Goal: Task Accomplishment & Management: Manage account settings

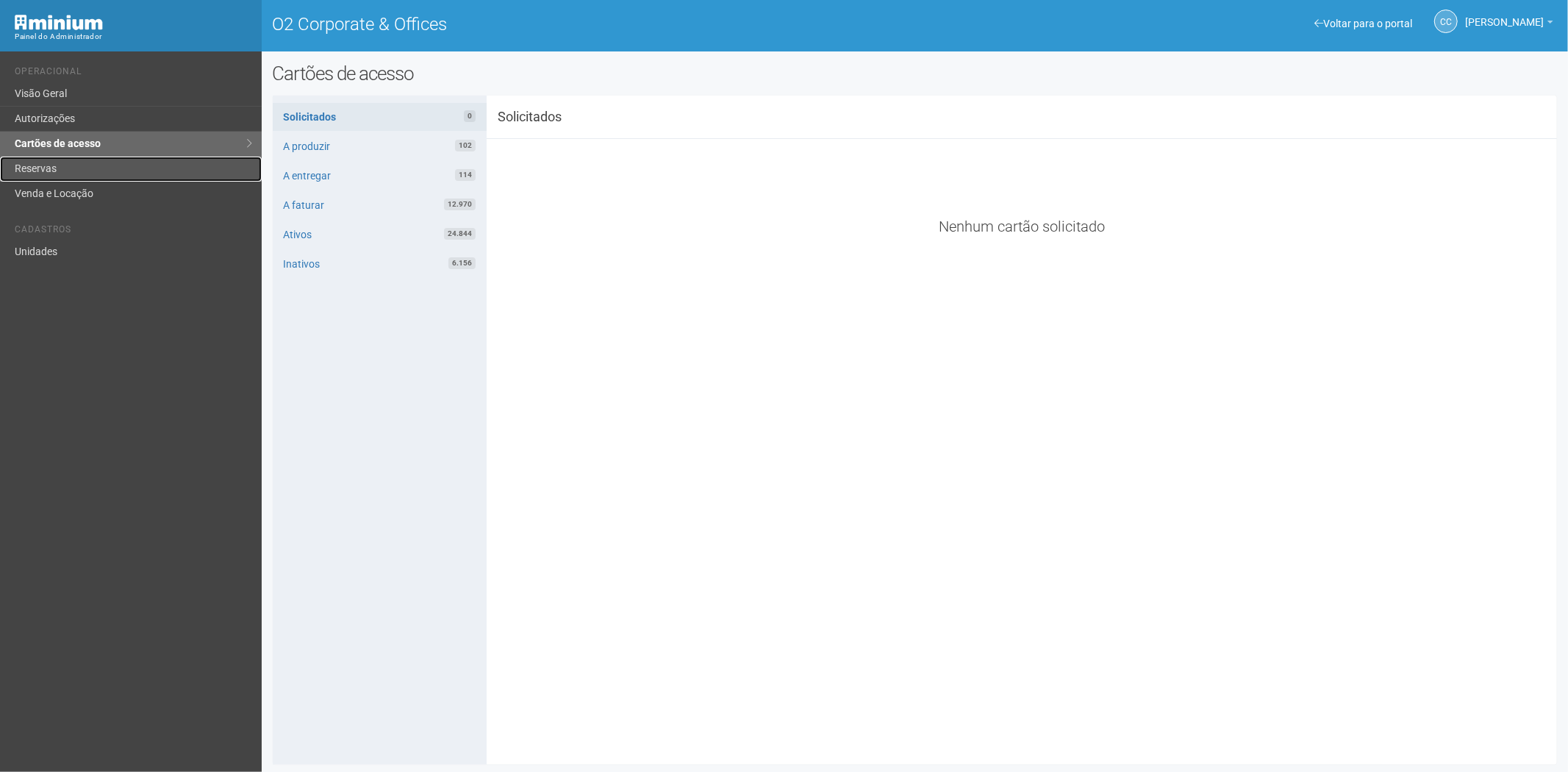
click at [111, 159] on link "Reservas" at bounding box center [131, 169] width 261 height 25
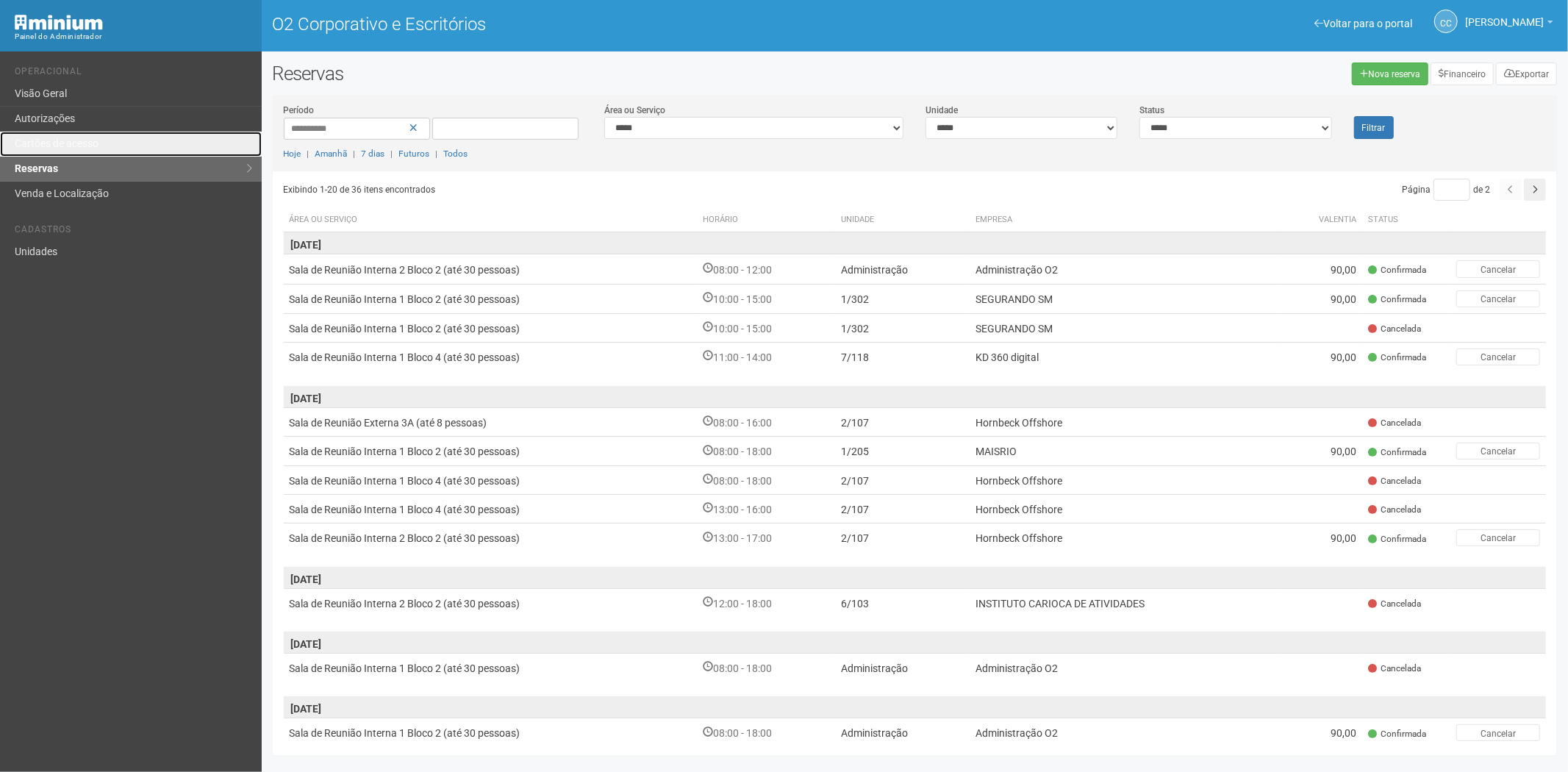
drag, startPoint x: 71, startPoint y: 141, endPoint x: 199, endPoint y: 266, distance: 178.9
click at [71, 141] on font "Cartões de acesso" at bounding box center [56, 143] width 84 height 11
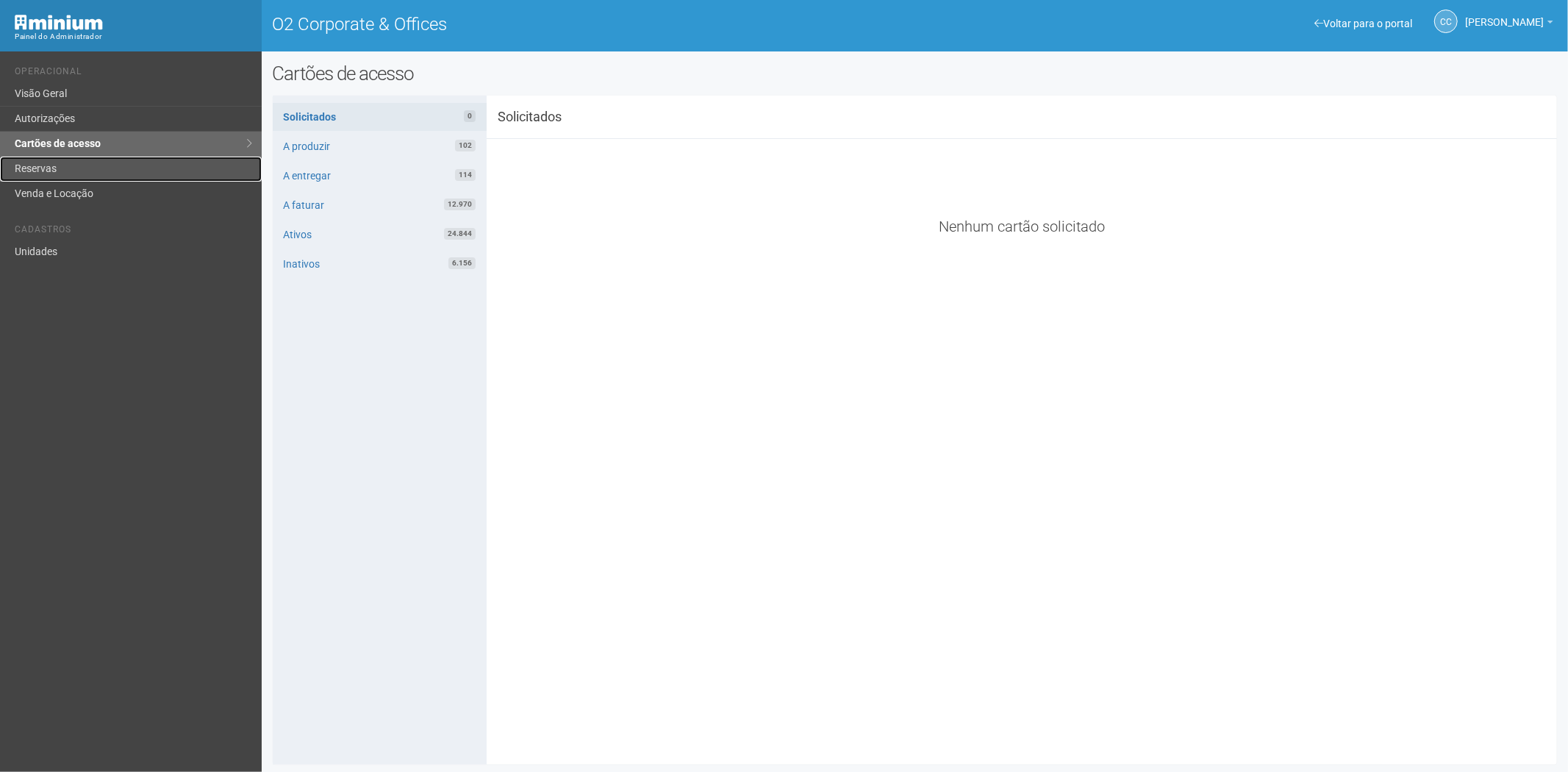
click at [86, 173] on link "Reservas" at bounding box center [131, 169] width 261 height 25
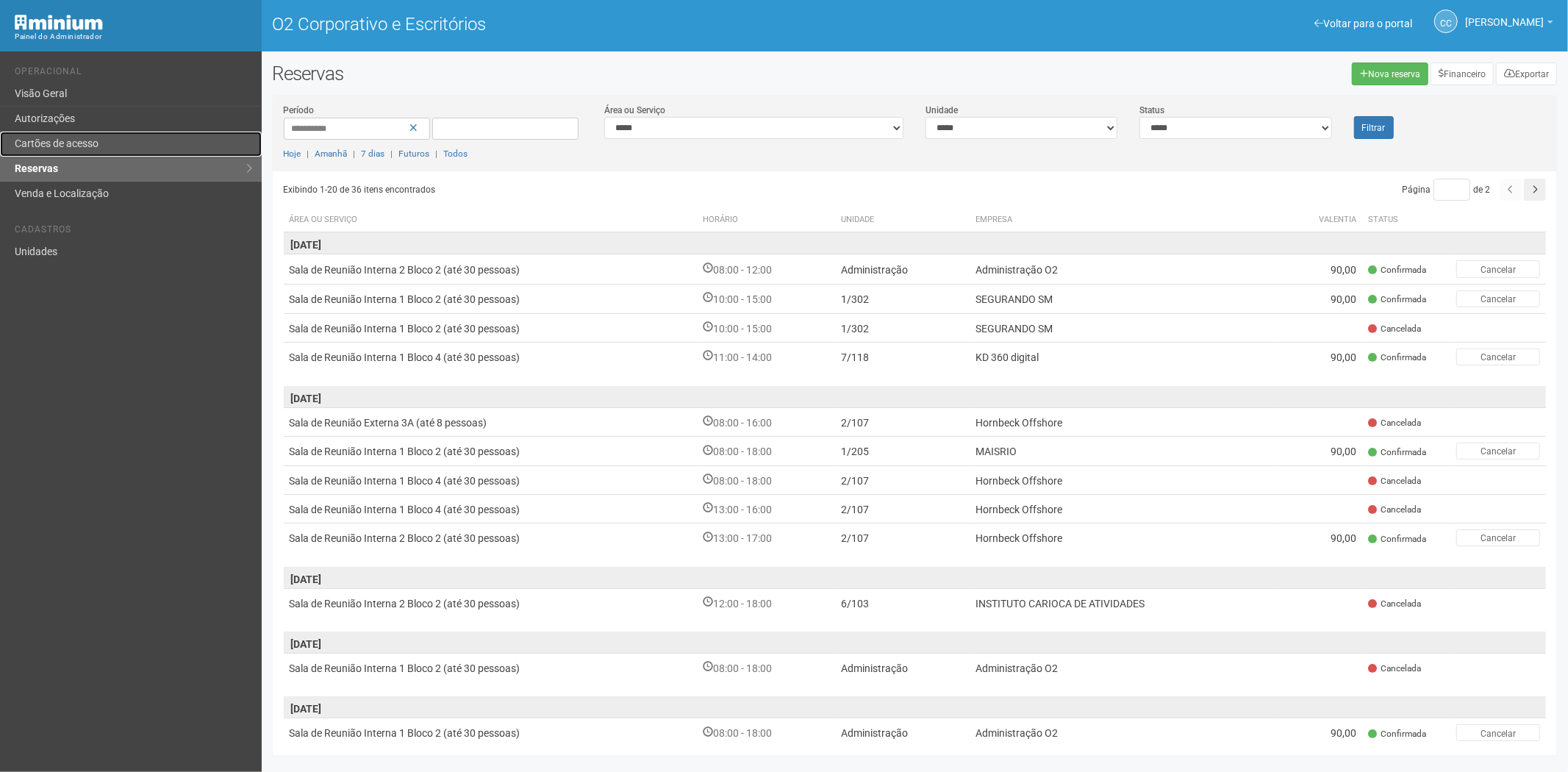
click at [95, 137] on font "Cartões de acesso" at bounding box center [56, 143] width 84 height 11
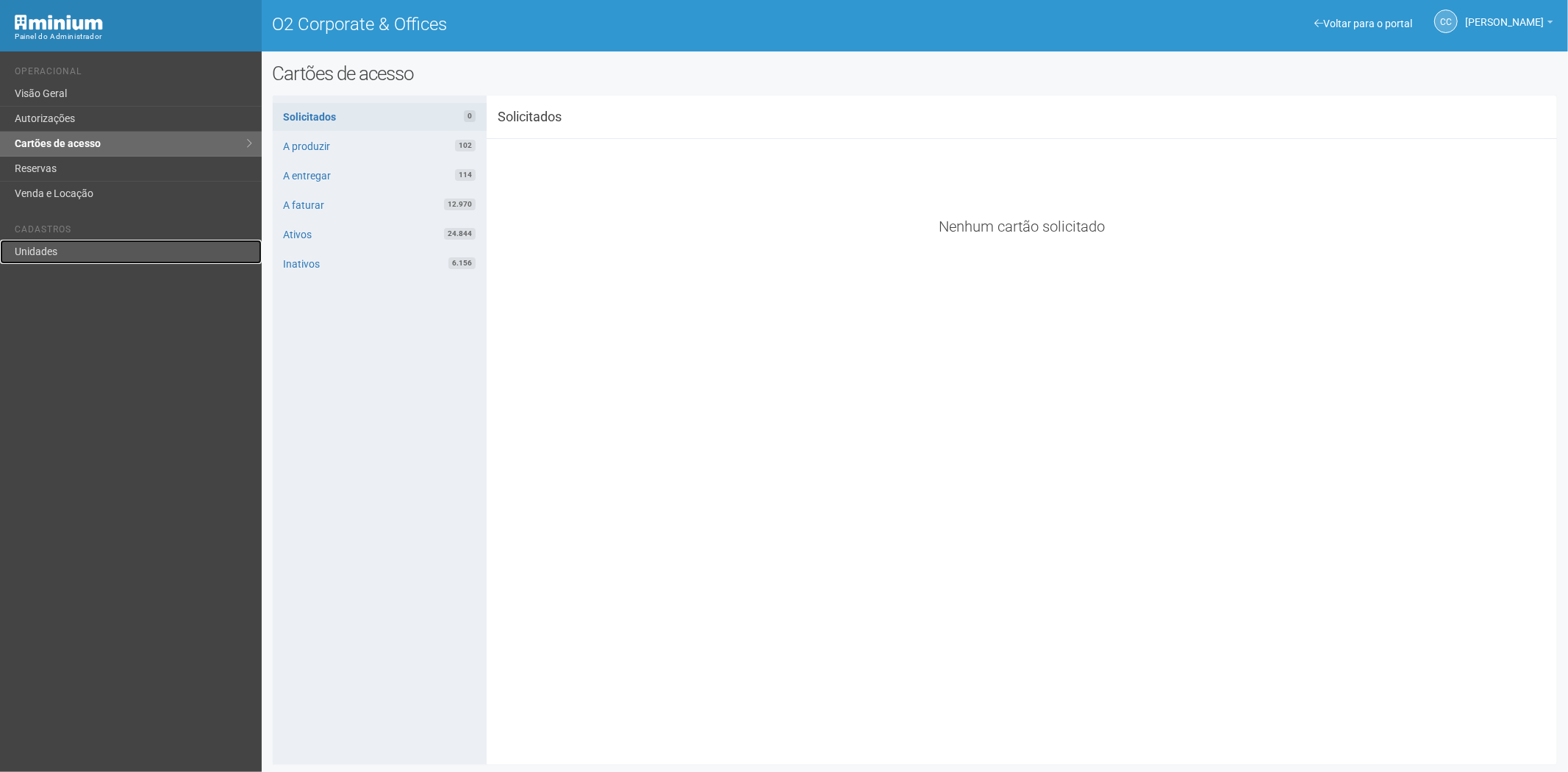
click at [75, 261] on link "Unidades" at bounding box center [131, 251] width 261 height 24
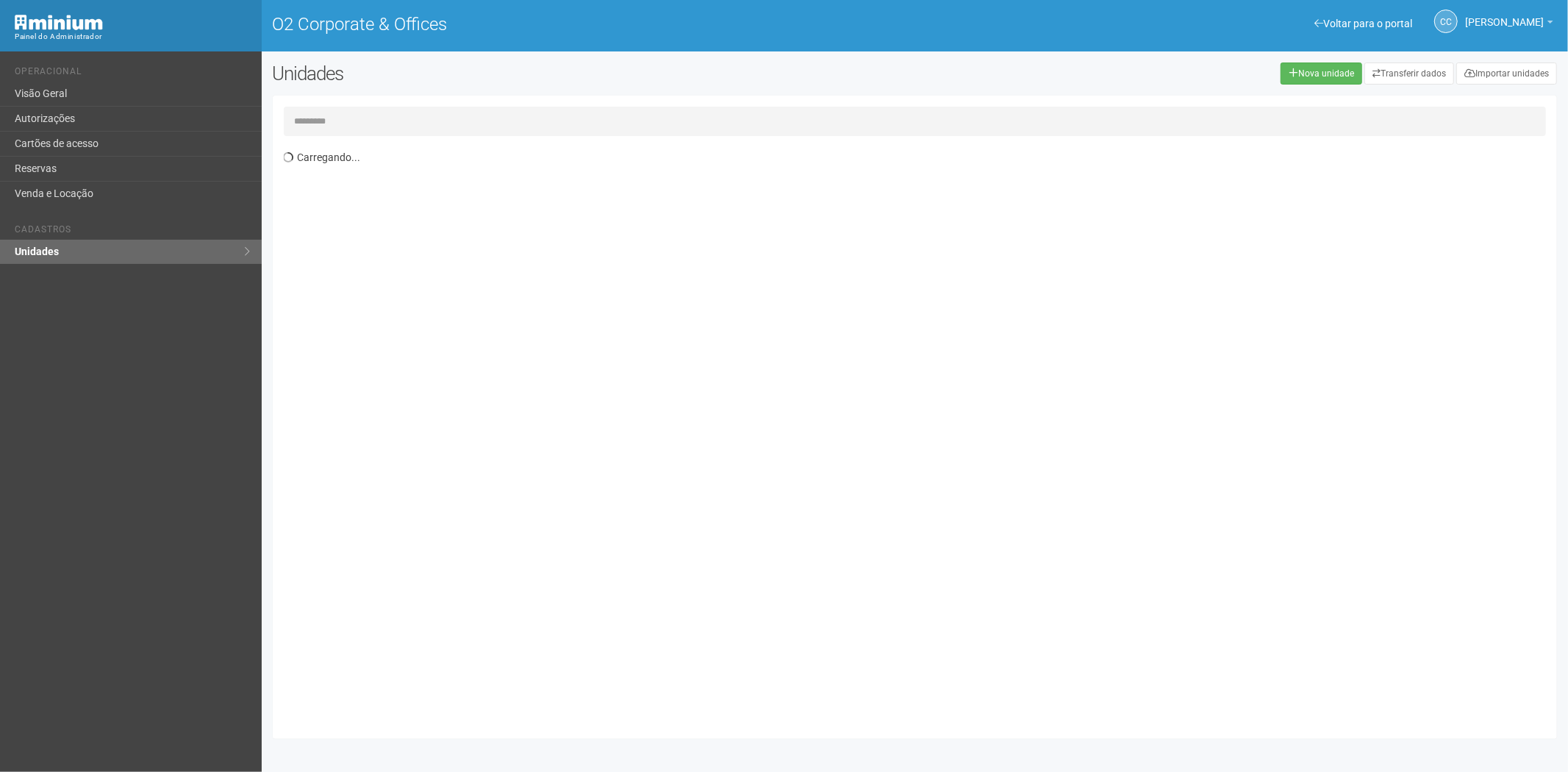
click at [356, 122] on input "text" at bounding box center [915, 121] width 1263 height 30
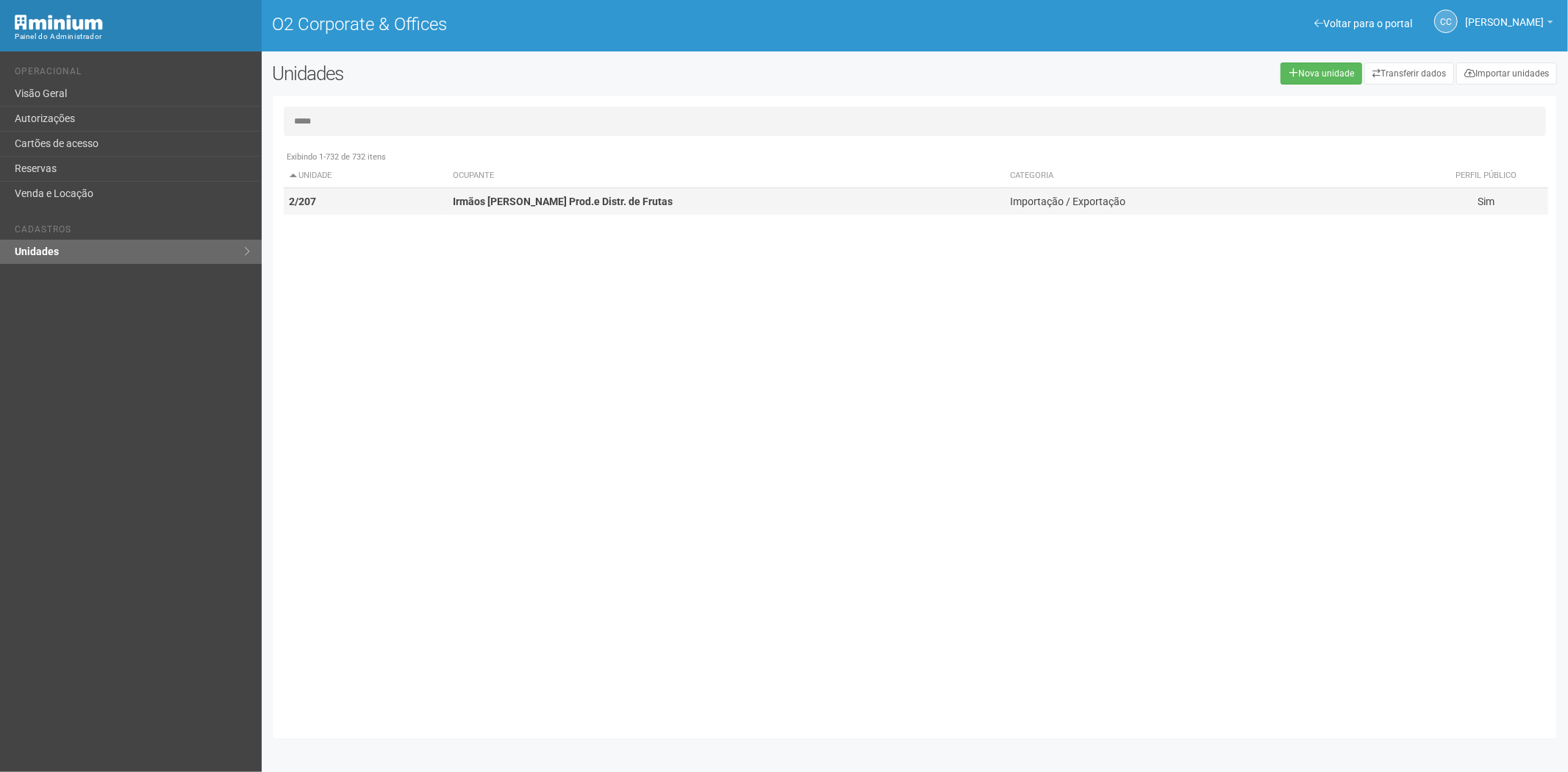
type input "*****"
drag, startPoint x: 483, startPoint y: 202, endPoint x: 570, endPoint y: 222, distance: 89.3
click at [490, 203] on strong "Irmãos Benassi Prod.e Distr. de Frutas" at bounding box center [562, 201] width 220 height 11
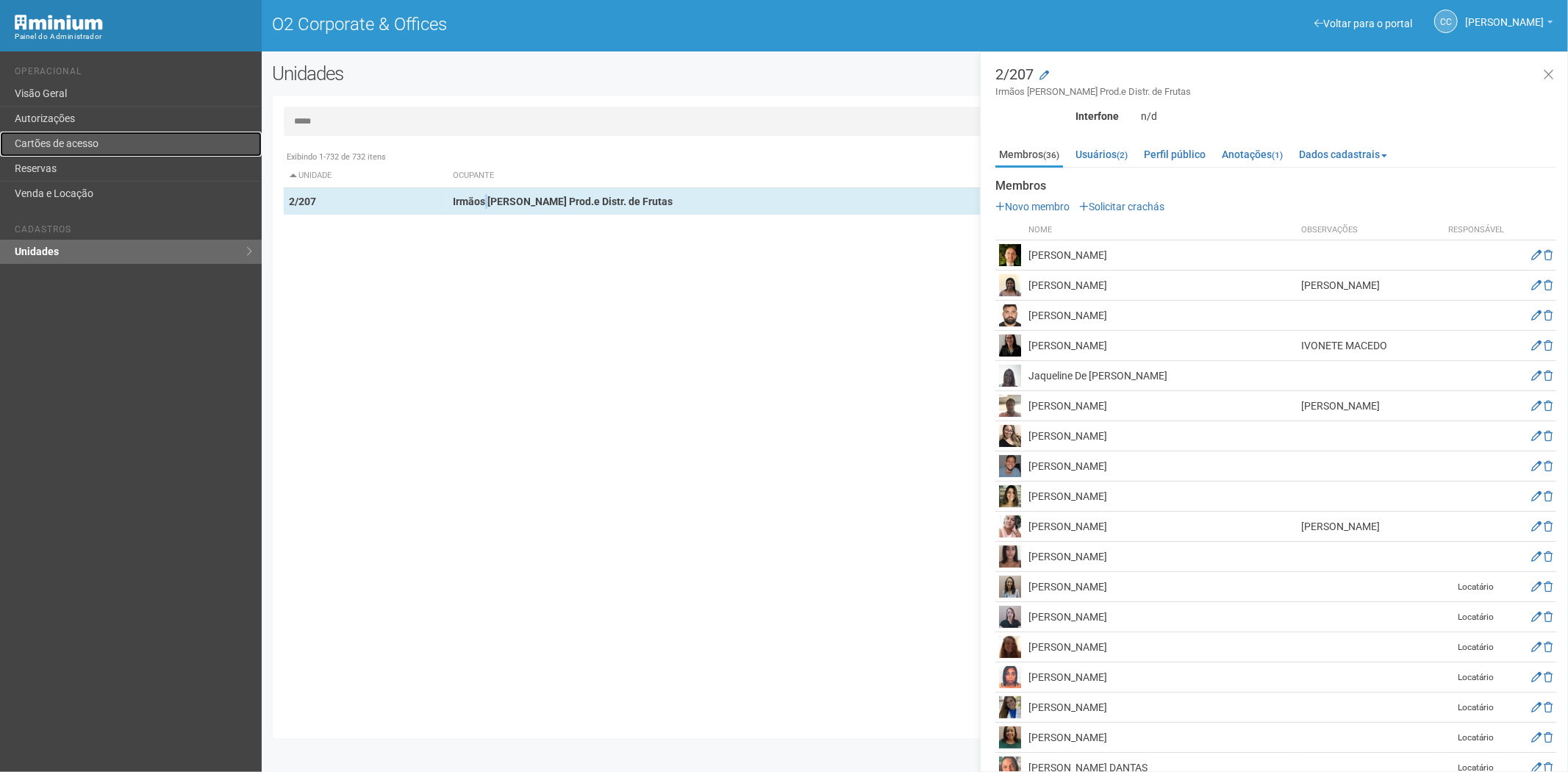
click at [104, 140] on link "Cartões de acesso" at bounding box center [131, 144] width 261 height 25
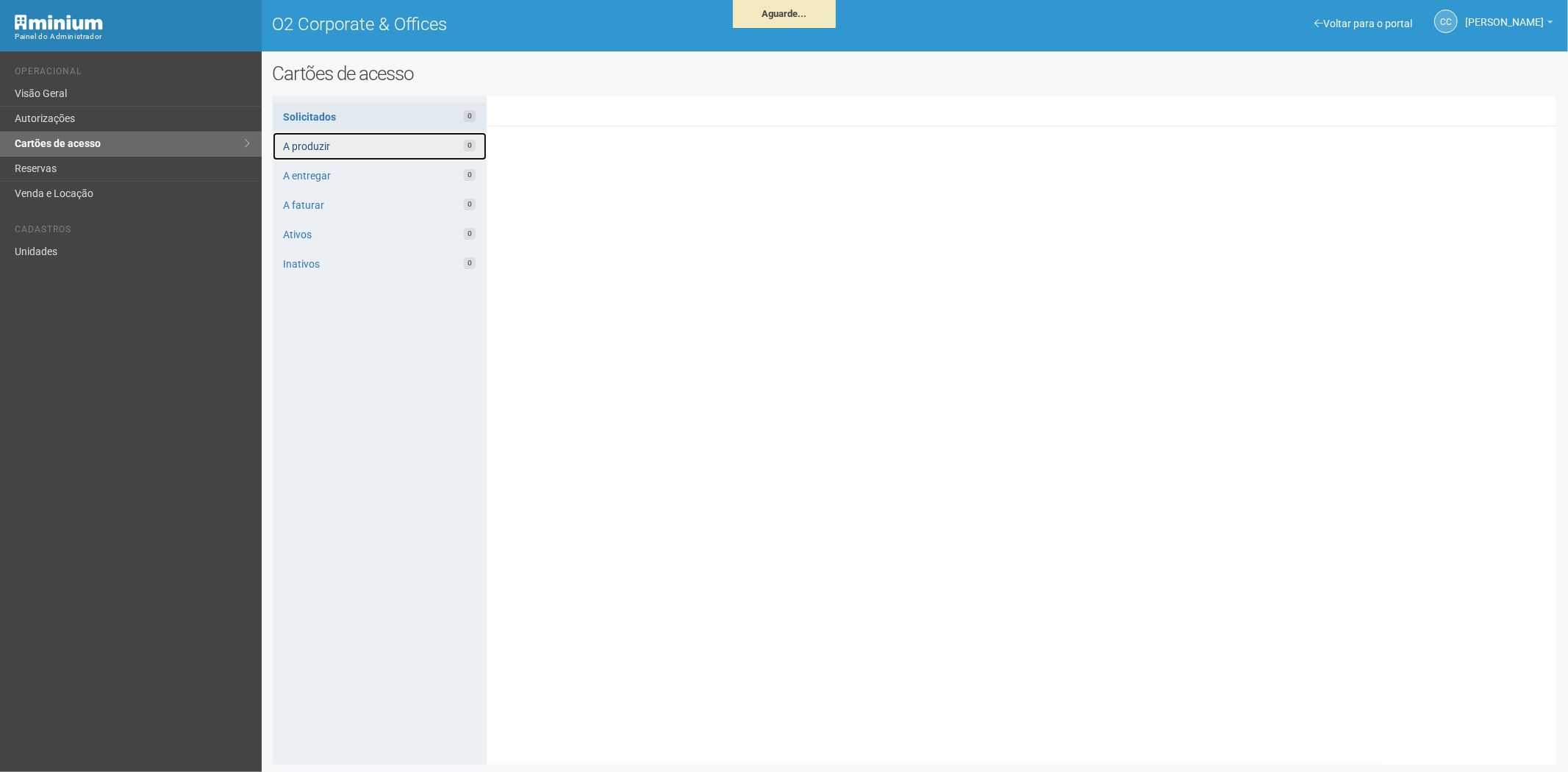
click at [442, 143] on link "A produzir 0" at bounding box center [379, 146] width 214 height 28
click at [358, 146] on link "A produzir 102" at bounding box center [379, 146] width 214 height 28
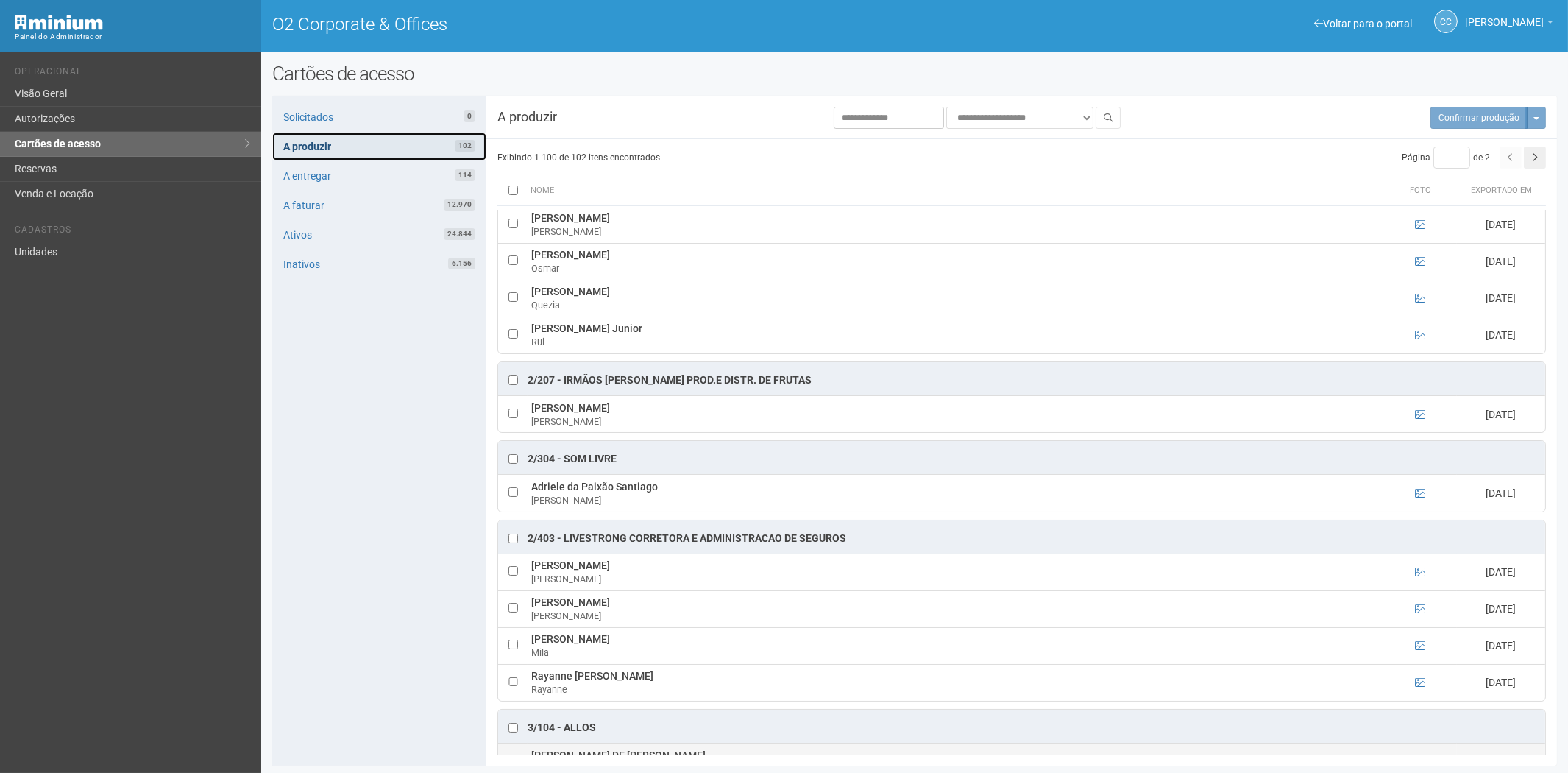
scroll to position [1472, 0]
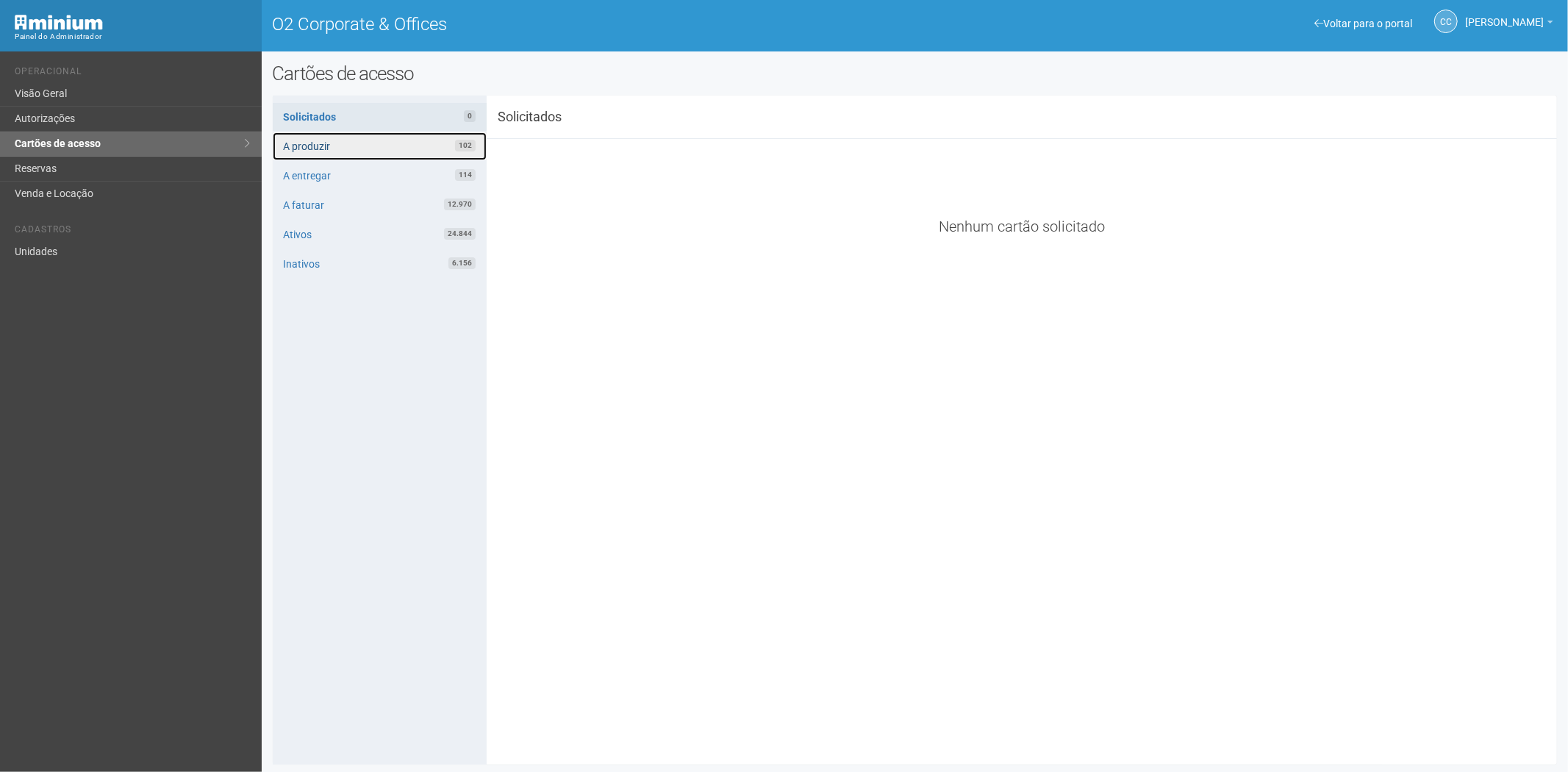
click at [365, 143] on link "A produzir 102" at bounding box center [379, 146] width 214 height 28
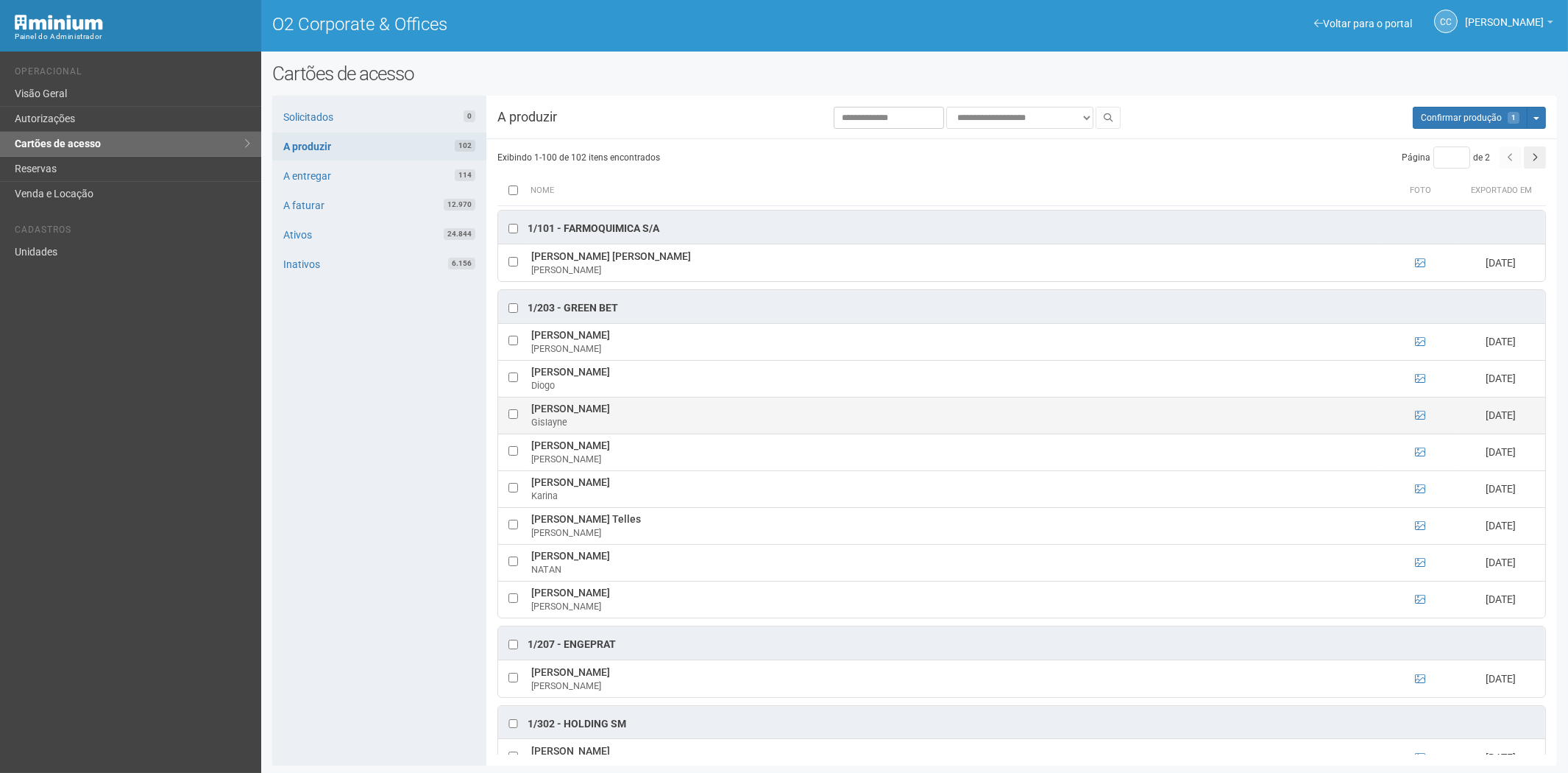
drag, startPoint x: 532, startPoint y: 409, endPoint x: 686, endPoint y: 415, distance: 154.1
click at [686, 415] on td "Gislayne Rangel Souza Suzano Gislayne" at bounding box center [955, 415] width 856 height 37
copy td "Gislayne Rangel Souza Suzano"
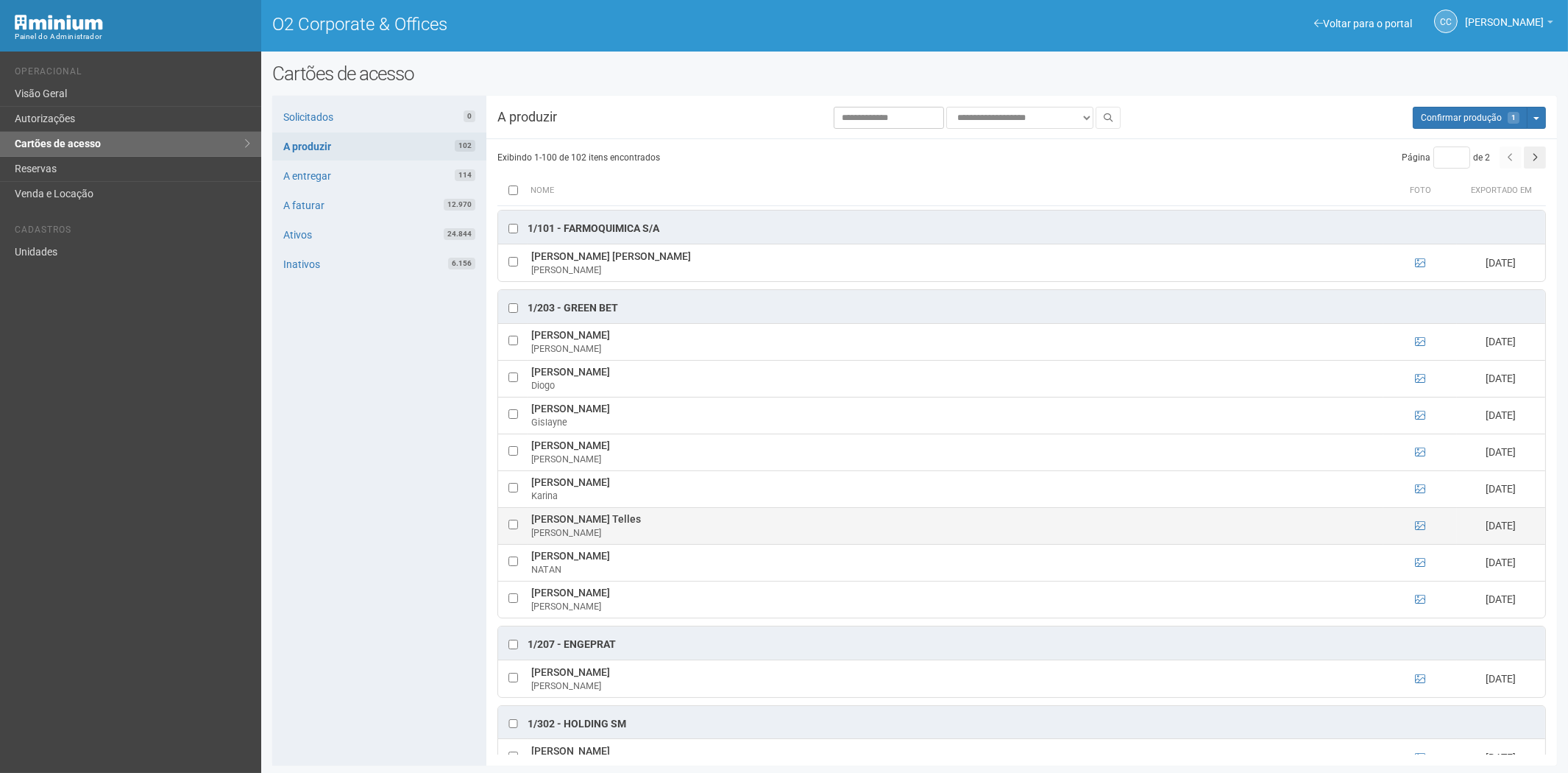
drag, startPoint x: 362, startPoint y: 446, endPoint x: 556, endPoint y: 518, distance: 206.9
click at [362, 446] on div "Solicitados 0 A produzir 102 A entregar 114 A faturar 12.970 Ativos 24.844 Inat…" at bounding box center [379, 430] width 214 height 670
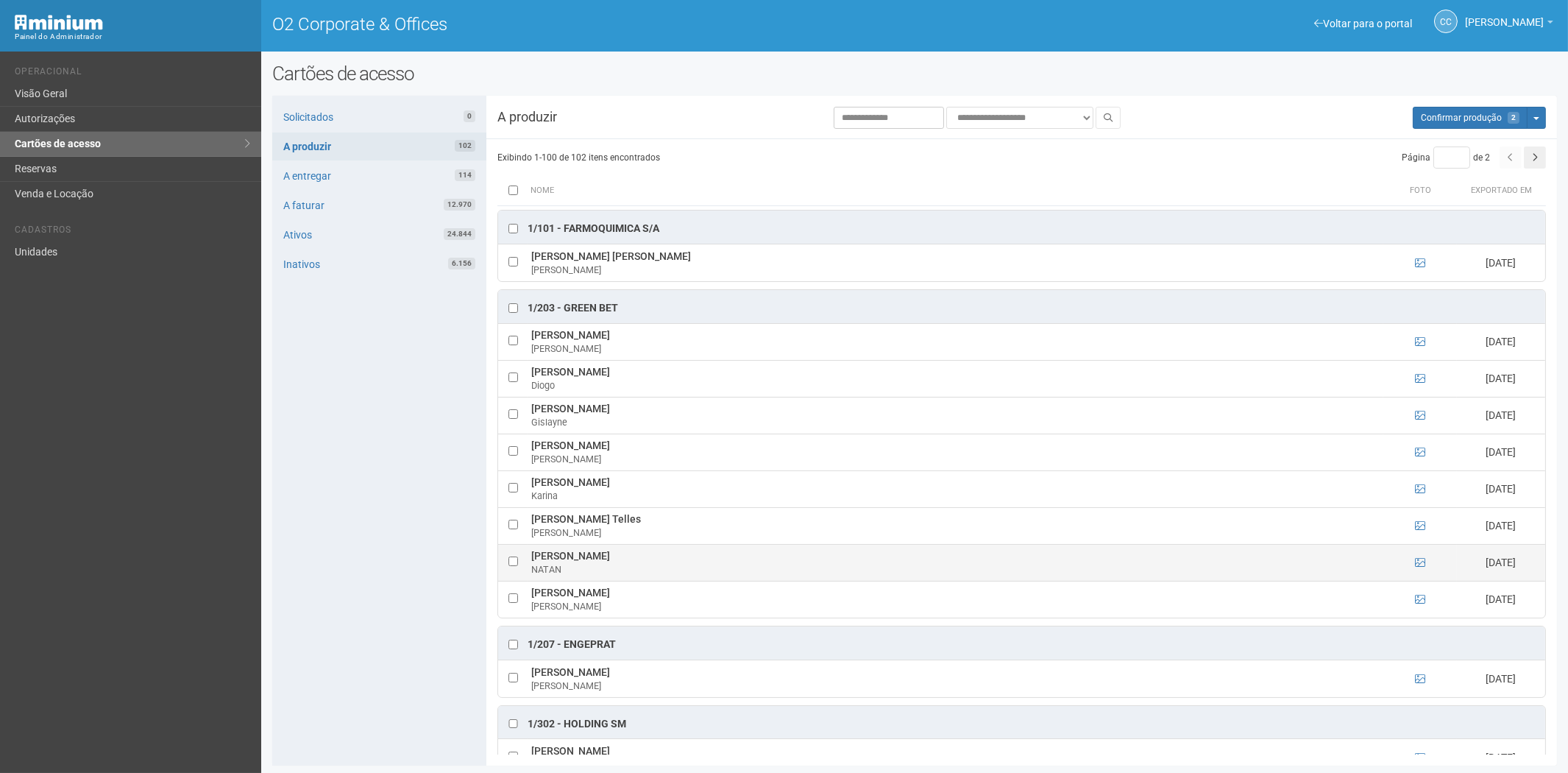
drag, startPoint x: 545, startPoint y: 554, endPoint x: 638, endPoint y: 556, distance: 93.0
click at [656, 561] on td "NATAN LUCAS TRIGUEIRO NATAN" at bounding box center [955, 562] width 856 height 37
copy td "NATAN LUCAS TRIGUEIRO"
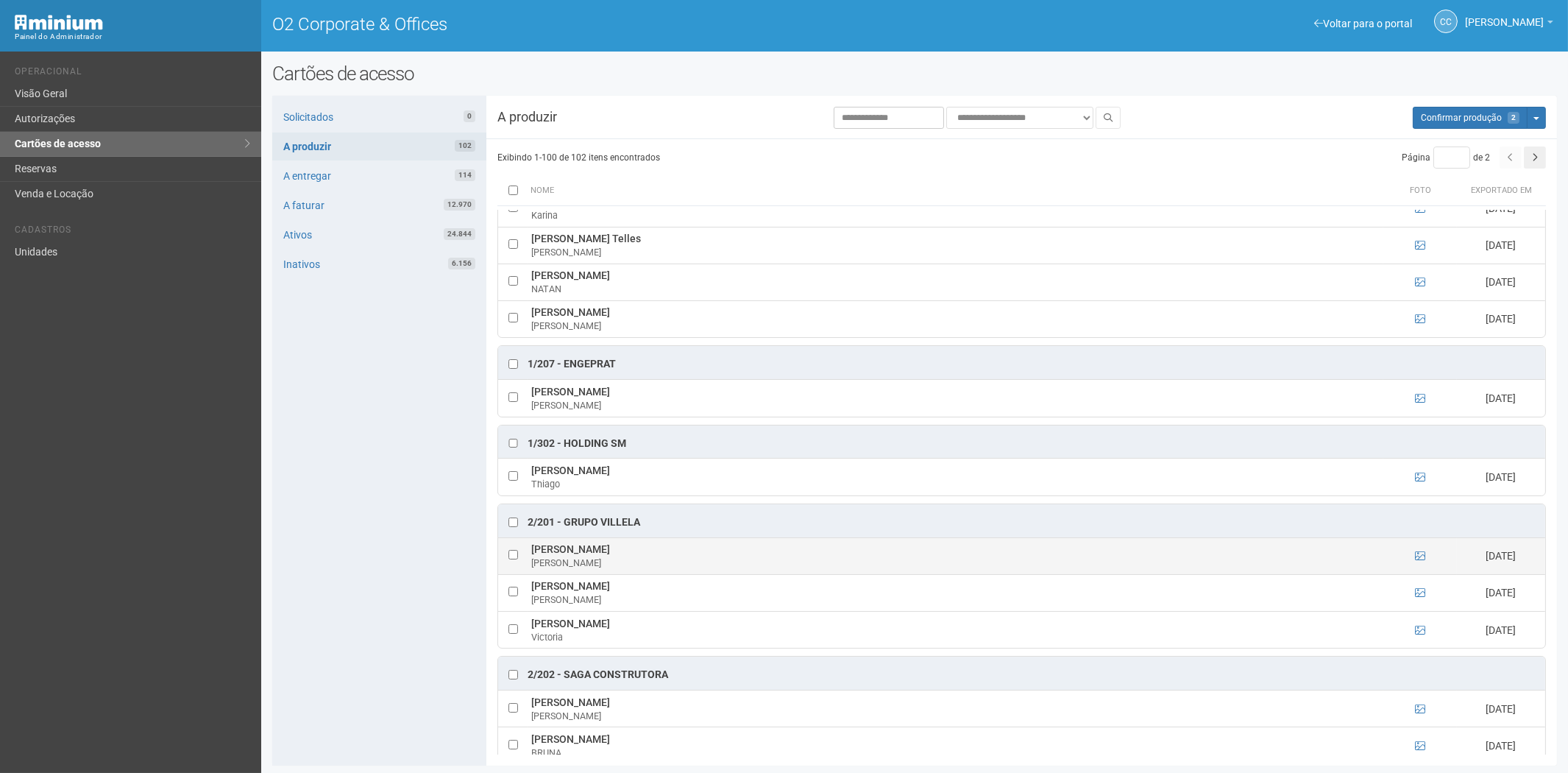
scroll to position [326, 0]
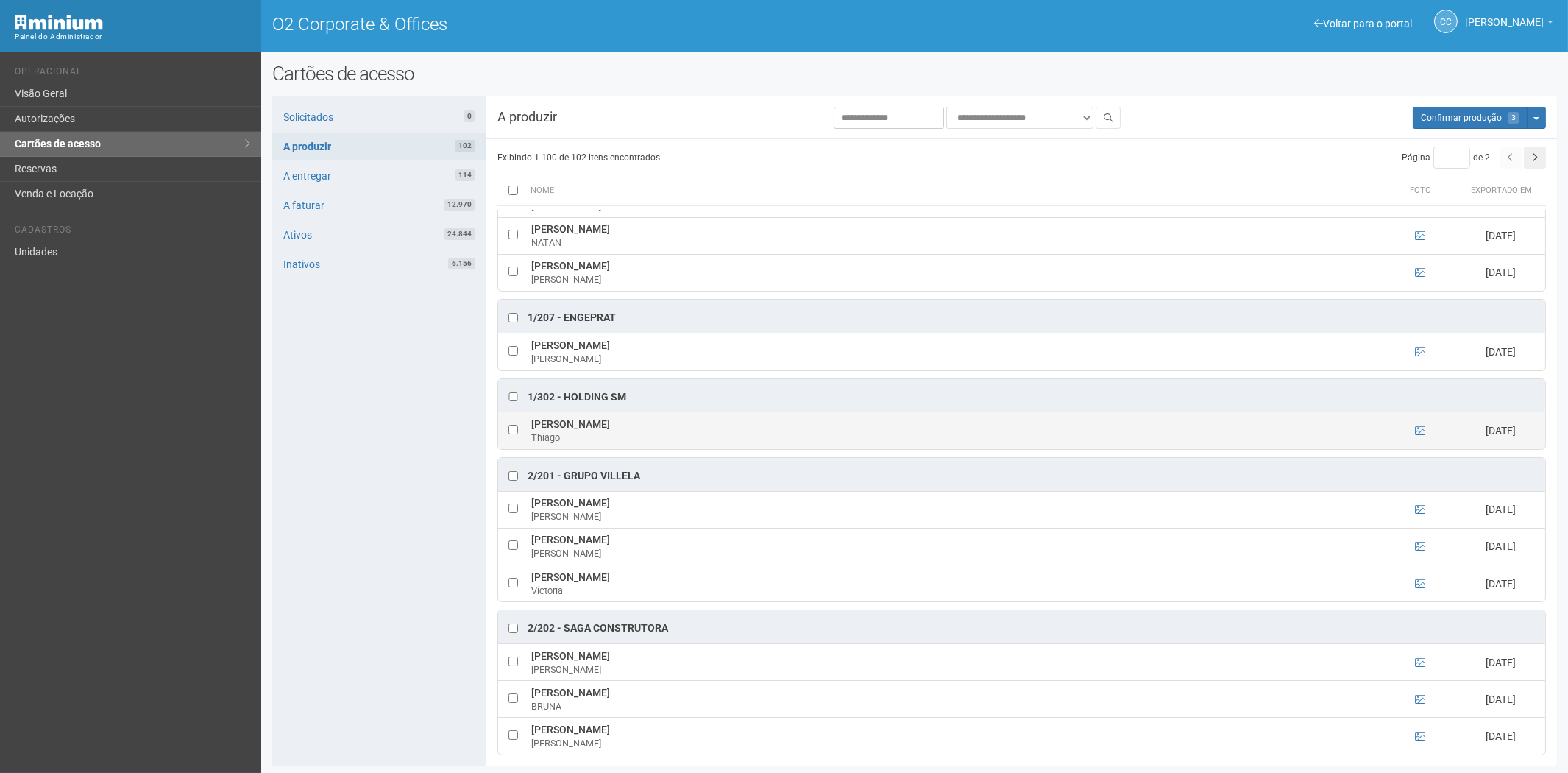
drag, startPoint x: 533, startPoint y: 428, endPoint x: 638, endPoint y: 423, distance: 105.1
click at [645, 425] on td "Thiago Rodrigues Correa Thiago" at bounding box center [955, 430] width 856 height 37
copy td "Thiago Rodrigues Correa"
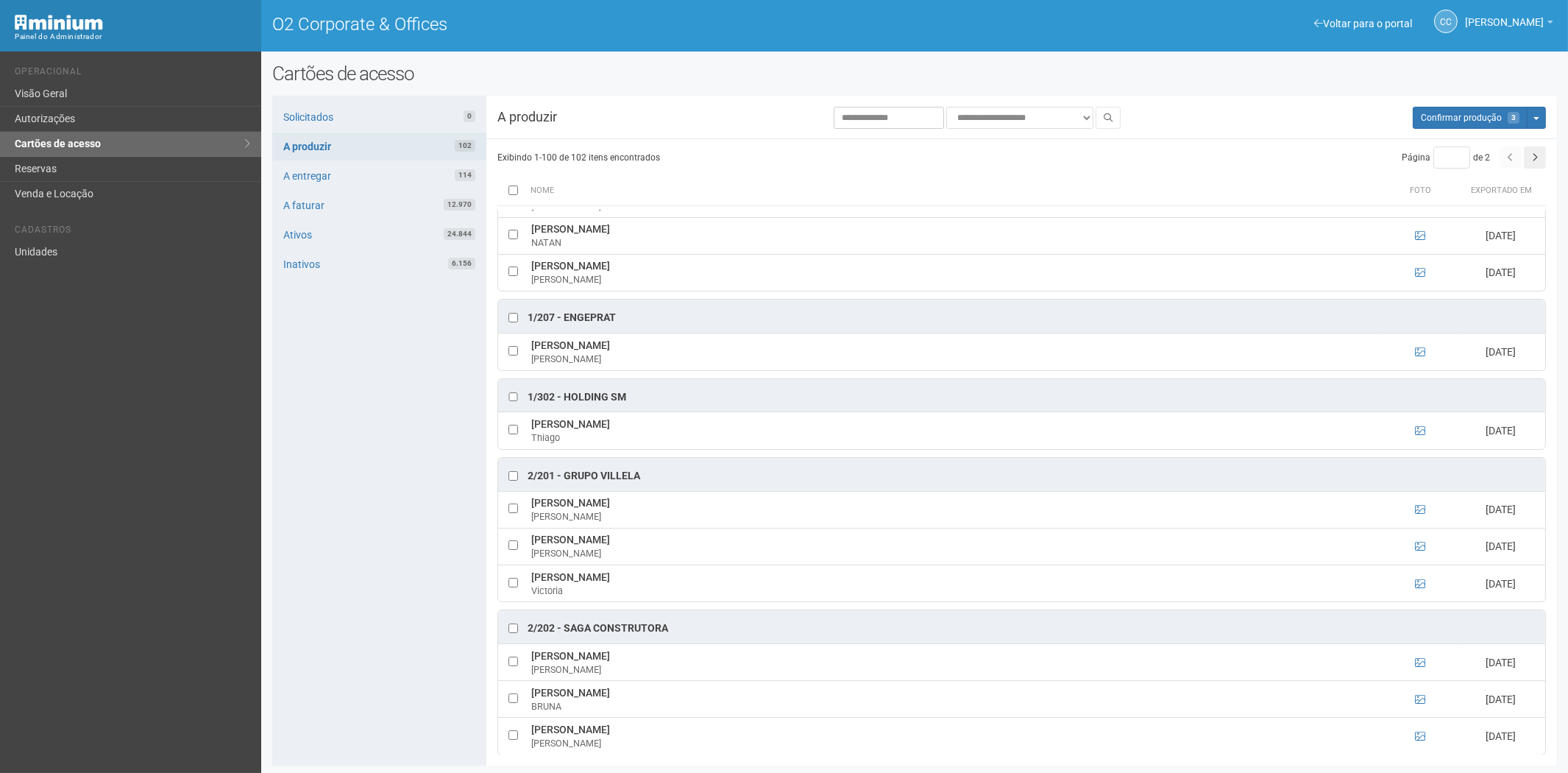
click at [383, 545] on div "Solicitados 0 A produzir 102 A entregar 114 A faturar 12.970 Ativos 24.844 Inat…" at bounding box center [379, 430] width 214 height 670
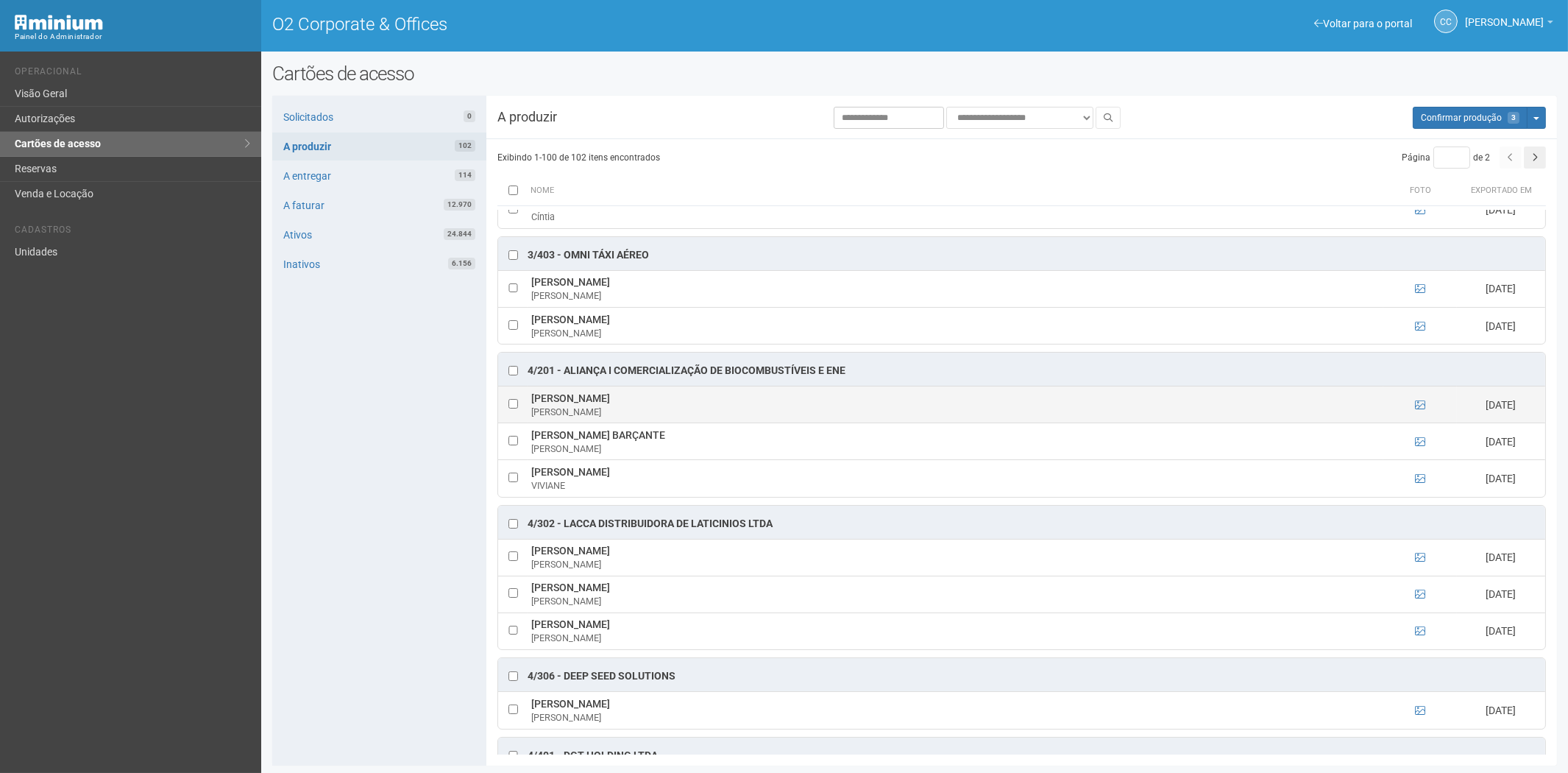
scroll to position [2207, 0]
drag, startPoint x: 531, startPoint y: 415, endPoint x: 689, endPoint y: 417, distance: 158.0
click at [689, 417] on td "MARCELO HASSELMANN STANIZIO MARCELO" at bounding box center [955, 407] width 856 height 37
copy td "MARCELO HASSELMANN STANIZ"
click at [376, 531] on div "Solicitados 0 A produzir 102 A entregar 114 A faturar 12.970 Ativos 24.844 Inat…" at bounding box center [379, 430] width 214 height 670
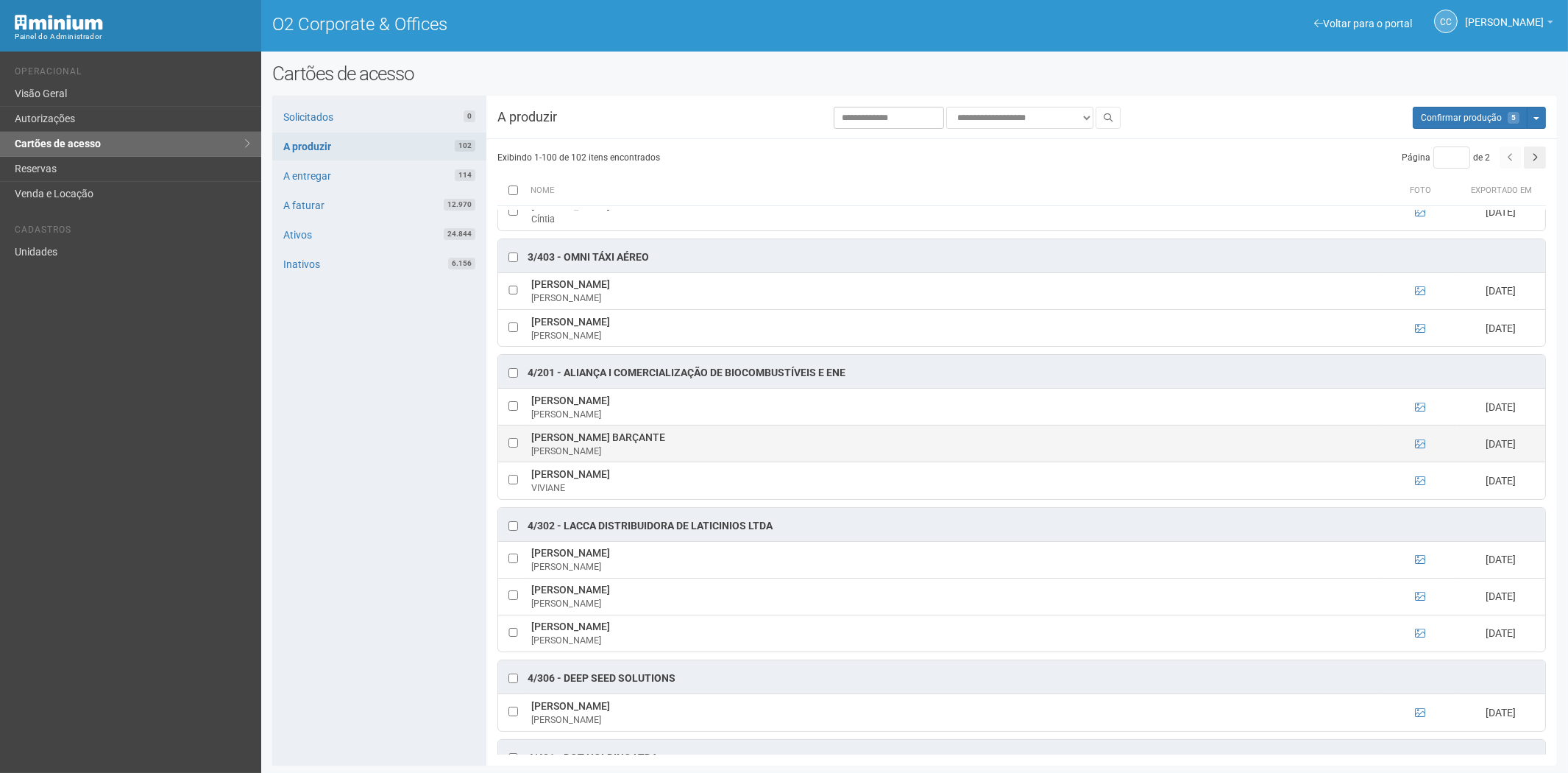
drag, startPoint x: 533, startPoint y: 448, endPoint x: 718, endPoint y: 449, distance: 185.0
click at [718, 449] on td "MAURICIO FELIX DE SOUZA BARÇANTE MAURICIO" at bounding box center [955, 444] width 856 height 37
copy td "MAURICIO FELIX DE SOUZA BARÇANTE"
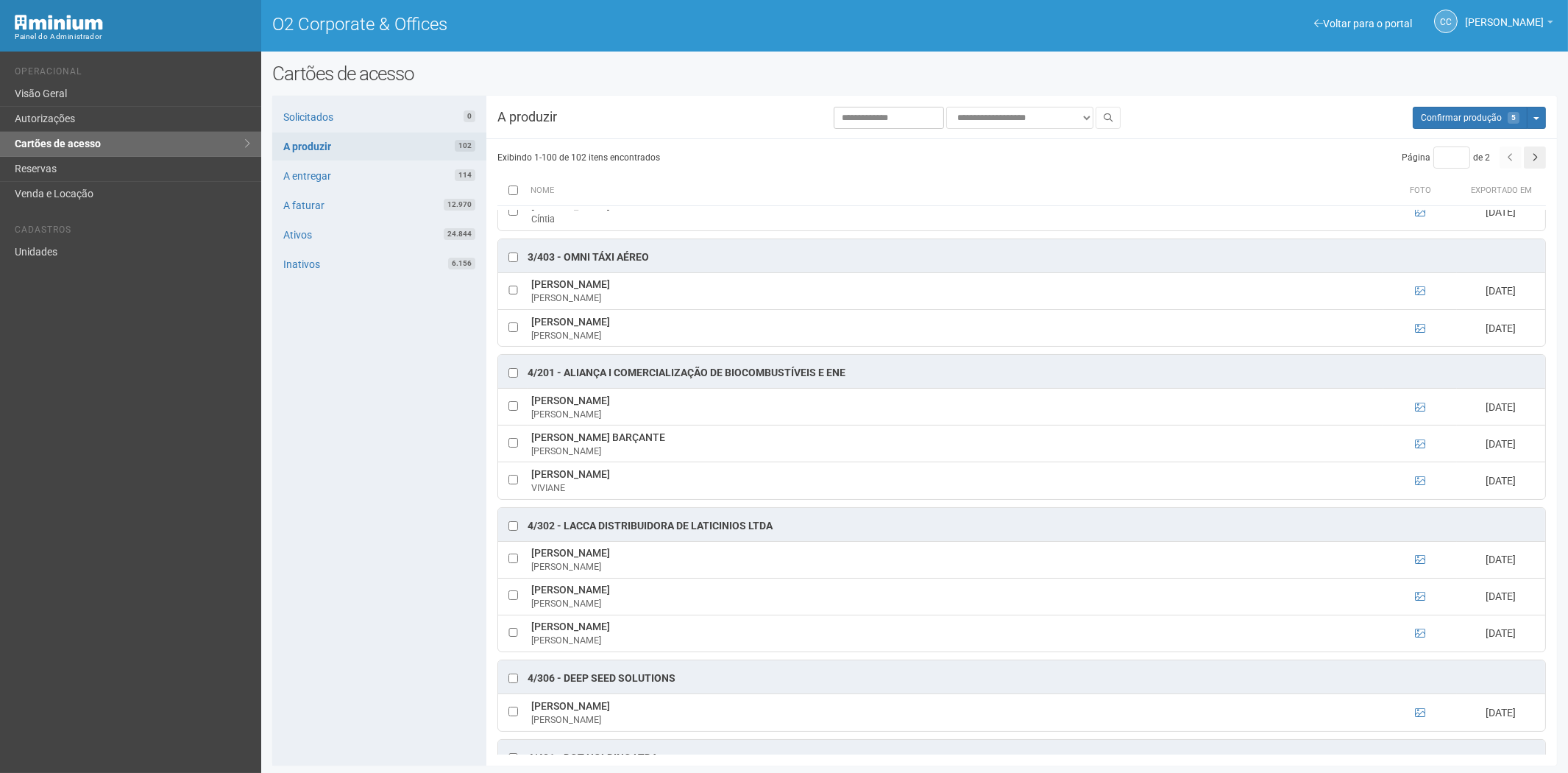
click at [355, 491] on div "Solicitados 0 A produzir 102 A entregar 114 A faturar 12.970 Ativos 24.844 Inat…" at bounding box center [379, 430] width 214 height 670
drag, startPoint x: 546, startPoint y: 481, endPoint x: 680, endPoint y: 486, distance: 134.1
click at [684, 486] on td "VIVIANE MONTEIRO DE BRITO VIVIANE" at bounding box center [955, 480] width 856 height 37
copy td "VIVIANE MONTEIRO DE BRITO"
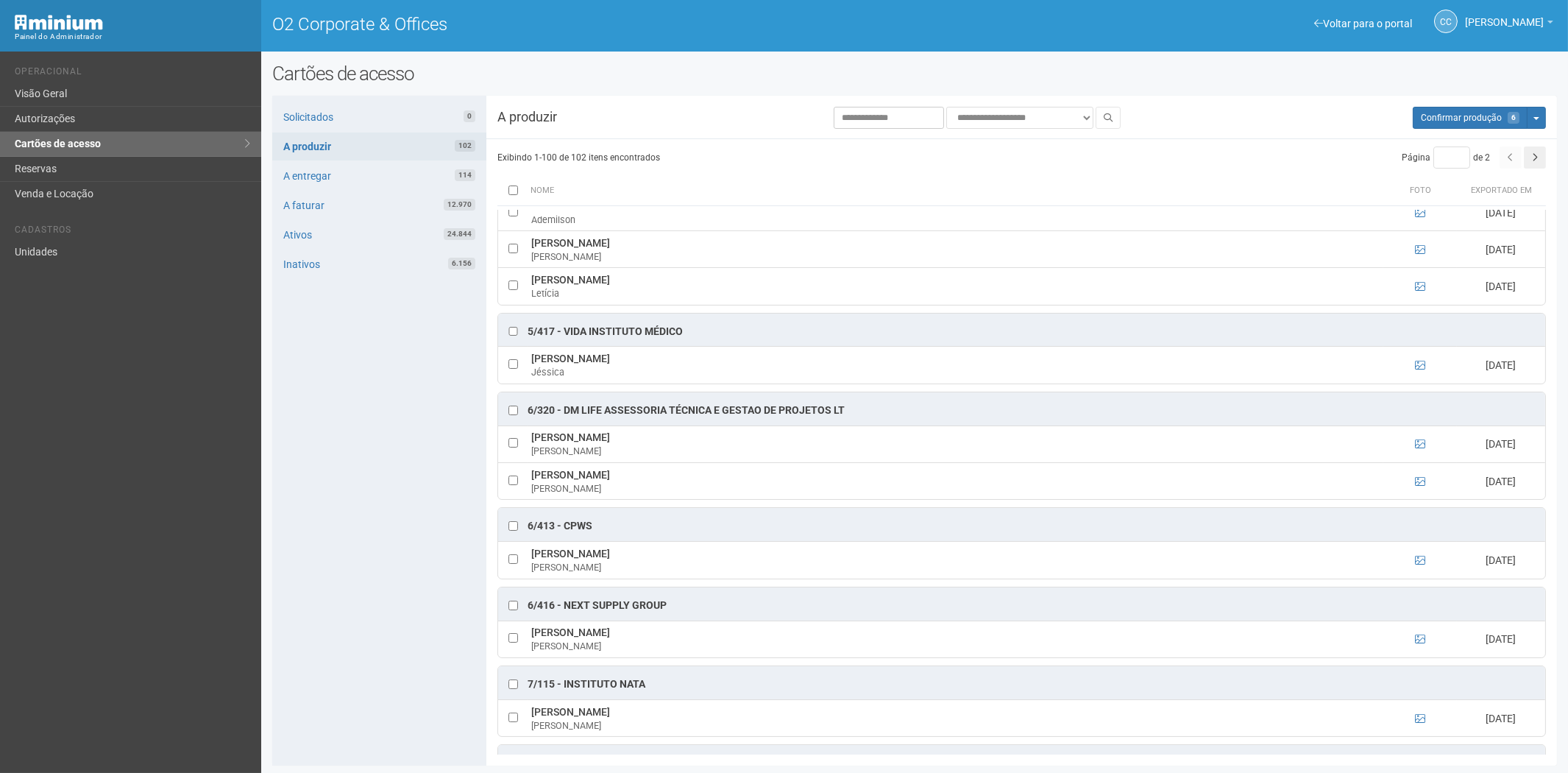
scroll to position [4251, 0]
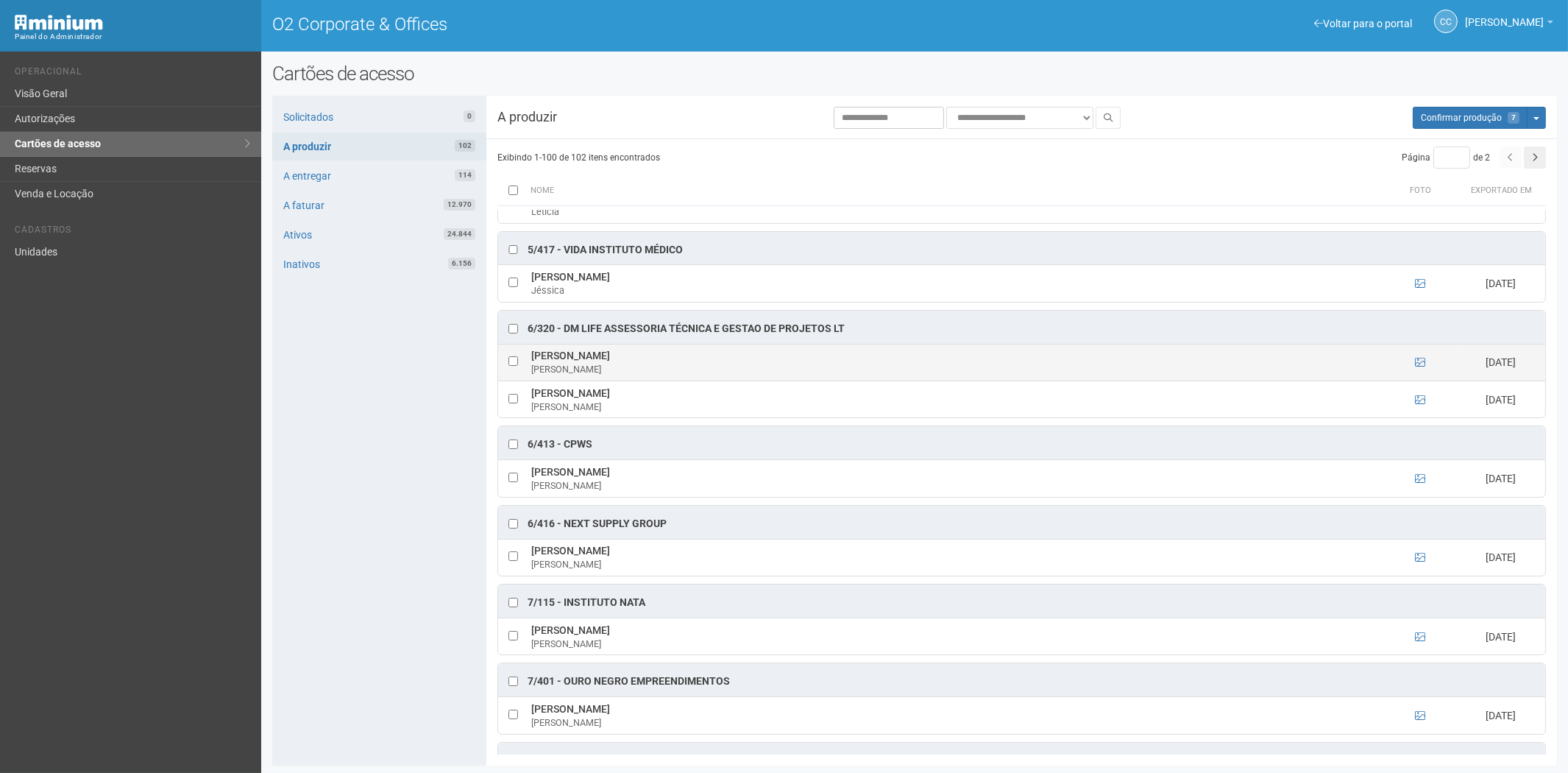
drag, startPoint x: 532, startPoint y: 370, endPoint x: 649, endPoint y: 378, distance: 117.3
click at [649, 378] on td "Adriana Pires dos Santos Adriana" at bounding box center [955, 362] width 856 height 37
copy td "Adriana Pires dos Santos"
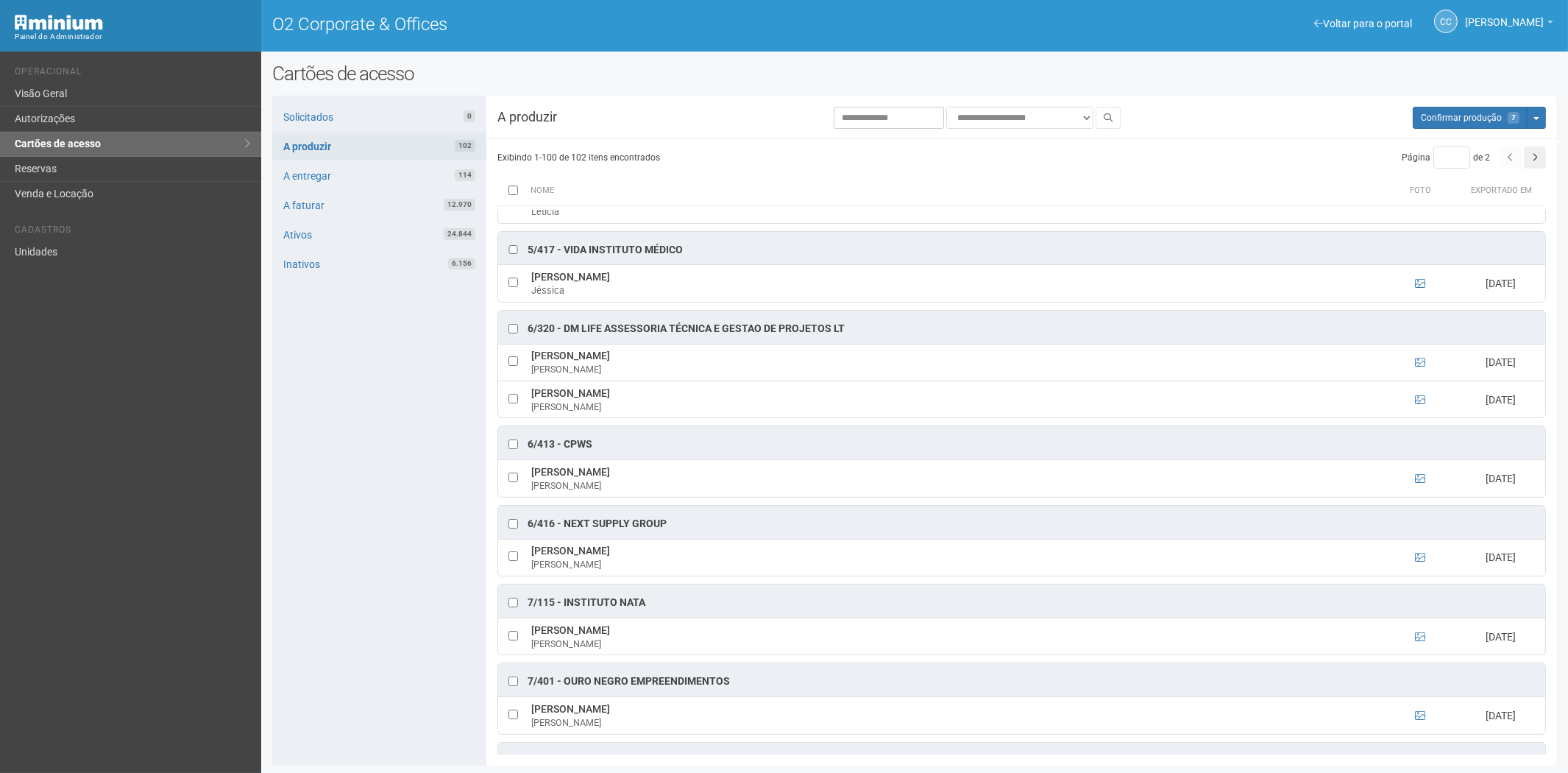
drag, startPoint x: 373, startPoint y: 557, endPoint x: 388, endPoint y: 559, distance: 15.1
click at [373, 556] on div "Solicitados 0 A produzir 102 A entregar 114 A faturar 12.970 Ativos 24.844 Inat…" at bounding box center [379, 430] width 214 height 670
drag, startPoint x: 531, startPoint y: 409, endPoint x: 667, endPoint y: 416, distance: 136.2
click at [711, 417] on td "Pablo Siqueira dos Santos Souza Pablo" at bounding box center [955, 399] width 856 height 37
copy td "Pablo Siqueira dos Santos Souza Pablo"
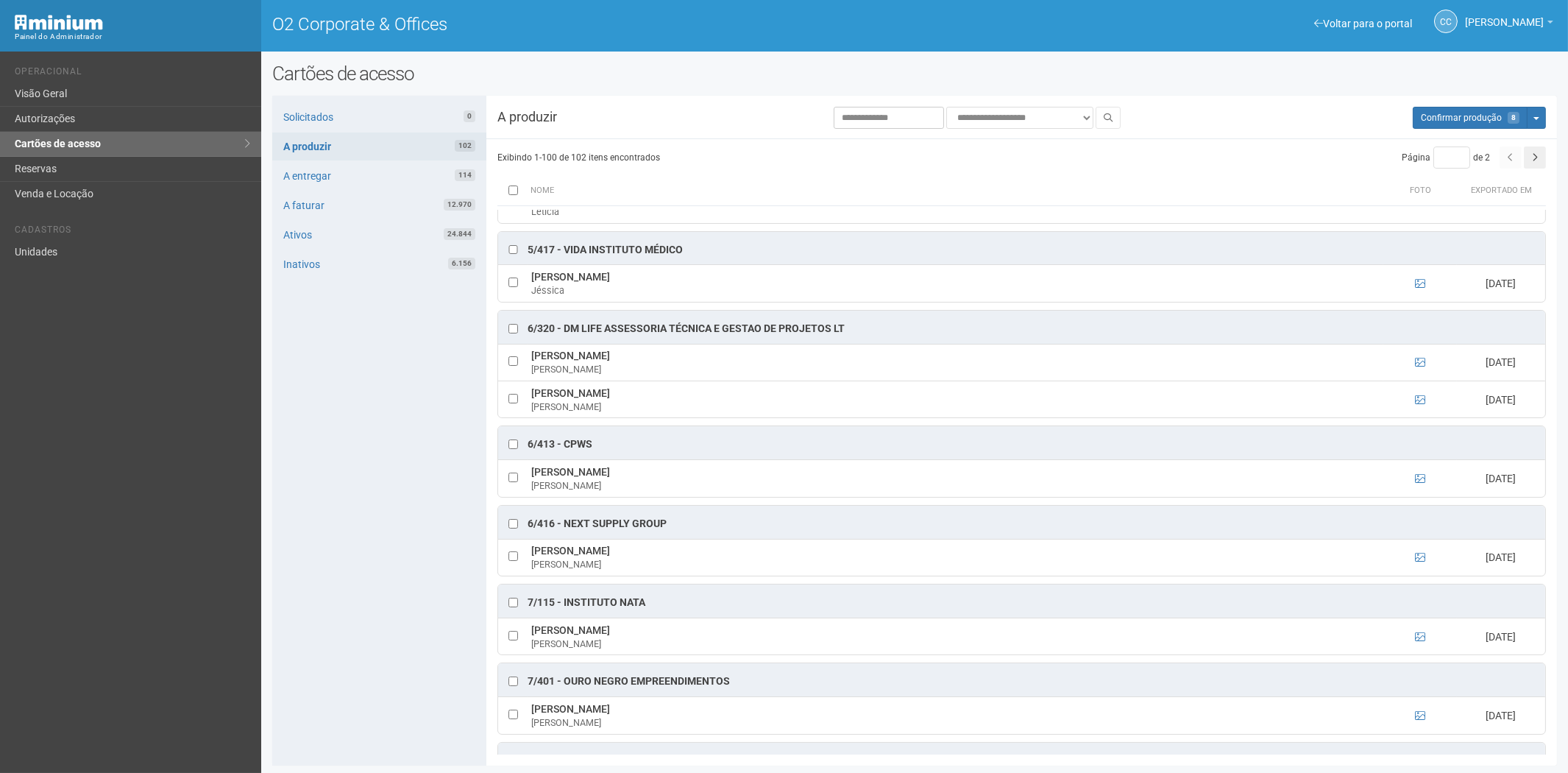
click at [446, 631] on div "Solicitados 0 A produzir 102 A entregar 114 A faturar 12.970 Ativos 24.844 Inat…" at bounding box center [379, 430] width 214 height 670
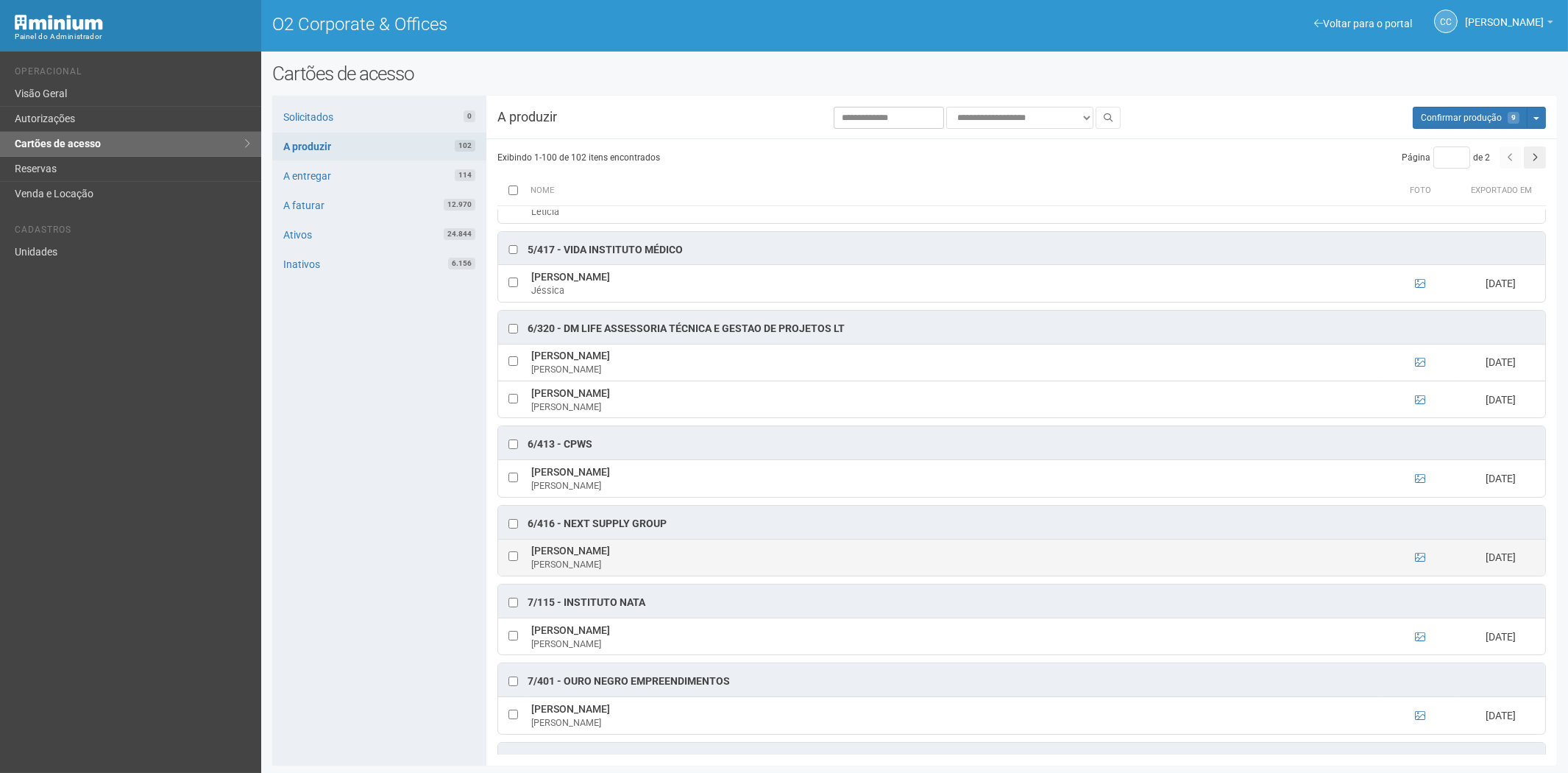
drag, startPoint x: 533, startPoint y: 567, endPoint x: 648, endPoint y: 569, distance: 115.0
click at [648, 569] on td "Gabriel Ferreira da Silva Gabriel" at bounding box center [955, 556] width 856 height 37
copy td "Gabriel Ferreira da Silva"
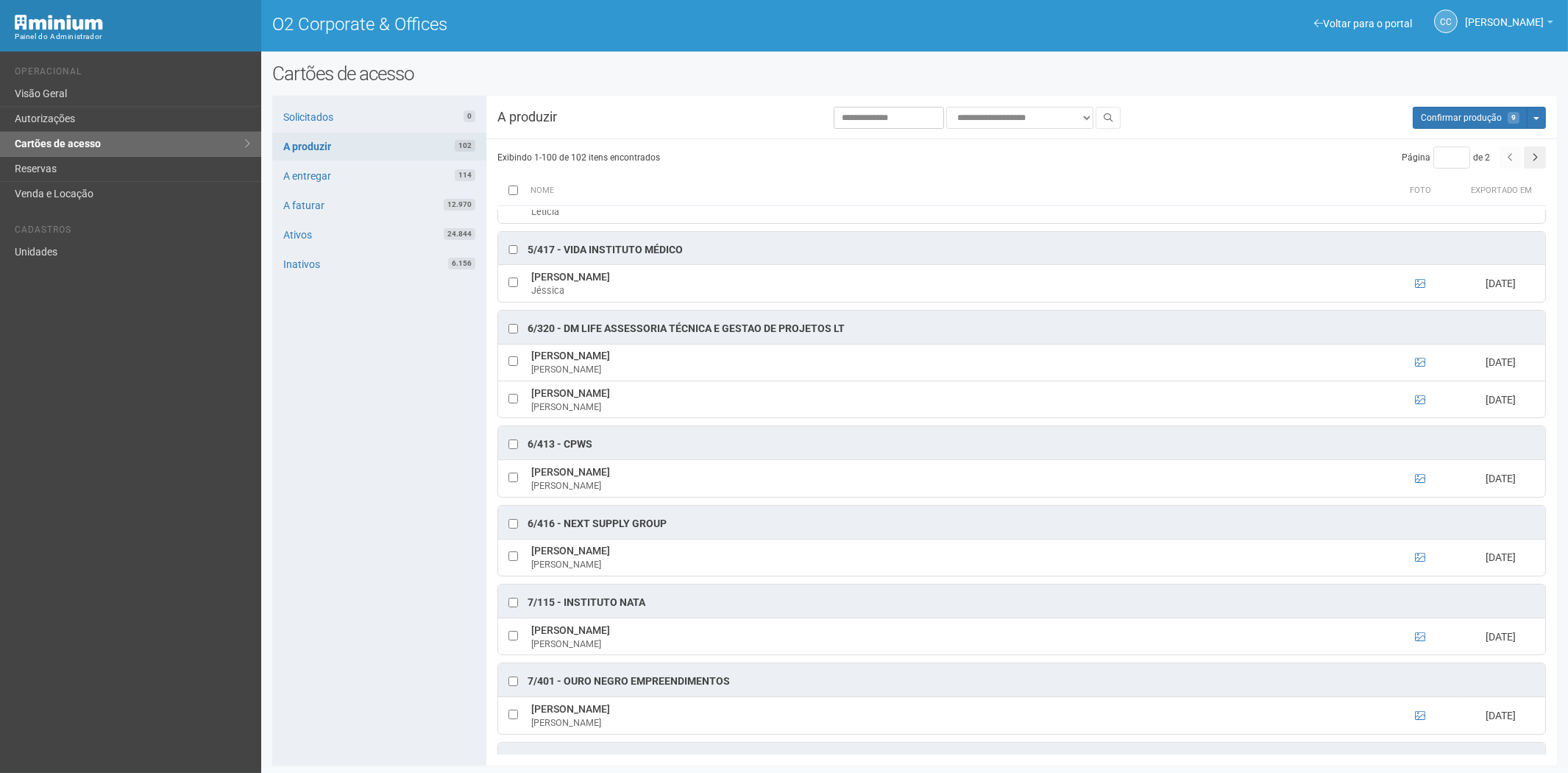
click at [461, 660] on div "Solicitados 0 A produzir 102 A entregar 114 A faturar 12.970 Ativos 24.844 Inat…" at bounding box center [379, 430] width 214 height 670
drag, startPoint x: 528, startPoint y: 731, endPoint x: 631, endPoint y: 731, distance: 103.0
click at [673, 726] on td "Rodrigo Fontanella Mahmoud Rodrigo" at bounding box center [955, 715] width 856 height 37
copy td "Rodrigo Fontanella Mahmoud"
click at [1472, 115] on span "Confirmar produção" at bounding box center [1456, 117] width 81 height 10
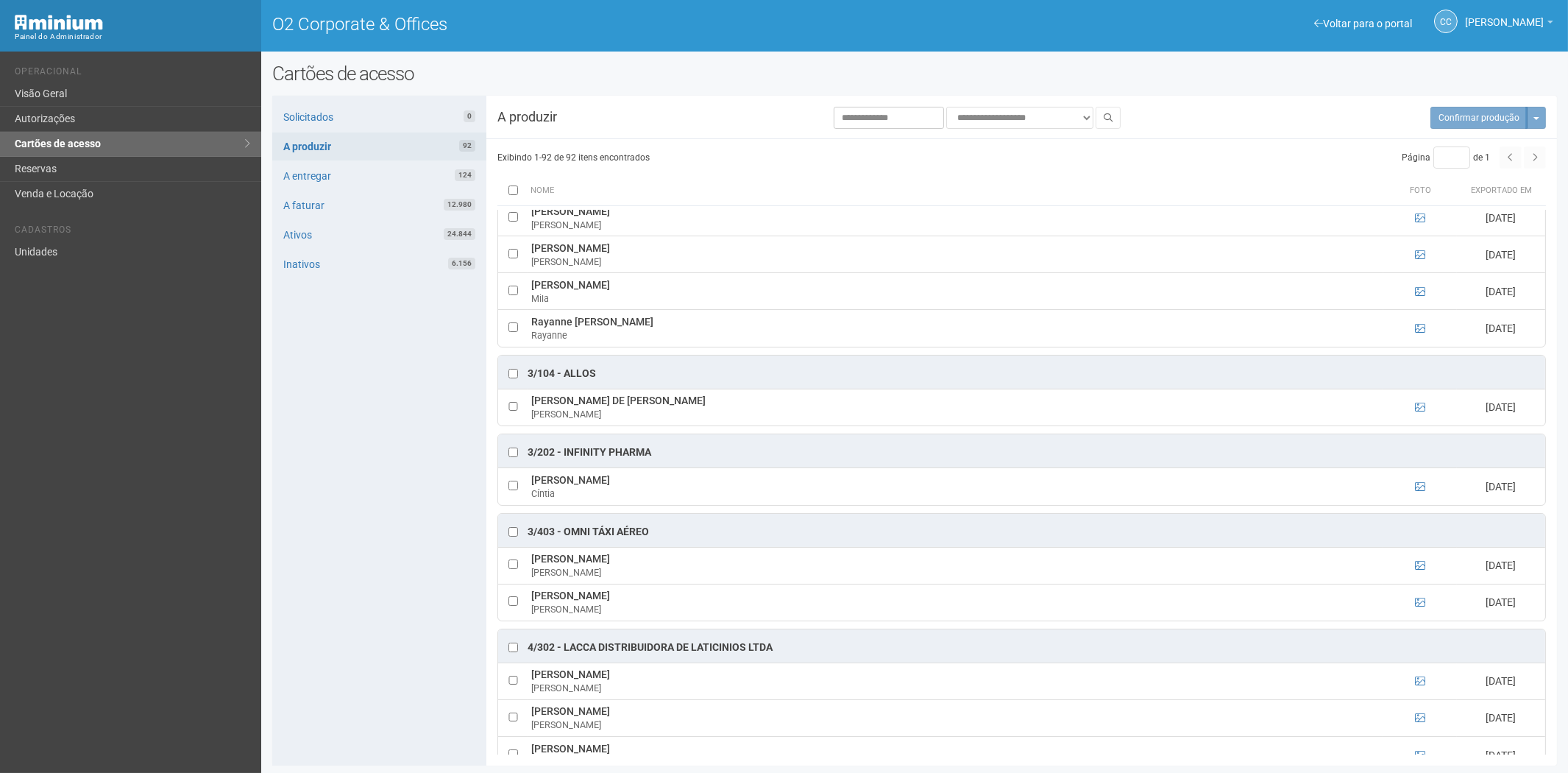
scroll to position [1461, 0]
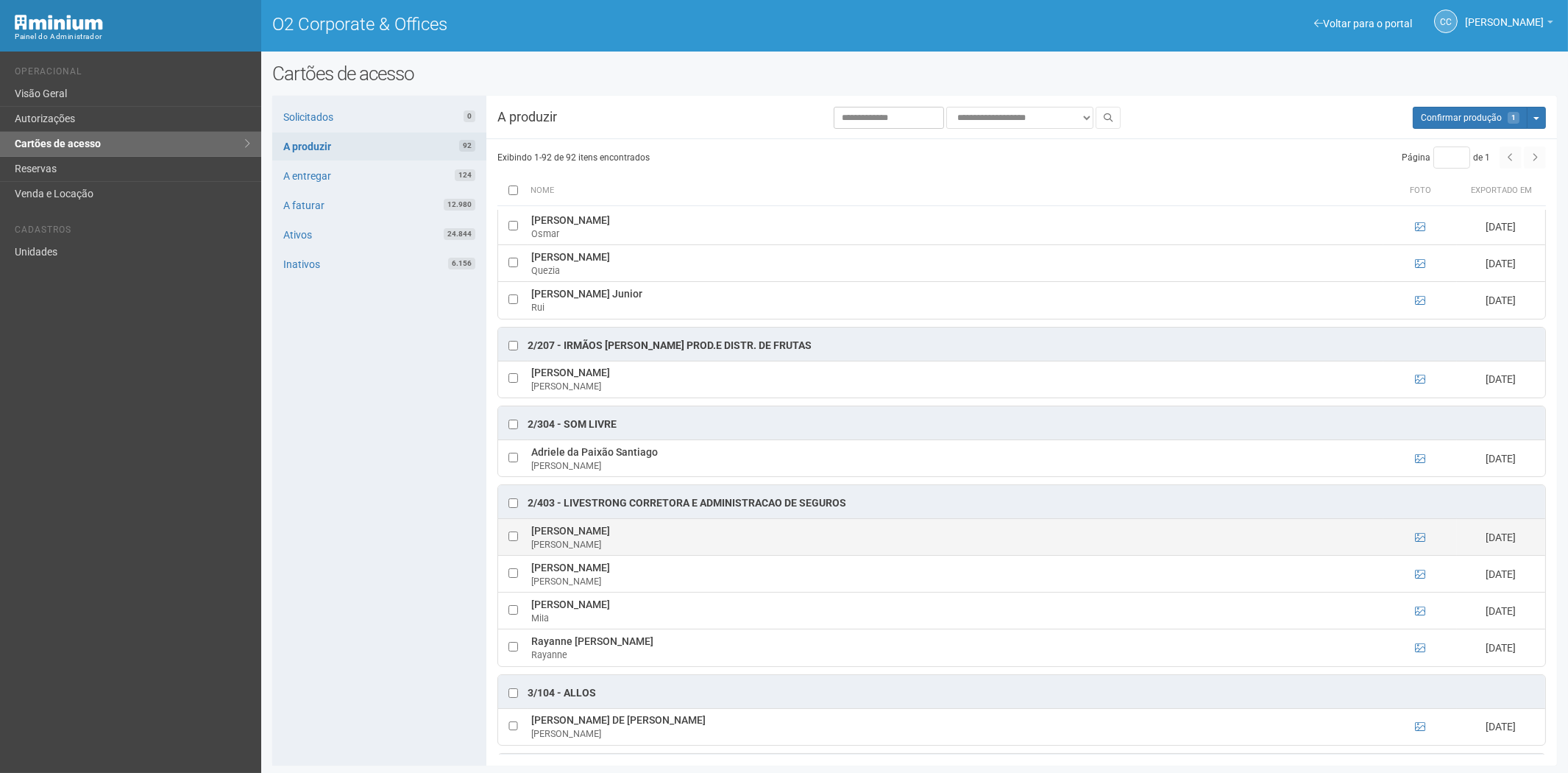
drag, startPoint x: 528, startPoint y: 535, endPoint x: 644, endPoint y: 543, distance: 116.3
click at [662, 537] on td "Helena de Alencar Santos Helena" at bounding box center [955, 537] width 856 height 37
click at [369, 555] on div "Solicitados 0 A produzir 92 A entregar 124 A faturar 12.980 Ativos 24.844 Inati…" at bounding box center [379, 430] width 214 height 670
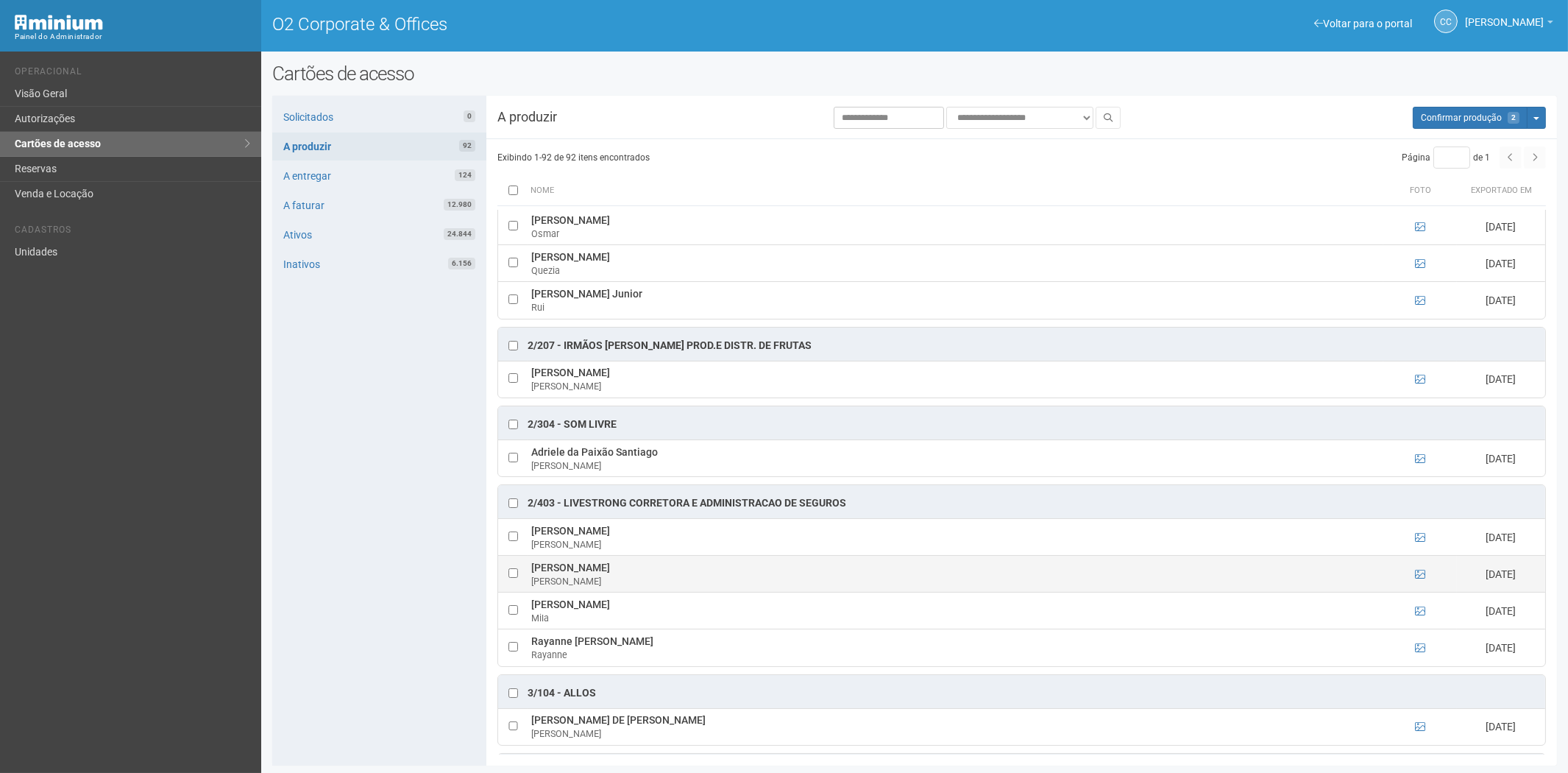
drag, startPoint x: 530, startPoint y: 573, endPoint x: 653, endPoint y: 573, distance: 123.0
click at [653, 573] on td "João Gabriel Farias Santos João" at bounding box center [955, 574] width 856 height 37
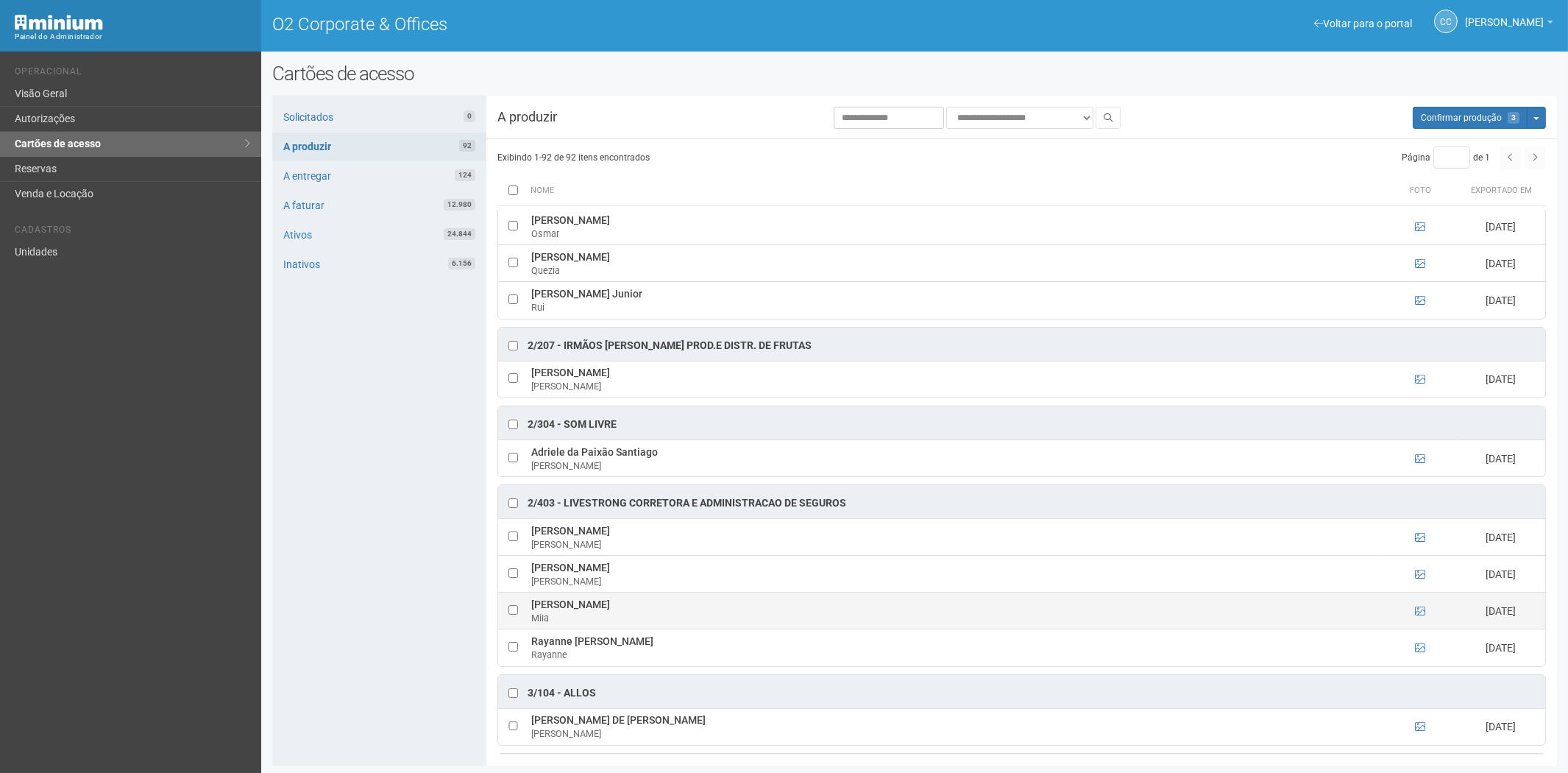
drag, startPoint x: 538, startPoint y: 608, endPoint x: 692, endPoint y: 609, distance: 154.0
click at [692, 609] on td "Mila Luiza Bezerra do Nascimento Mila" at bounding box center [955, 611] width 856 height 37
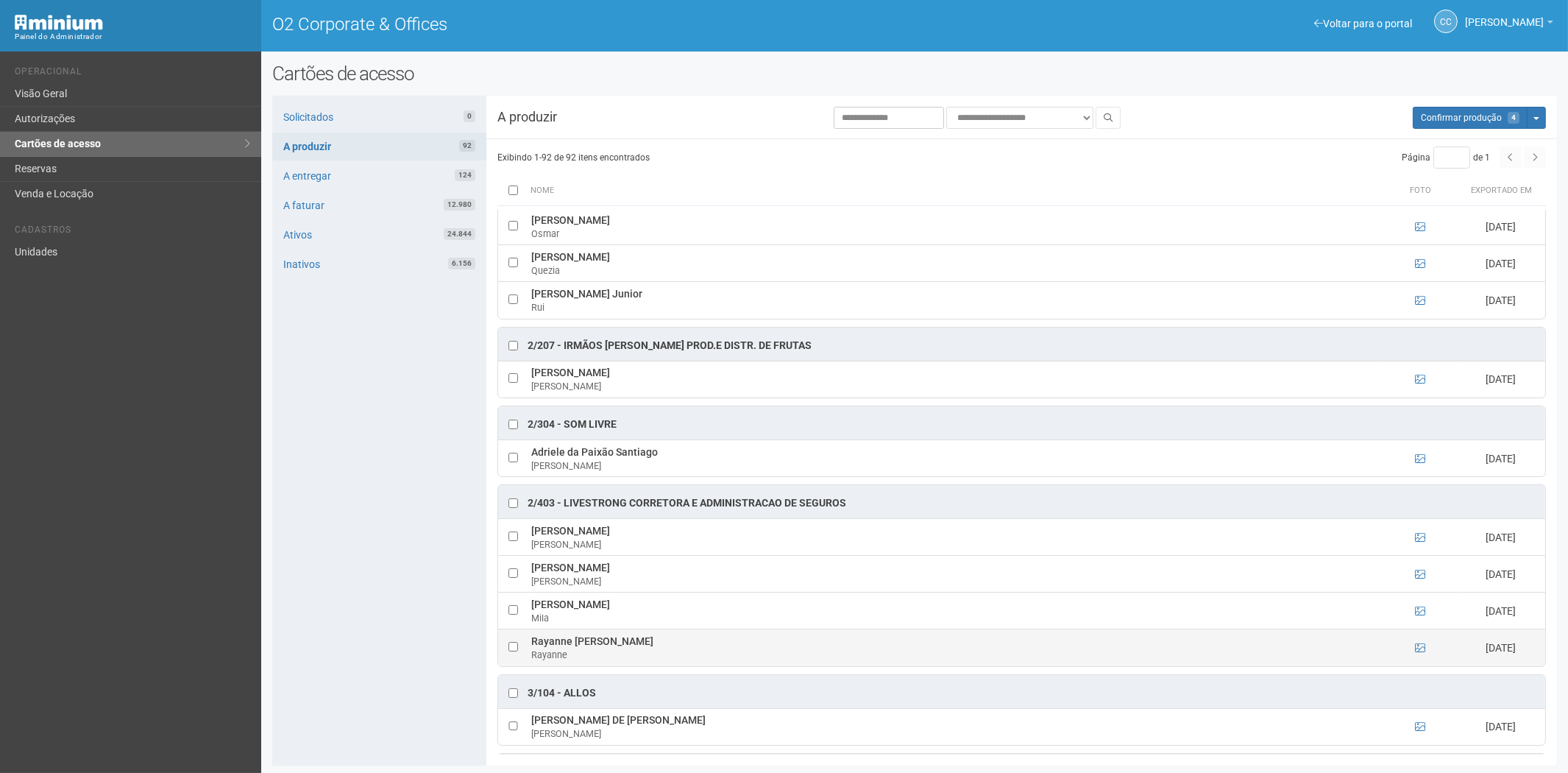
drag, startPoint x: 528, startPoint y: 646, endPoint x: 644, endPoint y: 652, distance: 116.2
click at [644, 652] on tr "Rayanne Dodd Golçalves Rayanne 20/08/2025" at bounding box center [1021, 647] width 1047 height 37
click at [429, 575] on div "Solicitados 0 A produzir 92 A entregar 124 A faturar 12.980 Ativos 24.844 Inati…" at bounding box center [379, 430] width 214 height 670
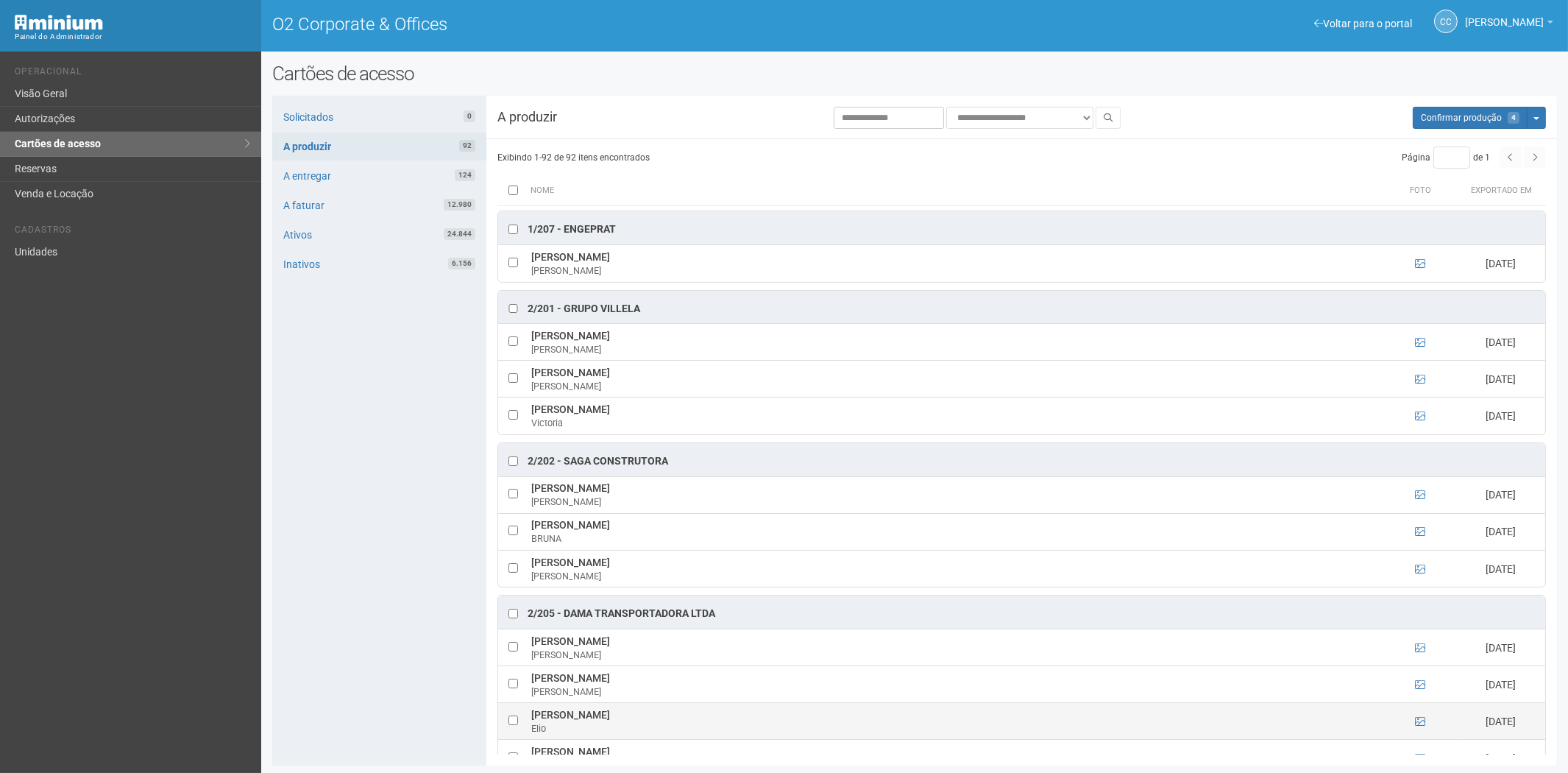
scroll to position [317, 0]
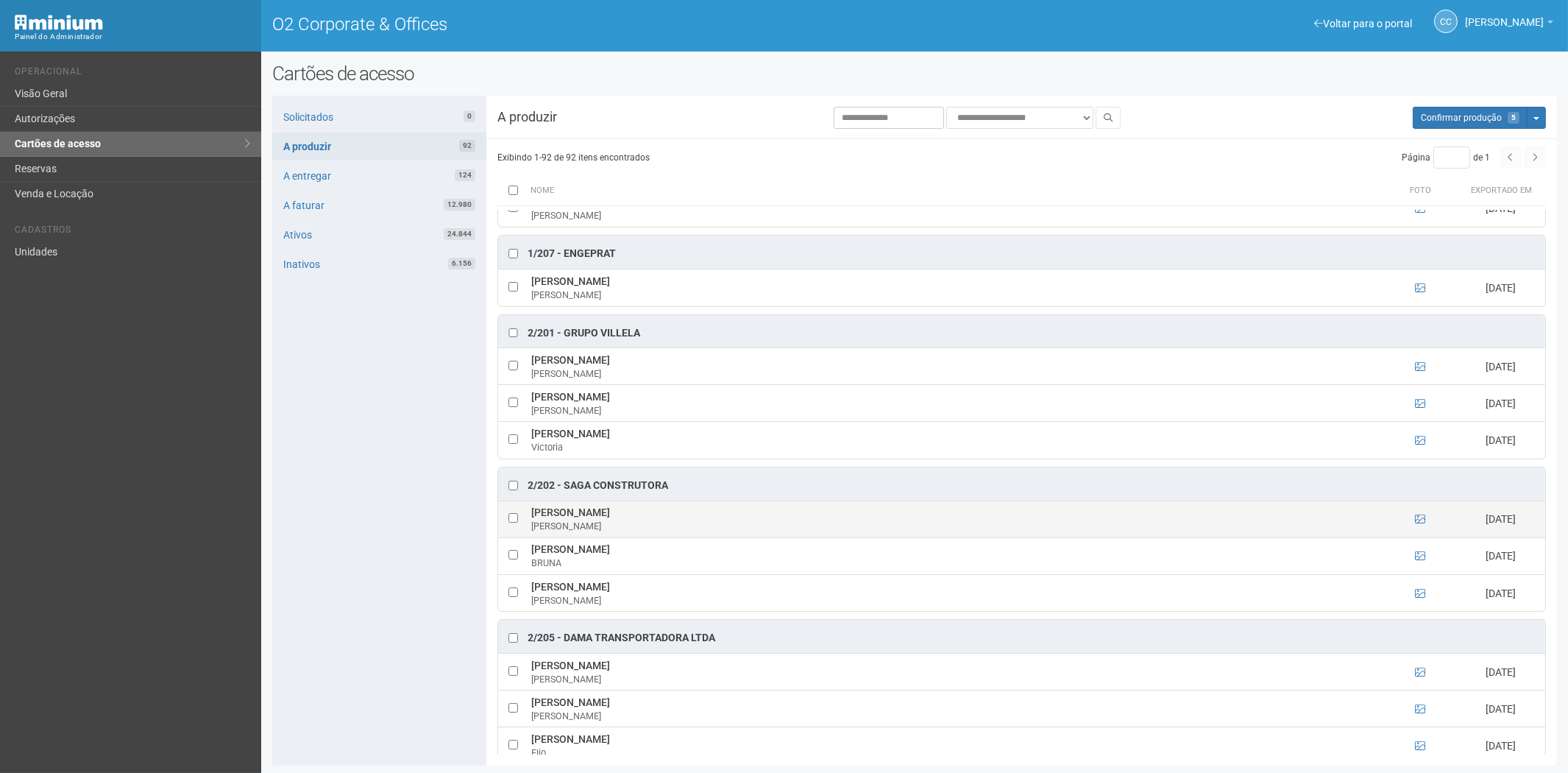
drag, startPoint x: 532, startPoint y: 512, endPoint x: 657, endPoint y: 517, distance: 125.1
click at [671, 518] on td "ADRIANA VALESKA DA SILVA ADRIANA" at bounding box center [955, 518] width 856 height 37
click at [369, 381] on div "Solicitados 0 A produzir 92 A entregar 124 A faturar 12.980 Ativos 24.844 Inati…" at bounding box center [379, 430] width 214 height 670
click at [404, 439] on div "Solicitados 0 A produzir 92 A entregar 124 A faturar 12.980 Ativos 24.844 Inati…" at bounding box center [379, 430] width 214 height 670
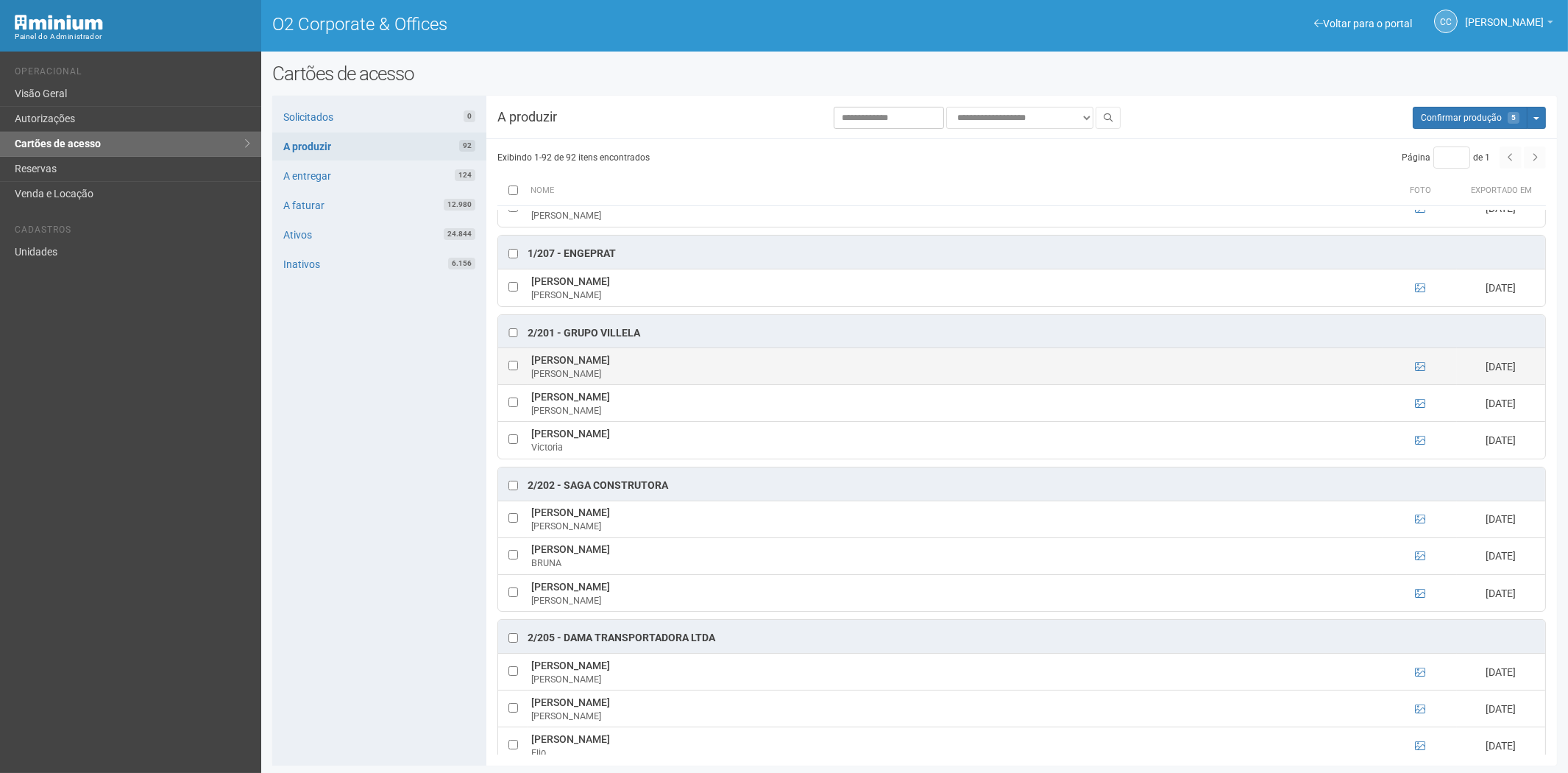
click at [540, 362] on td "Gabriel Meira Gabriel" at bounding box center [955, 366] width 856 height 37
drag, startPoint x: 529, startPoint y: 362, endPoint x: 600, endPoint y: 363, distance: 71.0
click at [600, 363] on td "Gabriel Meira Gabriel" at bounding box center [955, 366] width 856 height 37
click at [378, 487] on div "Solicitados 0 A produzir 92 A entregar 124 A faturar 12.980 Ativos 24.844 Inati…" at bounding box center [379, 430] width 214 height 670
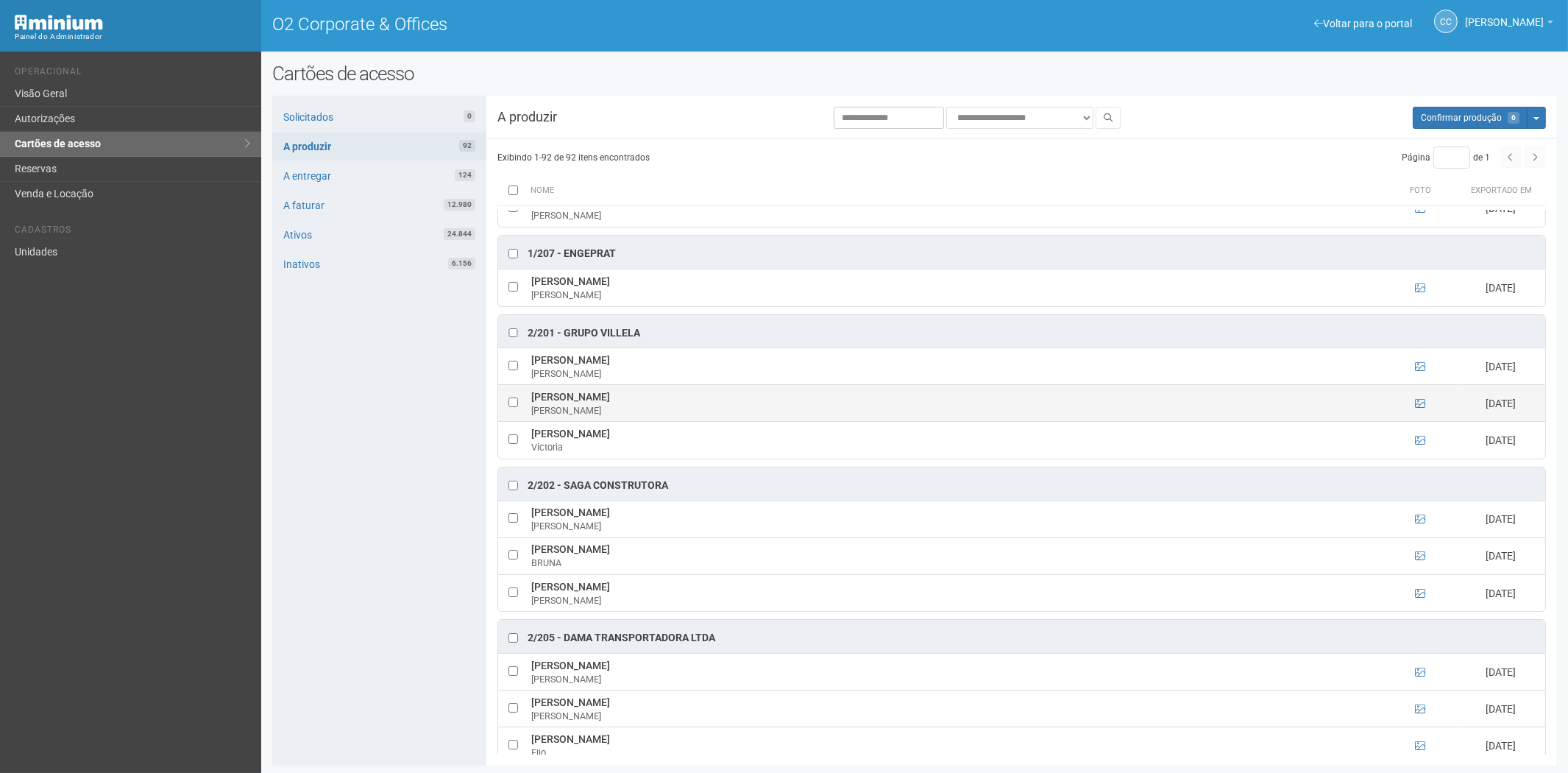
drag, startPoint x: 531, startPoint y: 399, endPoint x: 609, endPoint y: 400, distance: 78.0
click at [609, 400] on td "Simone Oliveira Simone" at bounding box center [955, 403] width 856 height 37
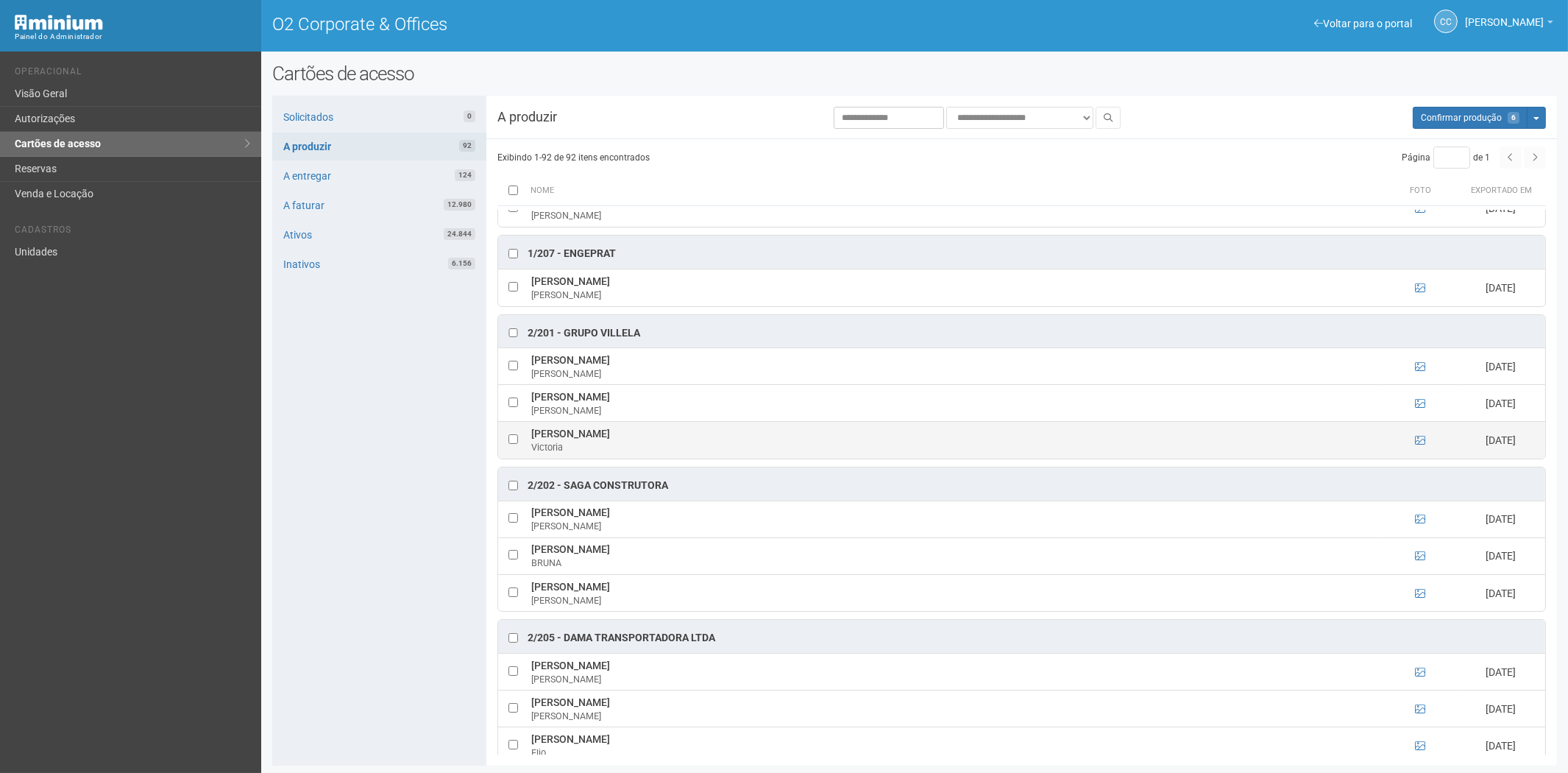
drag, startPoint x: 387, startPoint y: 461, endPoint x: 594, endPoint y: 458, distance: 207.0
click at [387, 461] on div "Solicitados 0 A produzir 92 A entregar 124 A faturar 12.980 Ativos 24.844 Inati…" at bounding box center [379, 430] width 214 height 670
click at [519, 439] on td at bounding box center [512, 440] width 30 height 37
drag, startPoint x: 534, startPoint y: 435, endPoint x: 617, endPoint y: 439, distance: 83.1
click at [617, 439] on td "Victoria Santiago Victoria" at bounding box center [955, 440] width 856 height 37
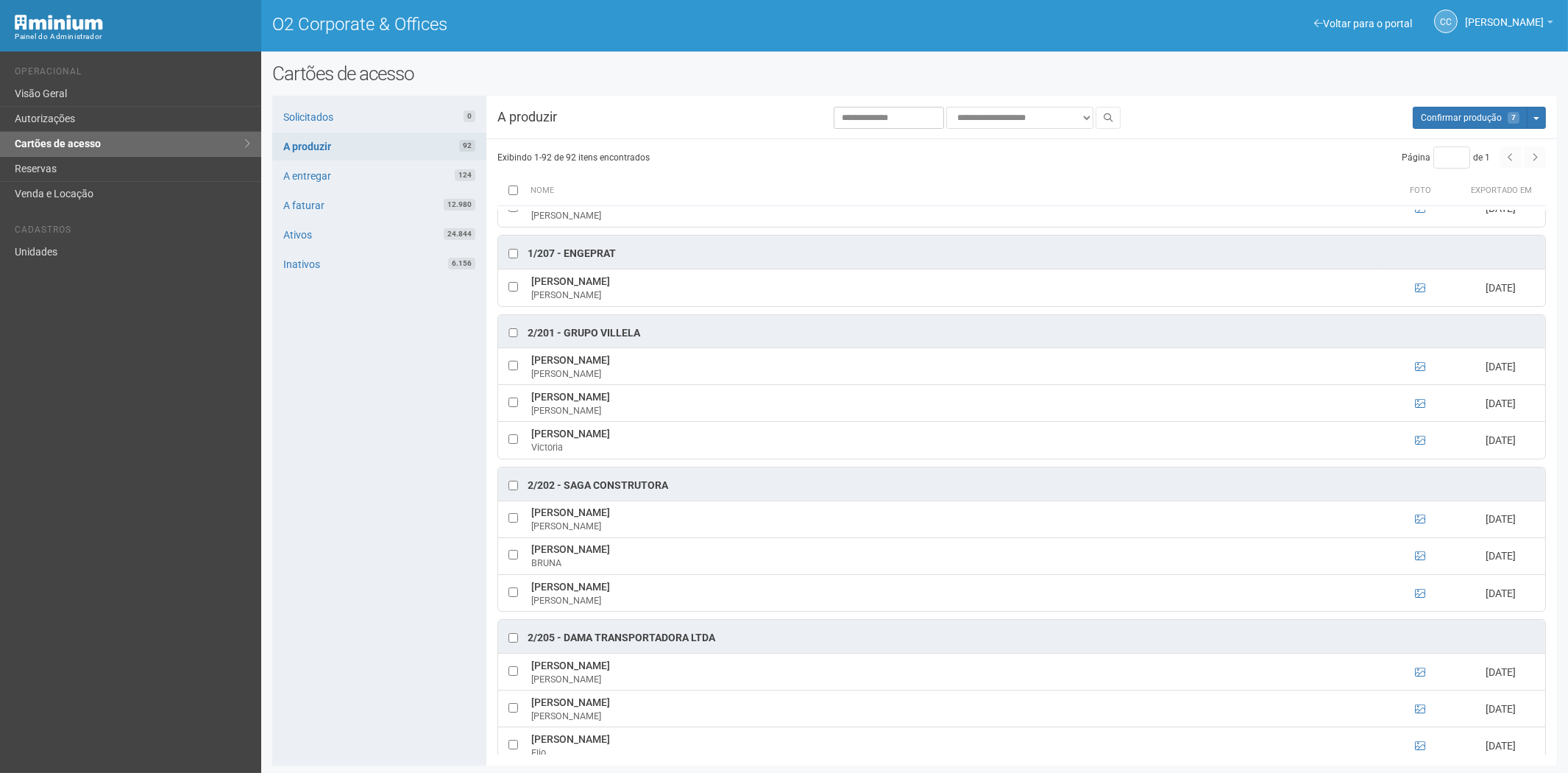
click at [390, 698] on div "Solicitados 0 A produzir 92 A entregar 124 A faturar 12.980 Ativos 24.844 Inati…" at bounding box center [379, 430] width 214 height 670
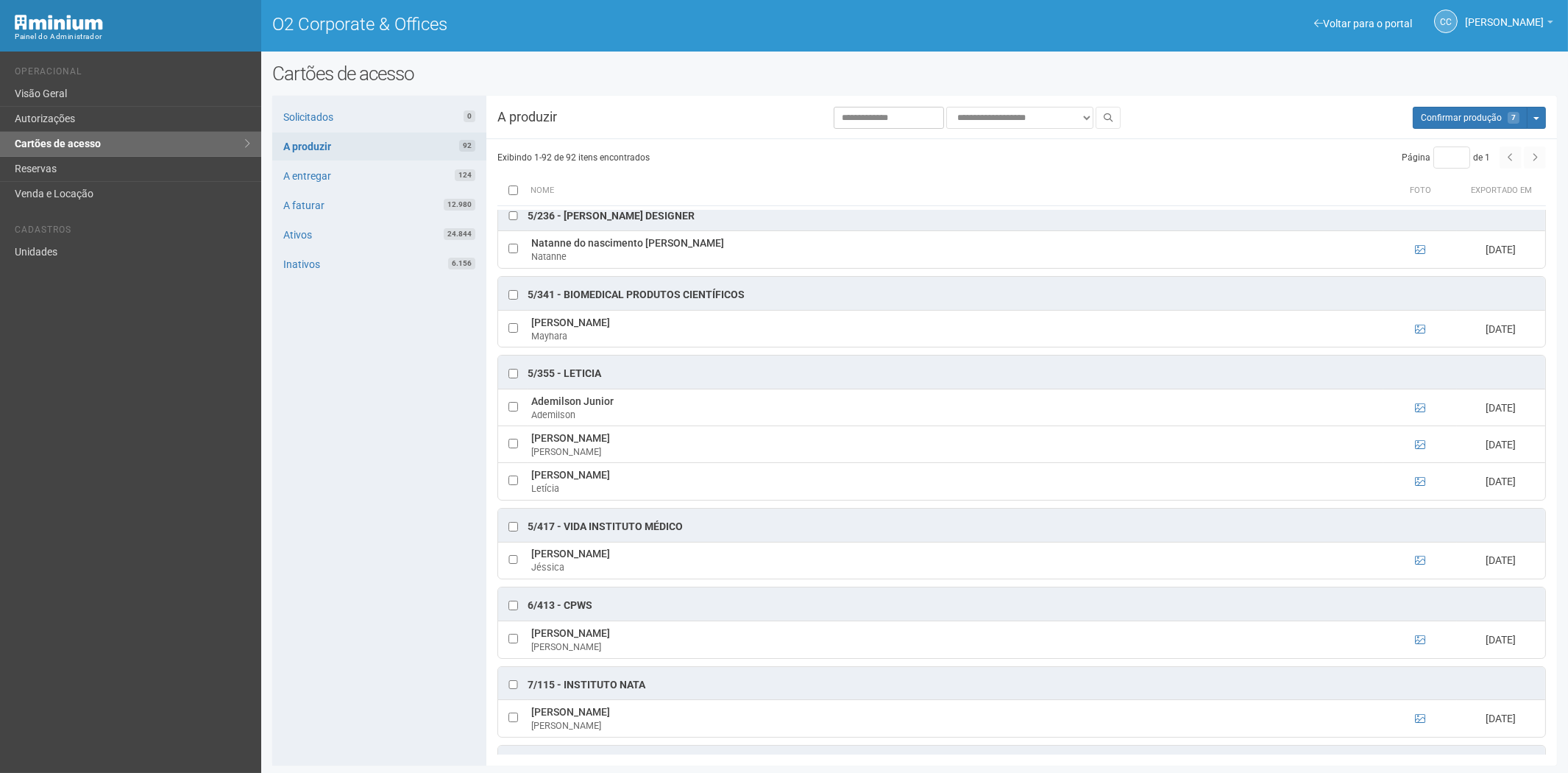
scroll to position [3750, 0]
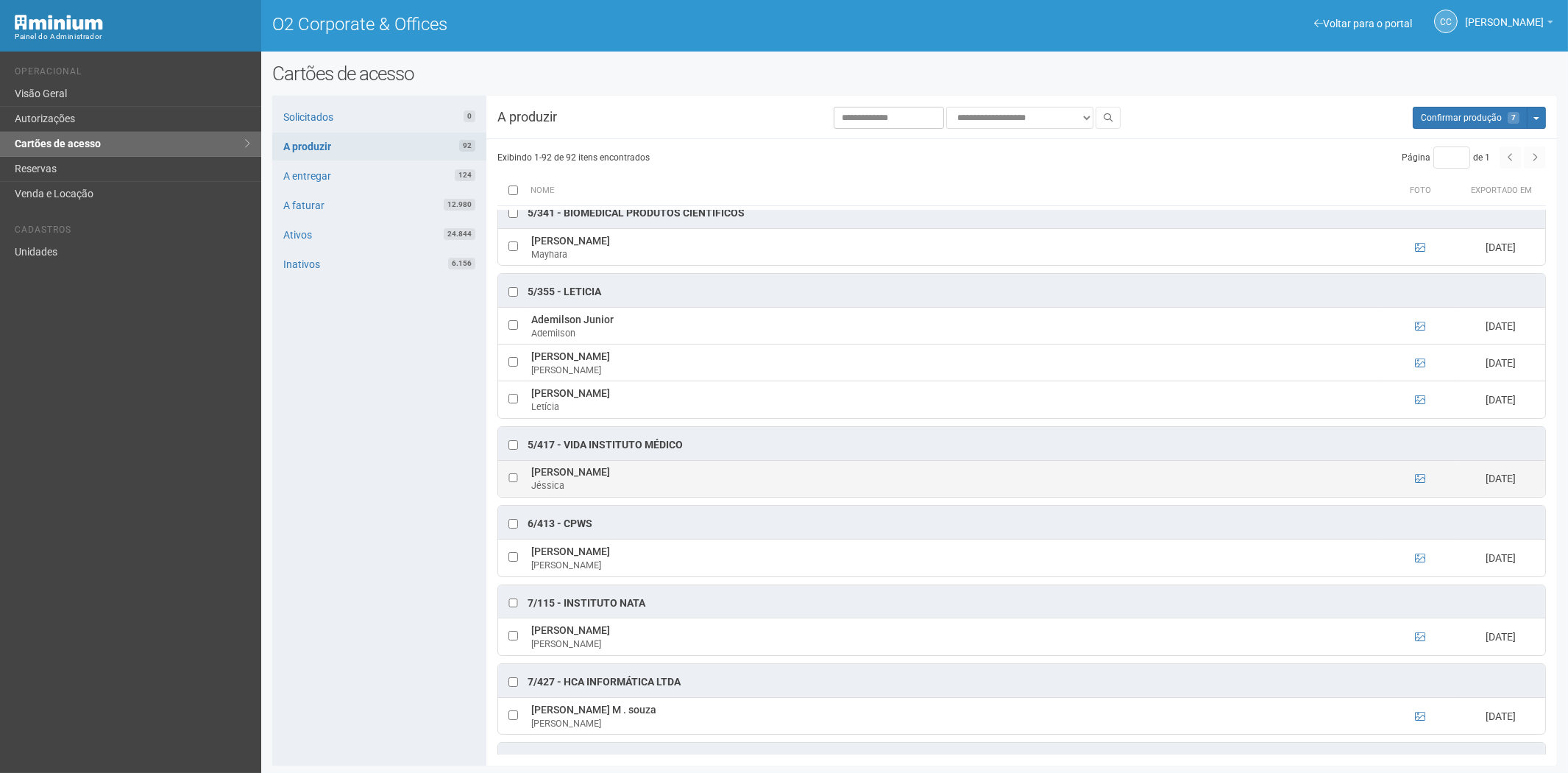
drag, startPoint x: 530, startPoint y: 486, endPoint x: 644, endPoint y: 489, distance: 114.0
click at [644, 489] on td "Jéssica Souza Faria Jéssica" at bounding box center [955, 478] width 856 height 37
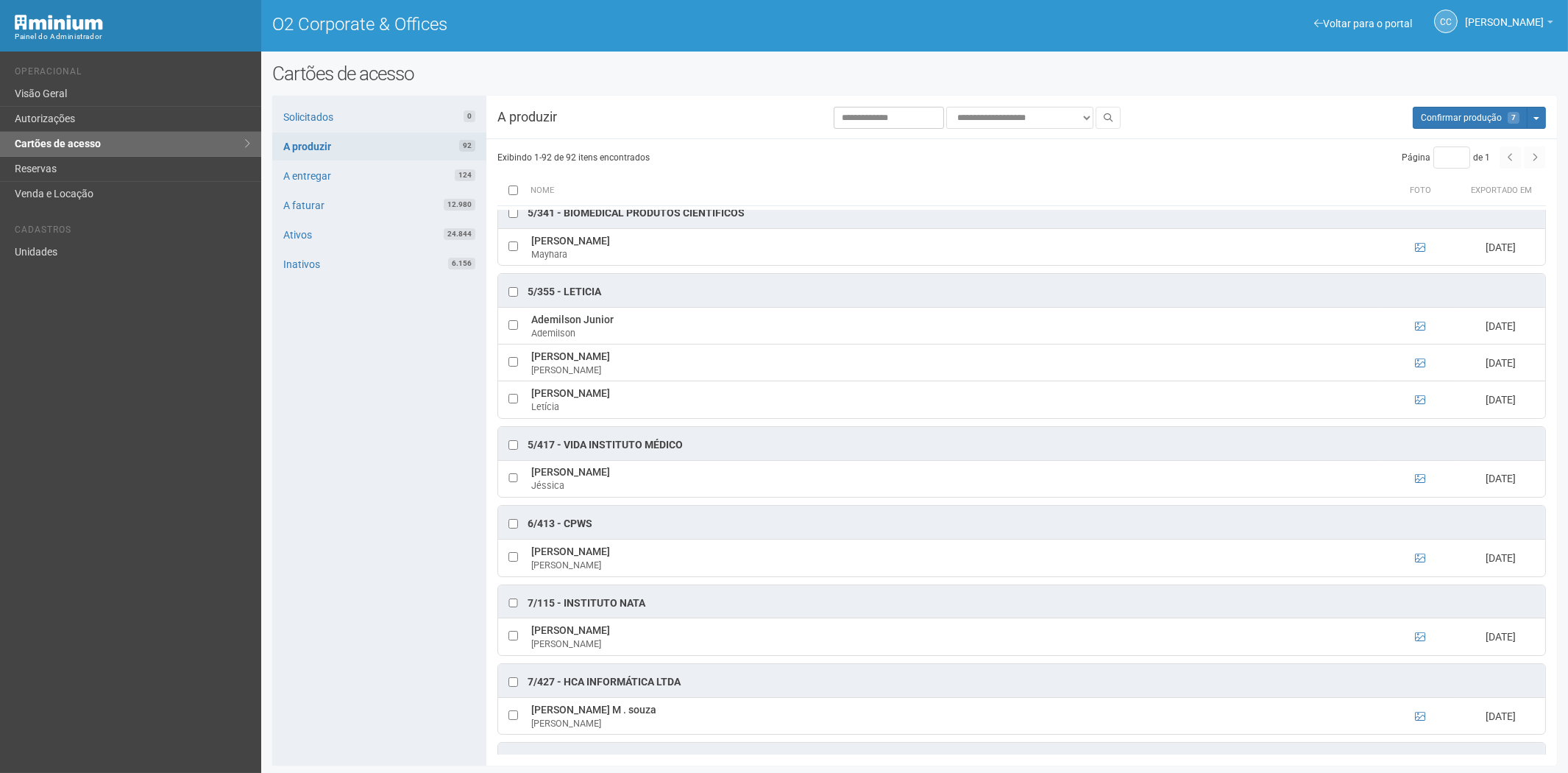
click at [302, 535] on div "Solicitados 0 A produzir 92 A entregar 124 A faturar 12.980 Ativos 24.844 Inati…" at bounding box center [379, 430] width 214 height 670
click at [375, 594] on div "Solicitados 0 A produzir 92 A entregar 124 A faturar 12.980 Ativos 24.844 Inati…" at bounding box center [379, 430] width 214 height 670
click at [1439, 113] on span "Confirmar produção" at bounding box center [1461, 117] width 81 height 10
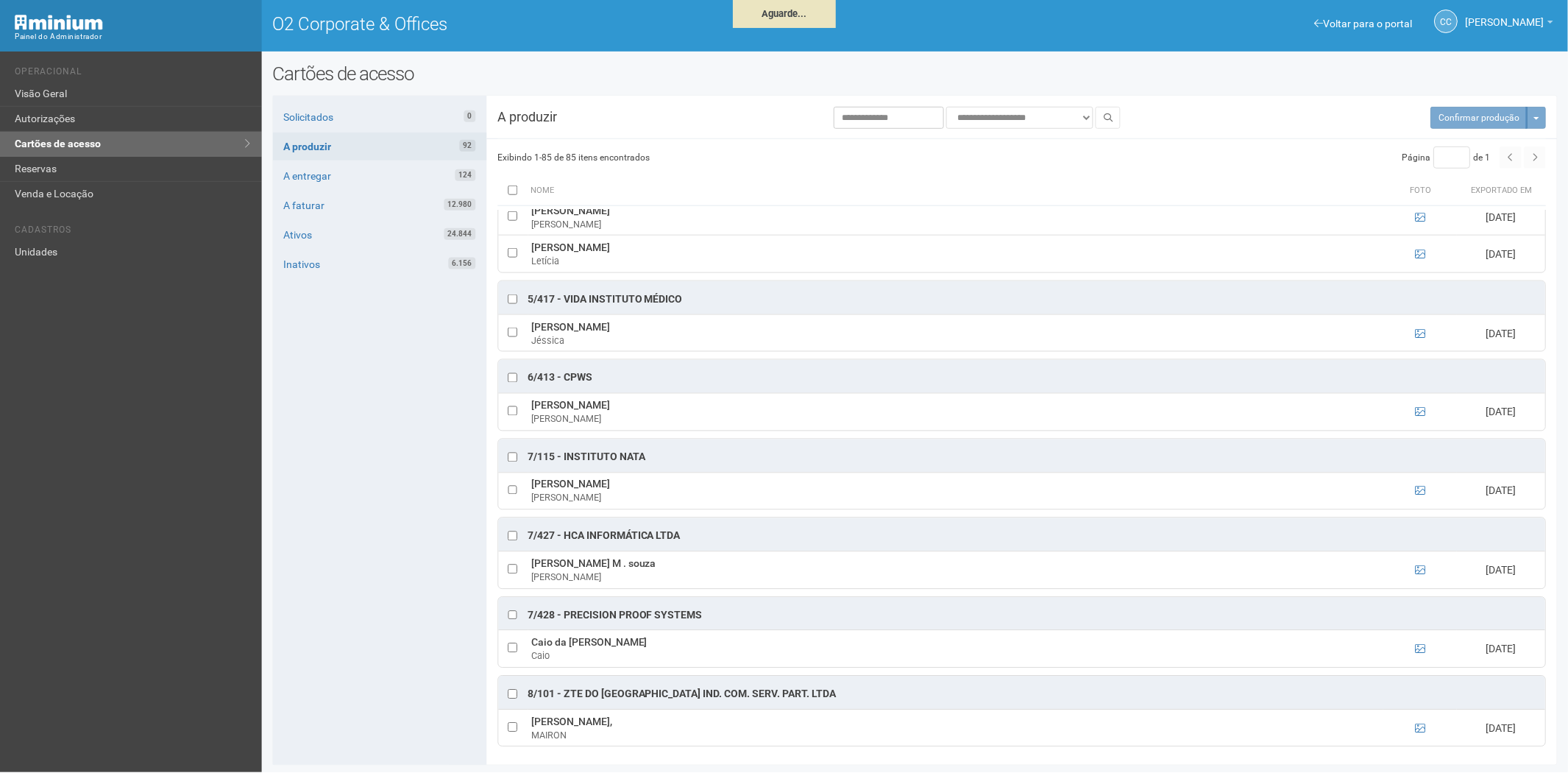
scroll to position [3571, 0]
click at [294, 438] on div "Solicitados 0 A produzir 85 A entregar 131 A faturar 12.987 Ativos 24.844 Inati…" at bounding box center [379, 430] width 214 height 670
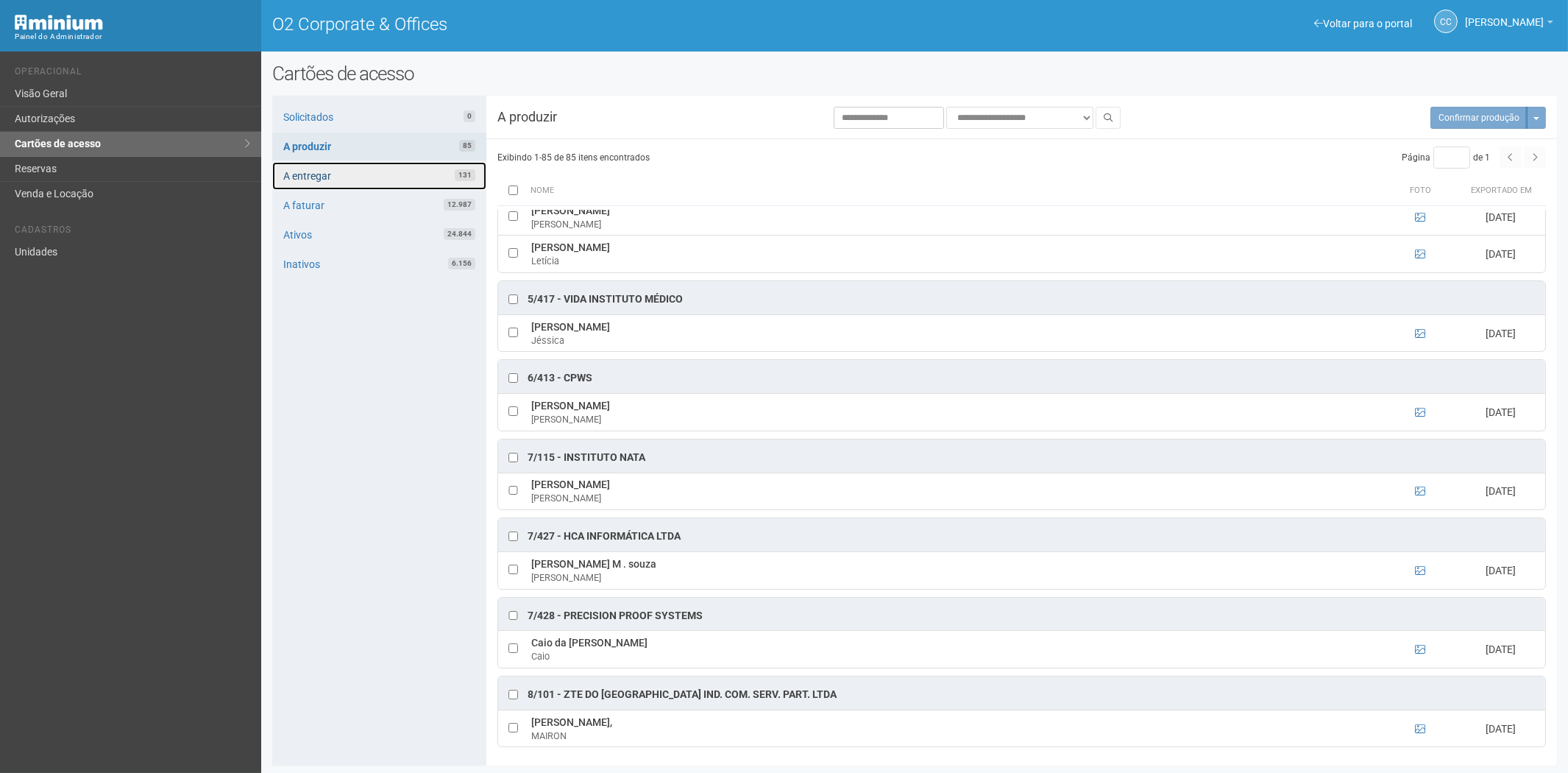
click at [395, 176] on link "A entregar 131" at bounding box center [379, 176] width 214 height 28
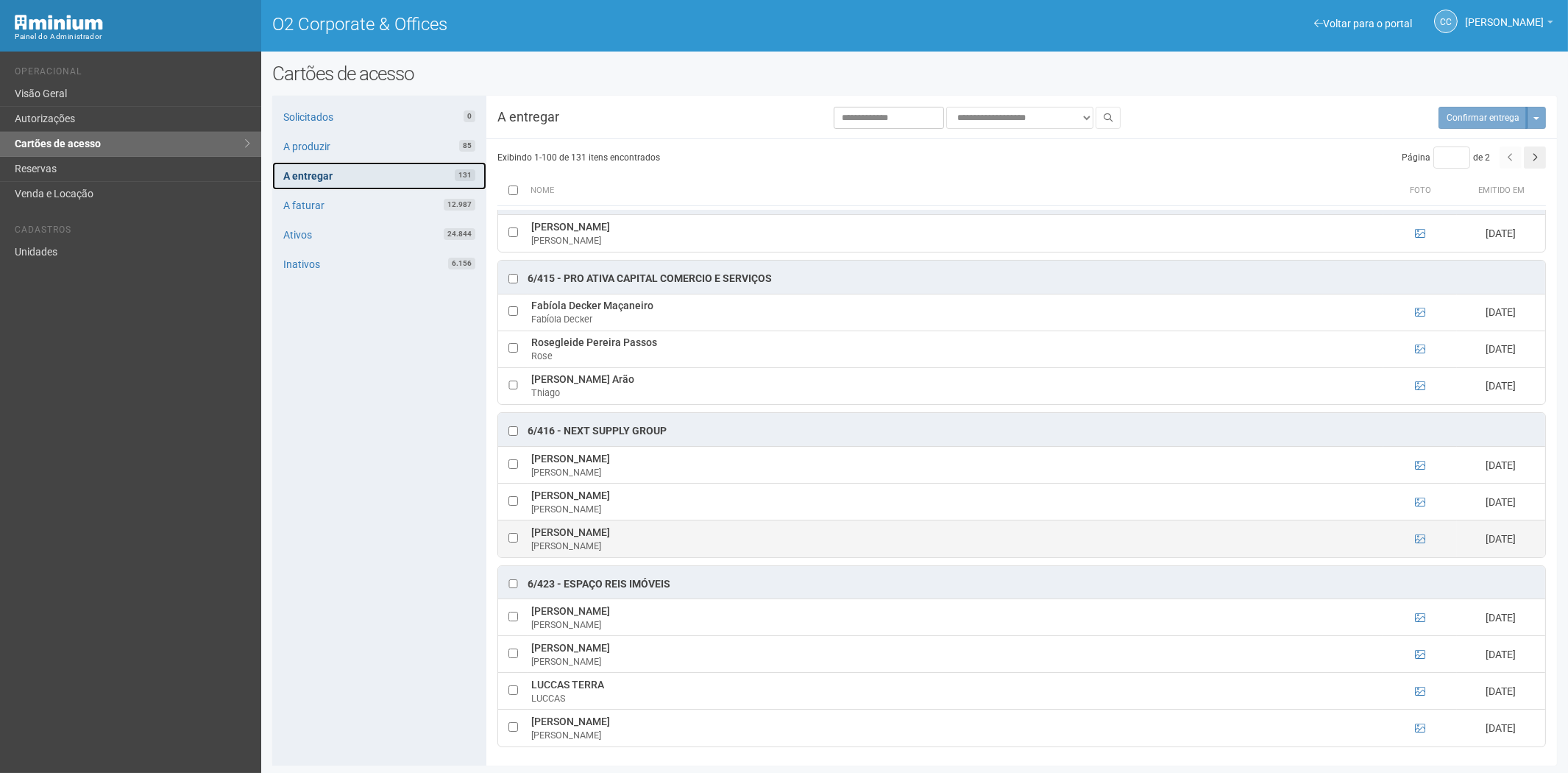
scroll to position [2, 0]
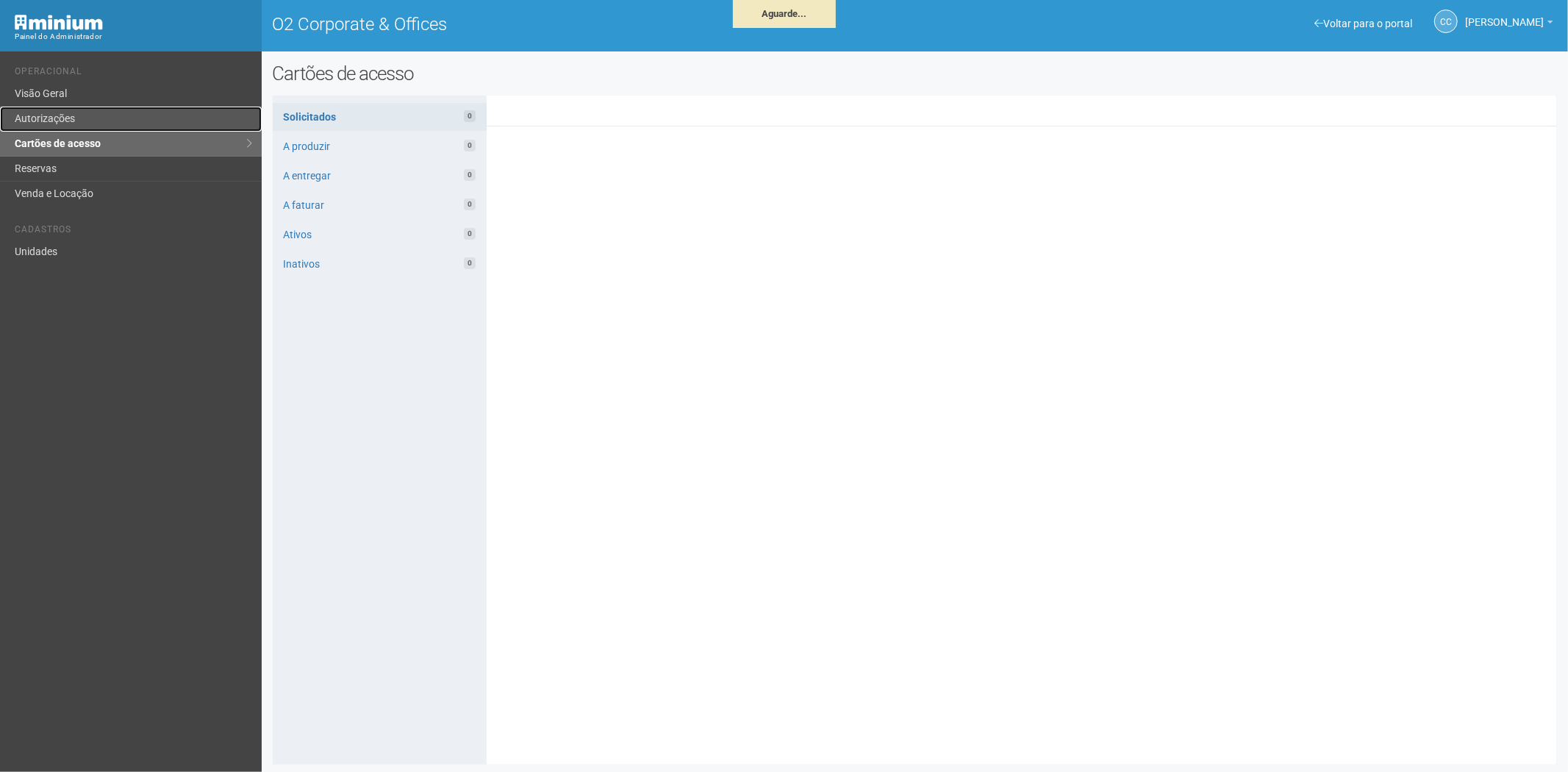
click at [61, 118] on link "Autorizações" at bounding box center [131, 119] width 261 height 25
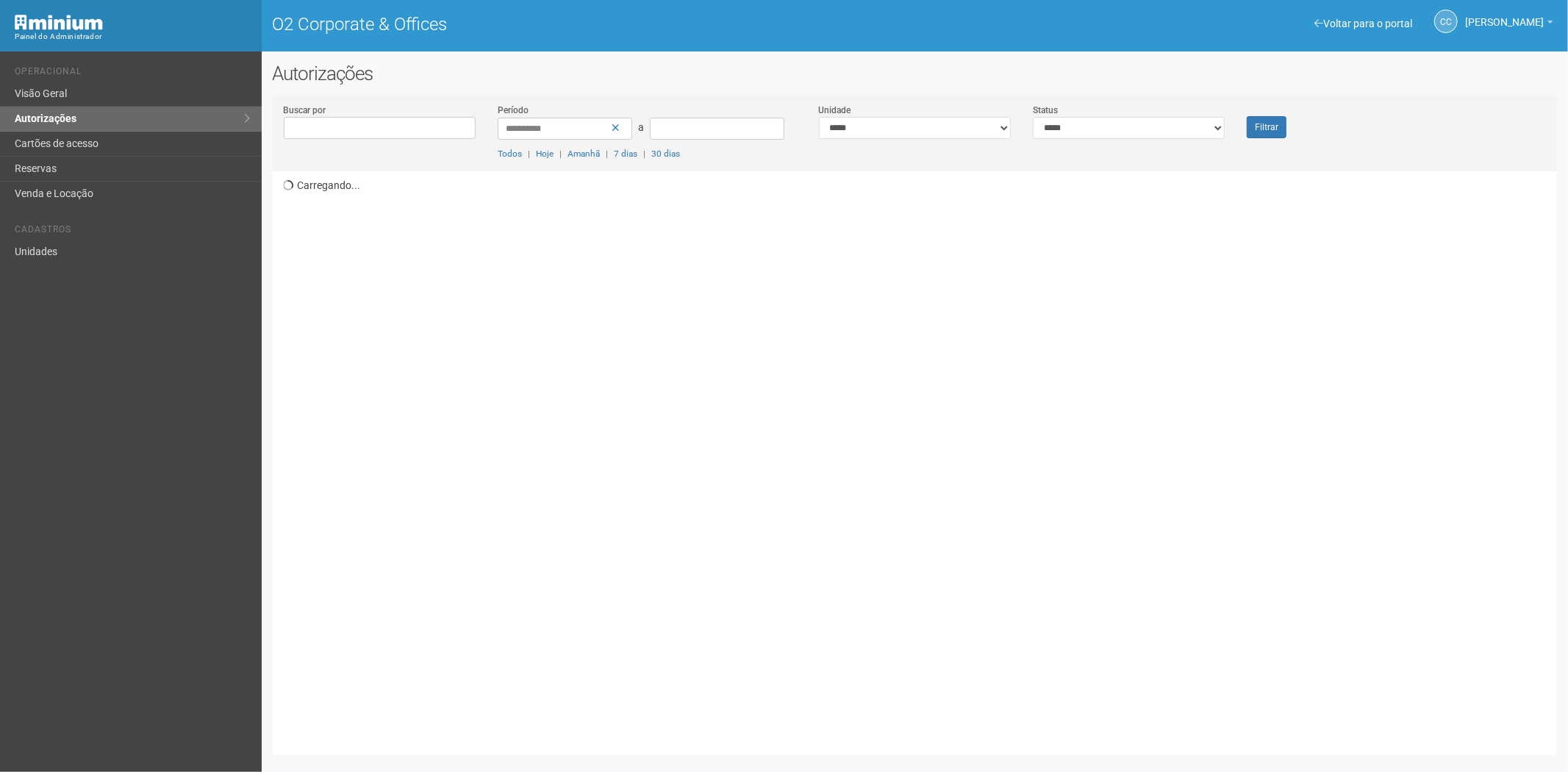
click at [136, 122] on link "Autorizações" at bounding box center [131, 119] width 261 height 25
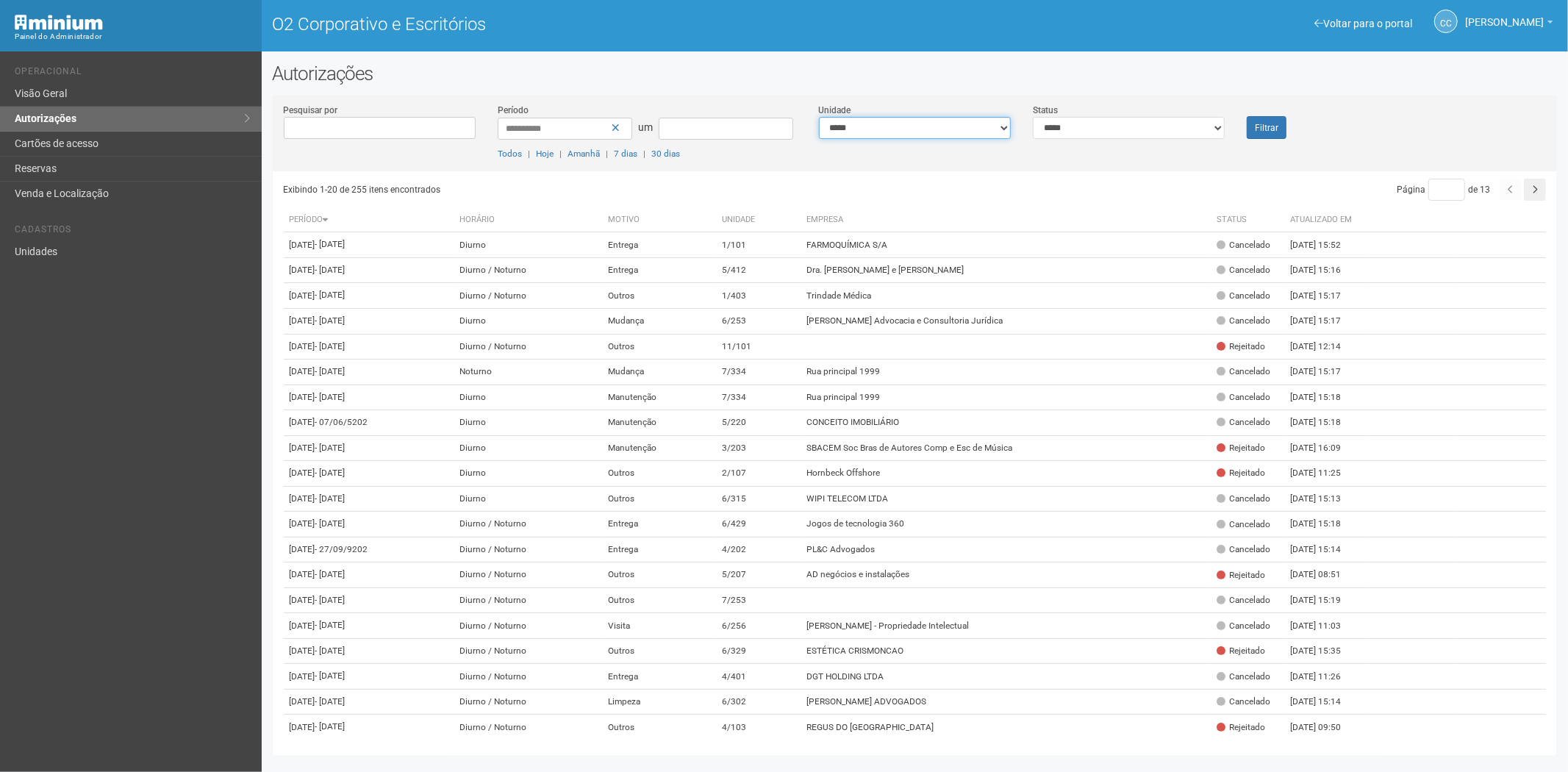
click at [923, 126] on select "**********" at bounding box center [914, 128] width 192 height 22
type input "**"
drag, startPoint x: 0, startPoint y: 0, endPoint x: 923, endPoint y: 126, distance: 931.6
click at [923, 126] on select "**********" at bounding box center [914, 128] width 192 height 22
select select "**********"
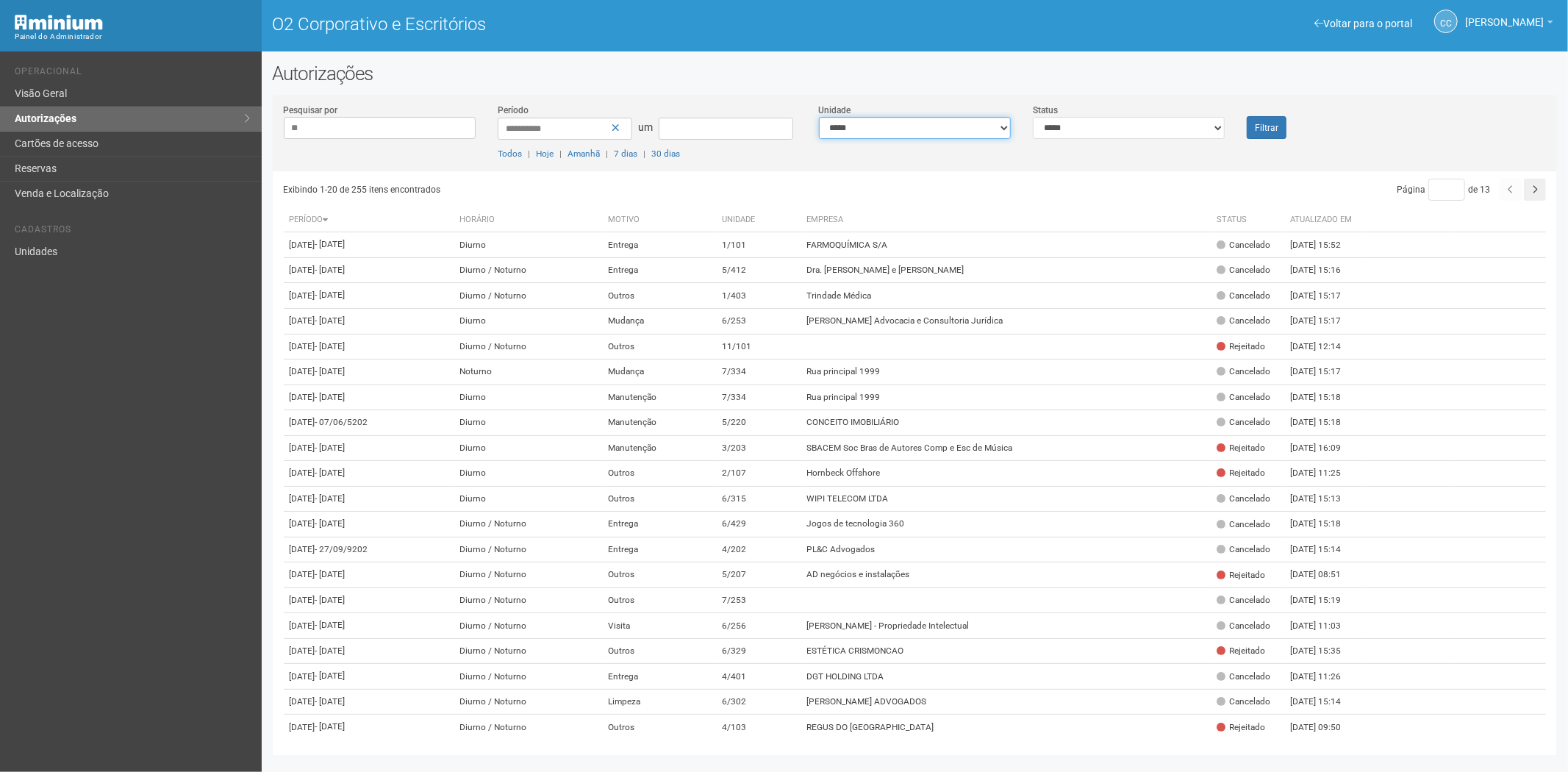
click at [819, 117] on select "**********" at bounding box center [914, 128] width 192 height 22
click at [1265, 124] on font "Filtrar" at bounding box center [1266, 128] width 24 height 10
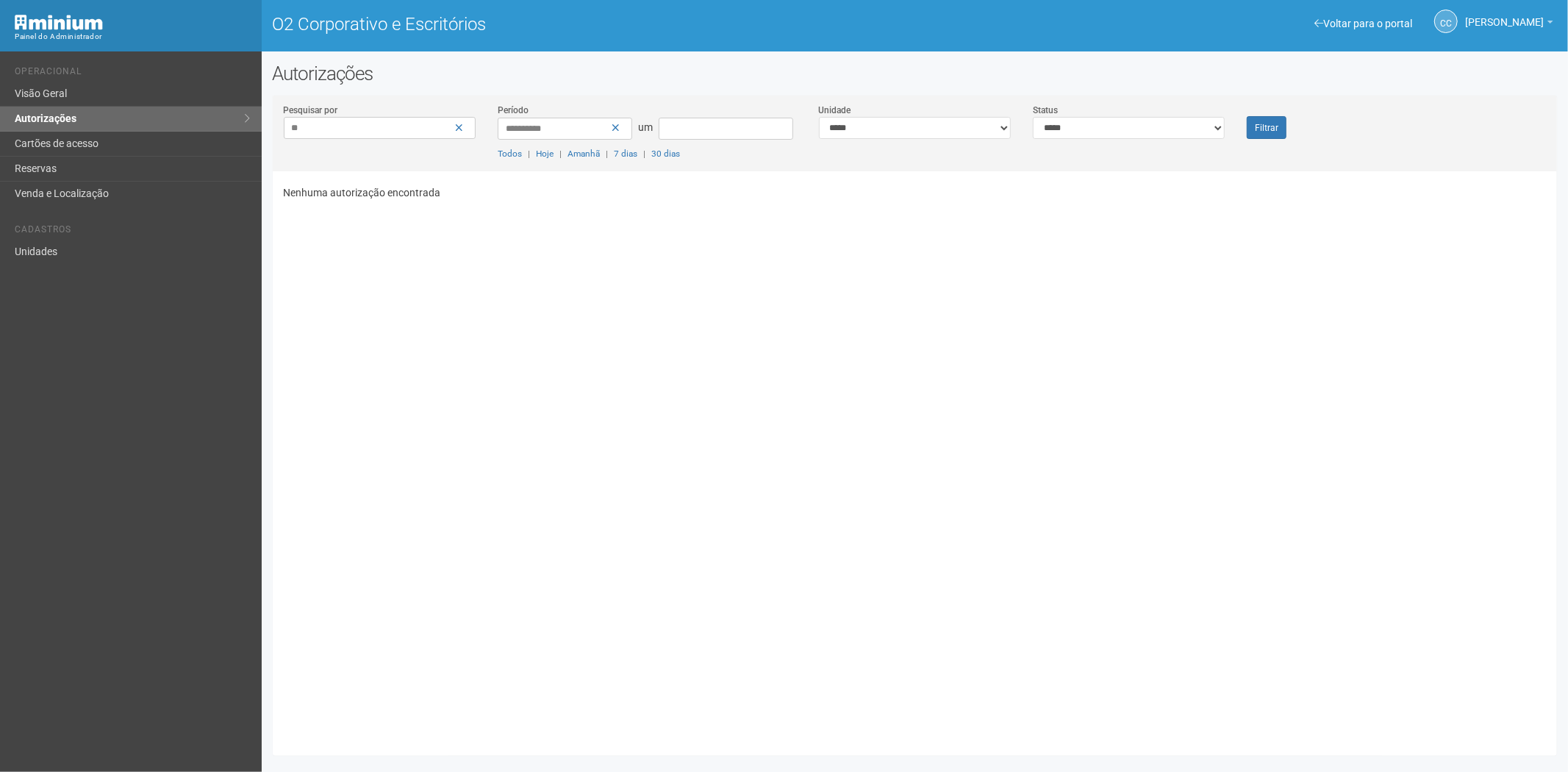
click at [362, 127] on input "**" at bounding box center [379, 128] width 192 height 22
click at [460, 126] on icon at bounding box center [458, 128] width 8 height 10
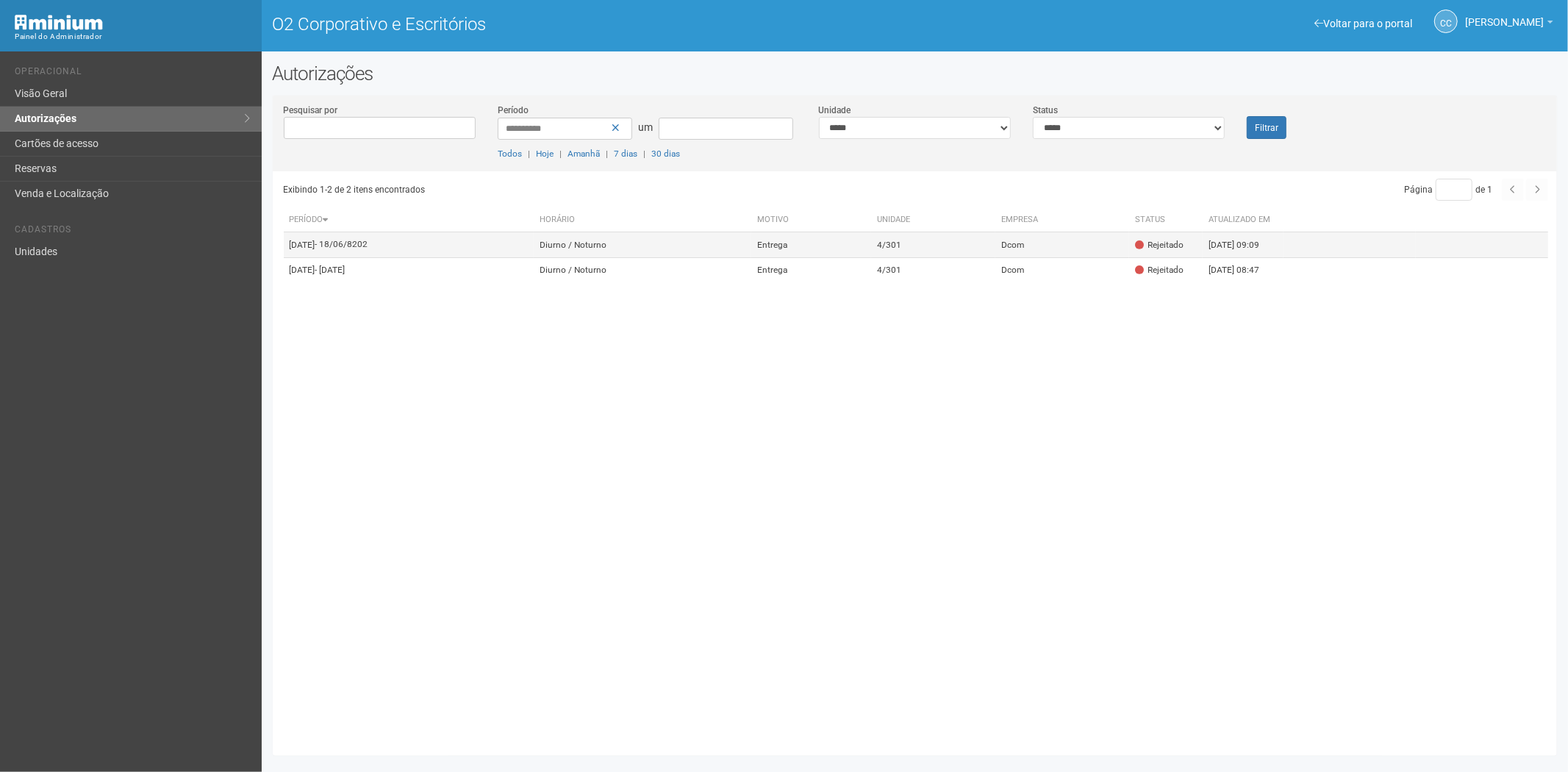
click at [871, 258] on td "Entrega" at bounding box center [811, 245] width 120 height 26
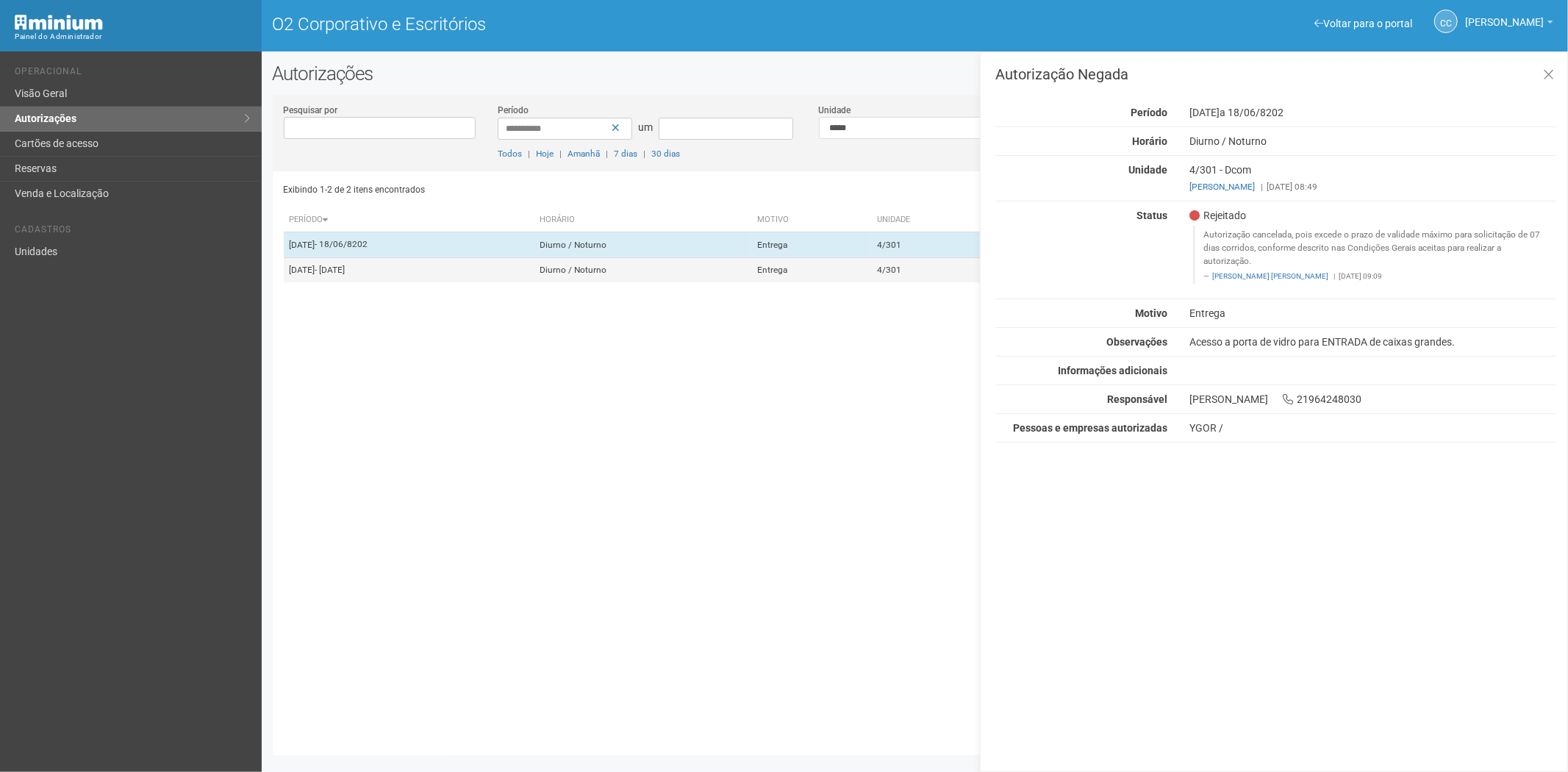
click at [868, 282] on td "Entrega" at bounding box center [811, 270] width 120 height 25
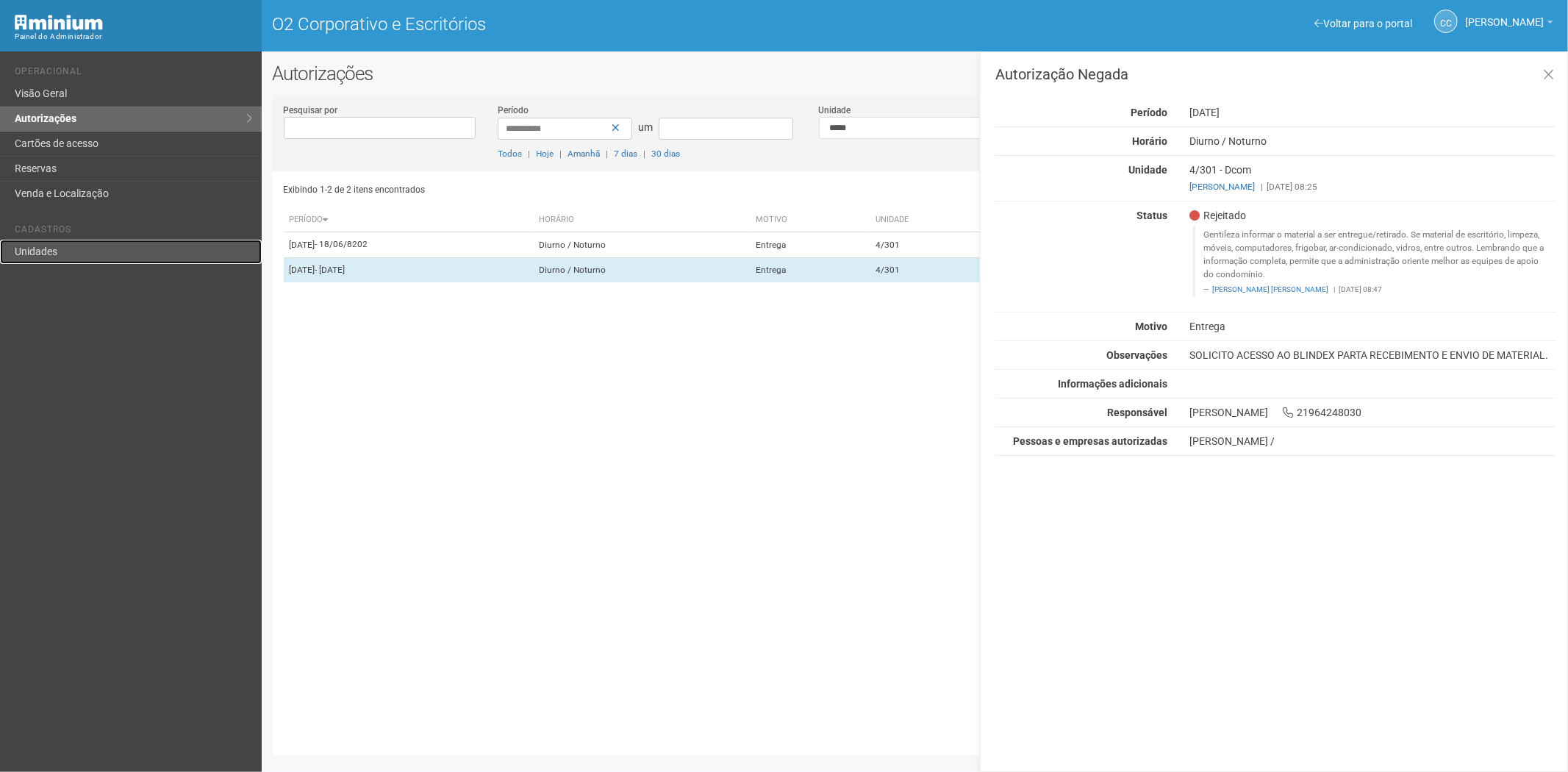
click at [33, 255] on font "Unidades" at bounding box center [35, 252] width 43 height 11
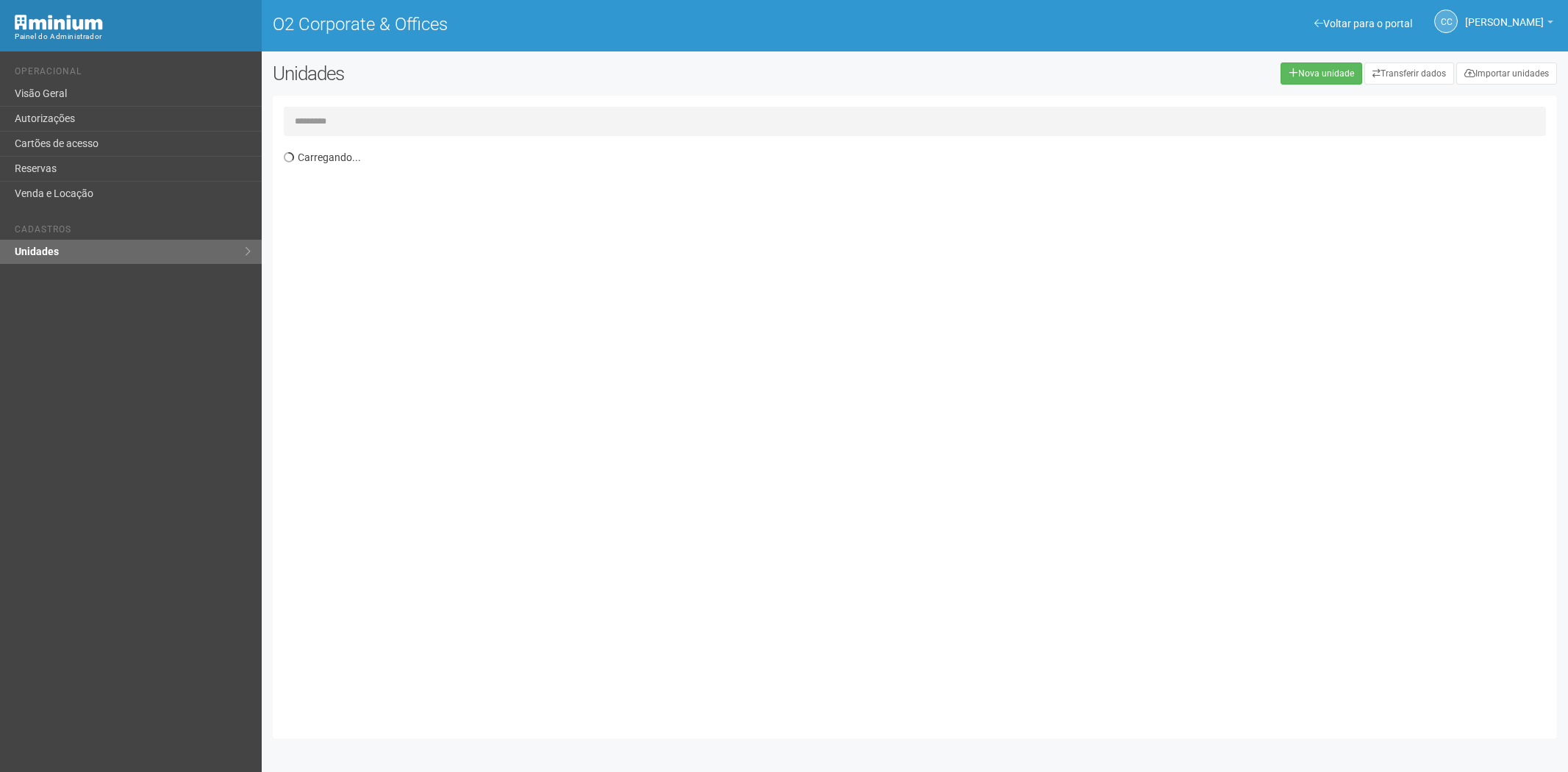
click at [416, 116] on input "text" at bounding box center [915, 121] width 1263 height 30
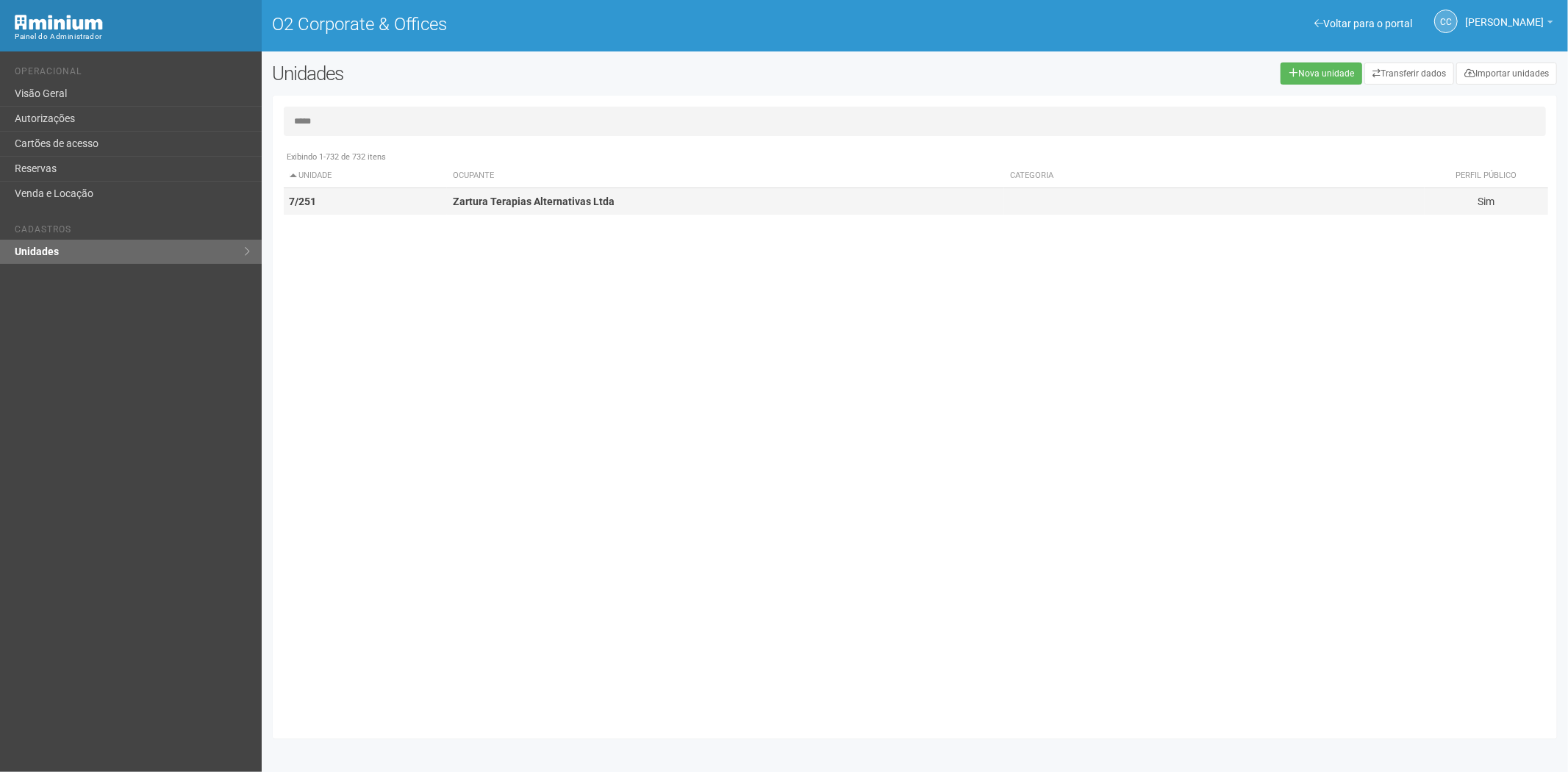
type input "*****"
click at [505, 202] on strong "Zartura Terapias Alternativas Ltda" at bounding box center [534, 201] width 162 height 11
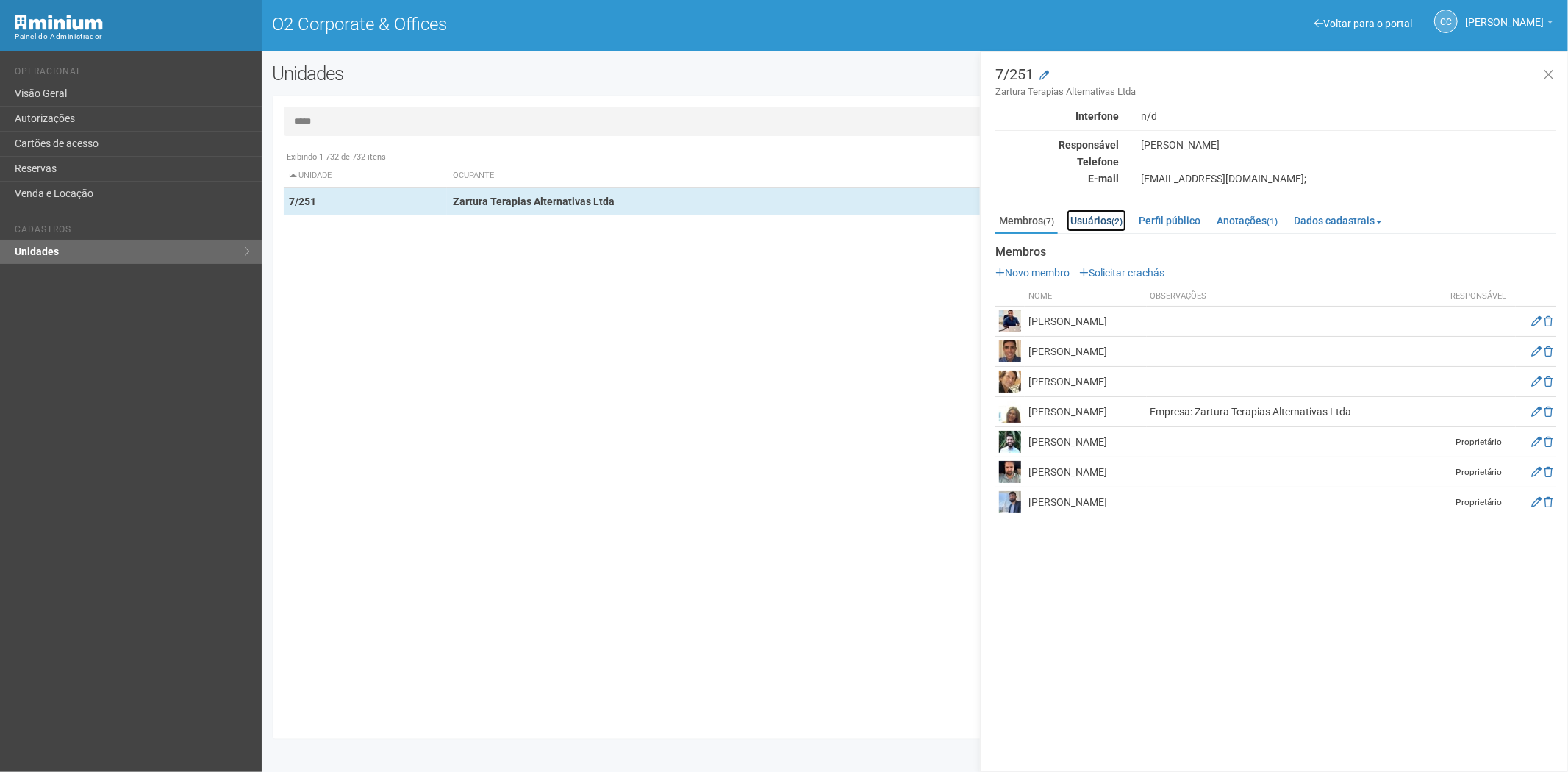
click at [1097, 221] on link "Usuários (2)" at bounding box center [1096, 220] width 59 height 22
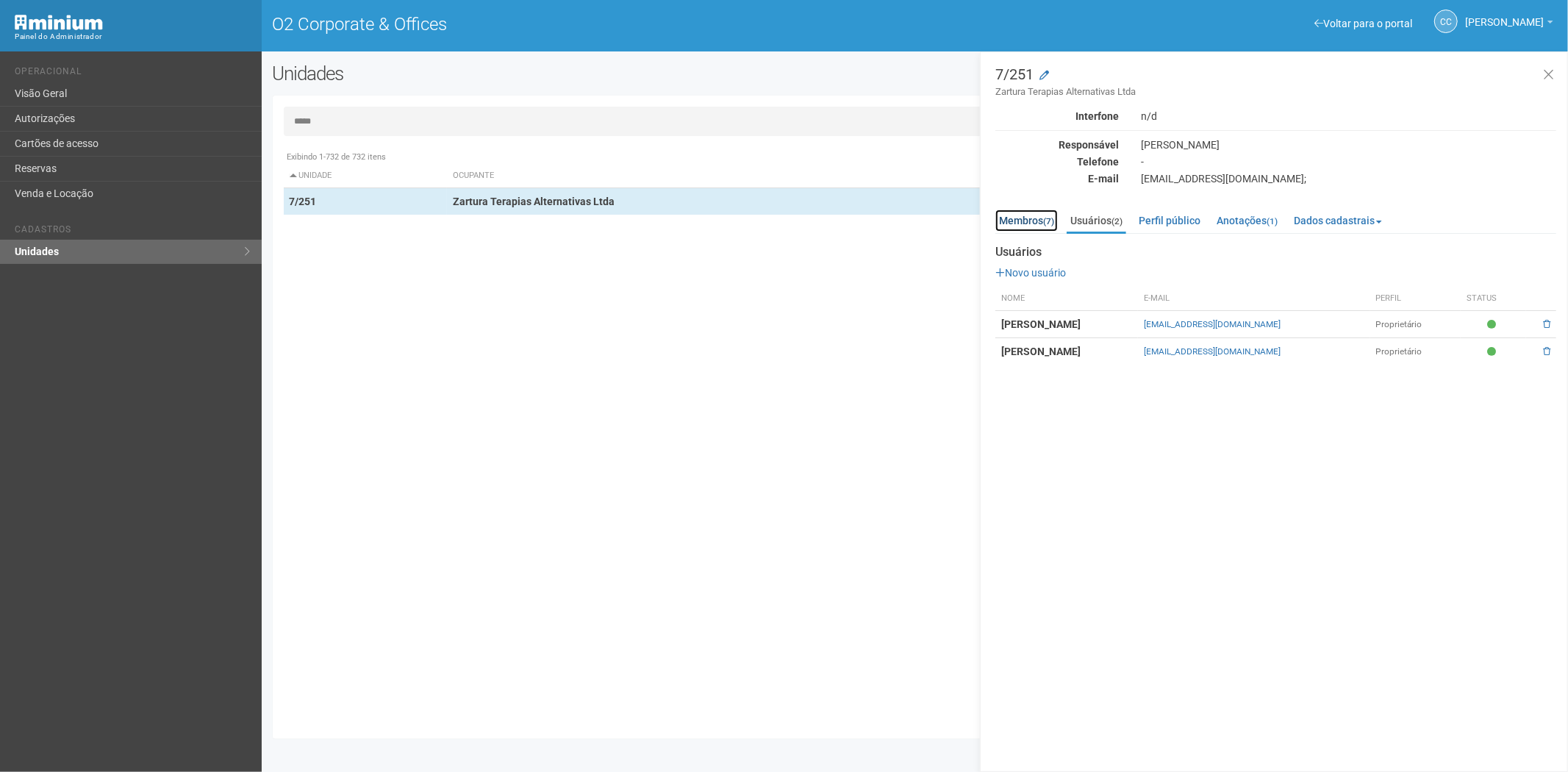
click at [1038, 219] on link "Membros (7)" at bounding box center [1027, 220] width 63 height 22
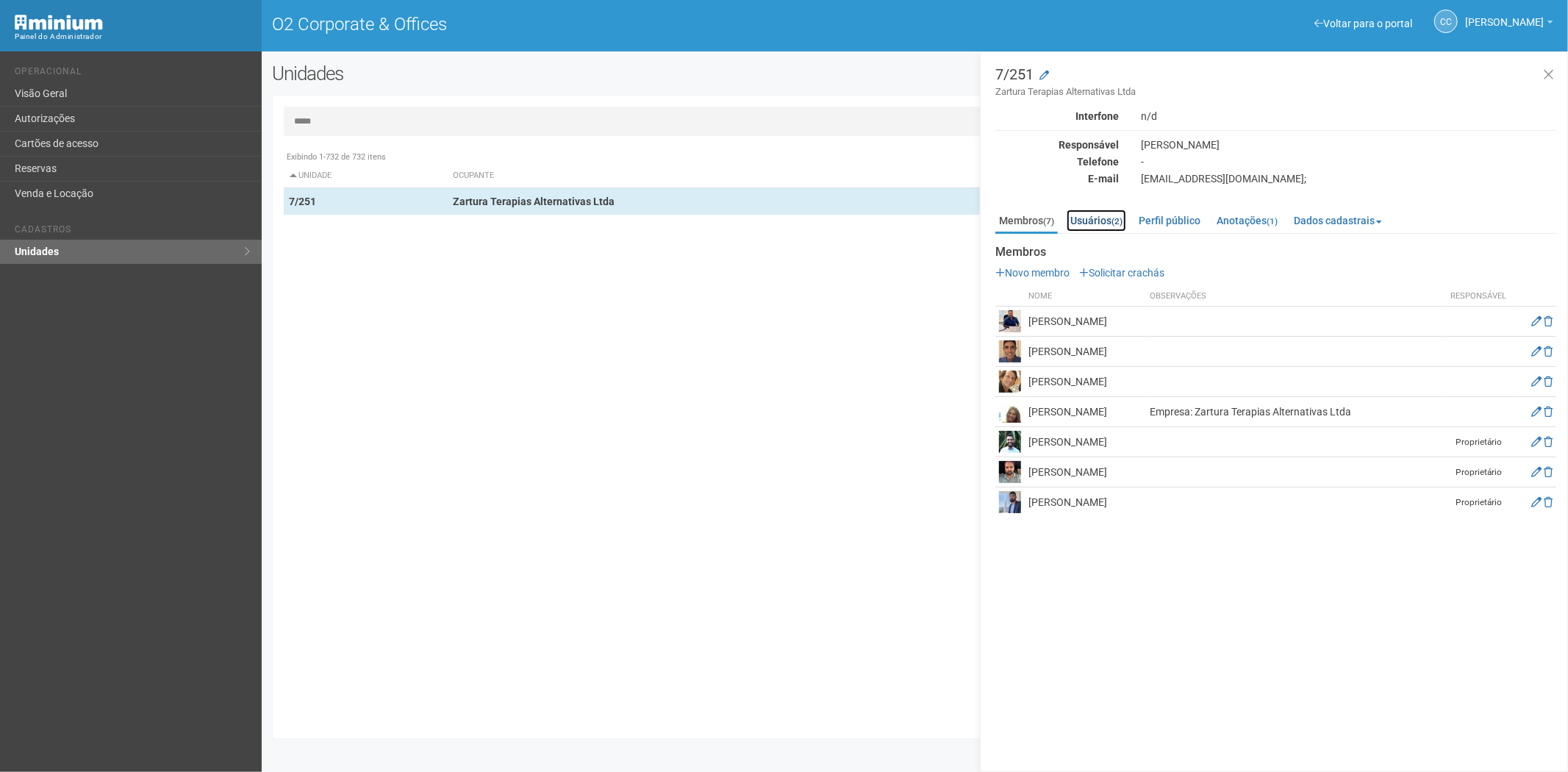
click at [1109, 217] on link "Usuários (2)" at bounding box center [1096, 220] width 59 height 22
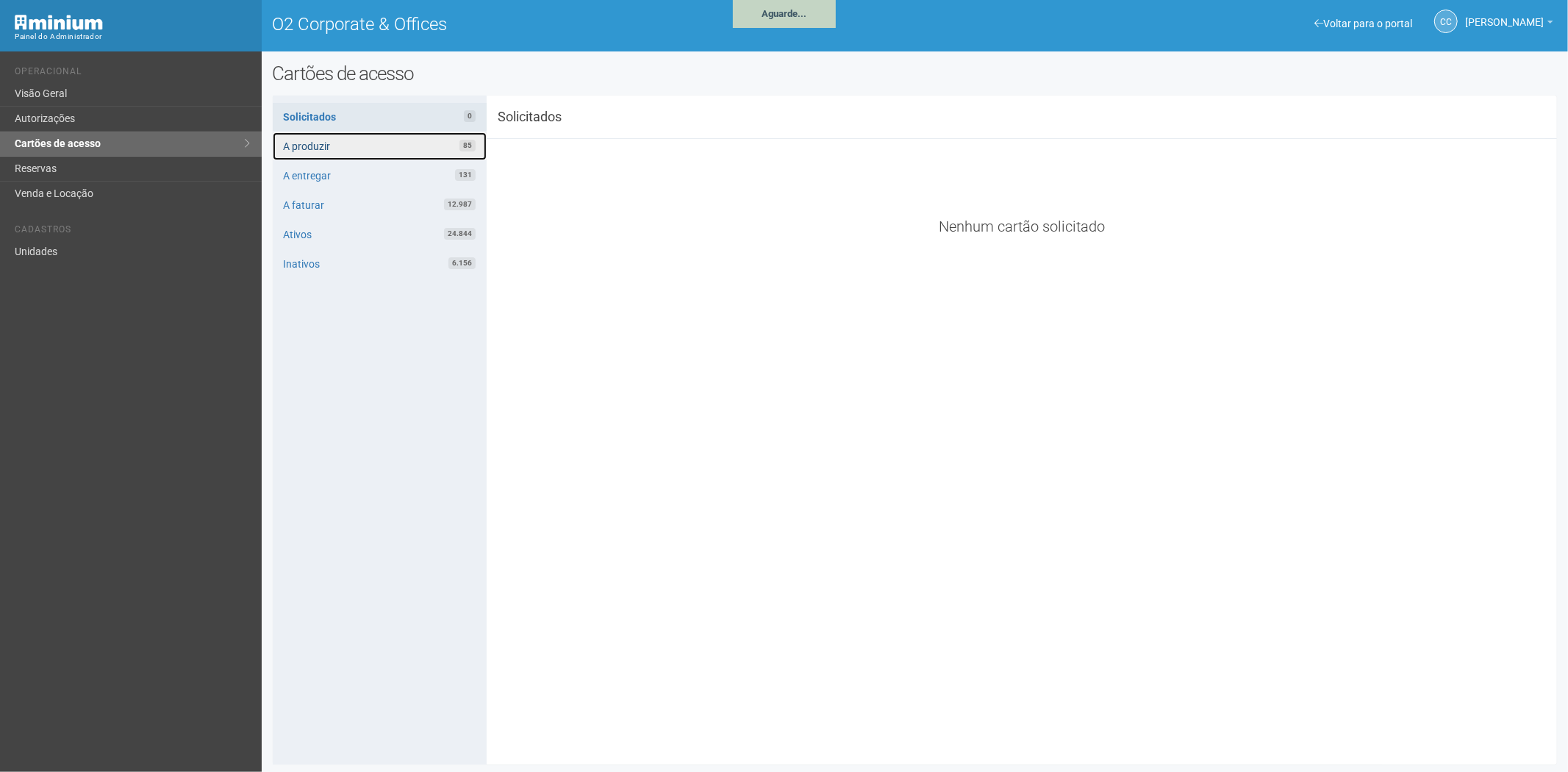
click at [364, 143] on link "A produzir 85" at bounding box center [379, 146] width 214 height 28
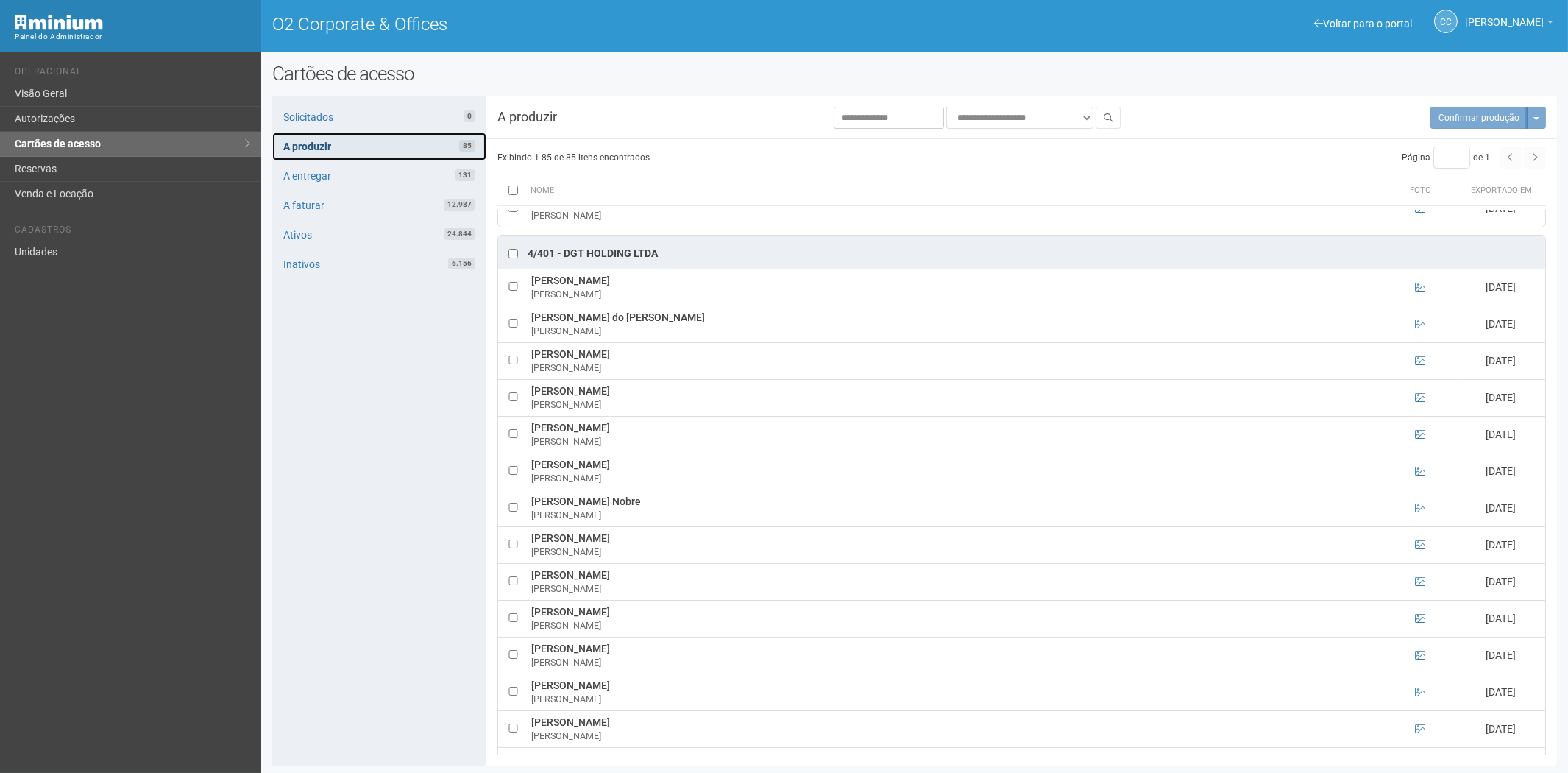
scroll to position [2043, 0]
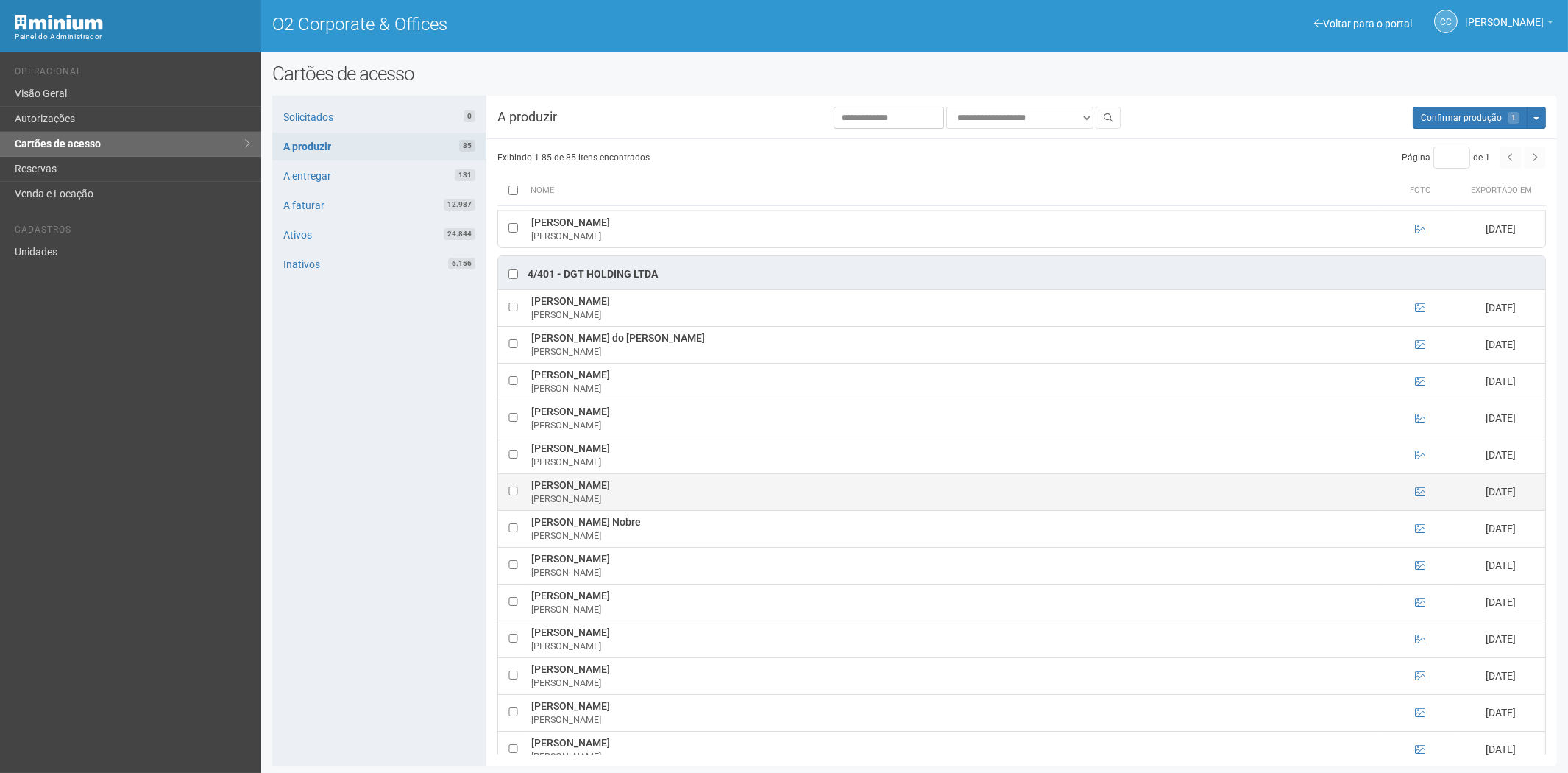
drag, startPoint x: 532, startPoint y: 493, endPoint x: 648, endPoint y: 497, distance: 116.1
click at [648, 497] on td "Giovanni Pralon Machado Giovanni Pralon" at bounding box center [955, 491] width 856 height 37
copy td "Giovanni Pralon Machado"
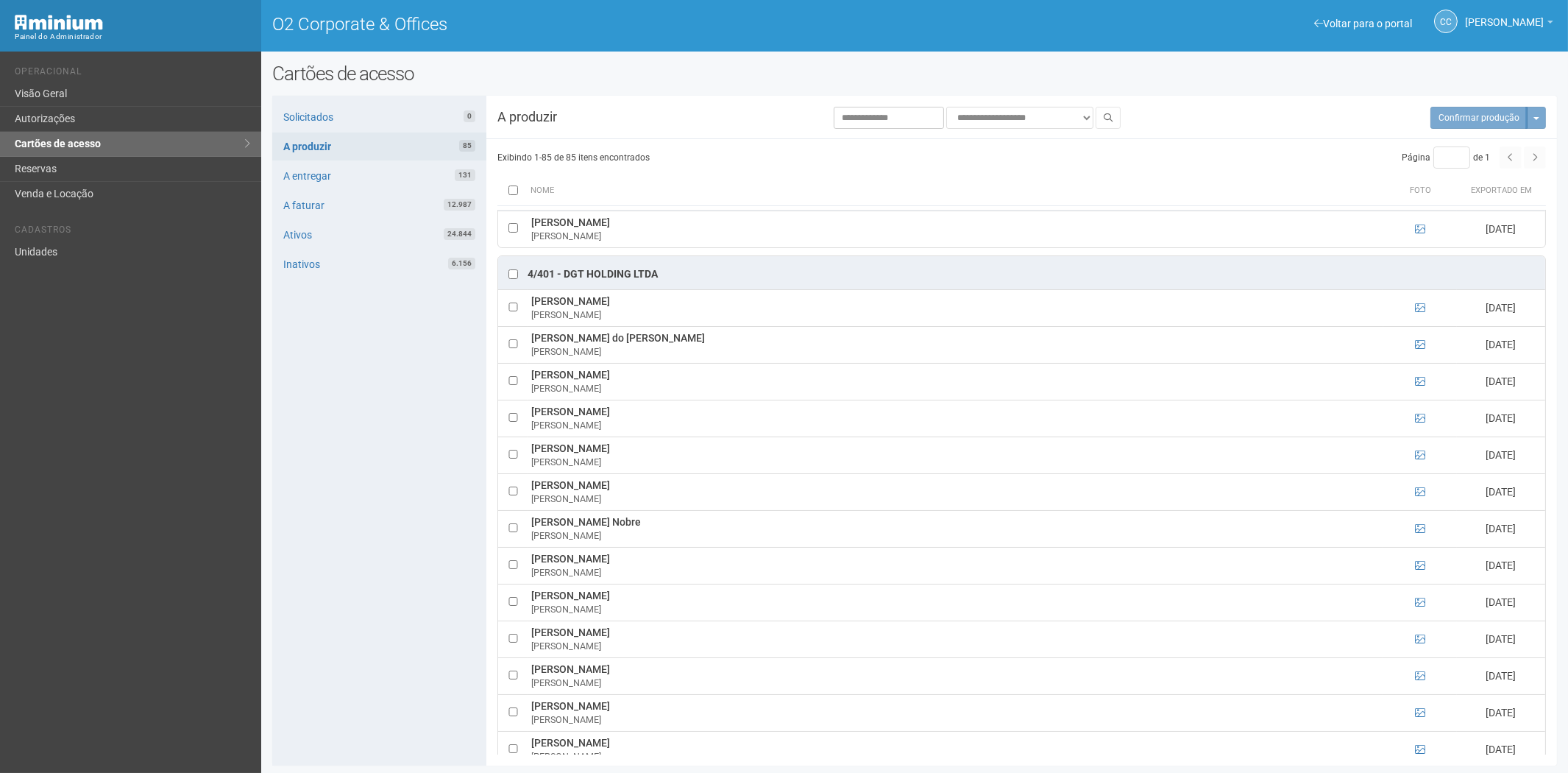
click at [399, 626] on div "Solicitados 0 A produzir 85 A entregar 131 A faturar 12.987 Ativos 24.844 Inati…" at bounding box center [379, 430] width 214 height 670
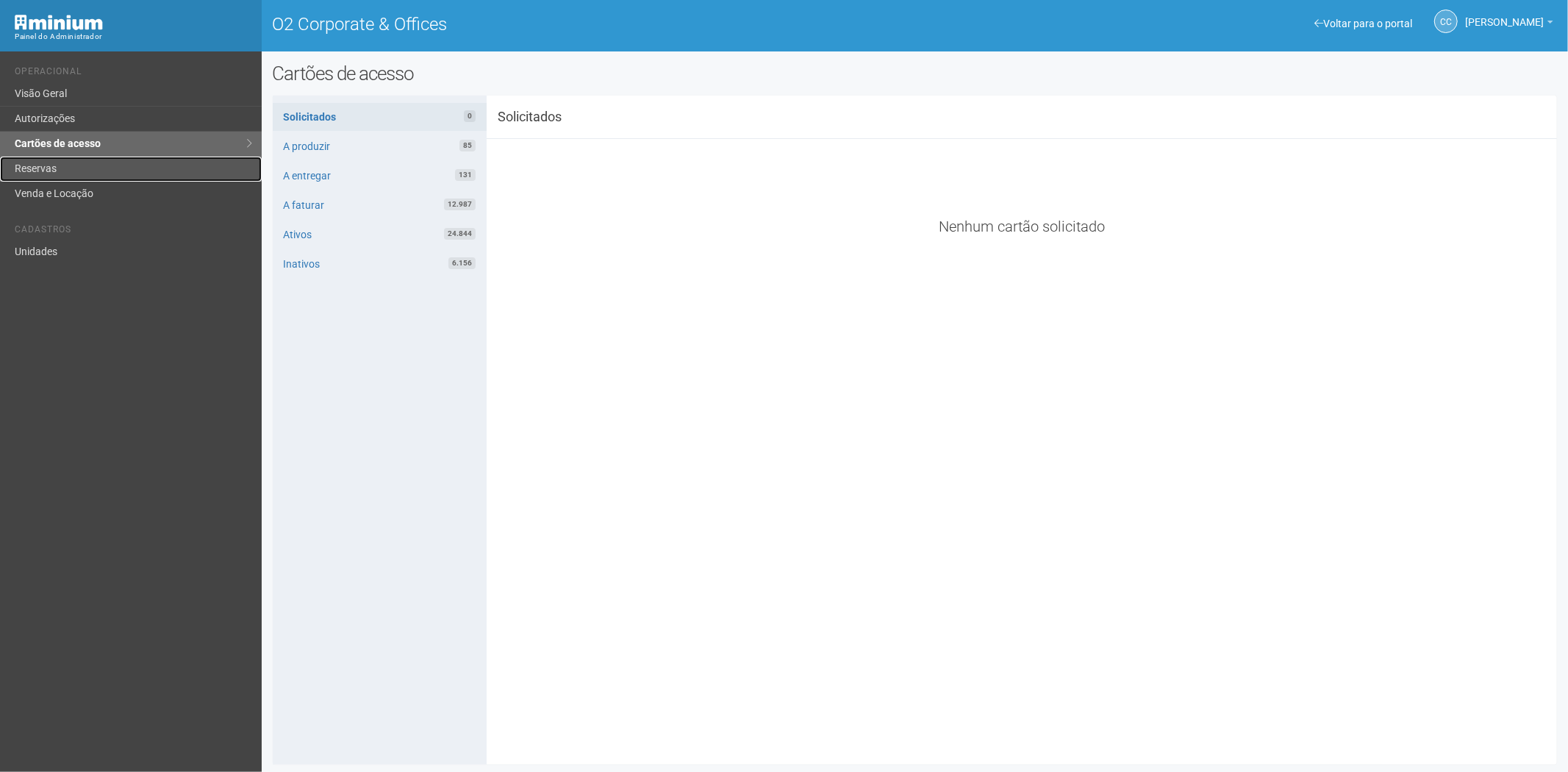
click at [63, 173] on link "Reservas" at bounding box center [131, 169] width 261 height 25
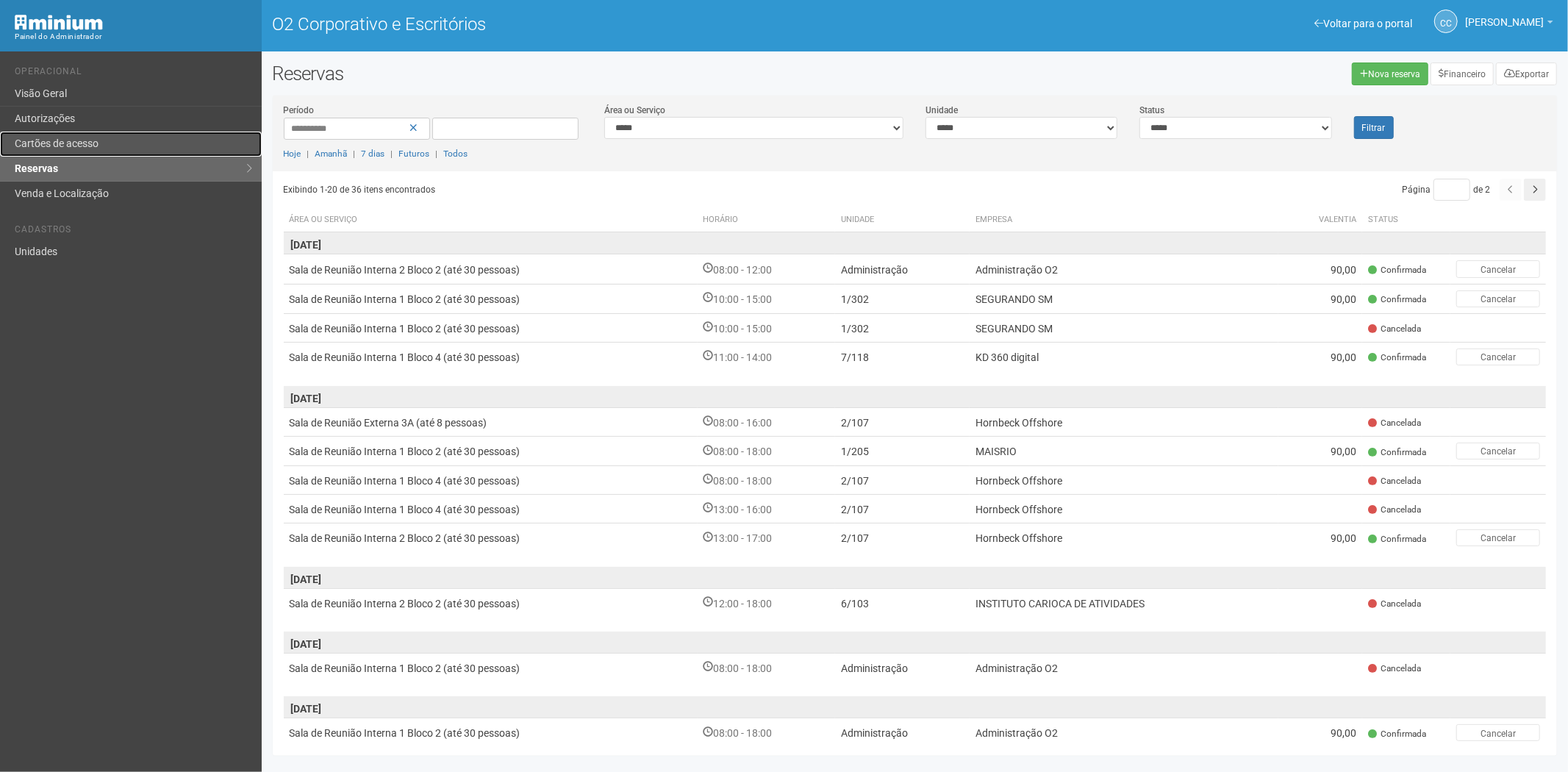
drag, startPoint x: 86, startPoint y: 141, endPoint x: 92, endPoint y: 145, distance: 7.2
click at [89, 142] on font "Cartões de acesso" at bounding box center [56, 143] width 84 height 11
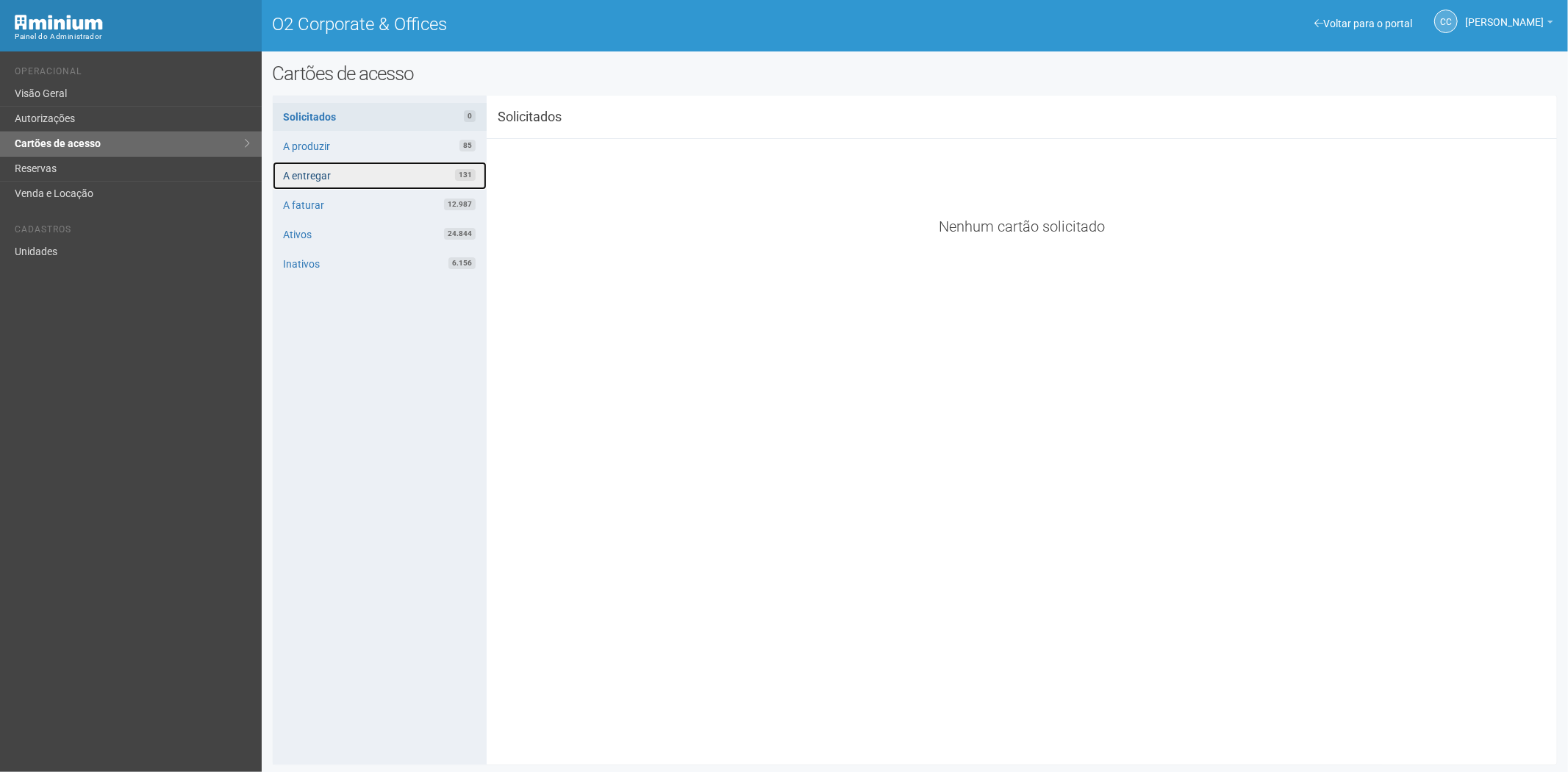
click at [363, 168] on link "A entregar 131" at bounding box center [379, 175] width 214 height 28
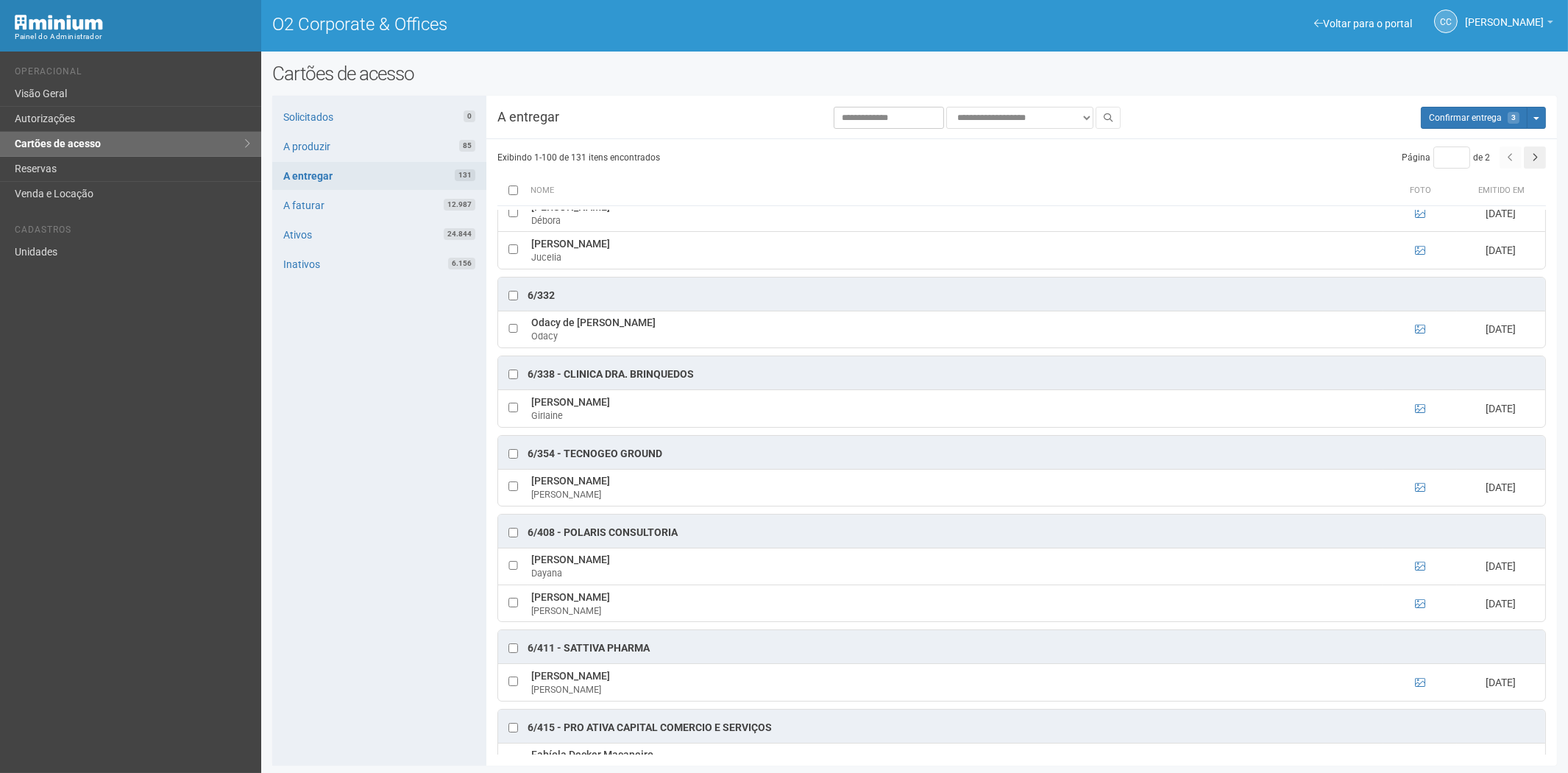
scroll to position [4363, 0]
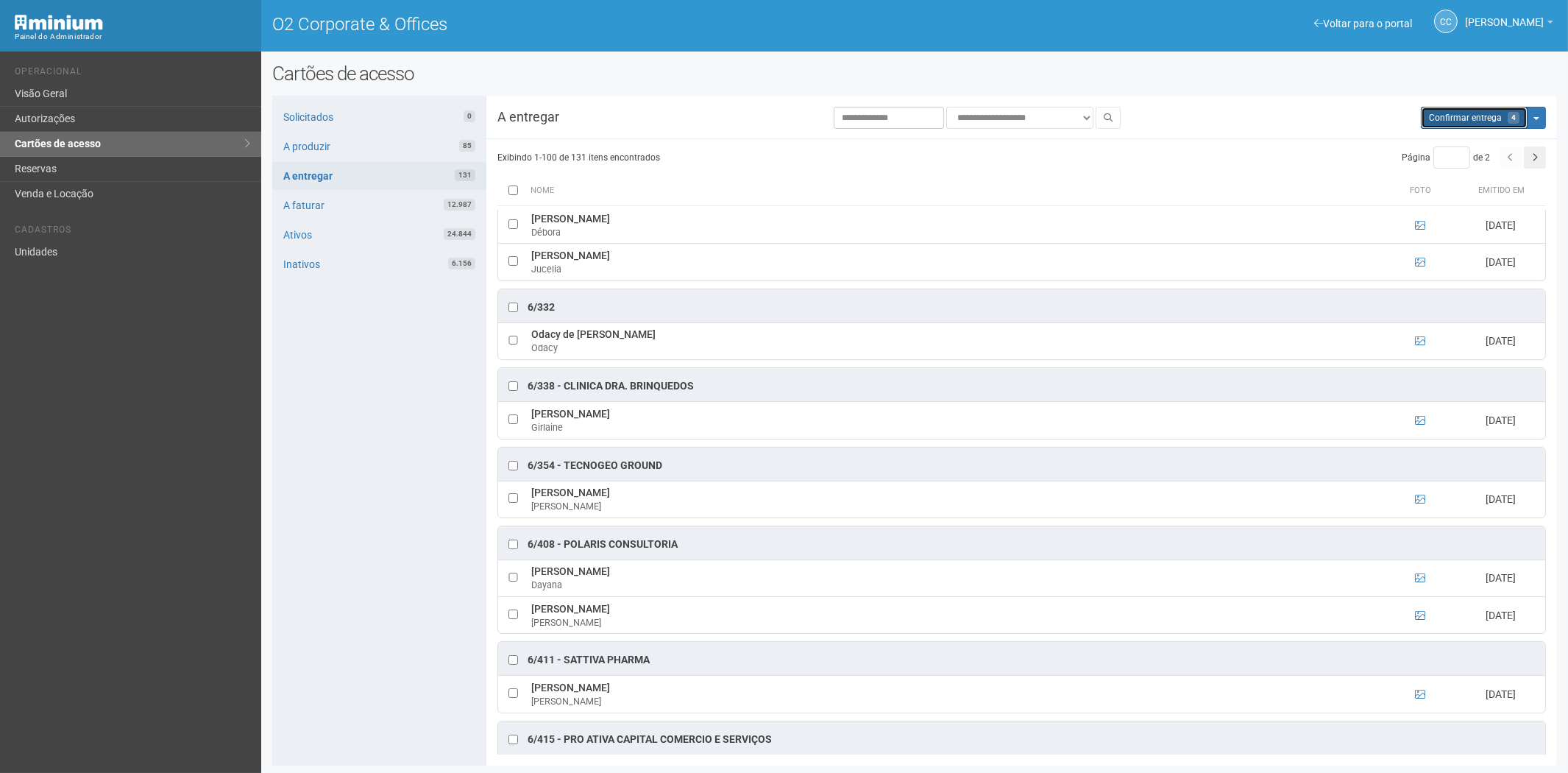
drag, startPoint x: 1445, startPoint y: 108, endPoint x: 867, endPoint y: 91, distance: 578.2
click at [1444, 108] on button "Aguarde... Confirmar entrega 4" at bounding box center [1474, 117] width 107 height 22
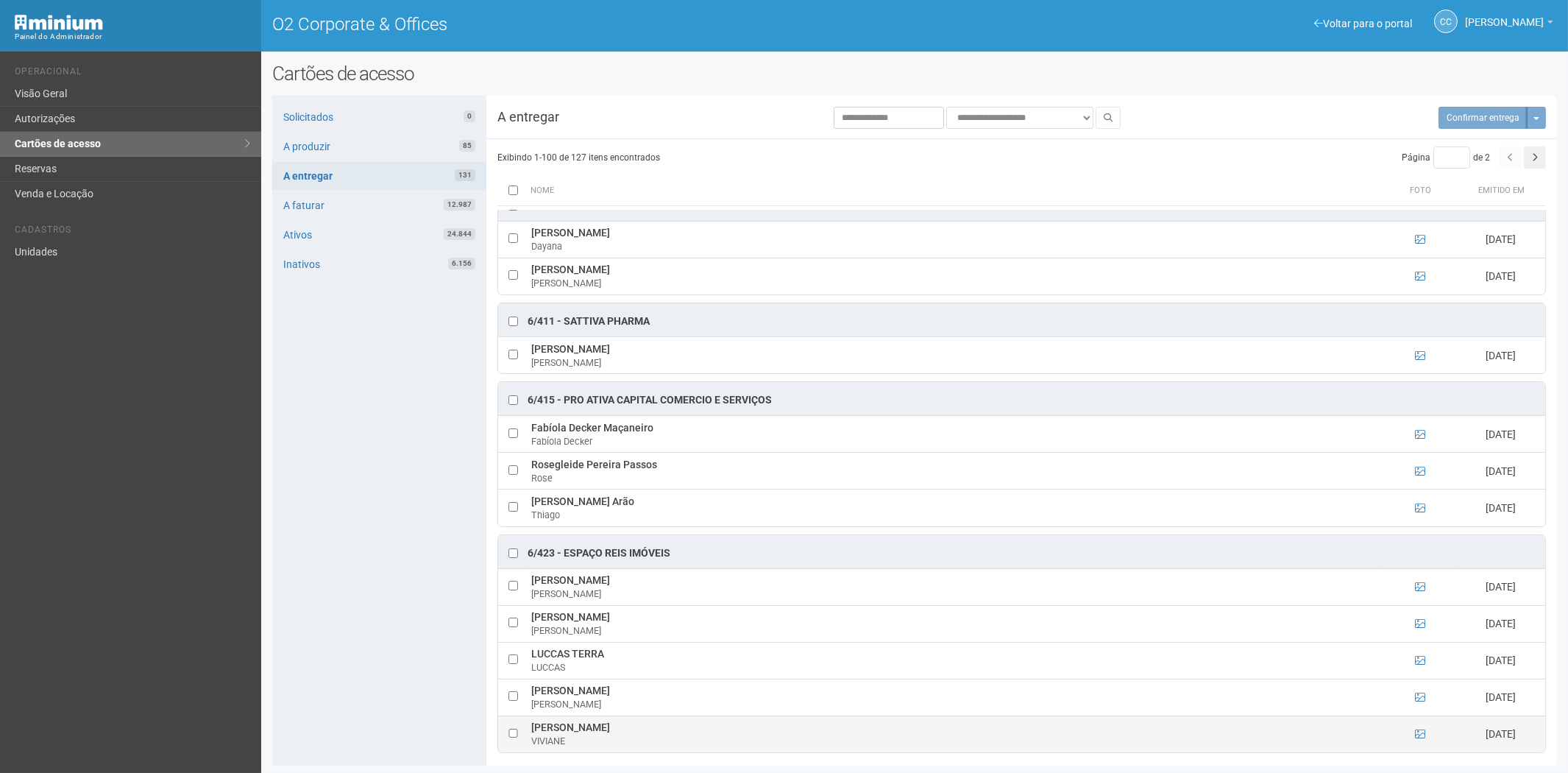
scroll to position [4811, 0]
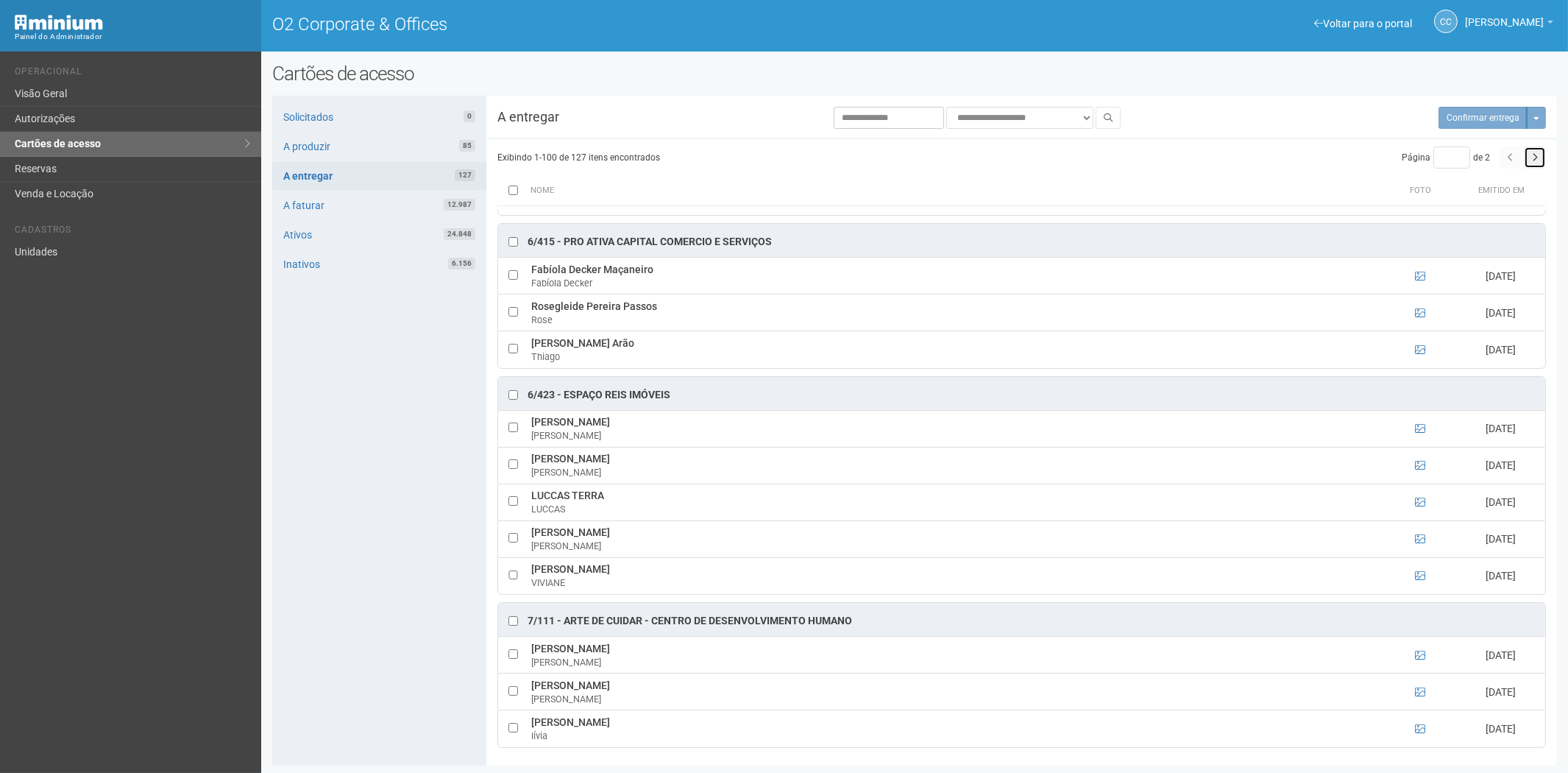
click at [1537, 152] on button "button" at bounding box center [1535, 157] width 22 height 22
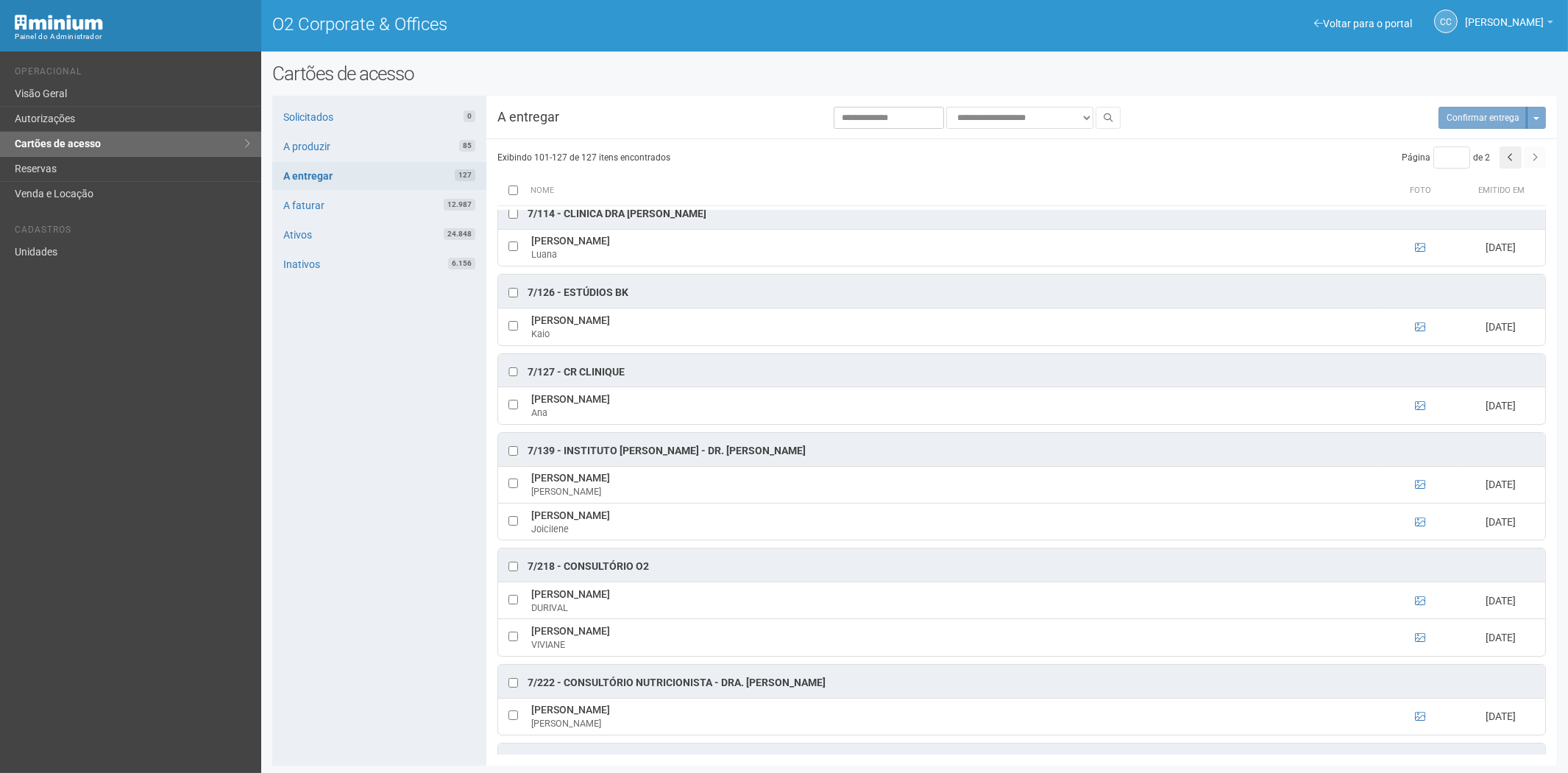
scroll to position [0, 0]
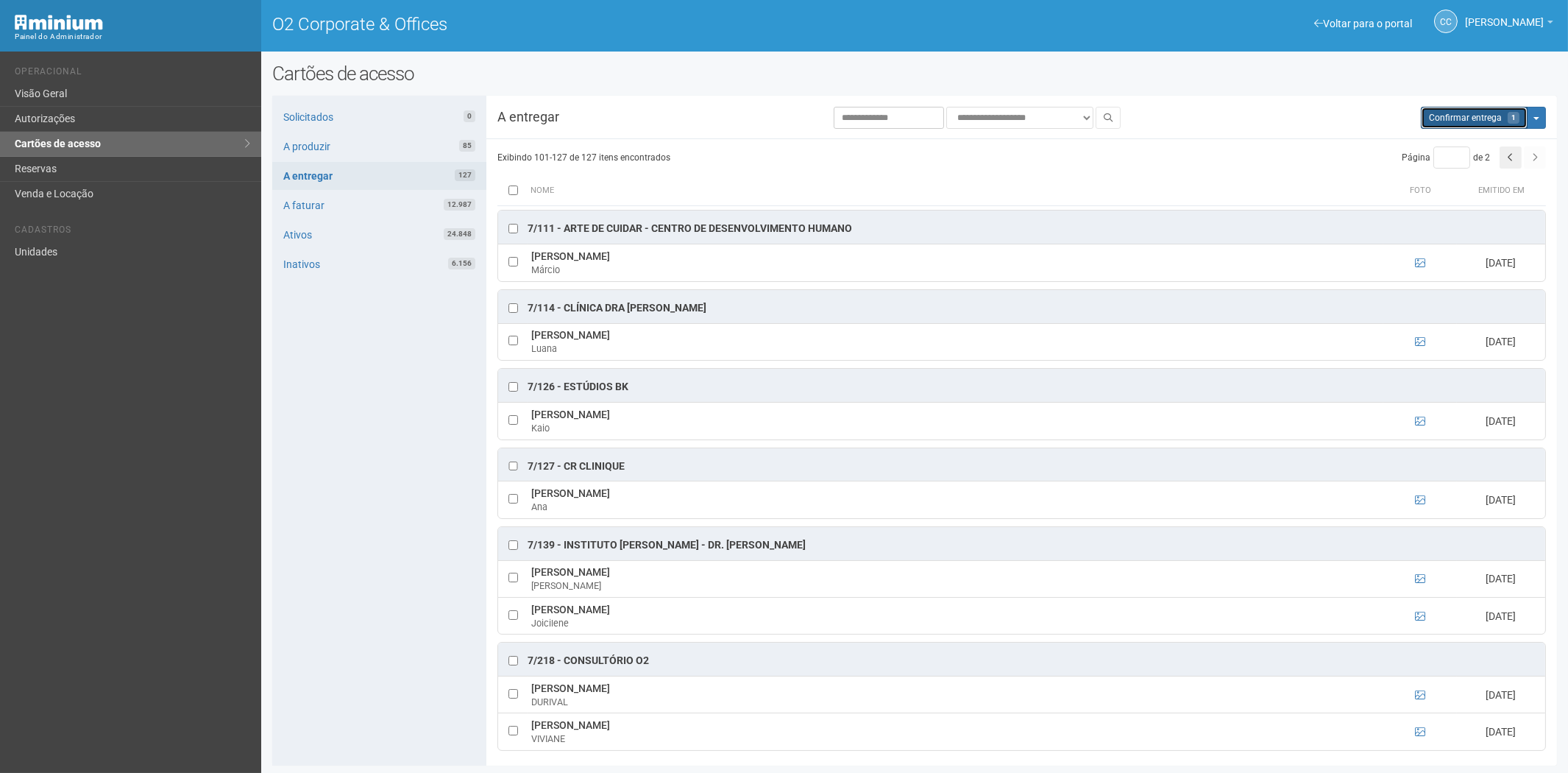
click at [1452, 120] on span "Confirmar entrega" at bounding box center [1465, 117] width 73 height 10
type input "*"
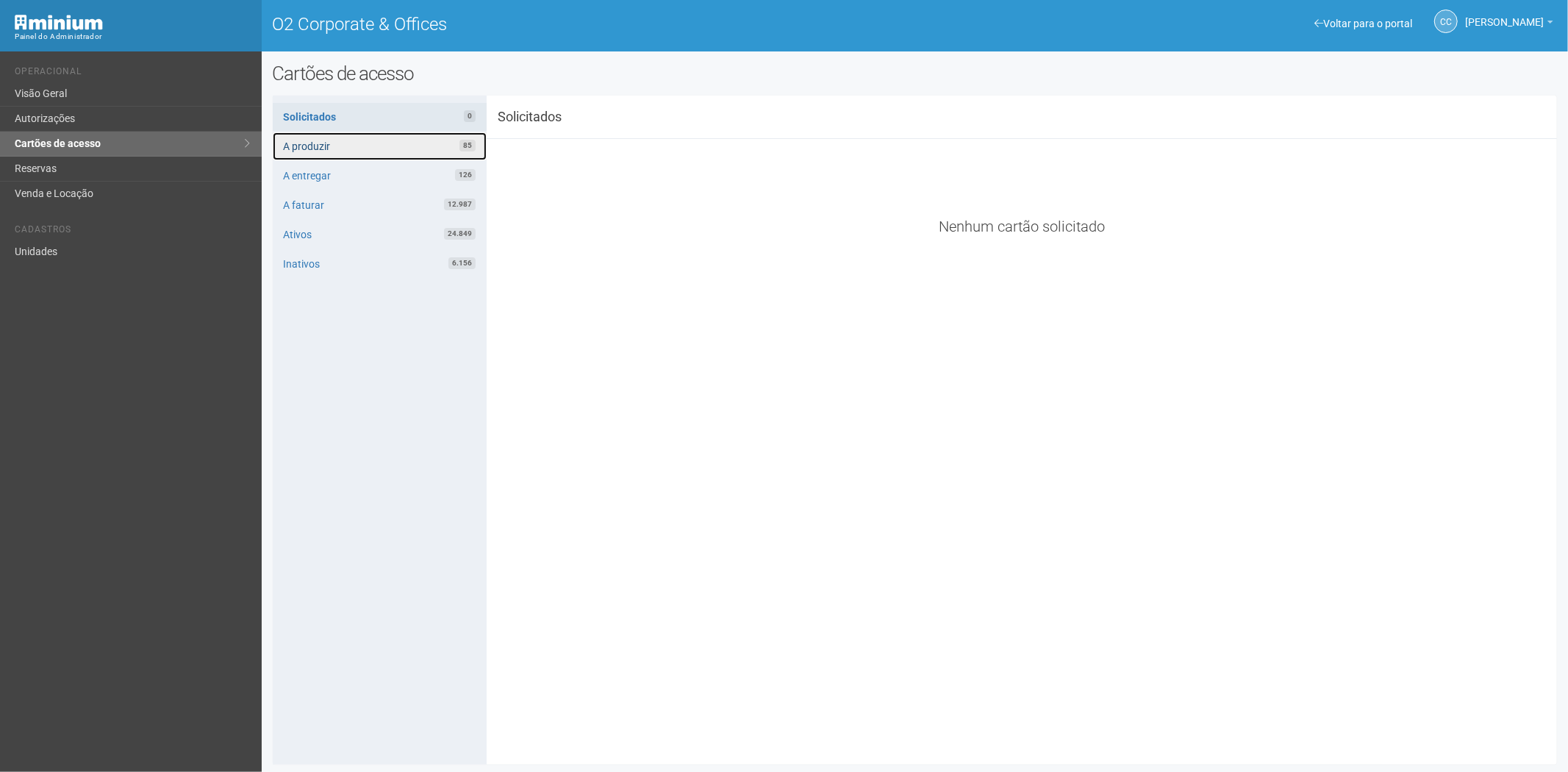
click at [384, 148] on link "A produzir 85" at bounding box center [379, 146] width 214 height 28
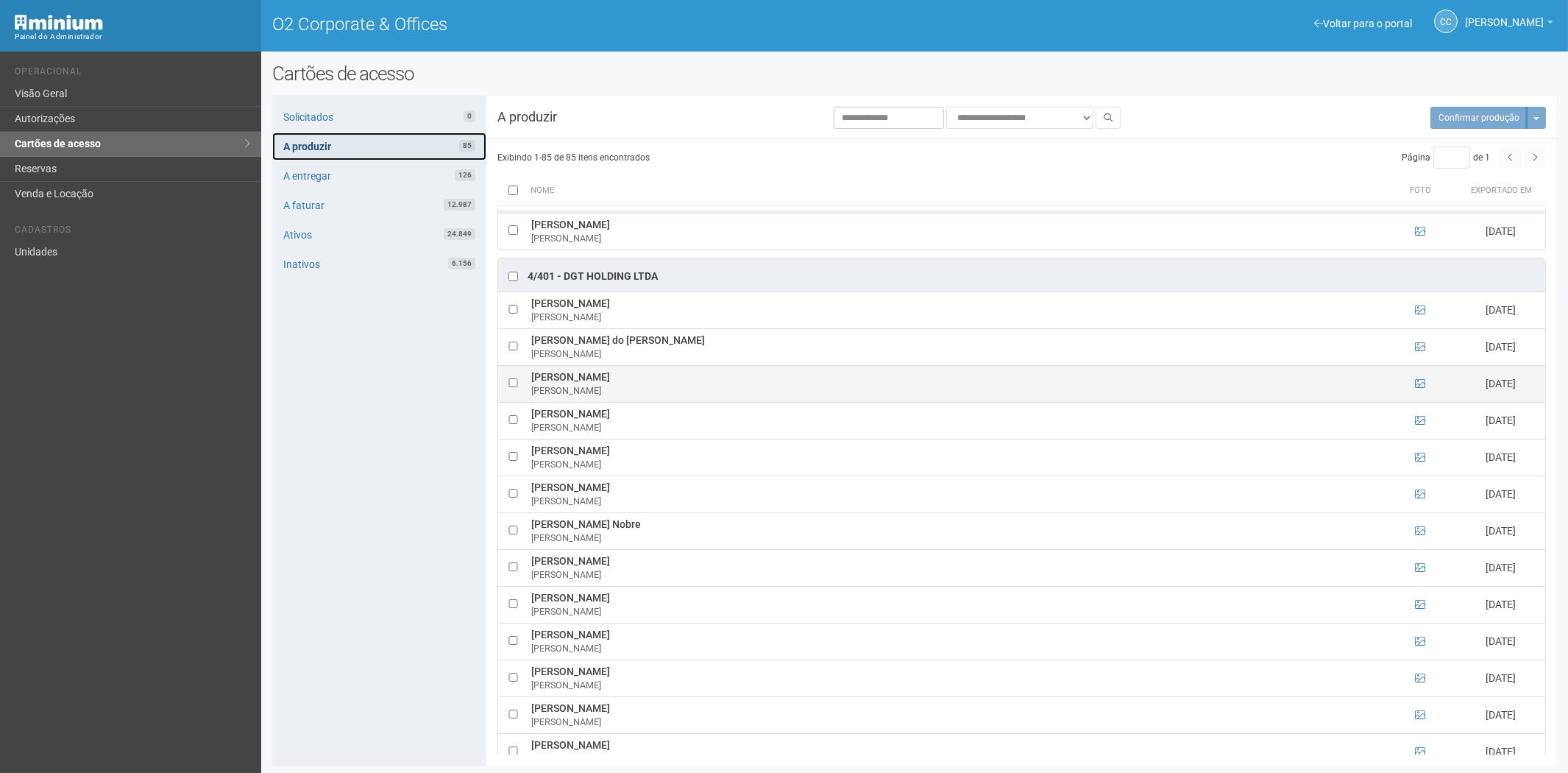
scroll to position [2043, 0]
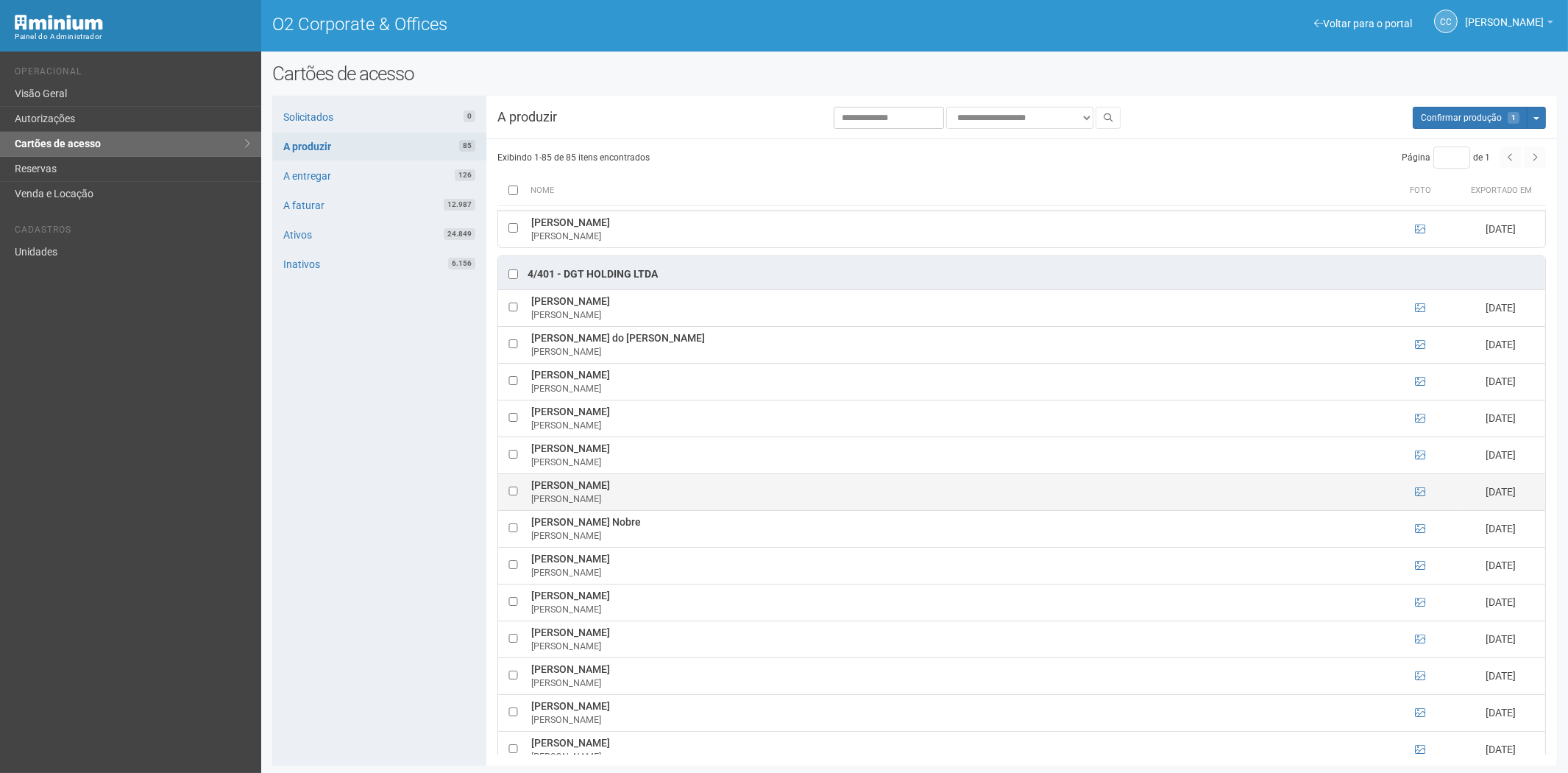
drag, startPoint x: 561, startPoint y: 493, endPoint x: 658, endPoint y: 493, distance: 97.0
click at [658, 493] on td "[PERSON_NAME] [PERSON_NAME]" at bounding box center [955, 491] width 856 height 37
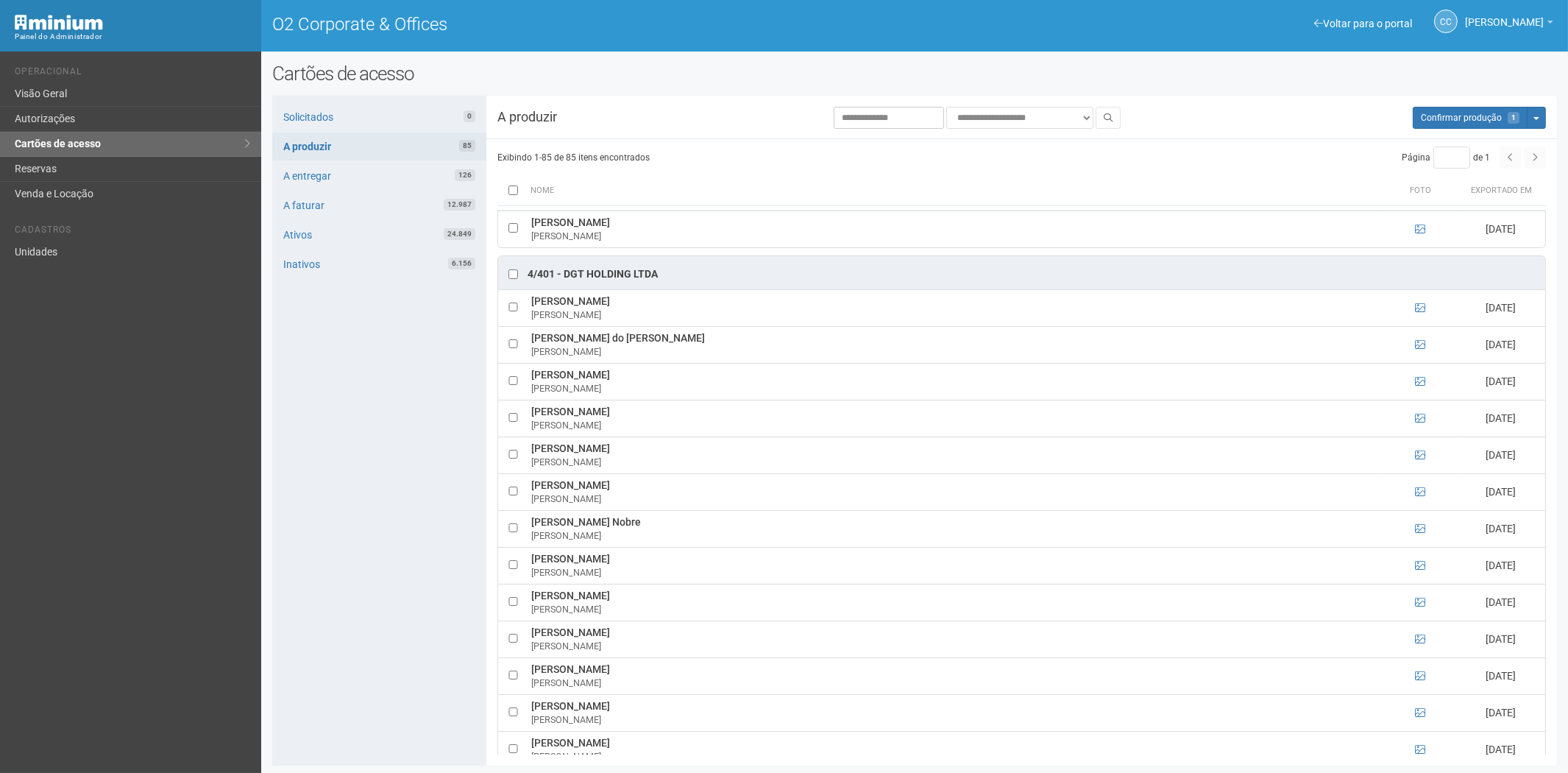
drag, startPoint x: 370, startPoint y: 575, endPoint x: 442, endPoint y: 557, distance: 74.2
click at [370, 575] on div "Solicitados 0 A produzir 85 A entregar 126 A faturar 12.987 Ativos 24.849 Inati…" at bounding box center [379, 430] width 214 height 670
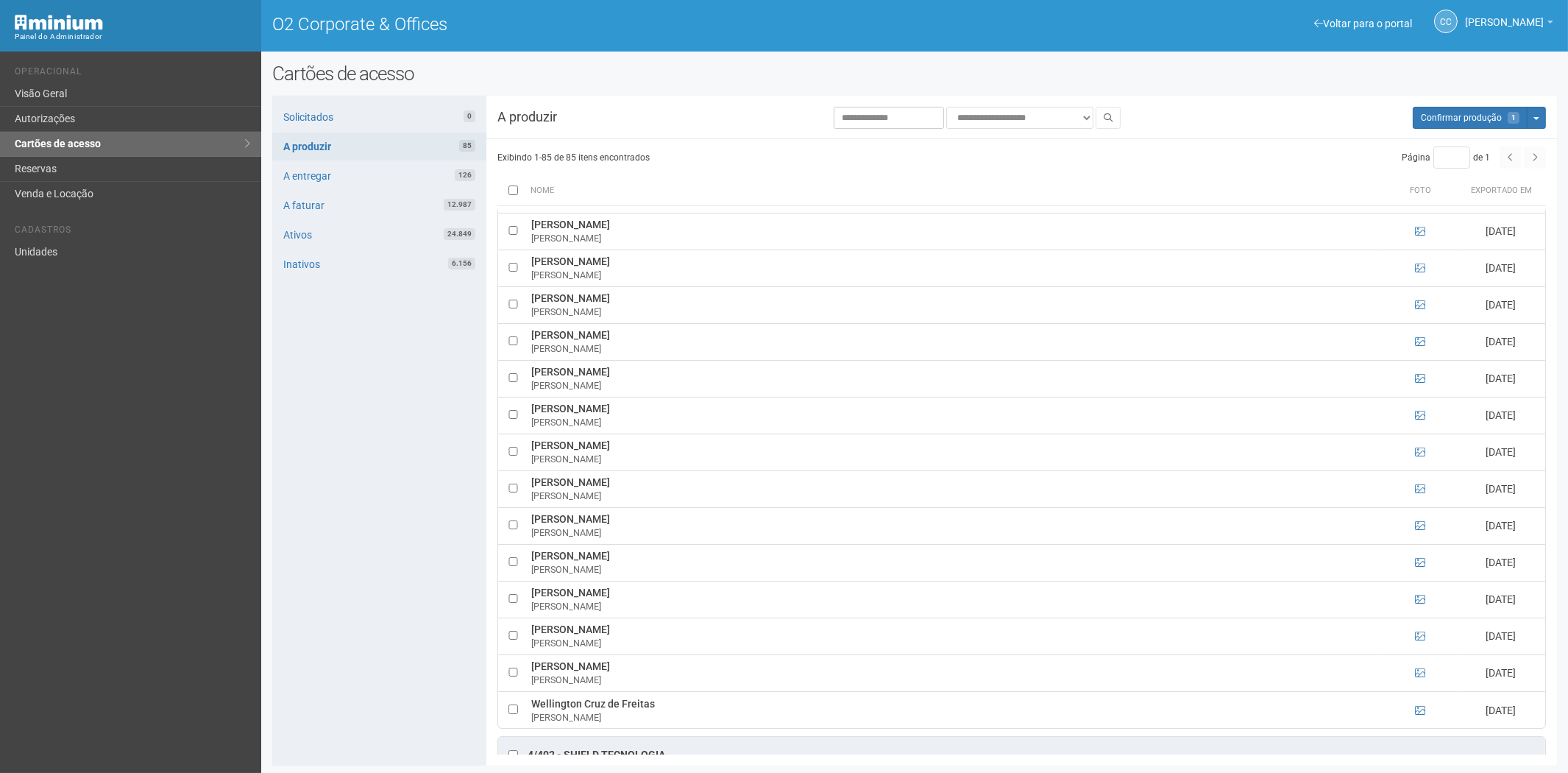
scroll to position [2535, 0]
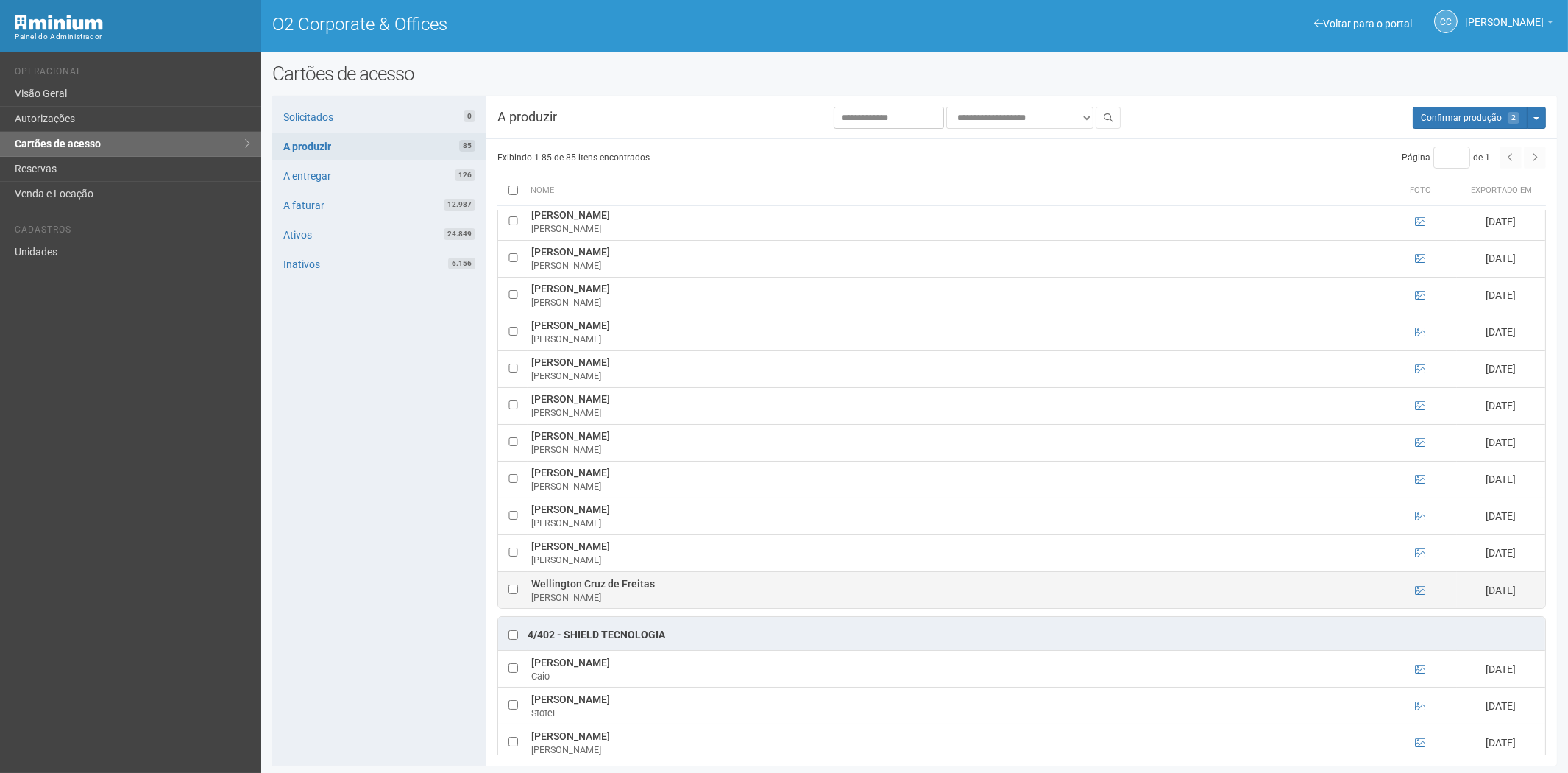
drag, startPoint x: 532, startPoint y: 592, endPoint x: 652, endPoint y: 594, distance: 120.0
click at [652, 594] on td "Wellington Cruz de [PERSON_NAME]" at bounding box center [955, 589] width 856 height 37
copy td "Wellington Cruz de Freitas"
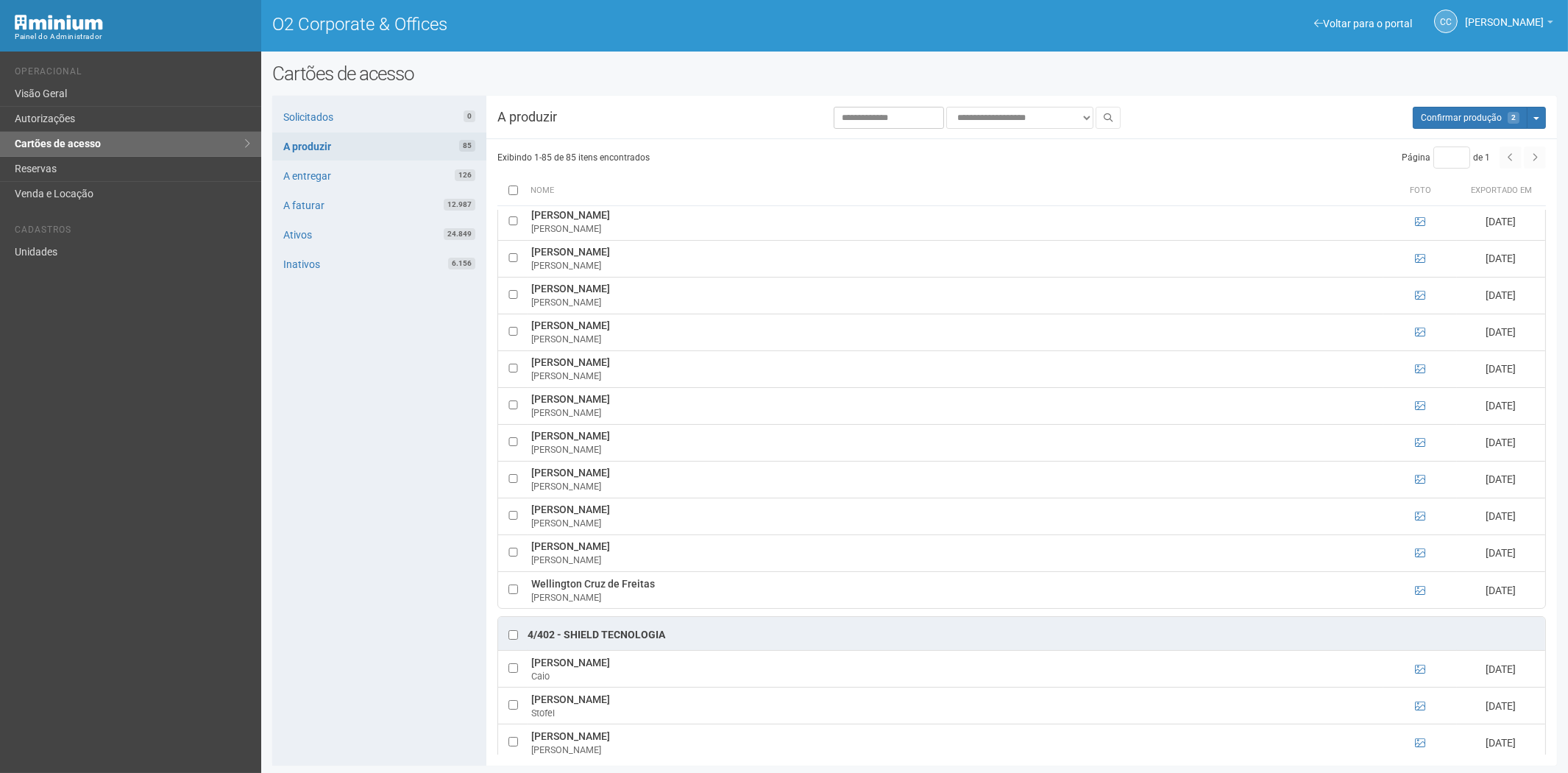
drag, startPoint x: 353, startPoint y: 624, endPoint x: 368, endPoint y: 609, distance: 21.2
click at [353, 624] on div "Solicitados 0 A produzir 85 A entregar 126 A faturar 12.987 Ativos 24.849 Inati…" at bounding box center [379, 430] width 214 height 670
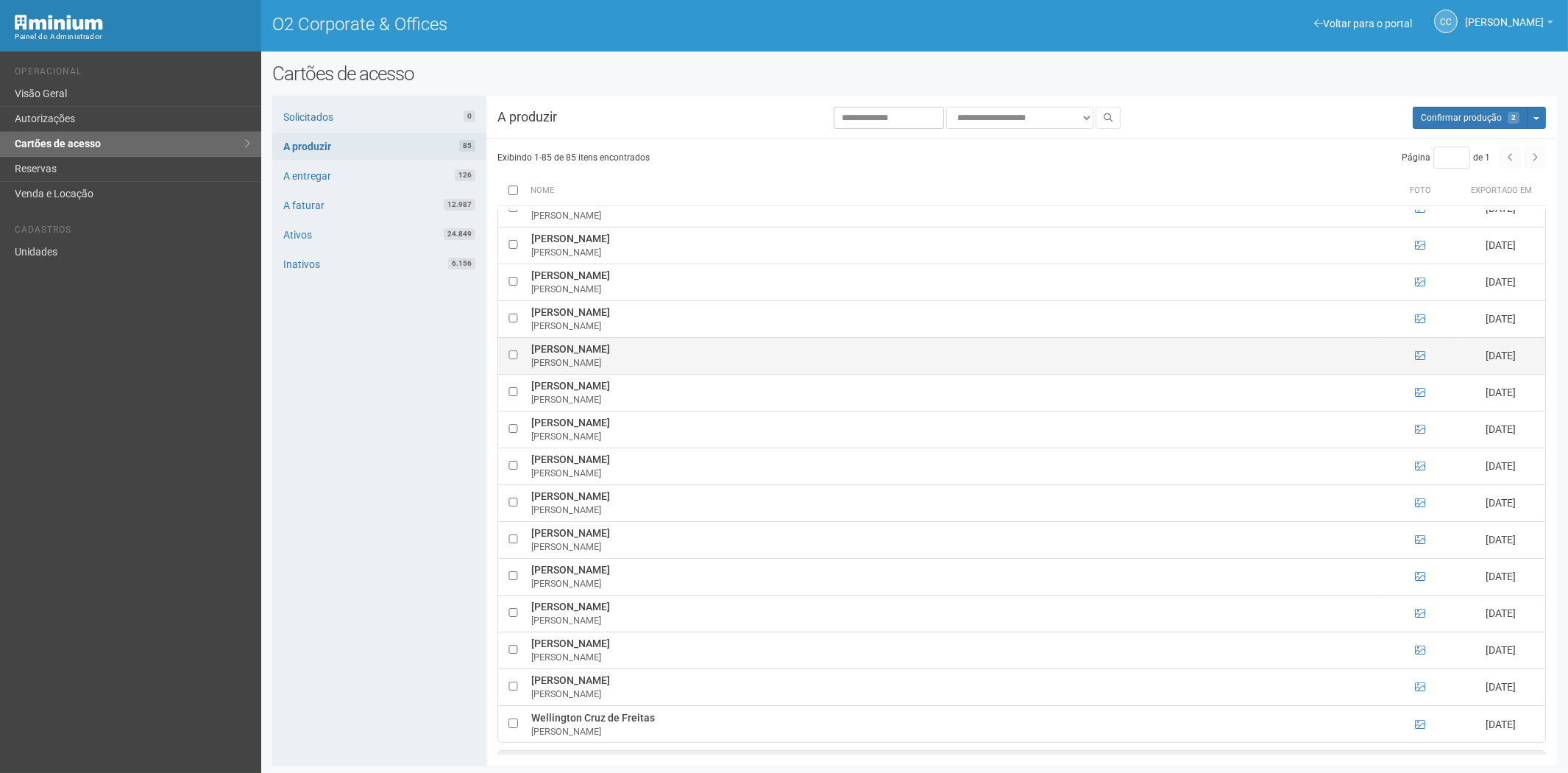
scroll to position [2371, 0]
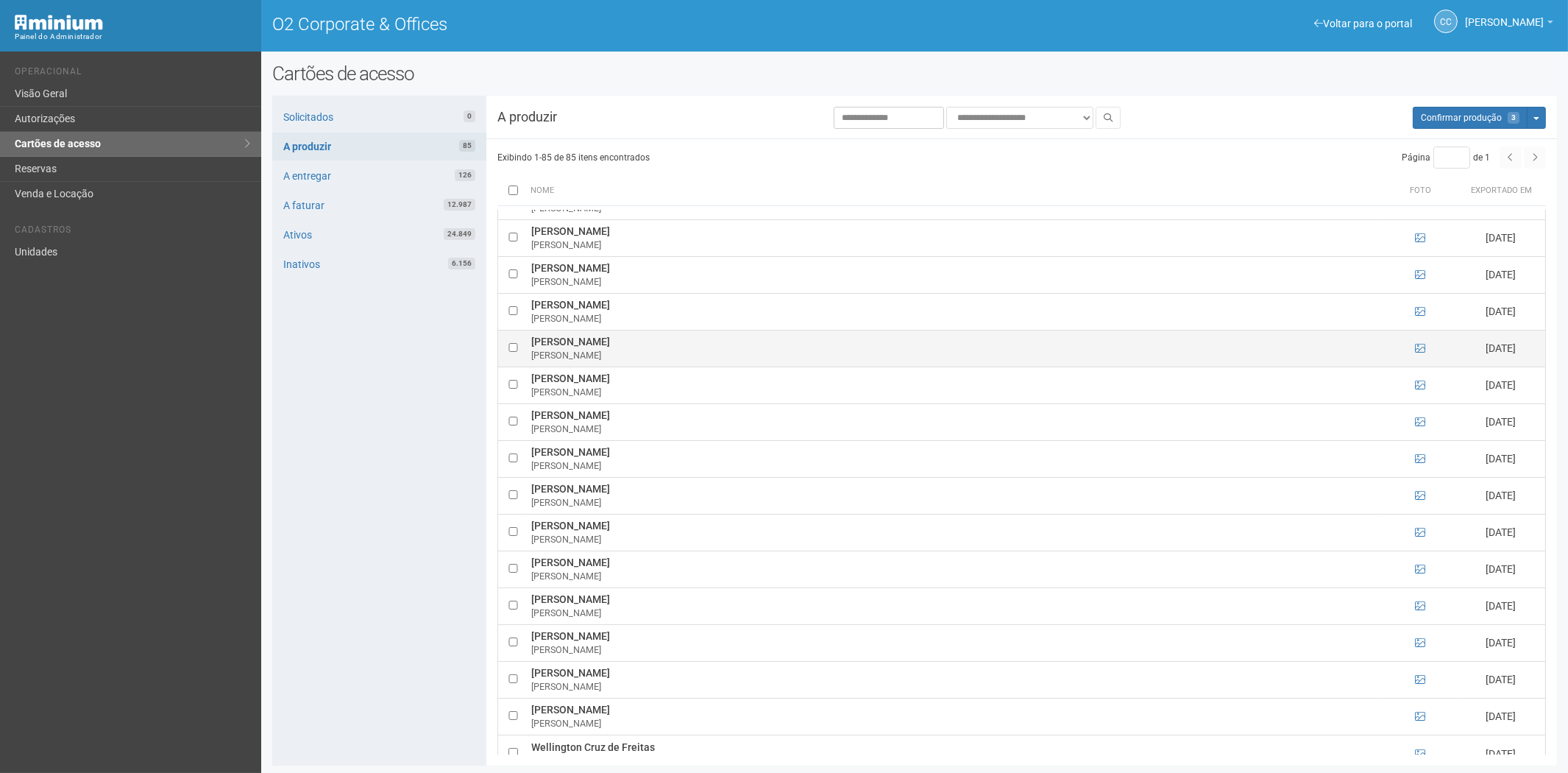
drag, startPoint x: 534, startPoint y: 350, endPoint x: 630, endPoint y: 357, distance: 96.3
click at [630, 357] on td "Luan Felix da Silva Lopes Luan Felix" at bounding box center [955, 347] width 856 height 37
drag, startPoint x: 527, startPoint y: 351, endPoint x: 653, endPoint y: 353, distance: 126.0
click at [653, 353] on td "Luan Felix da Silva Lopes Luan Felix" at bounding box center [955, 347] width 856 height 37
copy td "[PERSON_NAME]"
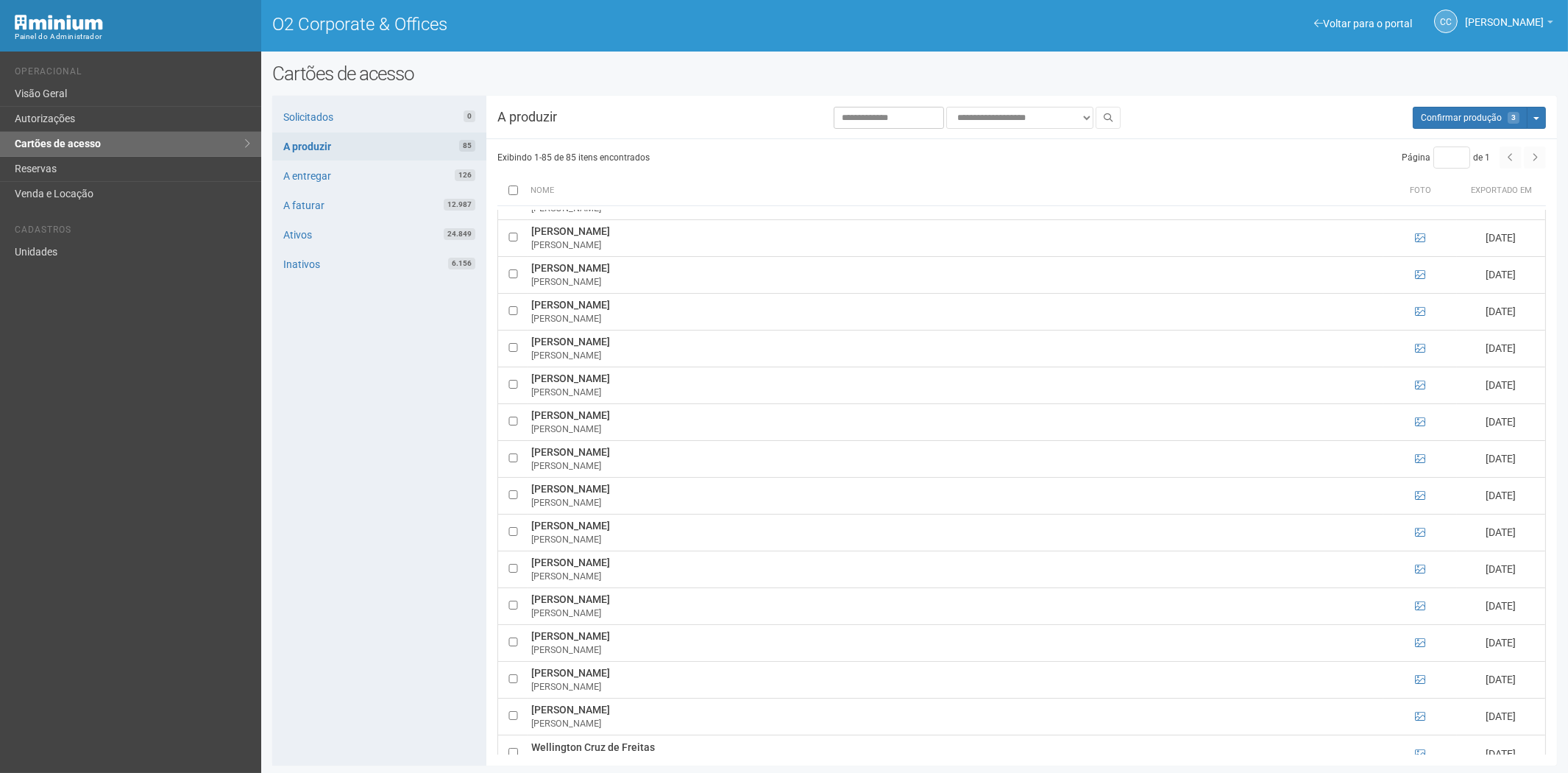
click at [384, 531] on div "Solicitados 0 A produzir 85 A entregar 126 A faturar 12.987 Ativos 24.849 Inati…" at bounding box center [379, 430] width 214 height 670
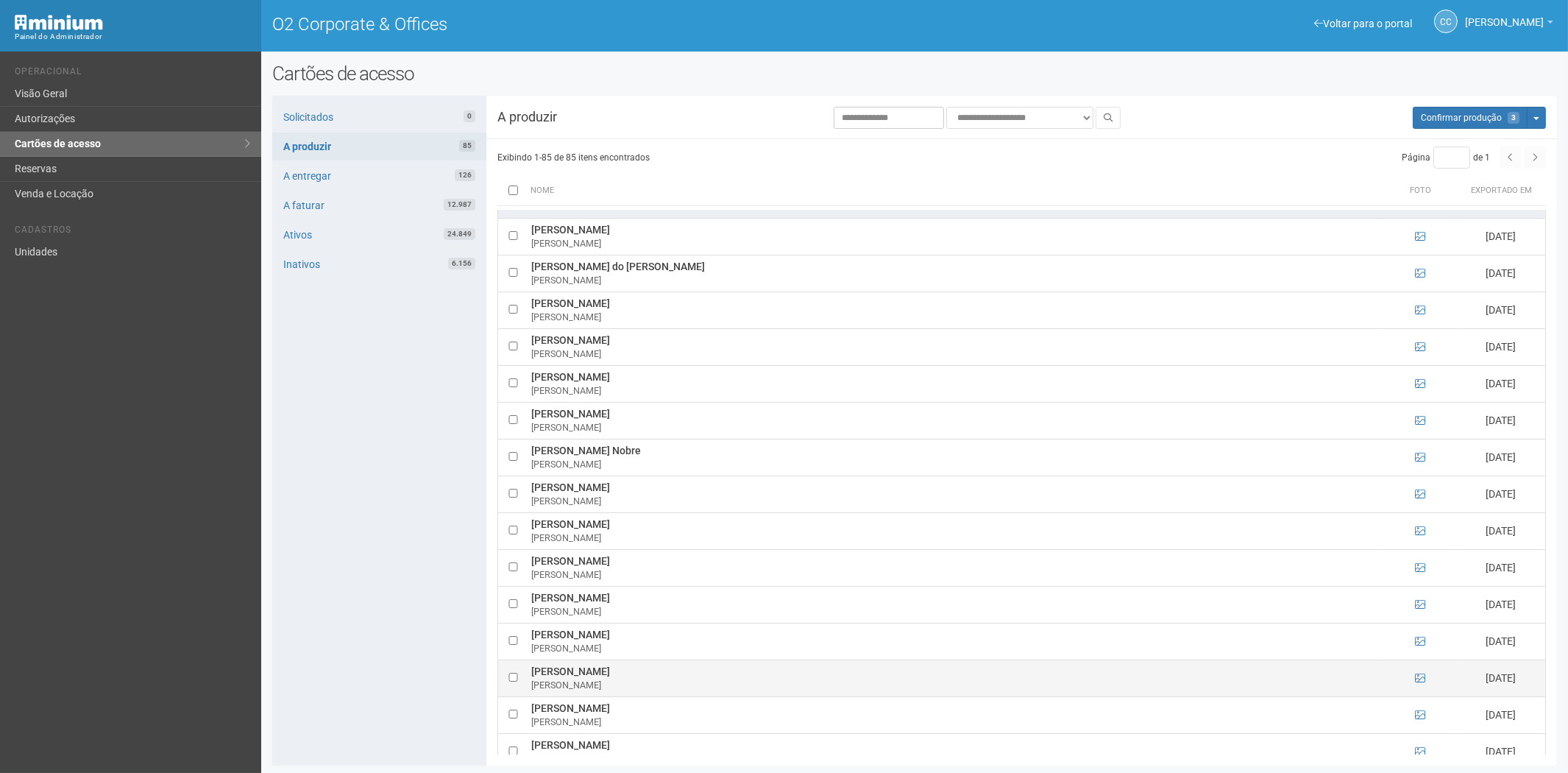
scroll to position [2043, 0]
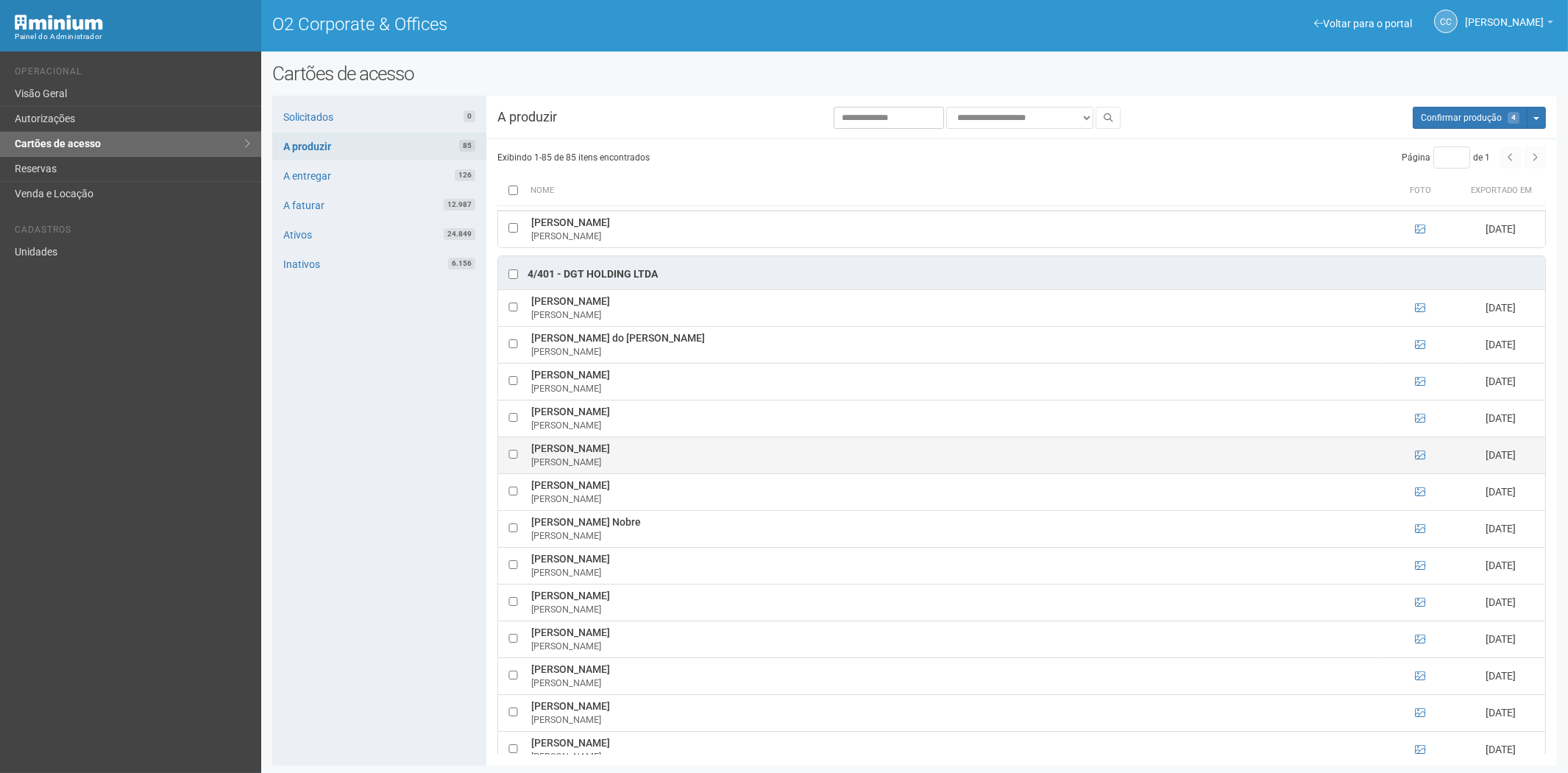
drag, startPoint x: 532, startPoint y: 458, endPoint x: 641, endPoint y: 461, distance: 109.0
click at [642, 461] on td "Enrico Barros Carvalho Enrico Carvalho" at bounding box center [955, 454] width 856 height 37
copy td "[PERSON_NAME]"
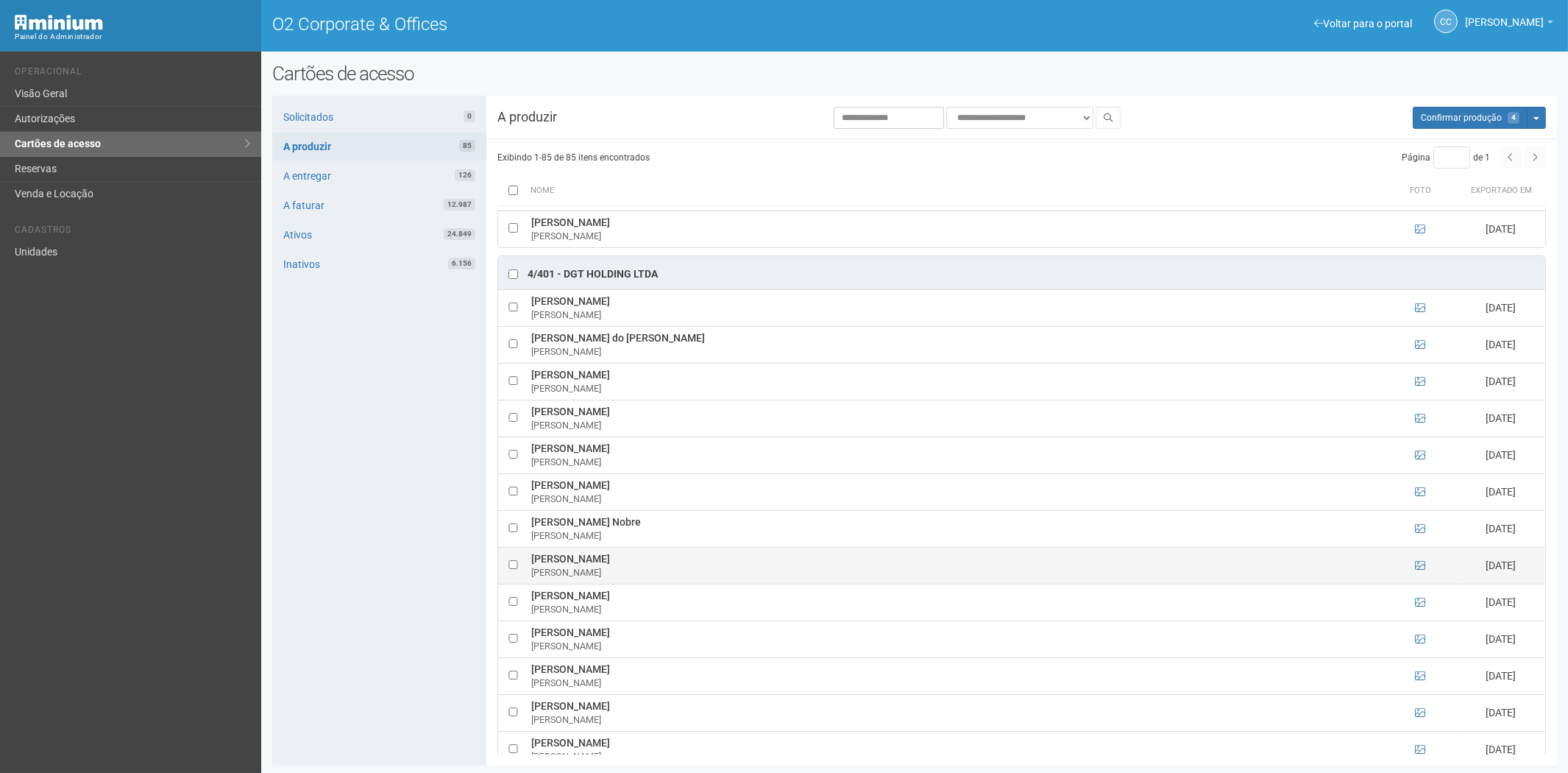
drag, startPoint x: 349, startPoint y: 545, endPoint x: 606, endPoint y: 564, distance: 257.7
click at [349, 545] on div "Solicitados 0 A produzir 85 A entregar 126 A faturar 12.987 Ativos 24.849 Inati…" at bounding box center [379, 430] width 214 height 670
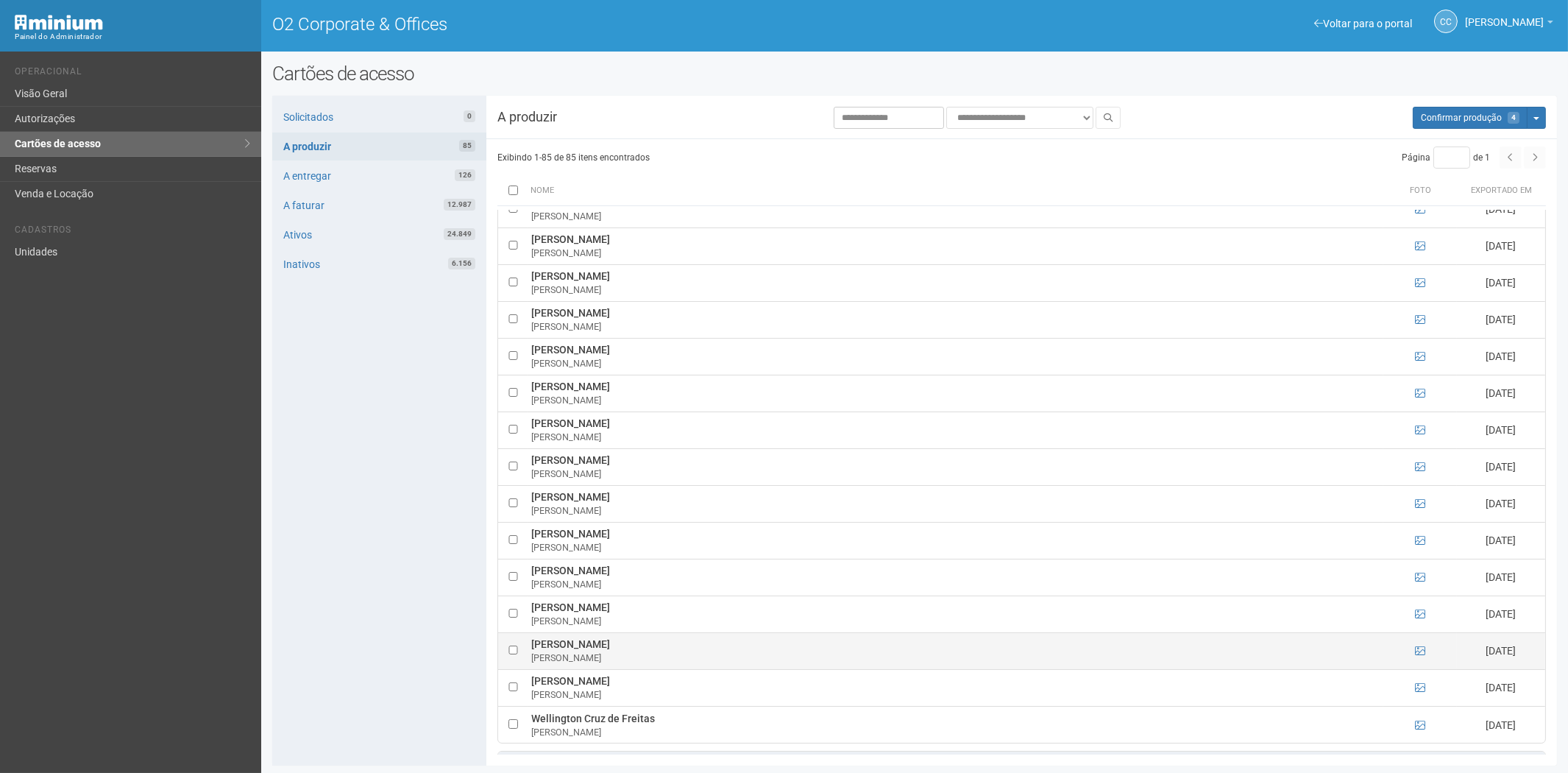
scroll to position [2535, 0]
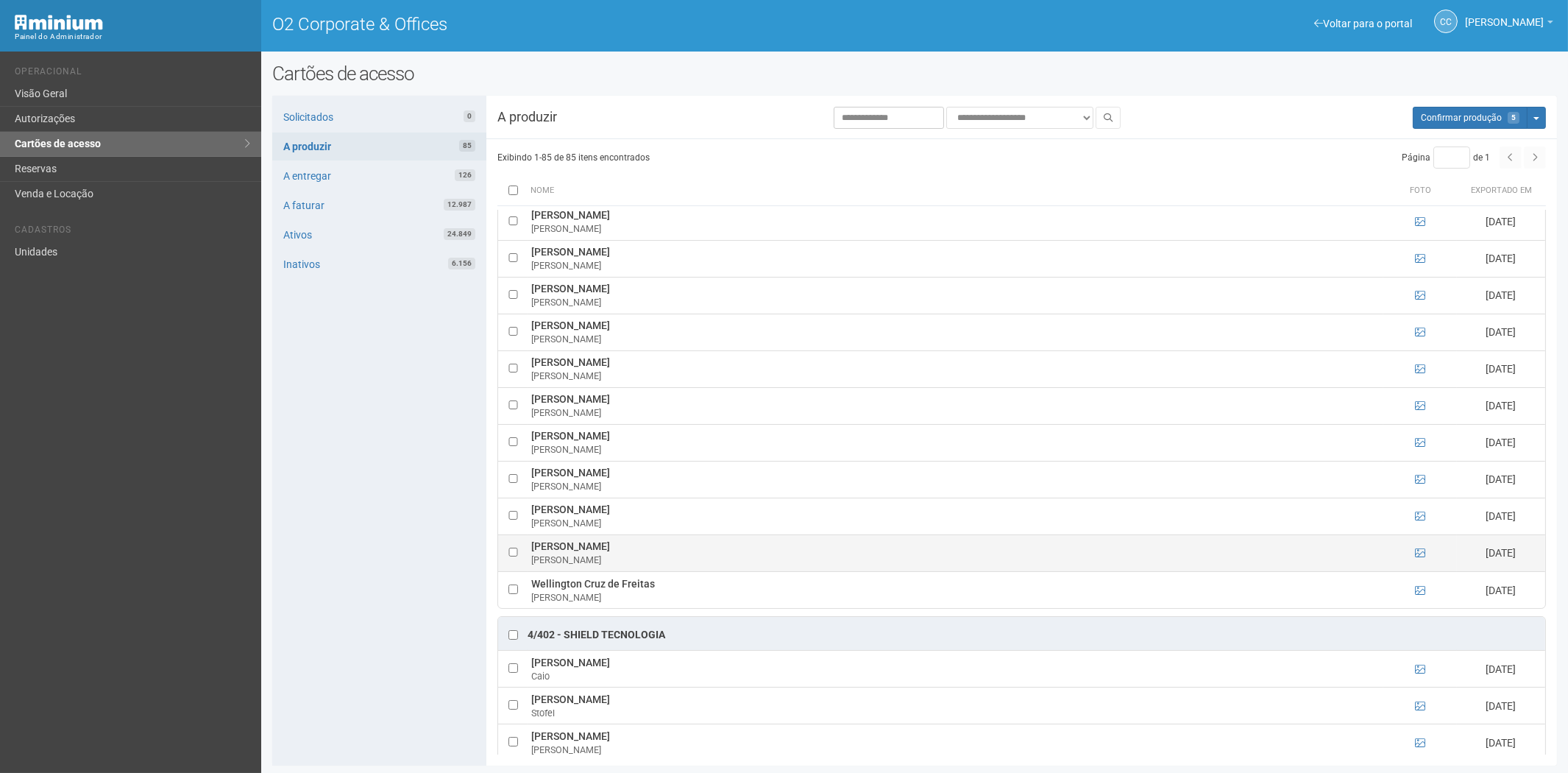
drag, startPoint x: 545, startPoint y: 554, endPoint x: 641, endPoint y: 560, distance: 96.2
click at [641, 560] on td "Wagner da Silva Chagas Wagner Chagas" at bounding box center [955, 553] width 856 height 37
copy td "Wagner da Silva Chagas"
drag, startPoint x: 365, startPoint y: 521, endPoint x: 447, endPoint y: 506, distance: 83.4
click at [365, 521] on div "Solicitados 0 A produzir 85 A entregar 126 A faturar 12.987 Ativos 24.849 Inati…" at bounding box center [379, 430] width 214 height 670
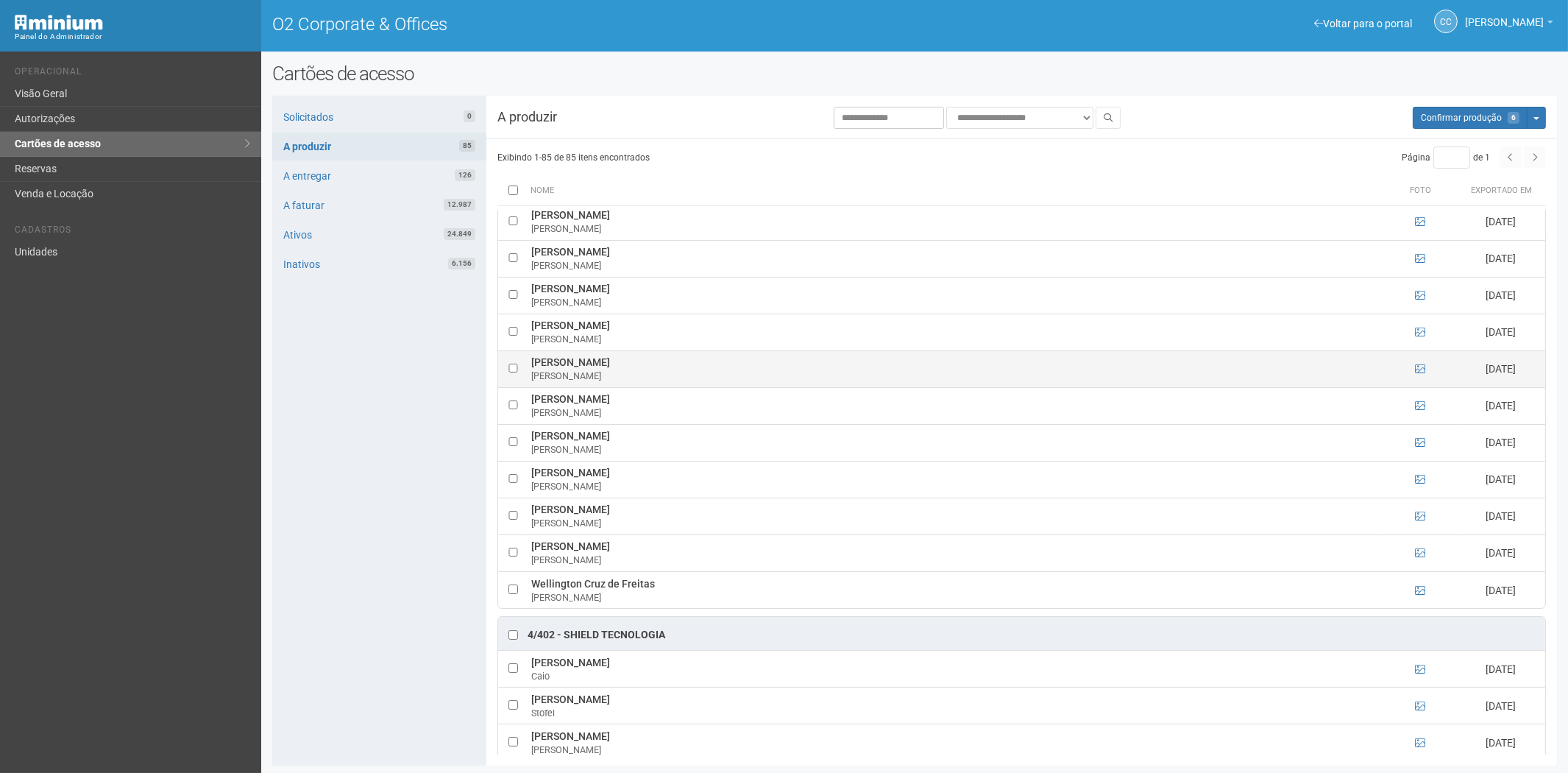
drag, startPoint x: 531, startPoint y: 371, endPoint x: 620, endPoint y: 372, distance: 89.0
click at [620, 372] on td "Michel Pinto Braga Michel Braga" at bounding box center [955, 368] width 856 height 37
copy td "Michel Pinto Braga"
drag, startPoint x: 366, startPoint y: 583, endPoint x: 386, endPoint y: 563, distance: 28.3
click at [366, 583] on div "Solicitados 0 A produzir 85 A entregar 126 A faturar 12.987 Ativos 24.849 Inati…" at bounding box center [379, 430] width 214 height 670
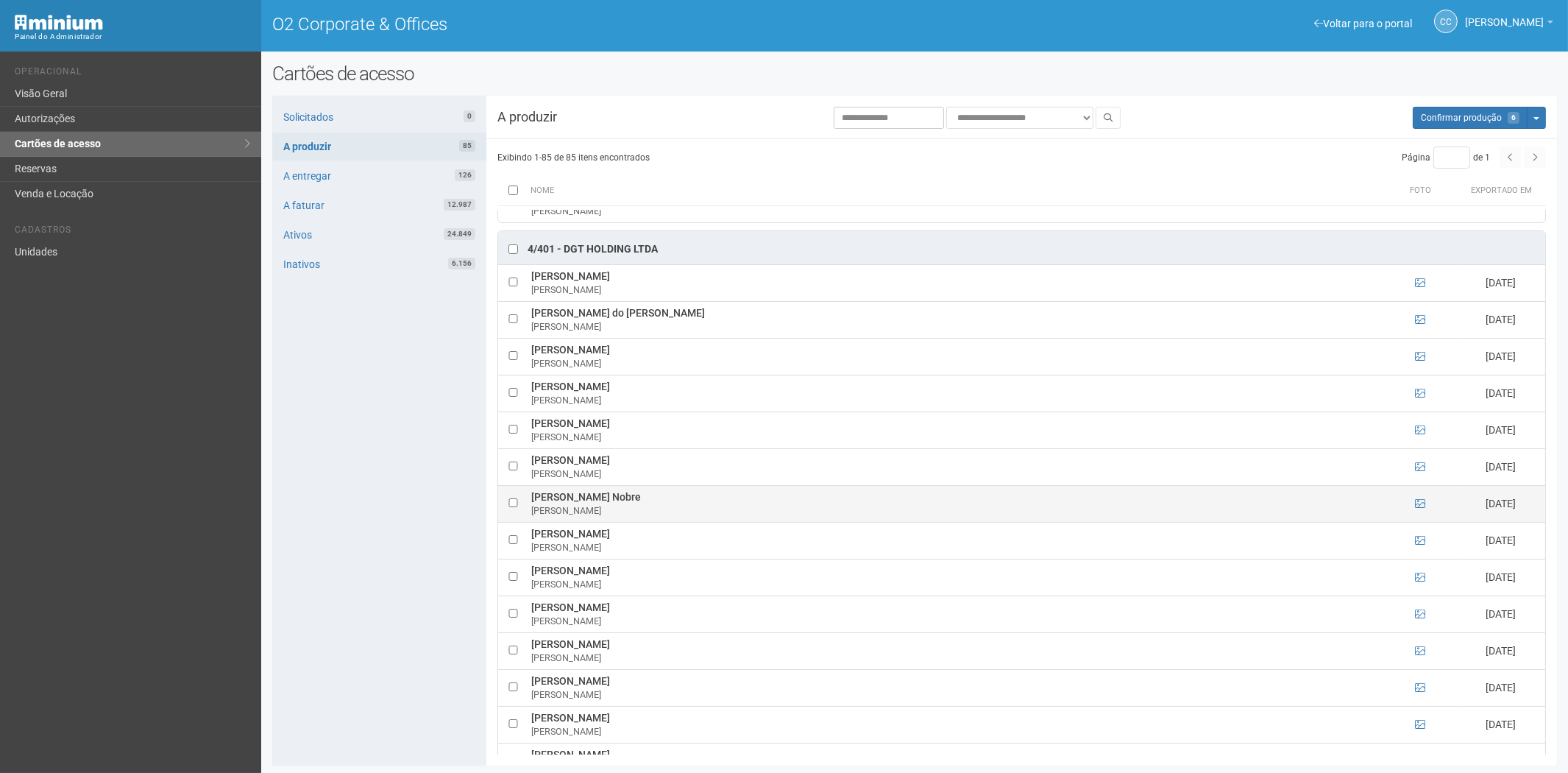
scroll to position [2043, 0]
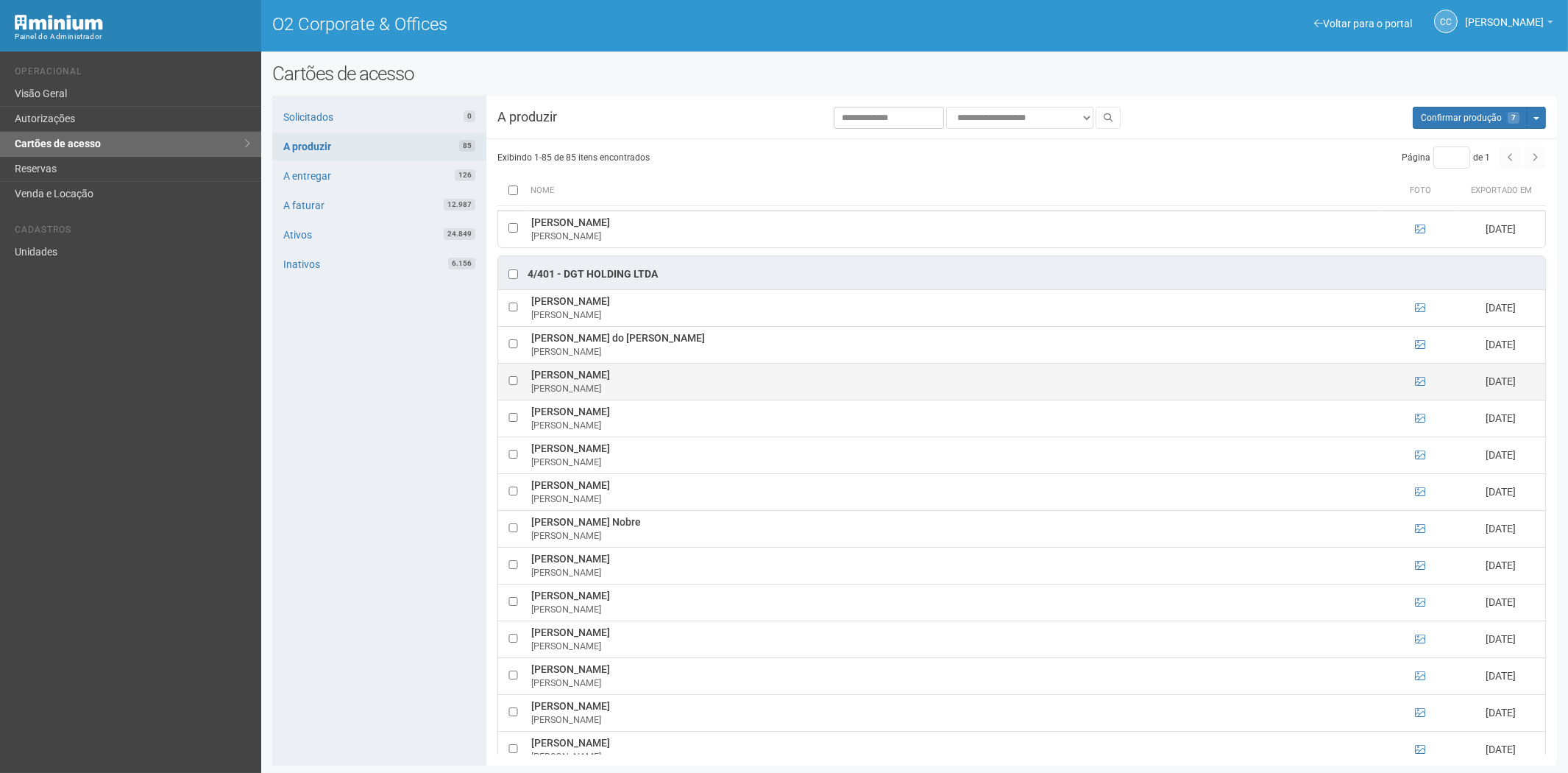
drag, startPoint x: 532, startPoint y: 384, endPoint x: 689, endPoint y: 385, distance: 157.0
click at [689, 385] on td "Cláudio Rodrigo de Souza Pereira Cláudio Rodrigo" at bounding box center [955, 381] width 856 height 37
copy td "Cláudio Rodrigo de Souza Pereira"
drag, startPoint x: 375, startPoint y: 469, endPoint x: 491, endPoint y: 437, distance: 120.3
click at [375, 469] on div "Solicitados 0 A produzir 85 A entregar 126 A faturar 12.987 Ativos 24.849 Inati…" at bounding box center [379, 430] width 214 height 670
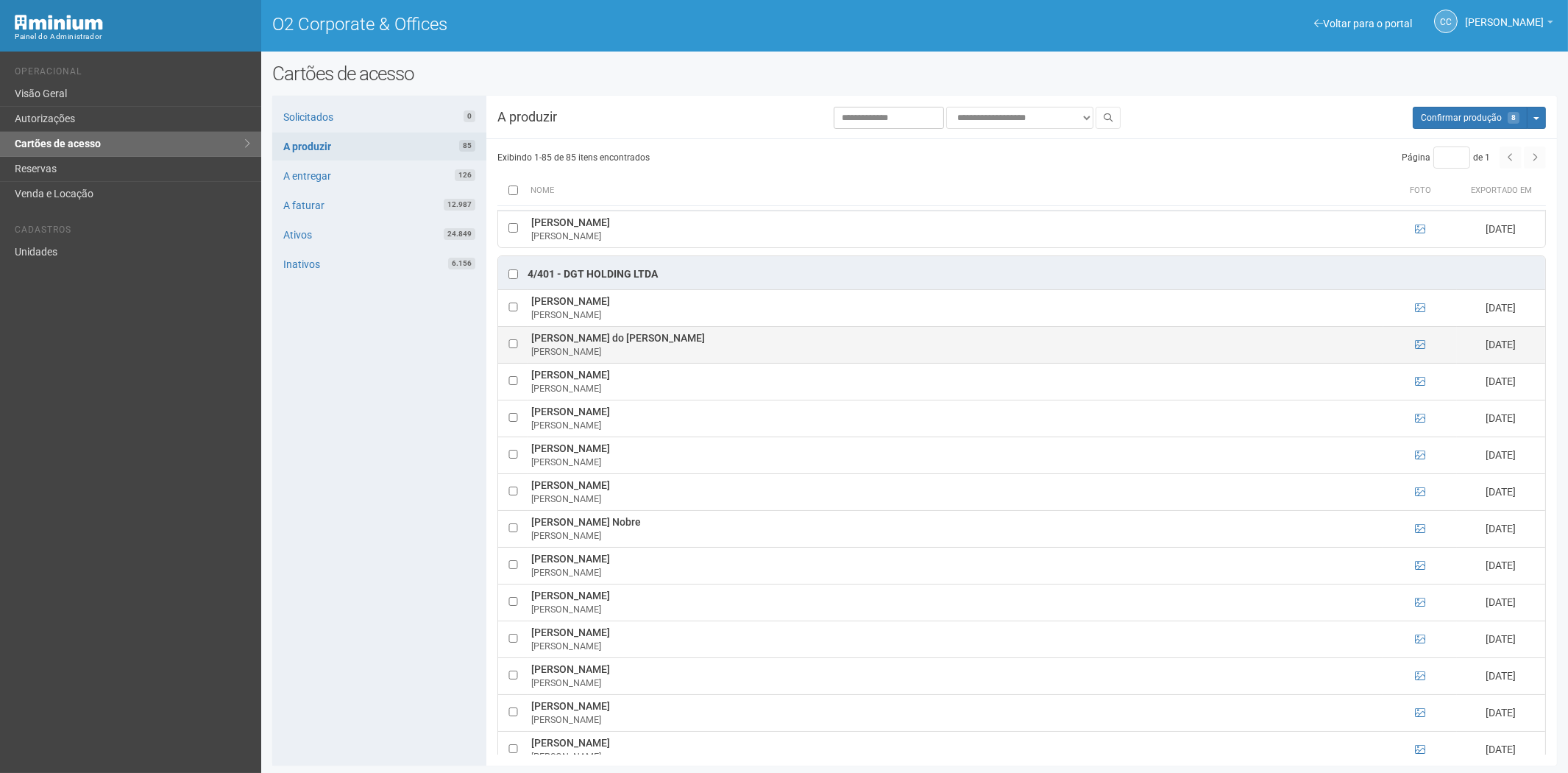
drag, startPoint x: 527, startPoint y: 348, endPoint x: 704, endPoint y: 352, distance: 177.0
click at [704, 352] on td "Bianca Arcieri do Valle da Silva Cunha Bianca Arcieri" at bounding box center [955, 345] width 856 height 37
copy td "Bianca Arcieri do Valle da Silva Cunha"
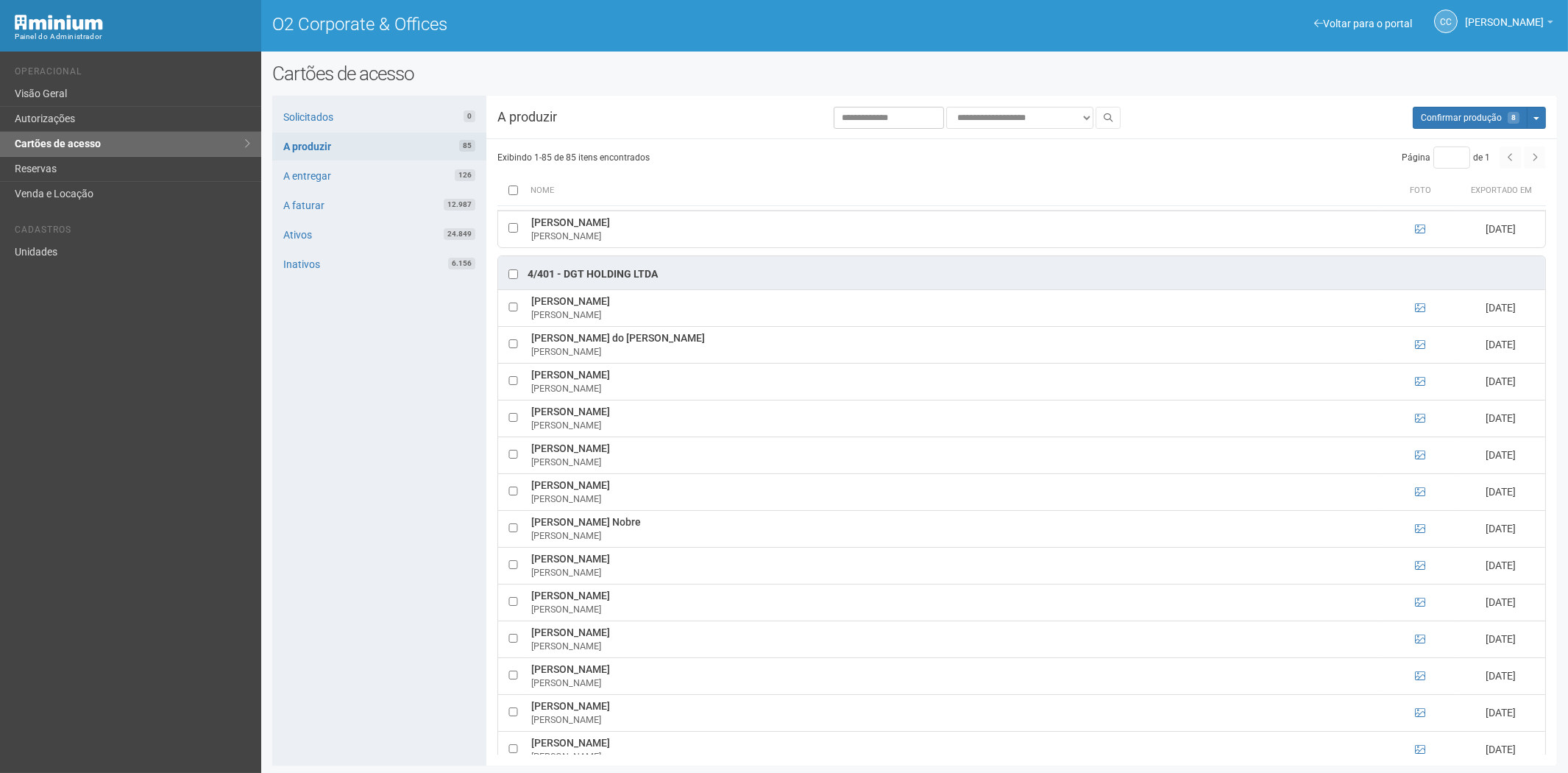
click at [355, 575] on div "Solicitados 0 A produzir 85 A entregar 126 A faturar 12.987 Ativos 24.849 Inati…" at bounding box center [379, 430] width 214 height 670
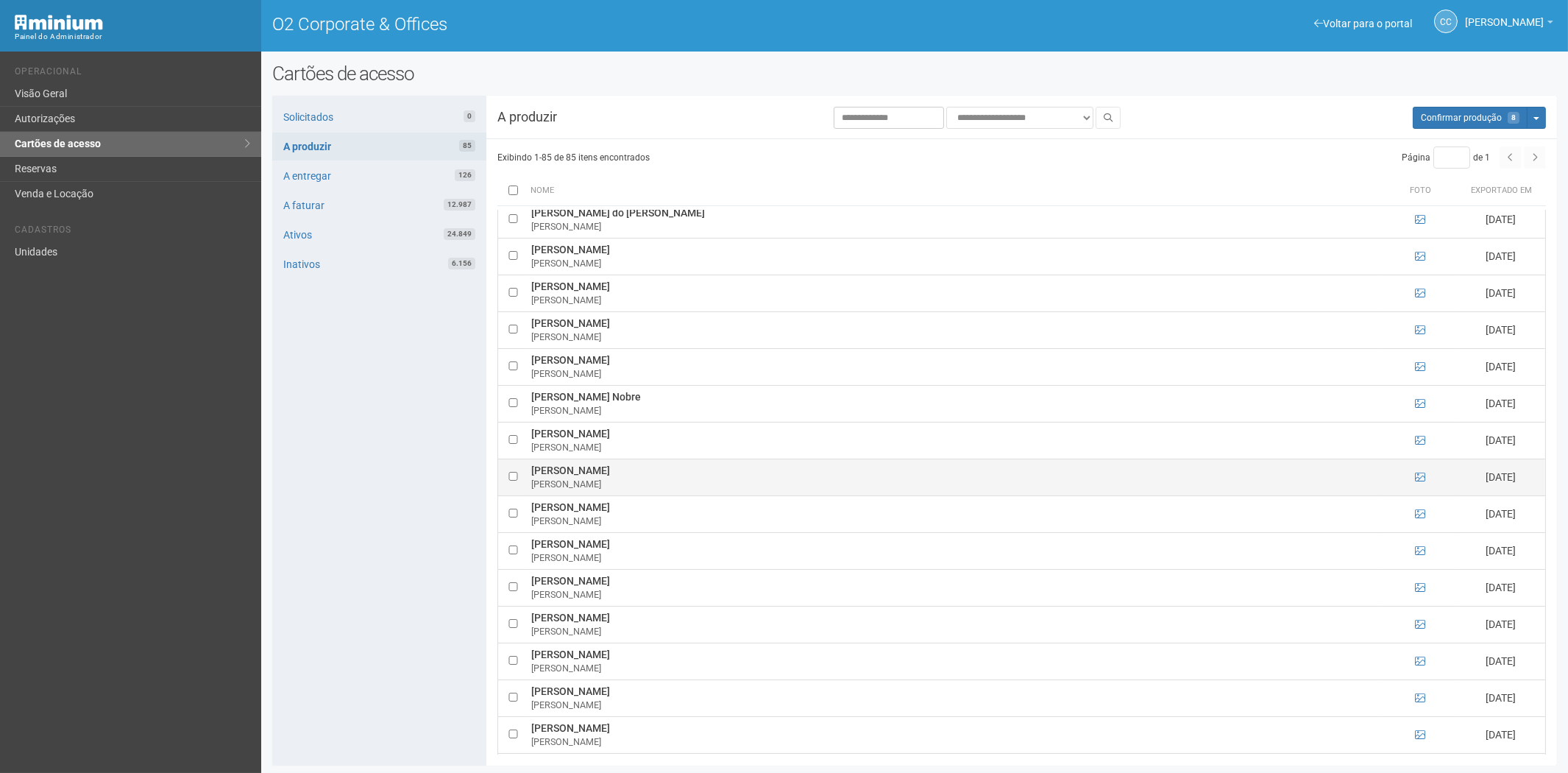
scroll to position [2207, 0]
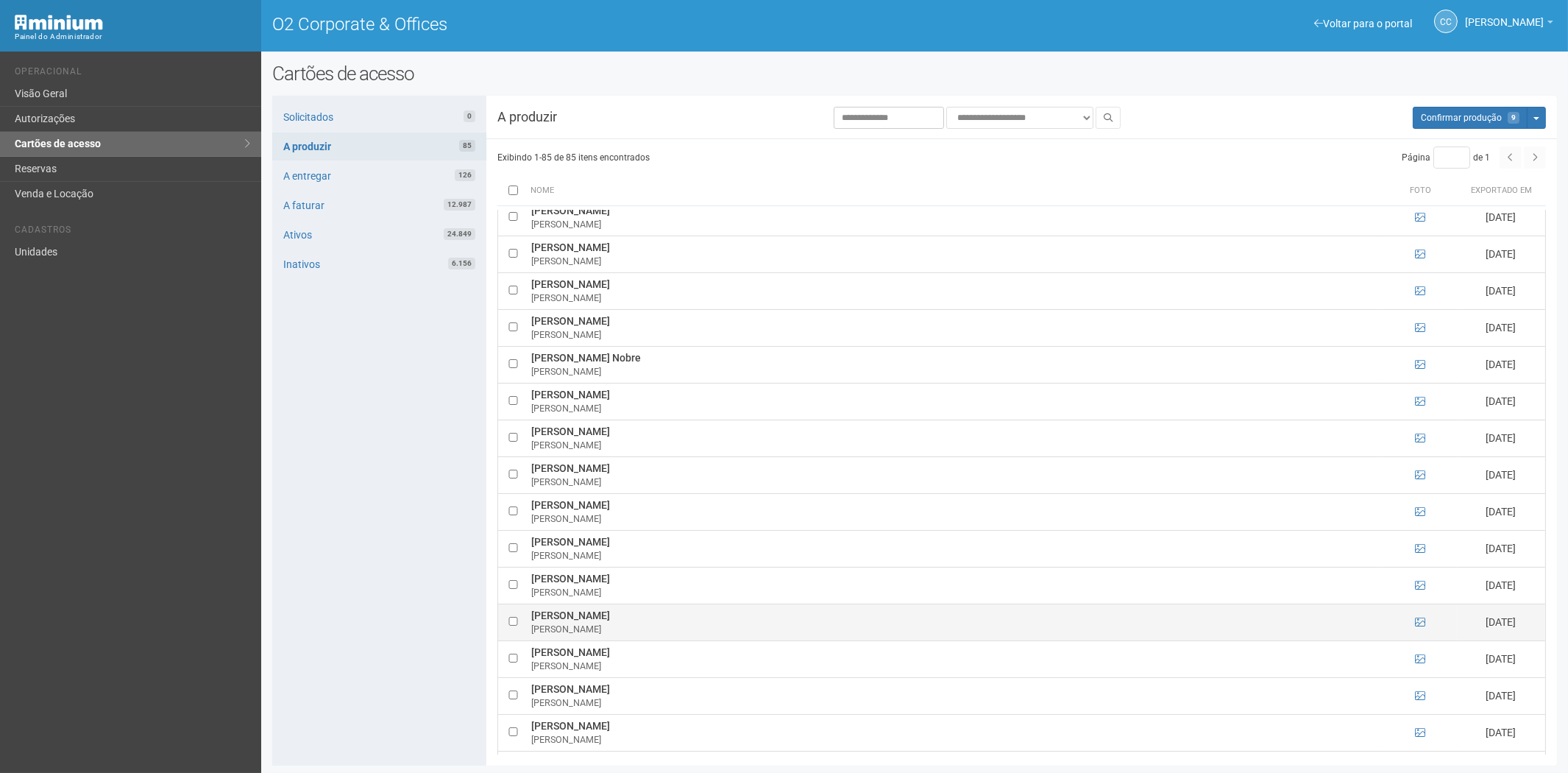
drag, startPoint x: 541, startPoint y: 626, endPoint x: 602, endPoint y: 628, distance: 61.0
click at [602, 628] on td "Mengyan Tian Mengyan Tian" at bounding box center [955, 621] width 856 height 37
copy td "Mengyan Tian"
drag, startPoint x: 333, startPoint y: 582, endPoint x: 413, endPoint y: 584, distance: 80.0
click at [333, 582] on div "Solicitados 0 A produzir 85 A entregar 126 A faturar 12.987 Ativos 24.849 Inati…" at bounding box center [379, 430] width 214 height 670
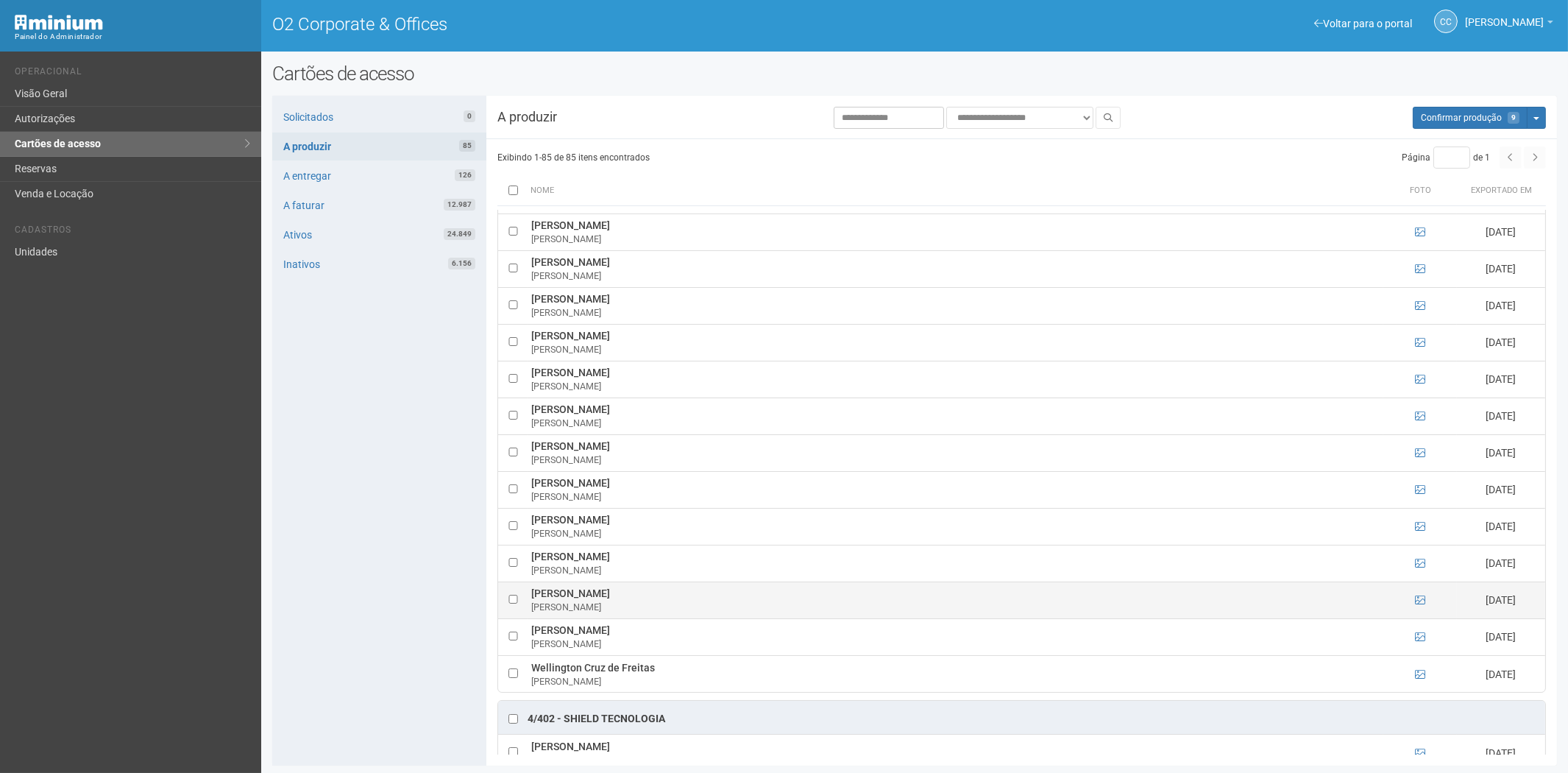
scroll to position [2453, 0]
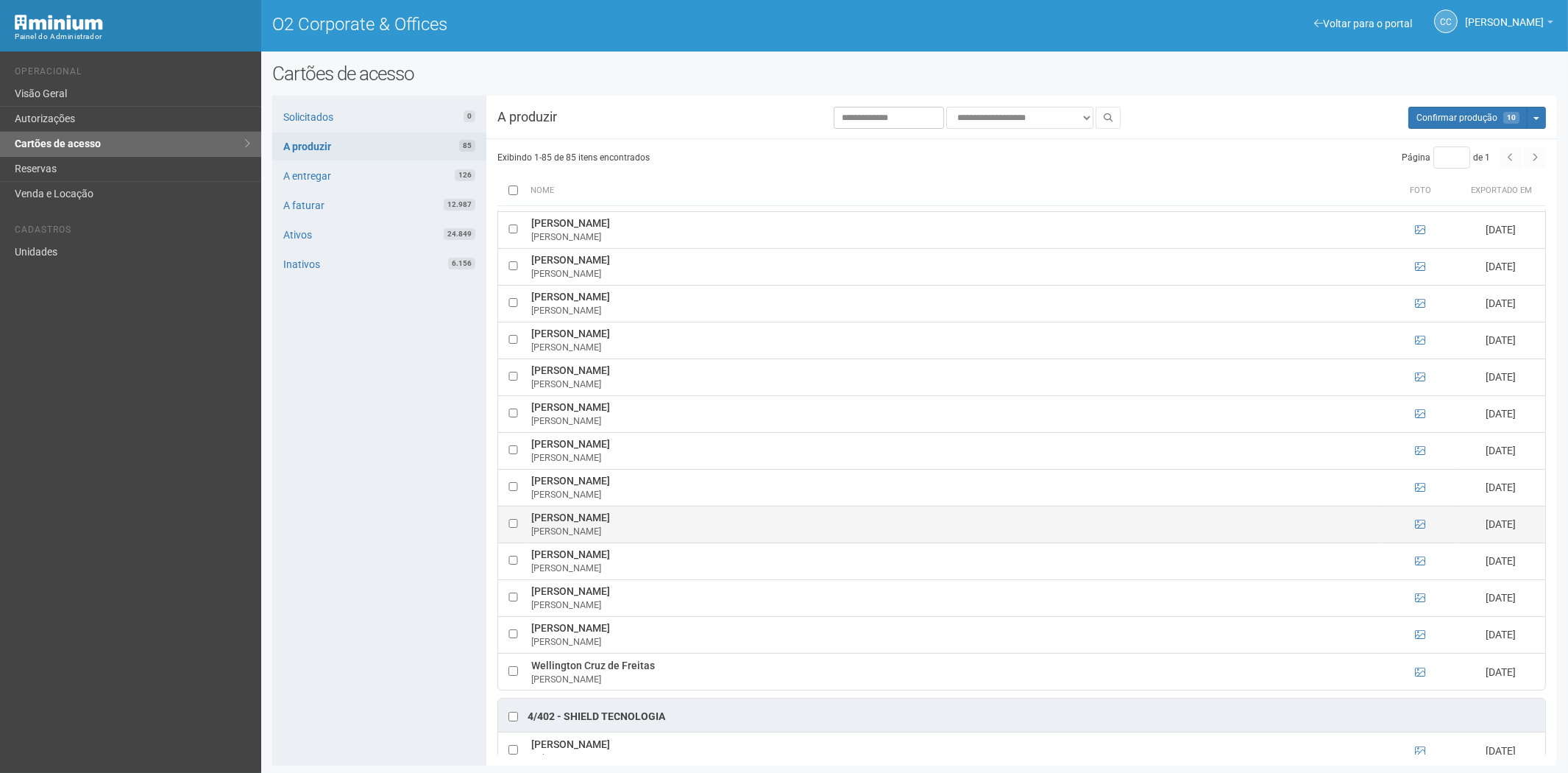
drag, startPoint x: 531, startPoint y: 526, endPoint x: 678, endPoint y: 526, distance: 147.0
click at [678, 526] on td "Paulo Ricardo do Amaral Correa Paulo Ricardo" at bounding box center [955, 524] width 856 height 37
copy td "Paulo Ricardo do Amaral Correa"
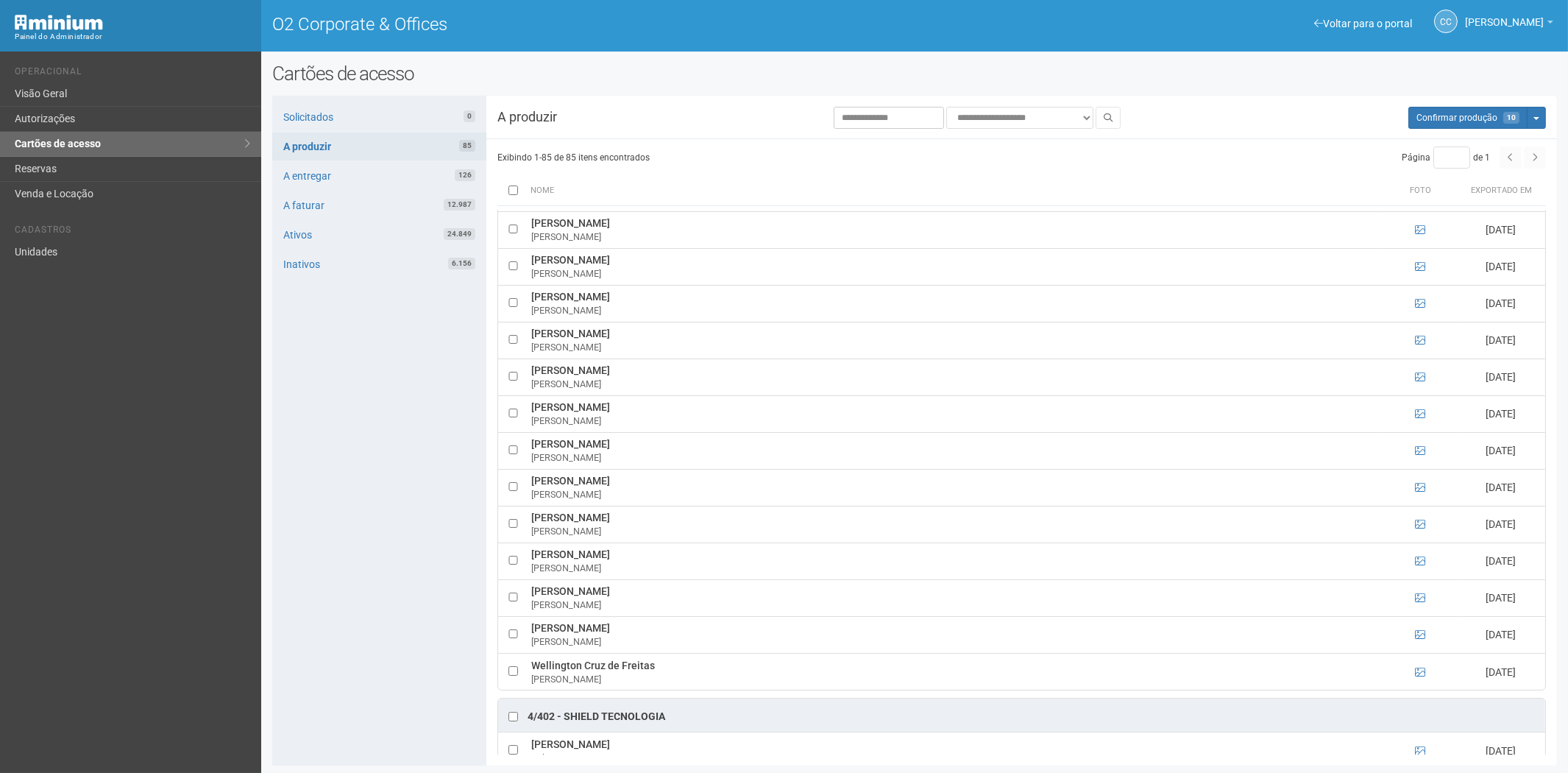
drag, startPoint x: 373, startPoint y: 633, endPoint x: 428, endPoint y: 604, distance: 62.2
click at [373, 633] on div "Solicitados 0 A produzir 85 A entregar 126 A faturar 12.987 Ativos 24.849 Inati…" at bounding box center [379, 430] width 214 height 670
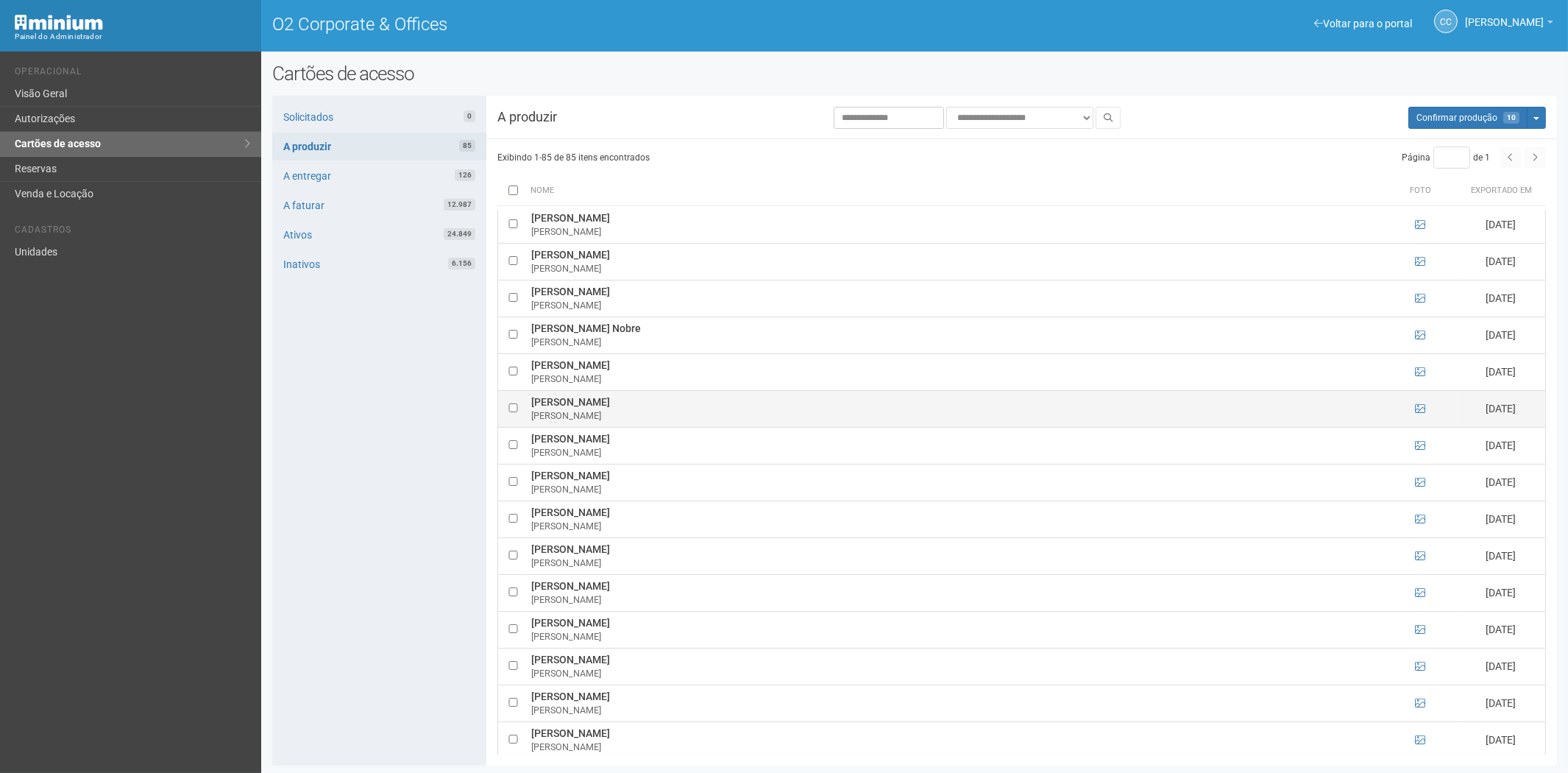
scroll to position [2207, 0]
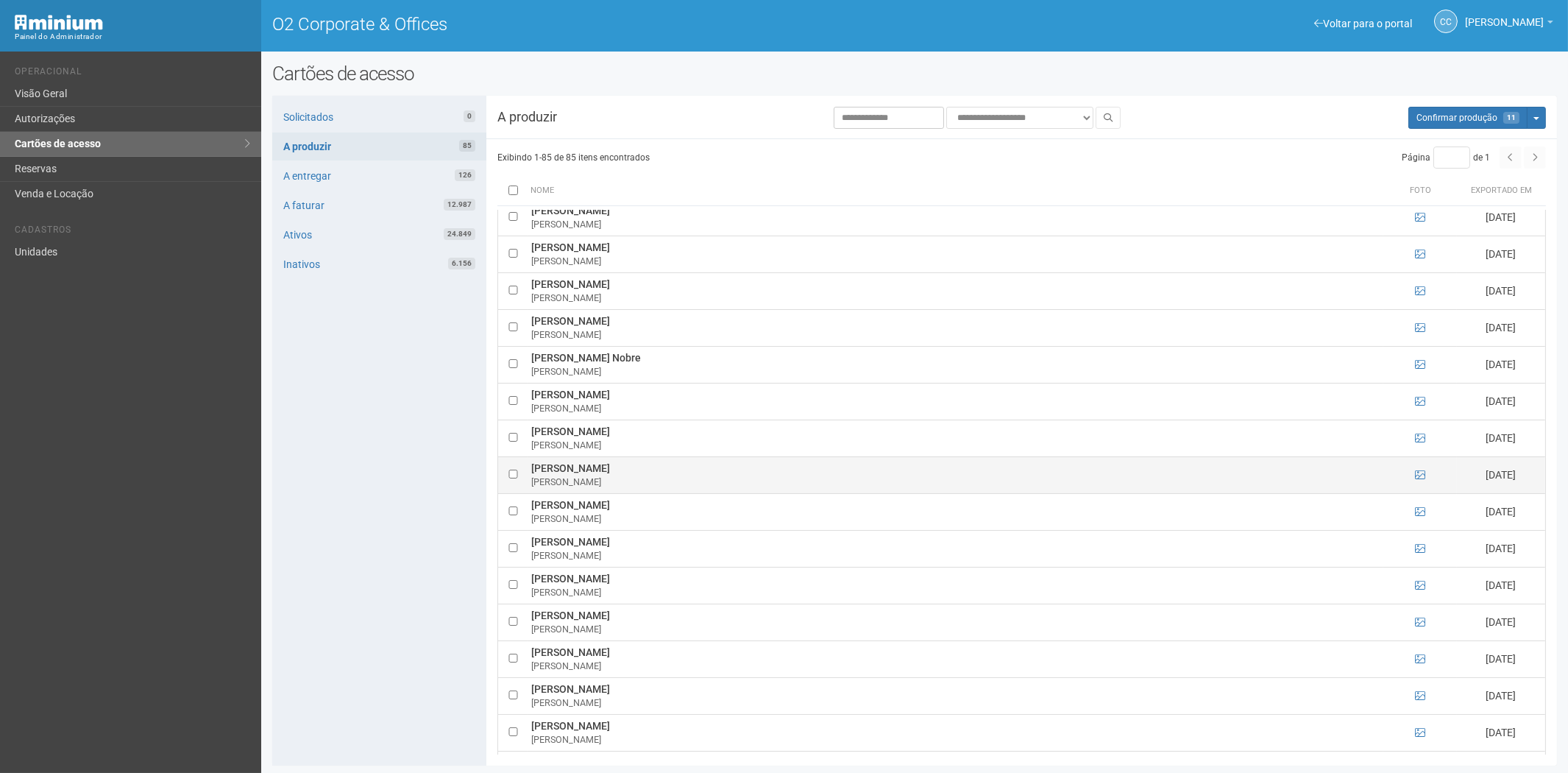
drag, startPoint x: 545, startPoint y: 478, endPoint x: 657, endPoint y: 484, distance: 112.2
click at [657, 484] on td "Jussara Clicia Rodrigues Jussara Clicia" at bounding box center [955, 474] width 856 height 37
copy td "Jussara Clicia Rodrigues"
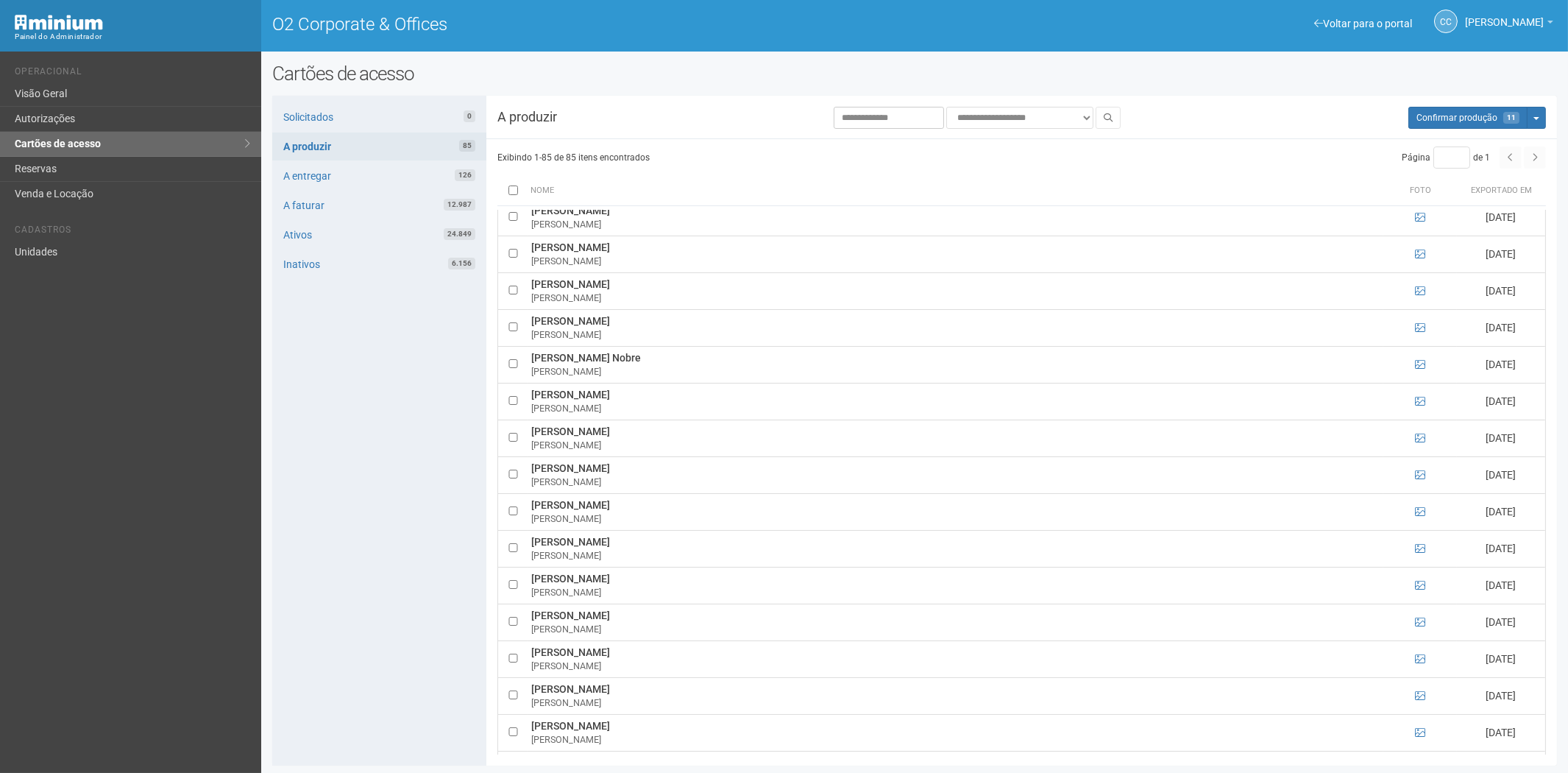
click at [392, 493] on div "Solicitados 0 A produzir 85 A entregar 126 A faturar 12.987 Ativos 24.849 Inati…" at bounding box center [379, 430] width 214 height 670
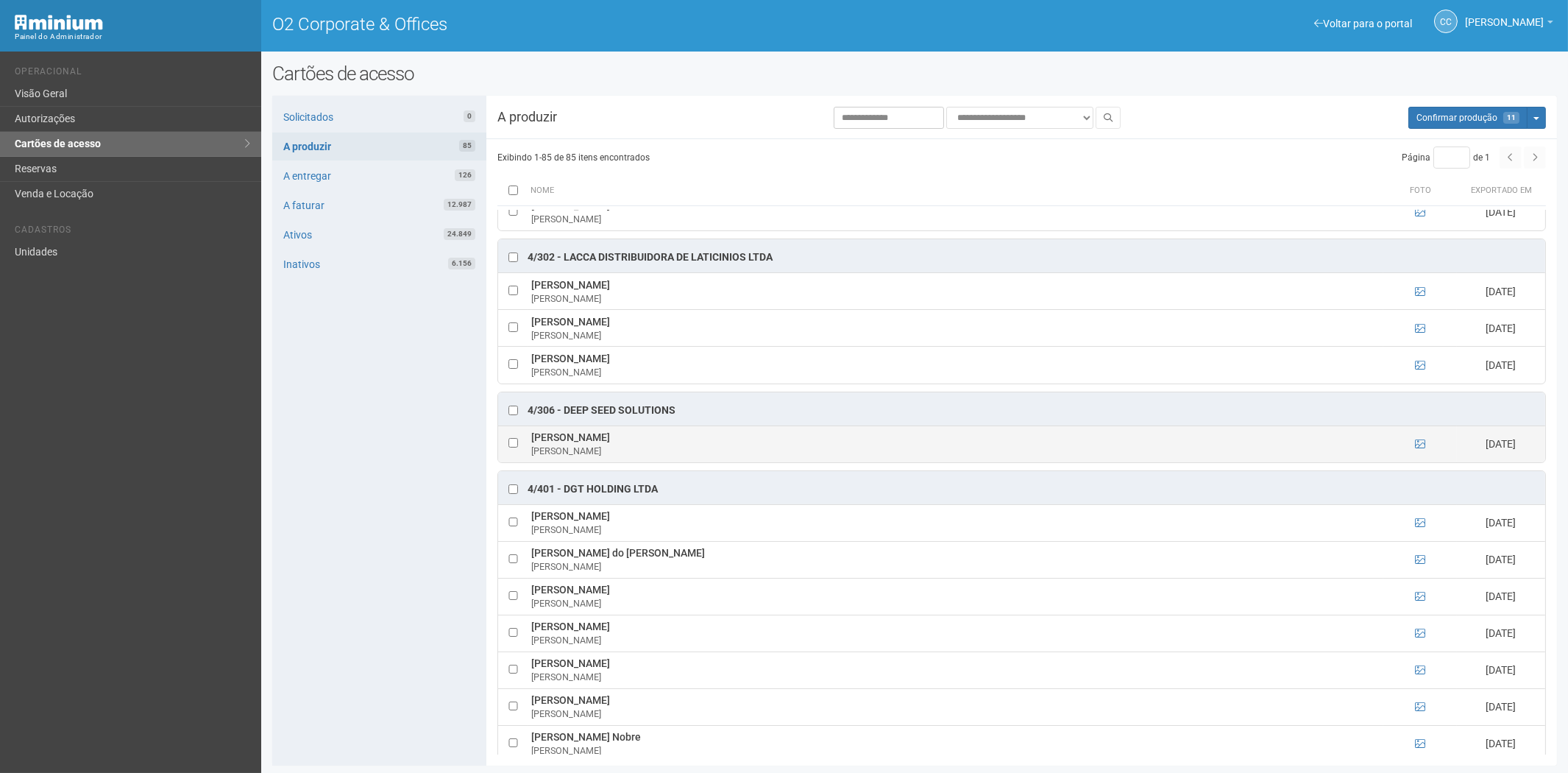
scroll to position [1798, 0]
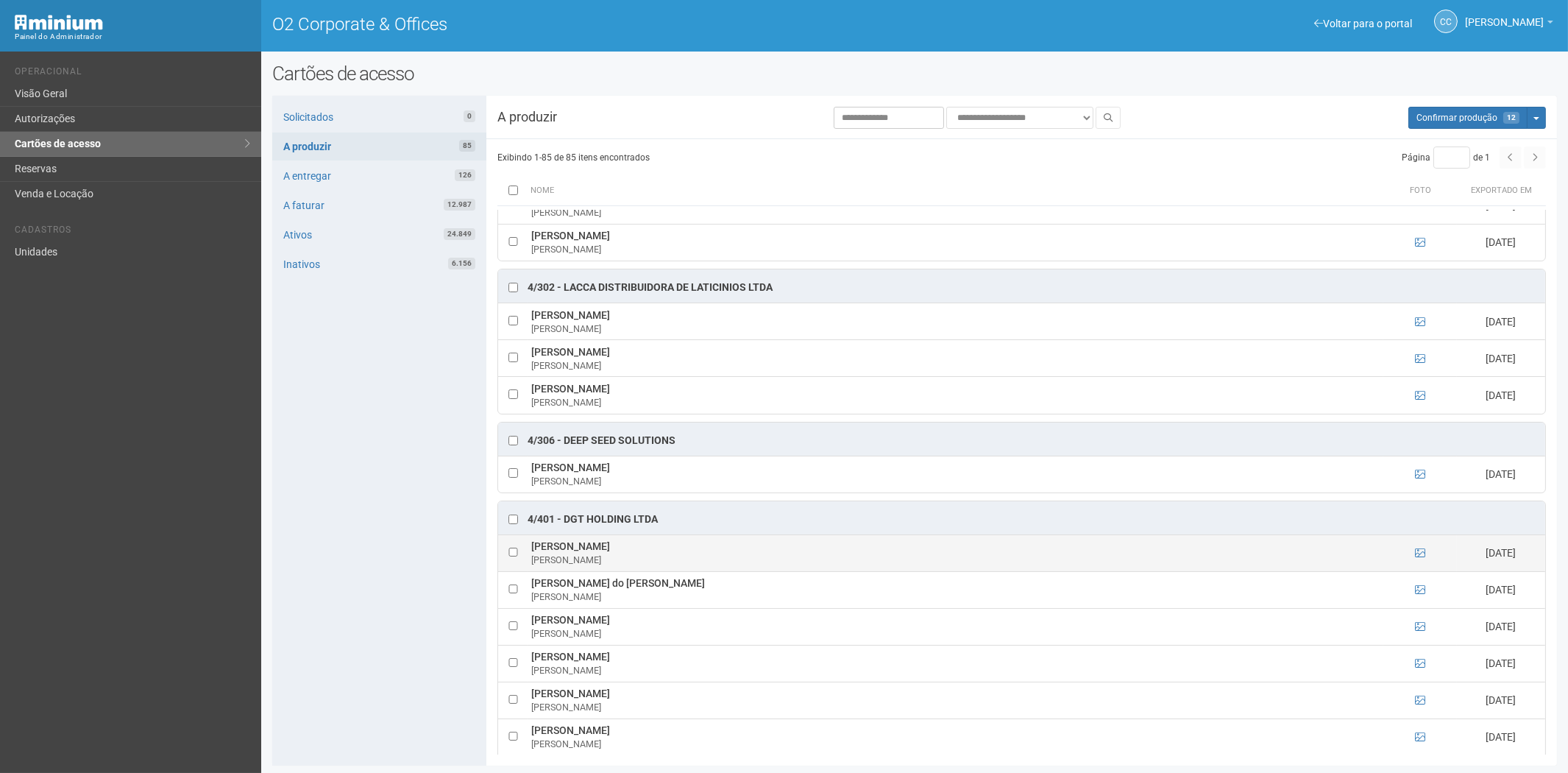
drag, startPoint x: 532, startPoint y: 557, endPoint x: 678, endPoint y: 560, distance: 146.0
click at [678, 560] on td "Alexandro Nascimento de Souza Alexandro Nascimento" at bounding box center [955, 553] width 856 height 37
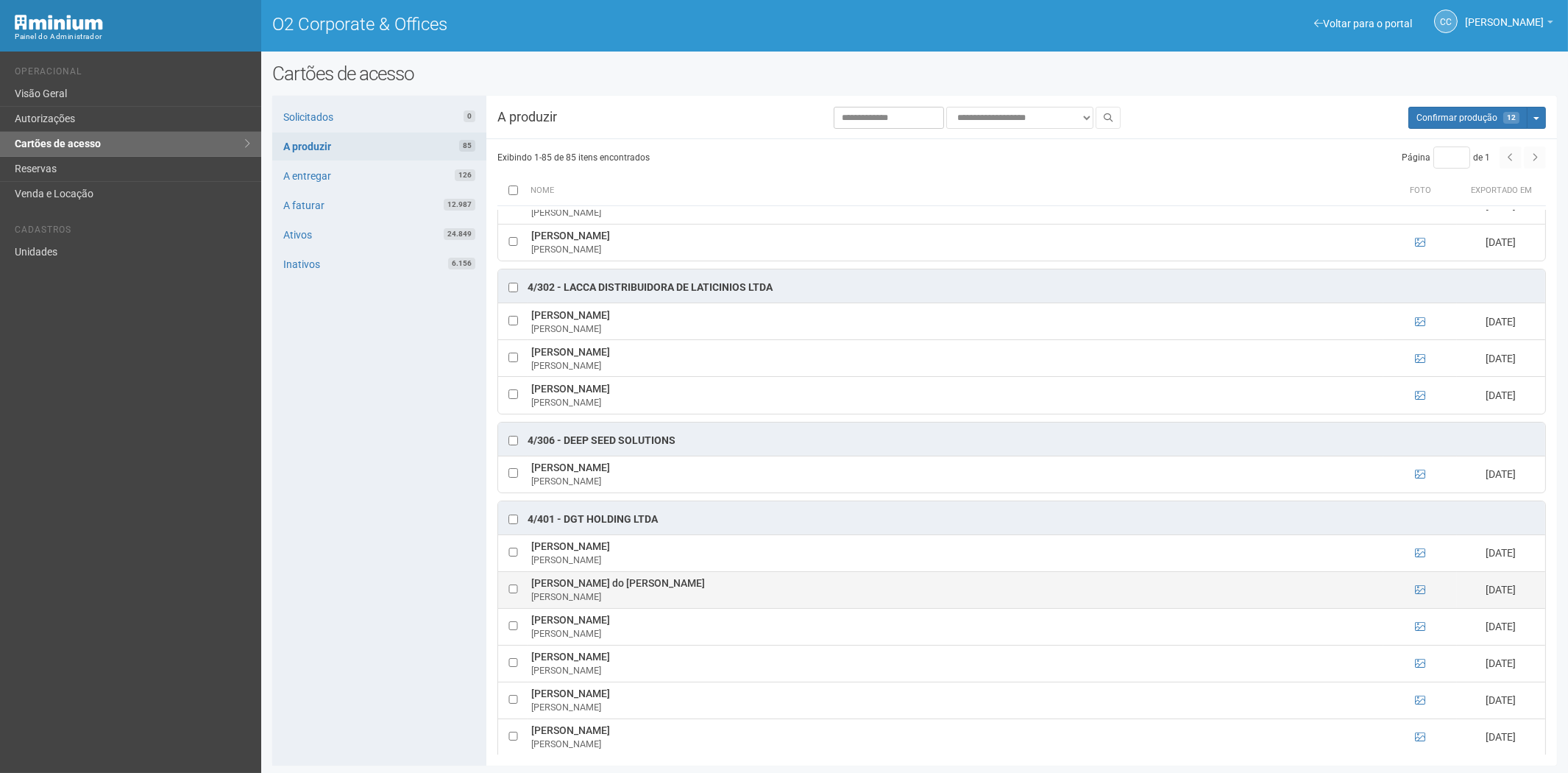
drag, startPoint x: 372, startPoint y: 641, endPoint x: 591, endPoint y: 591, distance: 224.6
click at [372, 641] on div "Solicitados 0 A produzir 85 A entregar 126 A faturar 12.987 Ativos 24.849 Inati…" at bounding box center [379, 430] width 214 height 670
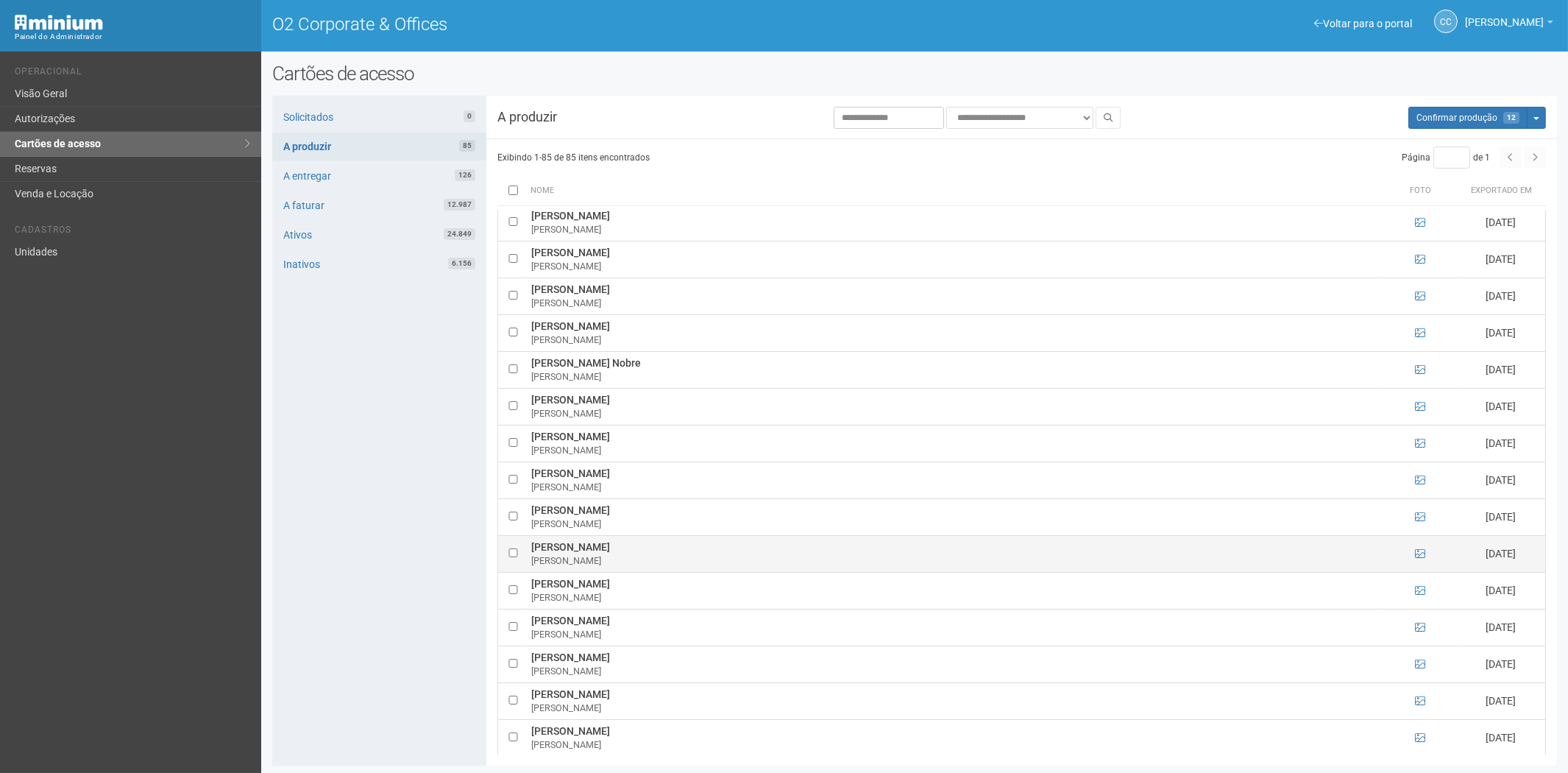
scroll to position [2207, 0]
drag, startPoint x: 529, startPoint y: 551, endPoint x: 636, endPoint y: 553, distance: 107.0
click at [636, 553] on td "Lucas Pereira Martins Lucas Martins" at bounding box center [955, 548] width 856 height 37
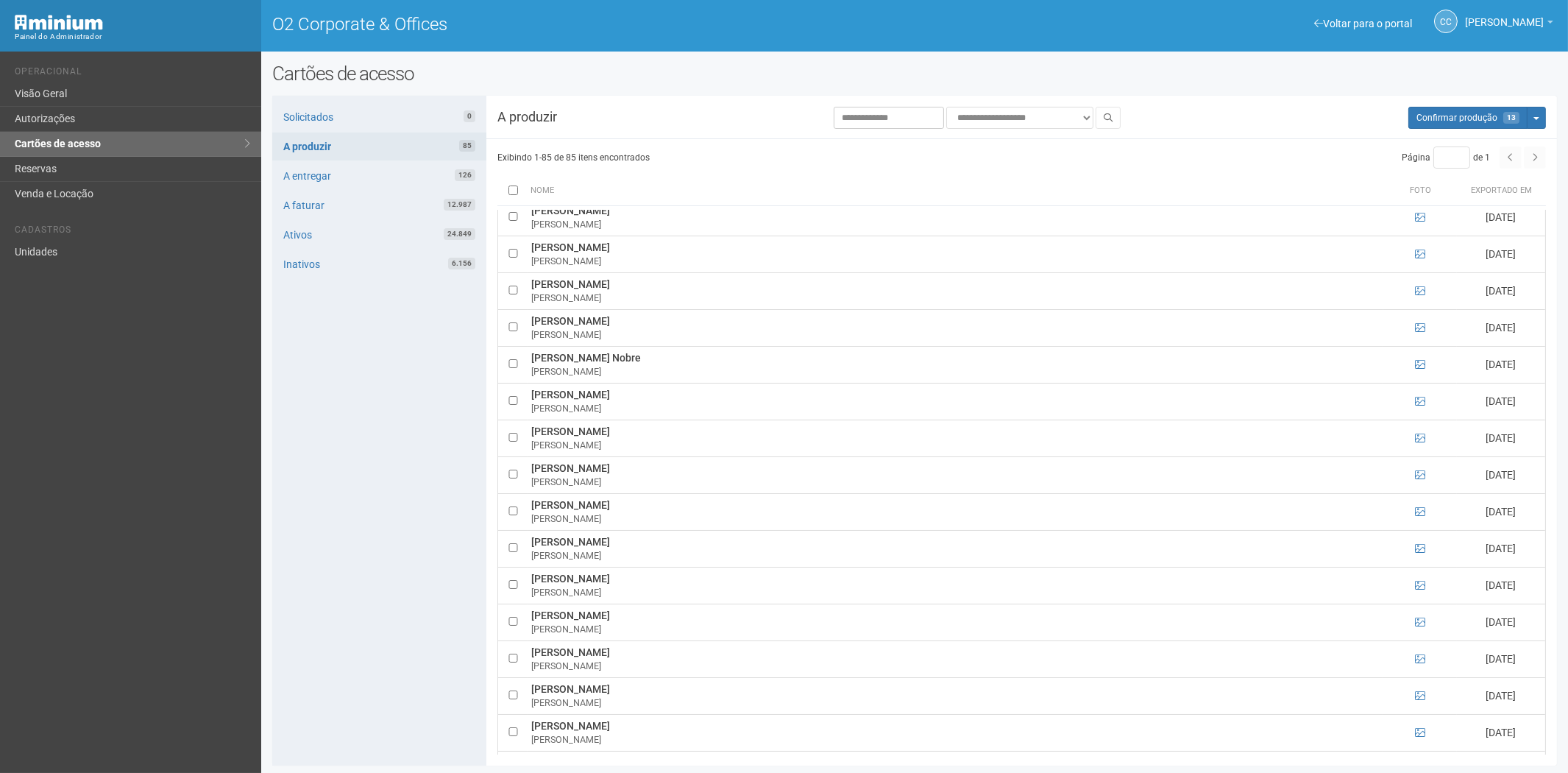
click at [350, 484] on div "Solicitados 0 A produzir 85 A entregar 126 A faturar 12.987 Ativos 24.849 Inati…" at bounding box center [379, 430] width 214 height 670
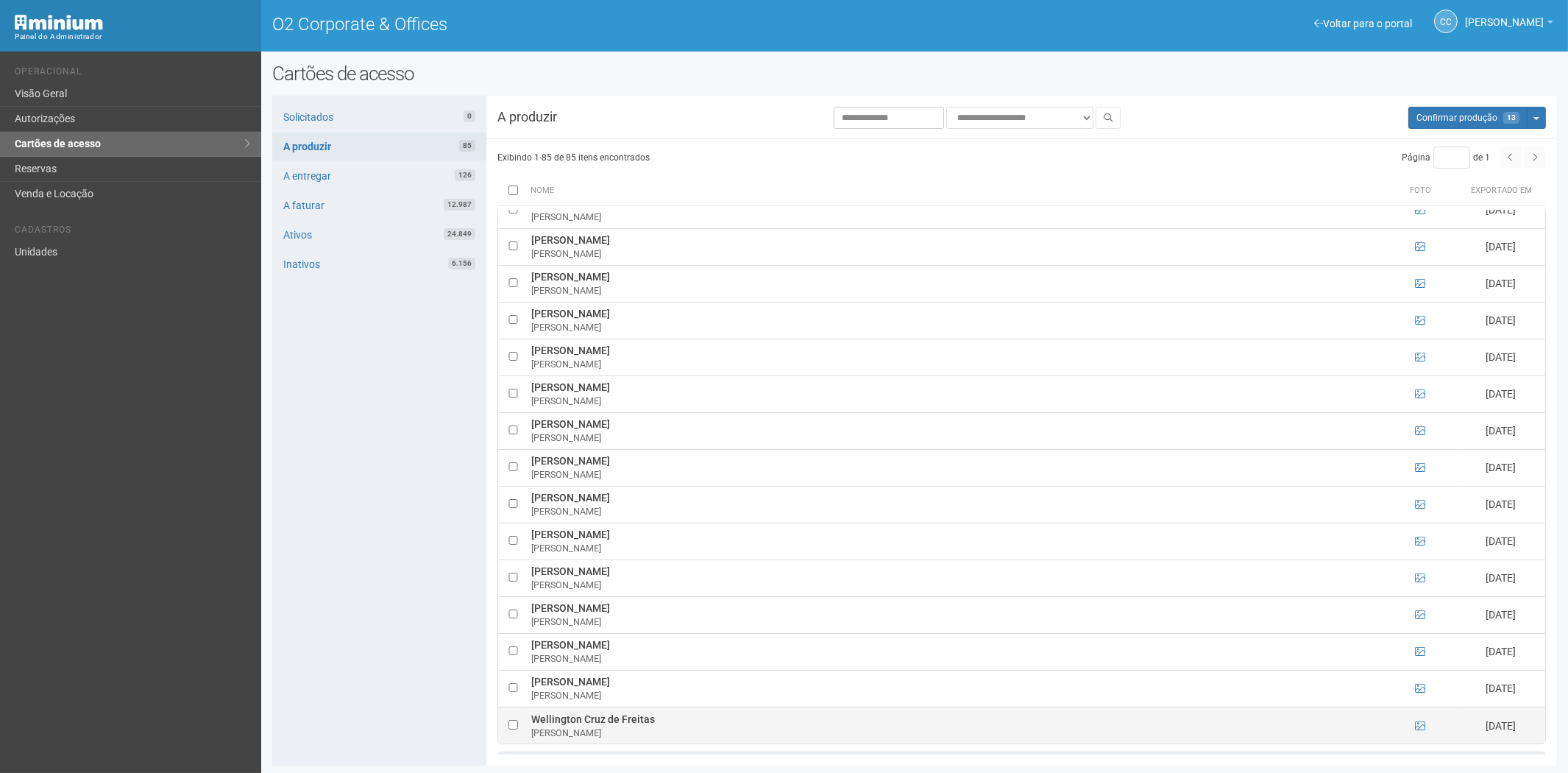
scroll to position [2535, 0]
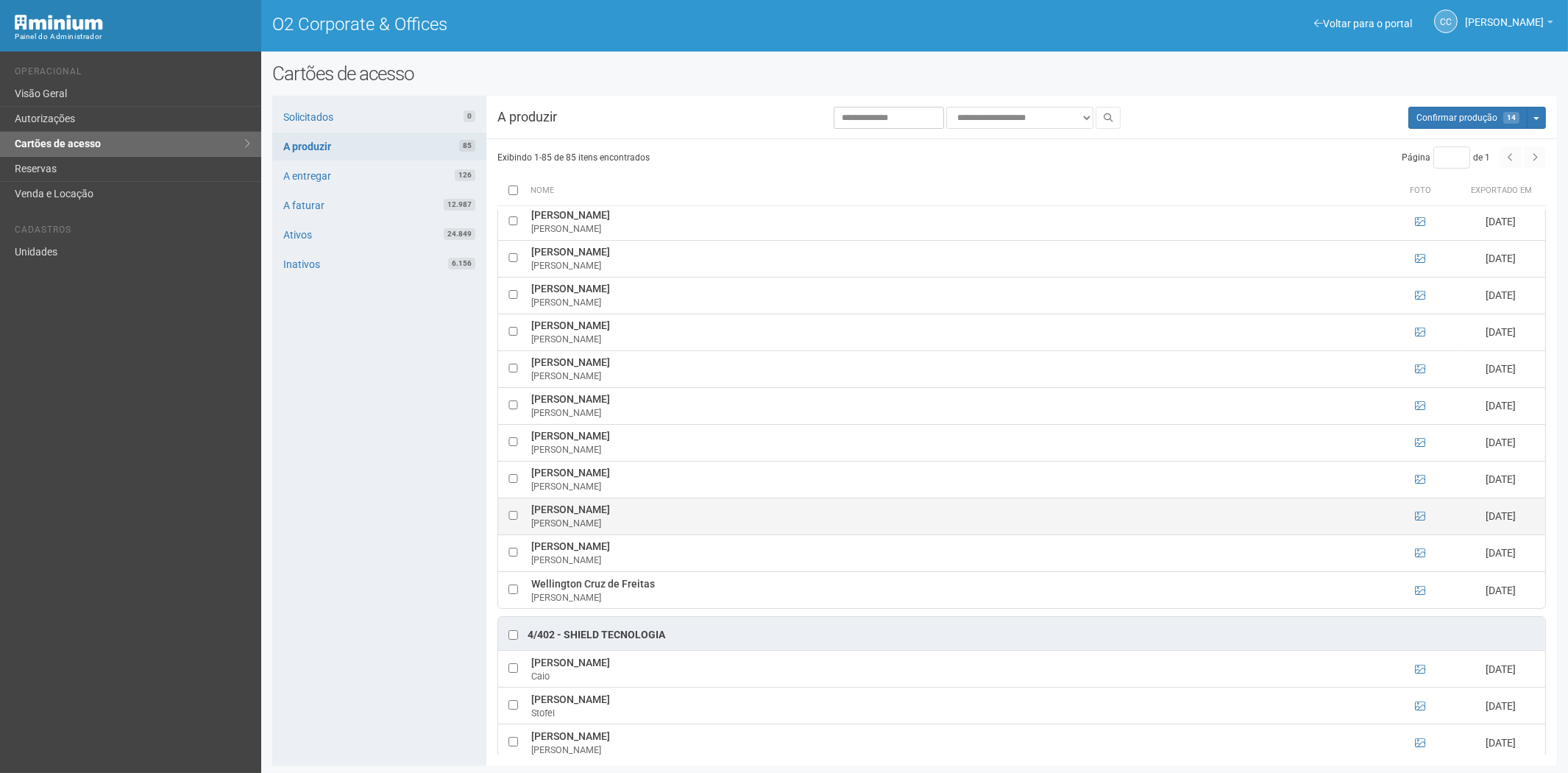
drag, startPoint x: 550, startPoint y: 512, endPoint x: 607, endPoint y: 512, distance: 57.0
click at [607, 512] on tr "Tyler Du Pengfei Tyler 20/08/2025" at bounding box center [1021, 515] width 1047 height 37
click at [400, 592] on div "Solicitados 0 A produzir 85 A entregar 126 A faturar 12.987 Ativos 24.849 Inati…" at bounding box center [379, 430] width 214 height 670
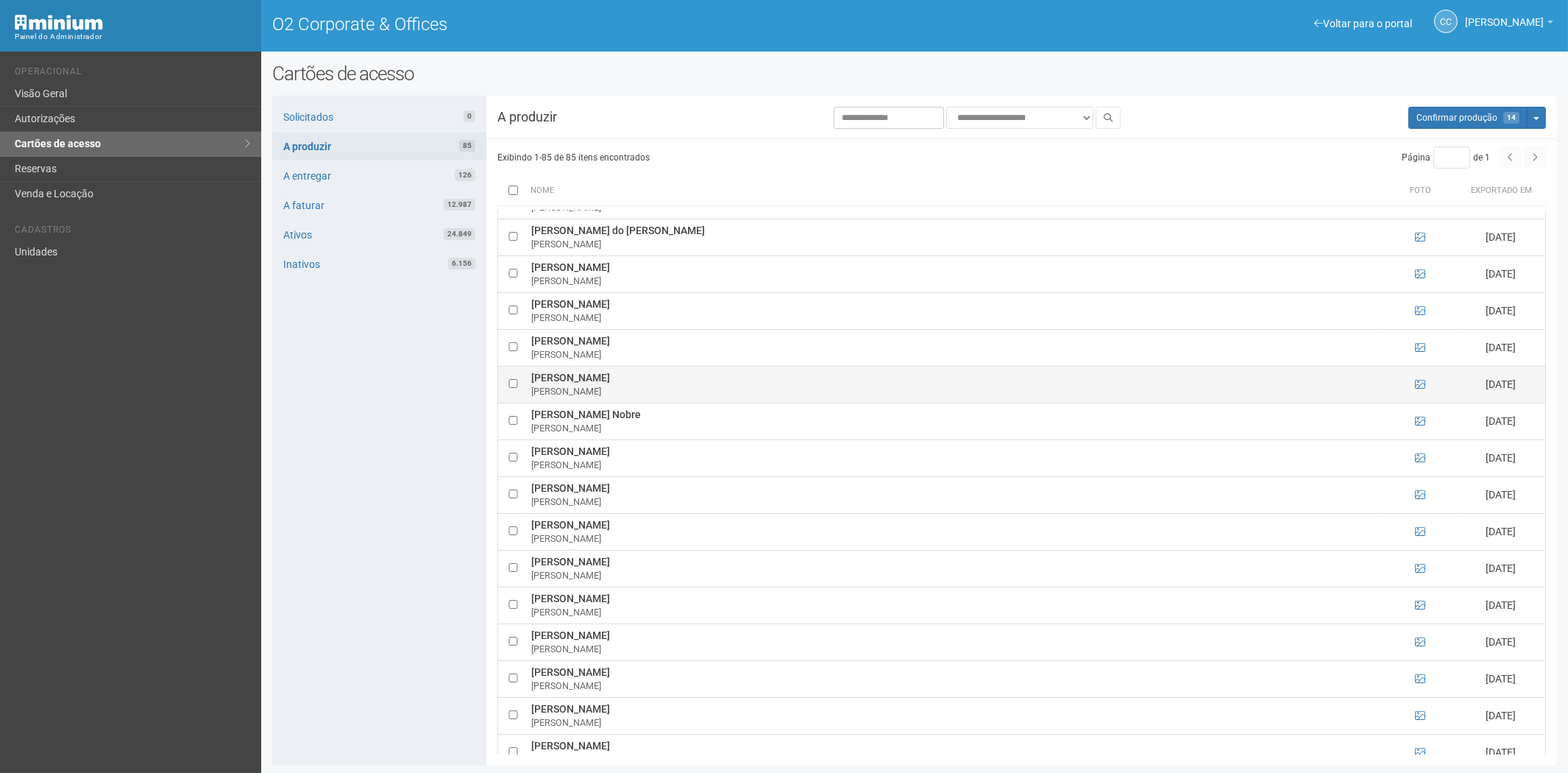
scroll to position [2125, 0]
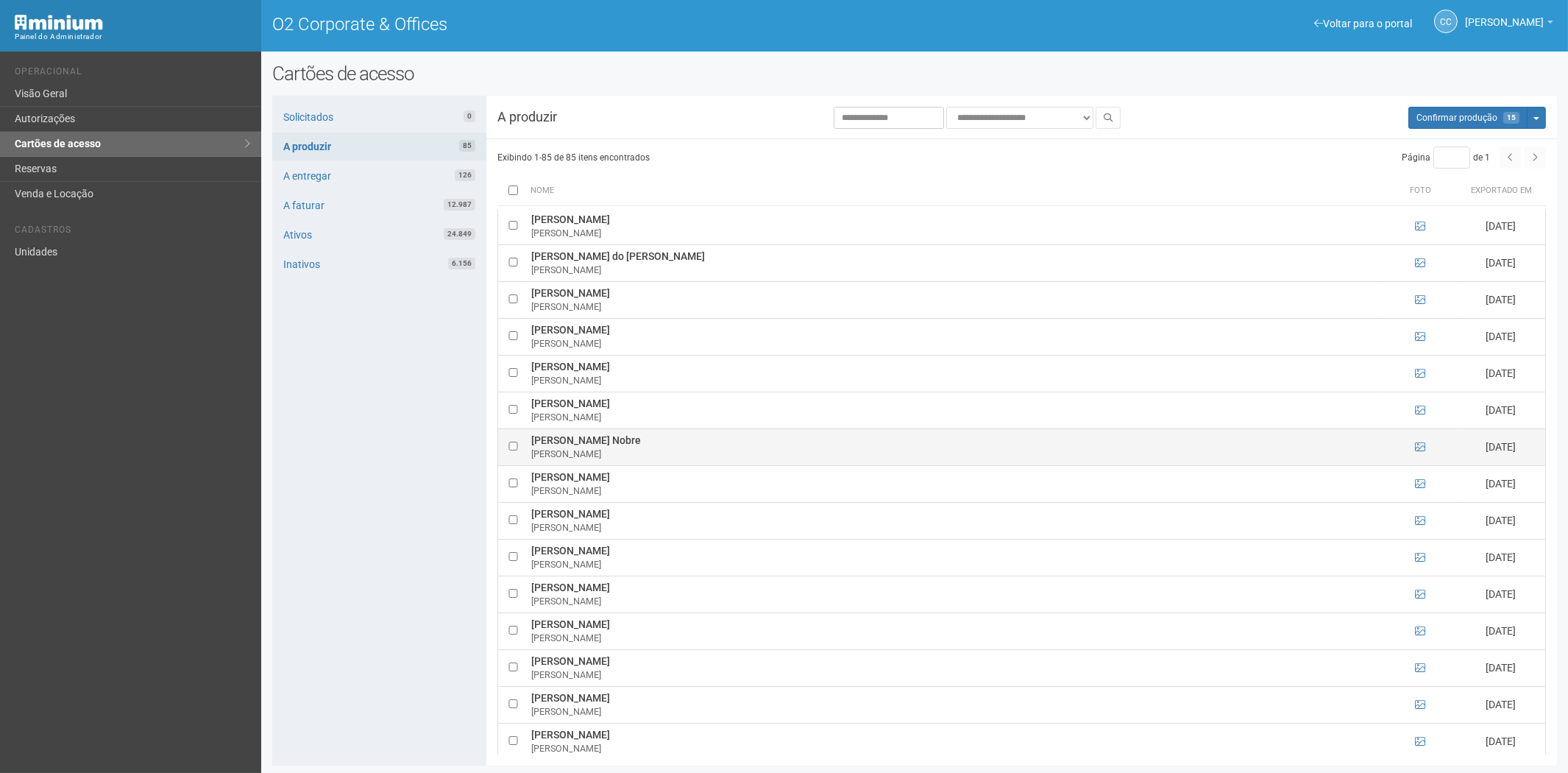
drag, startPoint x: 530, startPoint y: 447, endPoint x: 611, endPoint y: 444, distance: 81.1
click at [628, 451] on td "Helio Rubens Nobre Helio Nobre" at bounding box center [955, 447] width 856 height 37
click at [357, 468] on div "Solicitados 0 A produzir 85 A entregar 126 A faturar 12.987 Ativos 24.849 Inati…" at bounding box center [379, 430] width 214 height 670
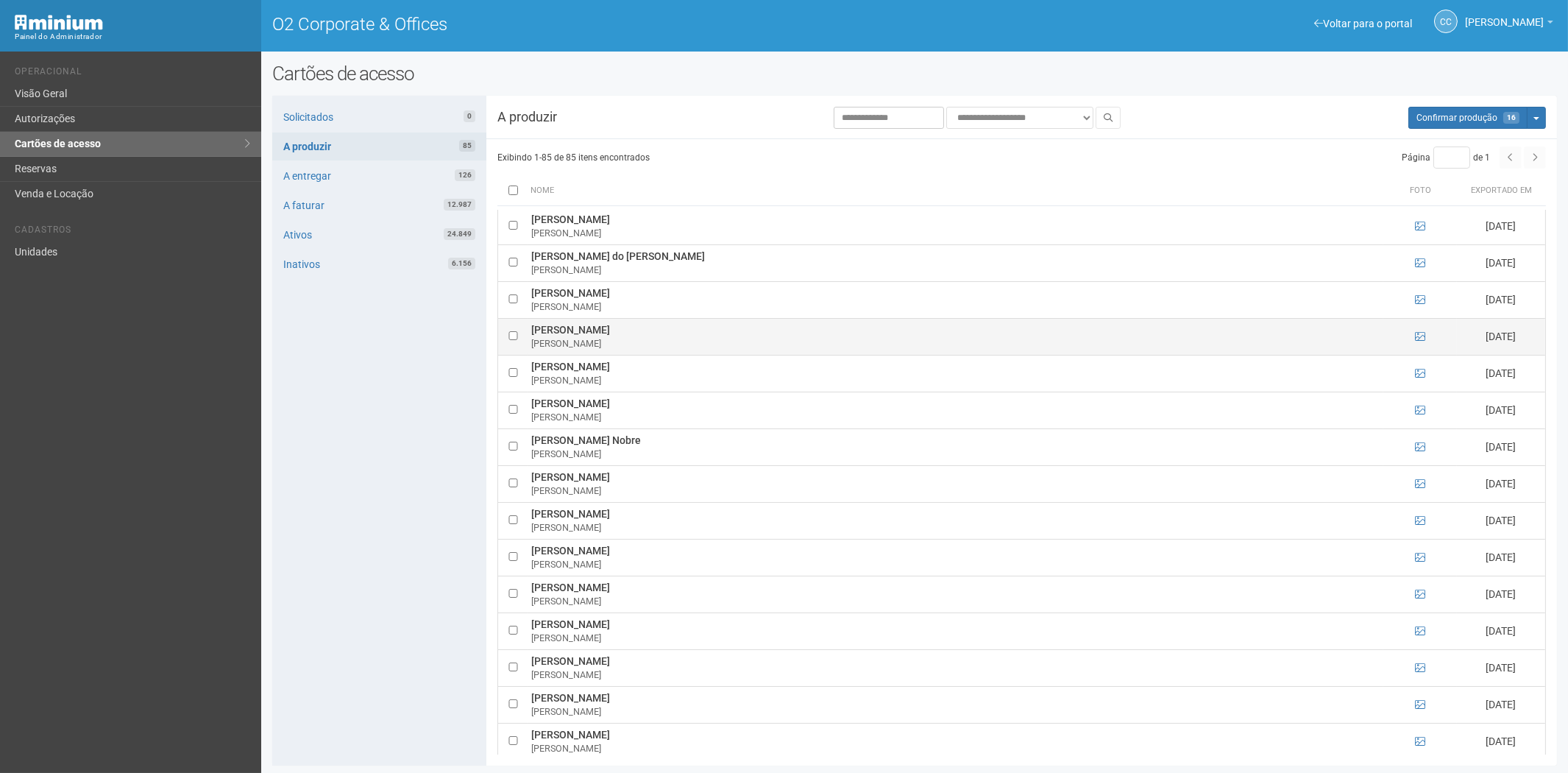
drag, startPoint x: 527, startPoint y: 335, endPoint x: 612, endPoint y: 341, distance: 85.2
click at [612, 341] on td "Danilo Souza Giro Danilo Giro" at bounding box center [955, 336] width 856 height 37
click at [371, 526] on div "Solicitados 0 A produzir 85 A entregar 126 A faturar 12.987 Ativos 24.849 Inati…" at bounding box center [379, 430] width 214 height 670
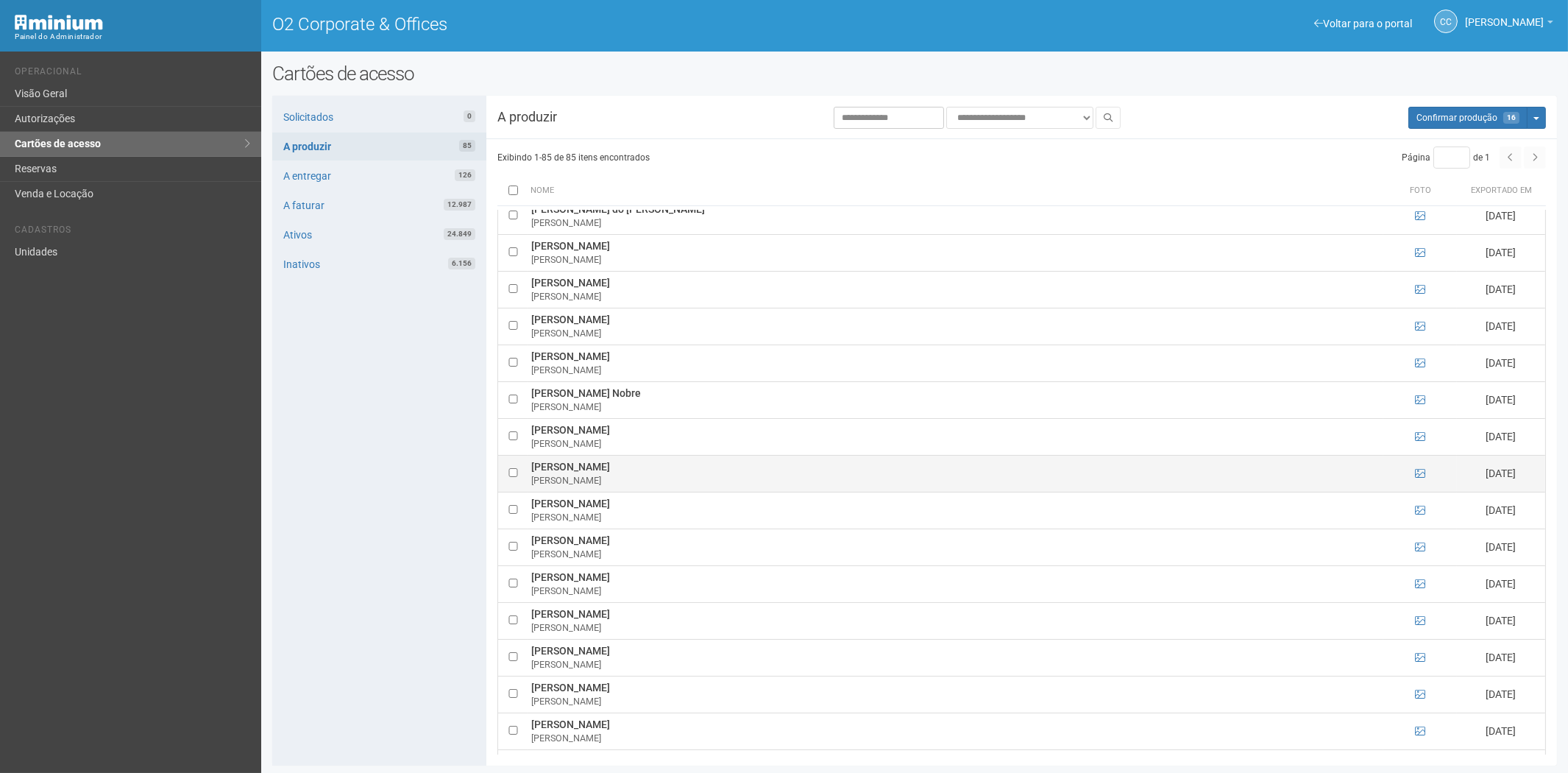
scroll to position [2207, 0]
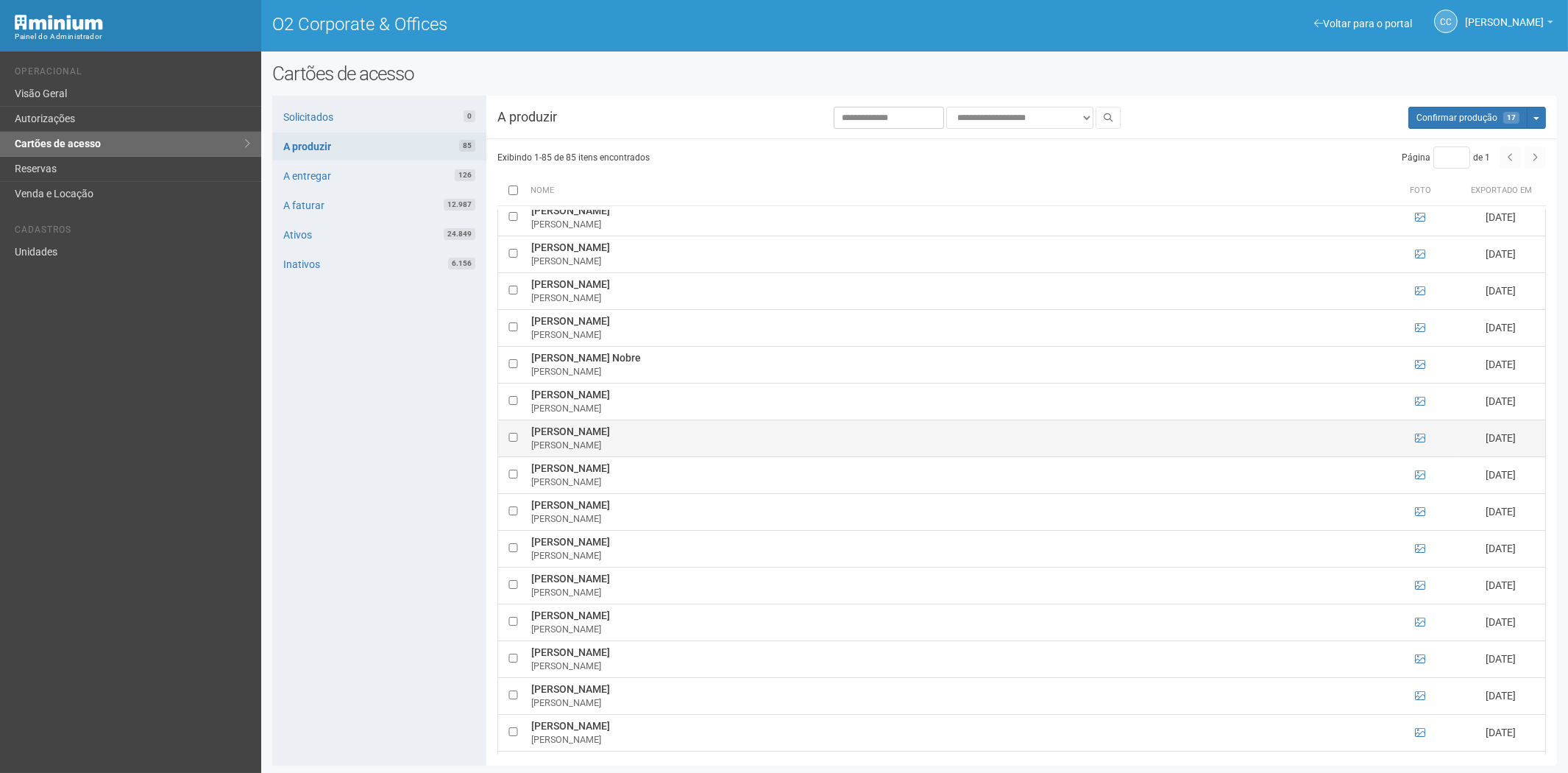
drag, startPoint x: 530, startPoint y: 435, endPoint x: 644, endPoint y: 446, distance: 114.5
click at [644, 446] on td "Juliana Cristina Alves Juliana Alves" at bounding box center [955, 437] width 856 height 37
drag, startPoint x: 310, startPoint y: 526, endPoint x: 324, endPoint y: 527, distance: 14.0
click at [310, 526] on div "Solicitados 0 A produzir 85 A entregar 126 A faturar 12.987 Ativos 24.849 Inati…" at bounding box center [379, 430] width 214 height 670
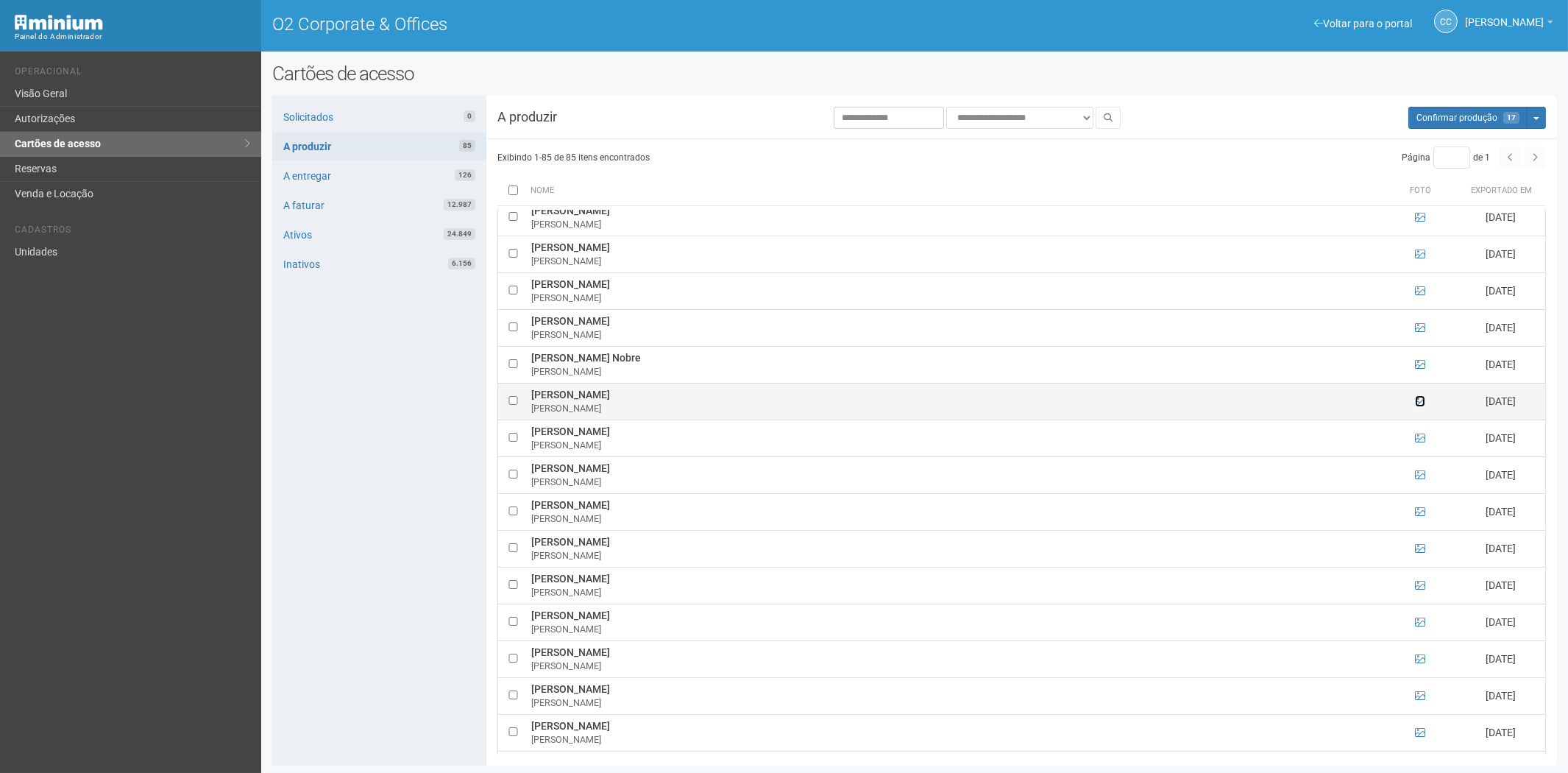
click at [1416, 407] on icon at bounding box center [1420, 401] width 10 height 10
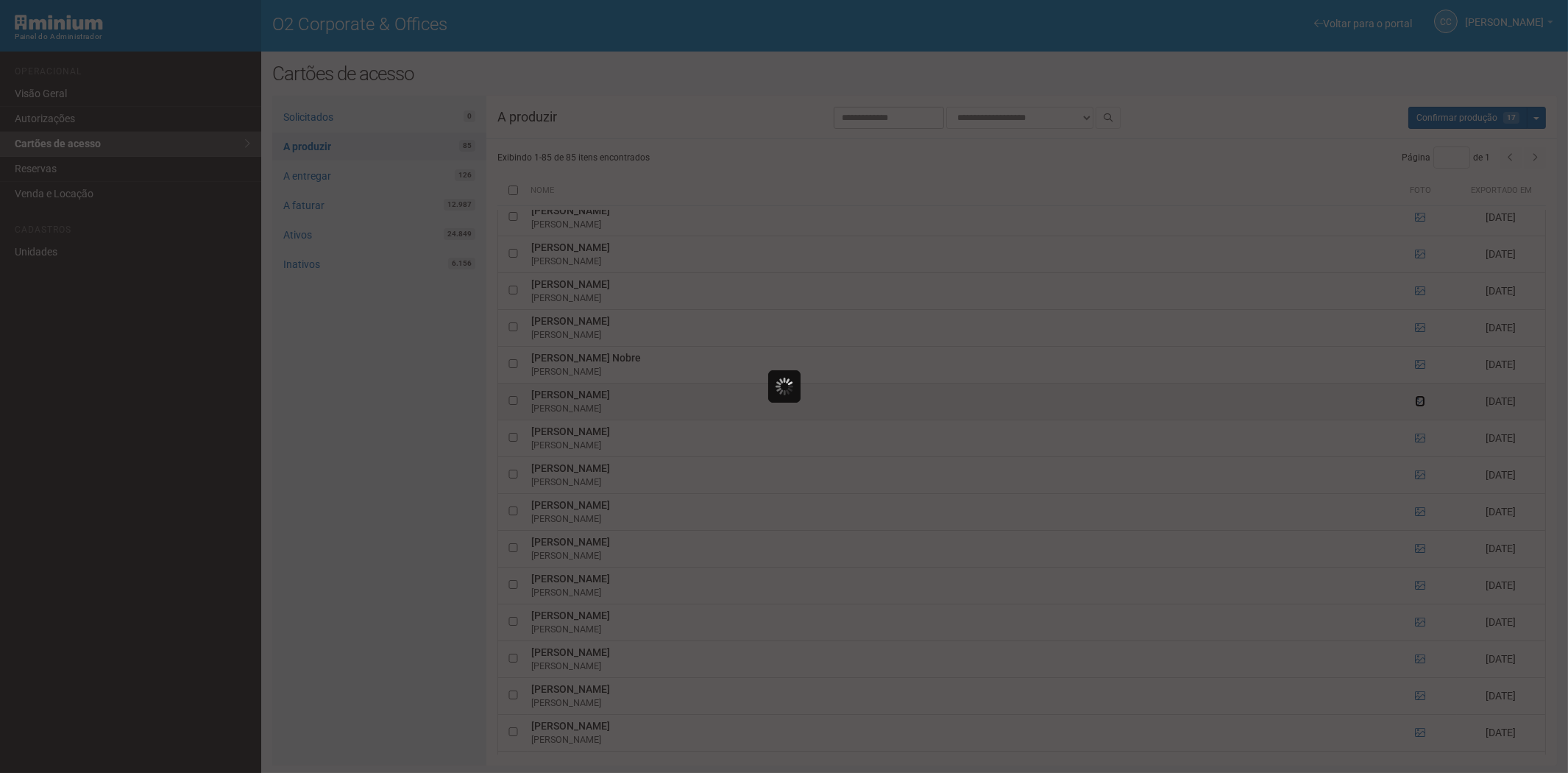
scroll to position [0, 0]
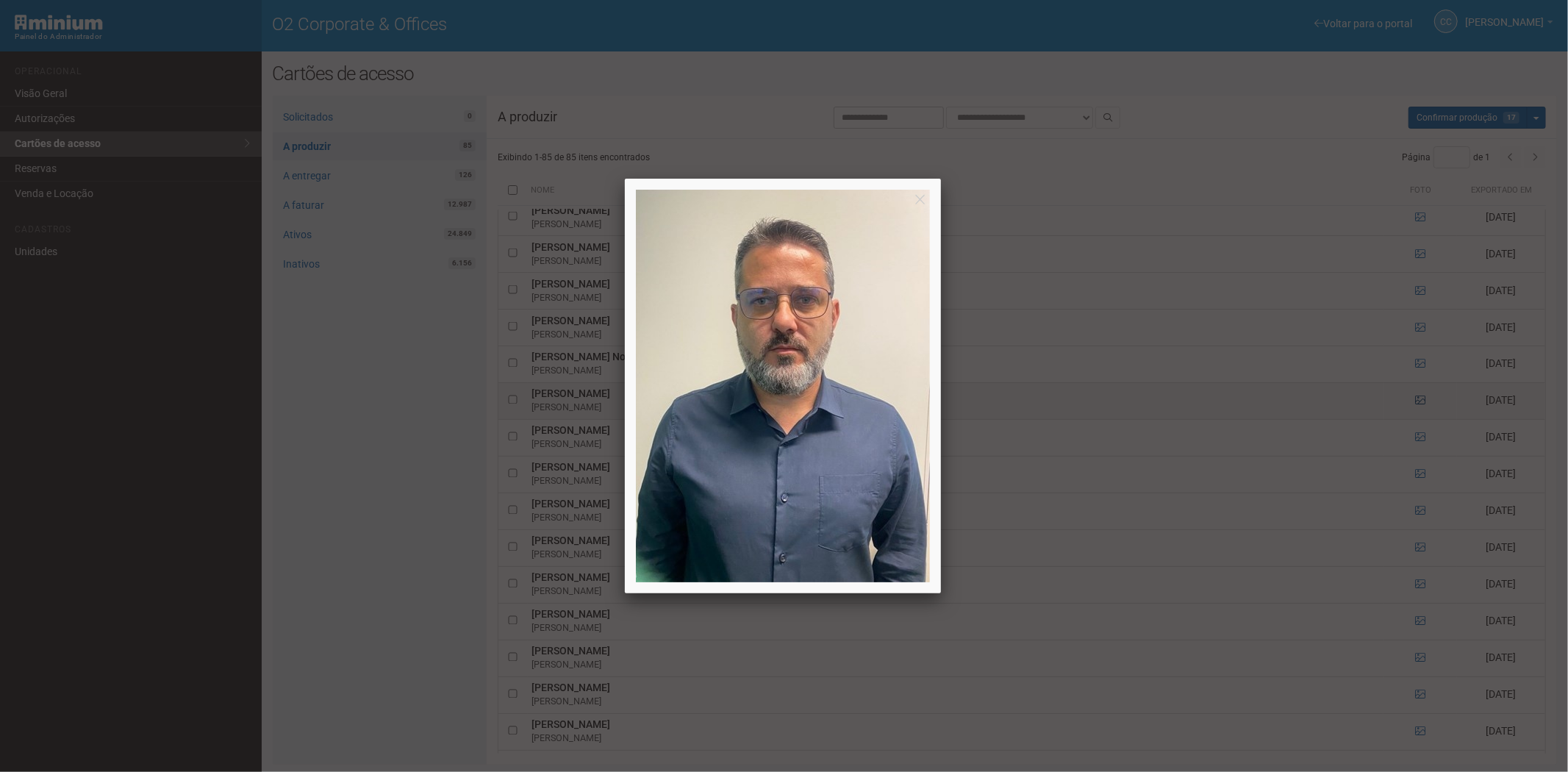
click at [1415, 408] on div at bounding box center [784, 386] width 1568 height 772
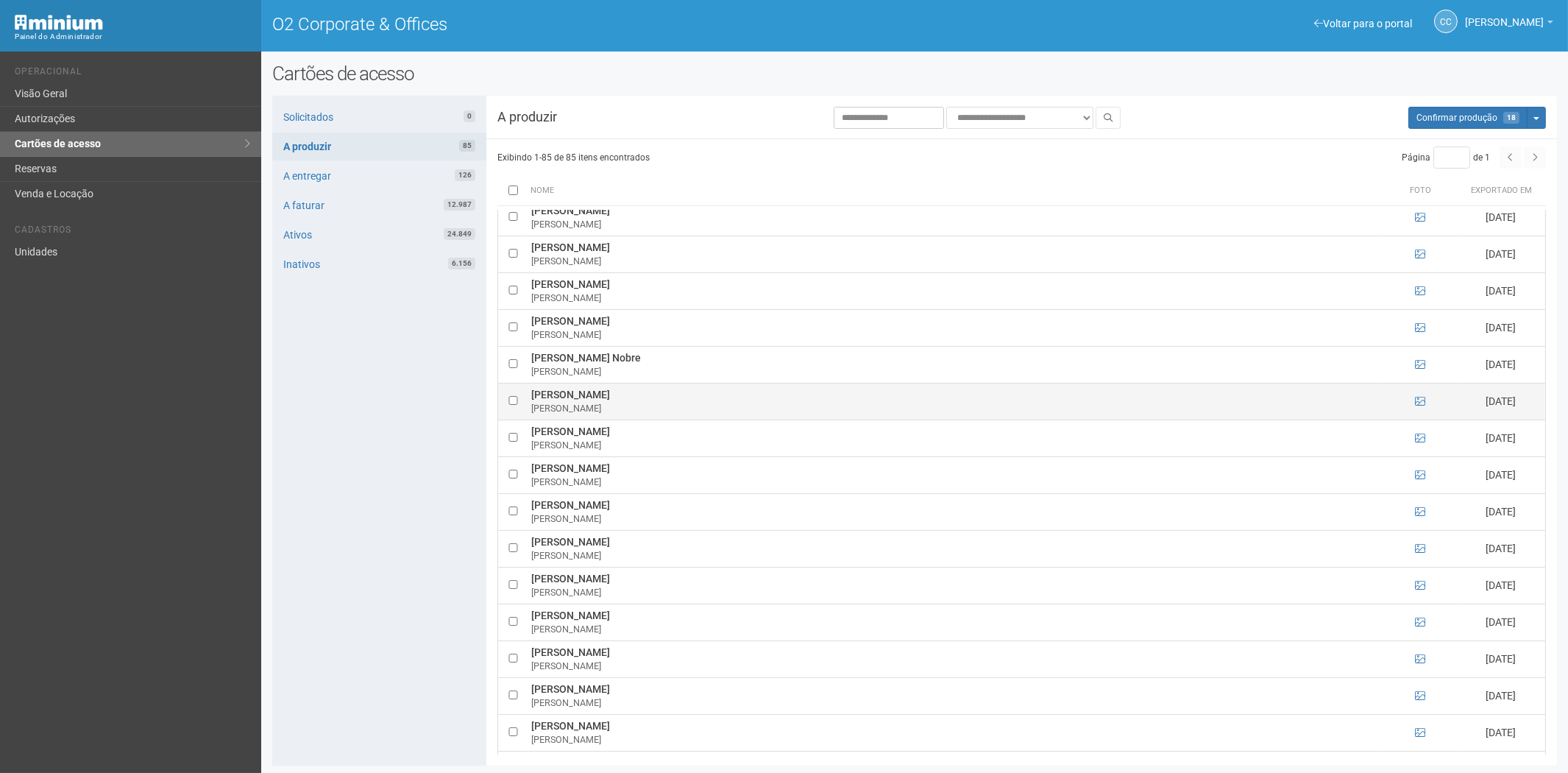
drag, startPoint x: 533, startPoint y: 403, endPoint x: 630, endPoint y: 404, distance: 97.0
click at [646, 407] on td "Jackson André de Araújo André Araújo" at bounding box center [955, 401] width 856 height 37
drag, startPoint x: 429, startPoint y: 614, endPoint x: 450, endPoint y: 613, distance: 21.0
click at [429, 614] on div "Solicitados 0 A produzir 85 A entregar 126 A faturar 12.987 Ativos 24.849 Inati…" at bounding box center [379, 430] width 214 height 670
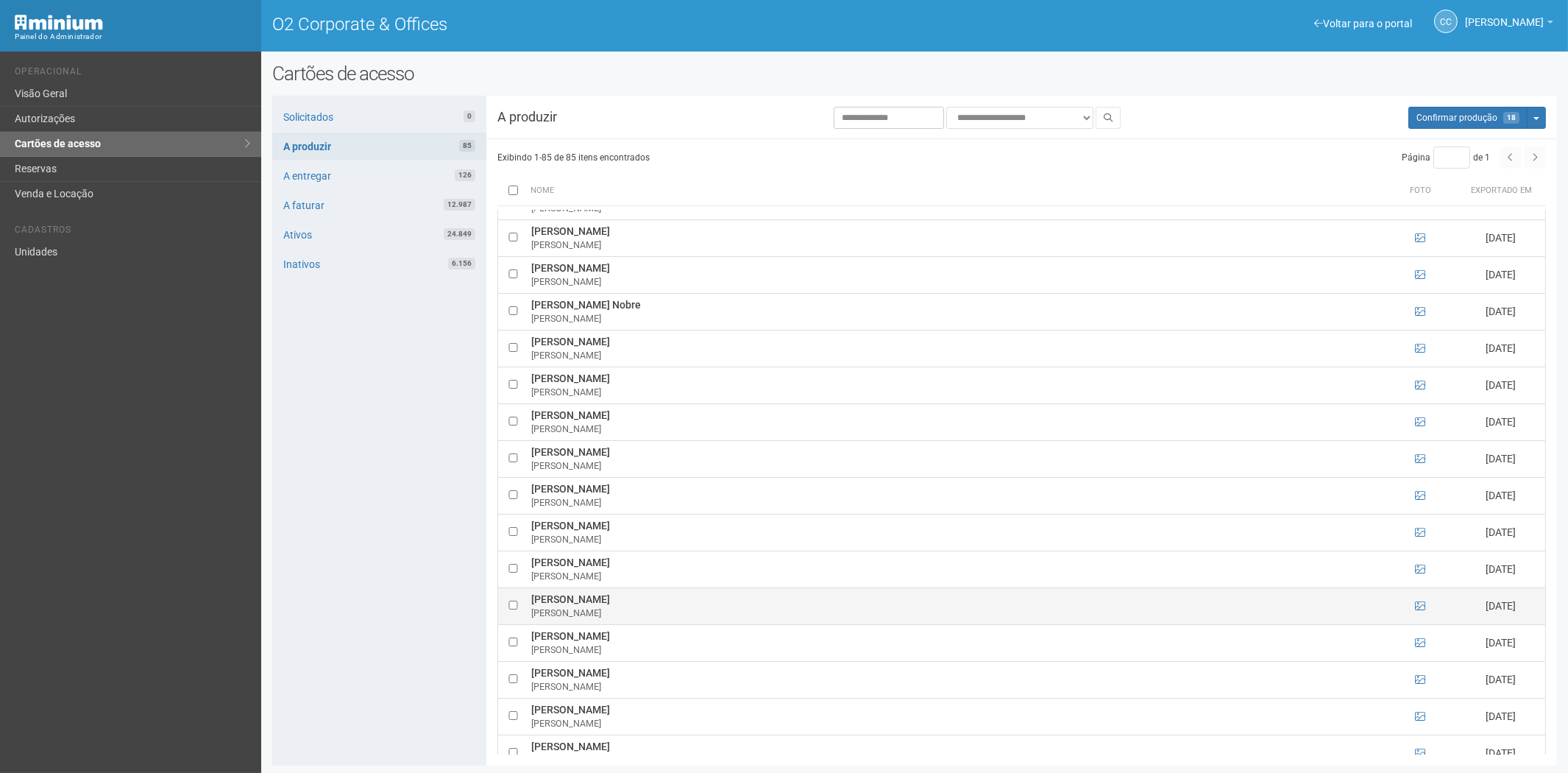
scroll to position [2289, 0]
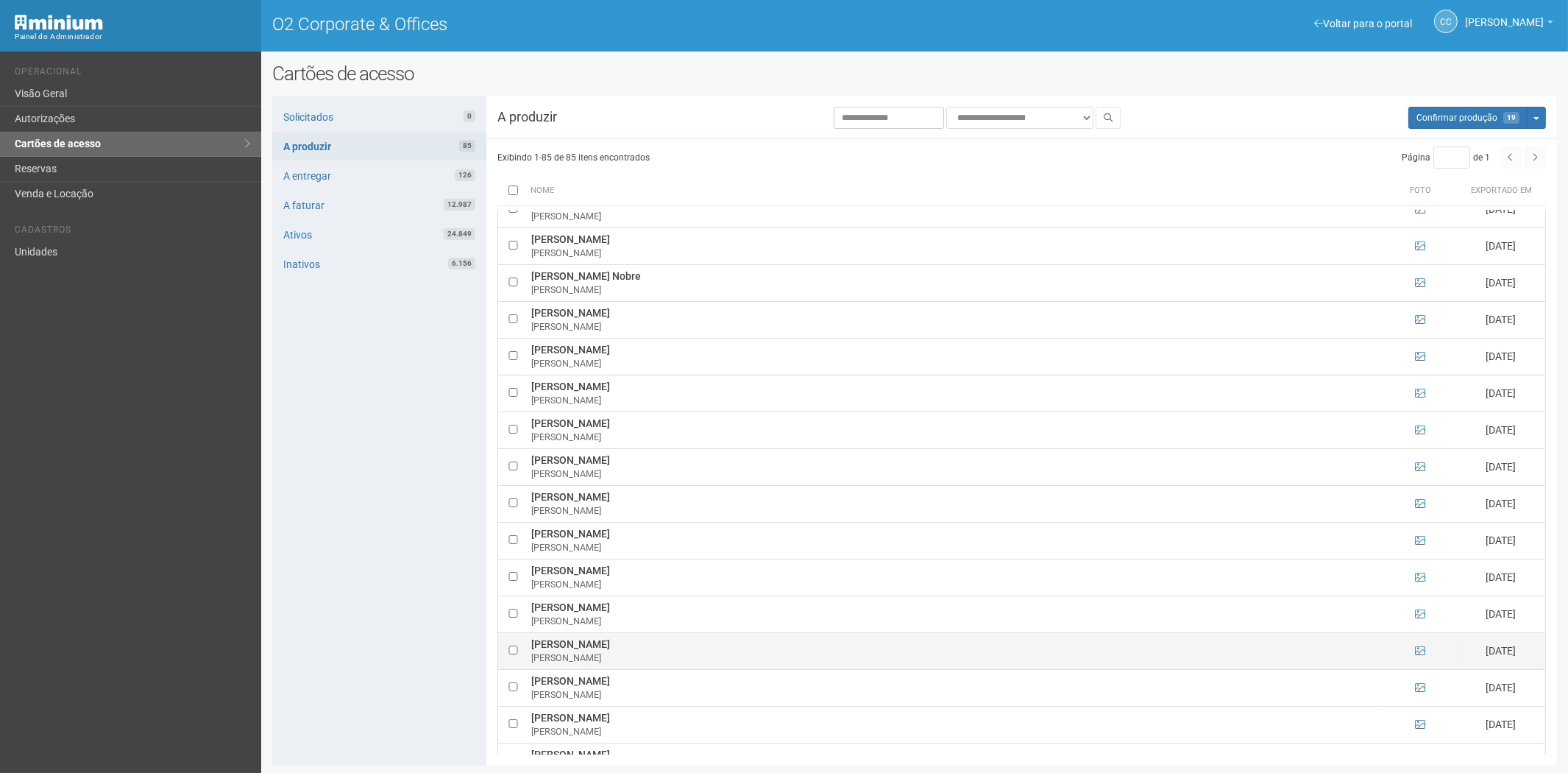
drag, startPoint x: 531, startPoint y: 649, endPoint x: 690, endPoint y: 653, distance: 159.1
click at [690, 653] on td "Millena Coelho Nascimento Silva Millena Coelho" at bounding box center [955, 650] width 856 height 37
click at [371, 615] on div "Solicitados 0 A produzir 85 A entregar 126 A faturar 12.987 Ativos 24.849 Inati…" at bounding box center [379, 430] width 214 height 670
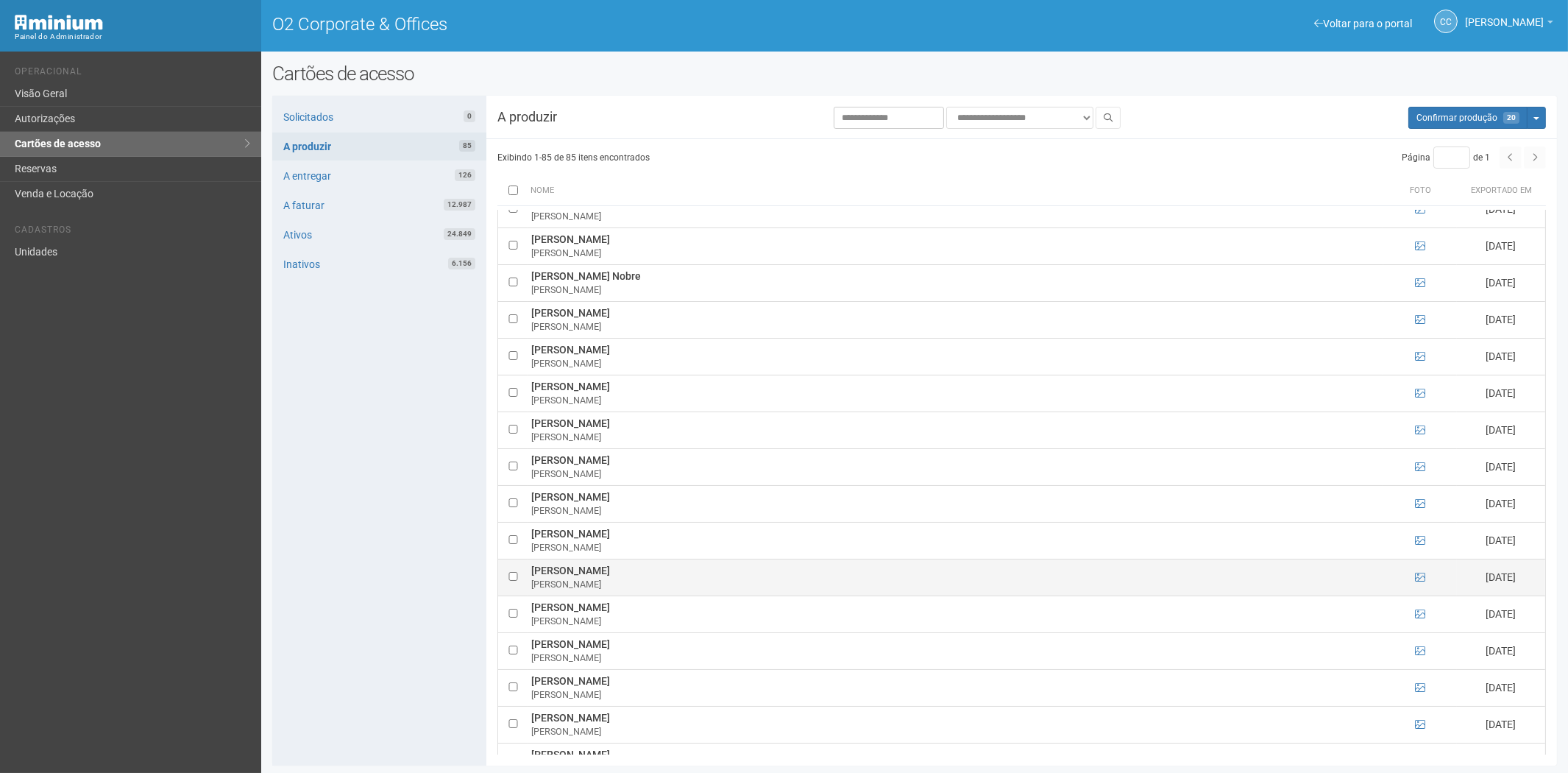
drag, startPoint x: 529, startPoint y: 578, endPoint x: 605, endPoint y: 580, distance: 76.0
click at [613, 579] on td "Michaela Galbiati Michaela Galbiati" at bounding box center [955, 576] width 856 height 37
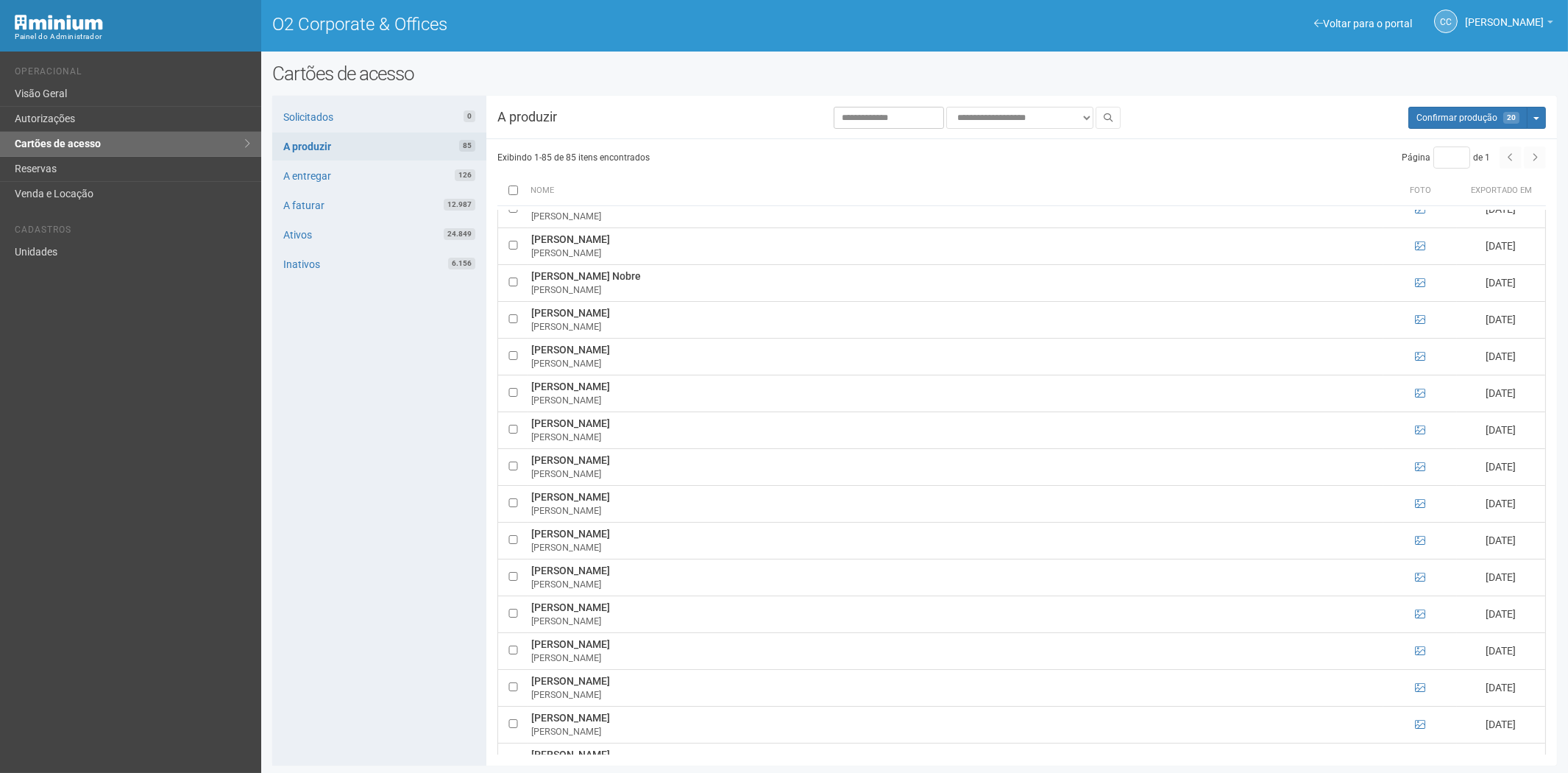
click at [385, 654] on div "Solicitados 0 A produzir 85 A entregar 126 A faturar 12.987 Ativos 24.849 Inati…" at bounding box center [379, 430] width 214 height 670
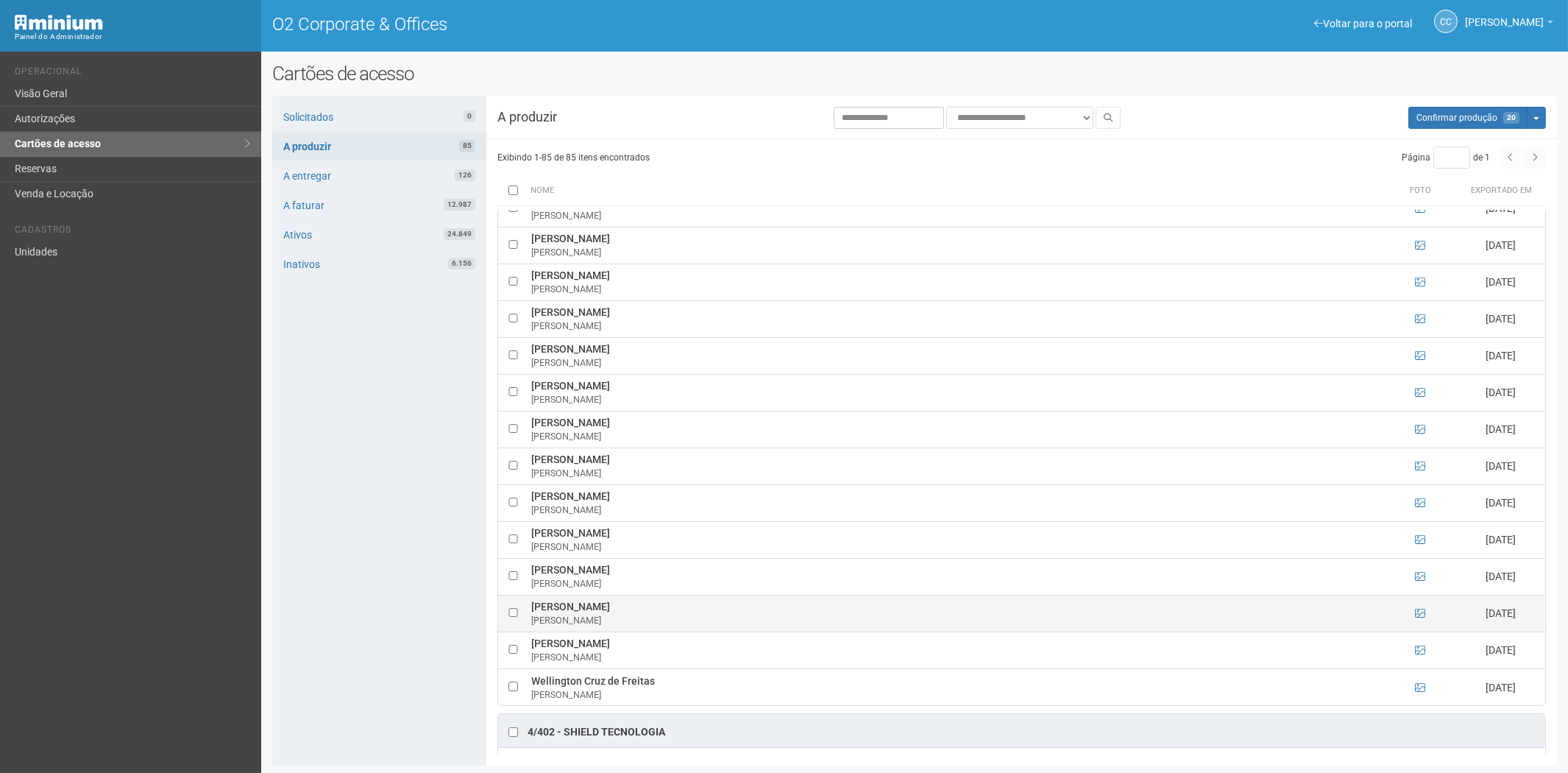
scroll to position [2453, 0]
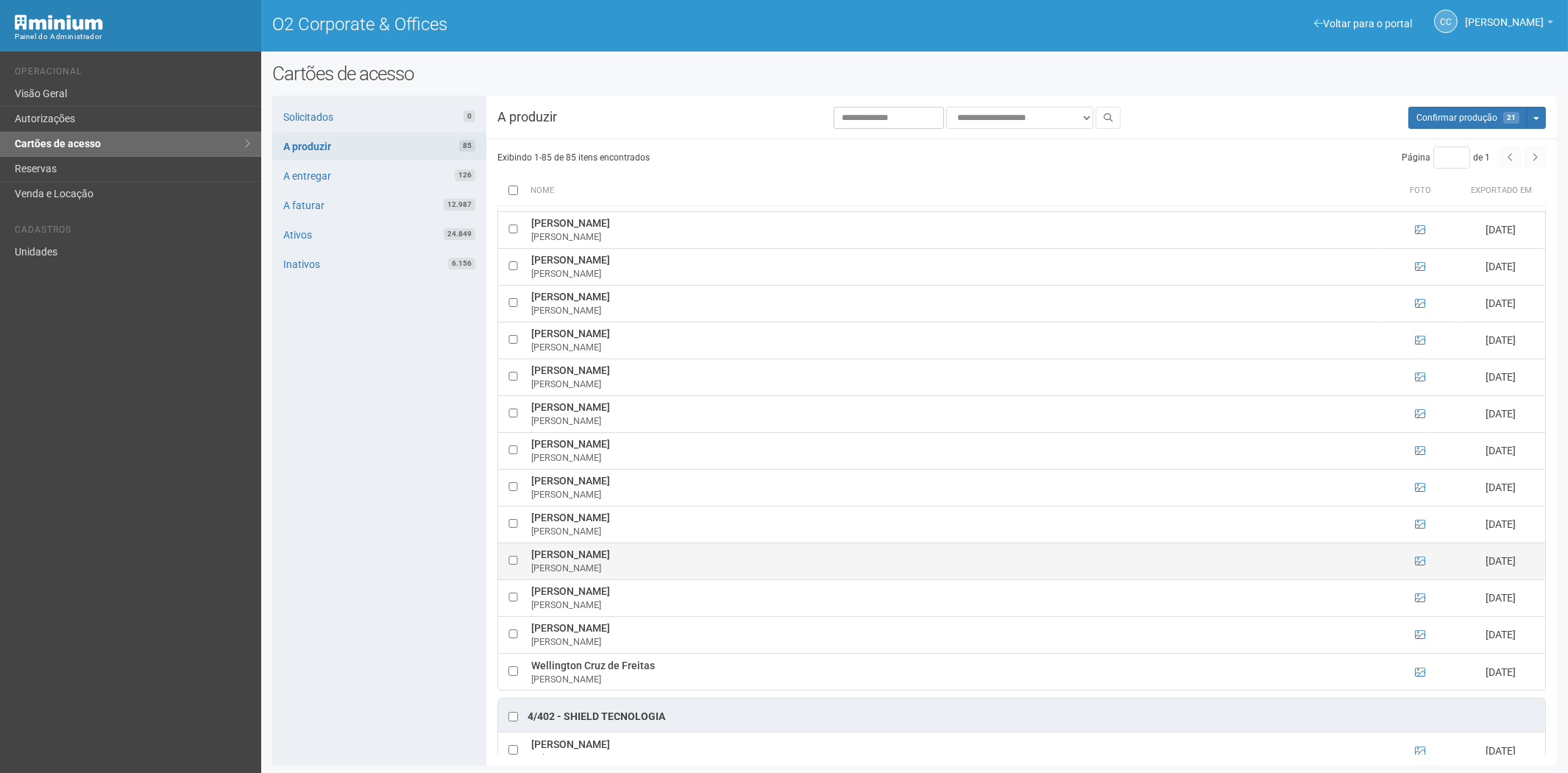
drag, startPoint x: 532, startPoint y: 561, endPoint x: 685, endPoint y: 567, distance: 153.1
click at [685, 567] on td "Pedro Henrique de Almeida Araujo Pedro Henrique" at bounding box center [955, 560] width 856 height 37
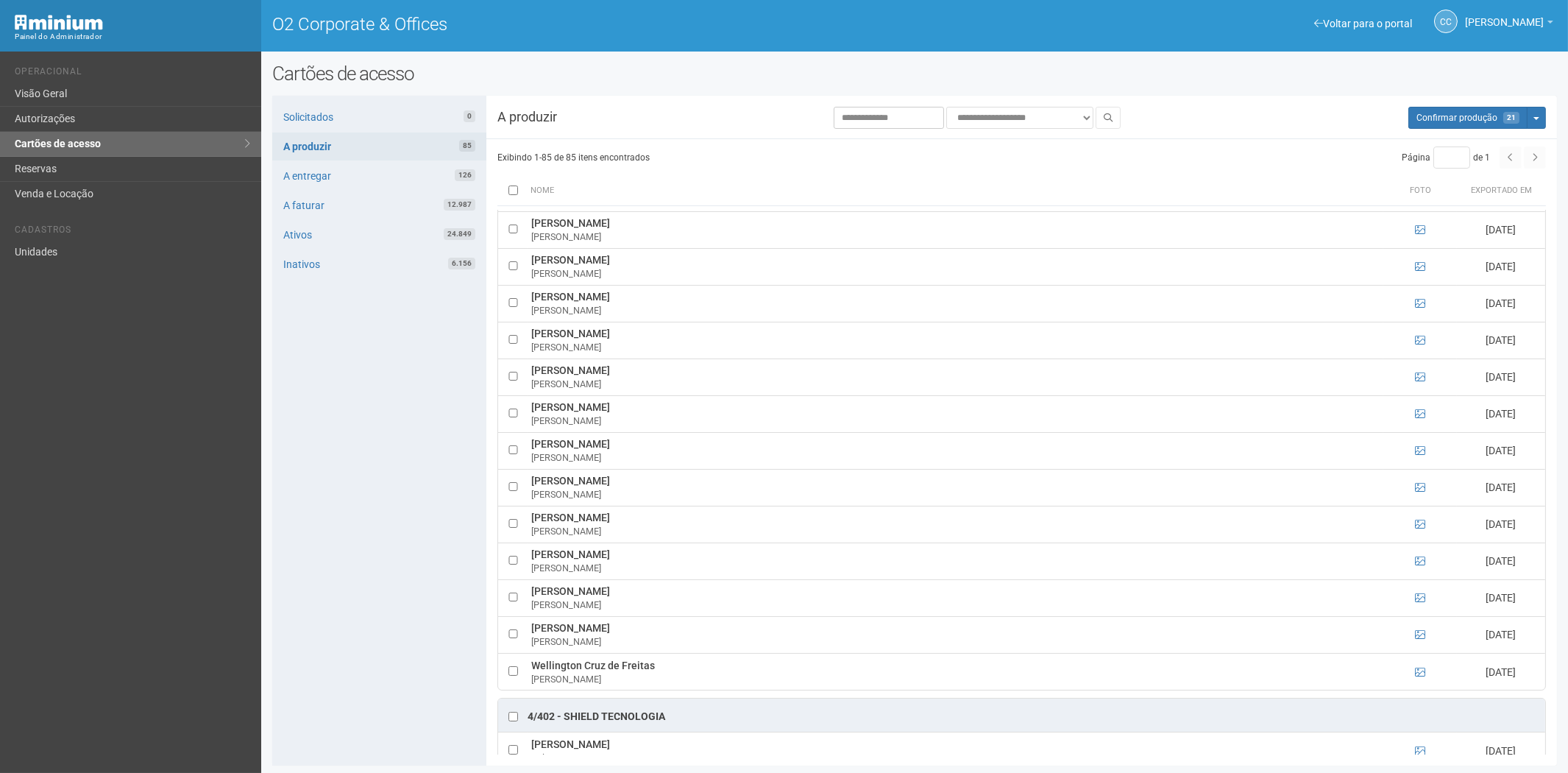
click at [366, 529] on div "Solicitados 0 A produzir 85 A entregar 126 A faturar 12.987 Ativos 24.849 Inati…" at bounding box center [379, 430] width 214 height 670
click at [1448, 119] on span "Confirmar produção" at bounding box center [1456, 117] width 81 height 10
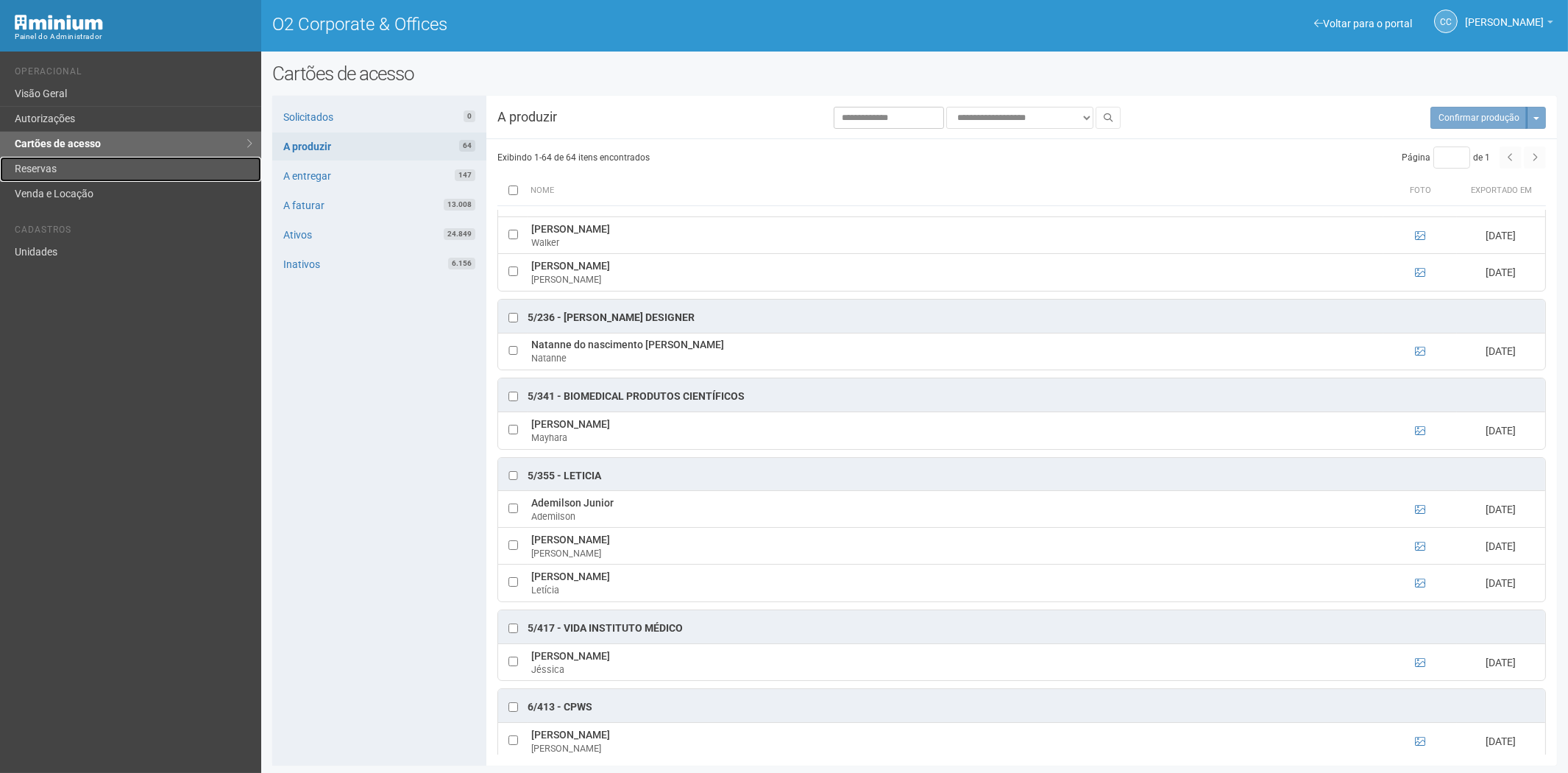
click at [50, 171] on link "Reservas" at bounding box center [131, 169] width 261 height 25
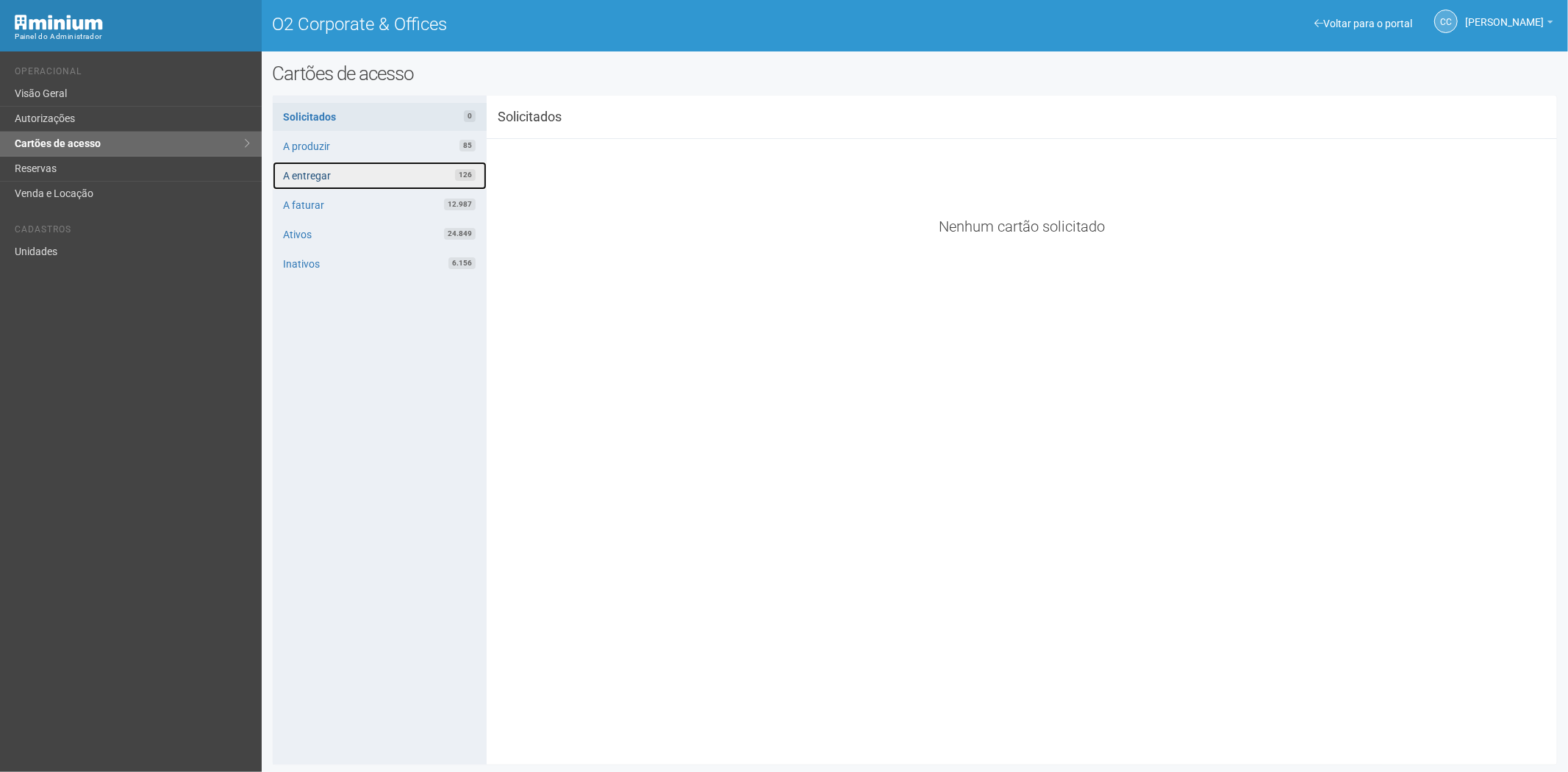
click at [377, 172] on link "A entregar 126" at bounding box center [379, 175] width 214 height 28
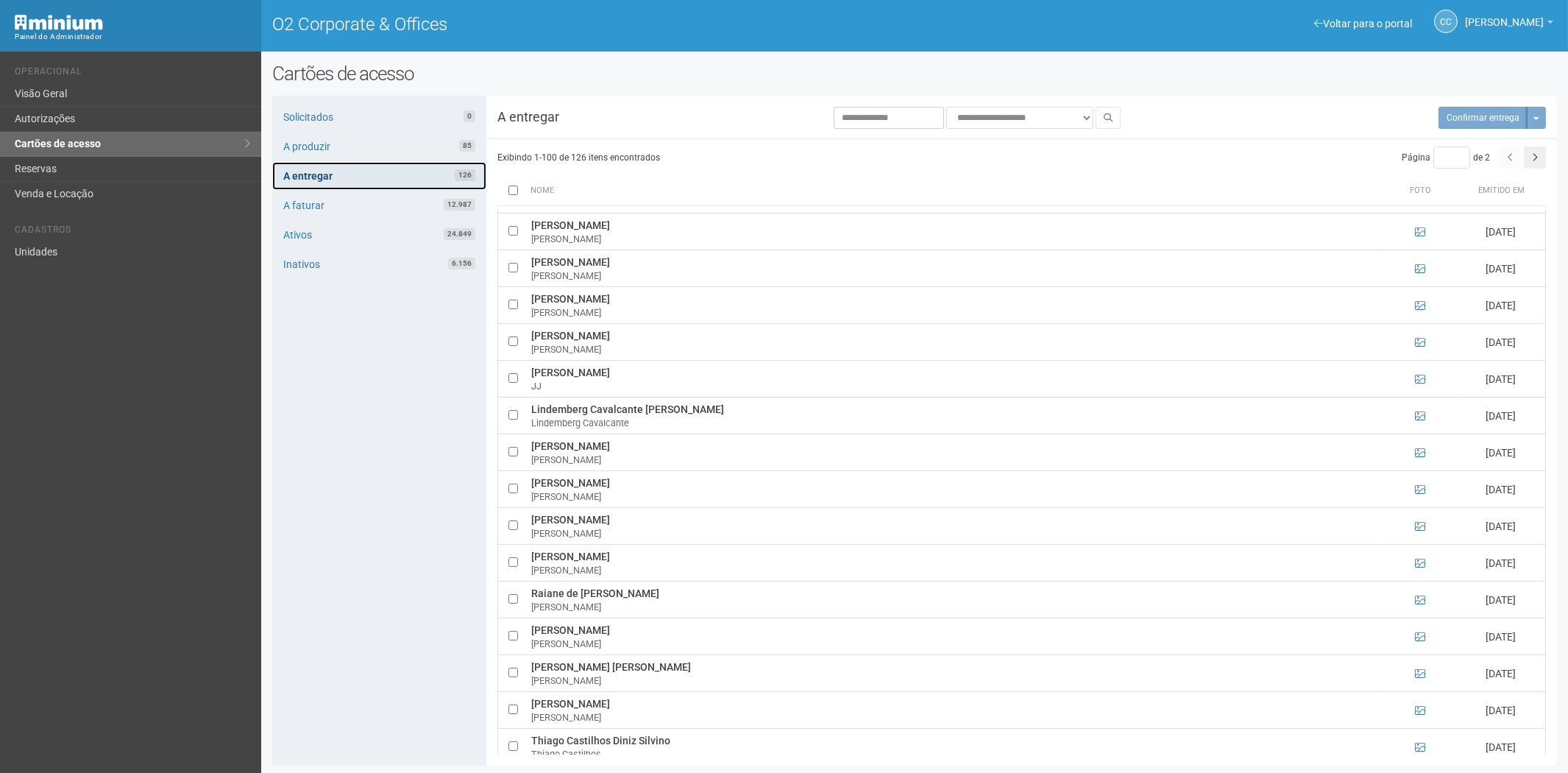
scroll to position [1554, 0]
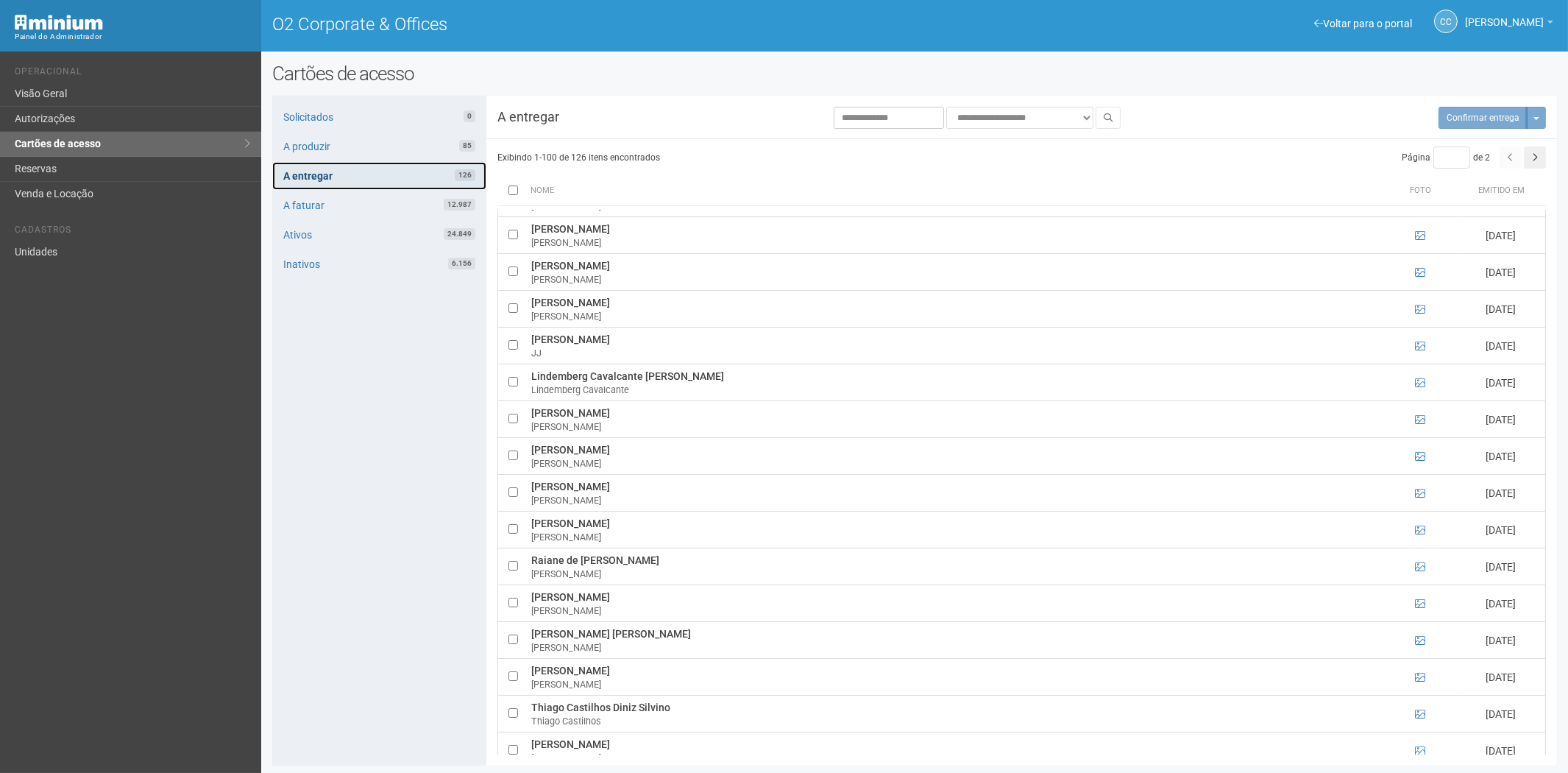
click at [387, 175] on link "A entregar 126" at bounding box center [379, 176] width 214 height 28
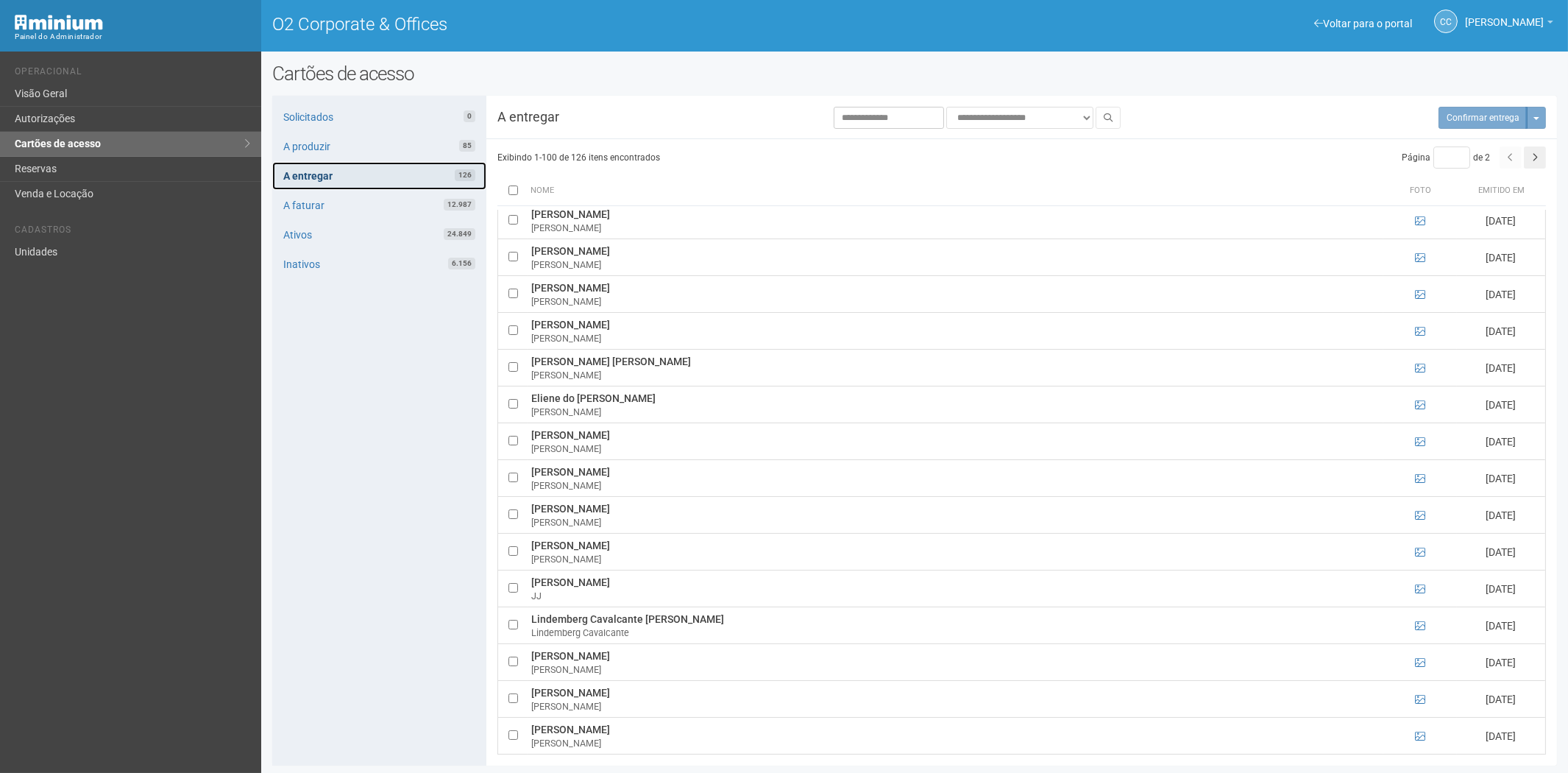
scroll to position [1226, 0]
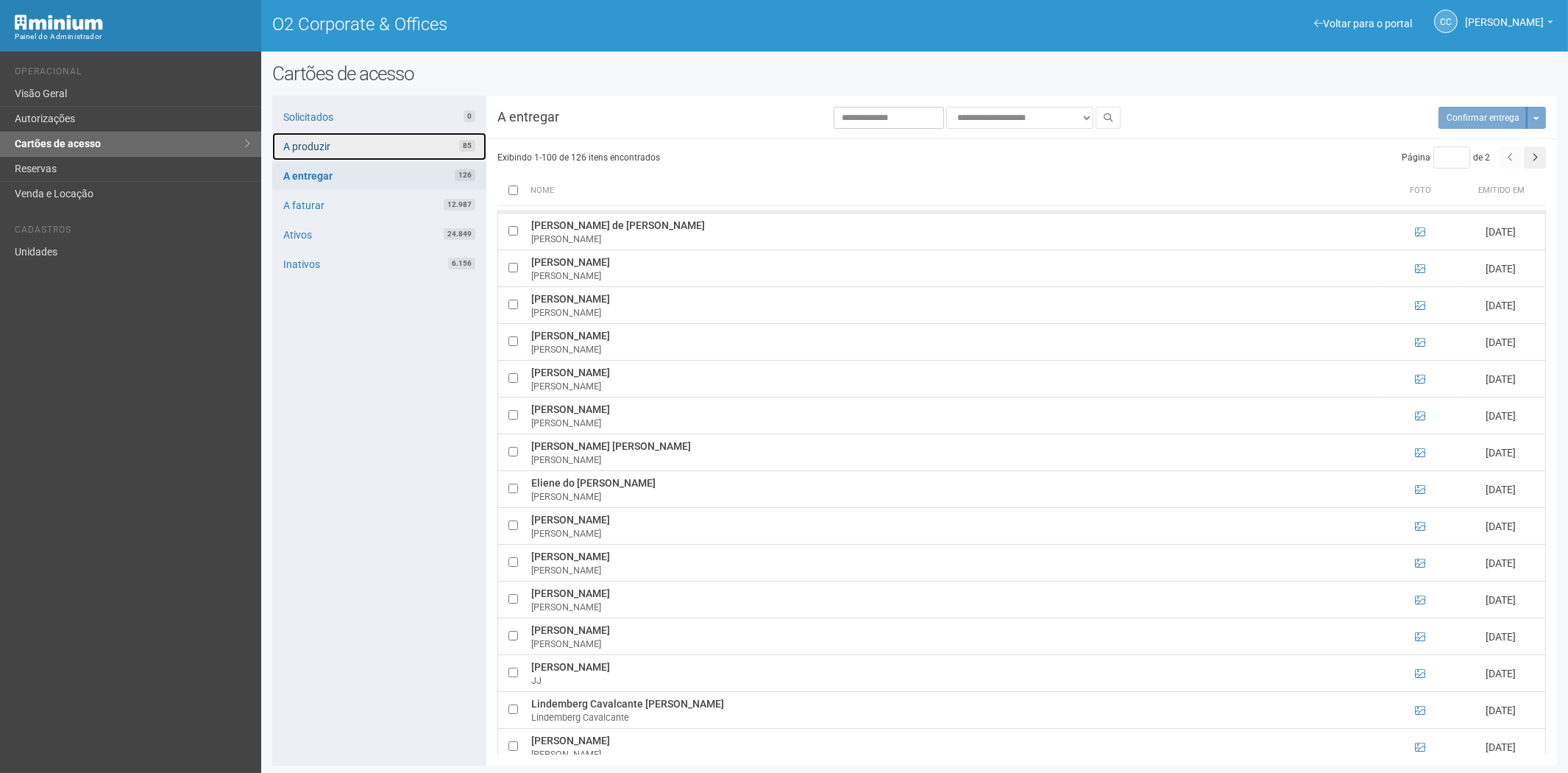
click at [437, 145] on link "A produzir 85" at bounding box center [379, 146] width 214 height 28
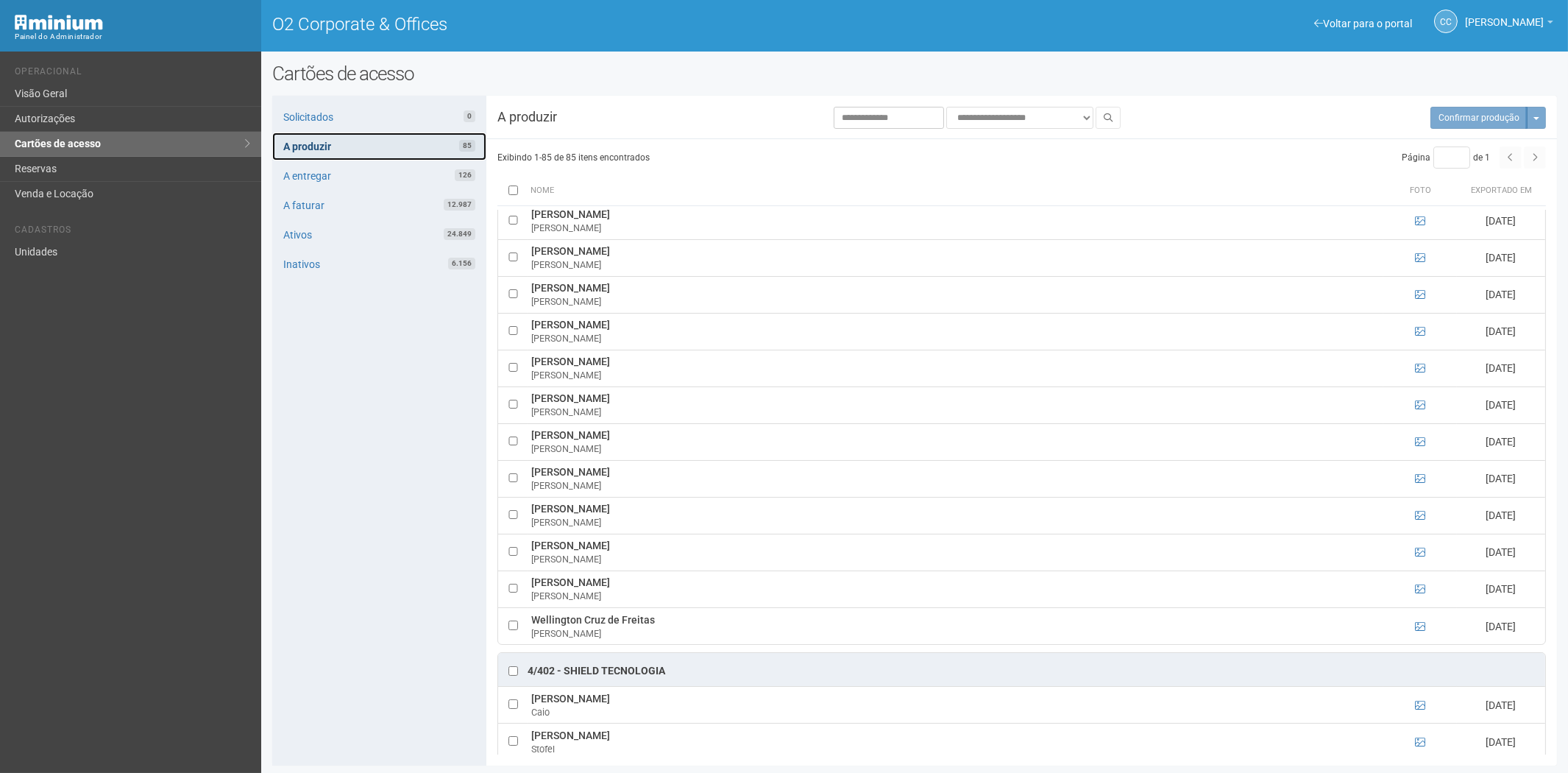
scroll to position [2535, 0]
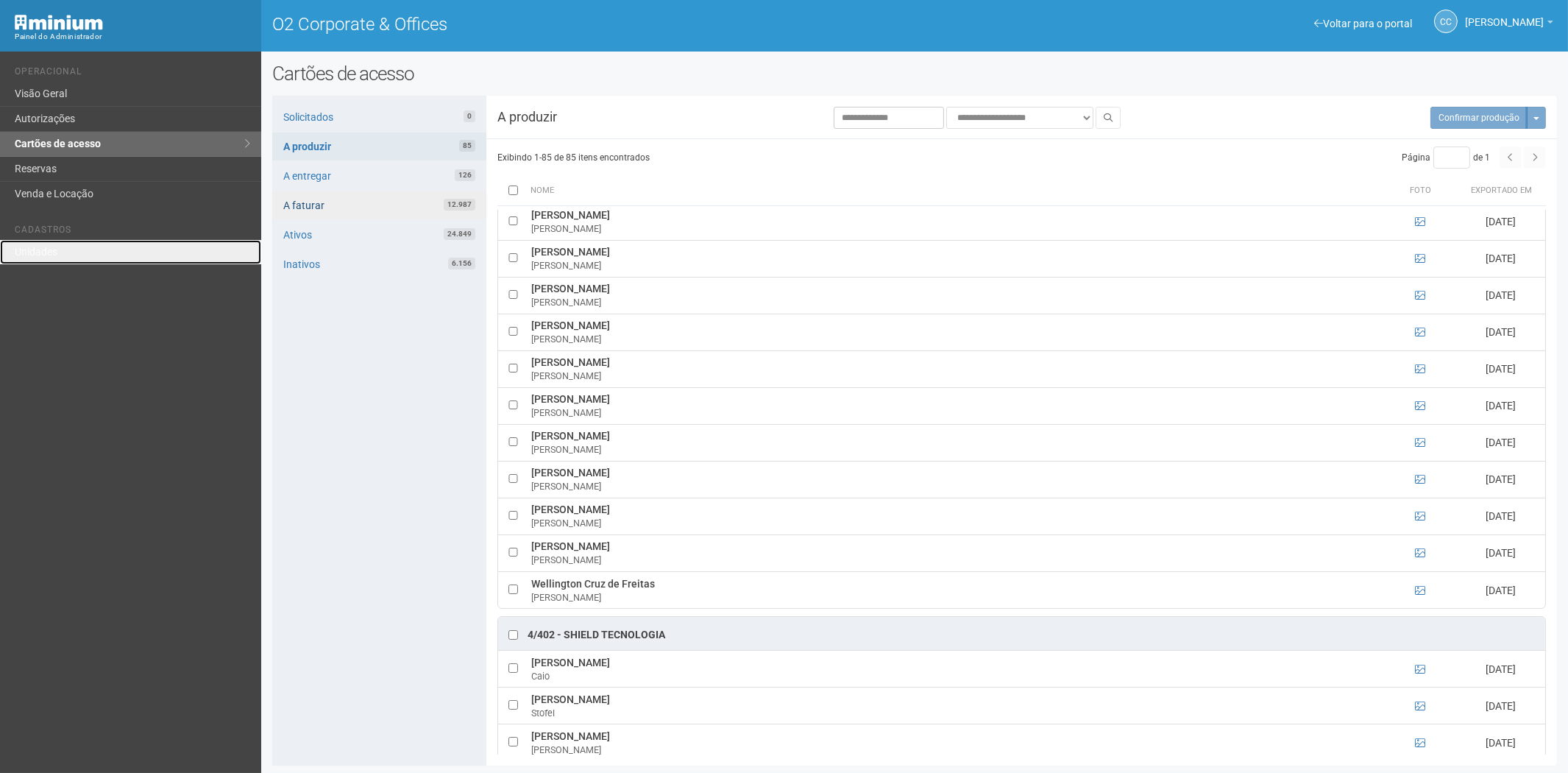
drag, startPoint x: 101, startPoint y: 250, endPoint x: 309, endPoint y: 204, distance: 213.0
click at [101, 250] on link "Unidades" at bounding box center [131, 251] width 261 height 24
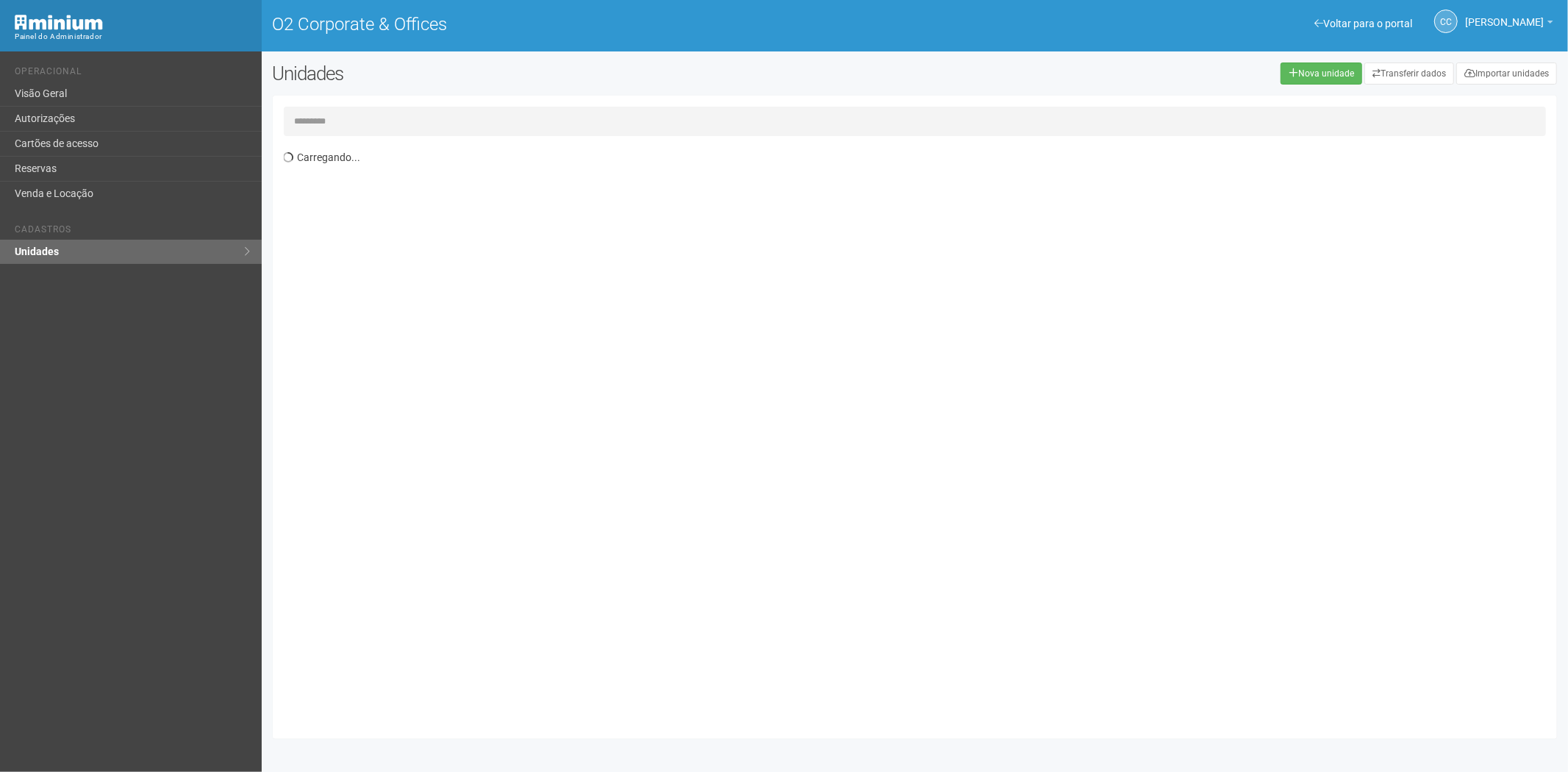
click at [451, 119] on input "text" at bounding box center [915, 121] width 1263 height 30
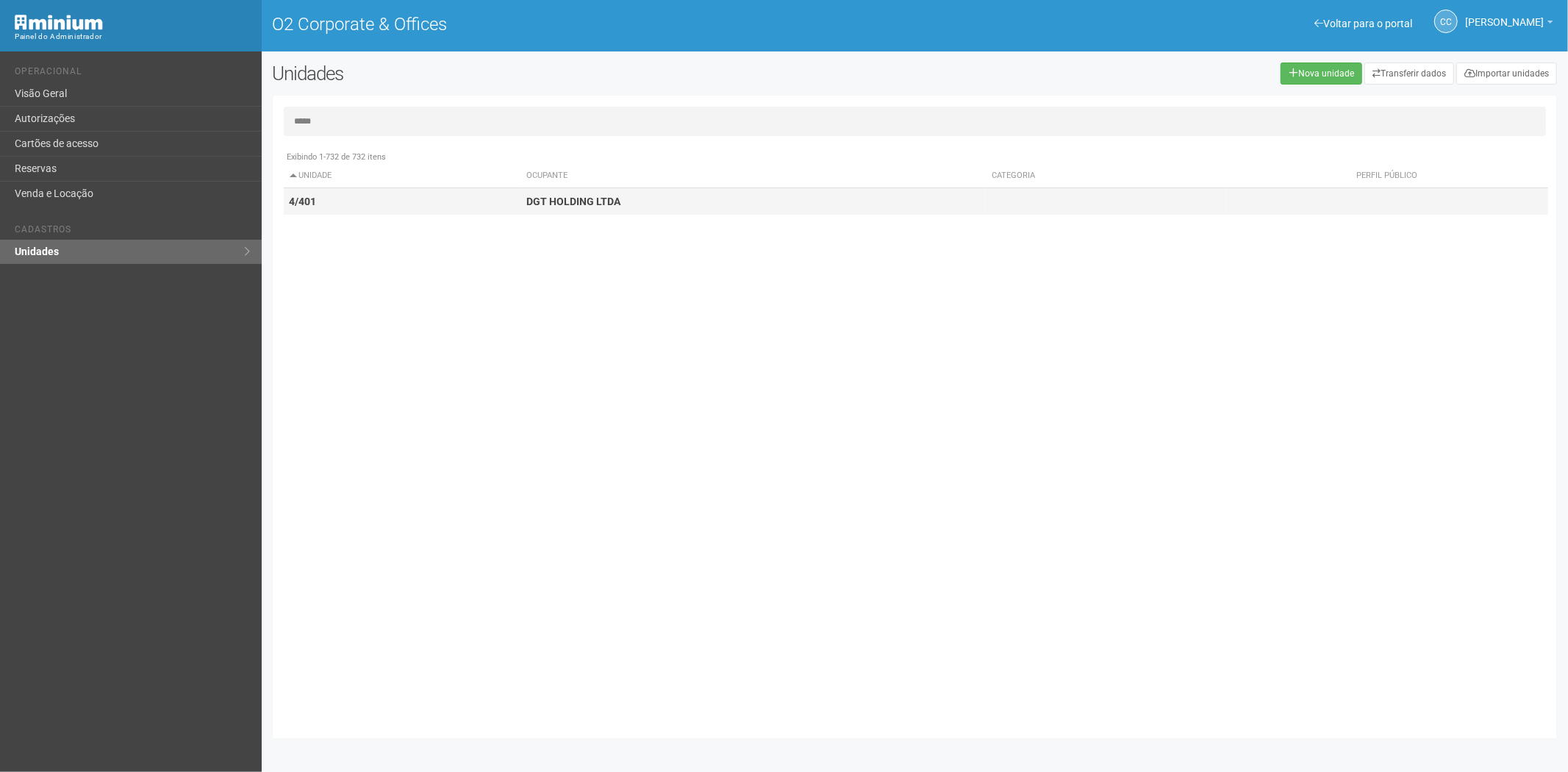
type input "*****"
click at [507, 195] on td "4/401" at bounding box center [402, 201] width 236 height 28
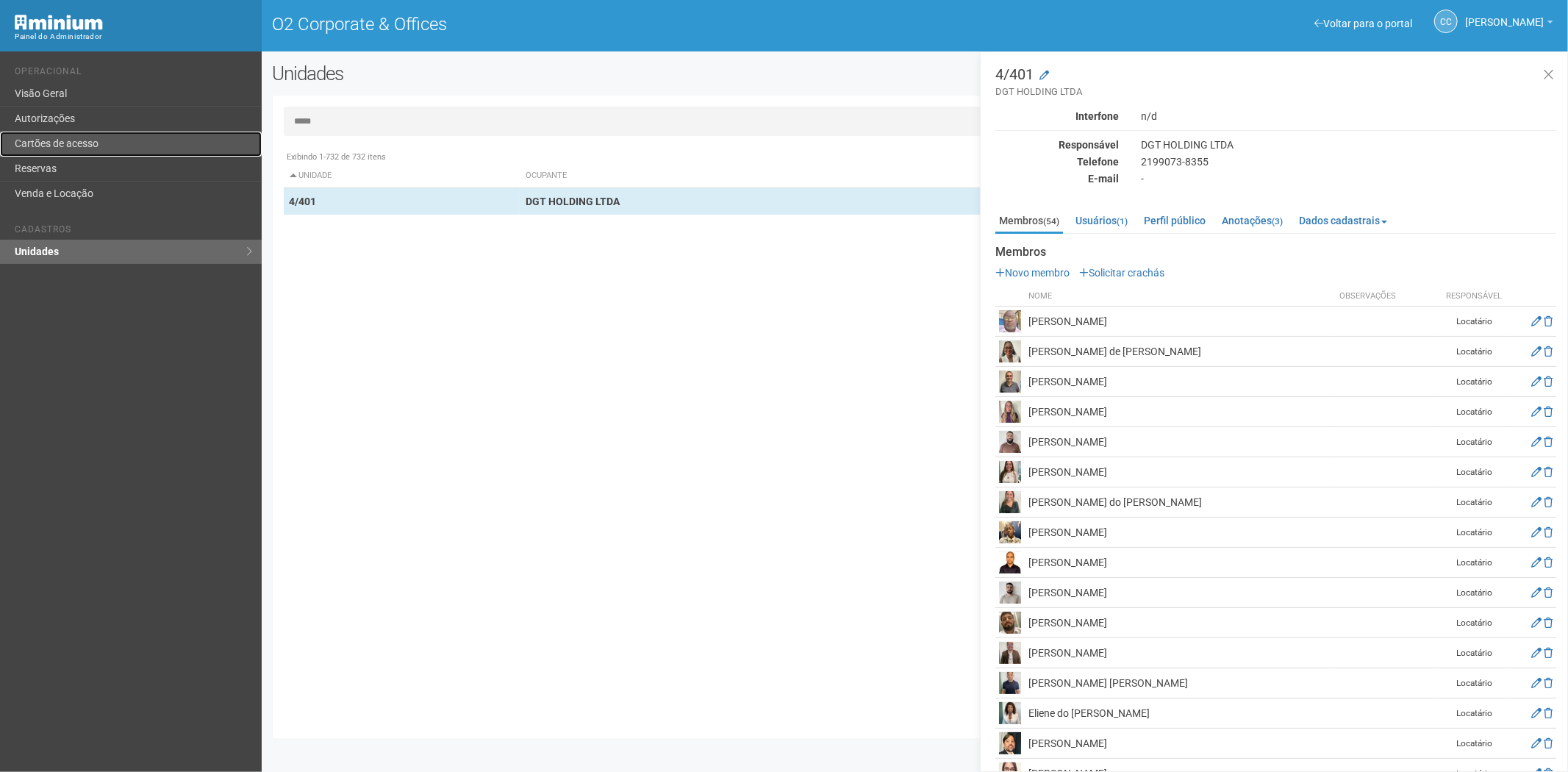
click at [98, 136] on link "Cartões de acesso" at bounding box center [131, 144] width 261 height 25
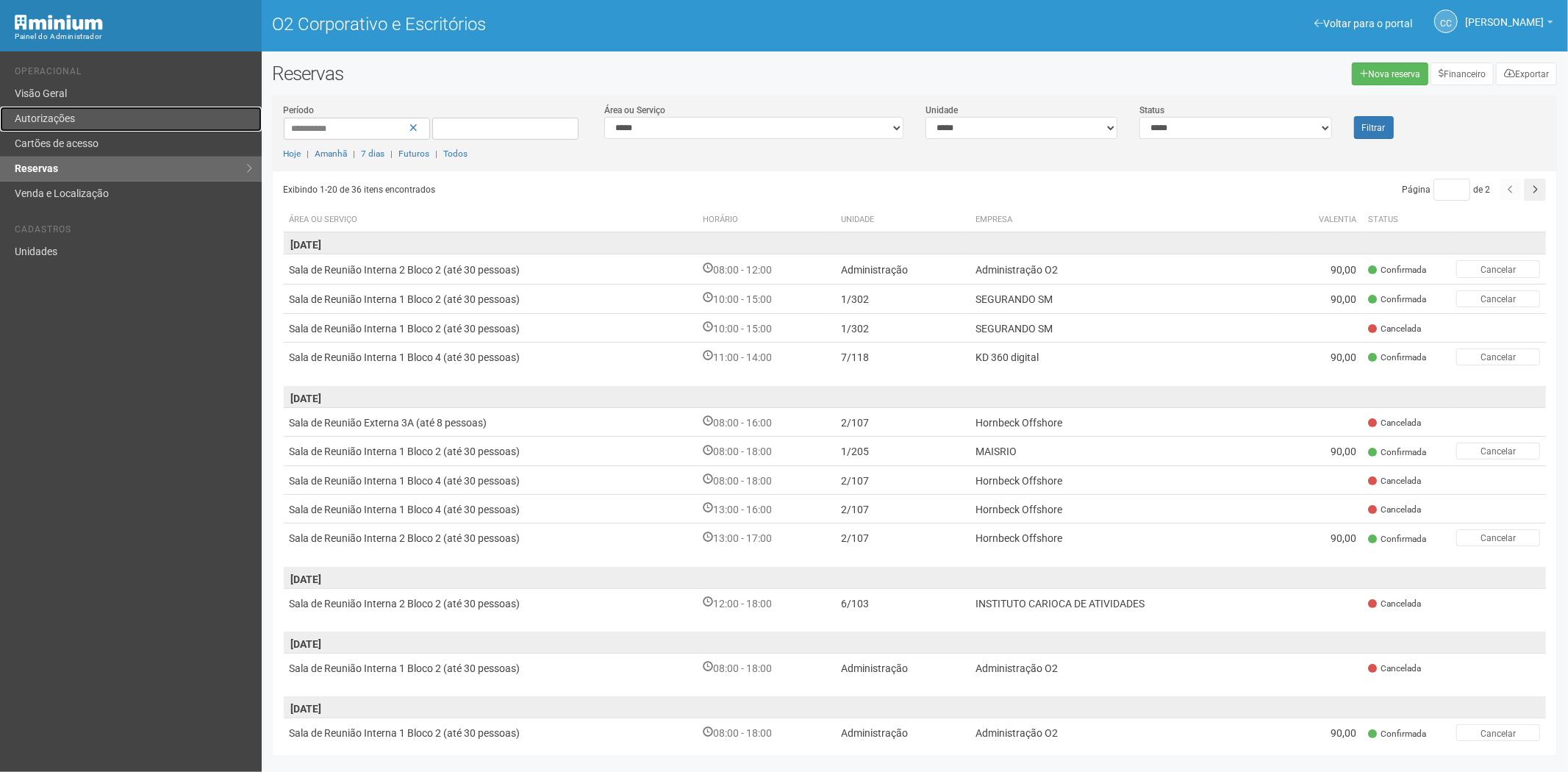
click at [60, 124] on font "Autorizações" at bounding box center [44, 118] width 60 height 11
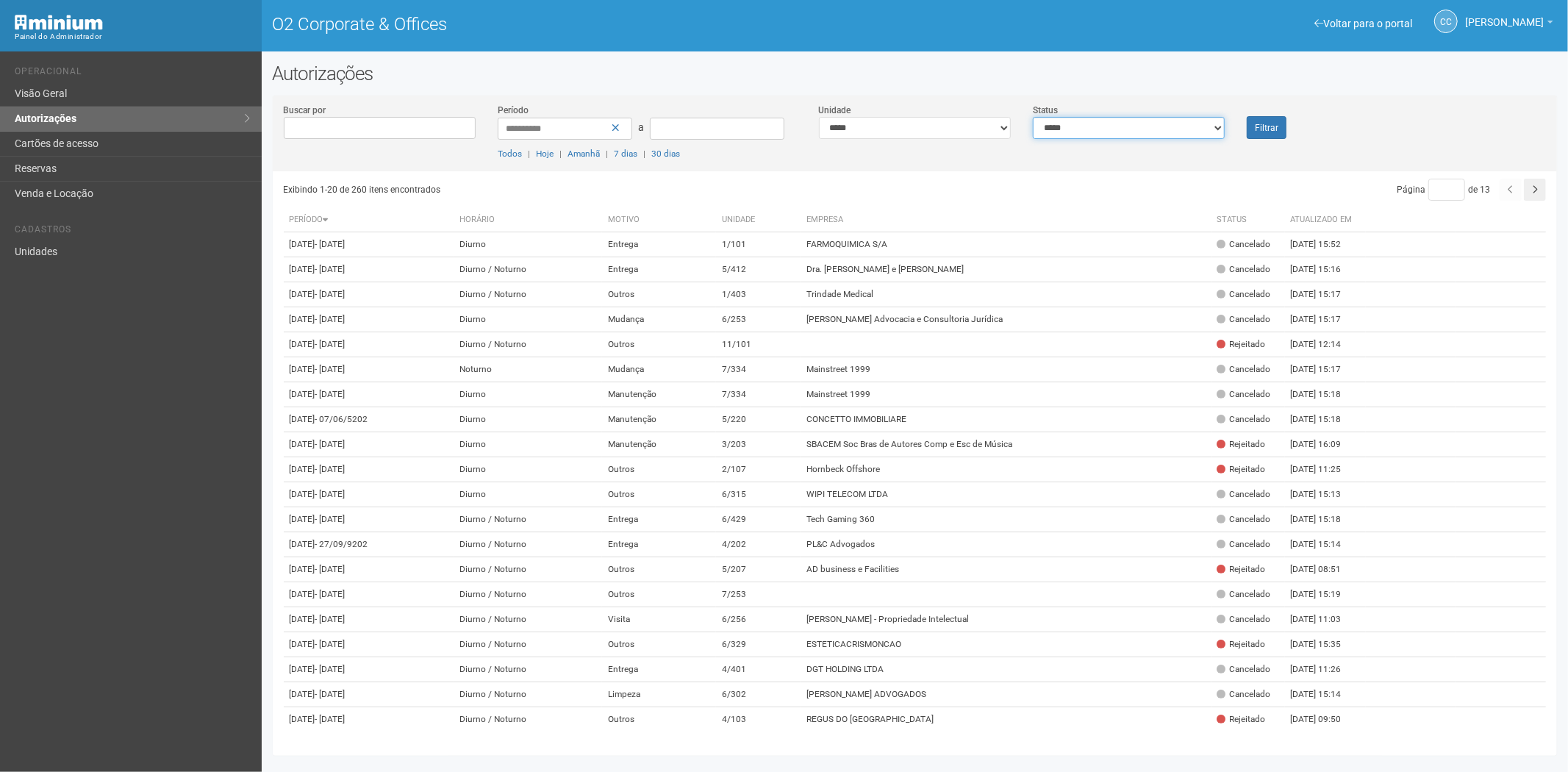
click at [1092, 133] on select "**********" at bounding box center [1128, 128] width 192 height 22
select select "*"
click at [1032, 117] on select "**********" at bounding box center [1128, 128] width 192 height 22
click at [1261, 125] on font "Filtrar" at bounding box center [1266, 128] width 24 height 10
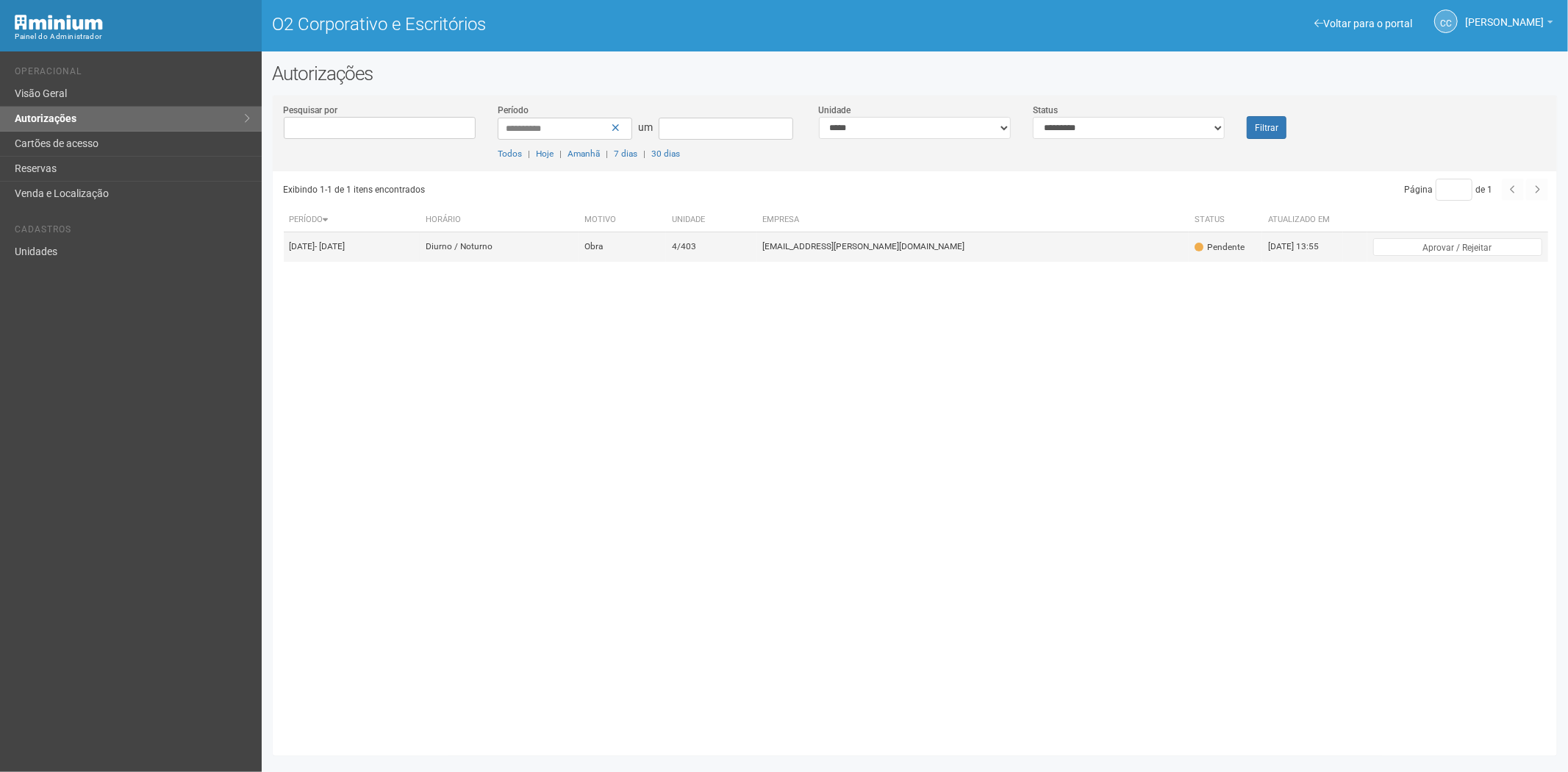
click at [895, 252] on font "viviane.rocha@invasive.com.br" at bounding box center [864, 247] width 202 height 10
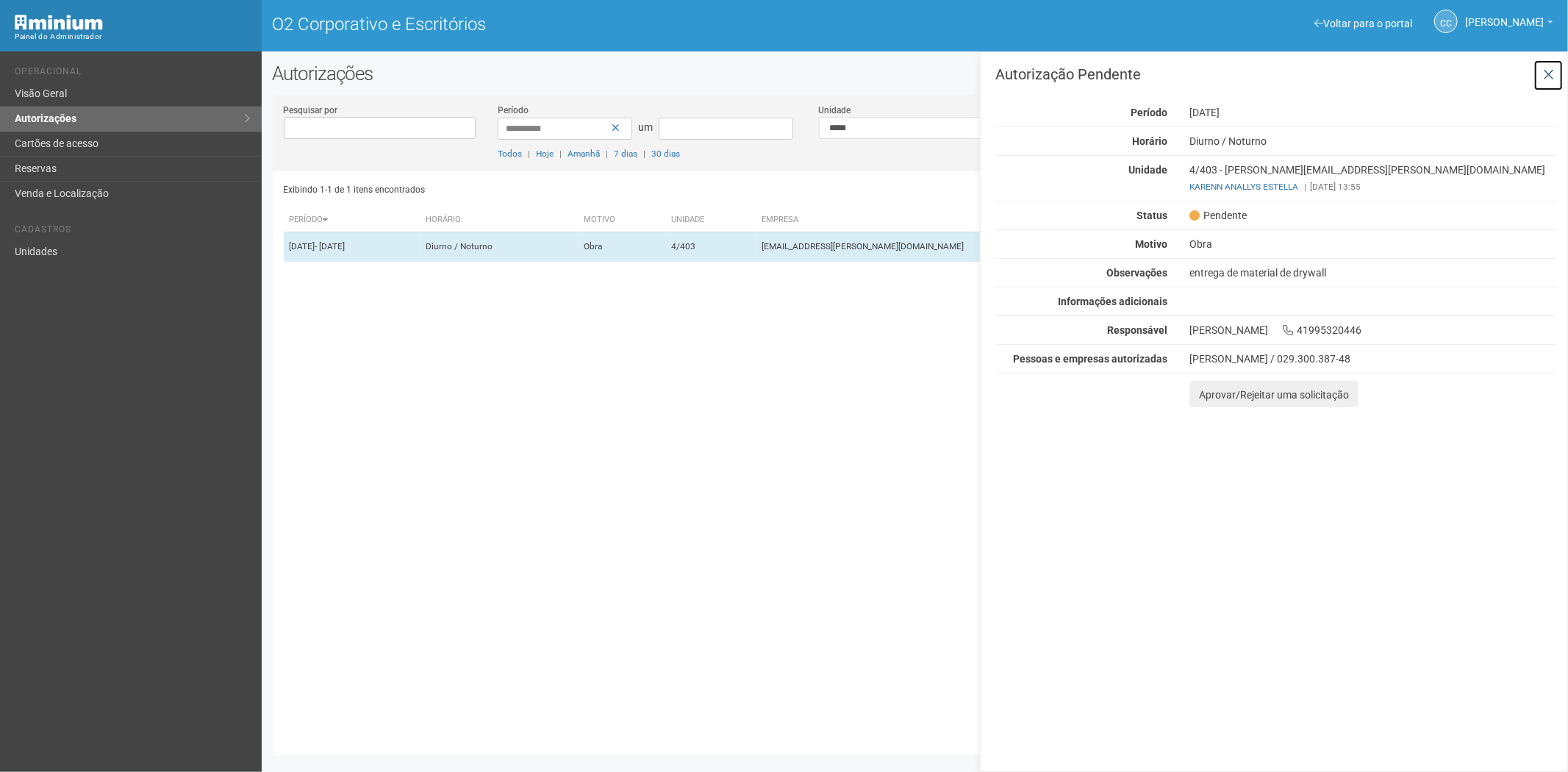
click at [1551, 71] on icon at bounding box center [1548, 74] width 11 height 14
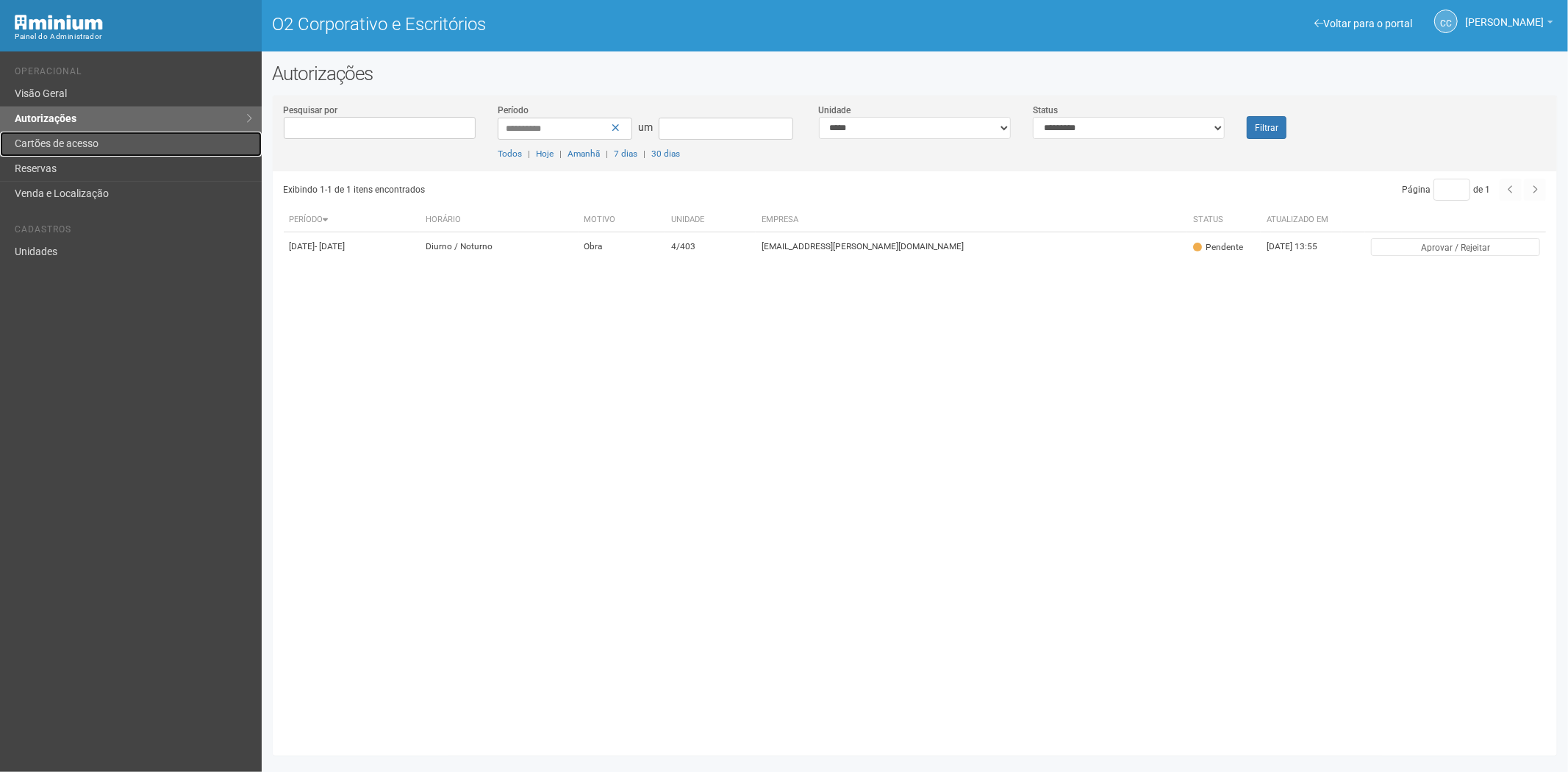
click at [28, 139] on font "Cartões de acesso" at bounding box center [56, 143] width 84 height 11
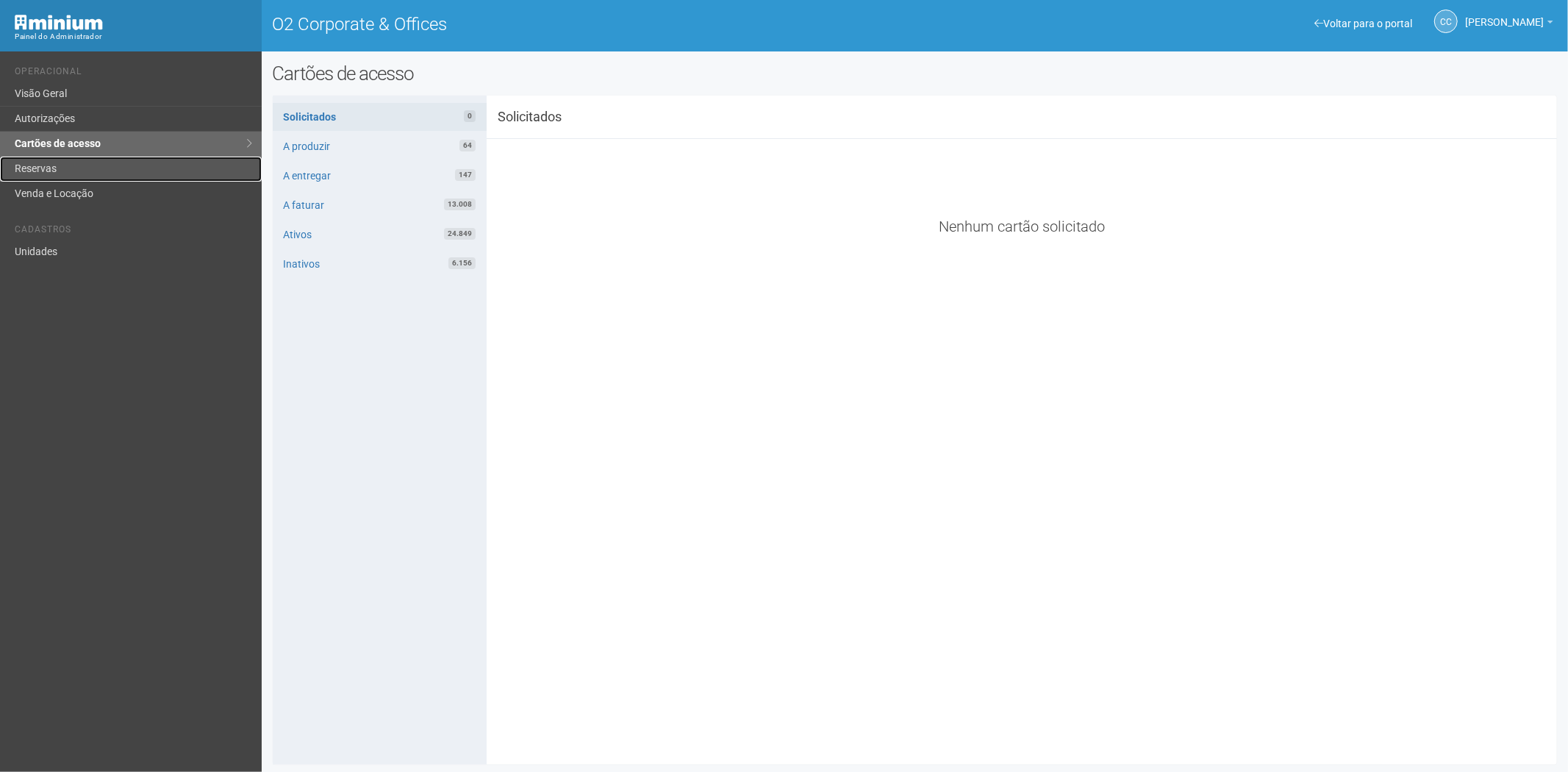
click at [86, 157] on link "Reservas" at bounding box center [131, 169] width 261 height 25
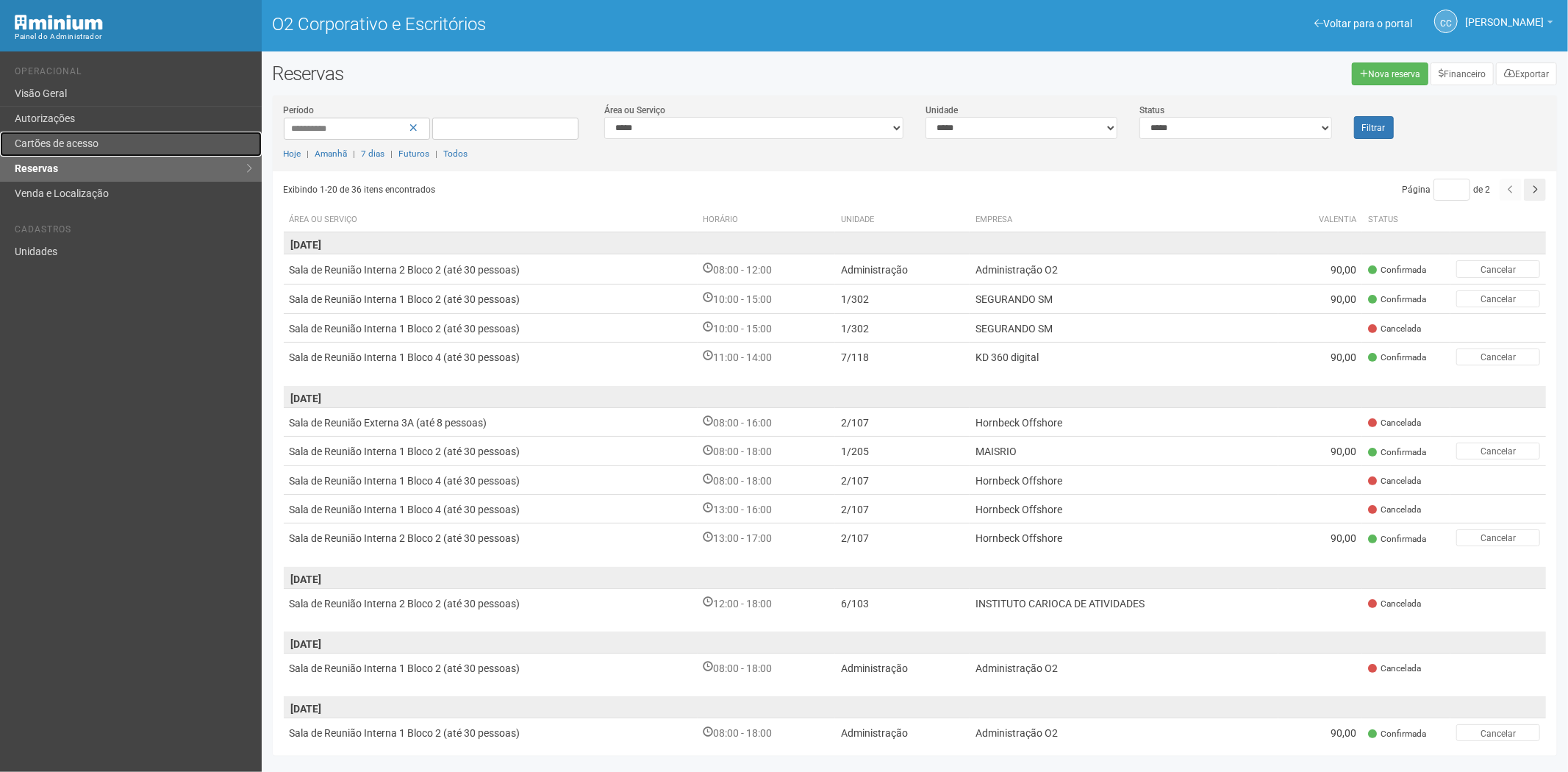
click at [92, 140] on font "Cartões de acesso" at bounding box center [56, 143] width 84 height 11
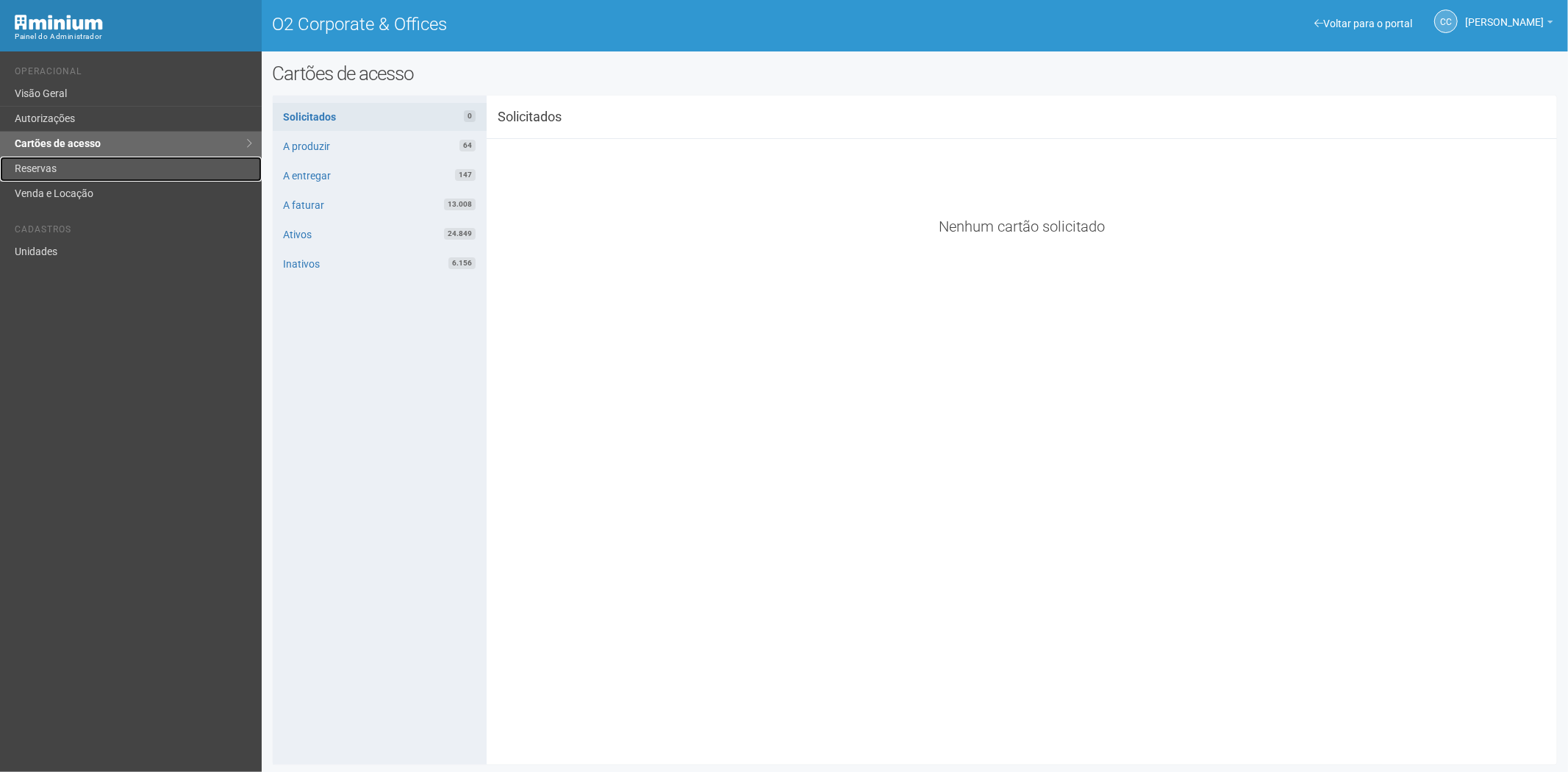
click at [134, 168] on link "Reservas" at bounding box center [131, 169] width 261 height 25
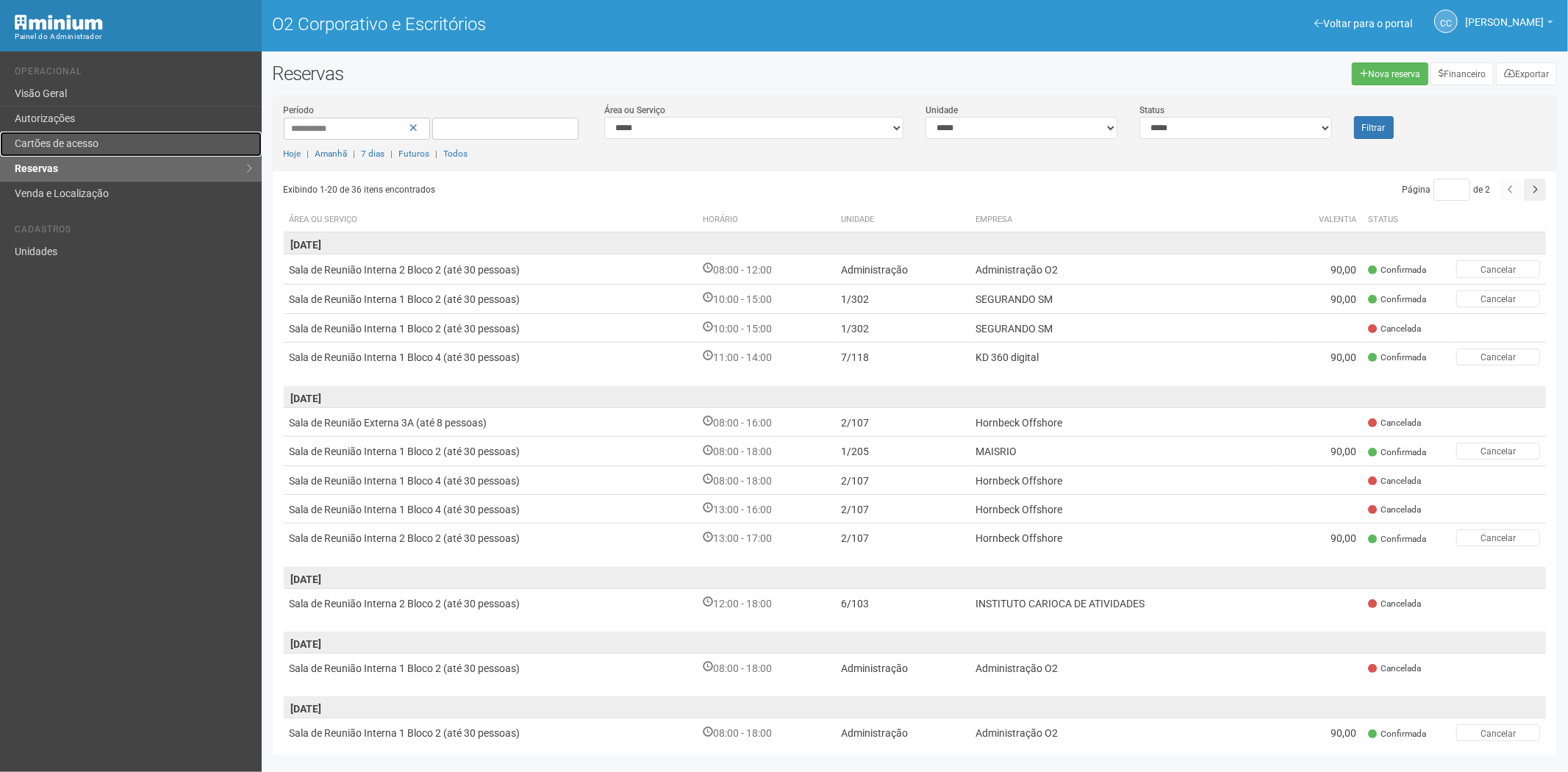
click at [53, 137] on font "Cartões de acesso" at bounding box center [56, 143] width 84 height 11
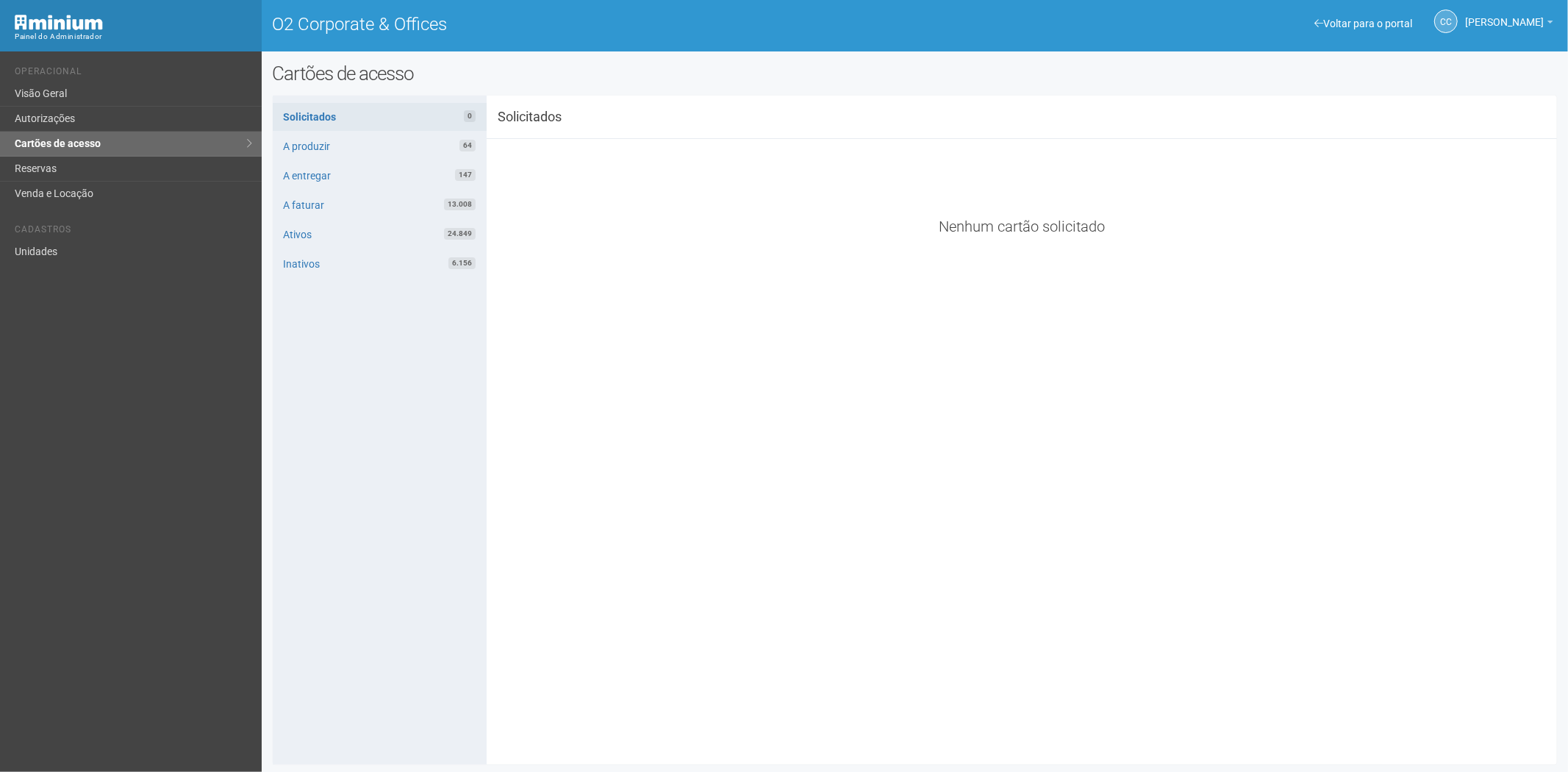
click at [95, 238] on li "Cadastros" at bounding box center [132, 232] width 236 height 15
click at [97, 247] on link "Unidades" at bounding box center [131, 251] width 261 height 24
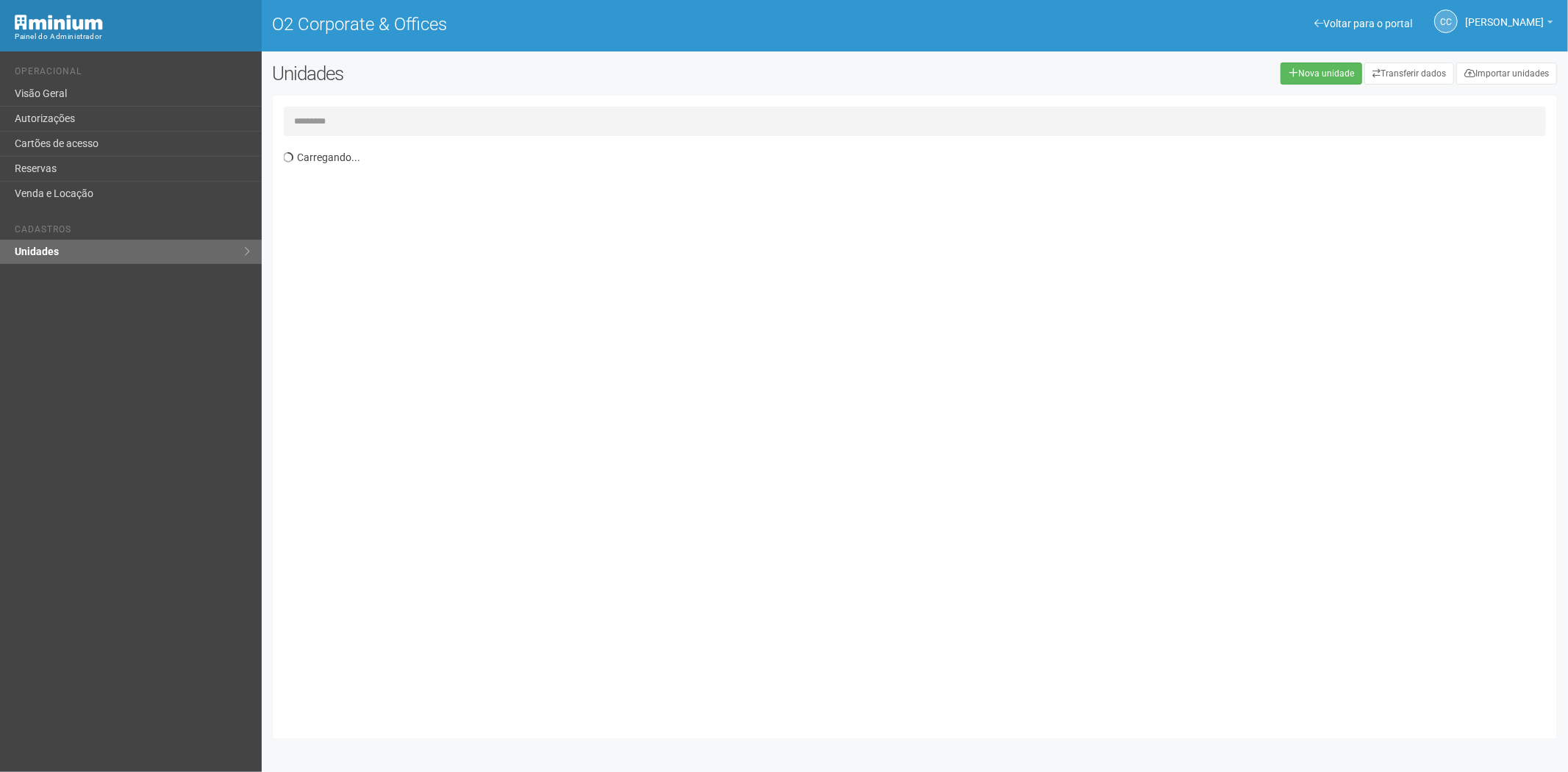
drag, startPoint x: 403, startPoint y: 133, endPoint x: 430, endPoint y: 117, distance: 31.4
click at [414, 130] on input "text" at bounding box center [915, 121] width 1263 height 30
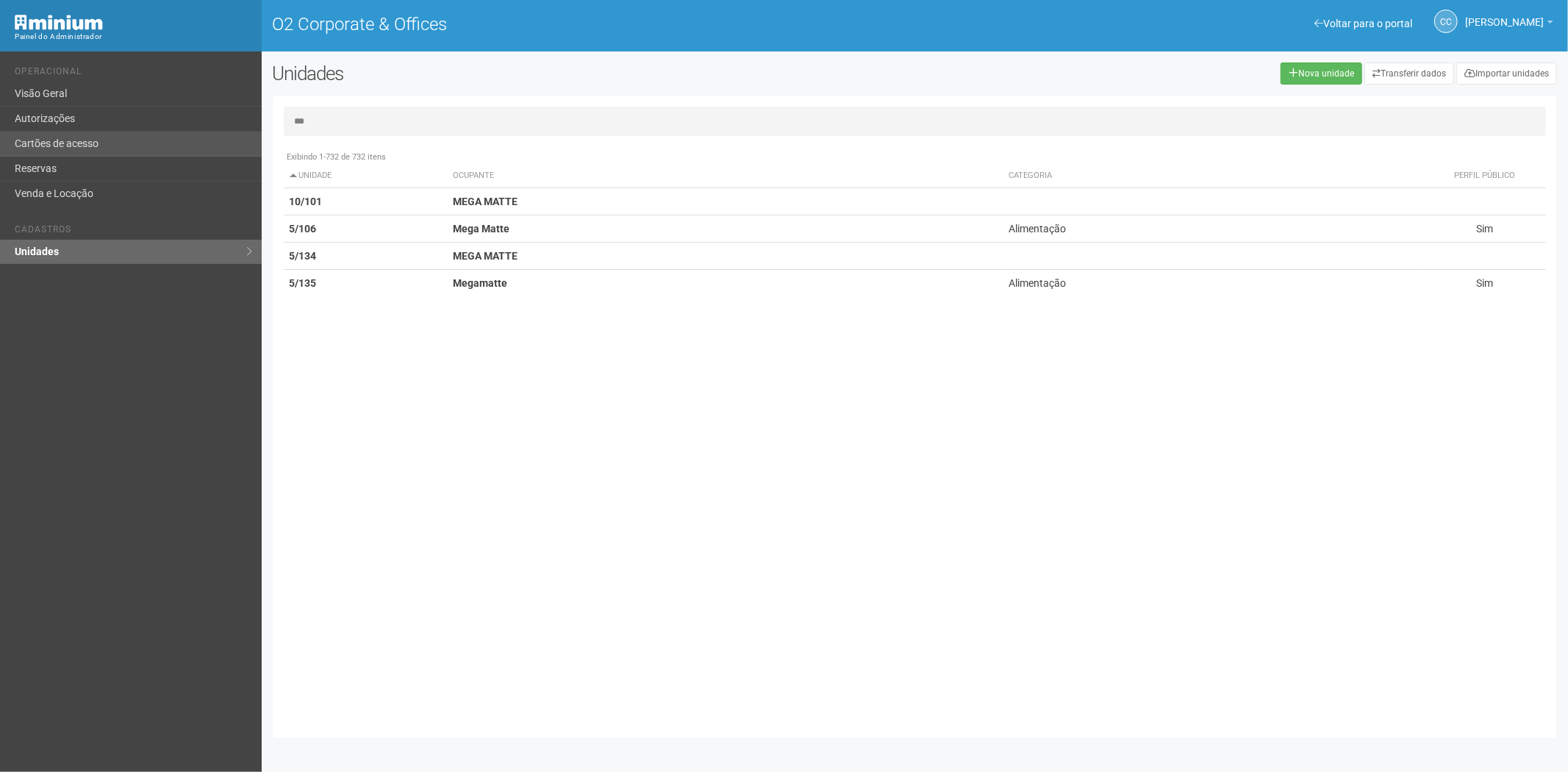
type input "***"
click at [101, 134] on link "Cartões de acesso" at bounding box center [131, 144] width 261 height 25
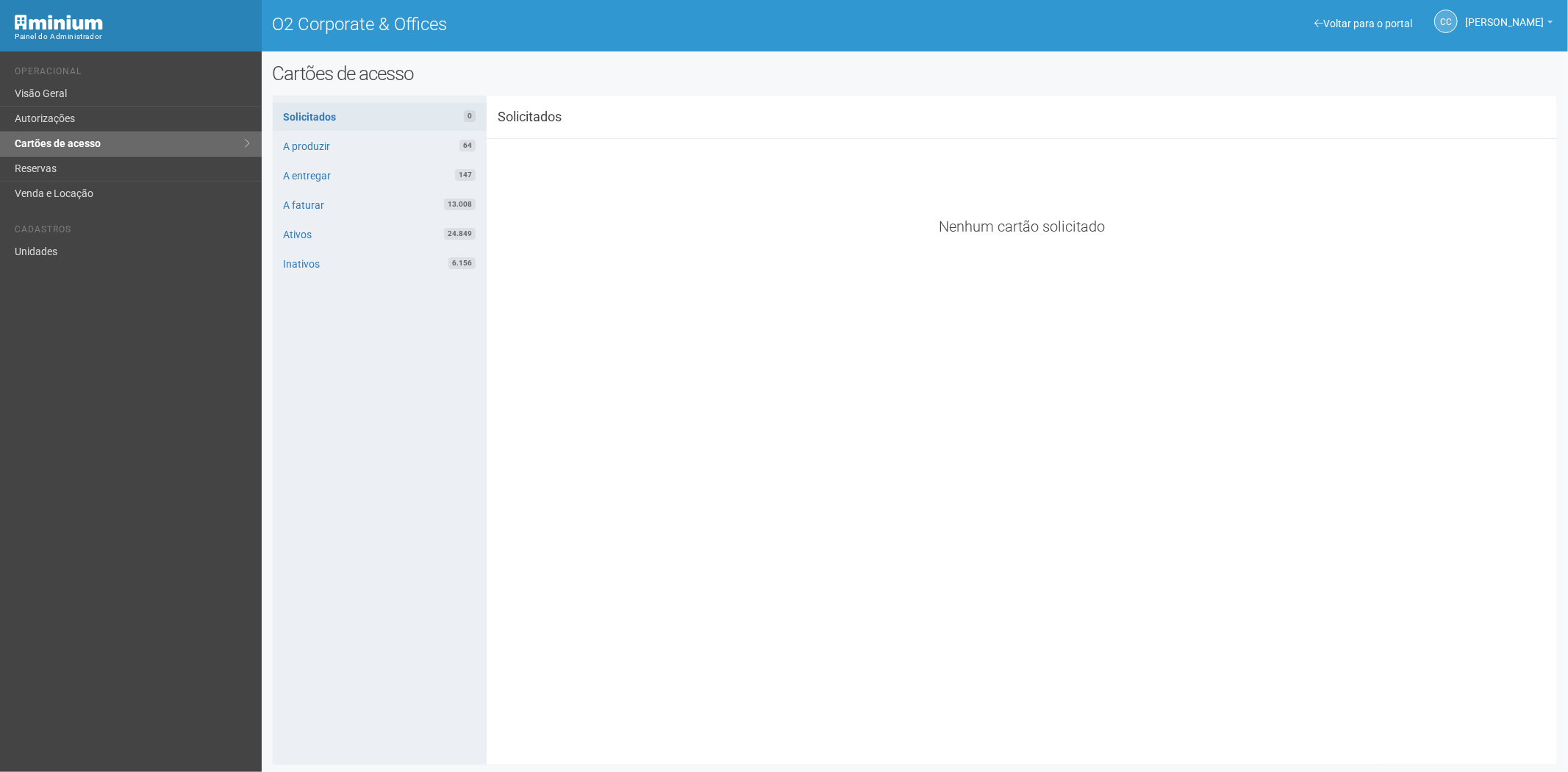
click at [1340, 15] on div "CC [PERSON_NAME] [PERSON_NAME] [EMAIL_ADDRESS][DOMAIN_NAME] Meu perfil Alterar …" at bounding box center [1437, 22] width 246 height 40
click at [1335, 26] on link "Voltar para o portal" at bounding box center [1363, 24] width 98 height 11
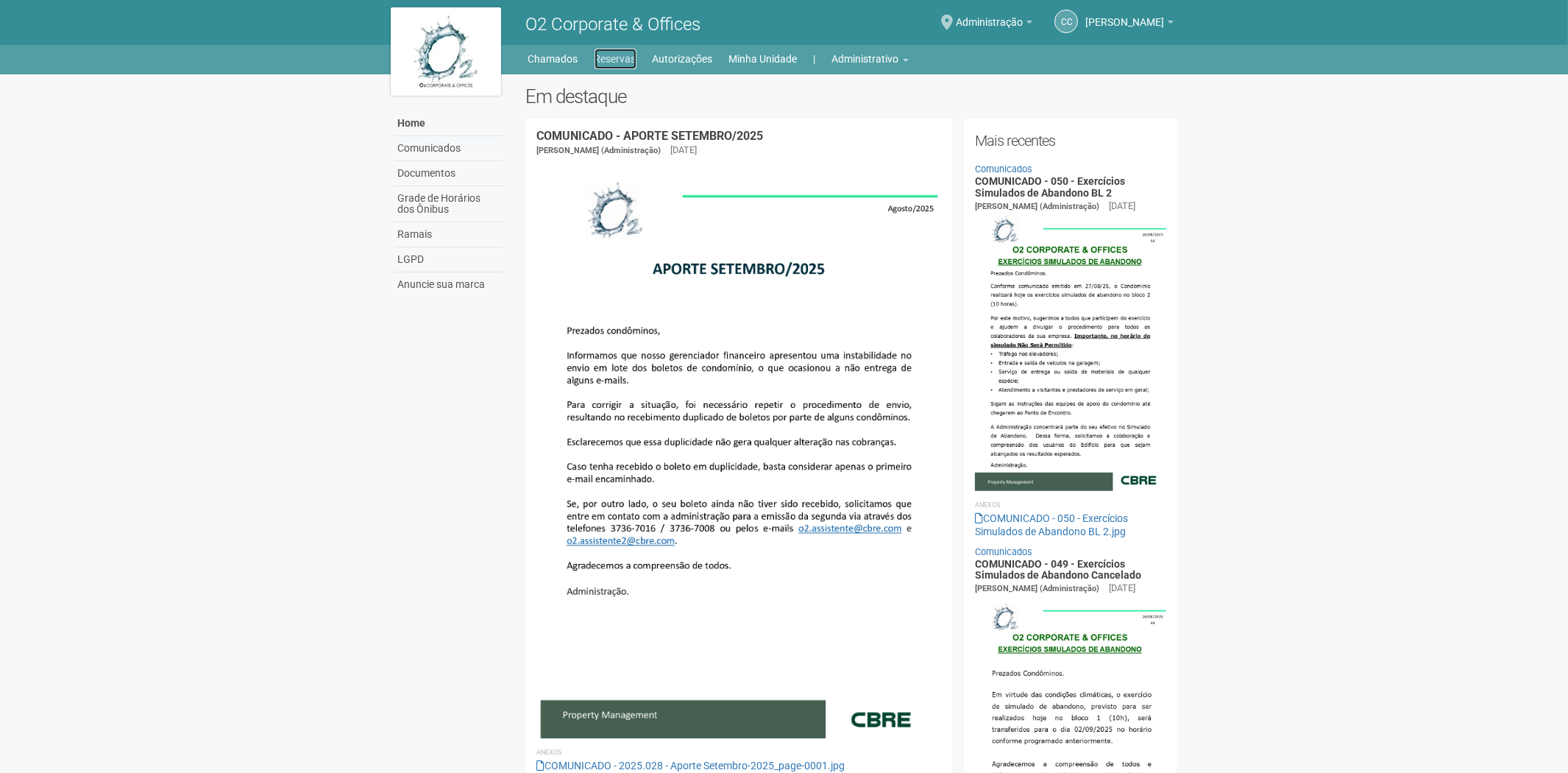
click at [616, 57] on link "Reservas" at bounding box center [616, 59] width 42 height 21
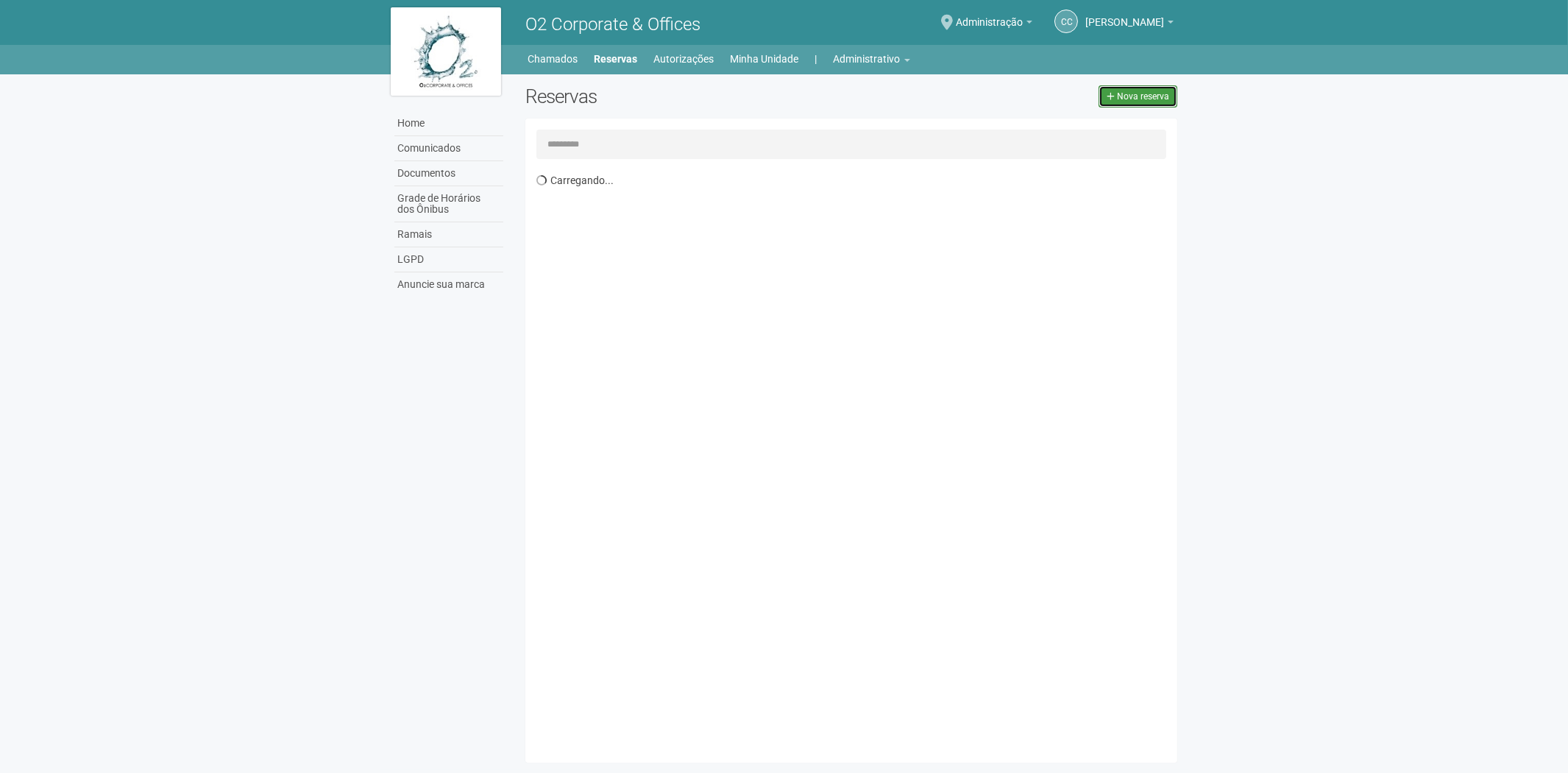
click at [1139, 100] on span "Nova reserva" at bounding box center [1142, 96] width 52 height 10
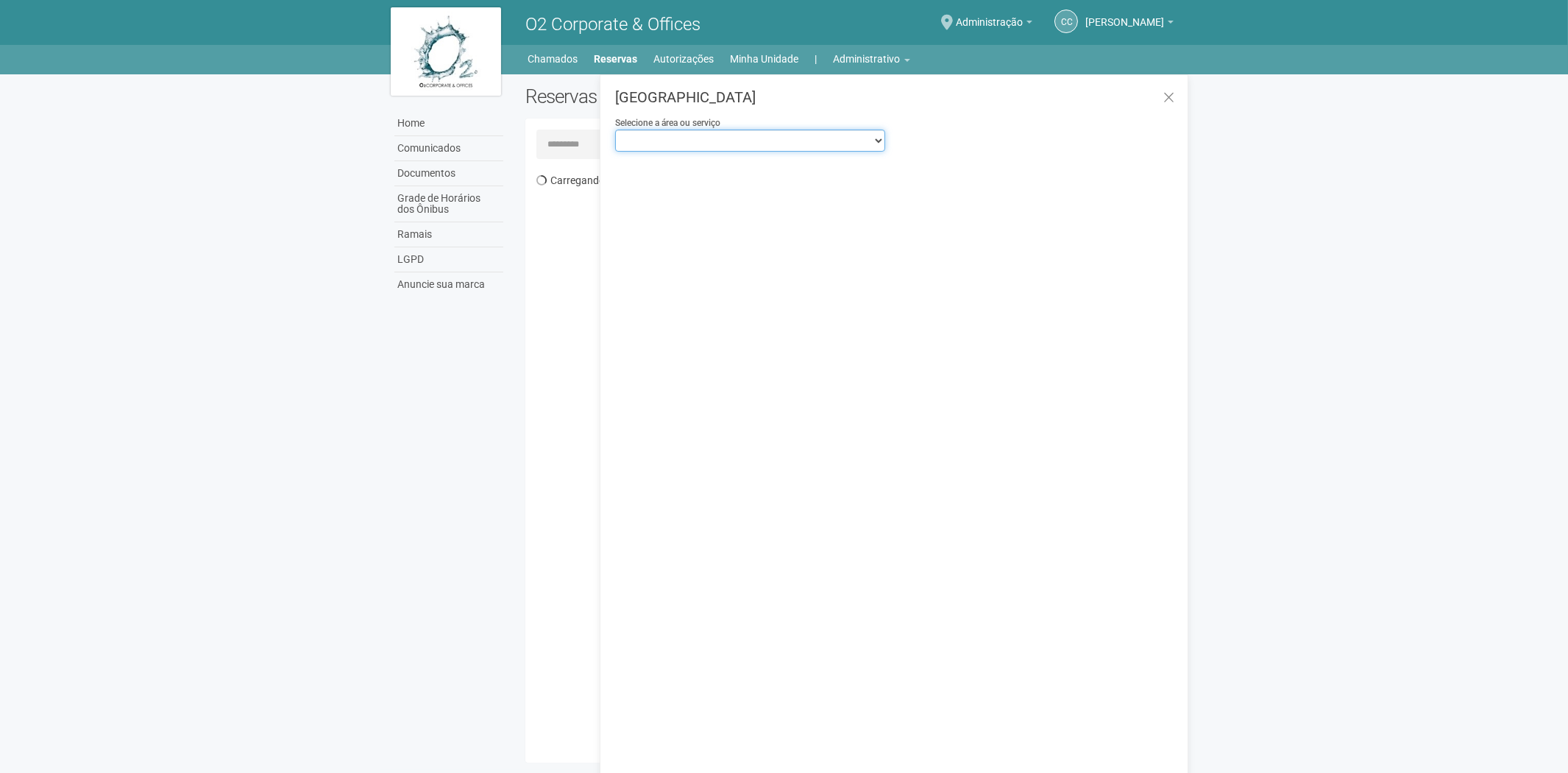
click at [796, 141] on select "**********" at bounding box center [750, 140] width 269 height 22
select select "**********"
click at [616, 130] on select "**********" at bounding box center [750, 140] width 269 height 22
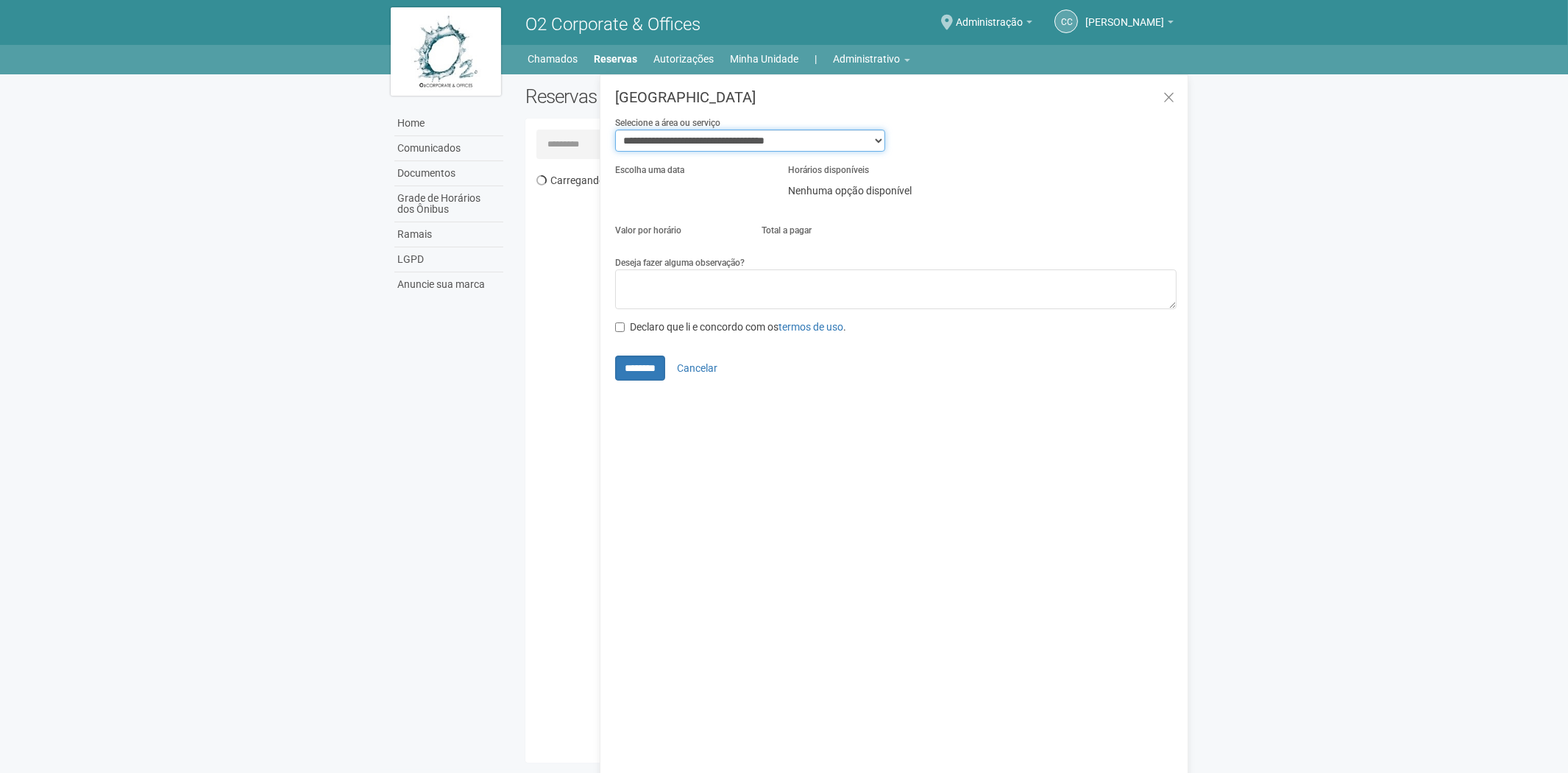
click at [885, 143] on select "**********" at bounding box center [750, 140] width 269 height 22
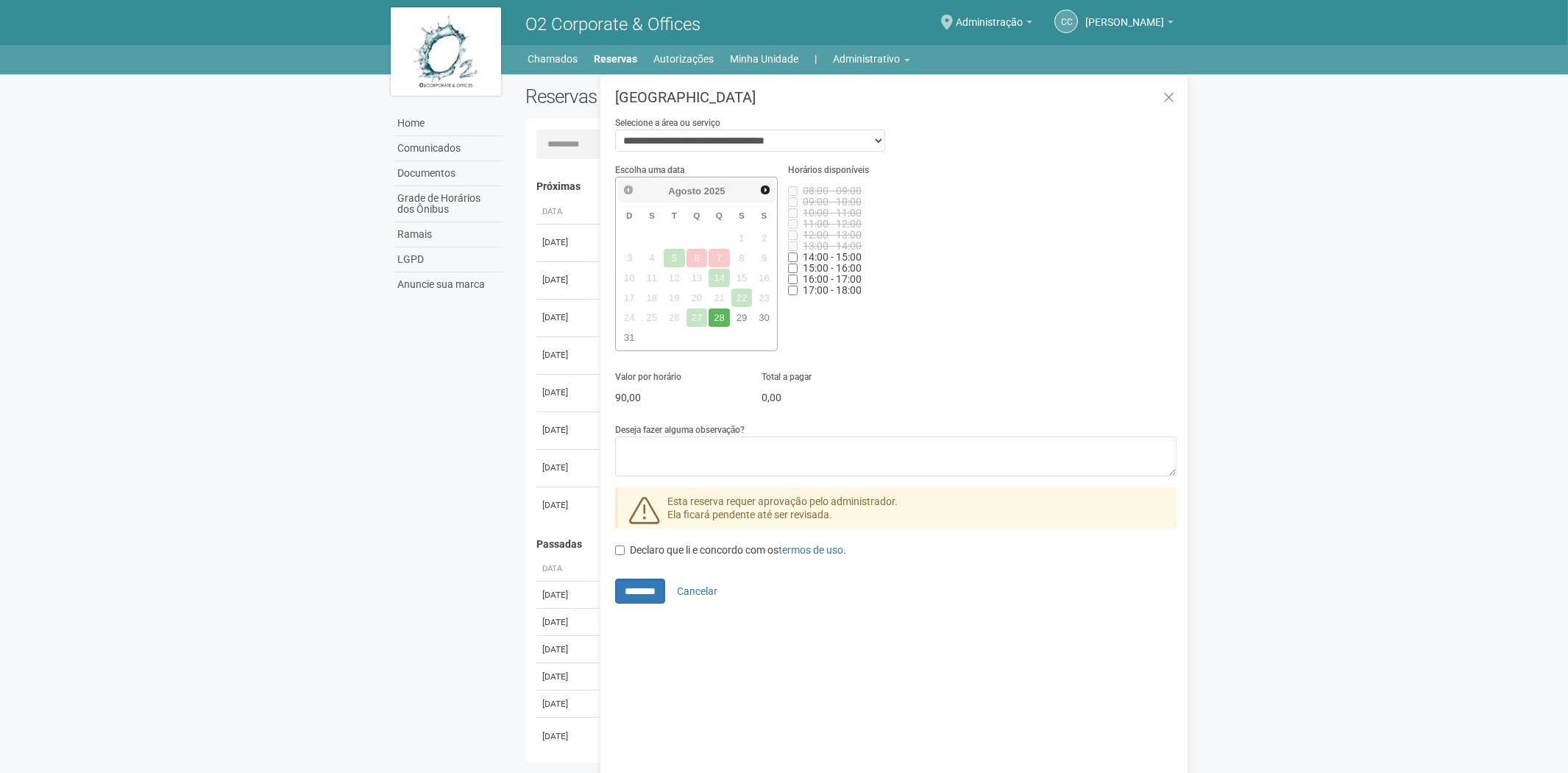
click at [906, 391] on div "Valor por horário 90,00 Total a pagar 0,00" at bounding box center [895, 396] width 583 height 53
click at [760, 318] on link "30" at bounding box center [764, 317] width 21 height 18
click at [871, 60] on link "Administrativo" at bounding box center [872, 59] width 76 height 21
click at [813, 138] on link "Reservas" at bounding box center [851, 141] width 125 height 26
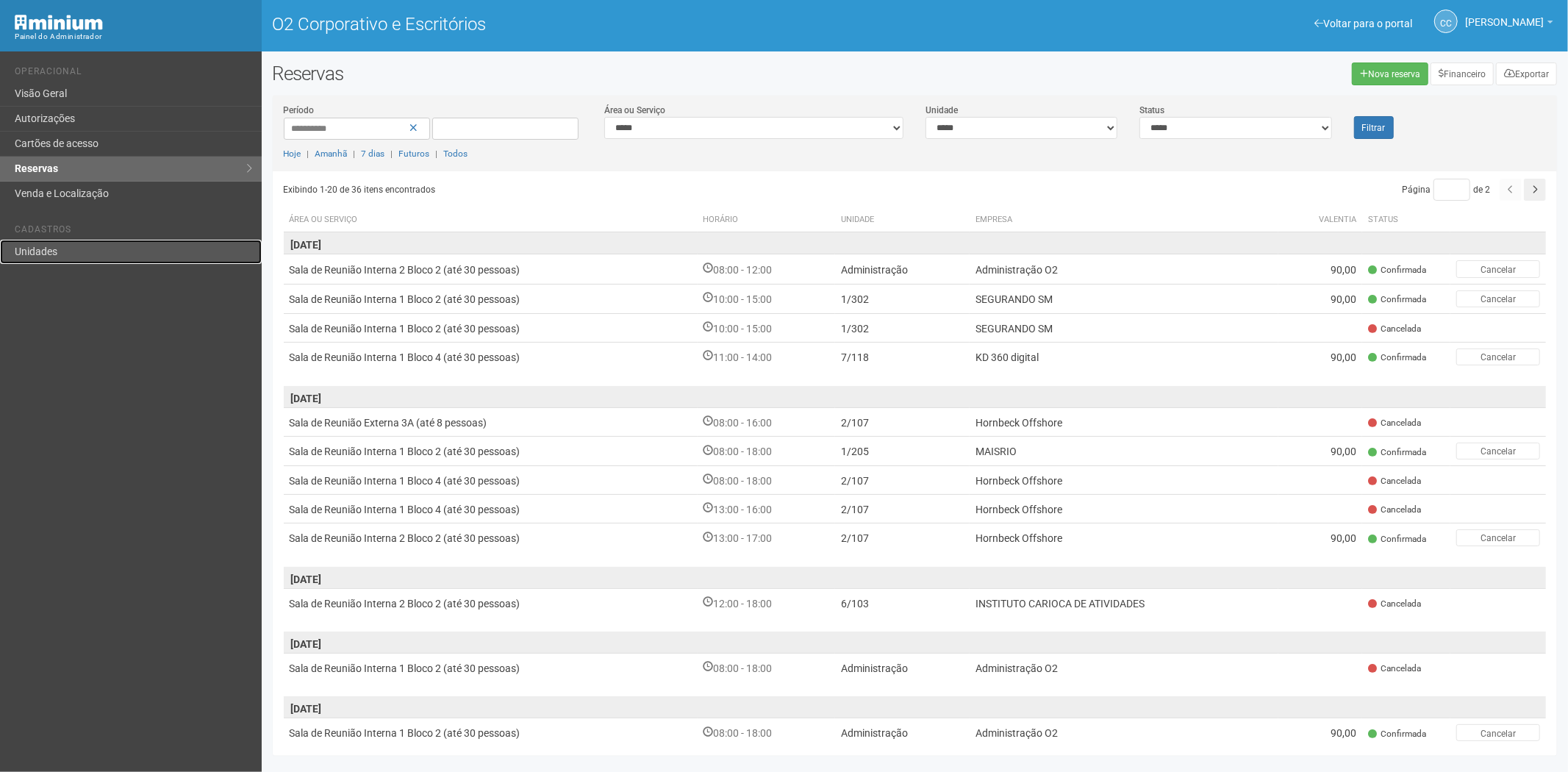
click at [42, 251] on font "Unidades" at bounding box center [35, 252] width 43 height 11
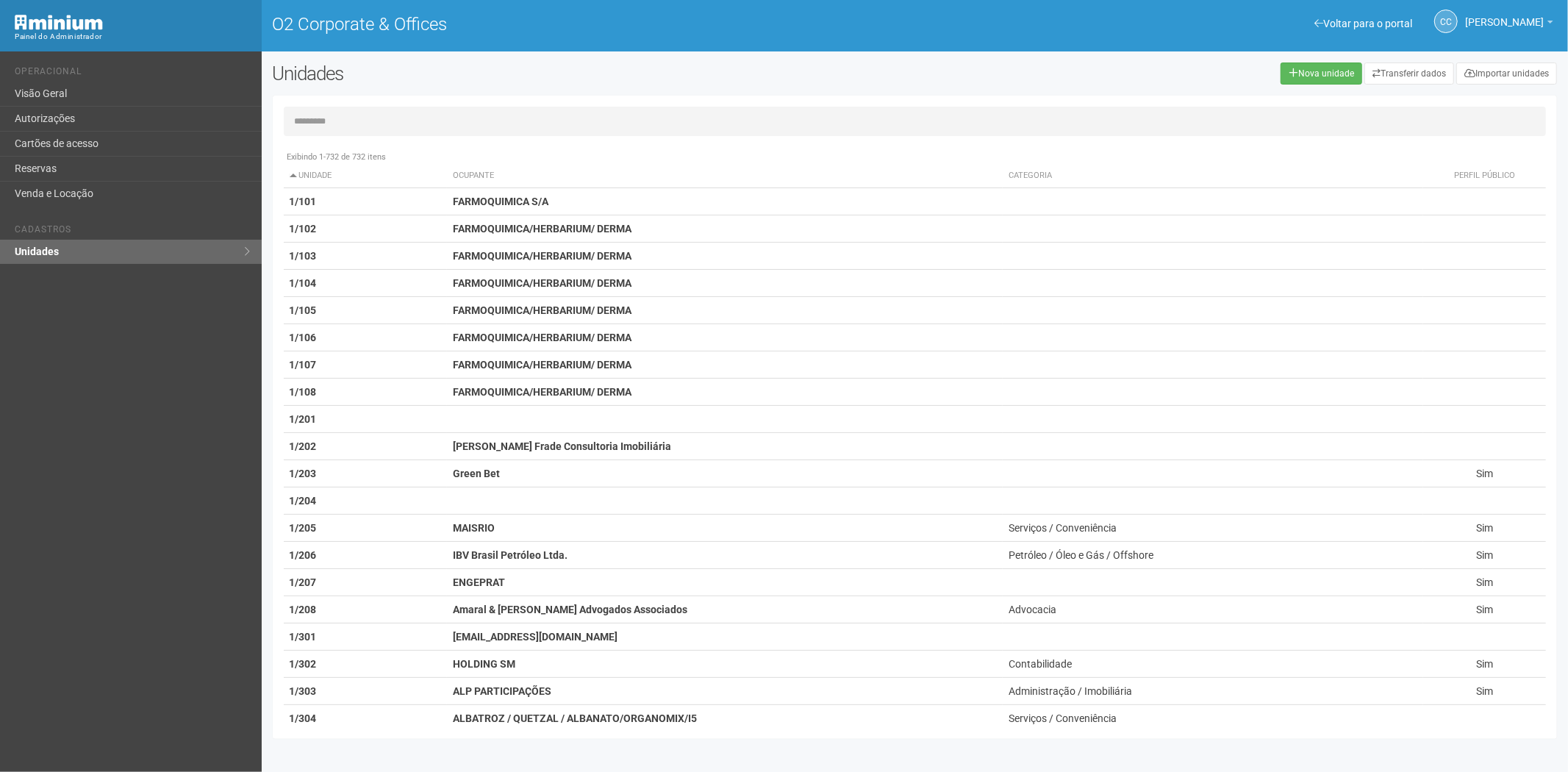
click at [441, 129] on input "text" at bounding box center [915, 121] width 1263 height 30
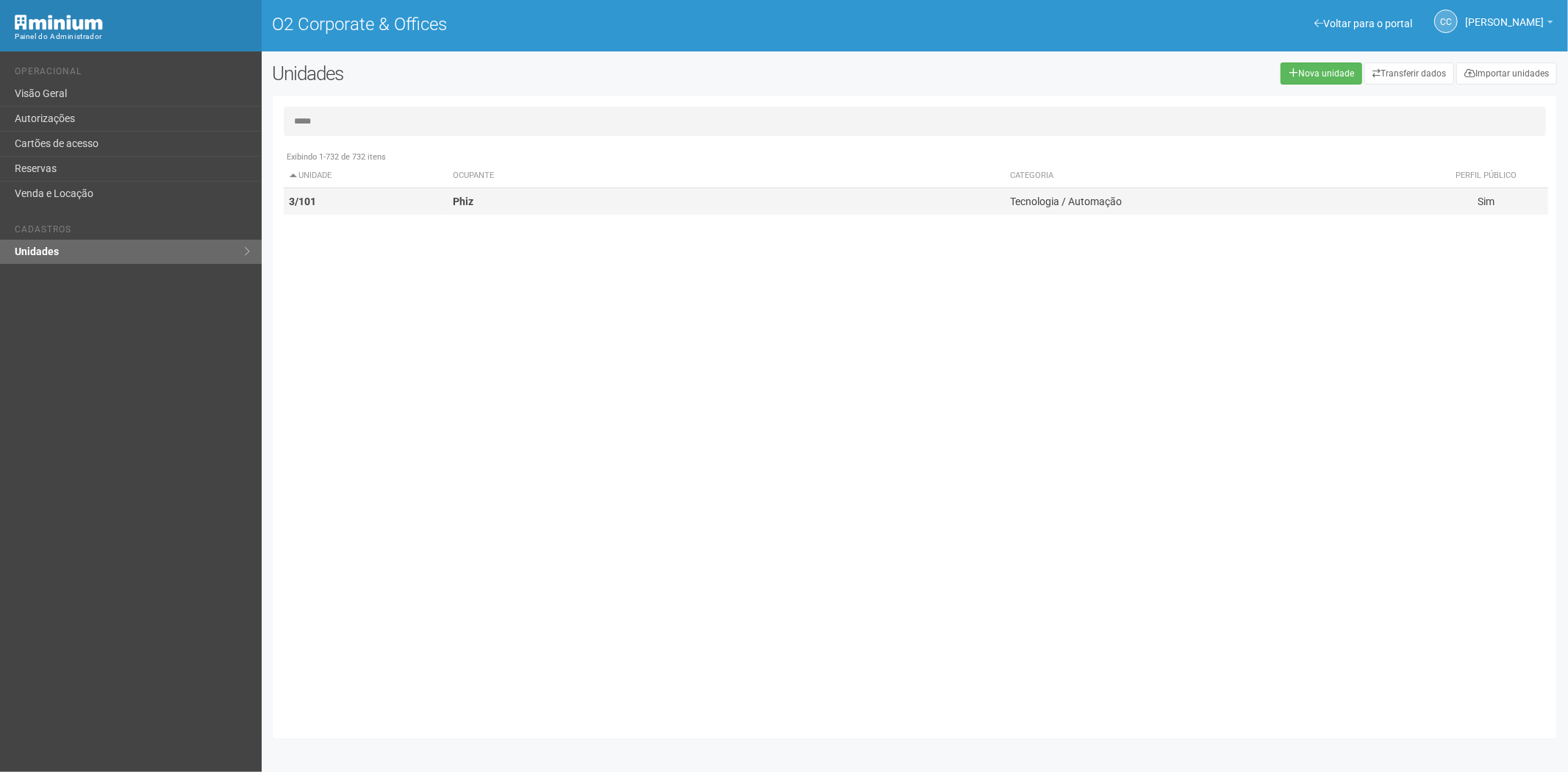
type input "*****"
click at [479, 200] on td "Phiz" at bounding box center [725, 201] width 557 height 28
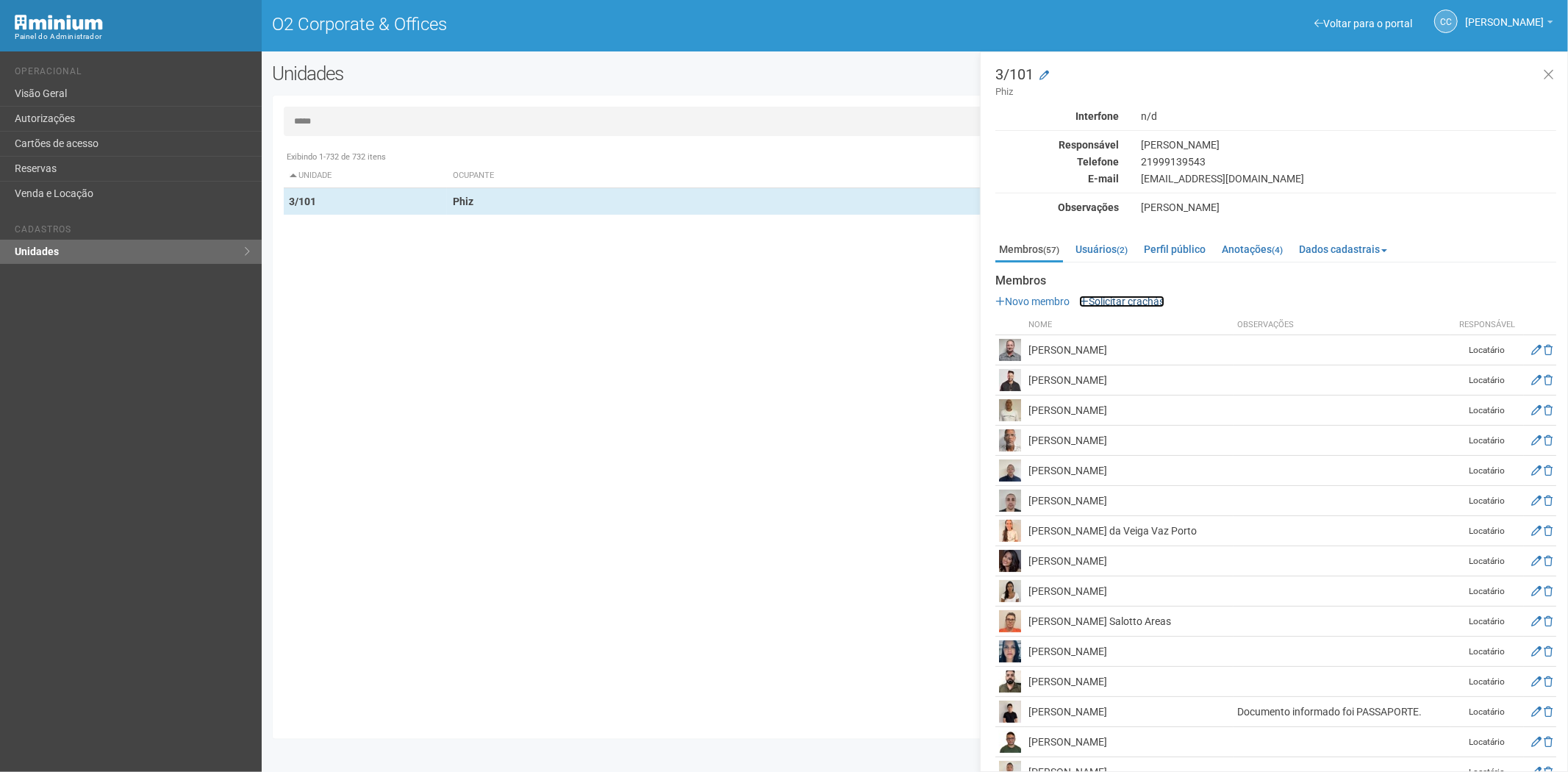
click at [1110, 296] on link "Solicitar crachás" at bounding box center [1121, 301] width 85 height 11
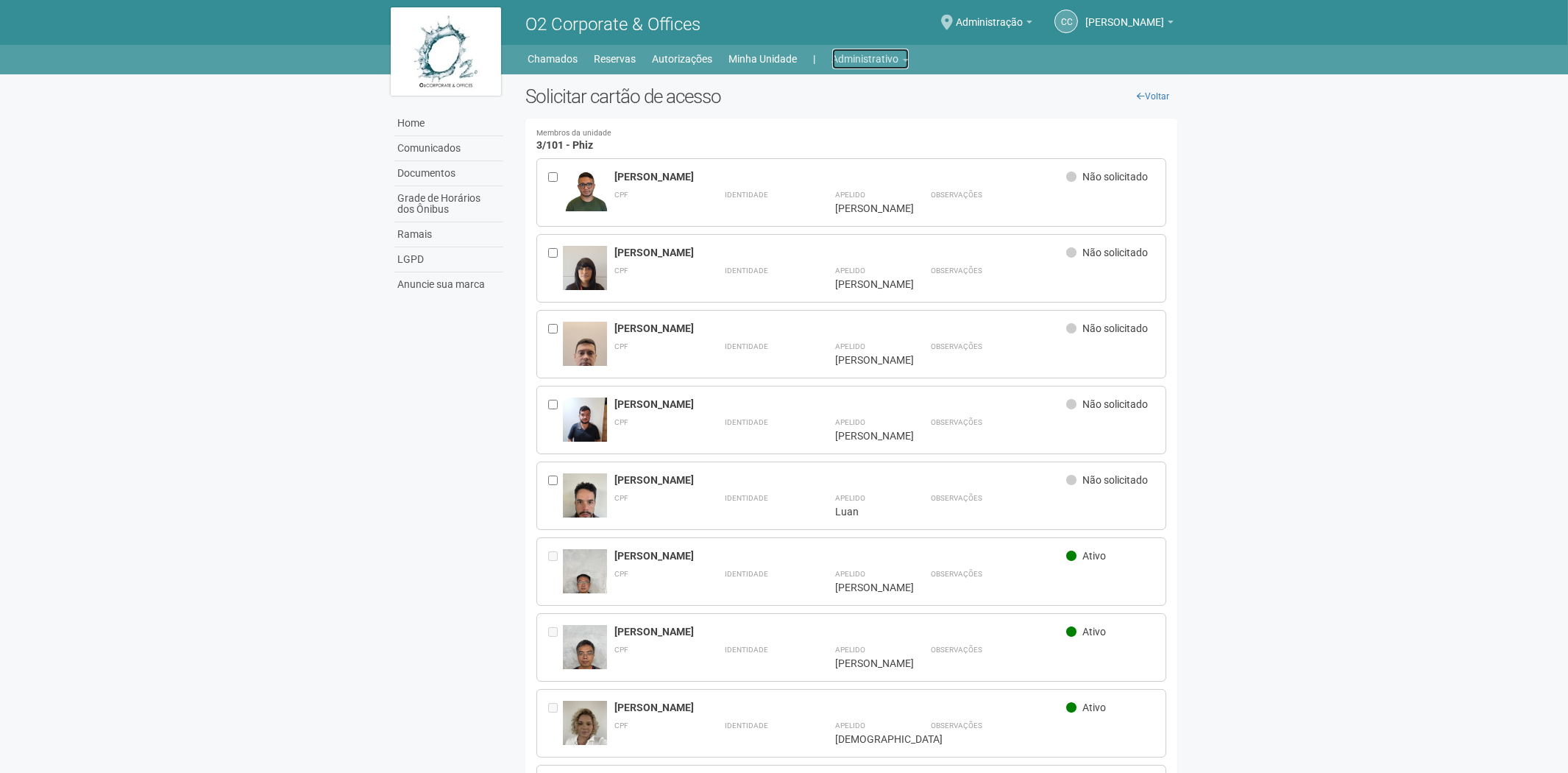
click at [842, 59] on link "Administrativo" at bounding box center [870, 59] width 76 height 21
click at [828, 113] on link "Cartões de acesso" at bounding box center [849, 115] width 125 height 26
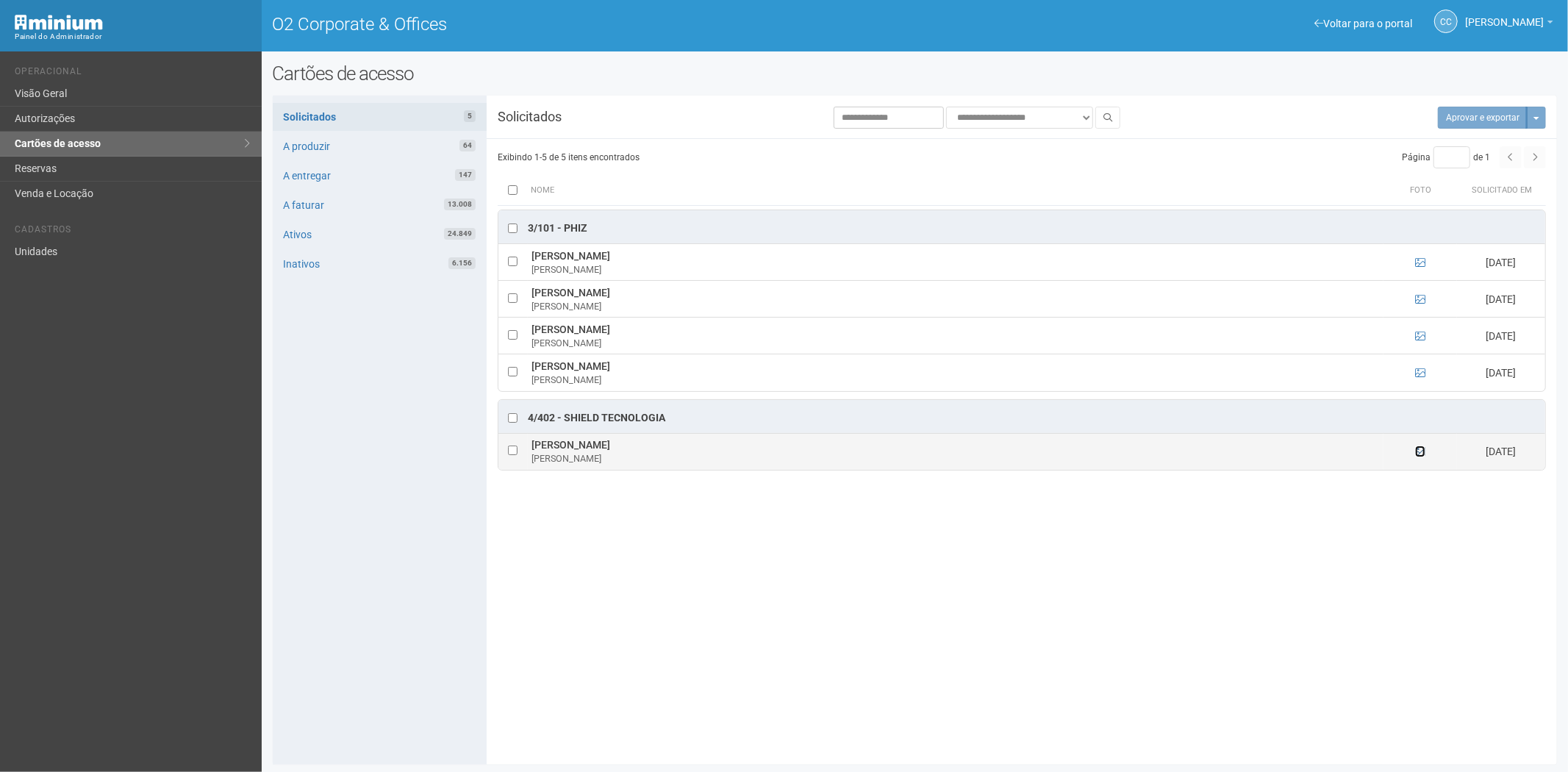
click at [1416, 449] on icon at bounding box center [1419, 451] width 10 height 10
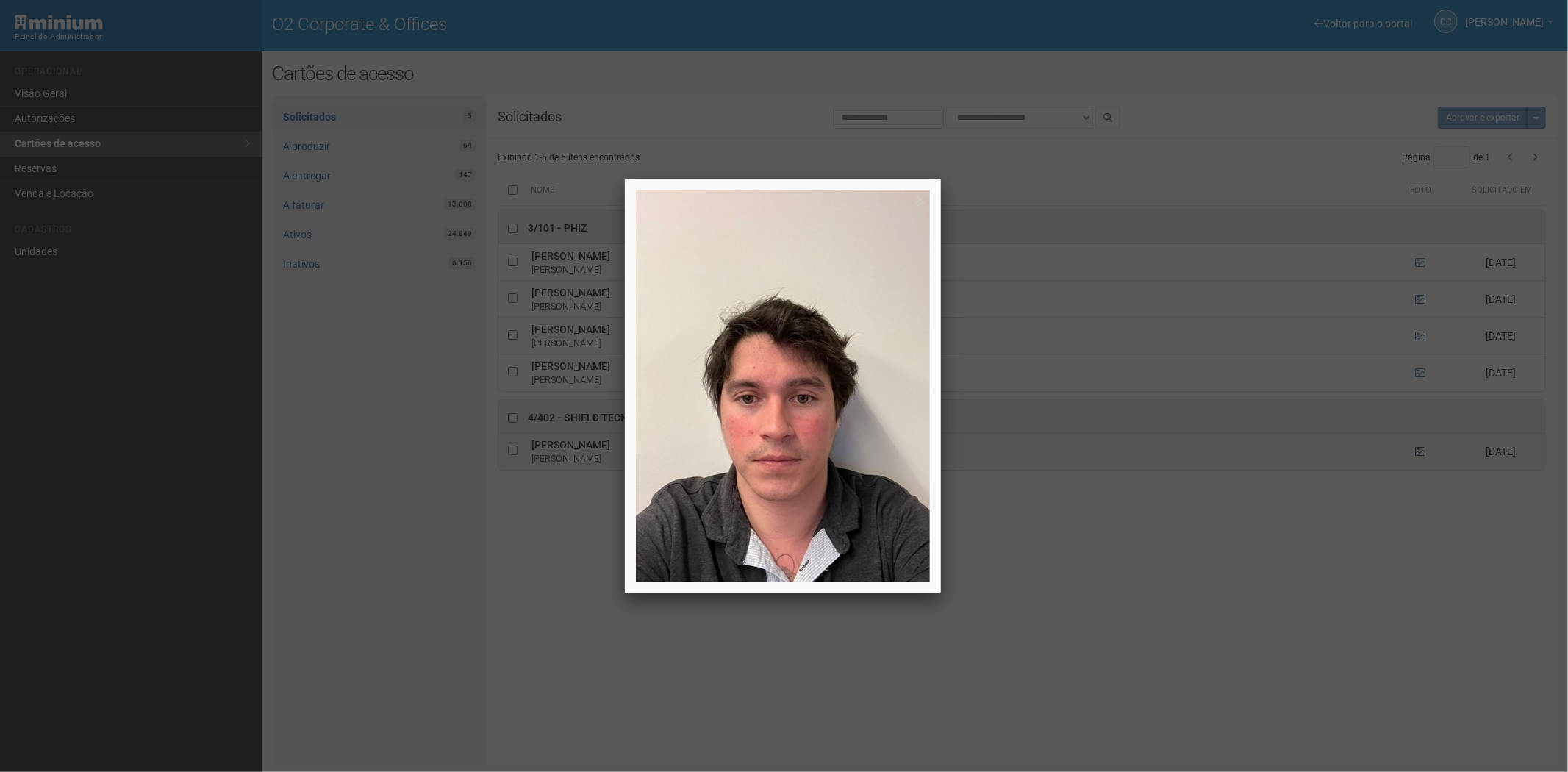
click at [1423, 451] on div at bounding box center [784, 386] width 1568 height 772
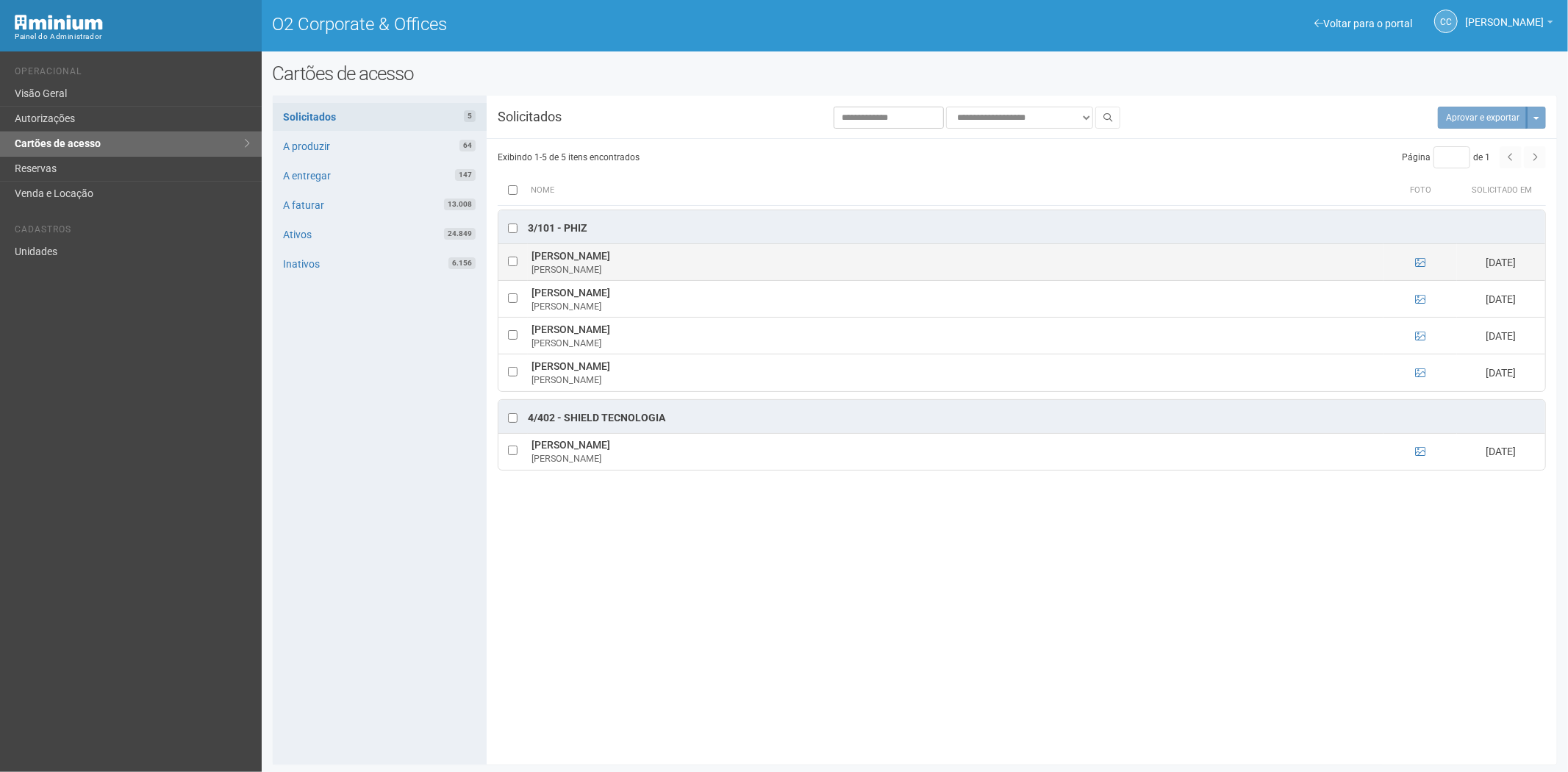
click at [1414, 262] on td at bounding box center [1419, 262] width 73 height 37
click at [1415, 261] on icon at bounding box center [1419, 262] width 10 height 10
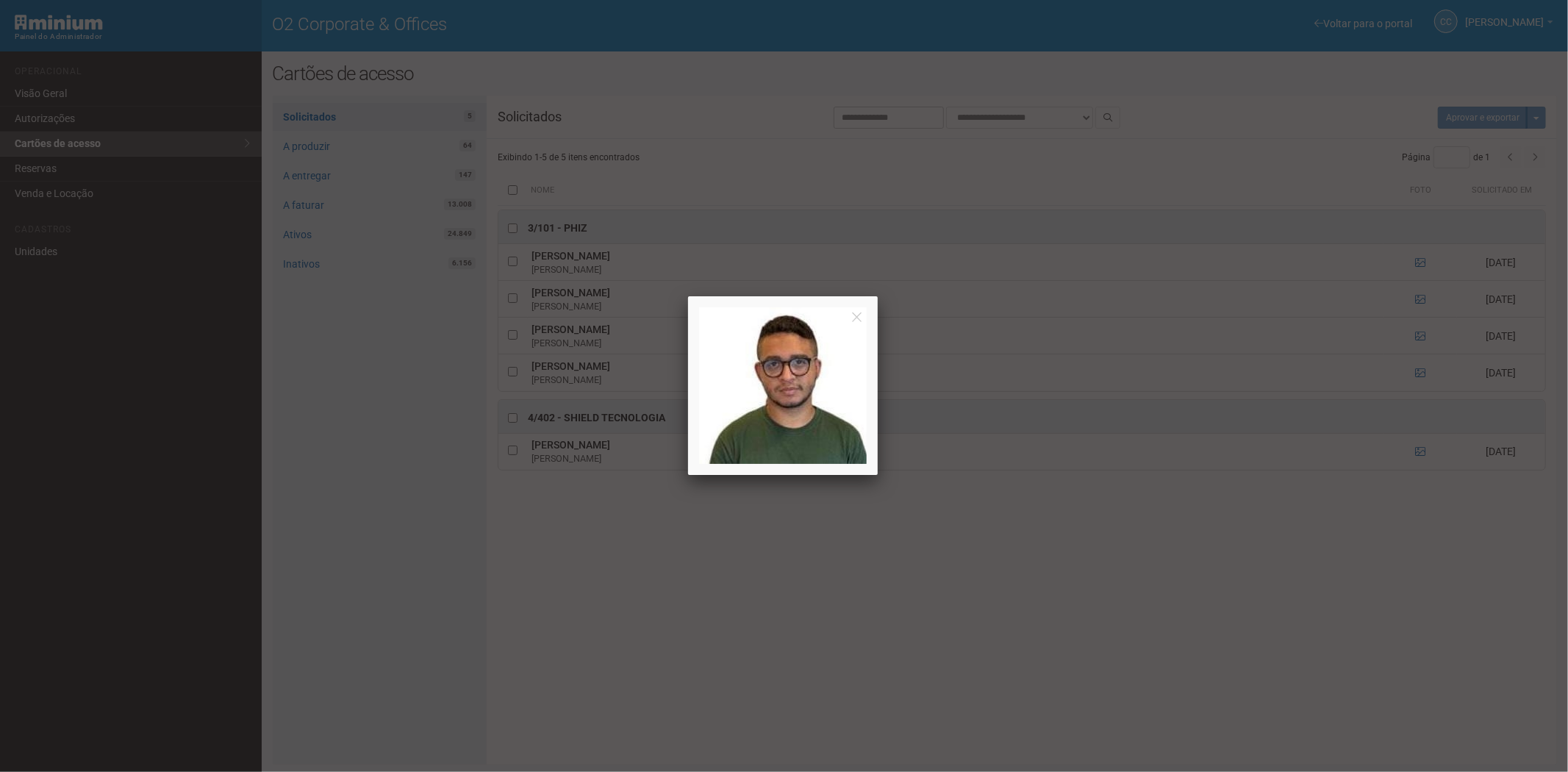
click at [1415, 261] on div at bounding box center [784, 386] width 1568 height 772
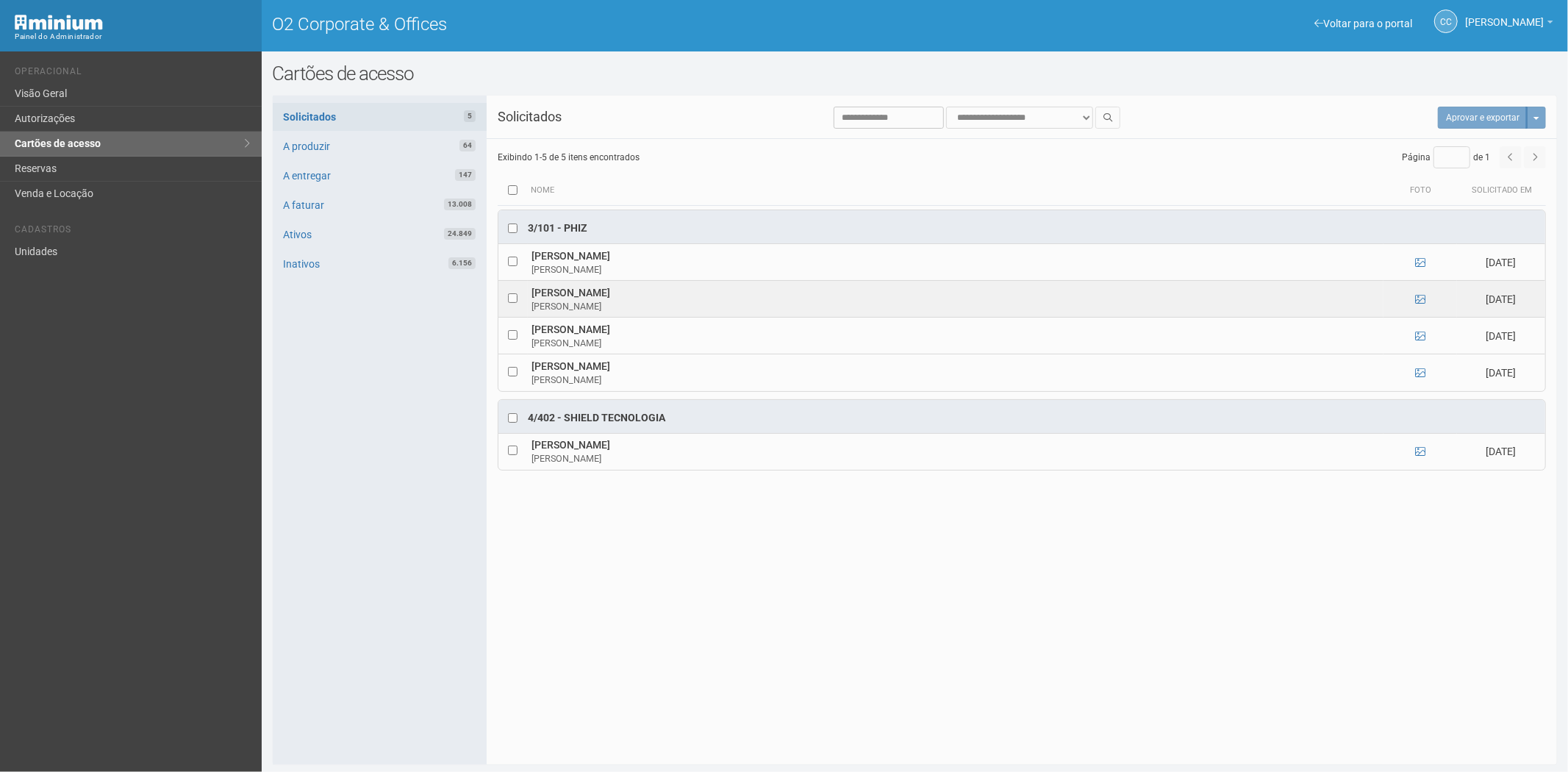
click at [1426, 299] on td at bounding box center [1419, 299] width 73 height 37
click at [1420, 303] on icon at bounding box center [1419, 298] width 10 height 10
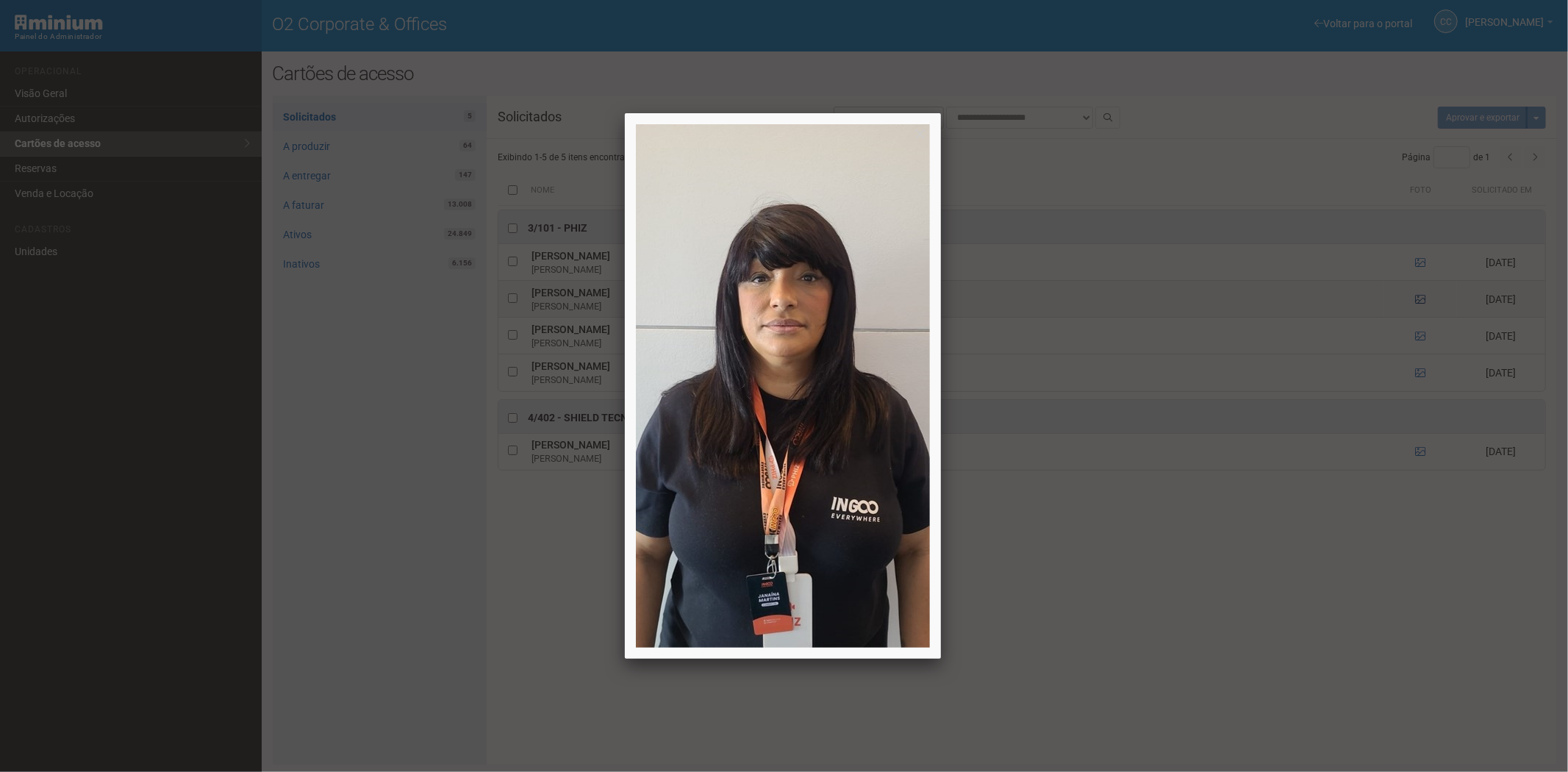
click at [1420, 303] on div at bounding box center [784, 386] width 1568 height 772
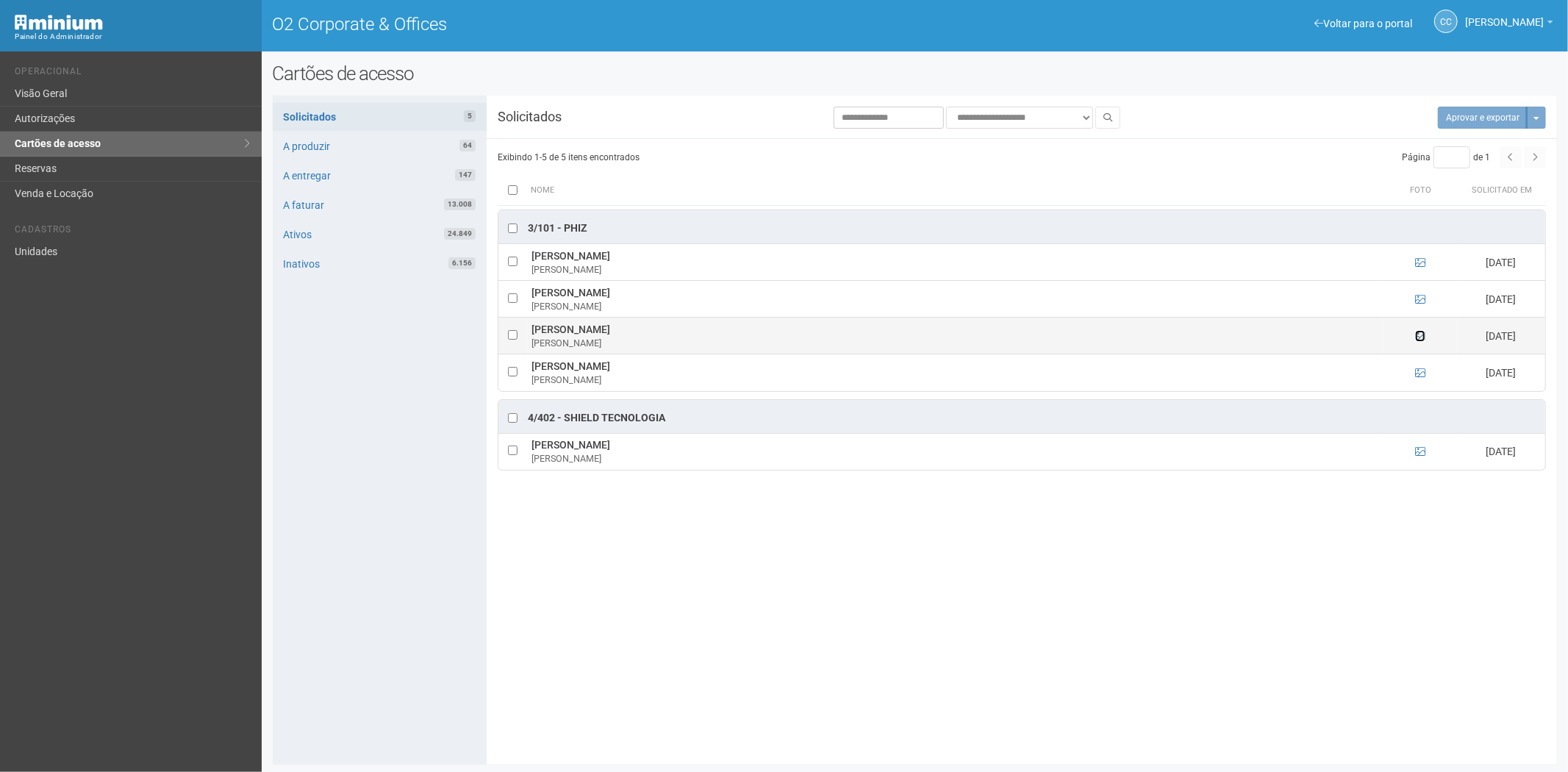
click at [1419, 335] on icon at bounding box center [1419, 335] width 10 height 10
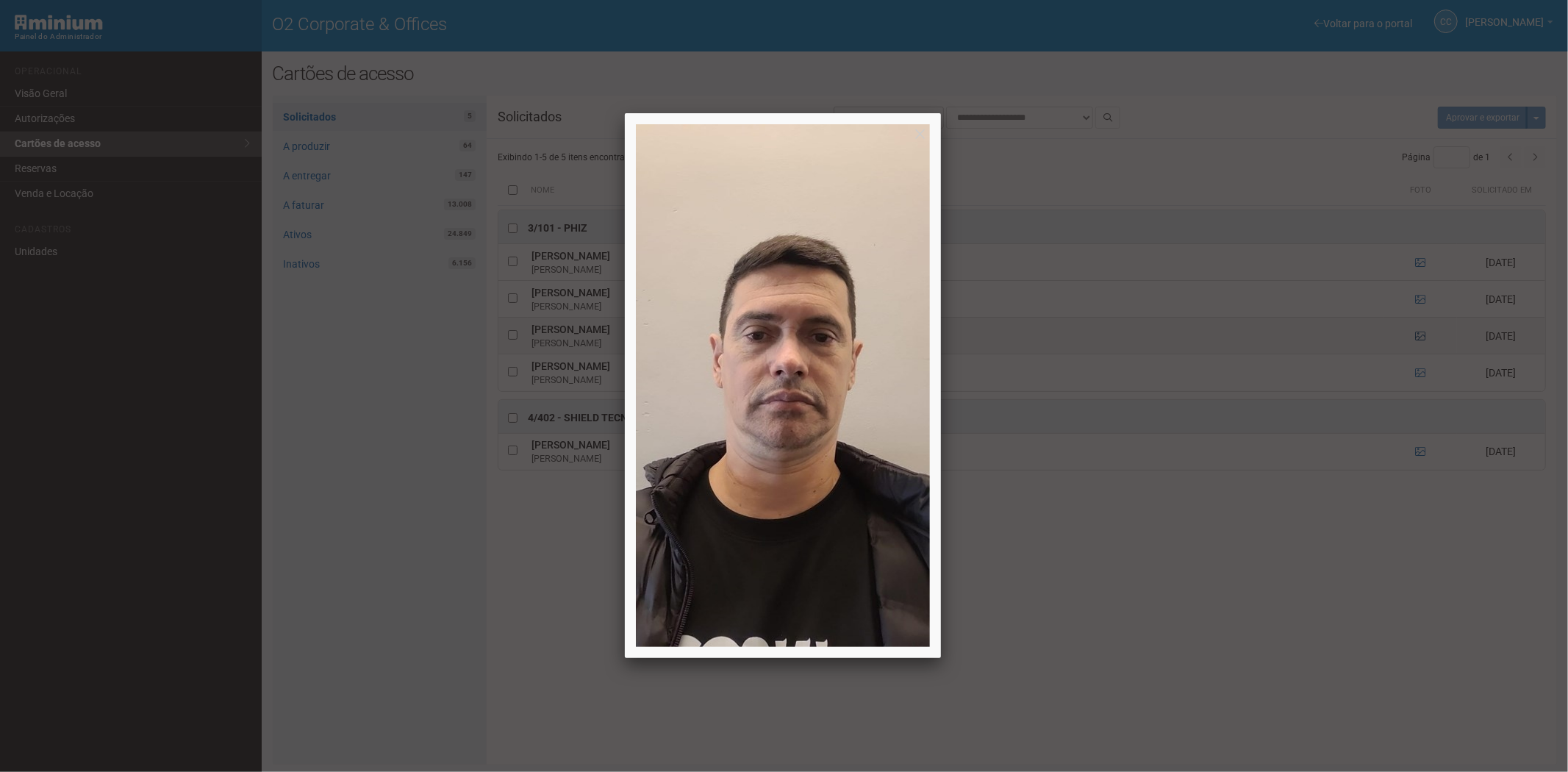
click at [1419, 335] on div at bounding box center [784, 386] width 1568 height 772
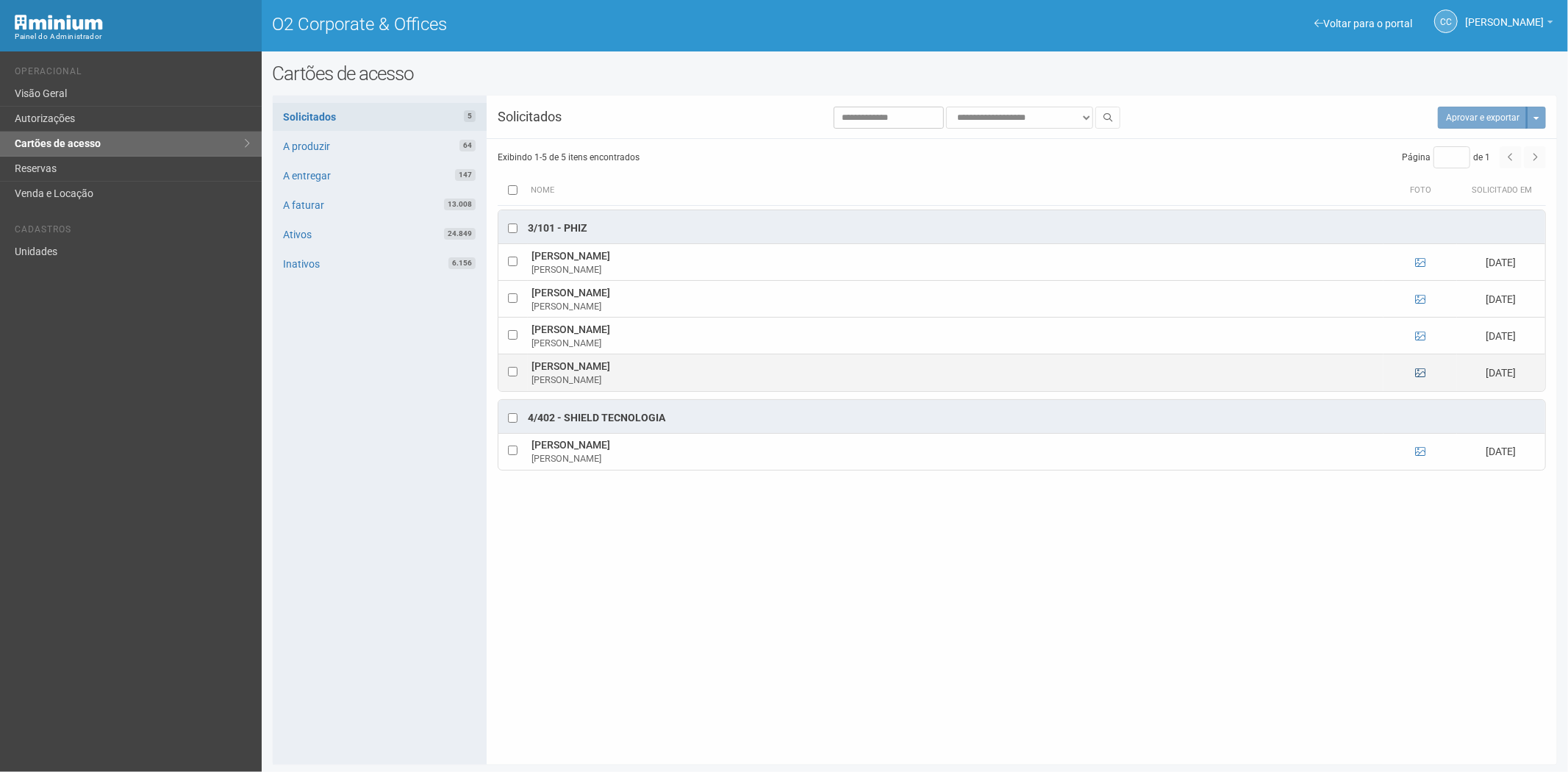
click at [1418, 375] on td at bounding box center [1419, 373] width 73 height 37
click at [1422, 374] on icon at bounding box center [1419, 373] width 10 height 10
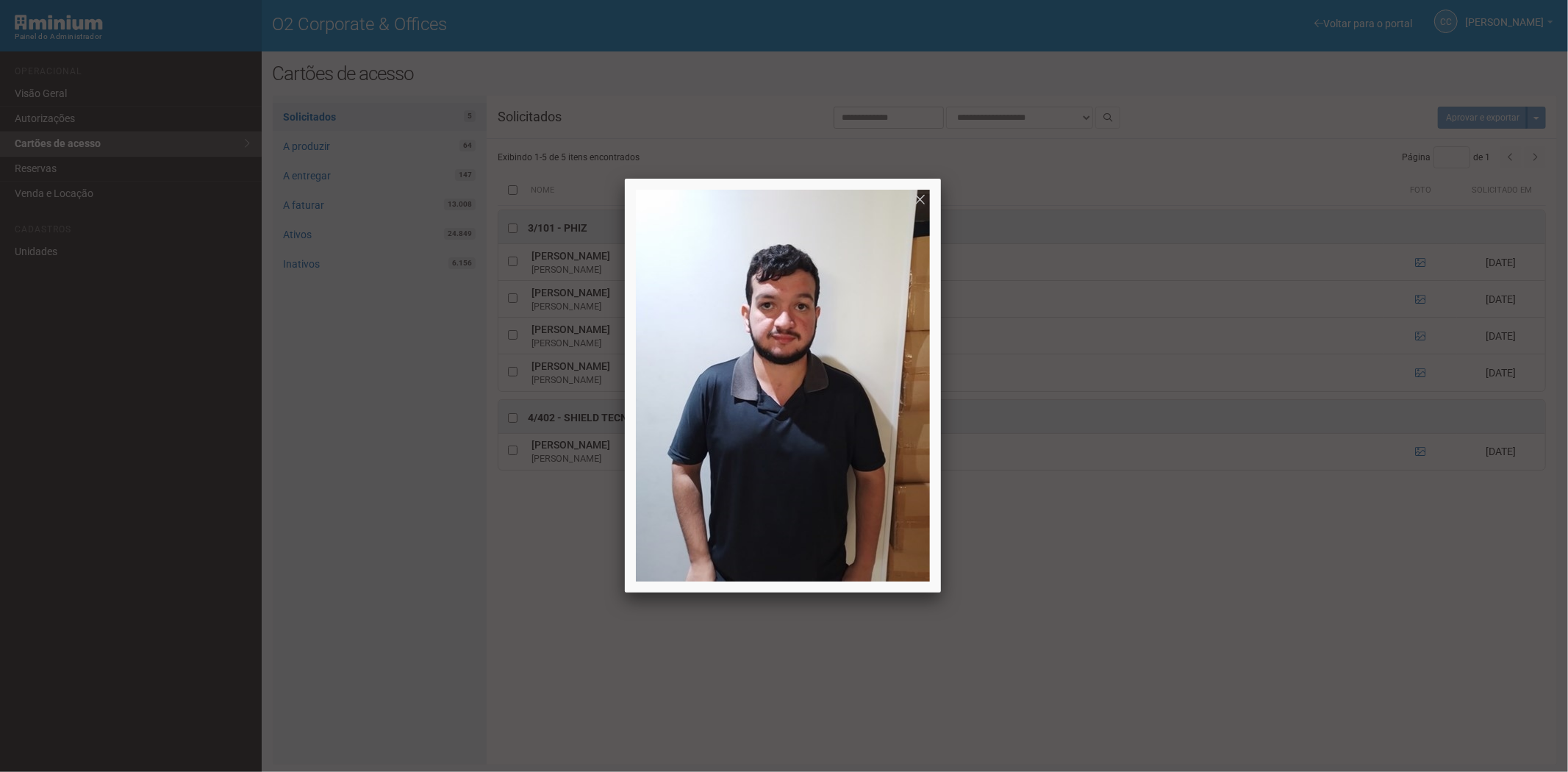
click at [1420, 371] on div at bounding box center [784, 386] width 1568 height 772
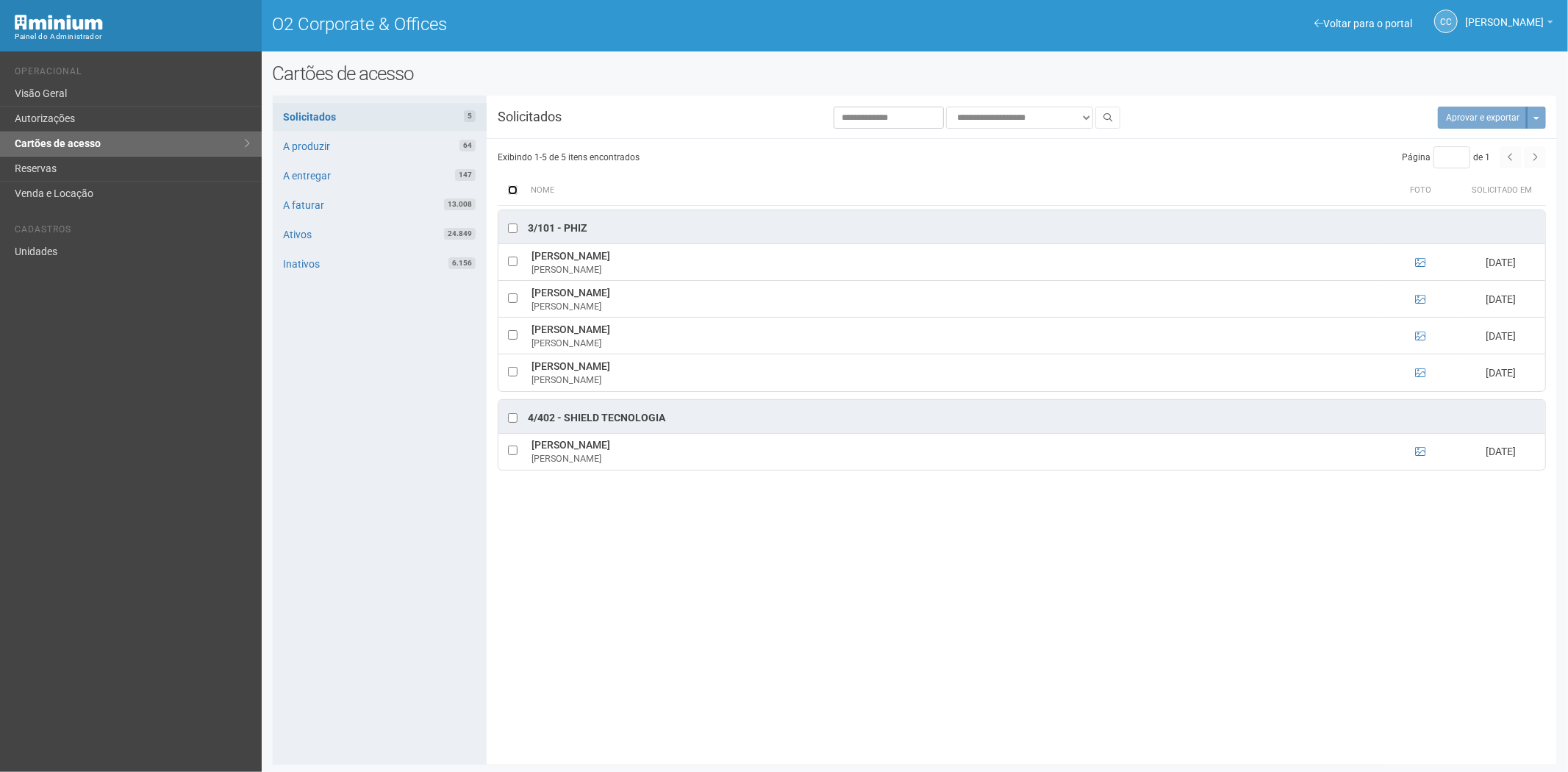
click at [515, 197] on th at bounding box center [512, 190] width 30 height 30
click at [512, 196] on th at bounding box center [512, 190] width 30 height 30
click at [1450, 118] on button "Aprovar e exportar 5" at bounding box center [1475, 117] width 105 height 22
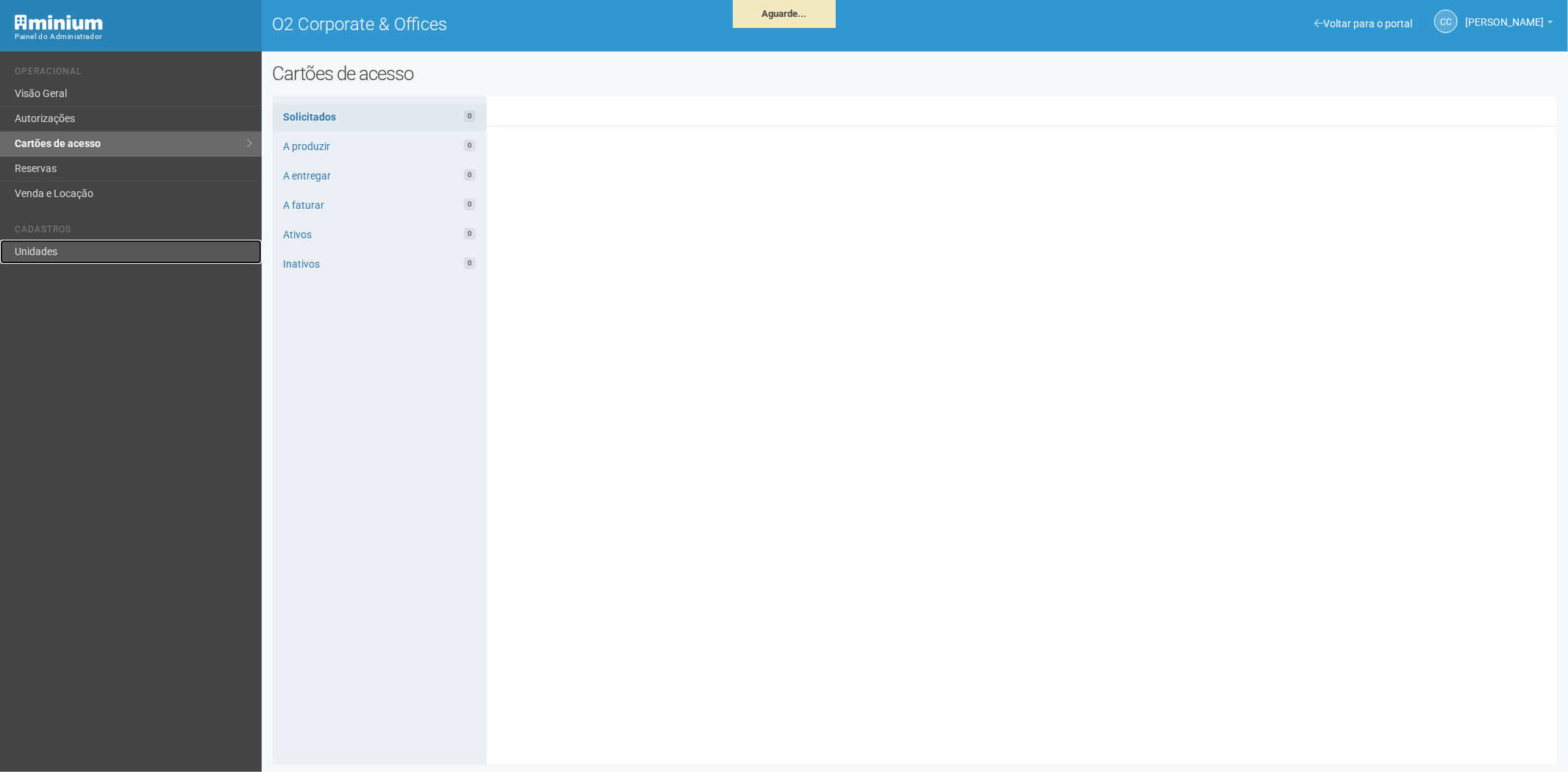
click at [63, 254] on link "Unidades" at bounding box center [131, 251] width 261 height 24
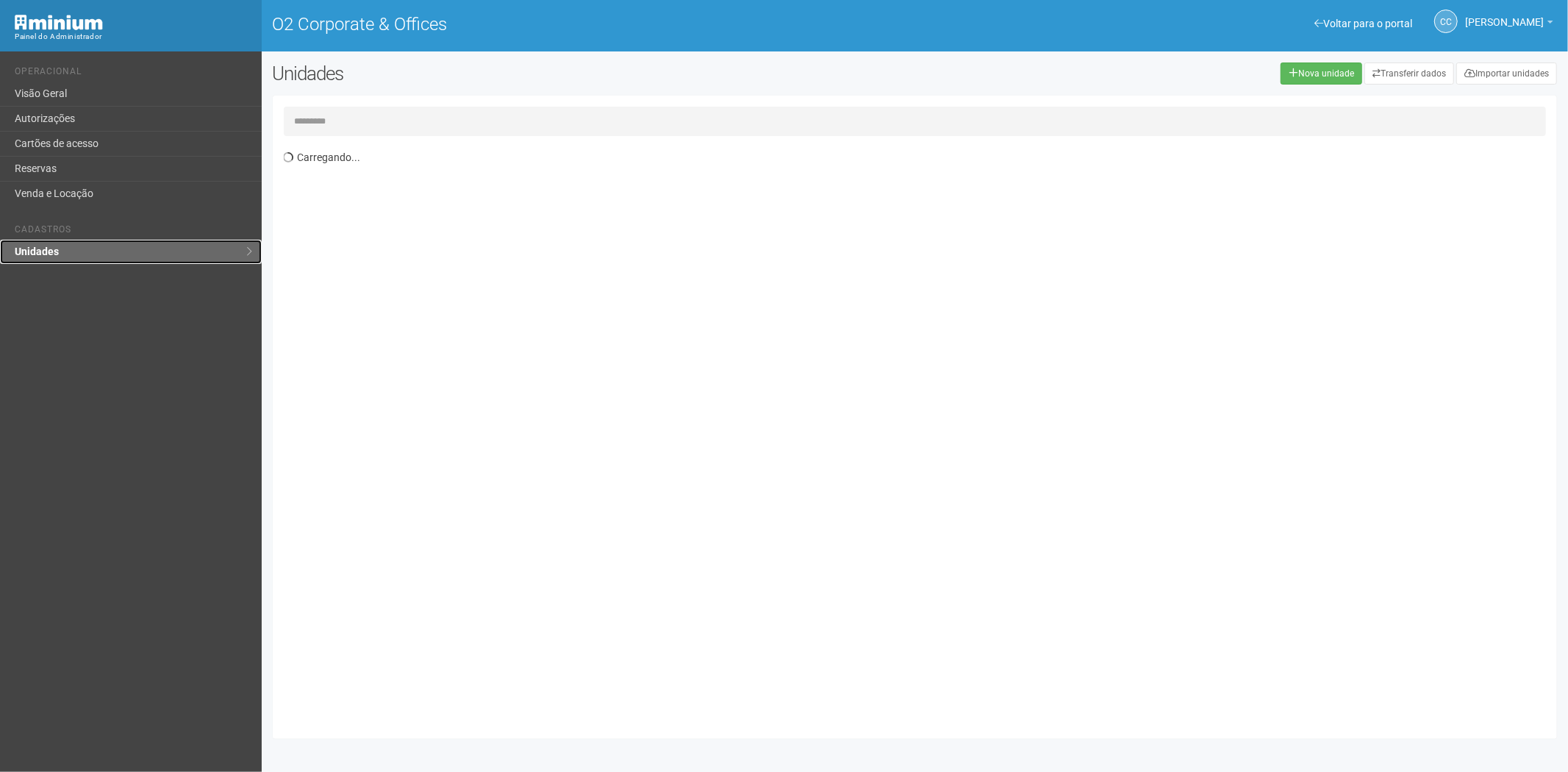
drag, startPoint x: 0, startPoint y: 0, endPoint x: 137, endPoint y: 225, distance: 263.4
click at [86, 246] on link "Unidades" at bounding box center [131, 251] width 261 height 24
click at [335, 119] on input "text" at bounding box center [915, 121] width 1263 height 30
type input "*"
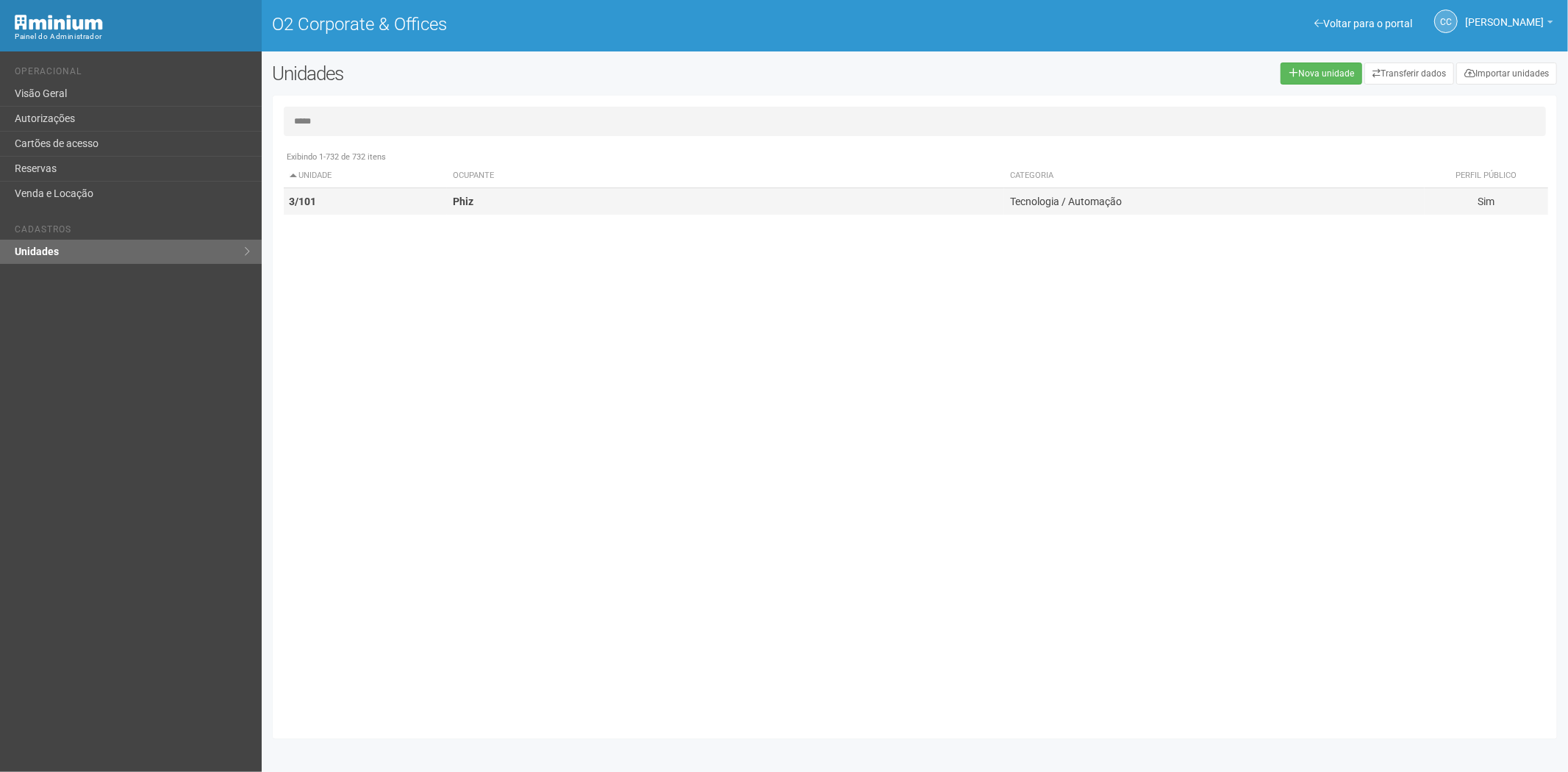
type input "*****"
drag, startPoint x: 345, startPoint y: 191, endPoint x: 444, endPoint y: 228, distance: 105.7
click at [368, 204] on td "3/101" at bounding box center [366, 201] width 164 height 28
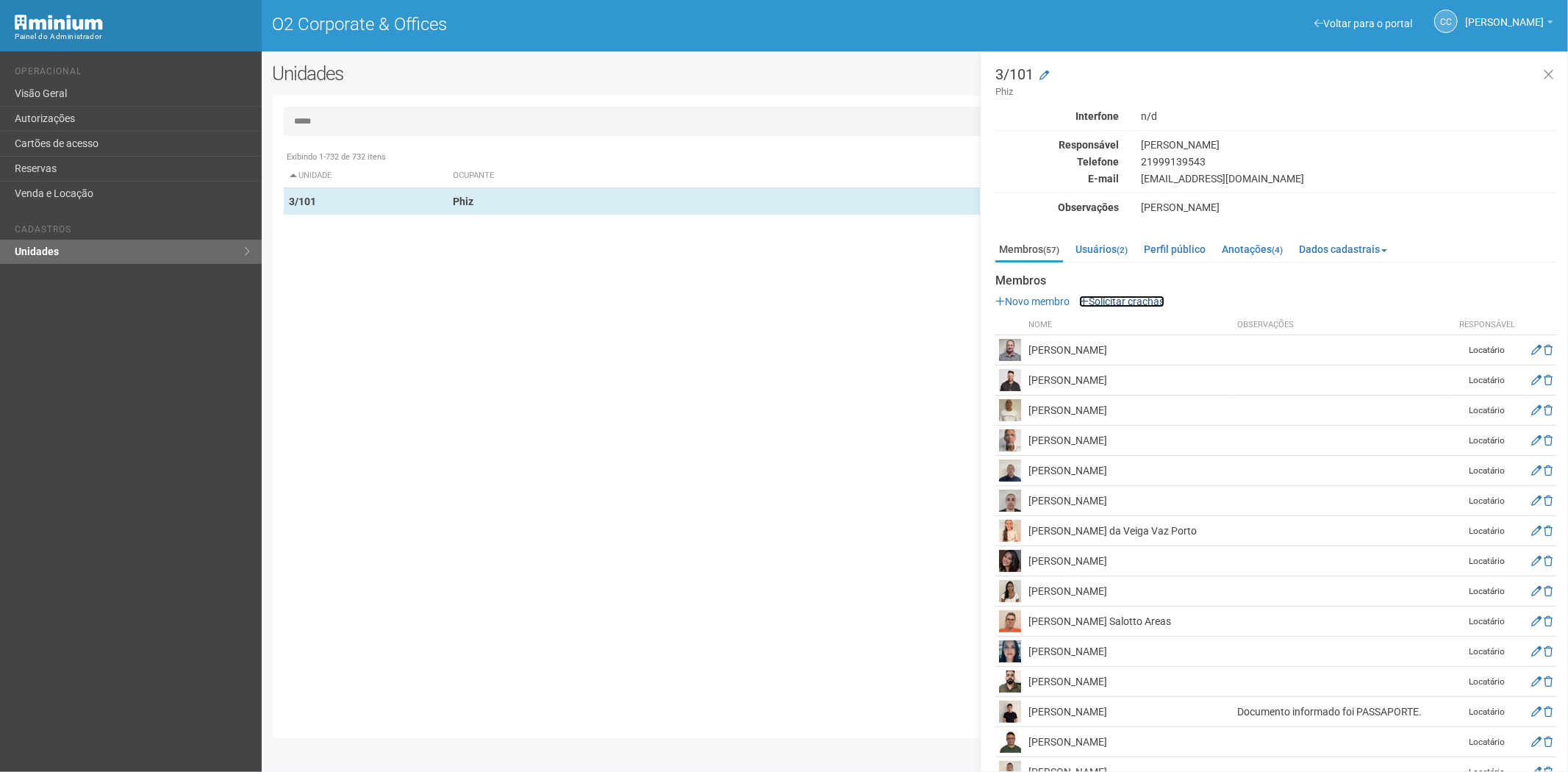
click at [1119, 301] on link "Solicitar crachás" at bounding box center [1121, 301] width 85 height 11
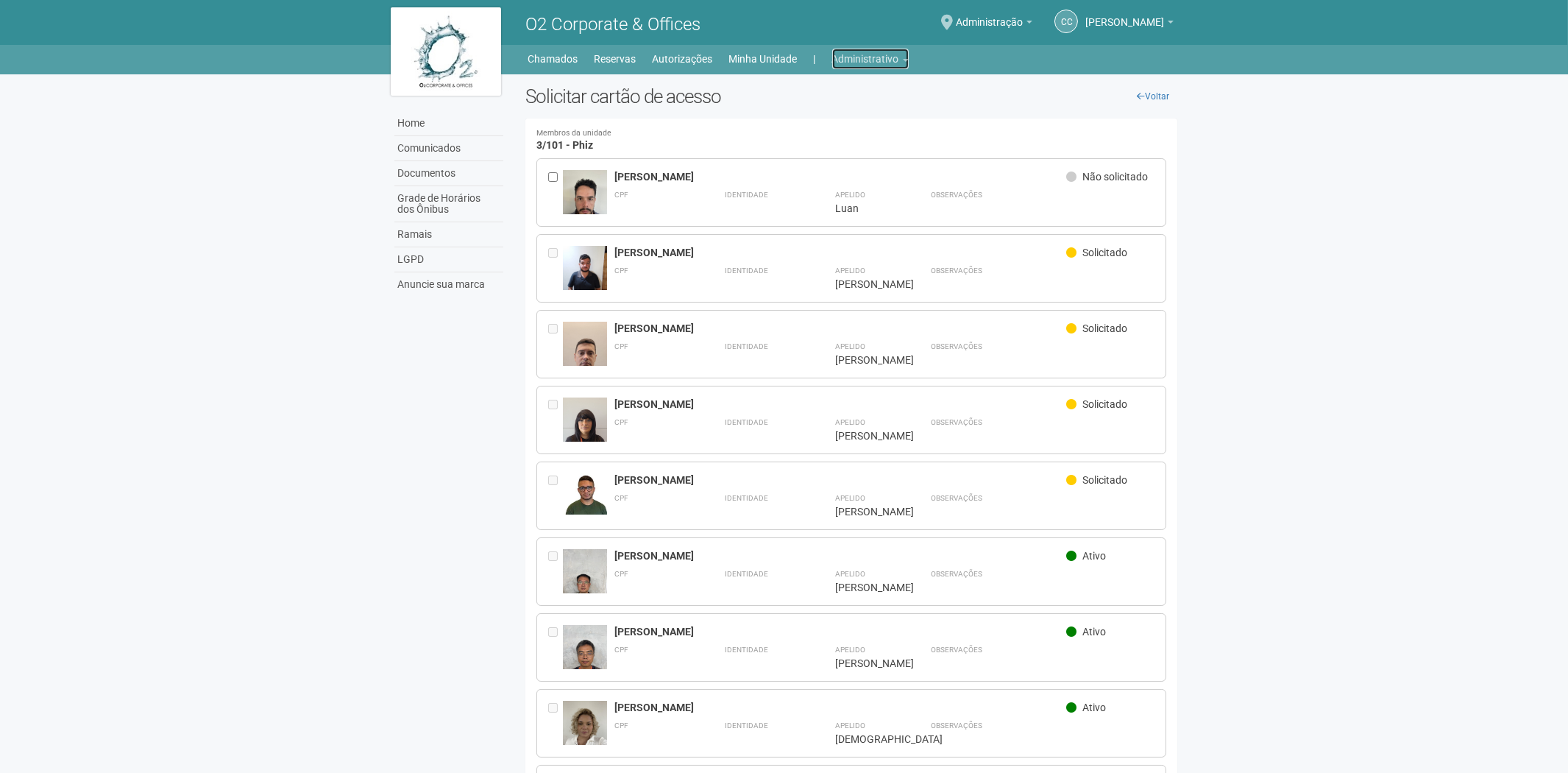
click at [892, 50] on link "Administrativo" at bounding box center [870, 59] width 76 height 21
click at [864, 108] on link "Cartões de acesso" at bounding box center [849, 115] width 125 height 26
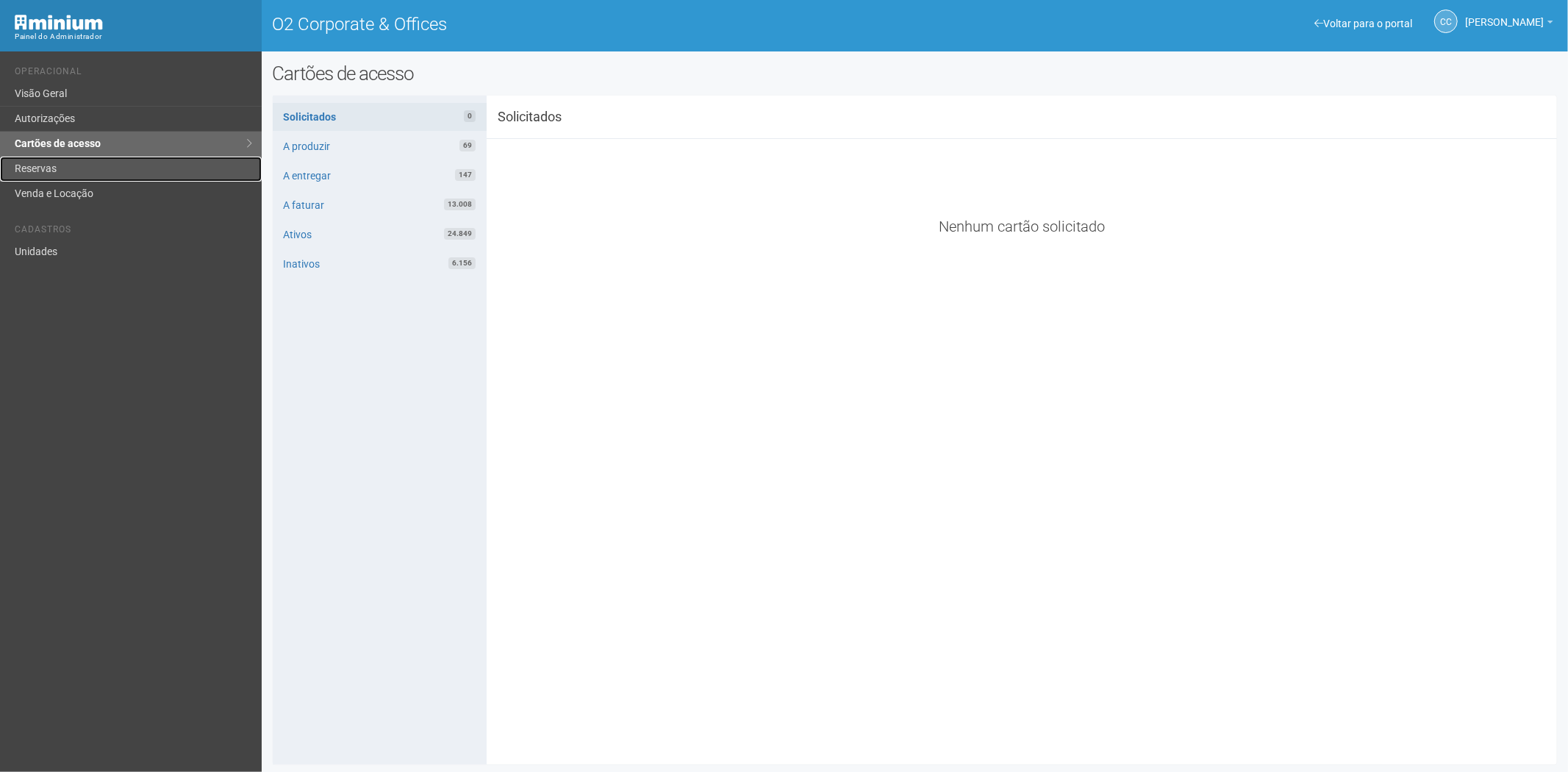
click at [62, 171] on link "Reservas" at bounding box center [131, 169] width 261 height 25
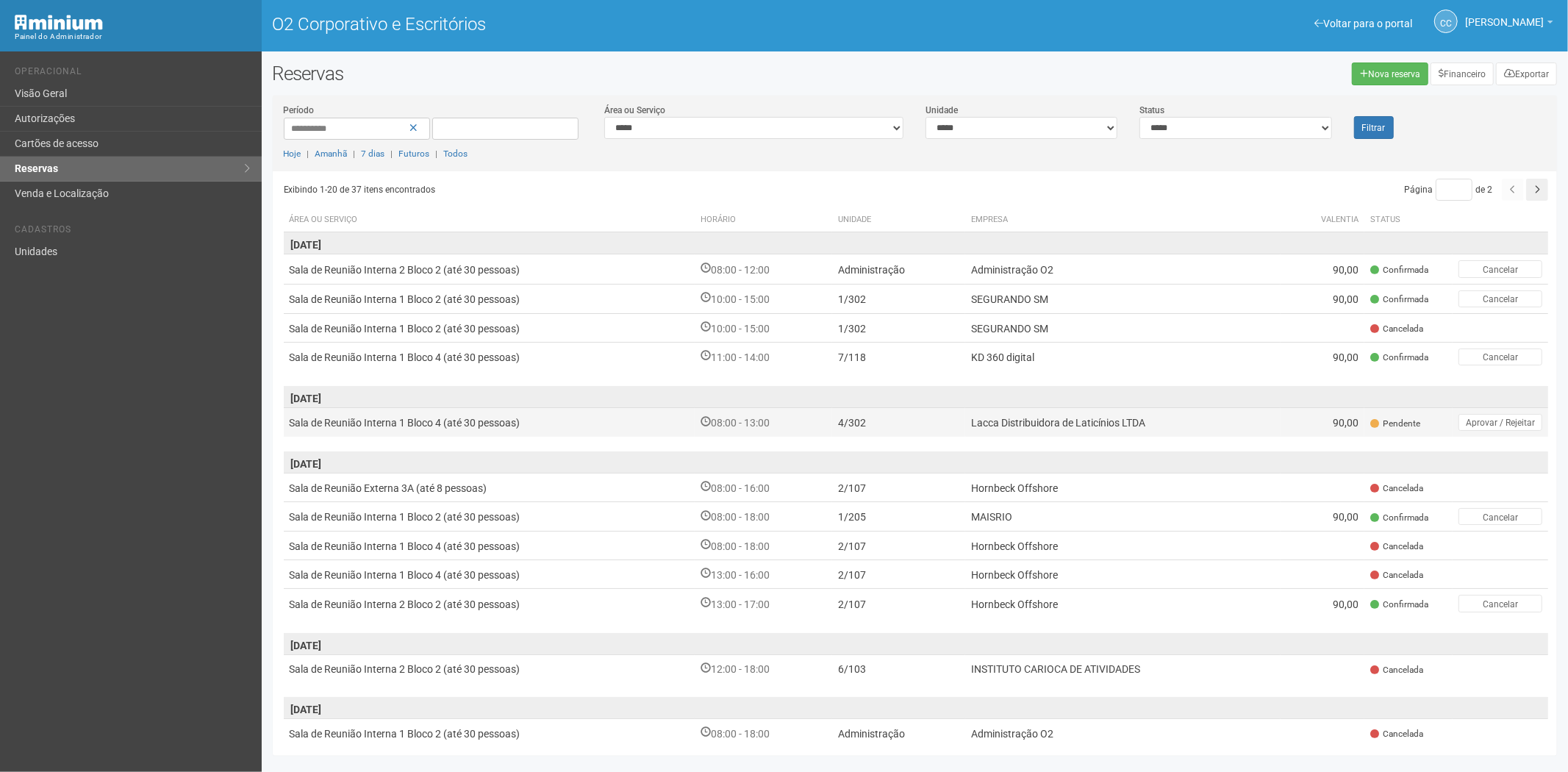
click at [1276, 416] on td "Lacca Distribuidora de Laticínios LTDA" at bounding box center [1122, 422] width 316 height 30
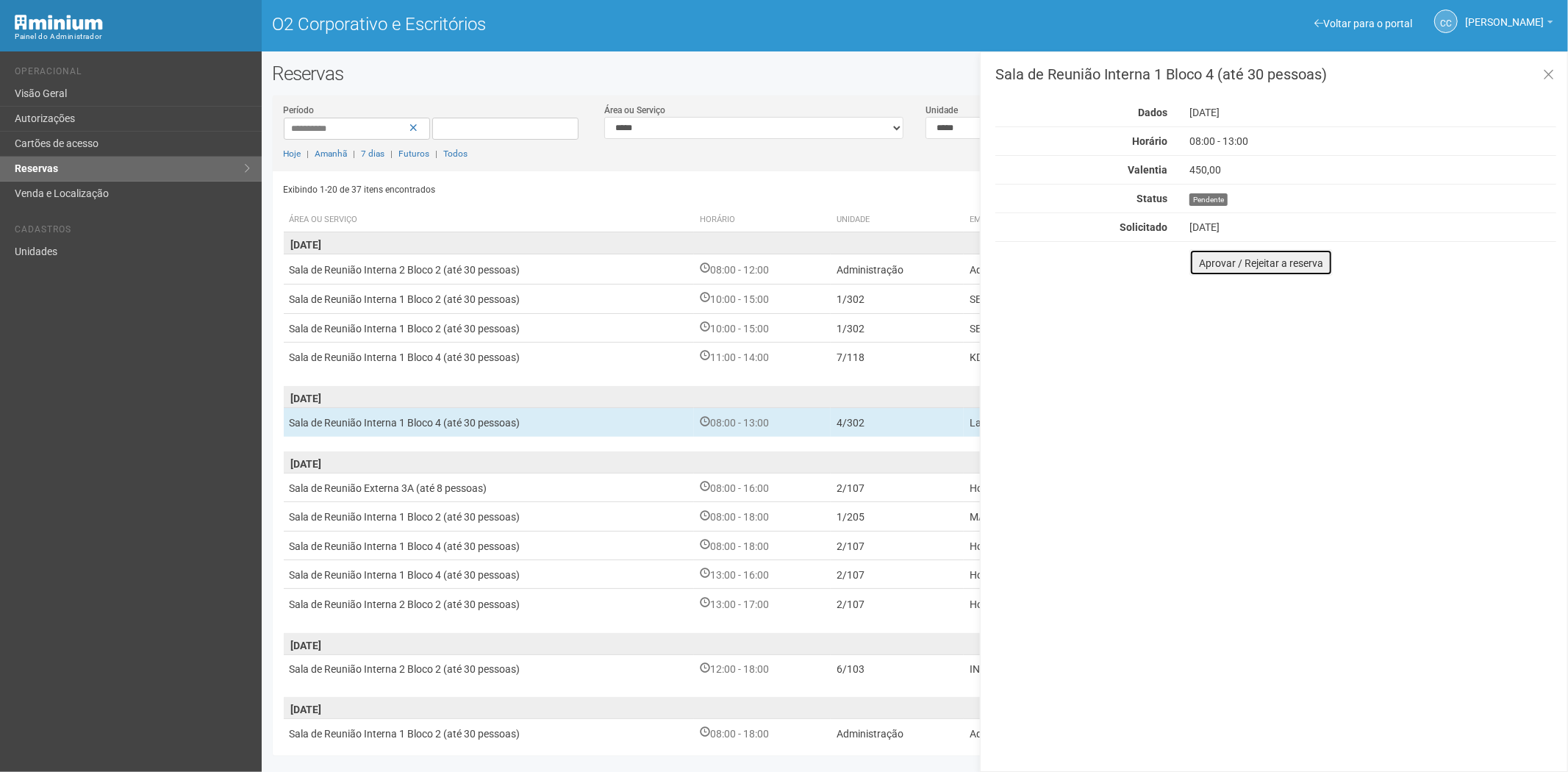
click at [1204, 268] on font "Aprovar / Rejeitar a reserva" at bounding box center [1261, 263] width 124 height 11
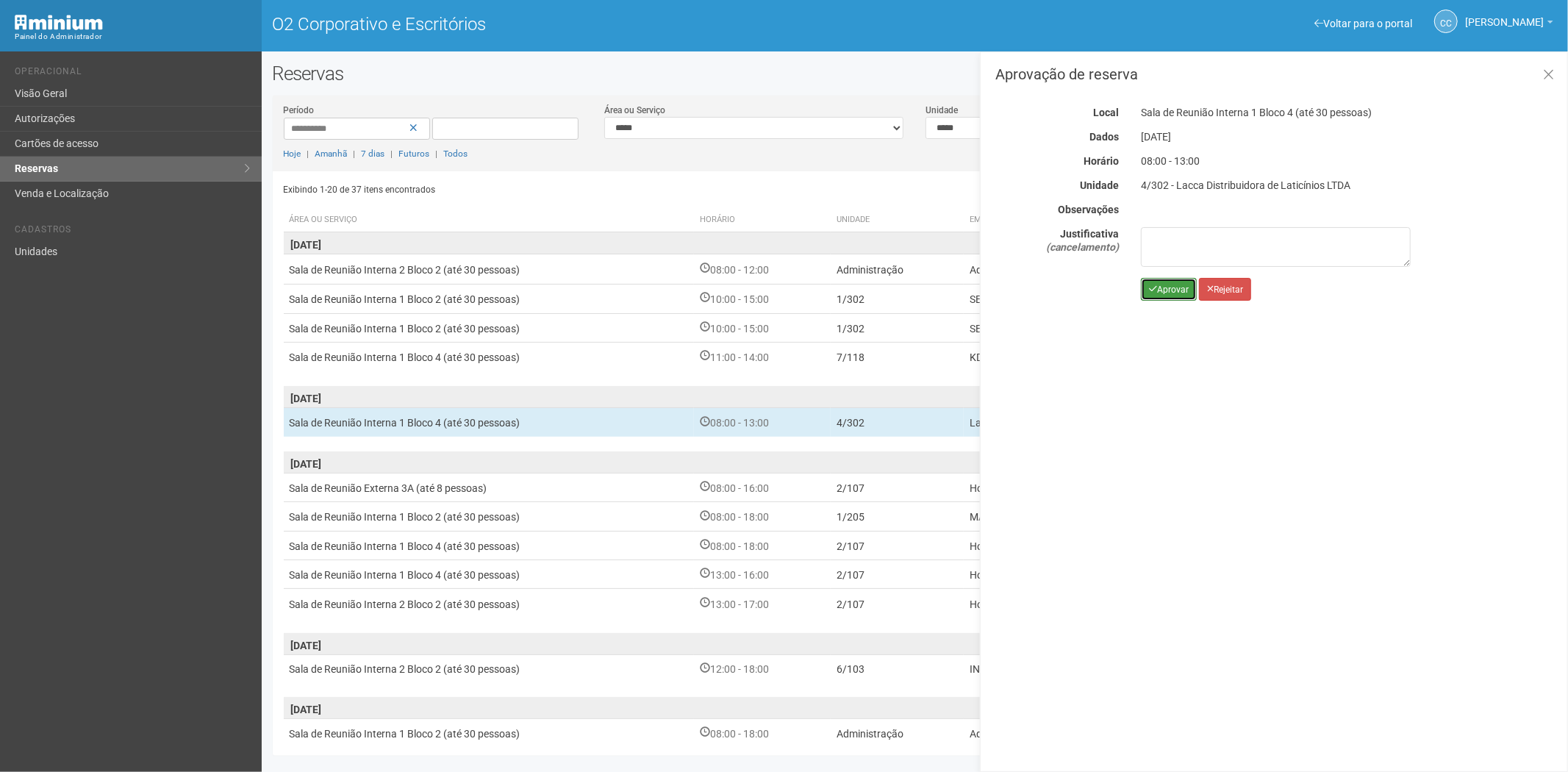
click at [1155, 290] on icon "submit" at bounding box center [1152, 288] width 8 height 9
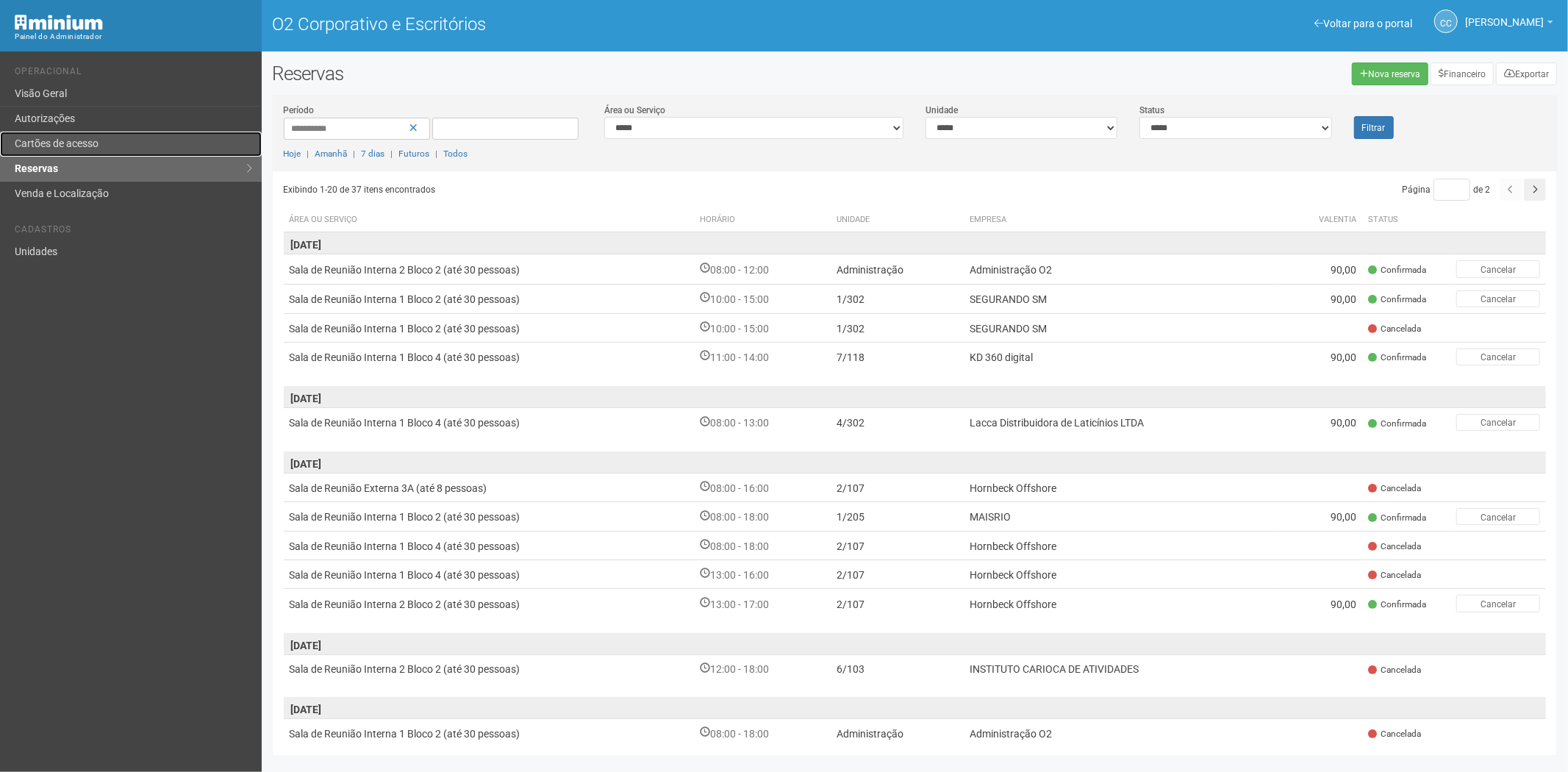
click at [69, 148] on font "Cartões de acesso" at bounding box center [56, 143] width 84 height 11
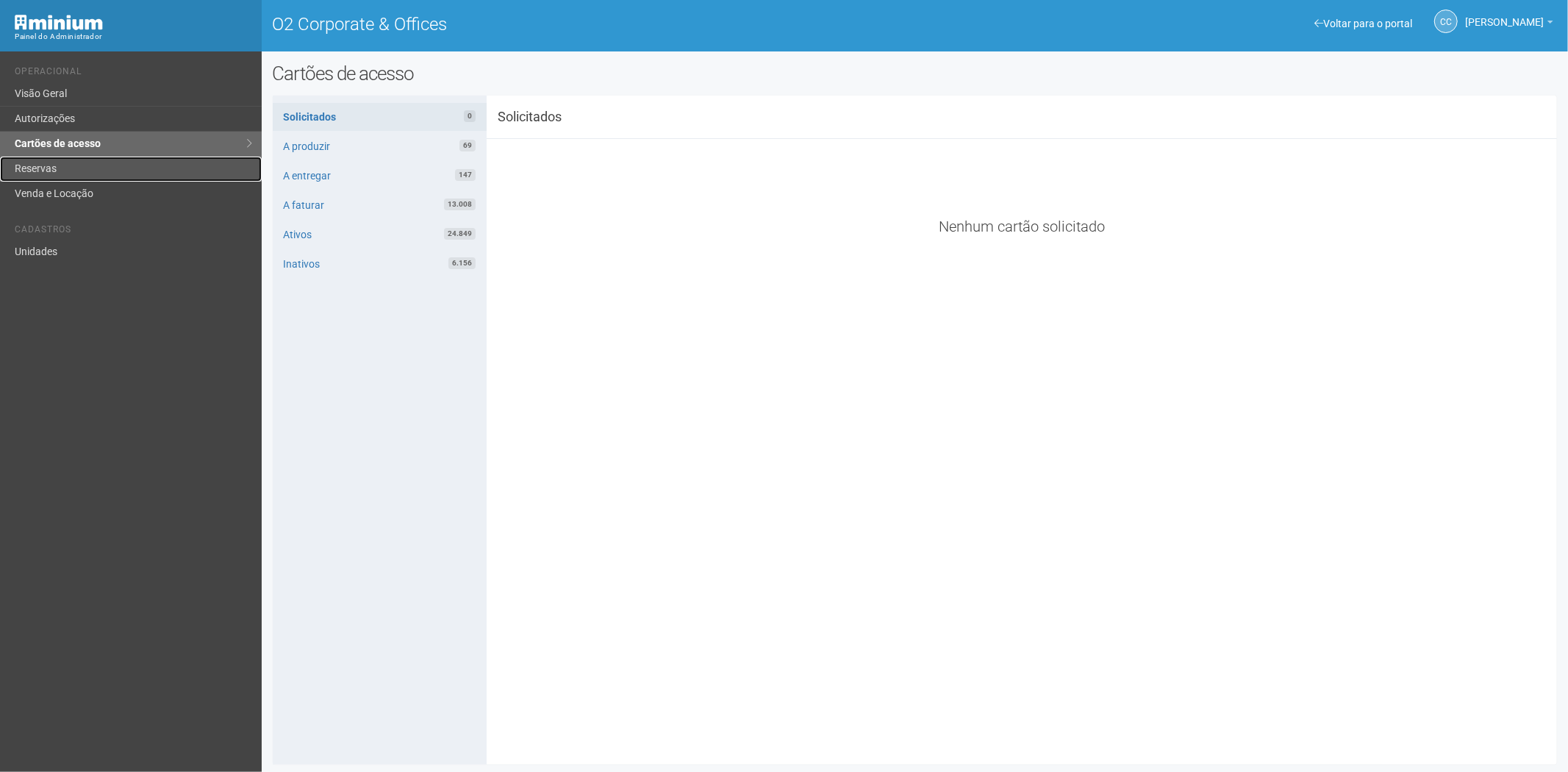
click at [104, 162] on link "Reservas" at bounding box center [131, 169] width 261 height 25
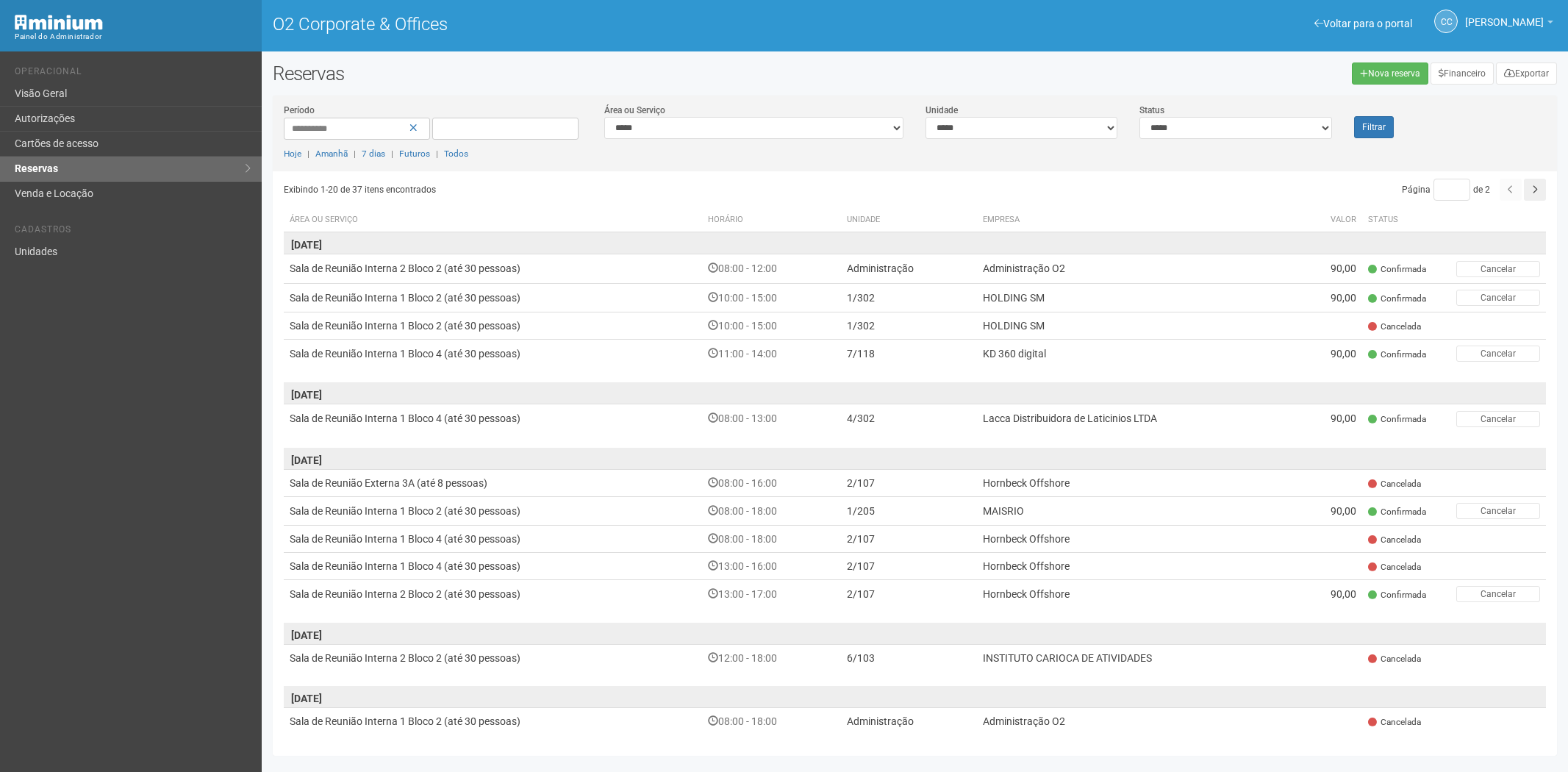
click at [82, 143] on link "Cartões de acesso" at bounding box center [131, 144] width 261 height 25
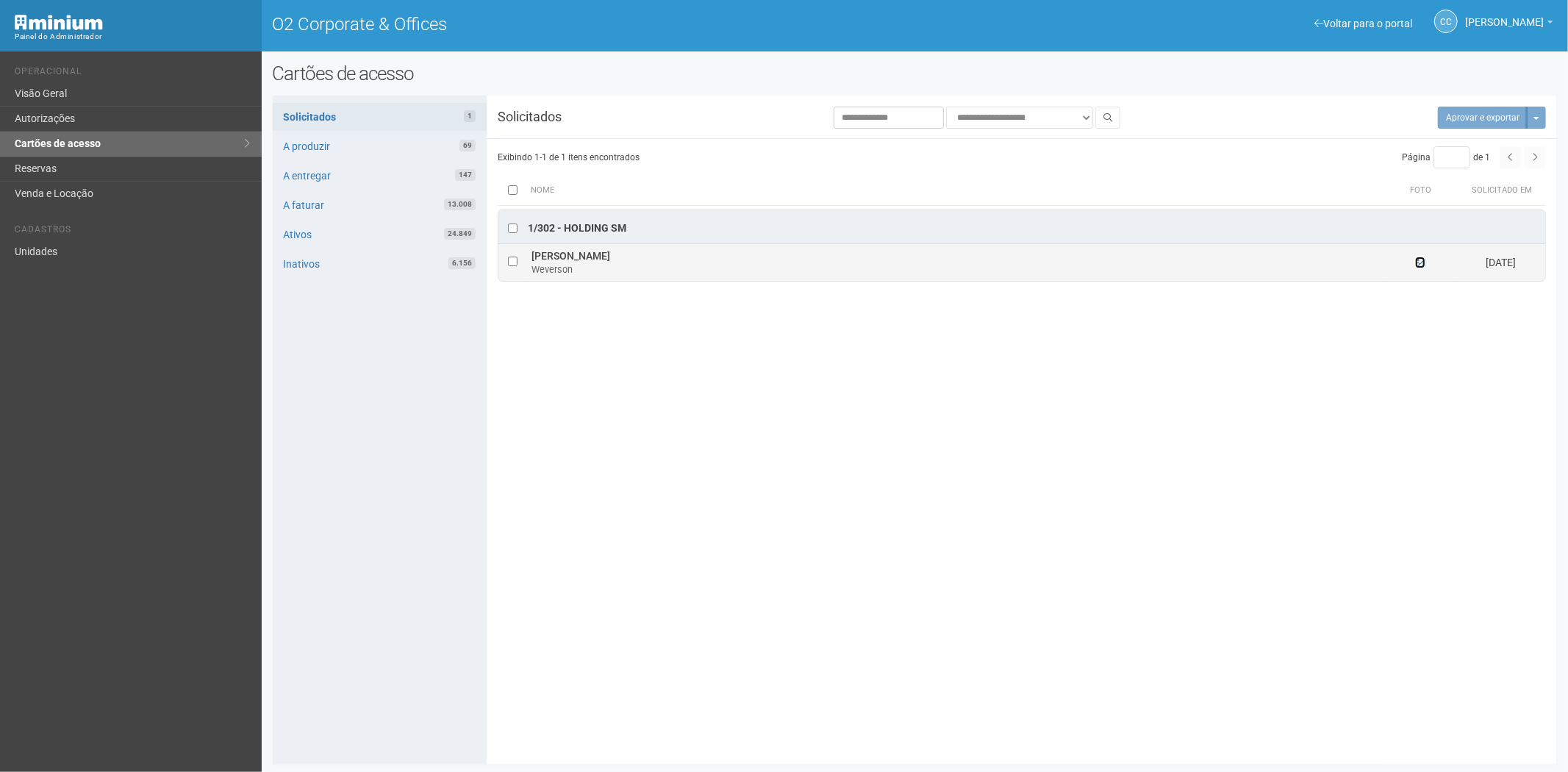
click at [1417, 265] on icon at bounding box center [1419, 262] width 10 height 10
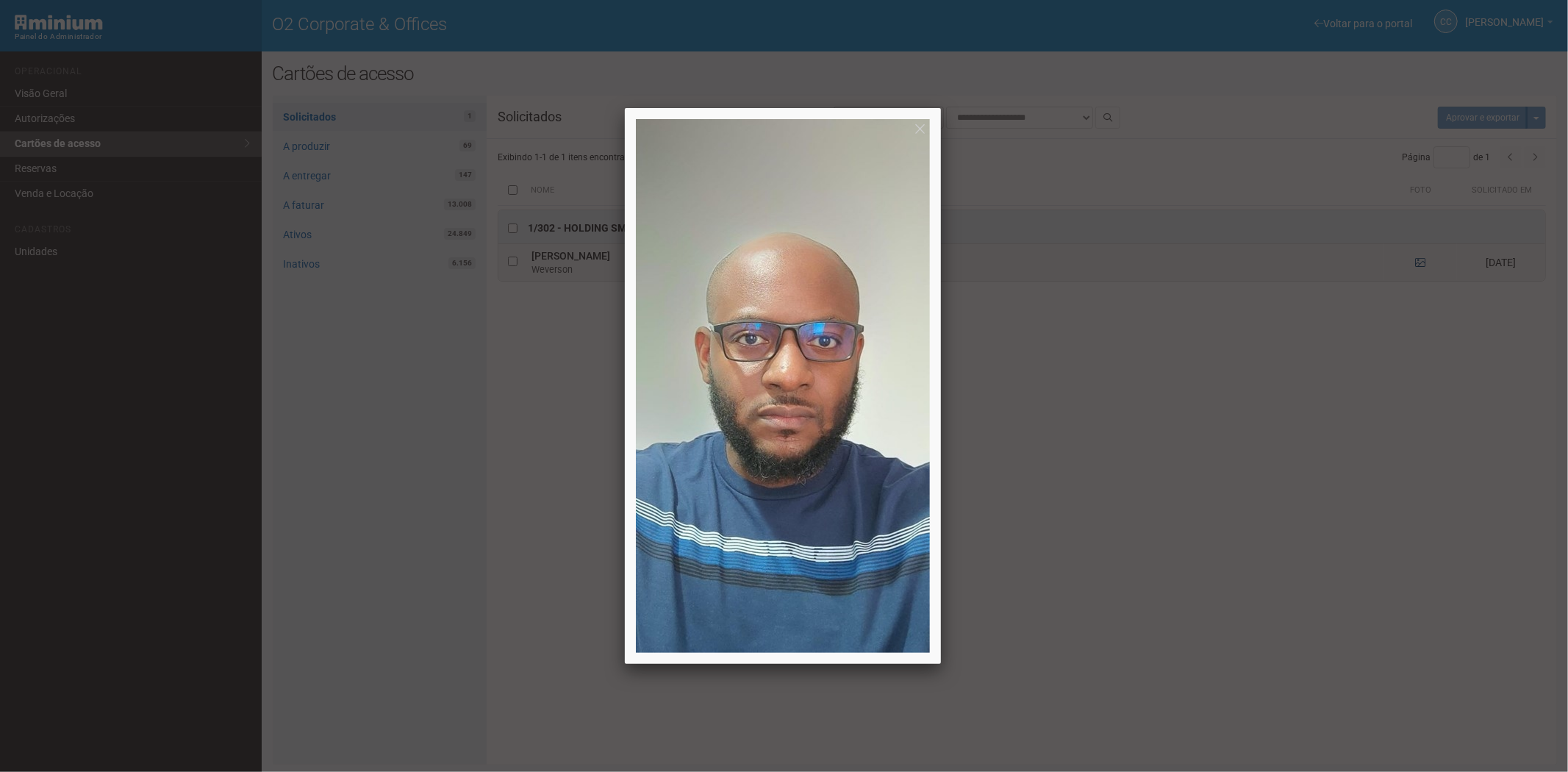
click at [1417, 265] on div at bounding box center [784, 386] width 1568 height 772
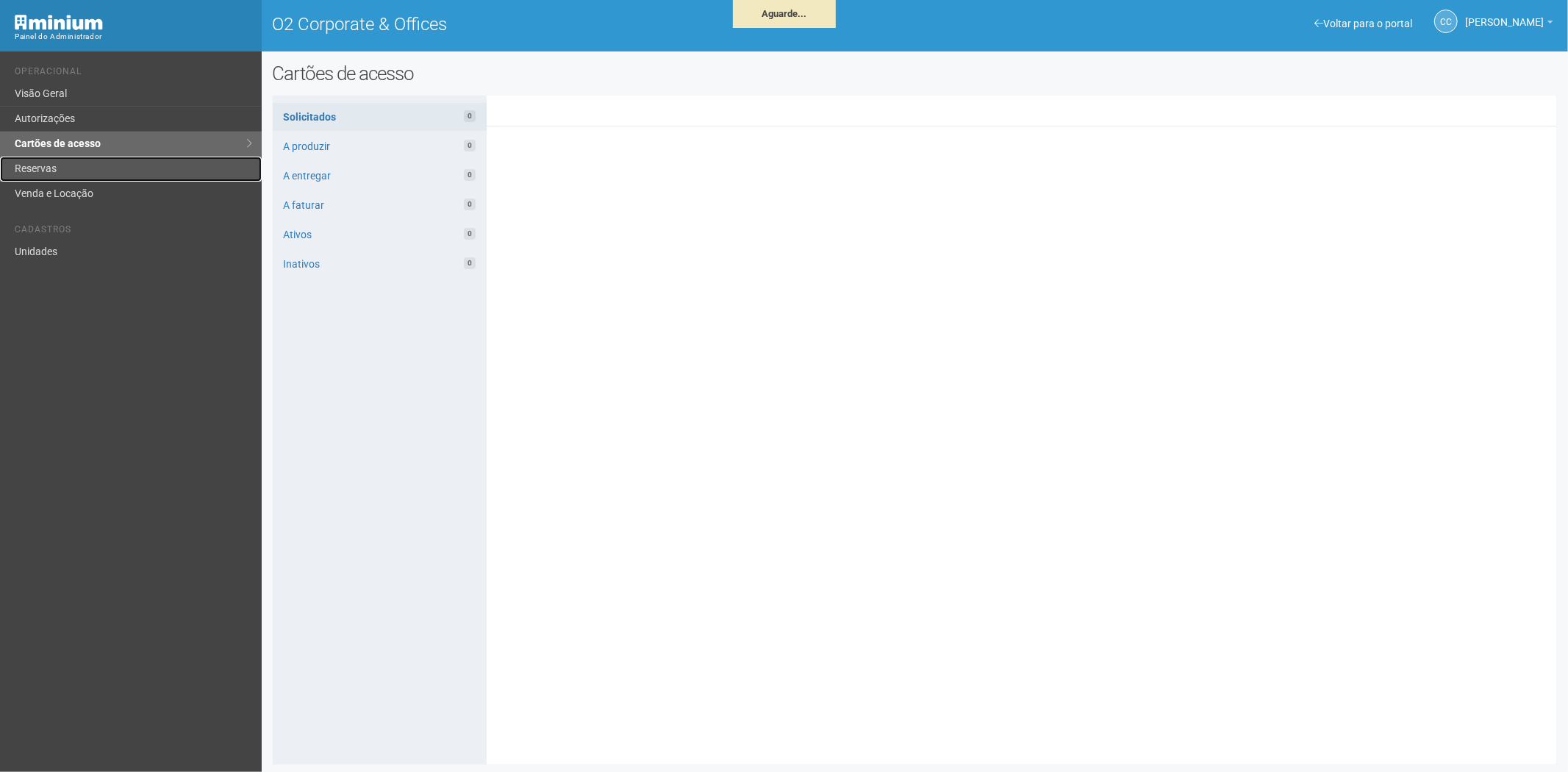
click at [62, 162] on link "Reservas" at bounding box center [131, 169] width 261 height 25
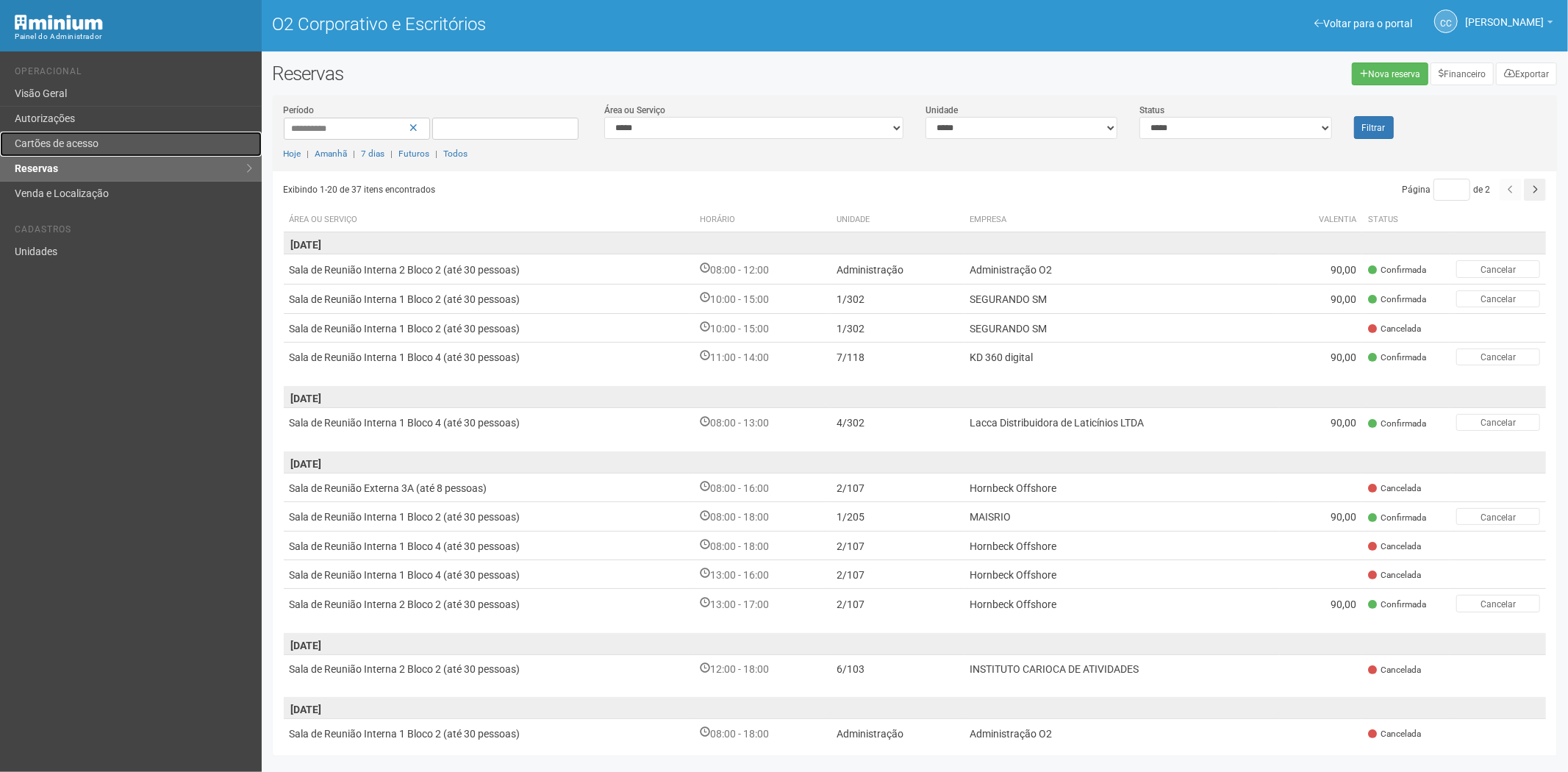
click at [85, 140] on font "Cartões de acesso" at bounding box center [56, 143] width 84 height 11
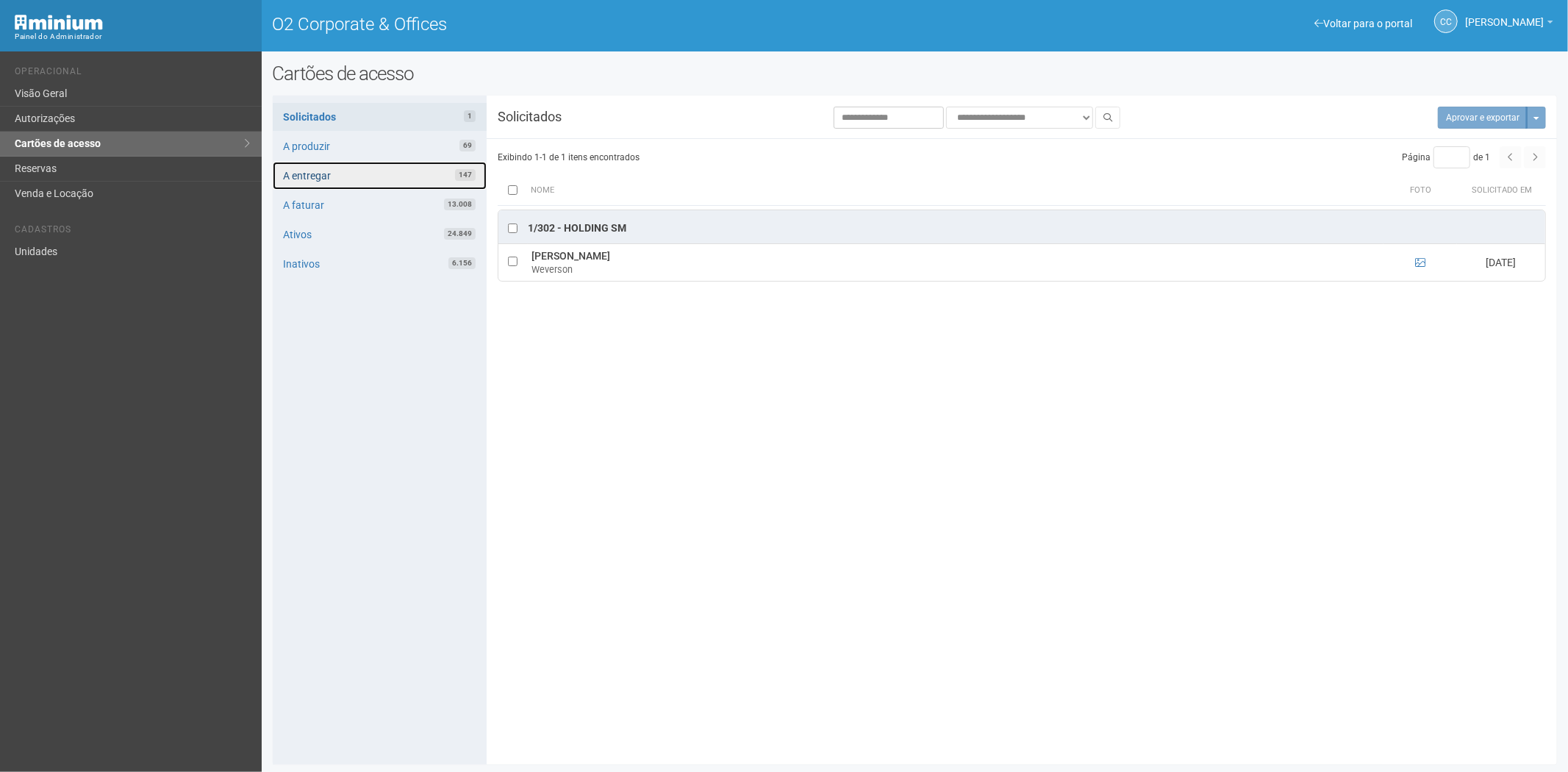
click at [398, 173] on link "A entregar 147" at bounding box center [379, 175] width 214 height 28
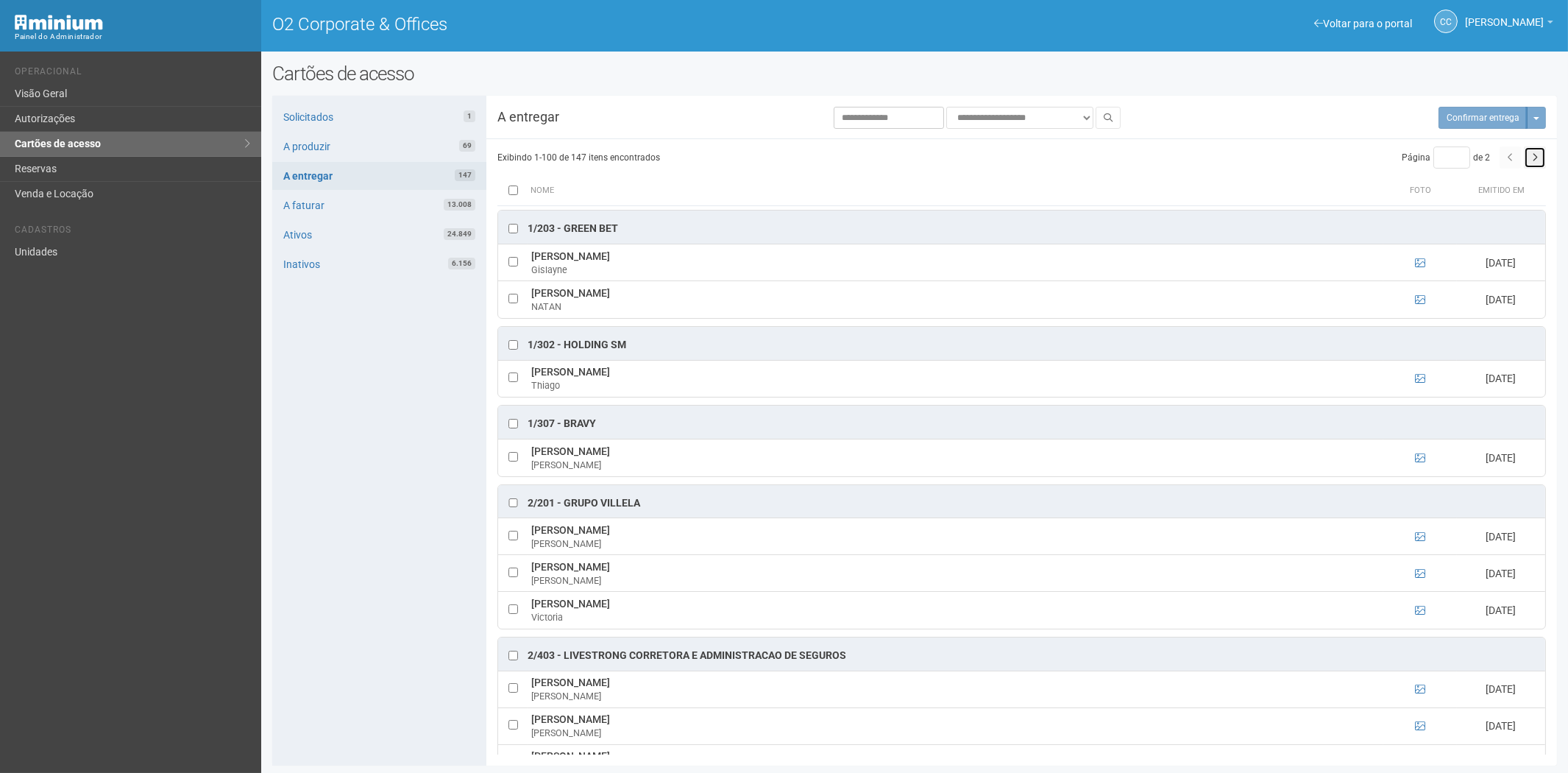
click at [1535, 157] on icon "button" at bounding box center [1535, 157] width 6 height 9
type input "*"
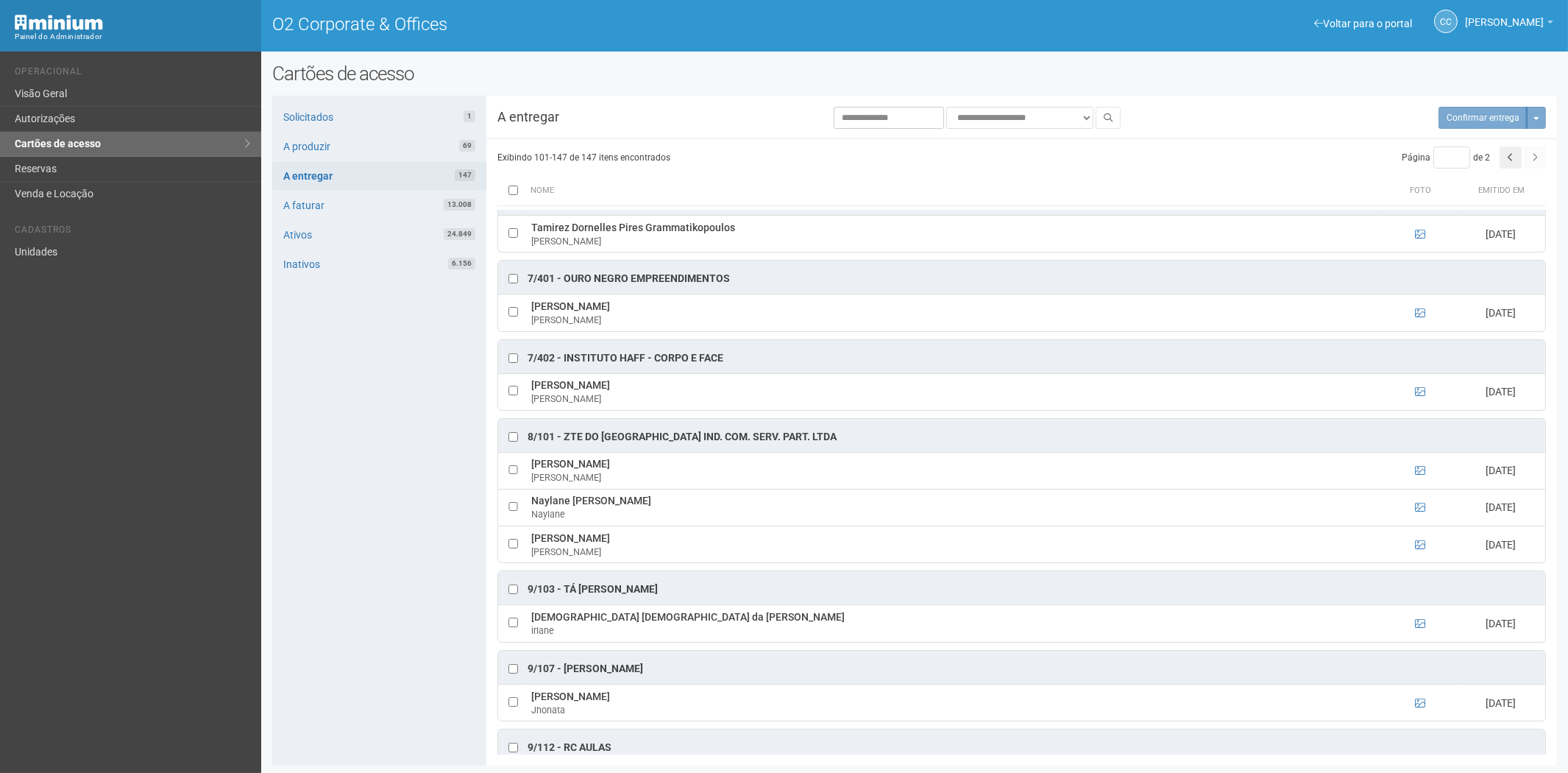
scroll to position [2474, 0]
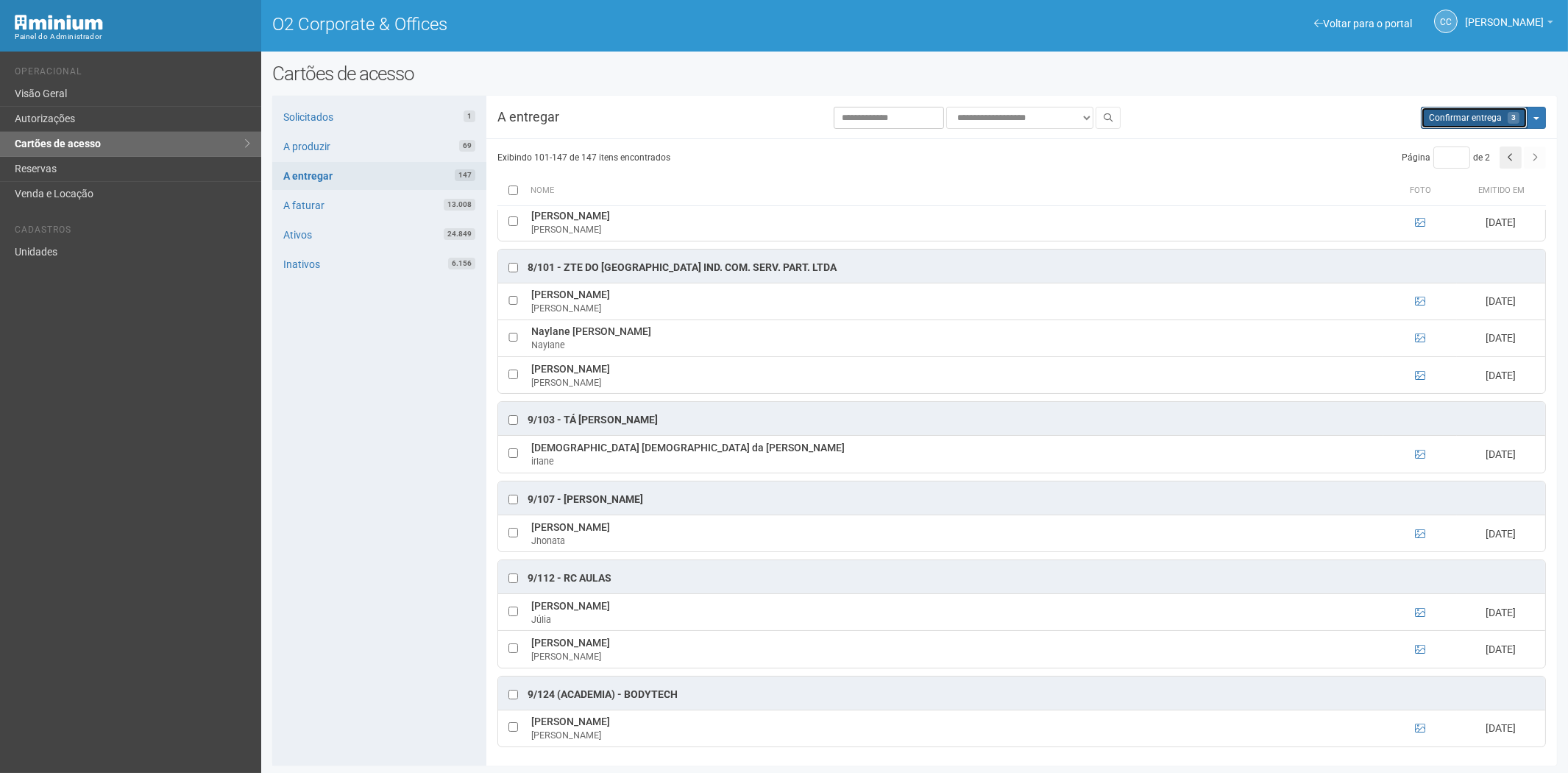
click at [1454, 116] on span "Confirmar entrega" at bounding box center [1465, 117] width 73 height 10
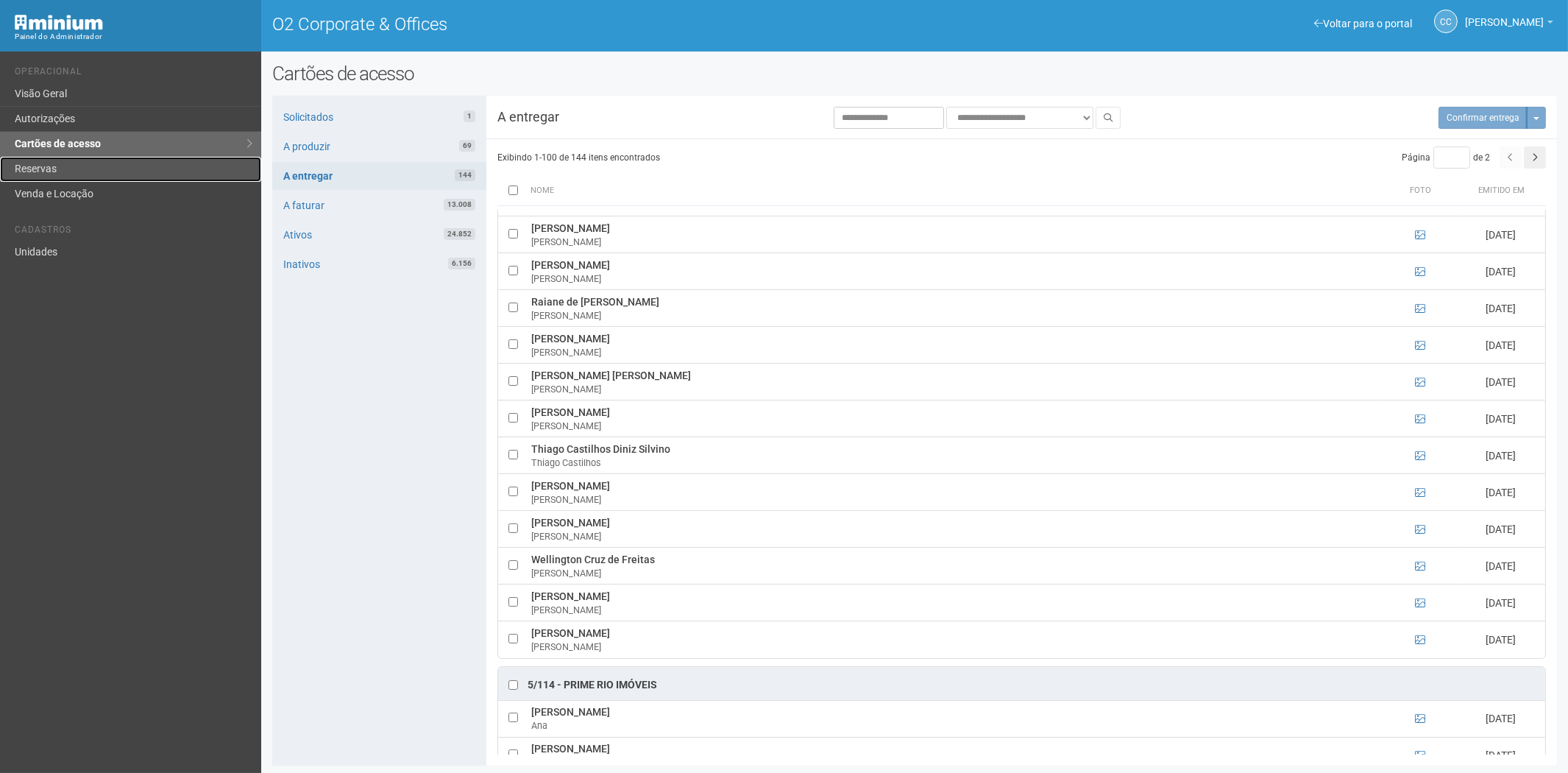
click at [72, 159] on link "Reservas" at bounding box center [131, 169] width 261 height 25
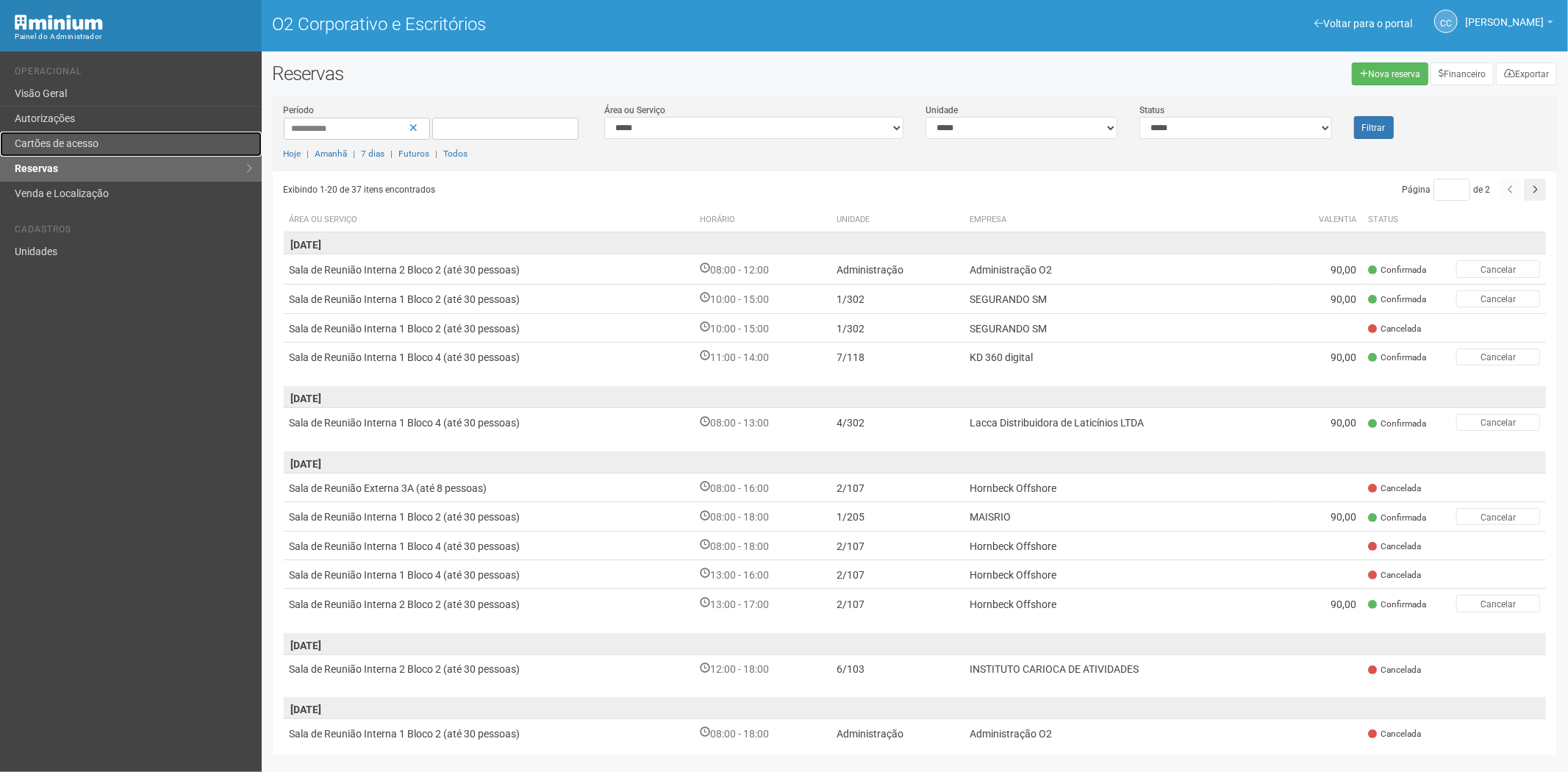
click at [85, 141] on font "Cartões de acesso" at bounding box center [56, 143] width 84 height 11
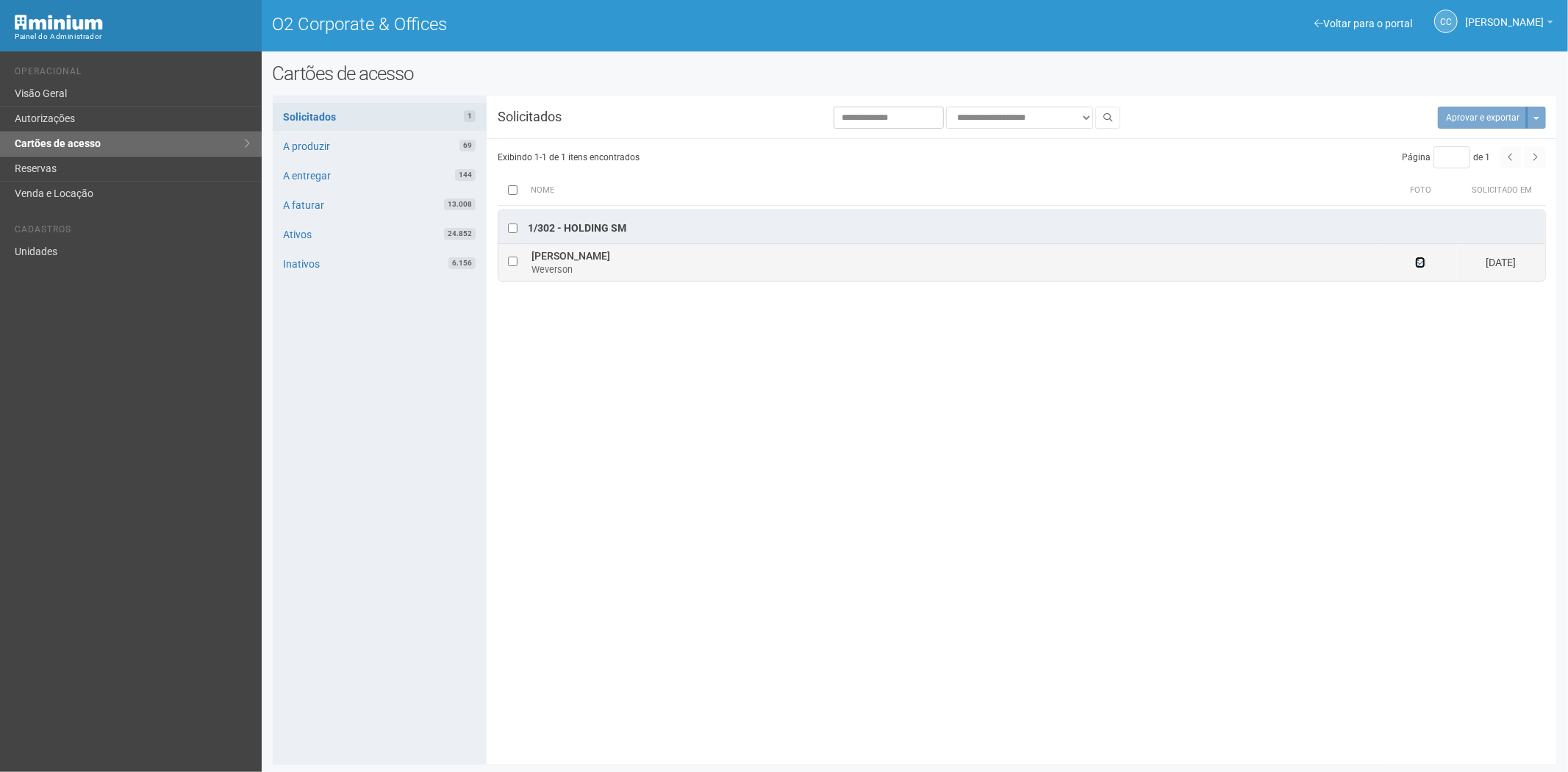
click at [1423, 263] on icon at bounding box center [1419, 262] width 10 height 10
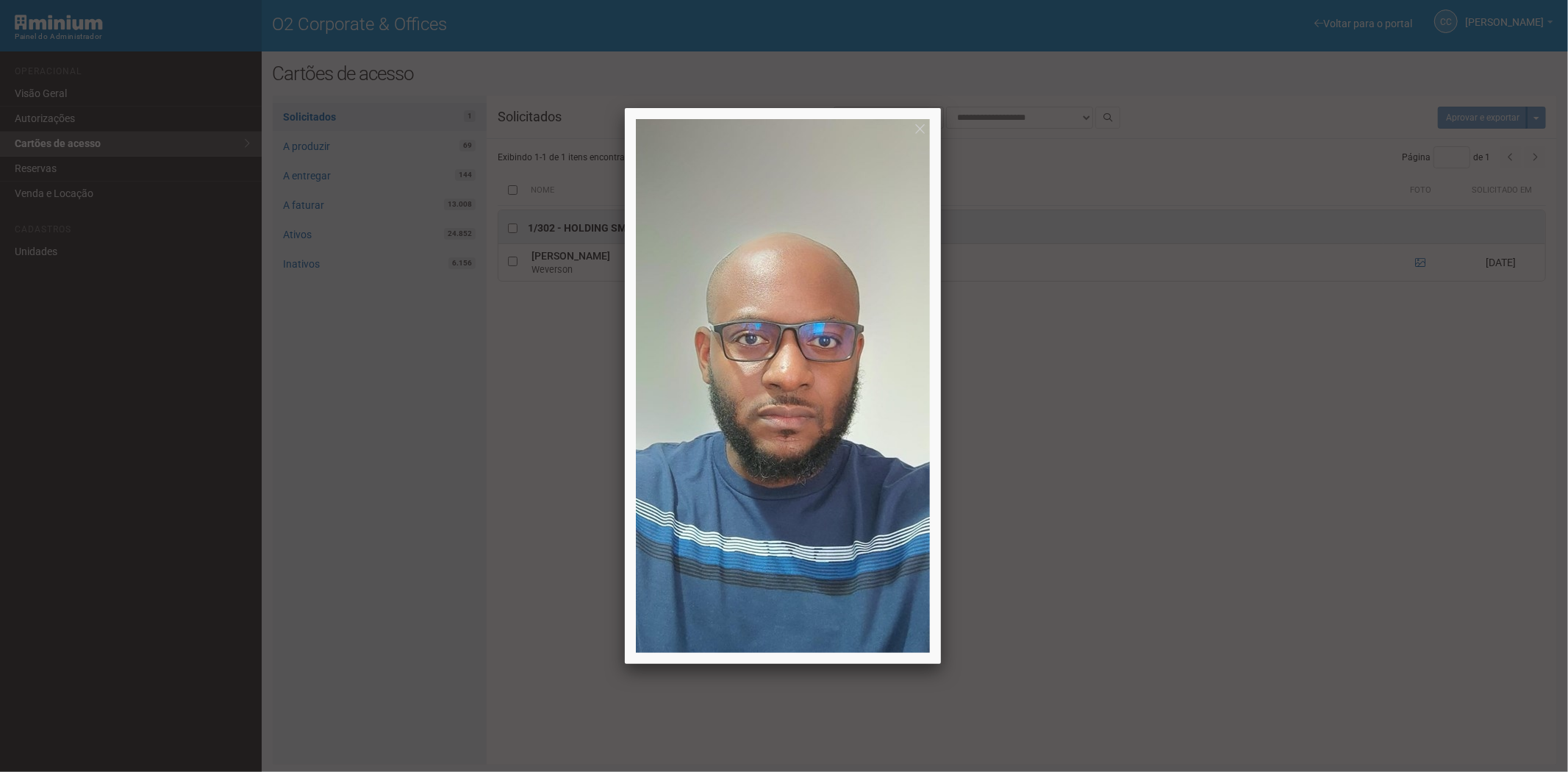
click at [1248, 537] on div at bounding box center [784, 386] width 1568 height 772
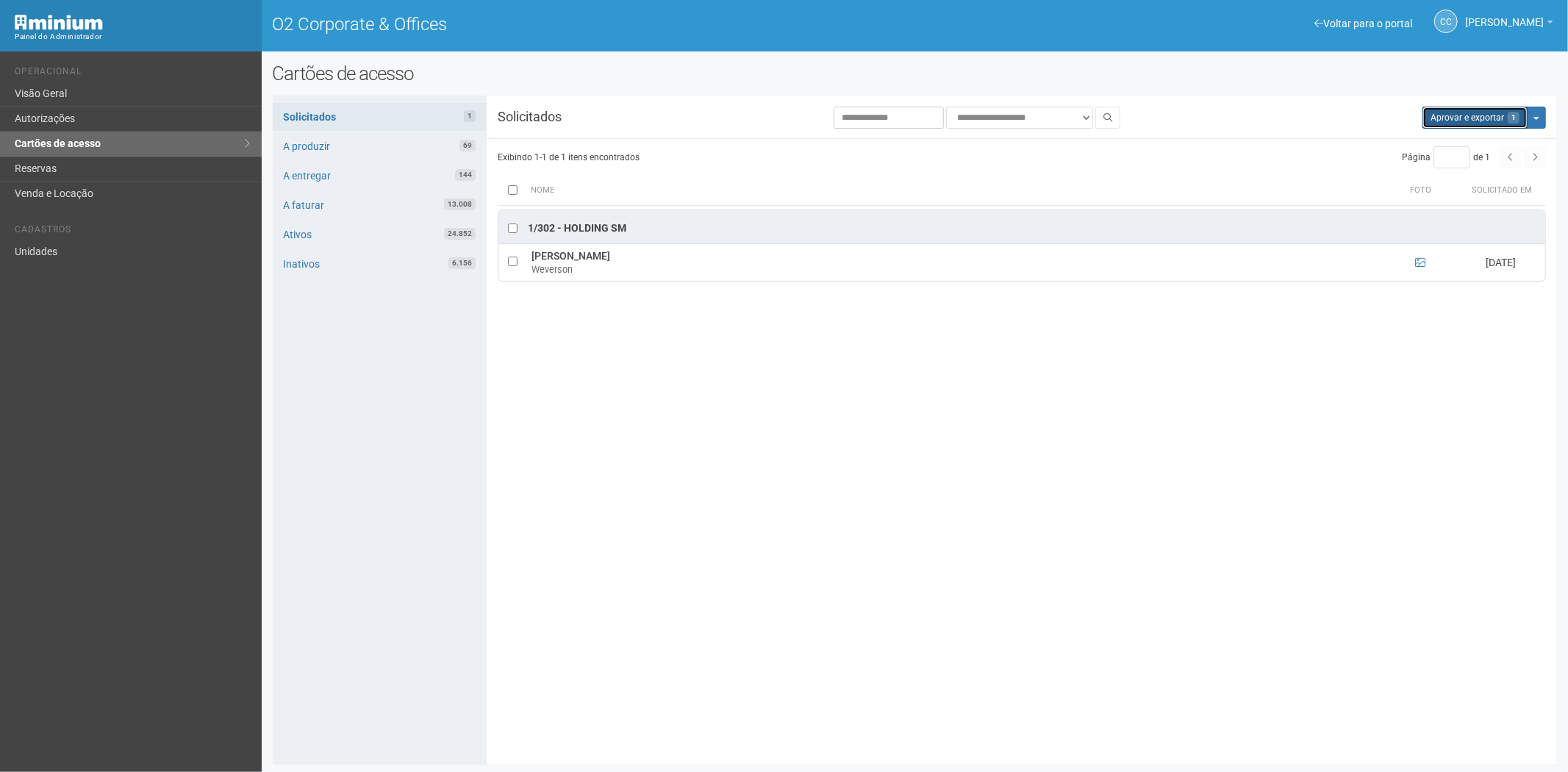
click at [1436, 119] on button "Aprovar e exportar 1" at bounding box center [1475, 117] width 105 height 22
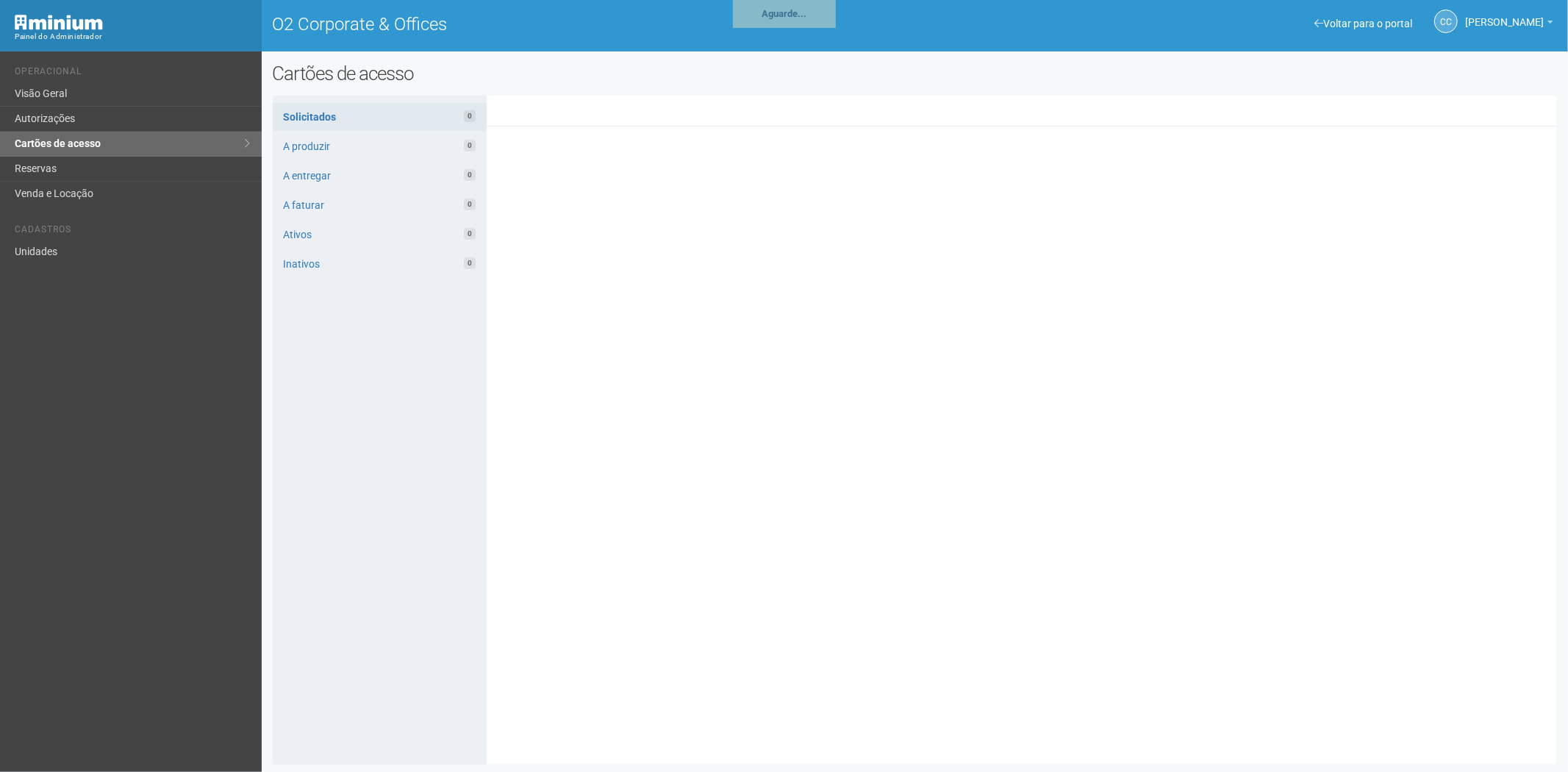
click at [46, 171] on link "Reservas" at bounding box center [131, 169] width 261 height 25
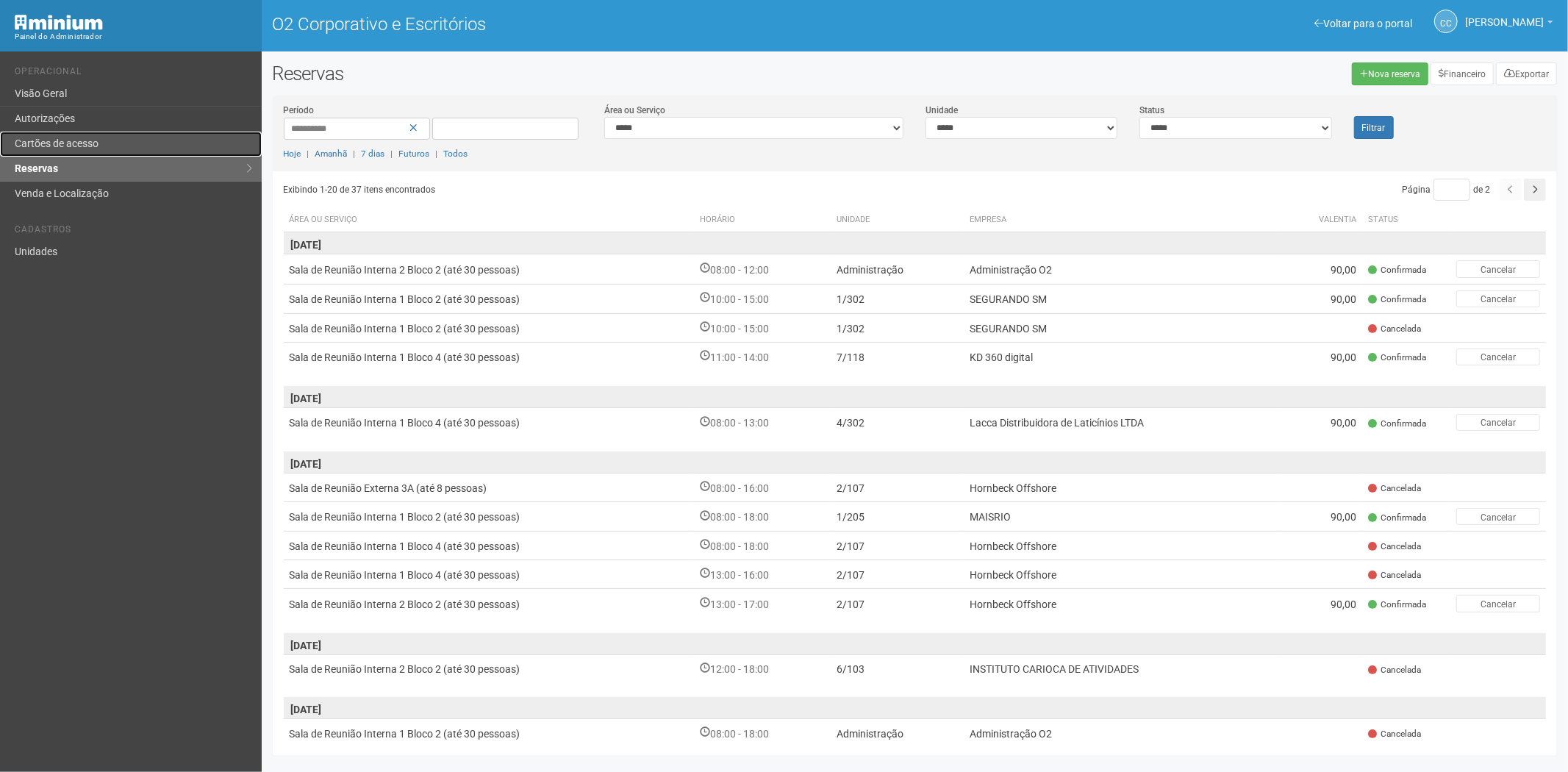
click at [92, 132] on link "Cartões de acesso" at bounding box center [131, 144] width 261 height 25
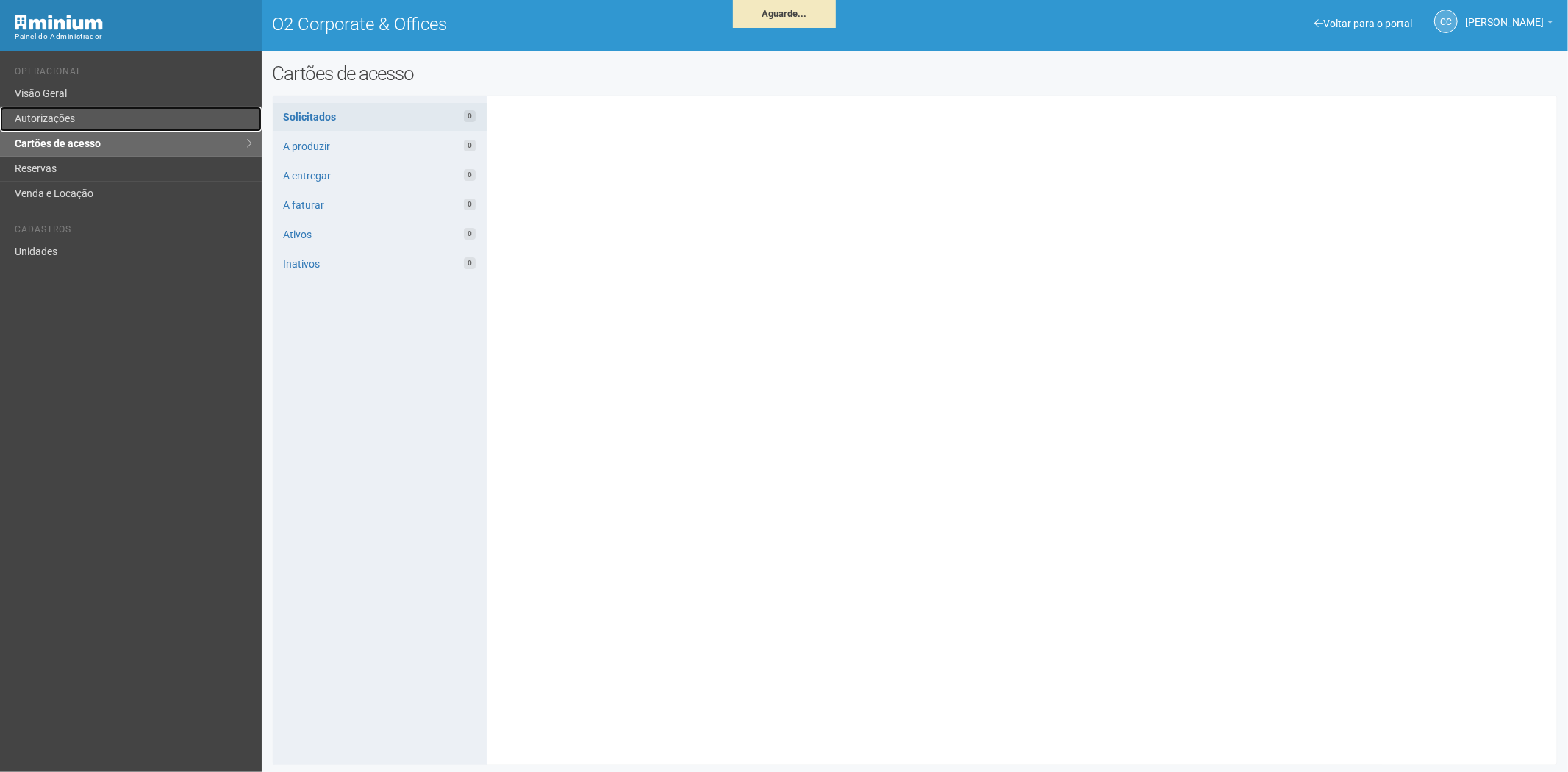
click at [94, 112] on link "Autorizações" at bounding box center [131, 119] width 261 height 25
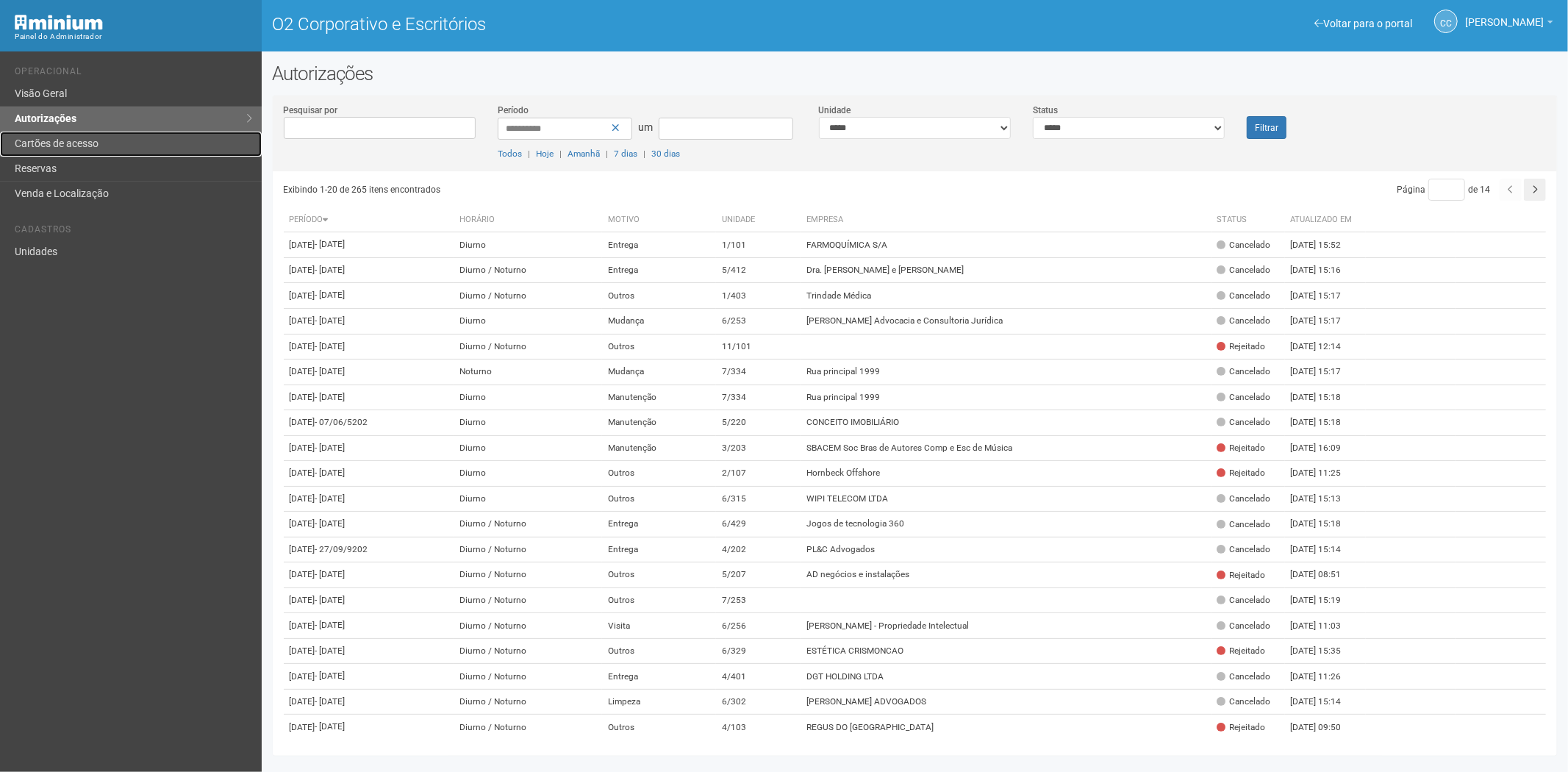
click at [101, 134] on link "Cartões de acesso" at bounding box center [131, 144] width 261 height 25
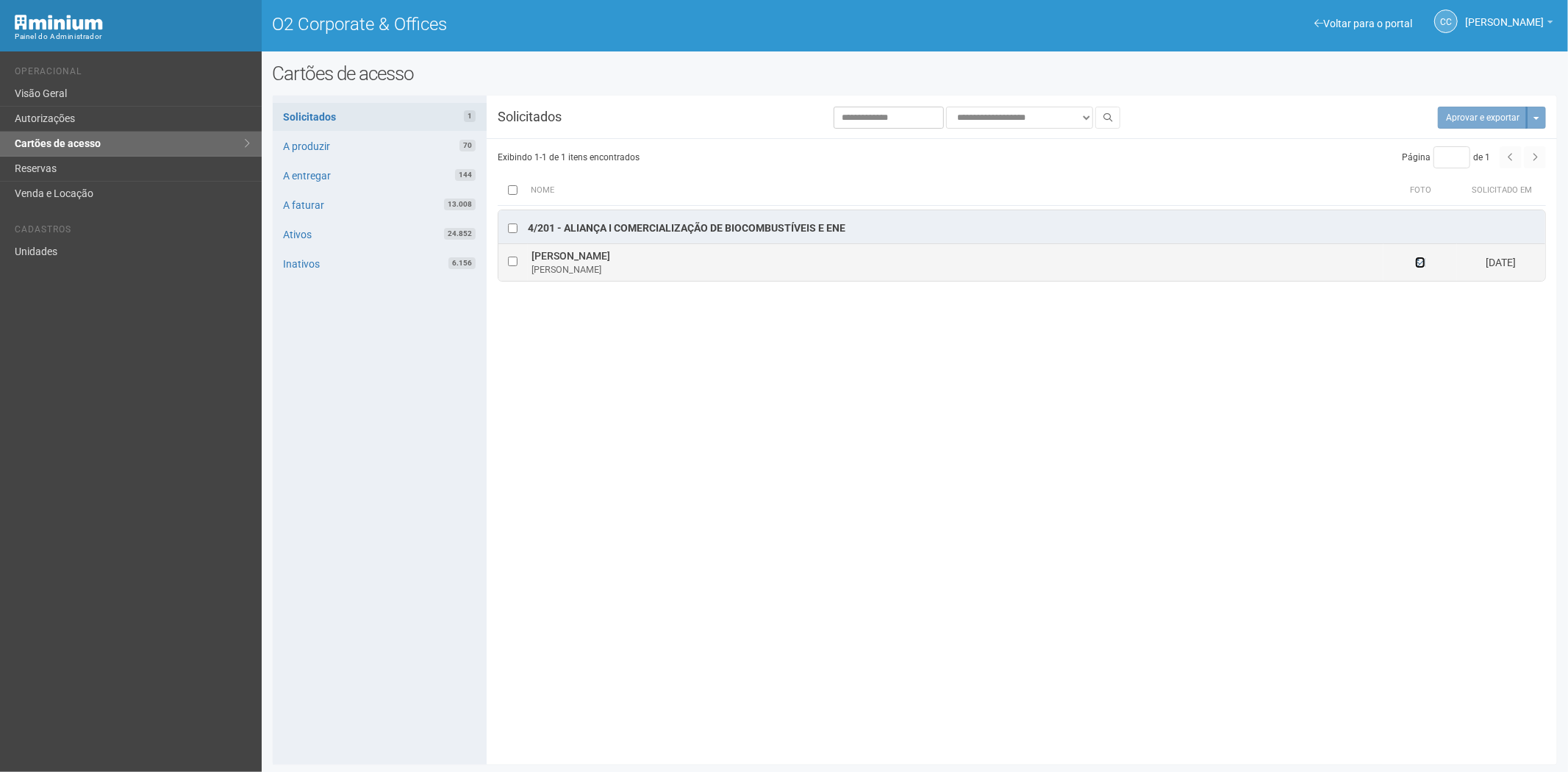
click at [1415, 261] on icon at bounding box center [1419, 262] width 10 height 10
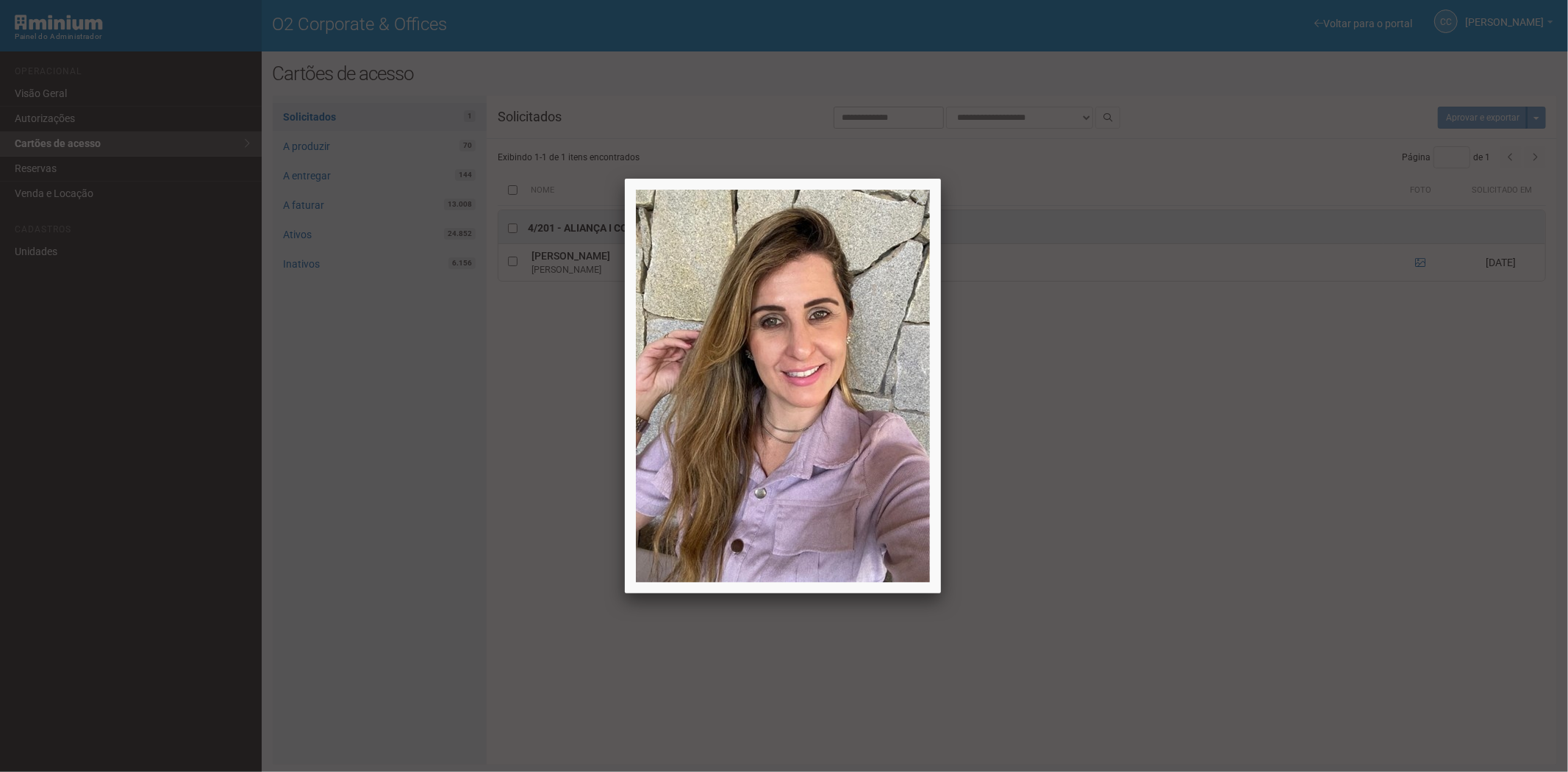
click at [1176, 451] on div at bounding box center [784, 386] width 1568 height 772
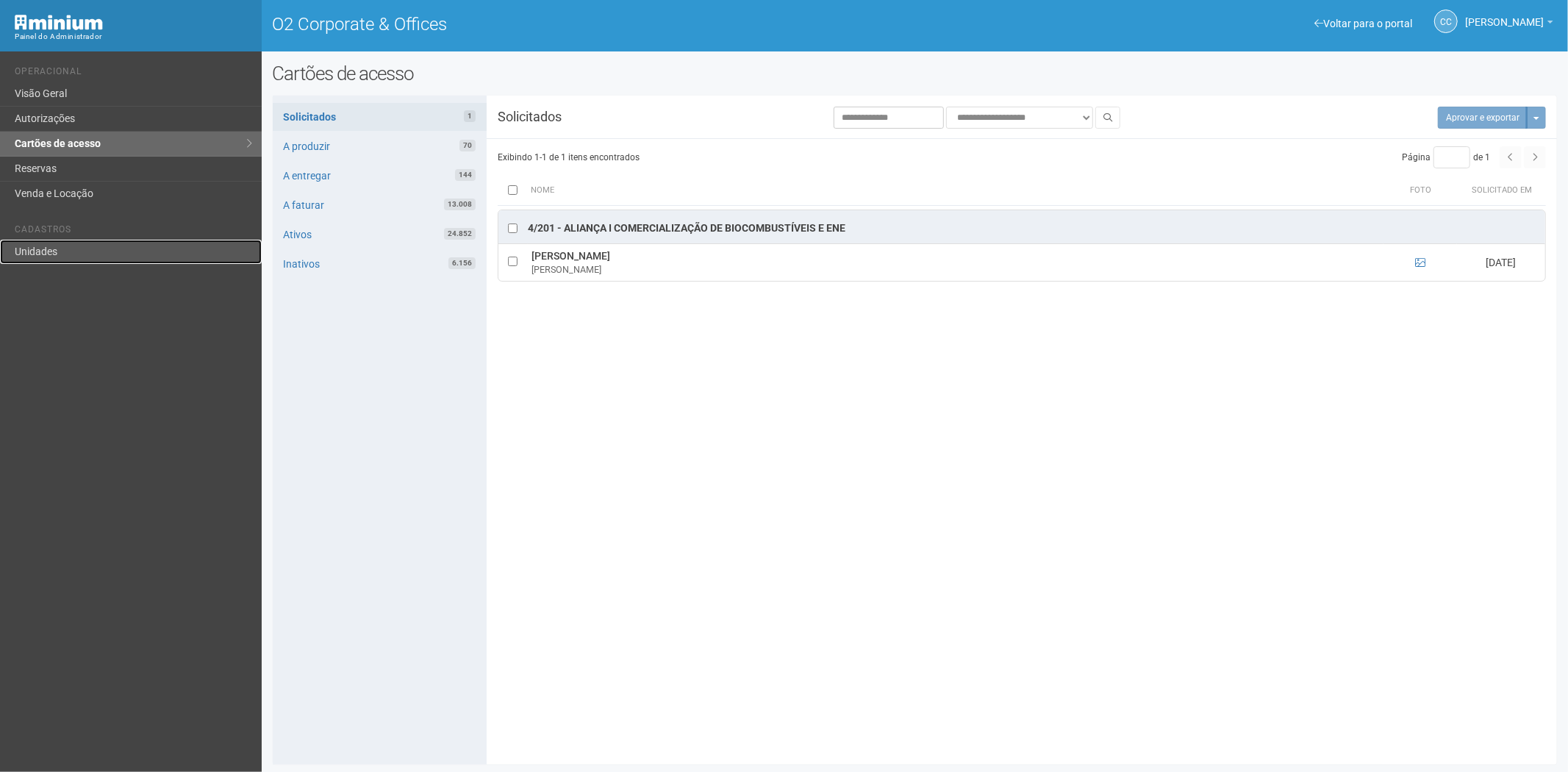
click at [52, 252] on link "Unidades" at bounding box center [131, 251] width 261 height 24
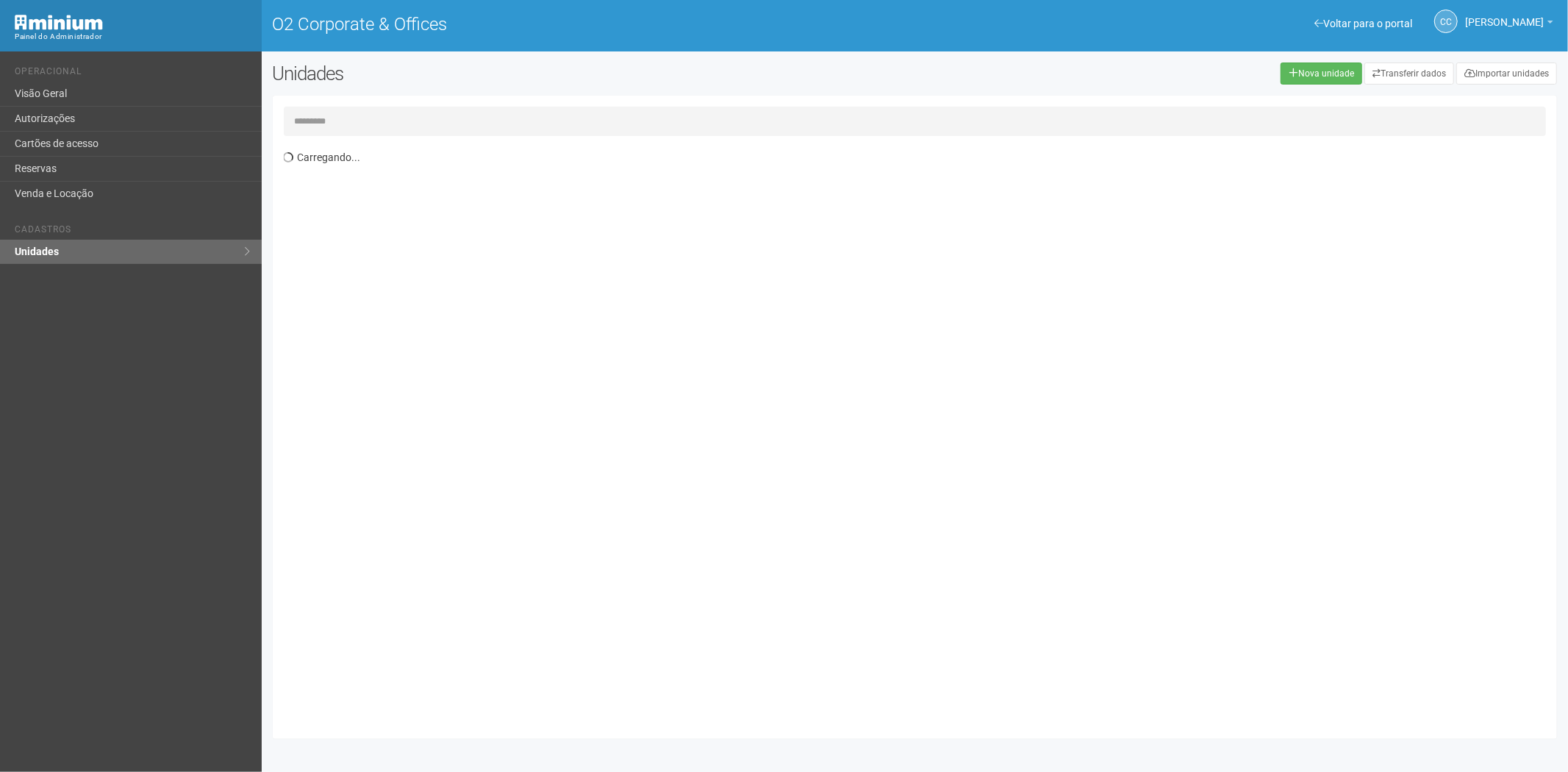
click at [373, 122] on input "text" at bounding box center [915, 121] width 1263 height 30
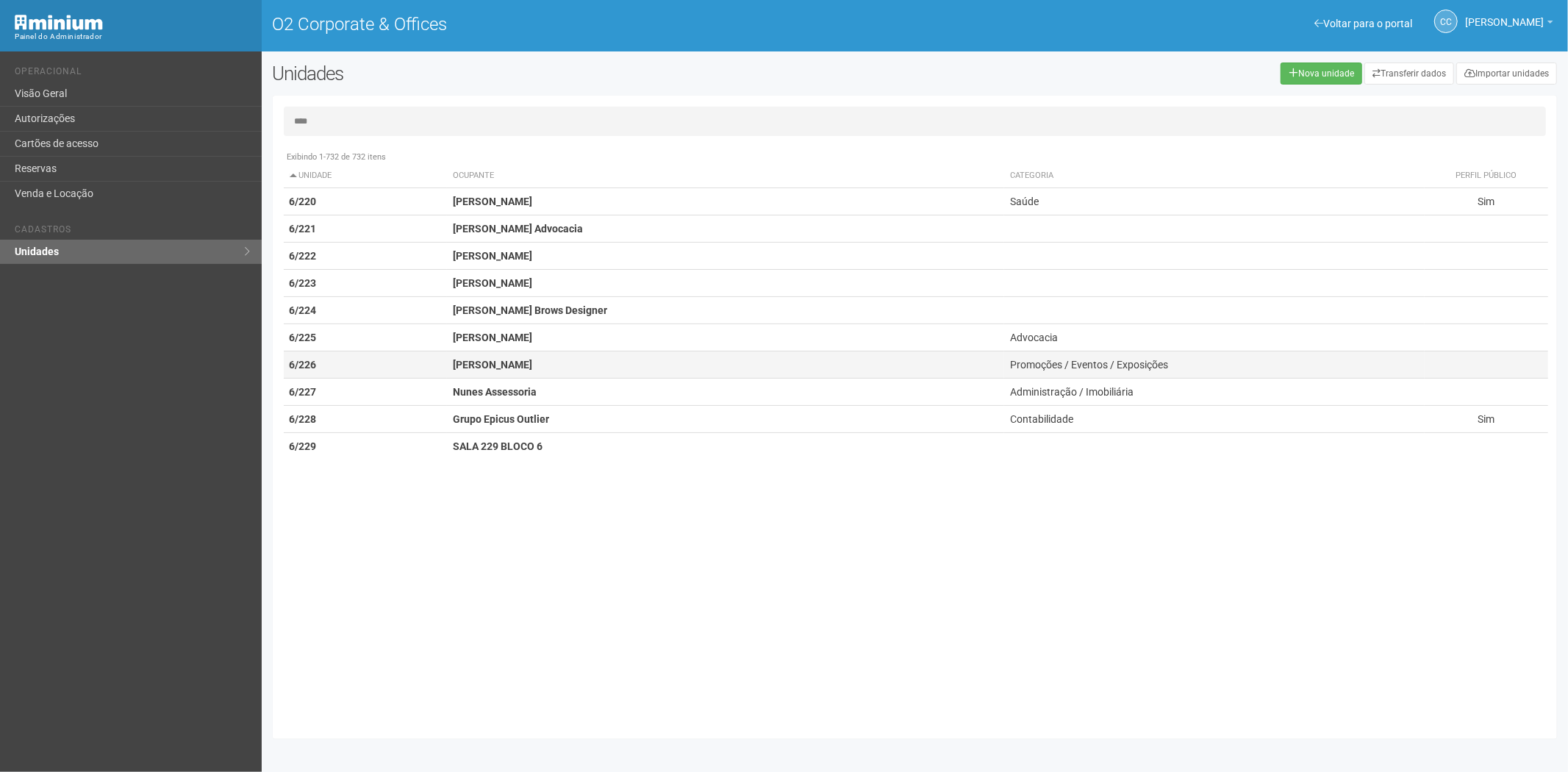
click at [512, 368] on strong "[PERSON_NAME]" at bounding box center [492, 364] width 79 height 11
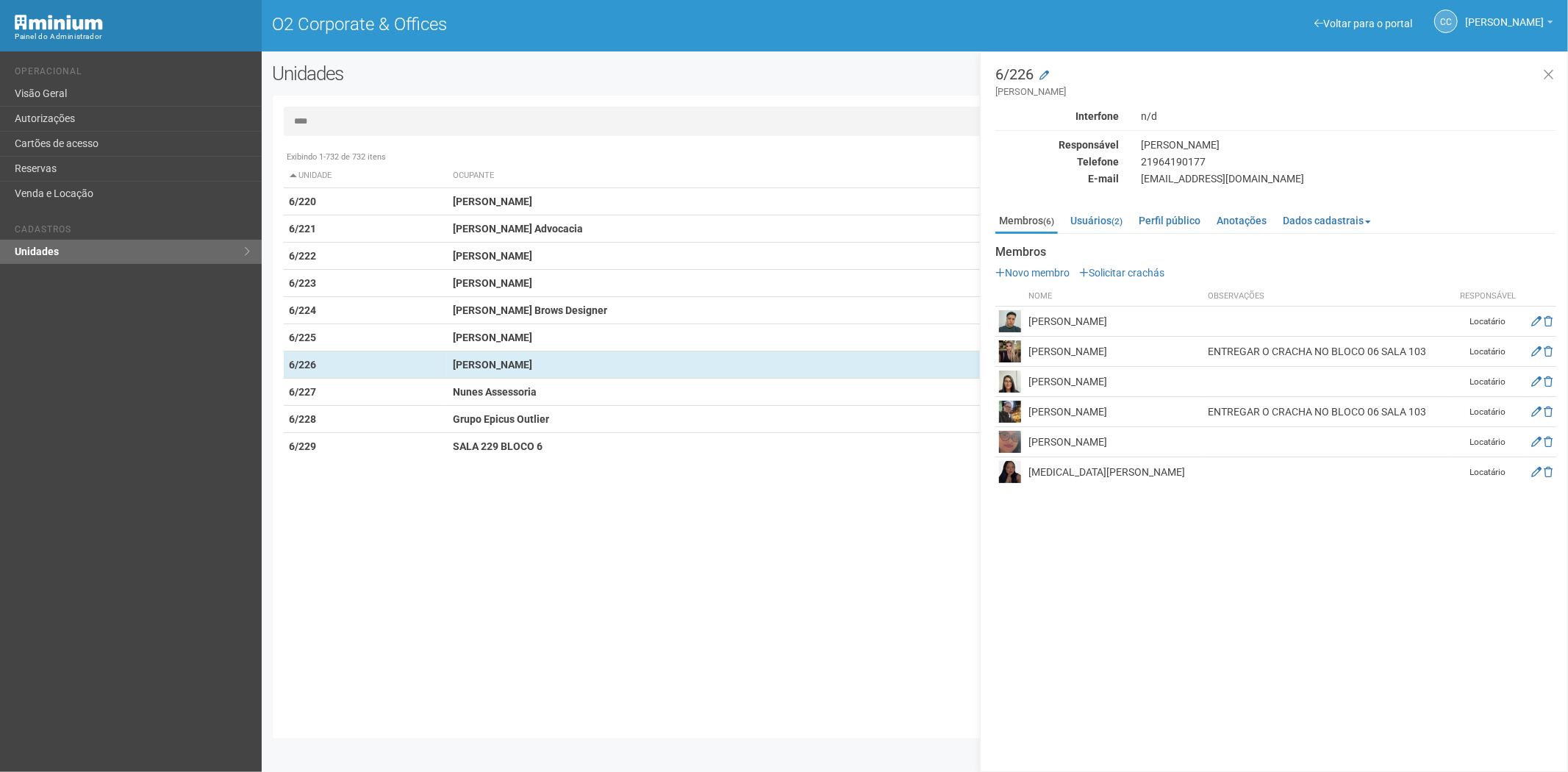
click at [362, 123] on input "****" at bounding box center [915, 121] width 1263 height 30
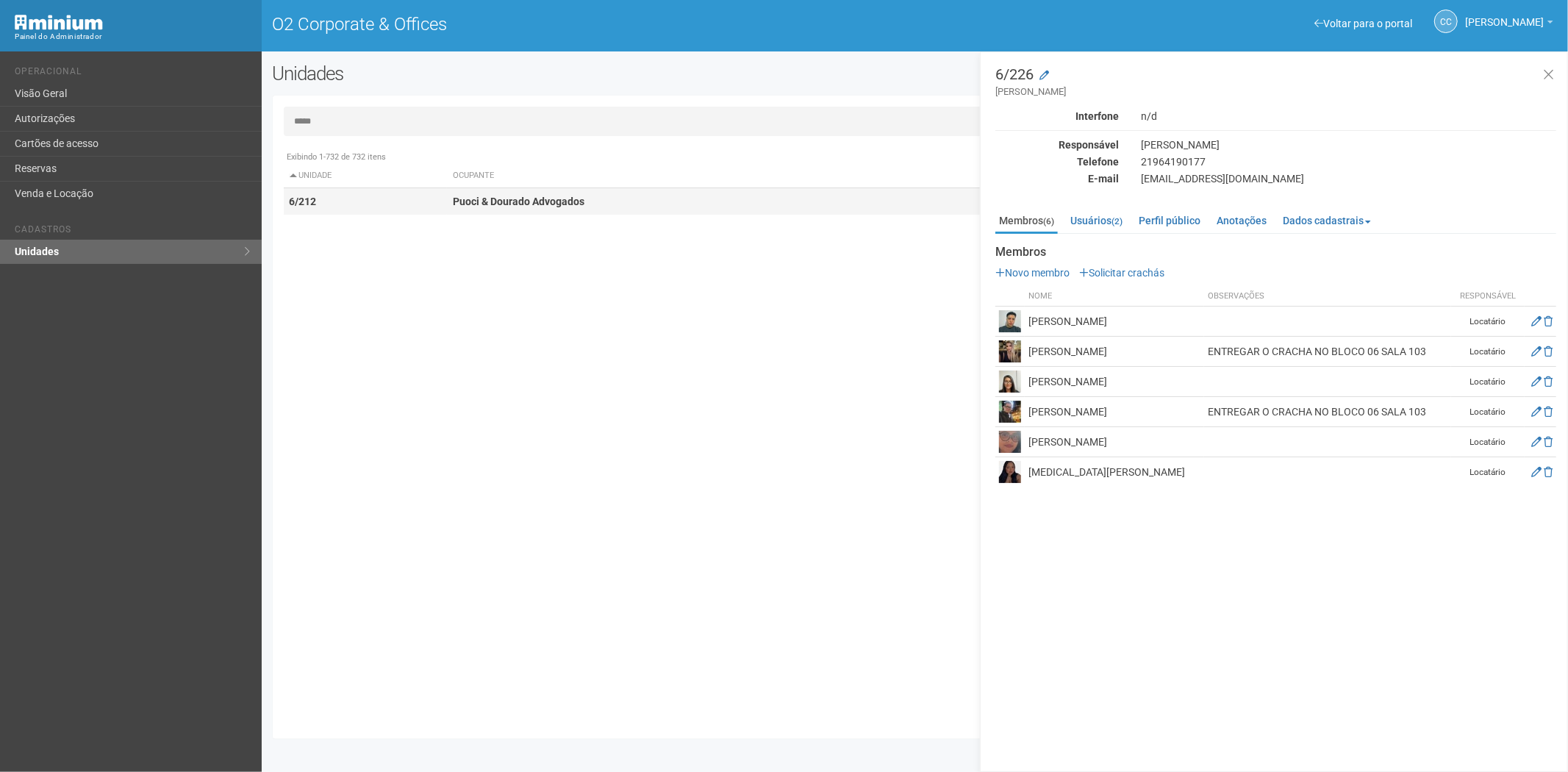
click at [593, 207] on td "Puoci & Dourado Advogados" at bounding box center [725, 201] width 557 height 28
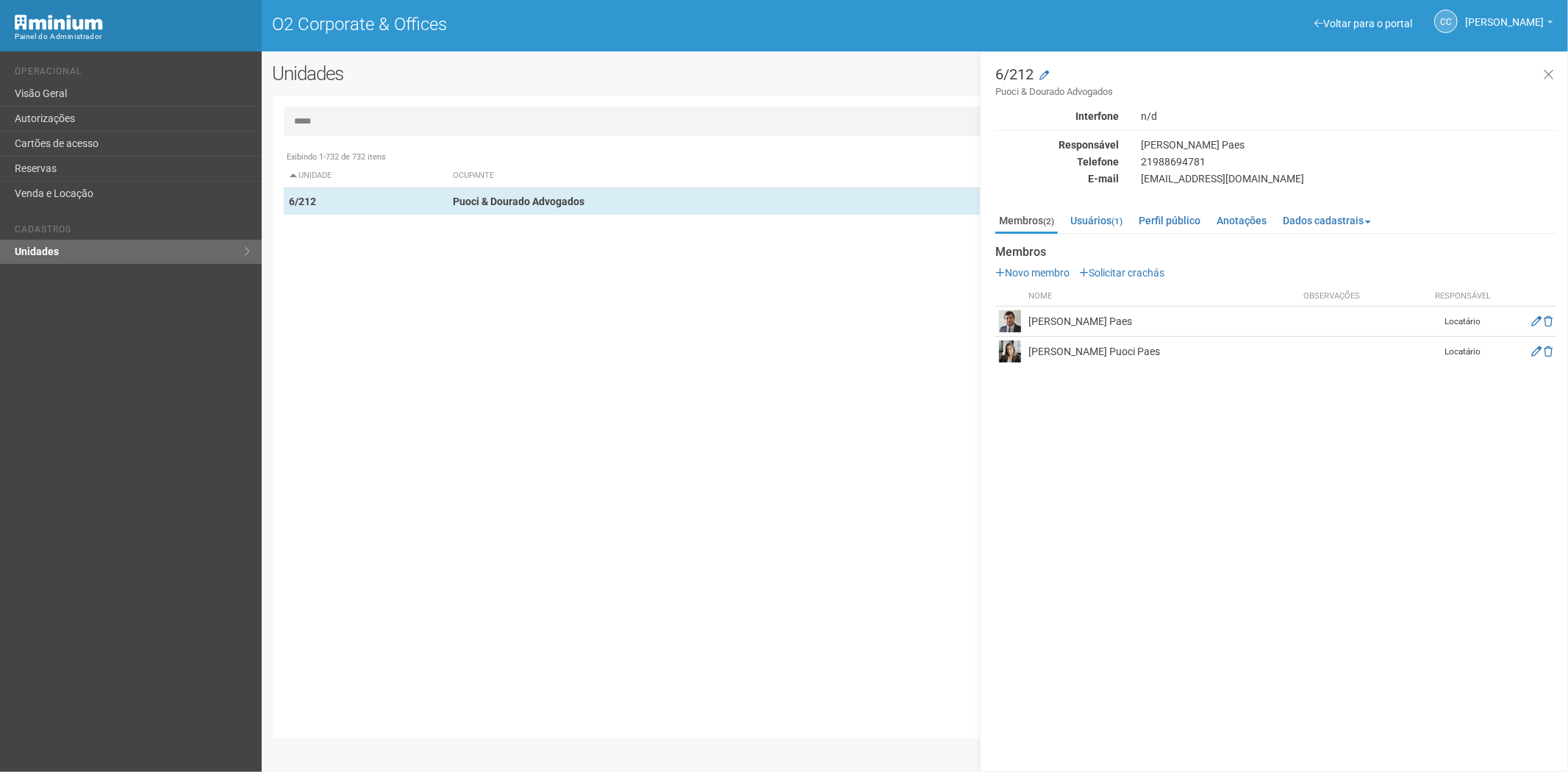
click at [438, 108] on input "*****" at bounding box center [915, 121] width 1263 height 30
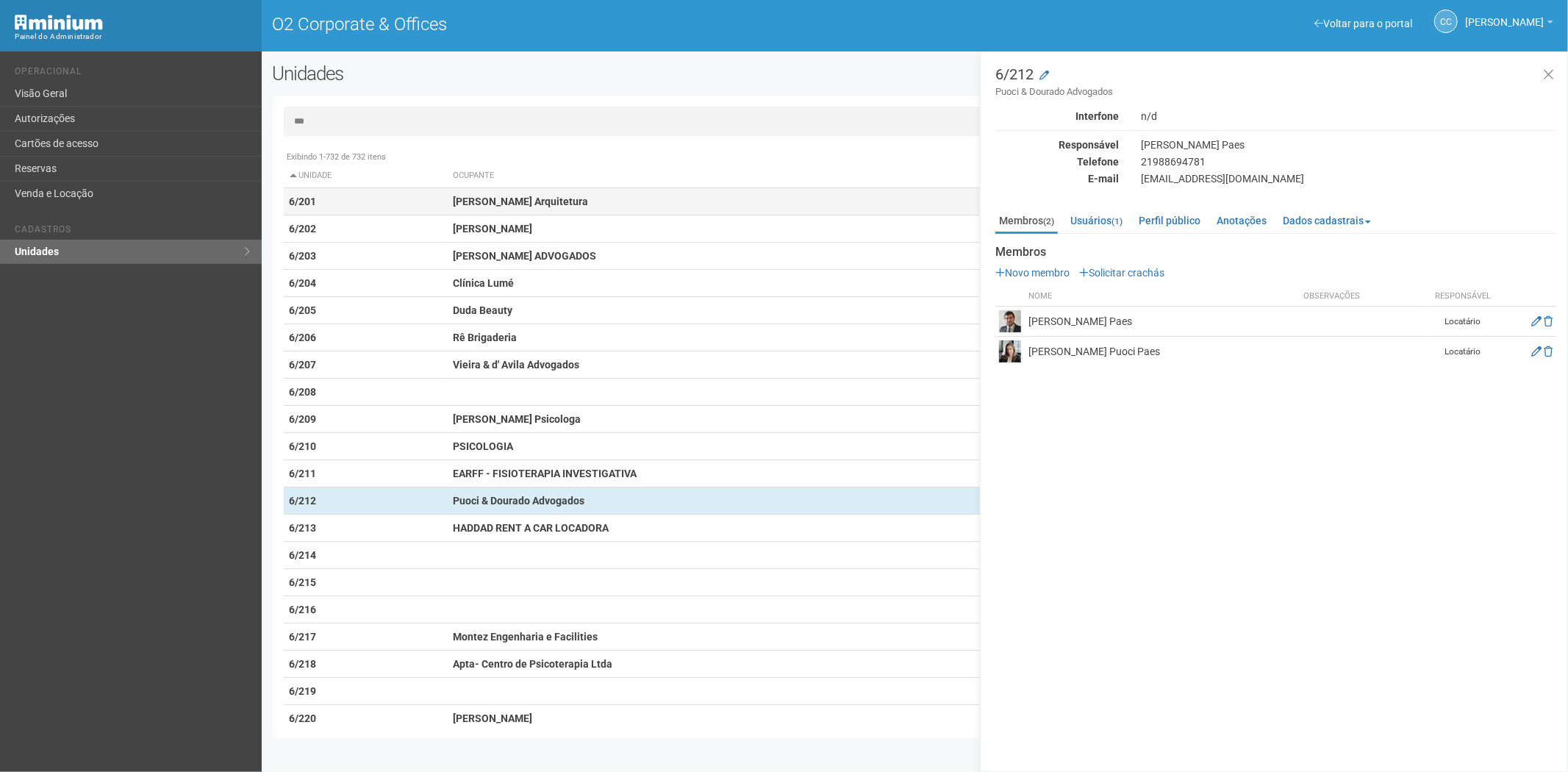
type input "***"
click at [373, 204] on td "6/201" at bounding box center [366, 201] width 164 height 28
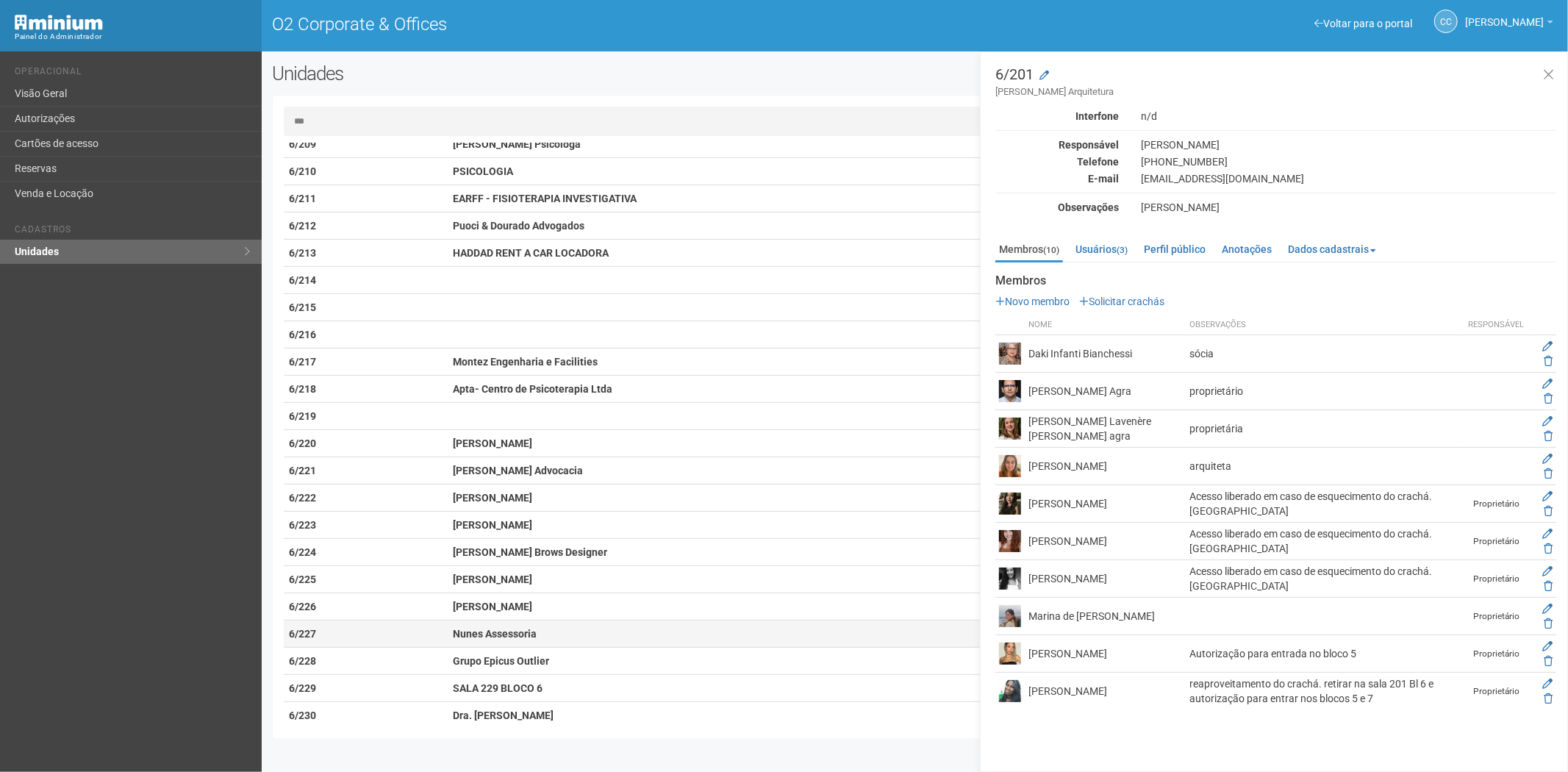
scroll to position [326, 0]
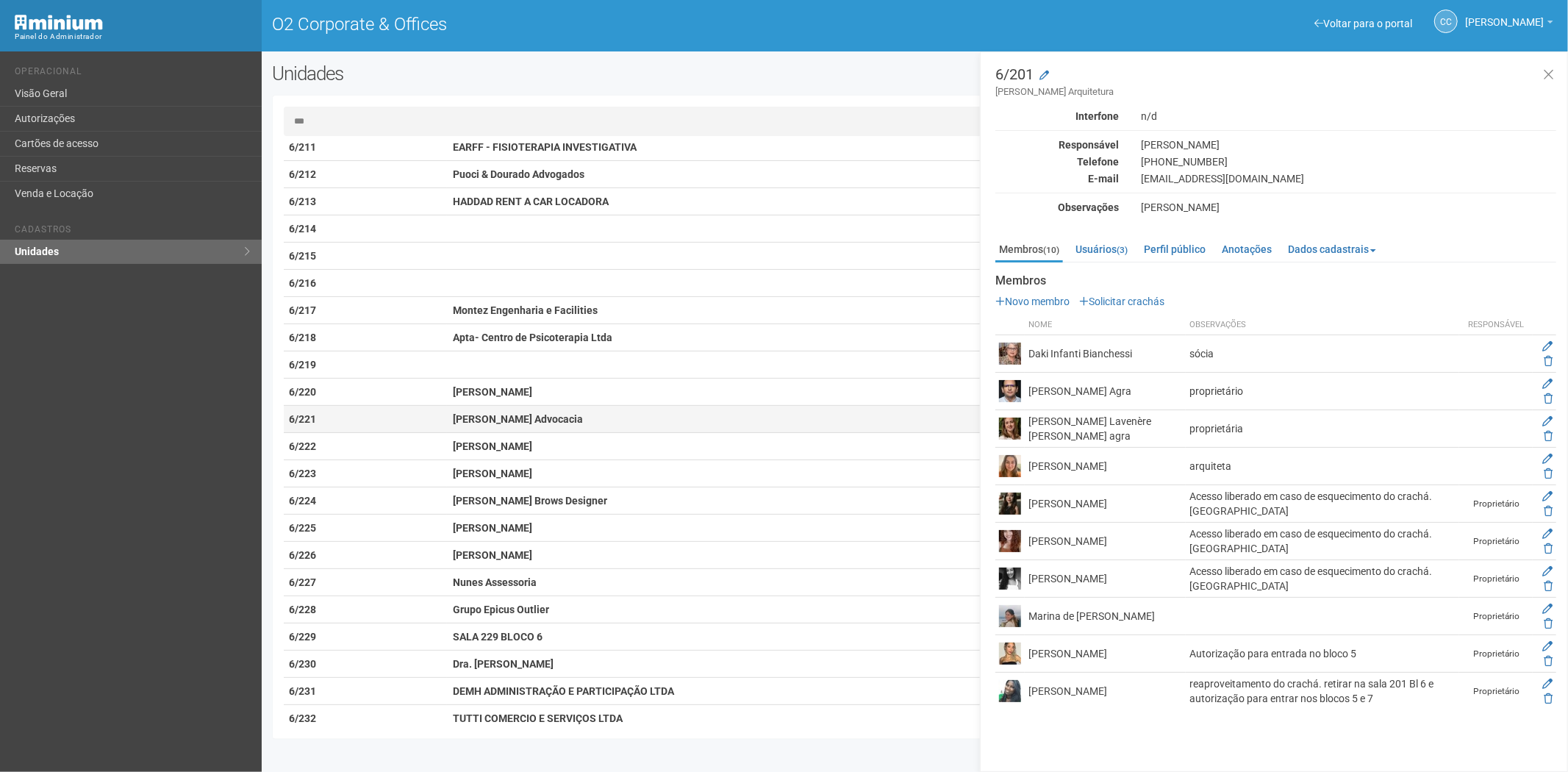
click at [496, 423] on strong "Mário Rêis Advocacia" at bounding box center [518, 418] width 130 height 11
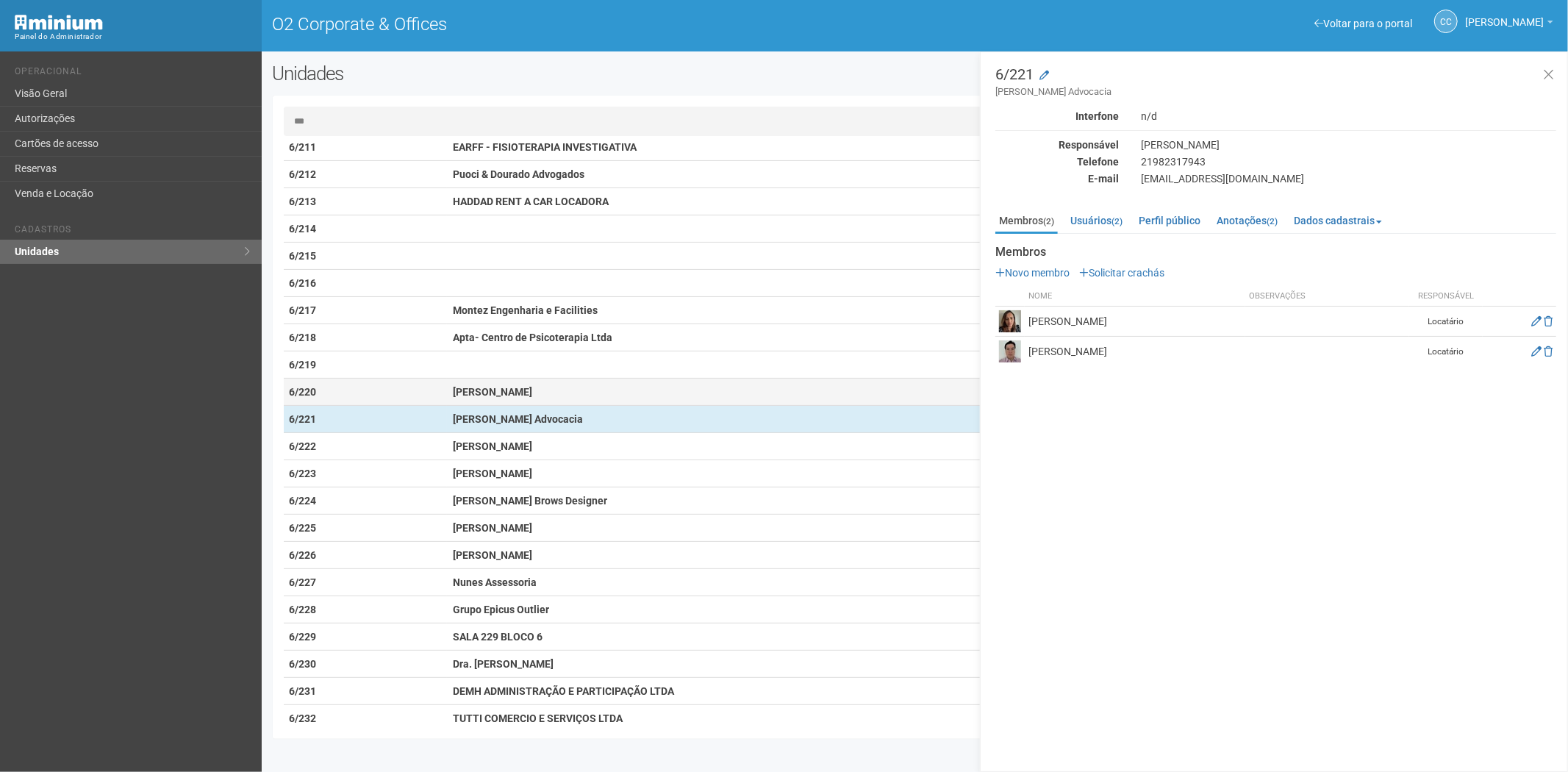
click at [538, 383] on td "Priscilla Sântana" at bounding box center [725, 392] width 557 height 28
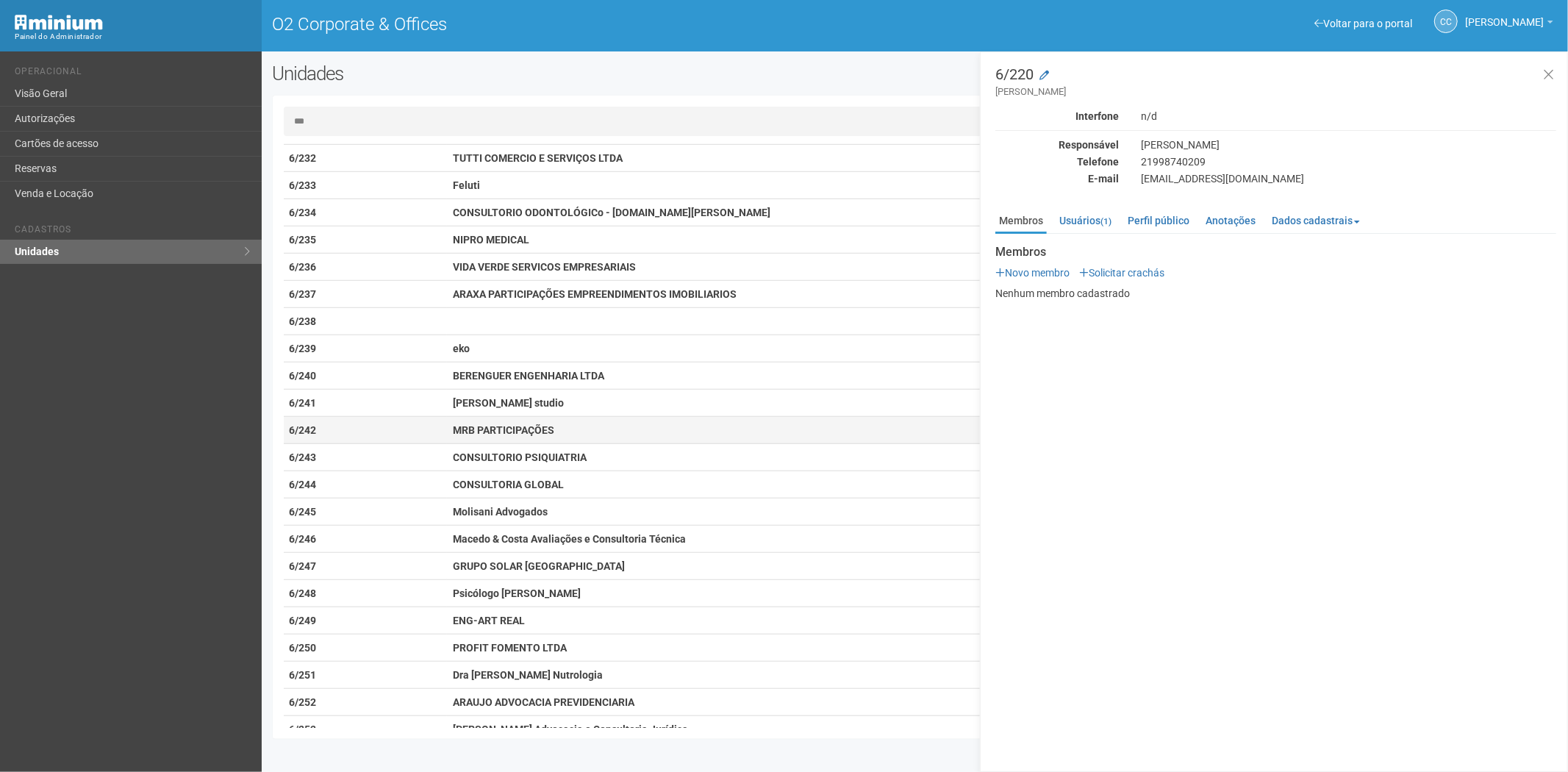
scroll to position [817, 0]
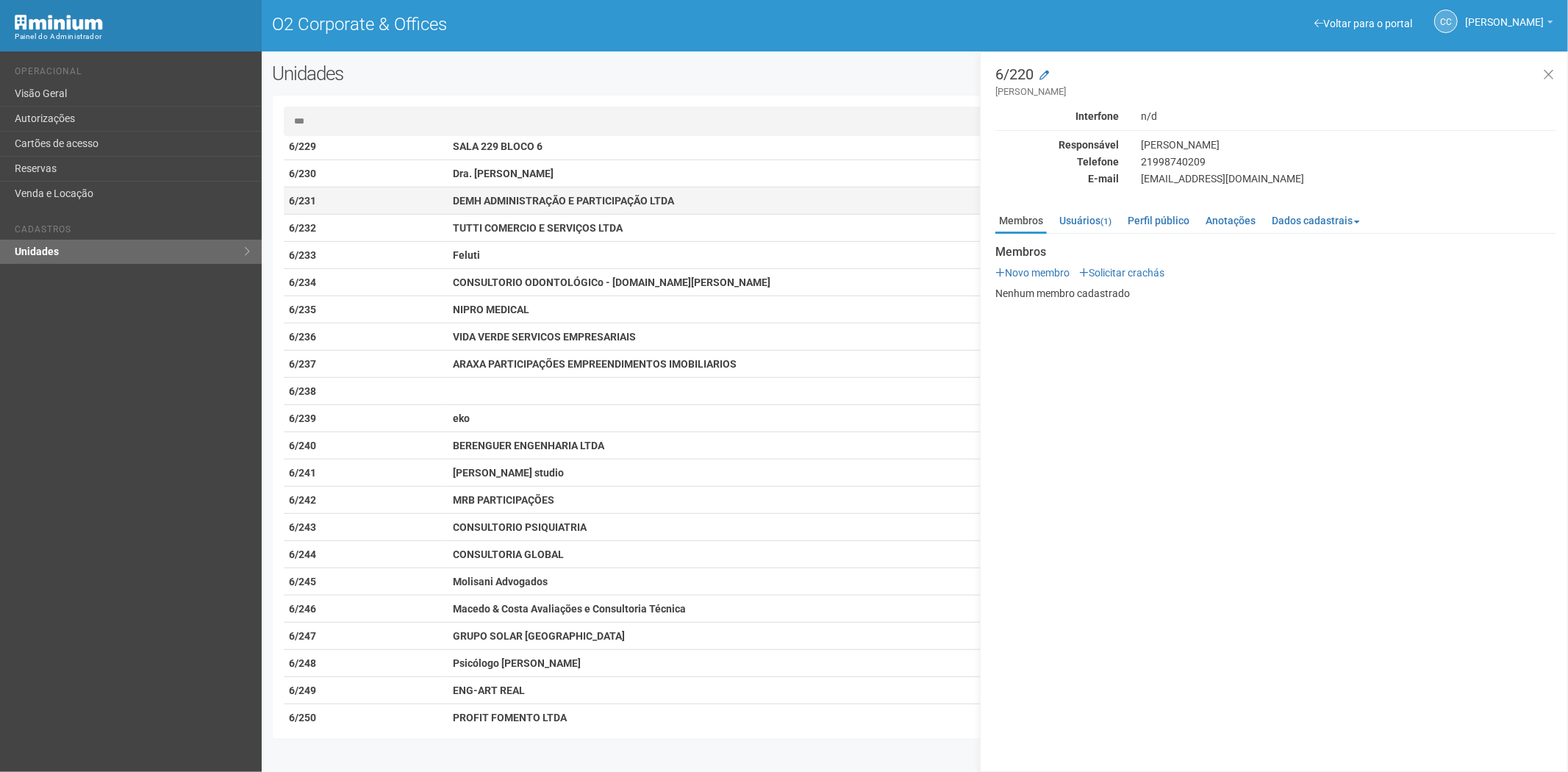
click at [438, 210] on td "6/231" at bounding box center [366, 201] width 164 height 28
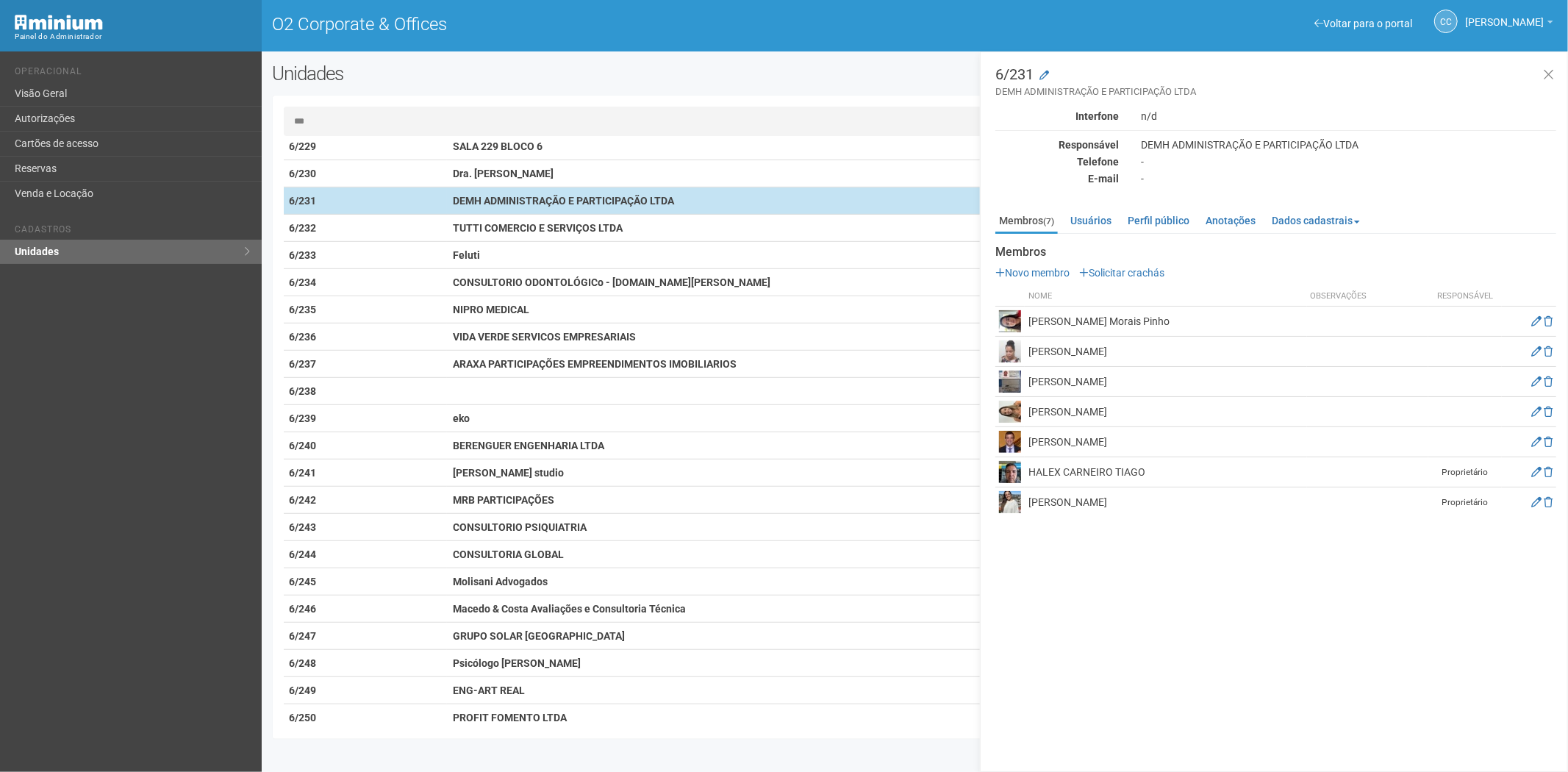
click at [538, 211] on td "DEMH ADMINISTRAÇÃO E PARTICIPAÇÃO LTDA" at bounding box center [725, 201] width 557 height 28
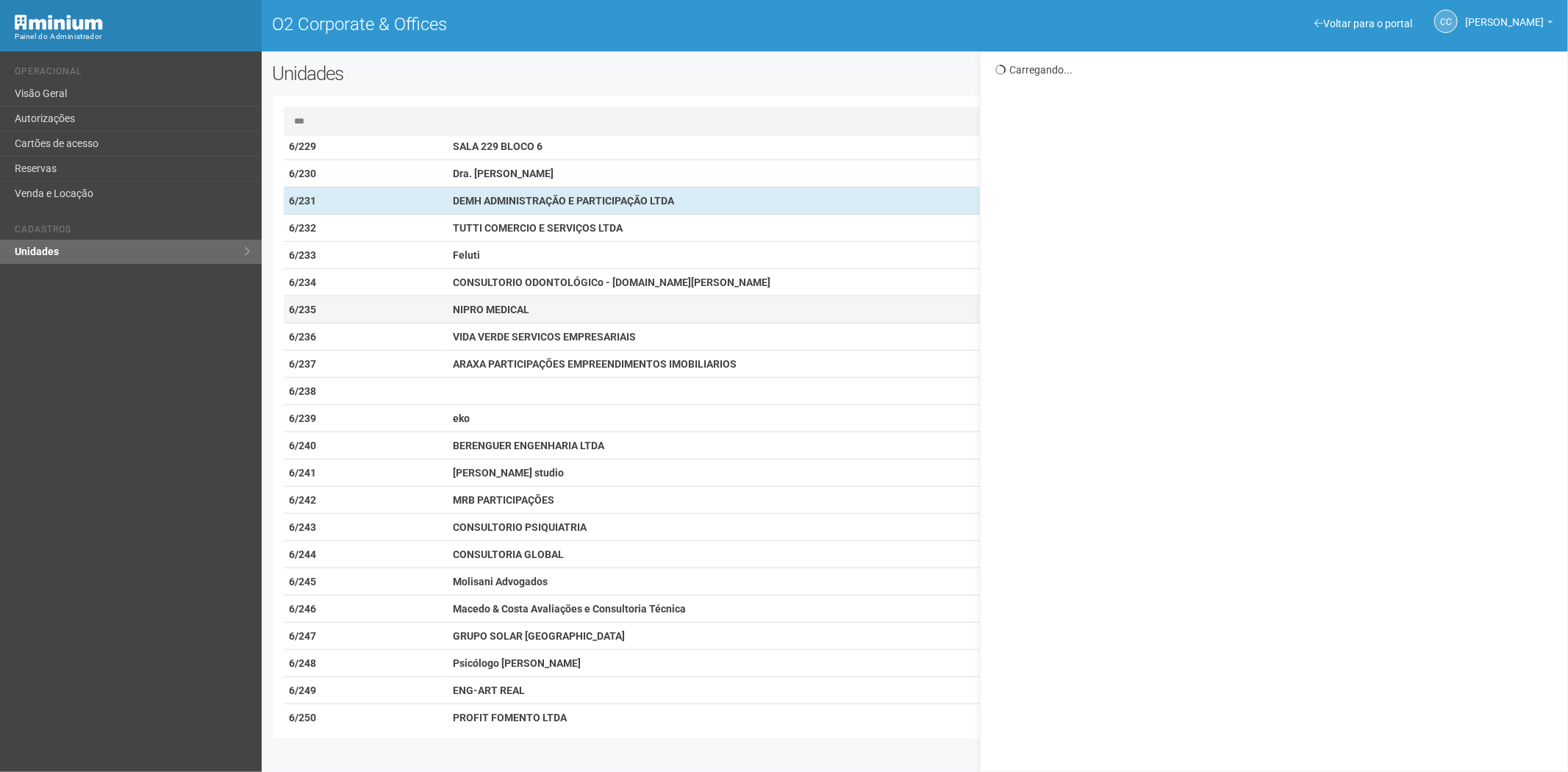
click at [522, 318] on td "NIPRO MEDICAL" at bounding box center [725, 310] width 557 height 28
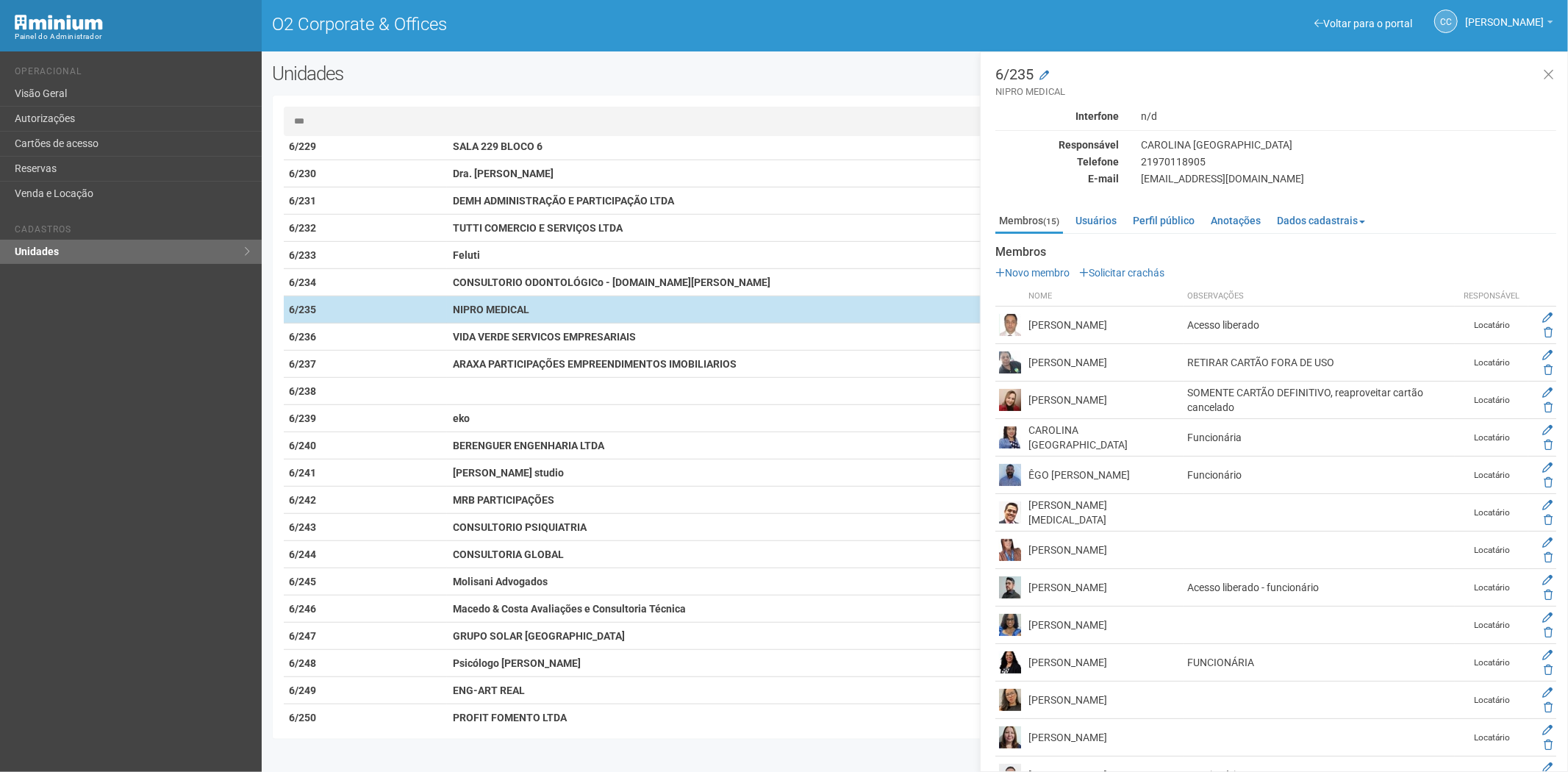
drag, startPoint x: 467, startPoint y: 404, endPoint x: 388, endPoint y: 303, distance: 128.2
click at [467, 403] on td at bounding box center [725, 391] width 557 height 28
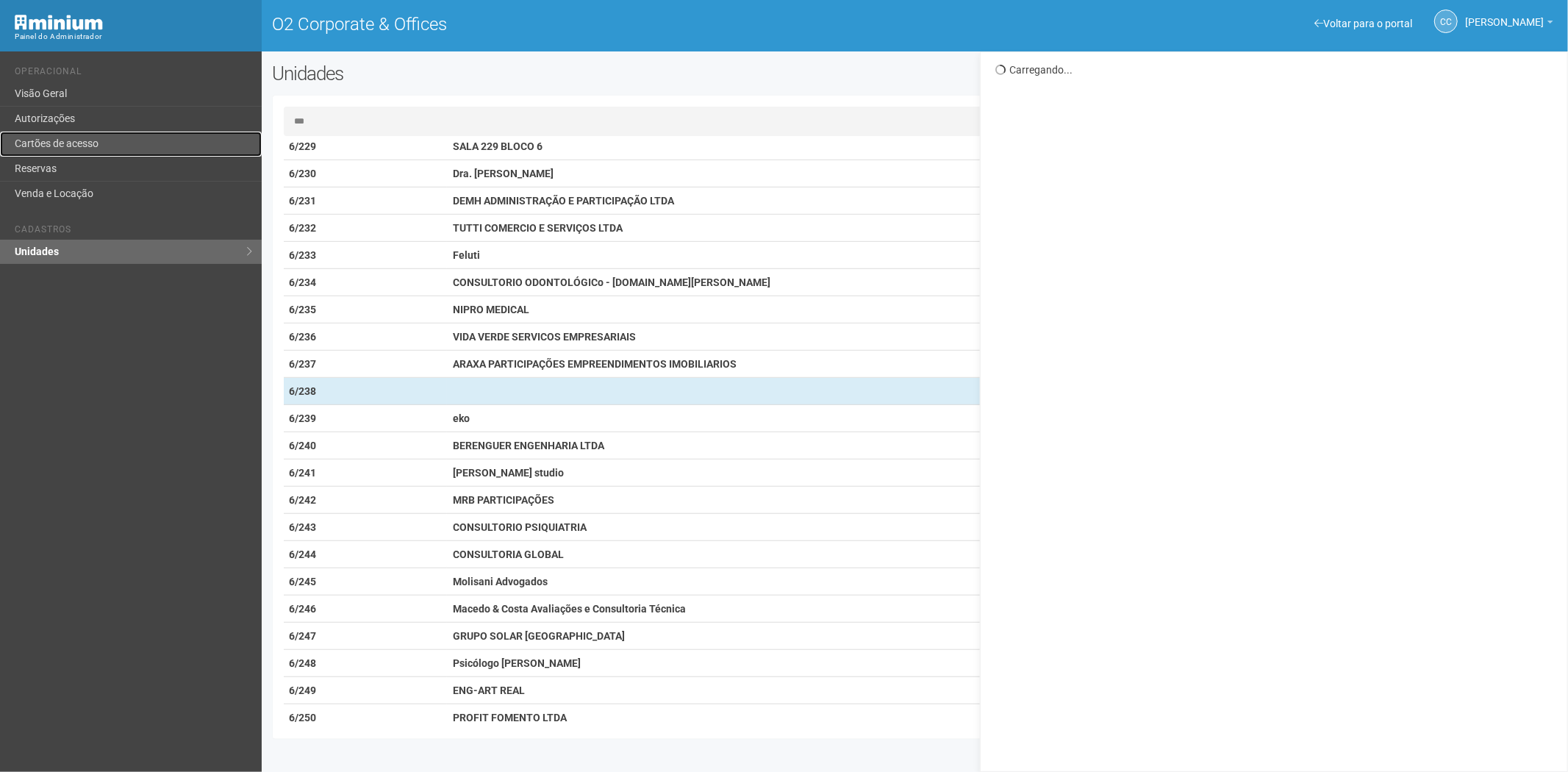
click at [83, 137] on link "Cartões de acesso" at bounding box center [131, 144] width 261 height 25
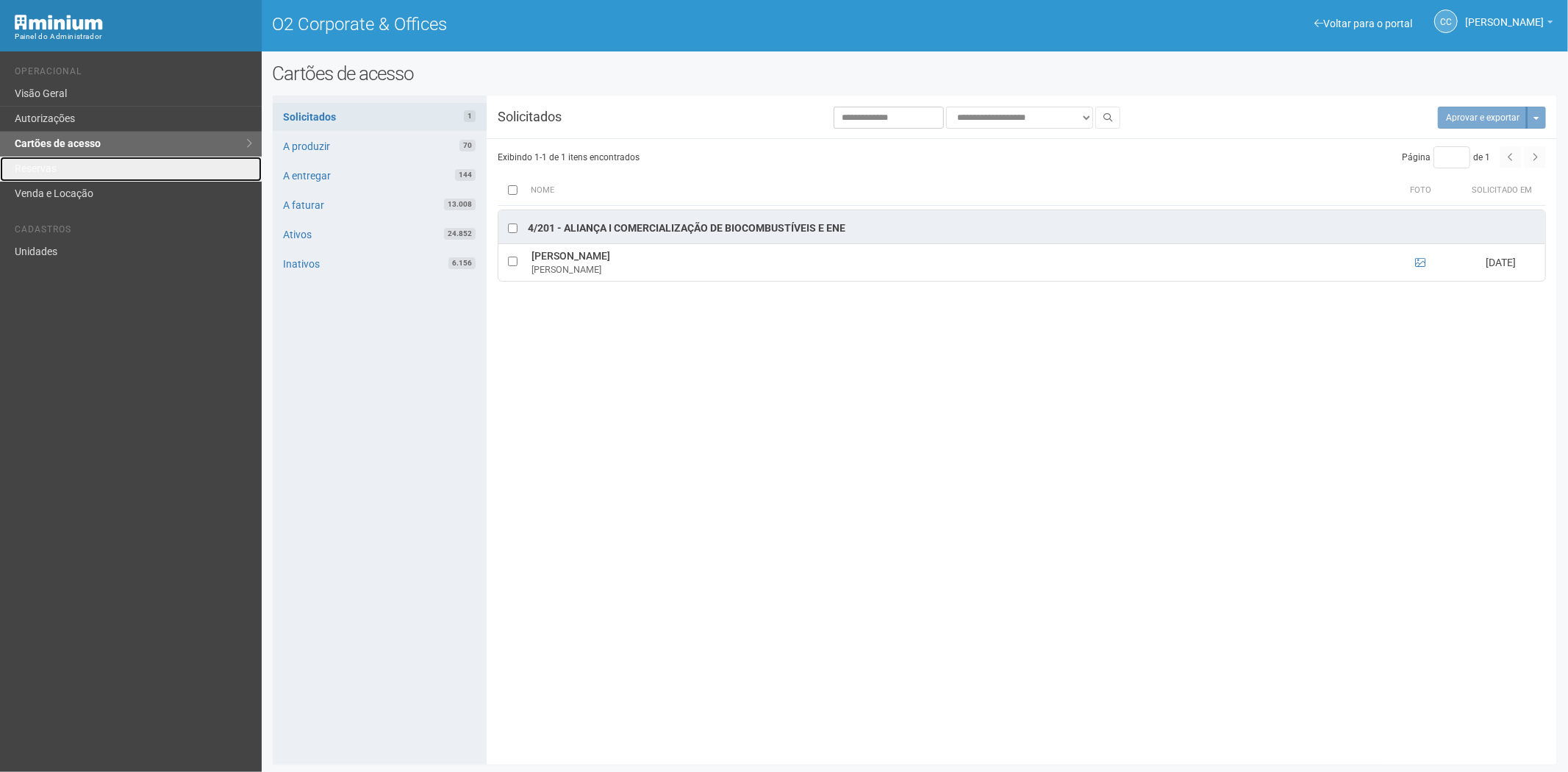
drag, startPoint x: 40, startPoint y: 166, endPoint x: 60, endPoint y: 221, distance: 58.5
click at [40, 168] on link "Reservas" at bounding box center [131, 169] width 261 height 25
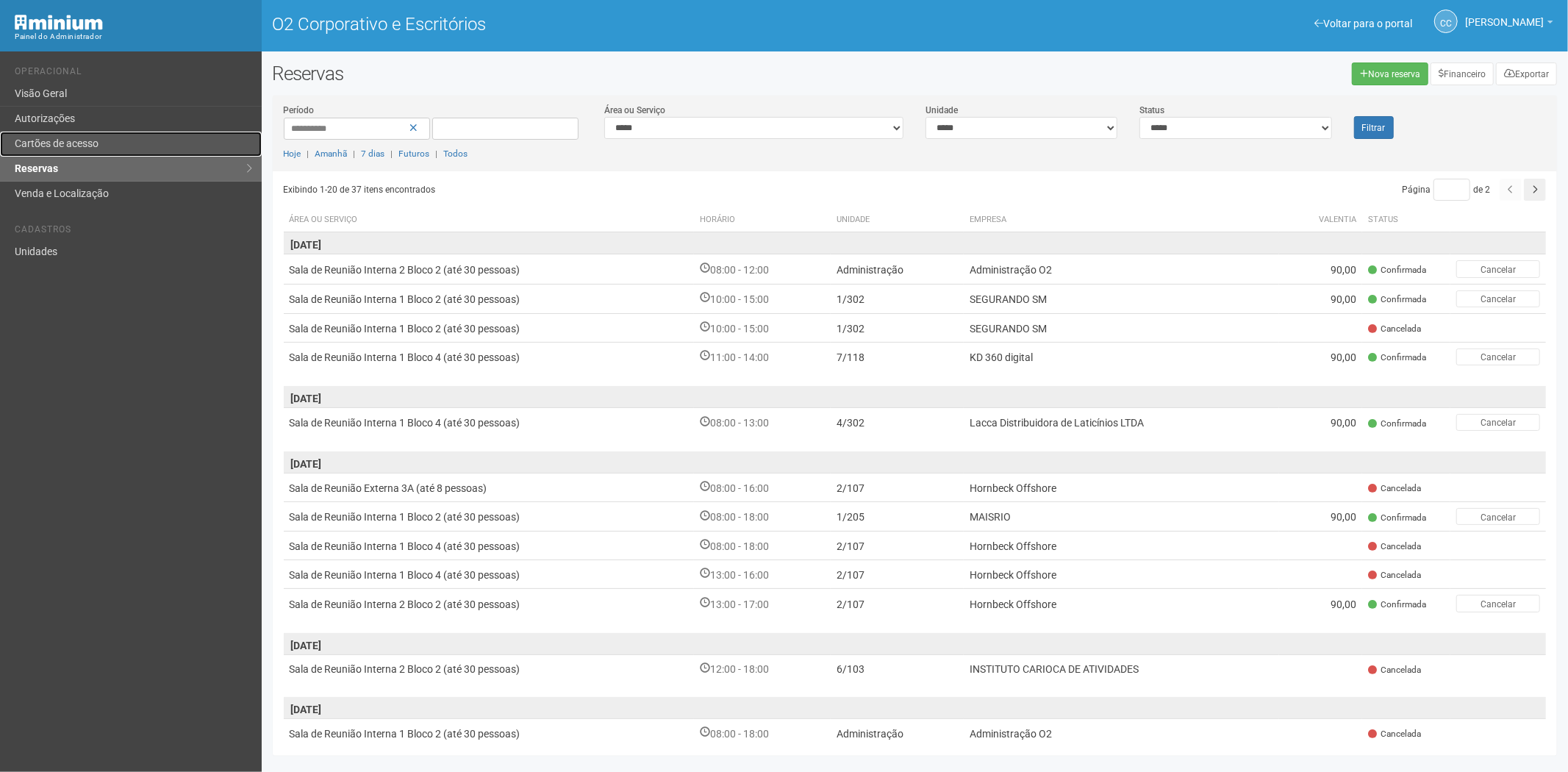
click at [119, 139] on link "Cartões de acesso" at bounding box center [131, 144] width 261 height 25
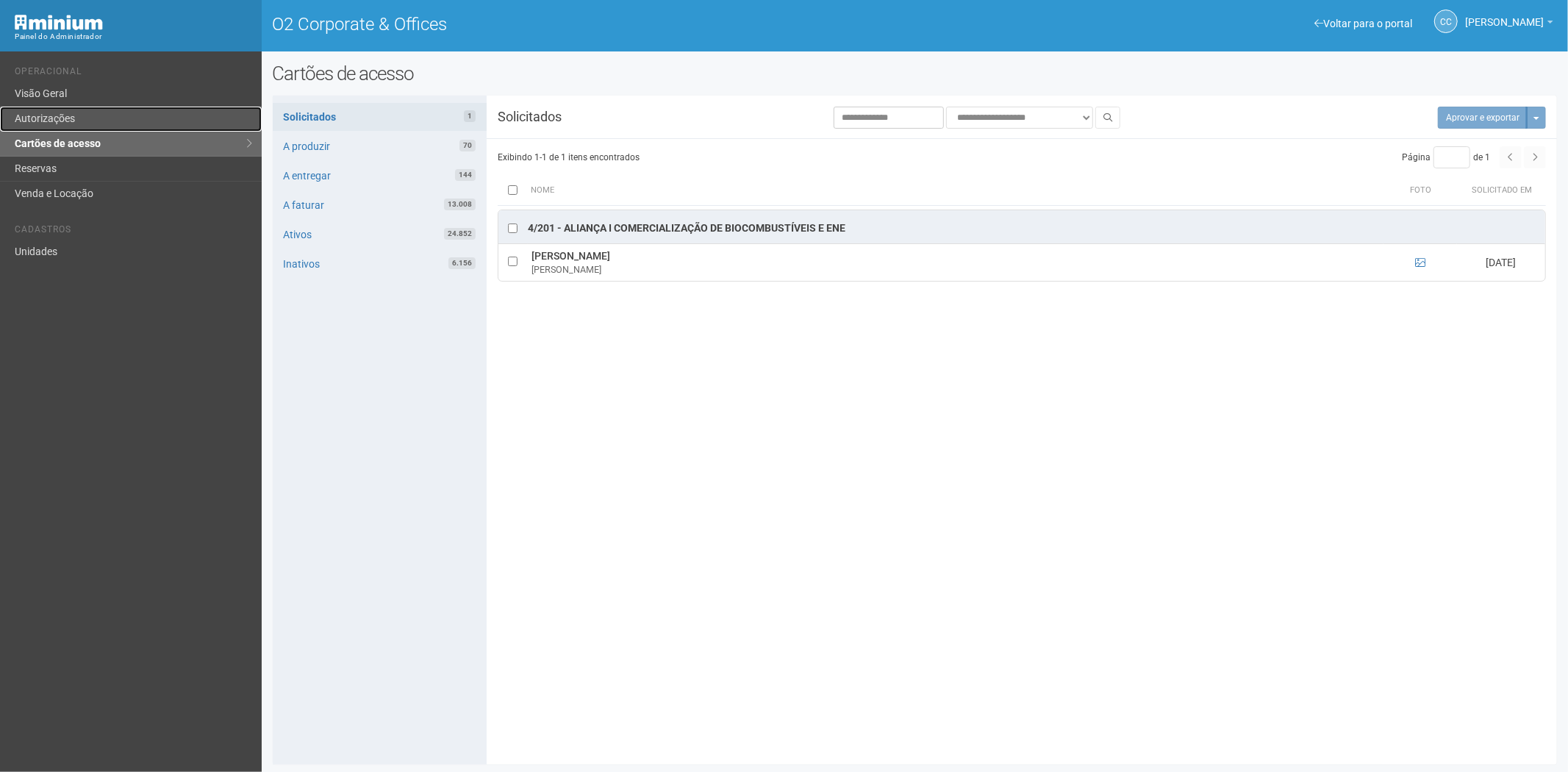
click at [100, 117] on link "Autorizações" at bounding box center [131, 119] width 261 height 25
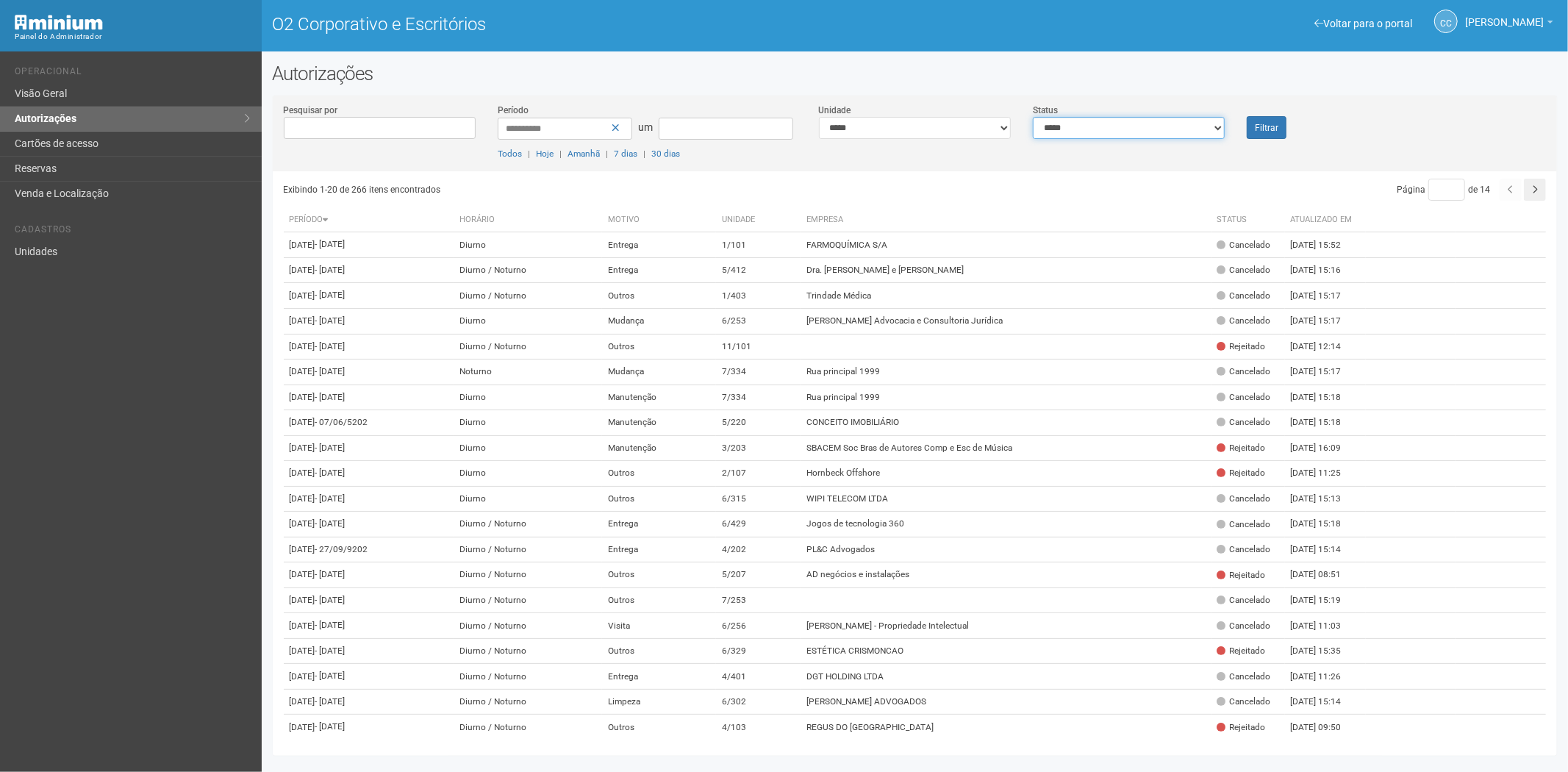
drag, startPoint x: 1158, startPoint y: 133, endPoint x: 1139, endPoint y: 136, distance: 19.2
click at [1158, 133] on select "**********" at bounding box center [1128, 128] width 192 height 22
select select "*"
click at [1032, 117] on select "**********" at bounding box center [1128, 128] width 192 height 22
click at [1272, 130] on font "Filtrar" at bounding box center [1266, 128] width 24 height 10
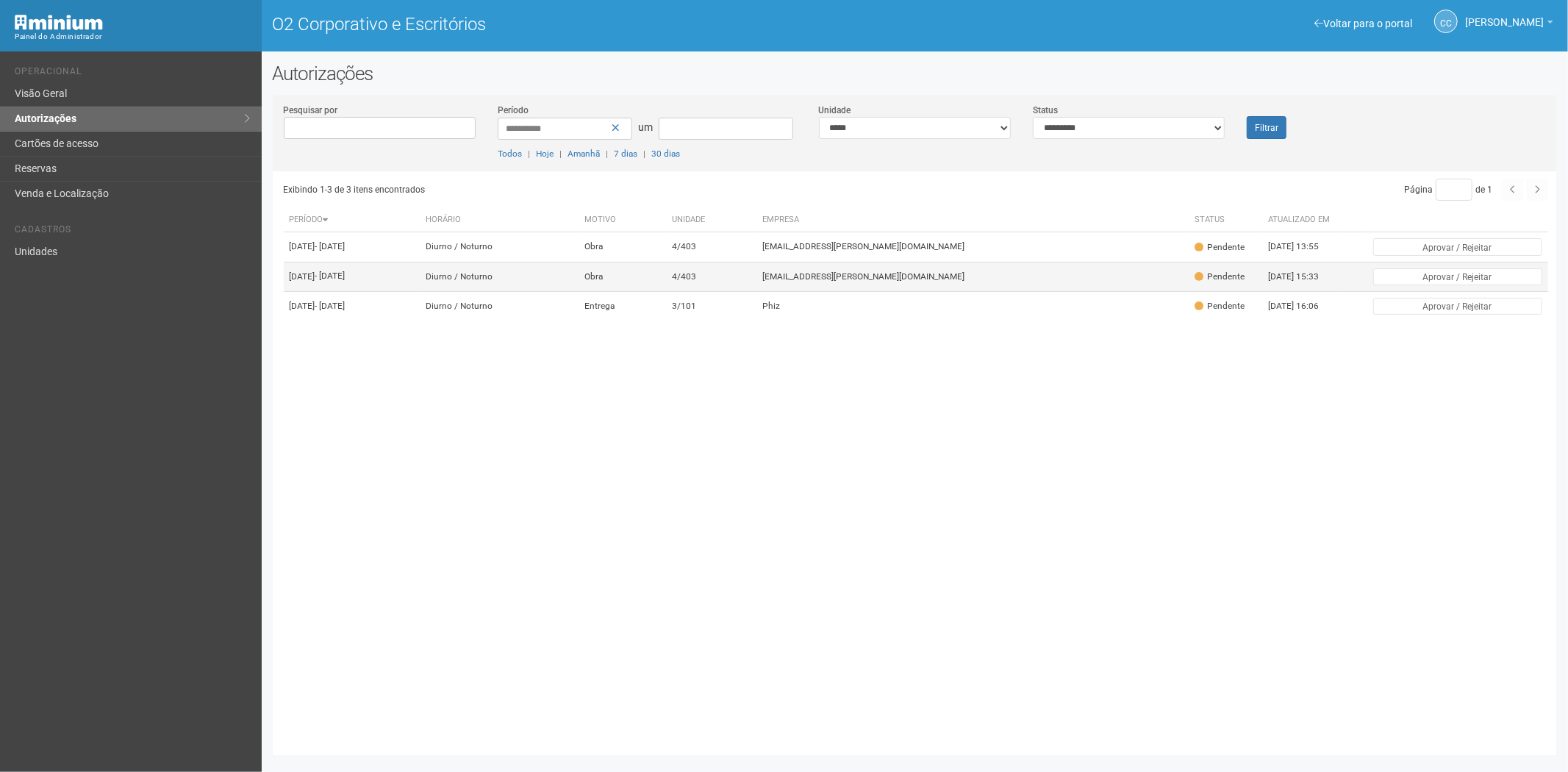
click at [955, 281] on font "viviane.rocha@invasive.com.br" at bounding box center [864, 276] width 202 height 10
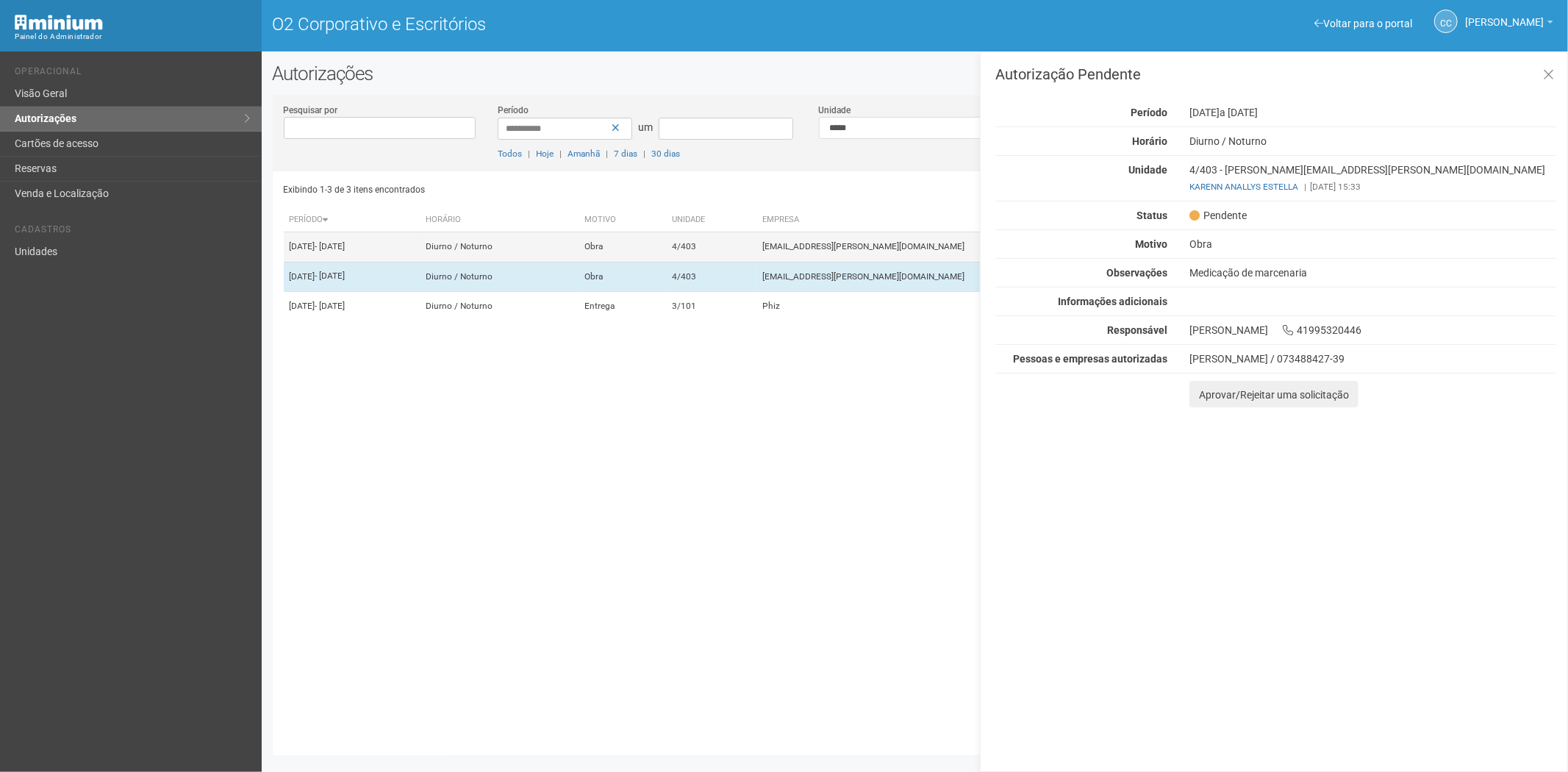
click at [891, 252] on font "[EMAIL_ADDRESS][DOMAIN_NAME]" at bounding box center [864, 247] width 202 height 10
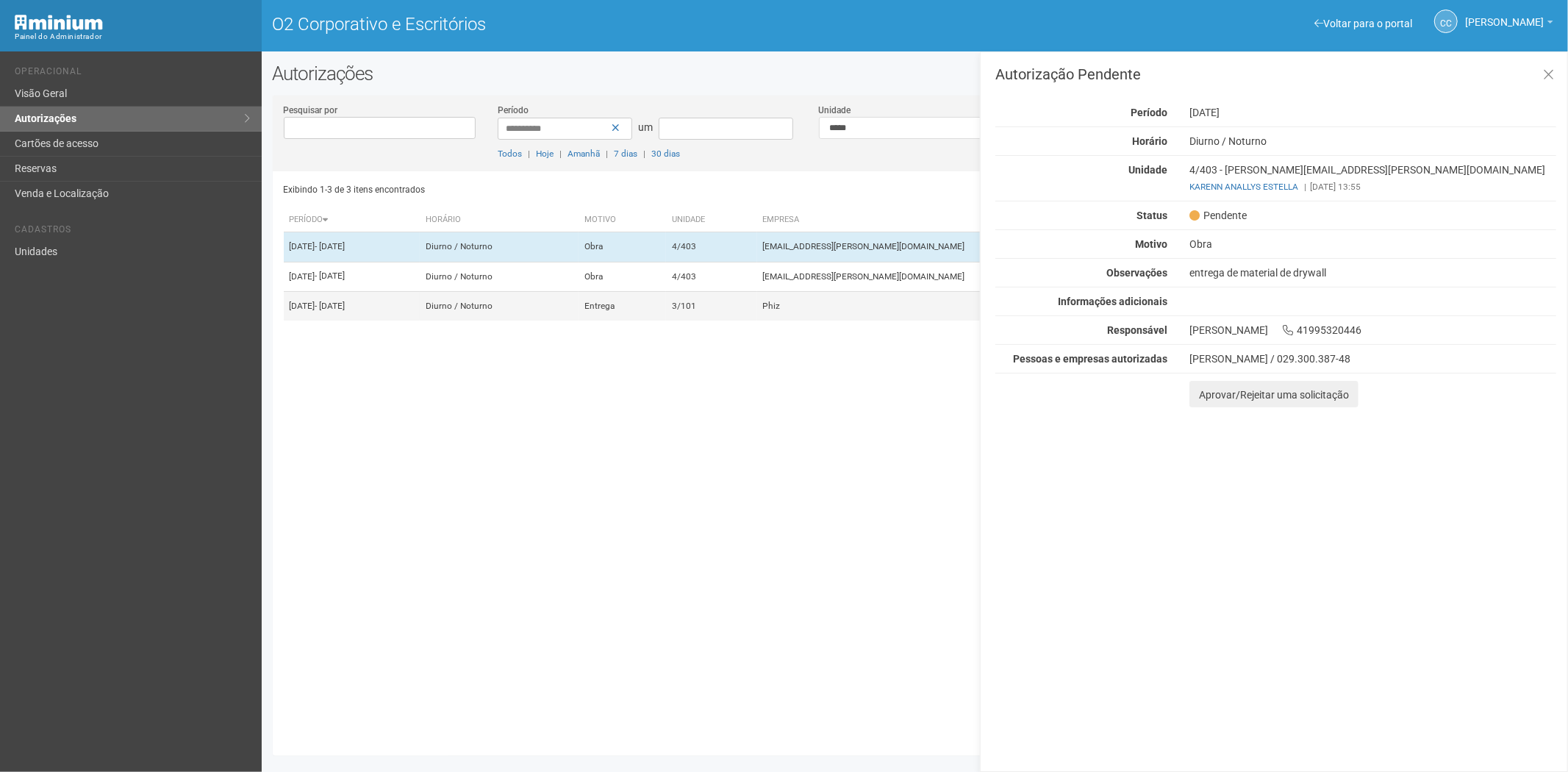
click at [666, 320] on td "Entrega" at bounding box center [622, 305] width 88 height 30
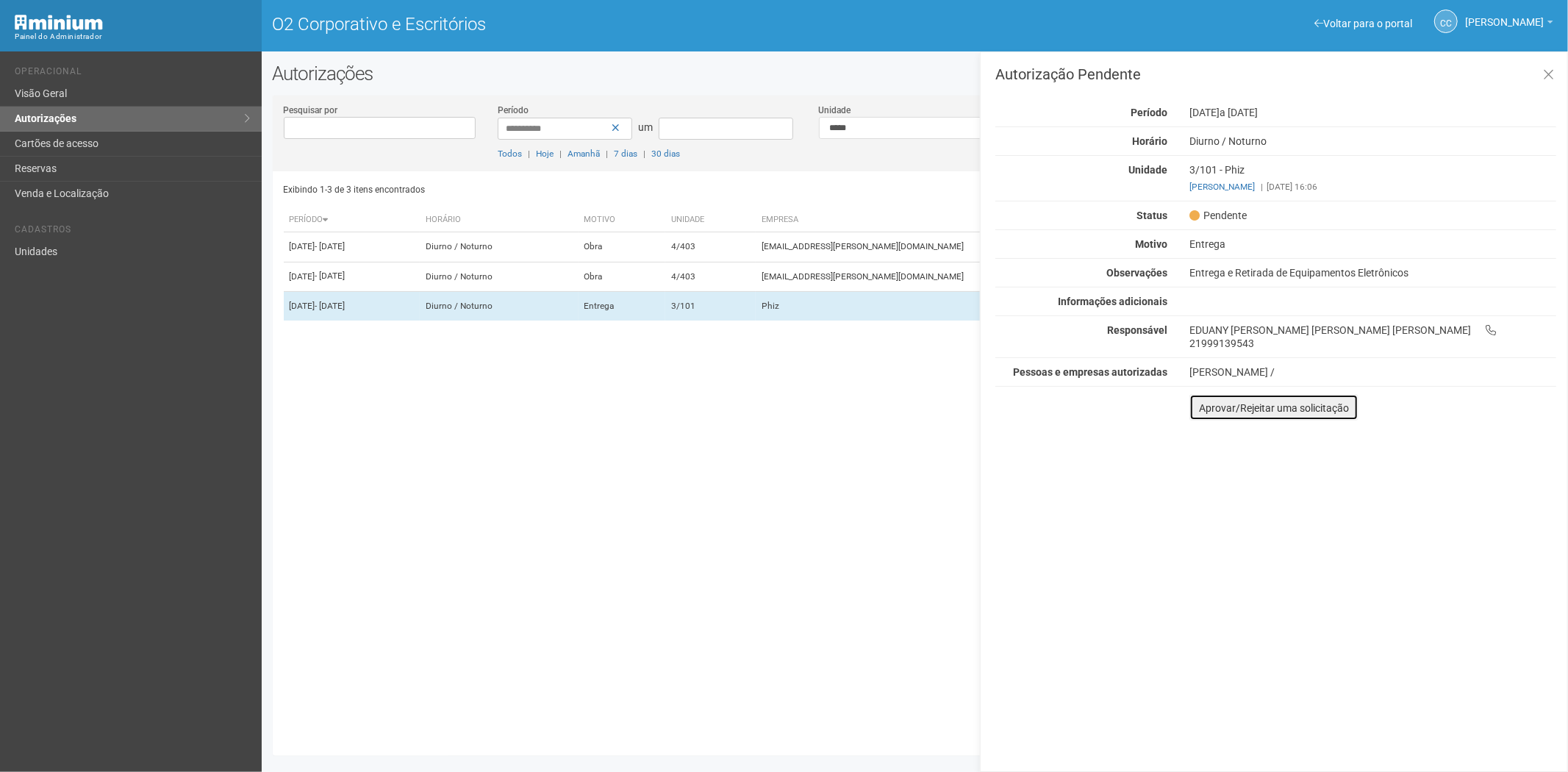
click at [1201, 402] on font "Aprovar/Rejeitar uma solicitação" at bounding box center [1273, 408] width 150 height 11
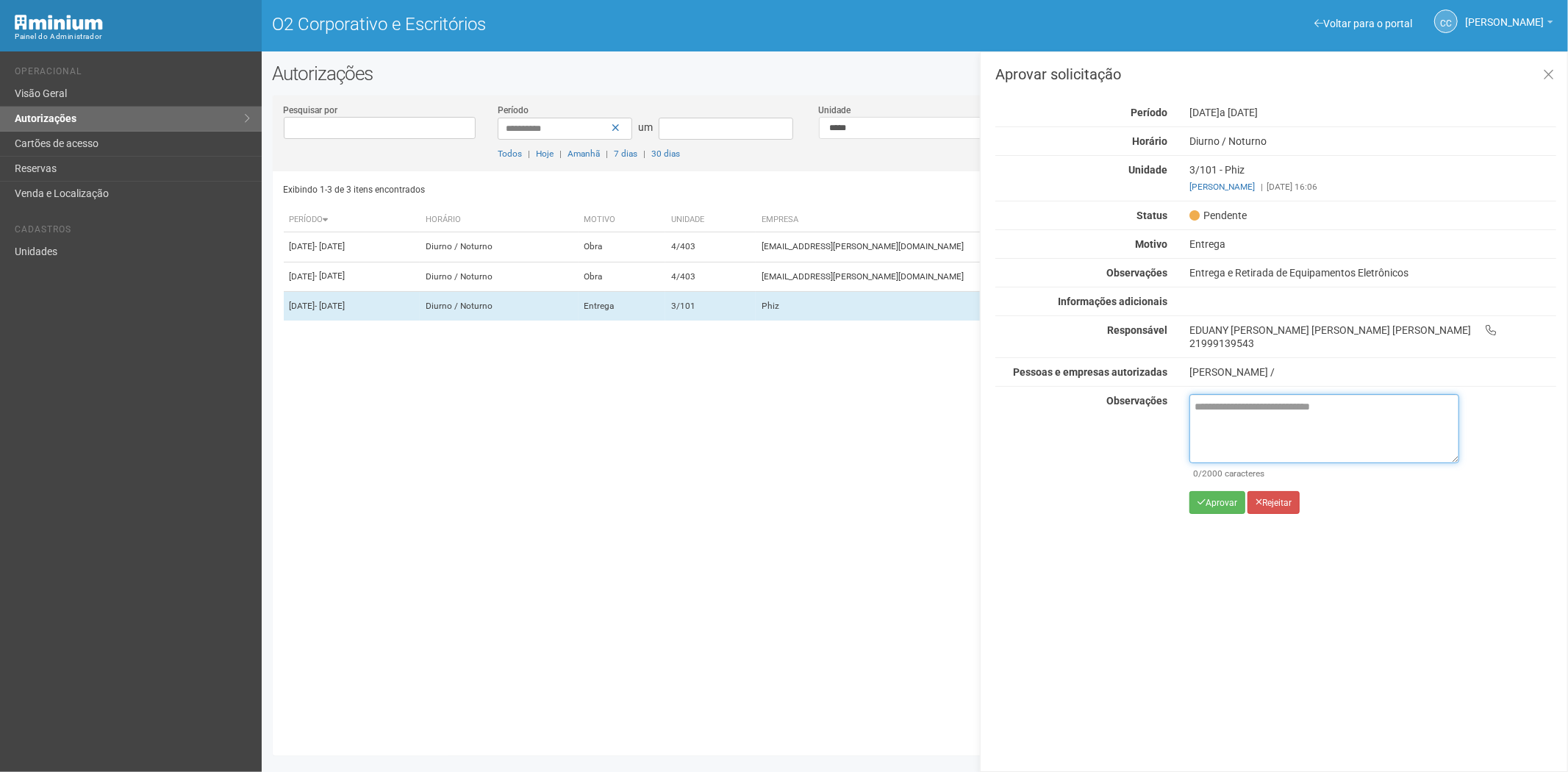
click at [1206, 409] on textarea at bounding box center [1324, 428] width 270 height 69
paste textarea "**********"
type textarea "**********"
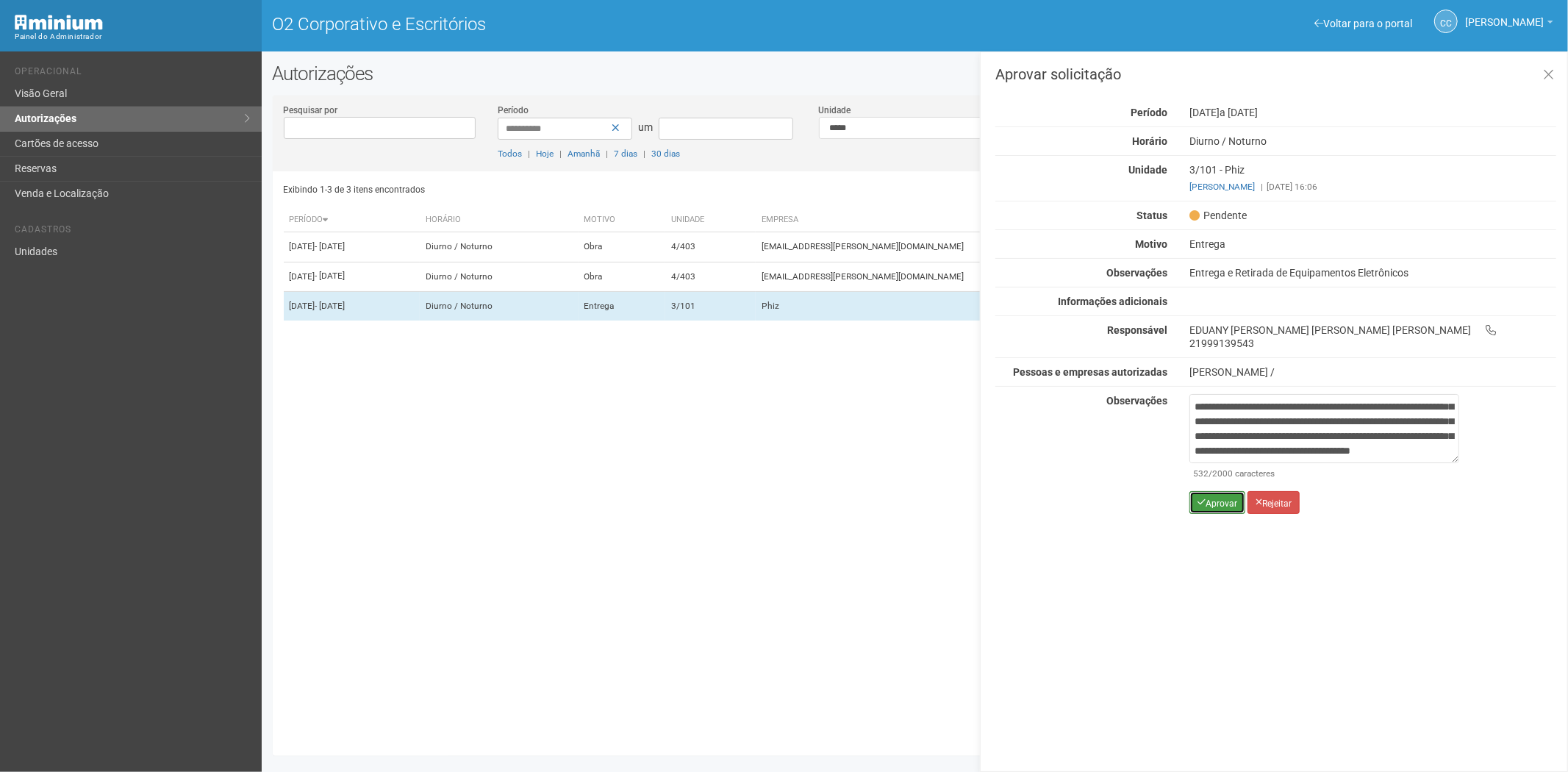
click at [1212, 498] on font "Aprovar" at bounding box center [1221, 502] width 31 height 10
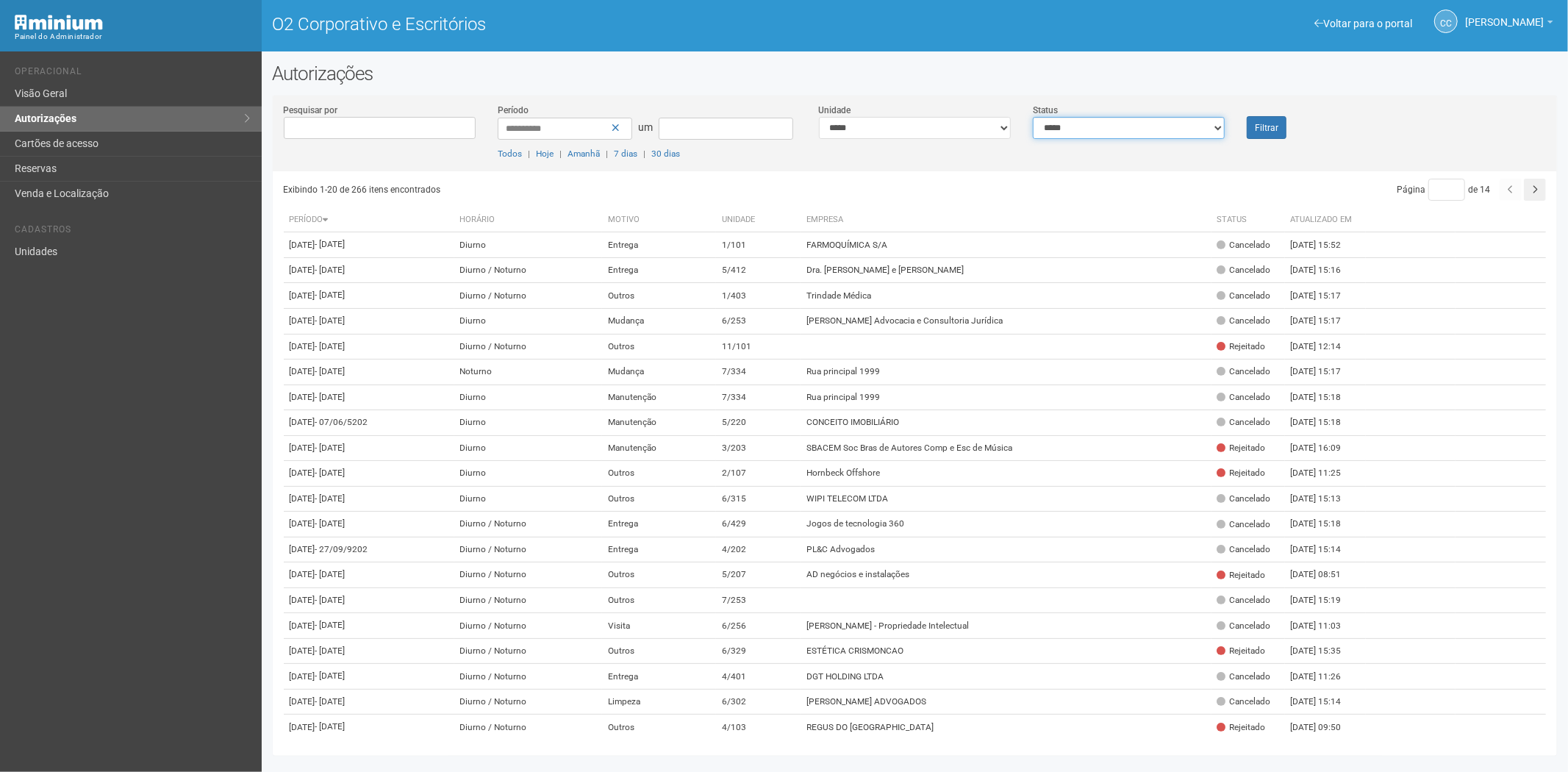
drag, startPoint x: 1151, startPoint y: 130, endPoint x: 1147, endPoint y: 136, distance: 7.2
click at [1150, 133] on select "**********" at bounding box center [1128, 128] width 192 height 22
drag, startPoint x: 1171, startPoint y: 122, endPoint x: 1171, endPoint y: 132, distance: 10.0
click at [1171, 122] on select "**********" at bounding box center [1128, 128] width 192 height 22
select select "*"
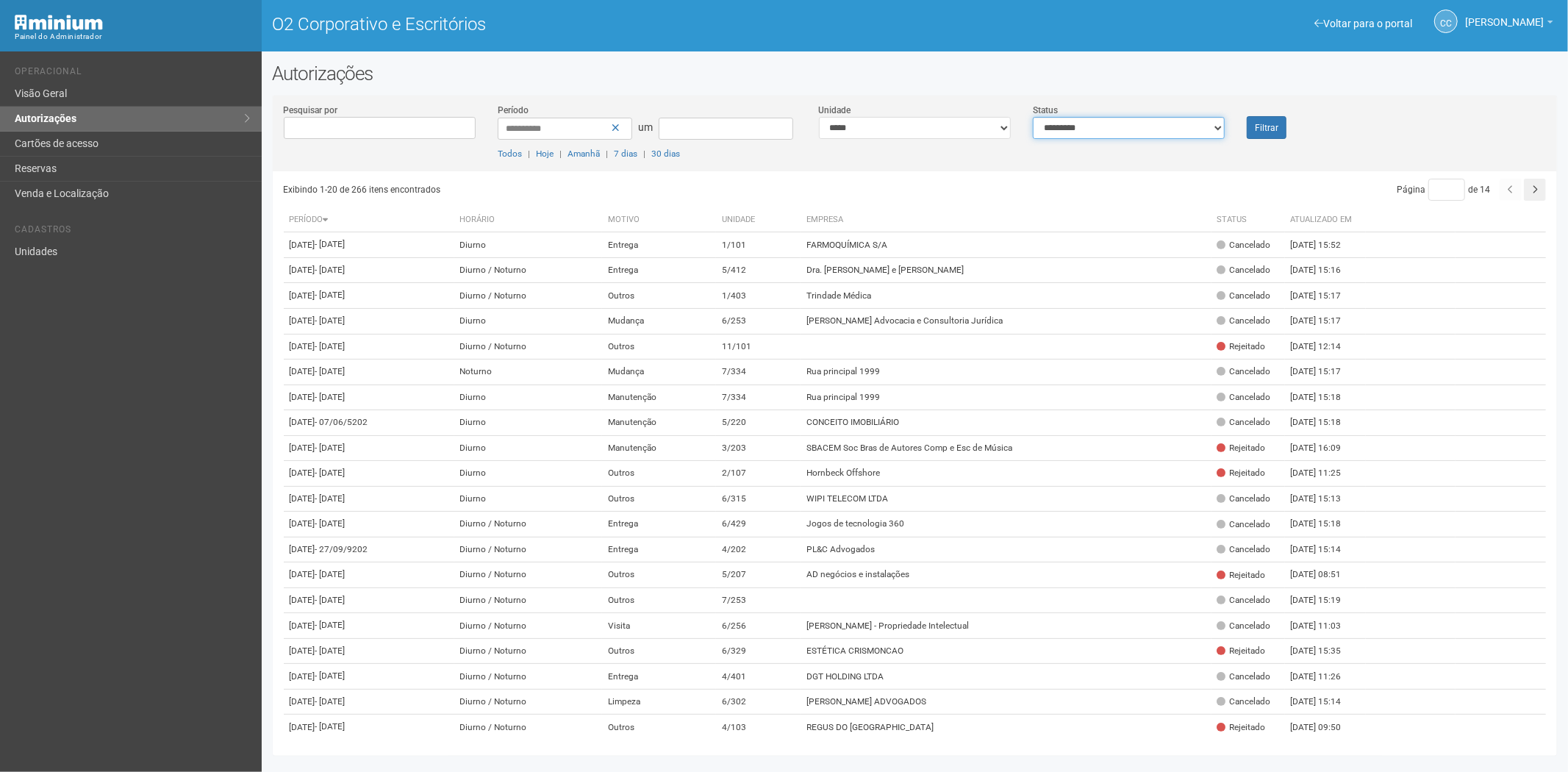
click at [1032, 117] on select "**********" at bounding box center [1128, 128] width 192 height 22
click at [1273, 123] on font "Filtrar" at bounding box center [1266, 128] width 24 height 10
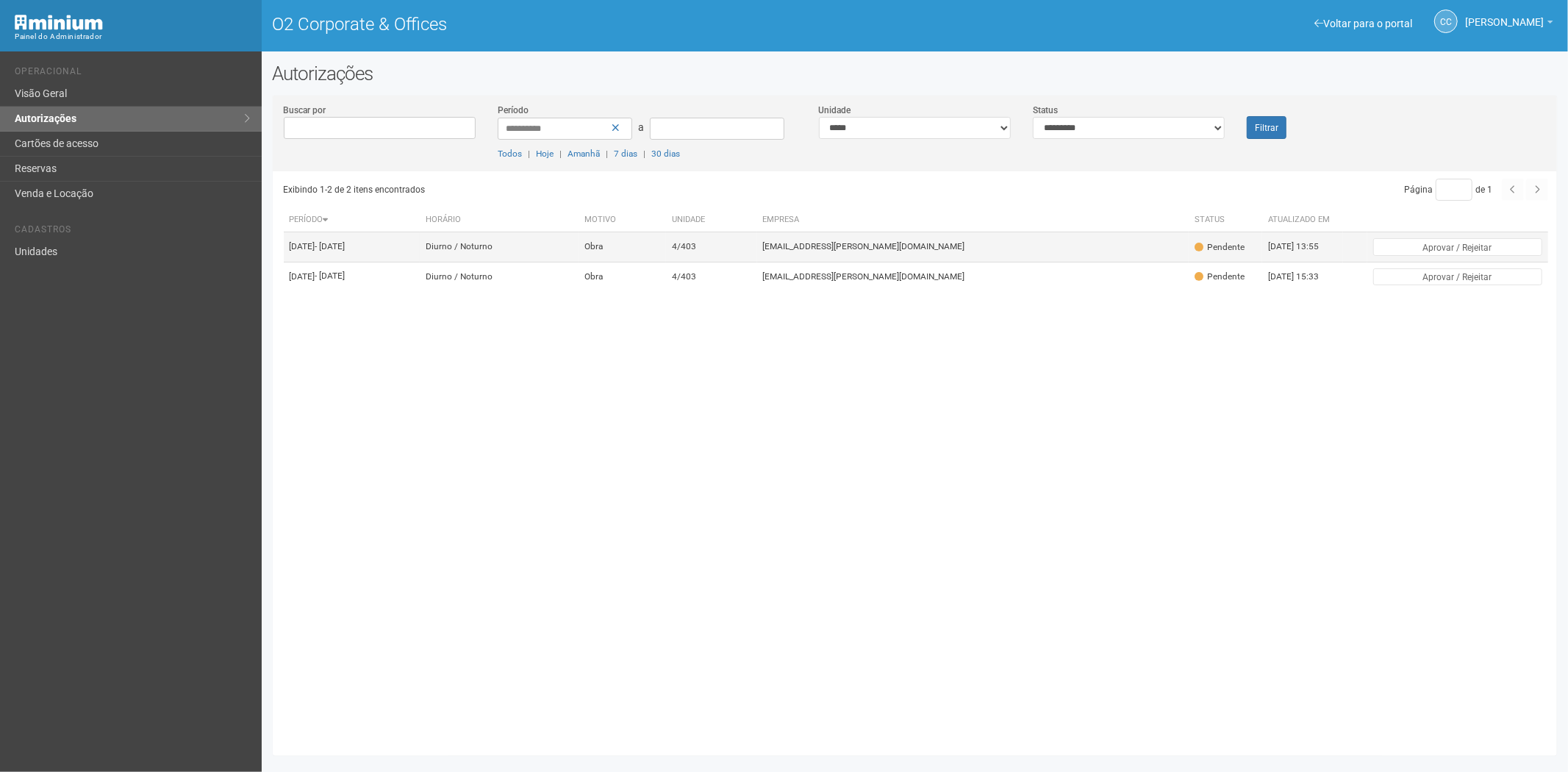
click at [666, 252] on td "Obra" at bounding box center [622, 247] width 88 height 30
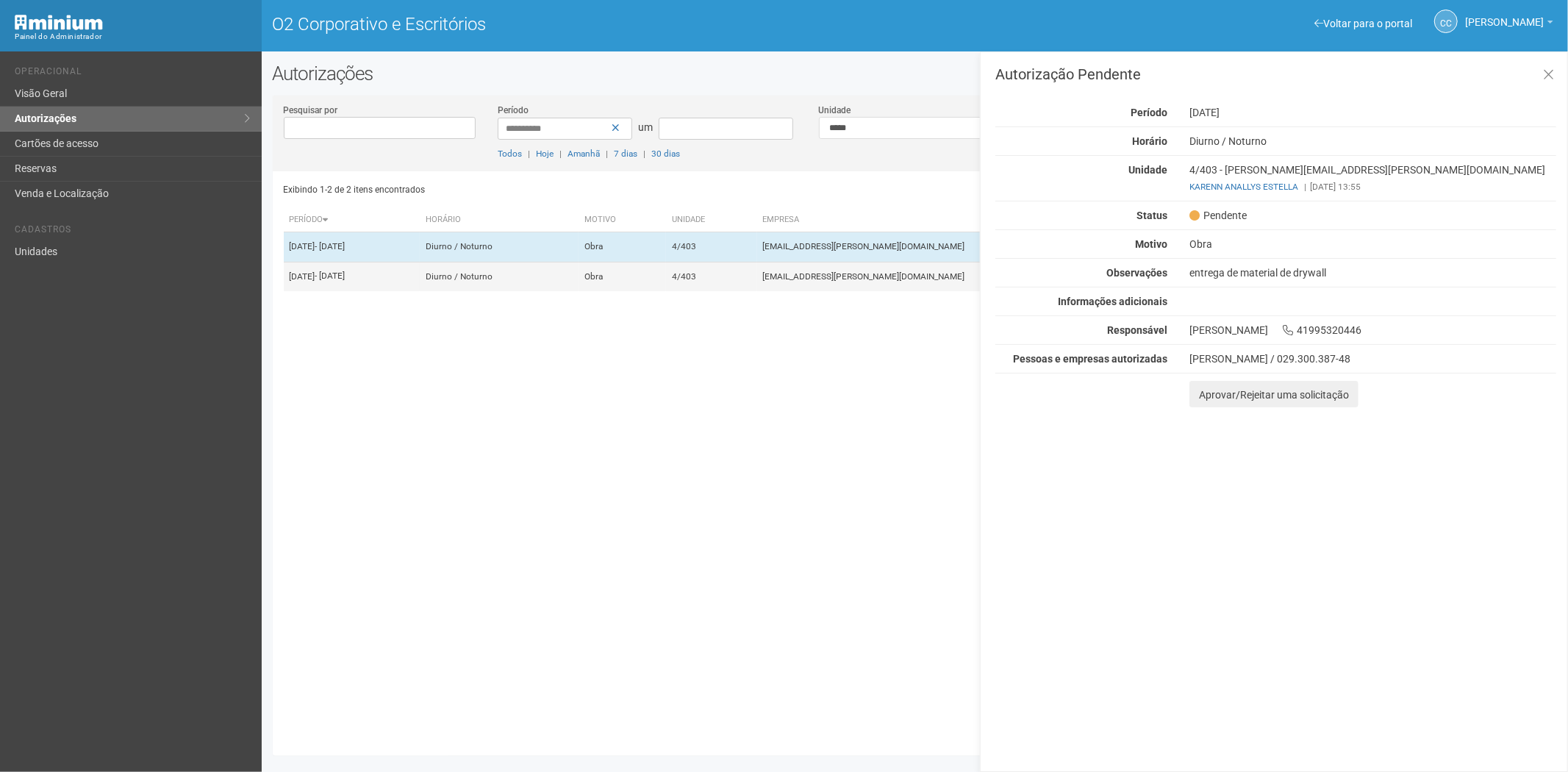
click at [420, 291] on td "28/08/2025 - 01/09/2025" at bounding box center [352, 275] width 136 height 30
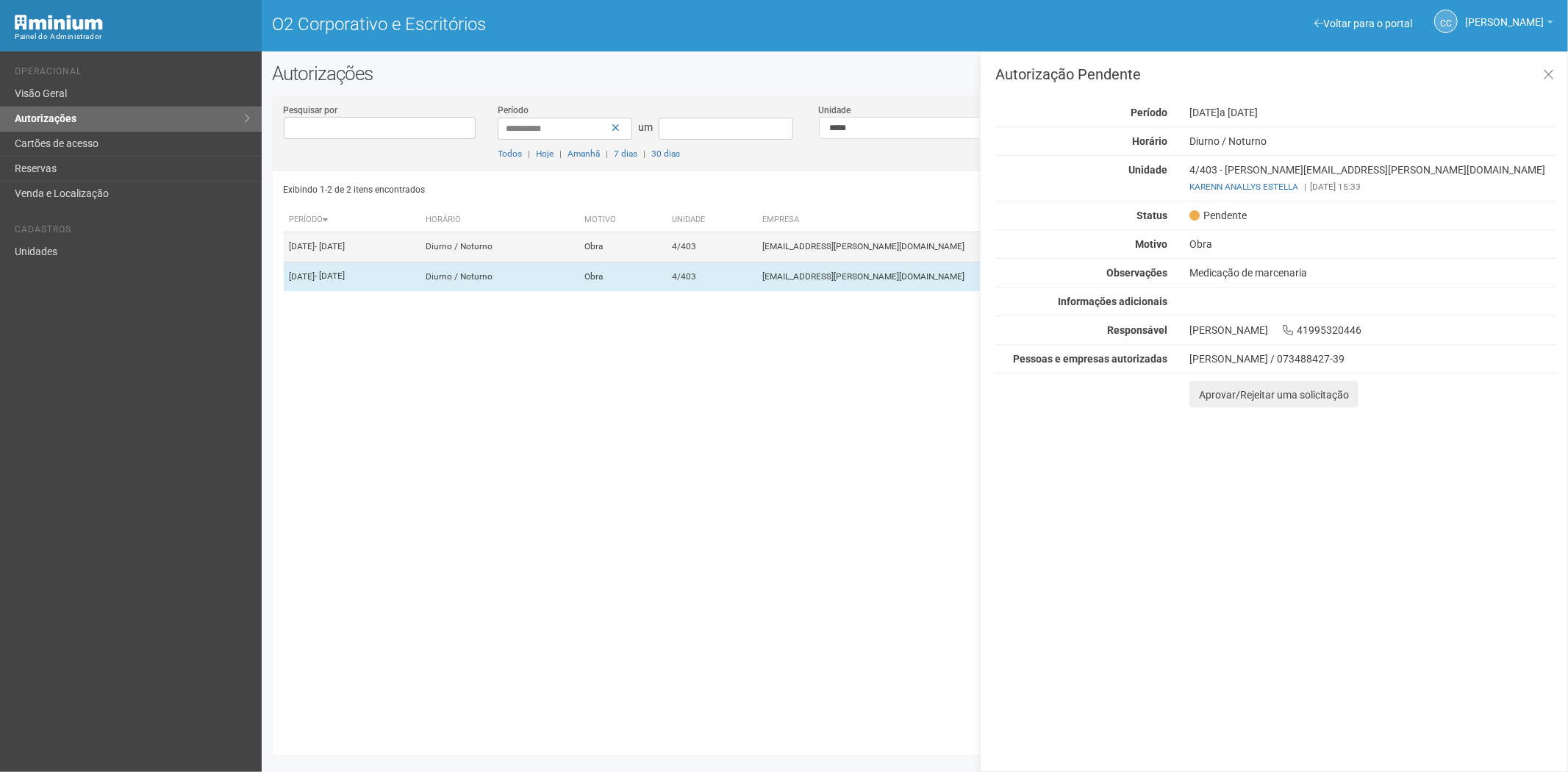
click at [579, 237] on td "Diurno / Noturno" at bounding box center [499, 247] width 159 height 30
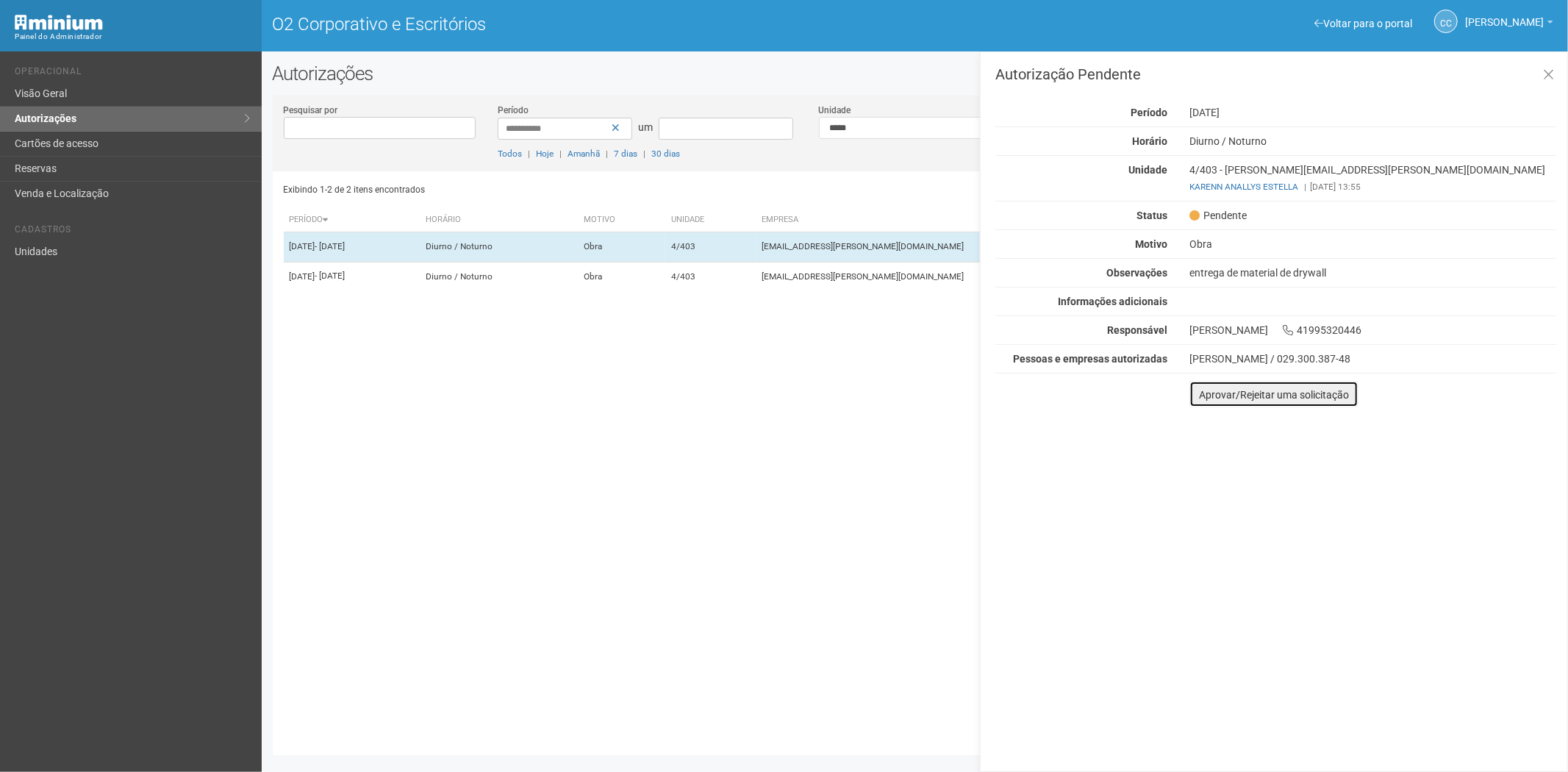
click at [1201, 404] on button "Aprovar/Rejeitar uma solicitação" at bounding box center [1273, 394] width 169 height 27
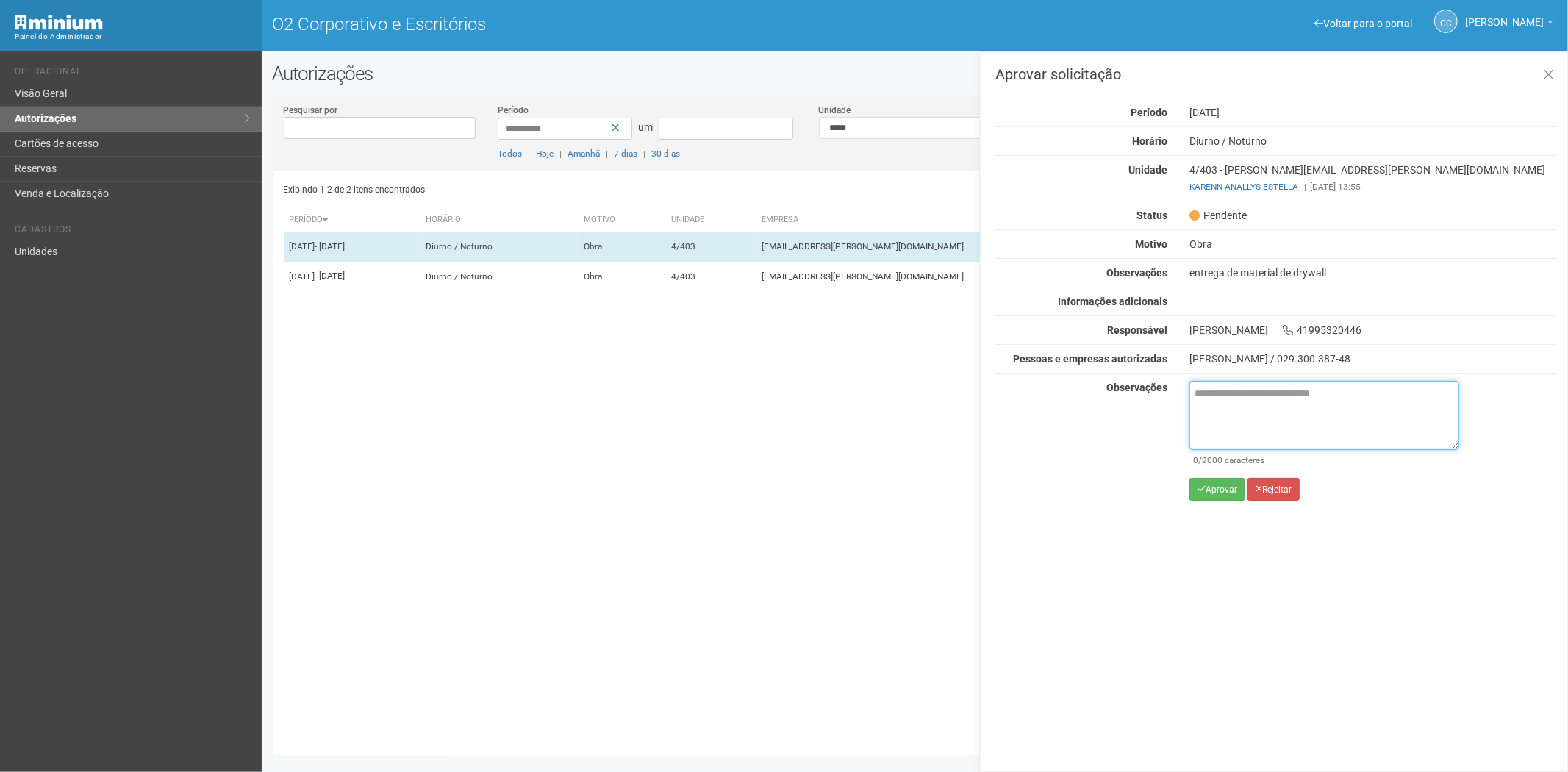
click at [1234, 413] on textarea at bounding box center [1324, 415] width 270 height 69
paste textarea "**********"
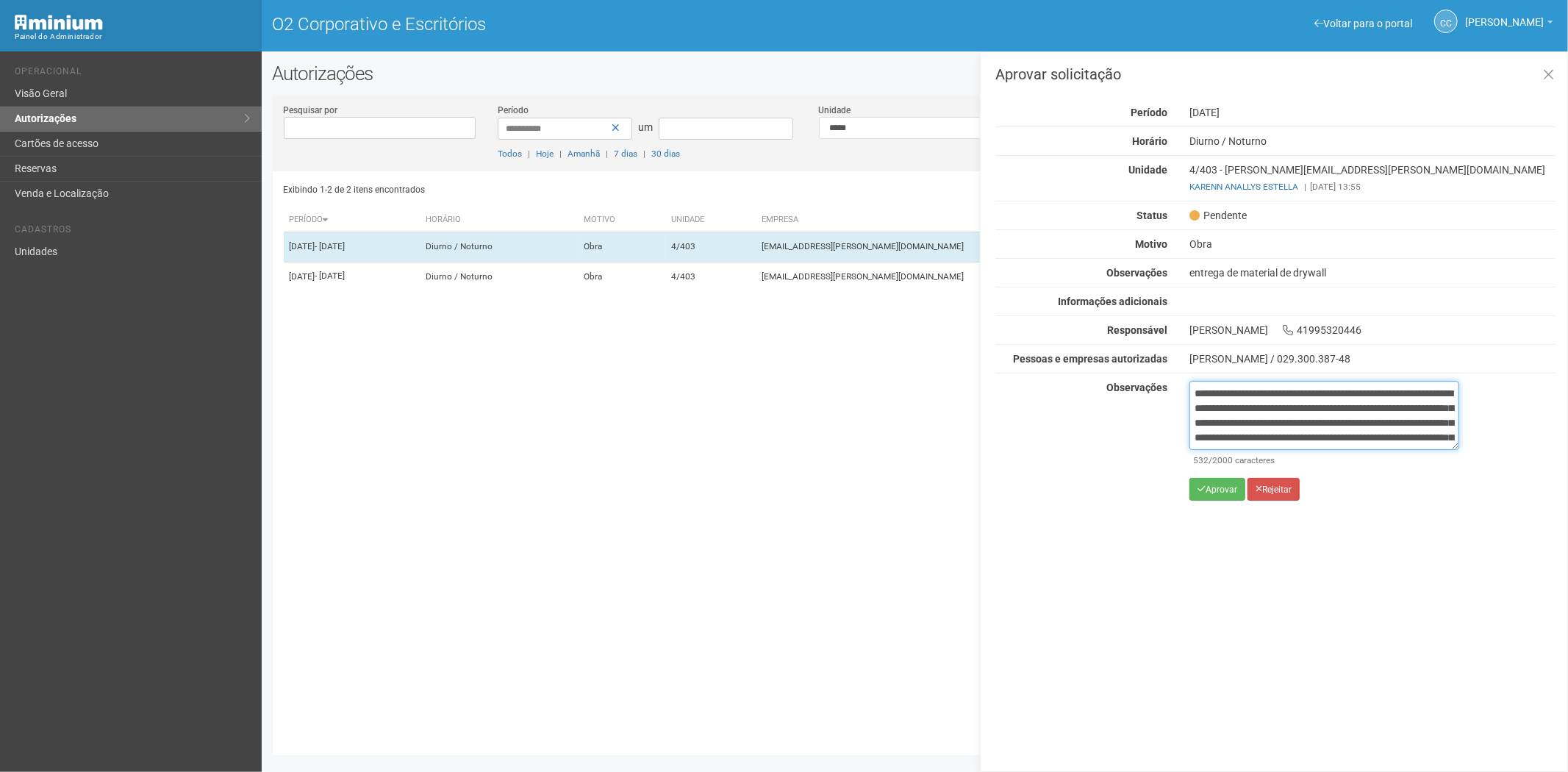
scroll to position [82, 0]
type textarea "**********"
click at [1223, 496] on button "Aprovar" at bounding box center [1217, 489] width 56 height 23
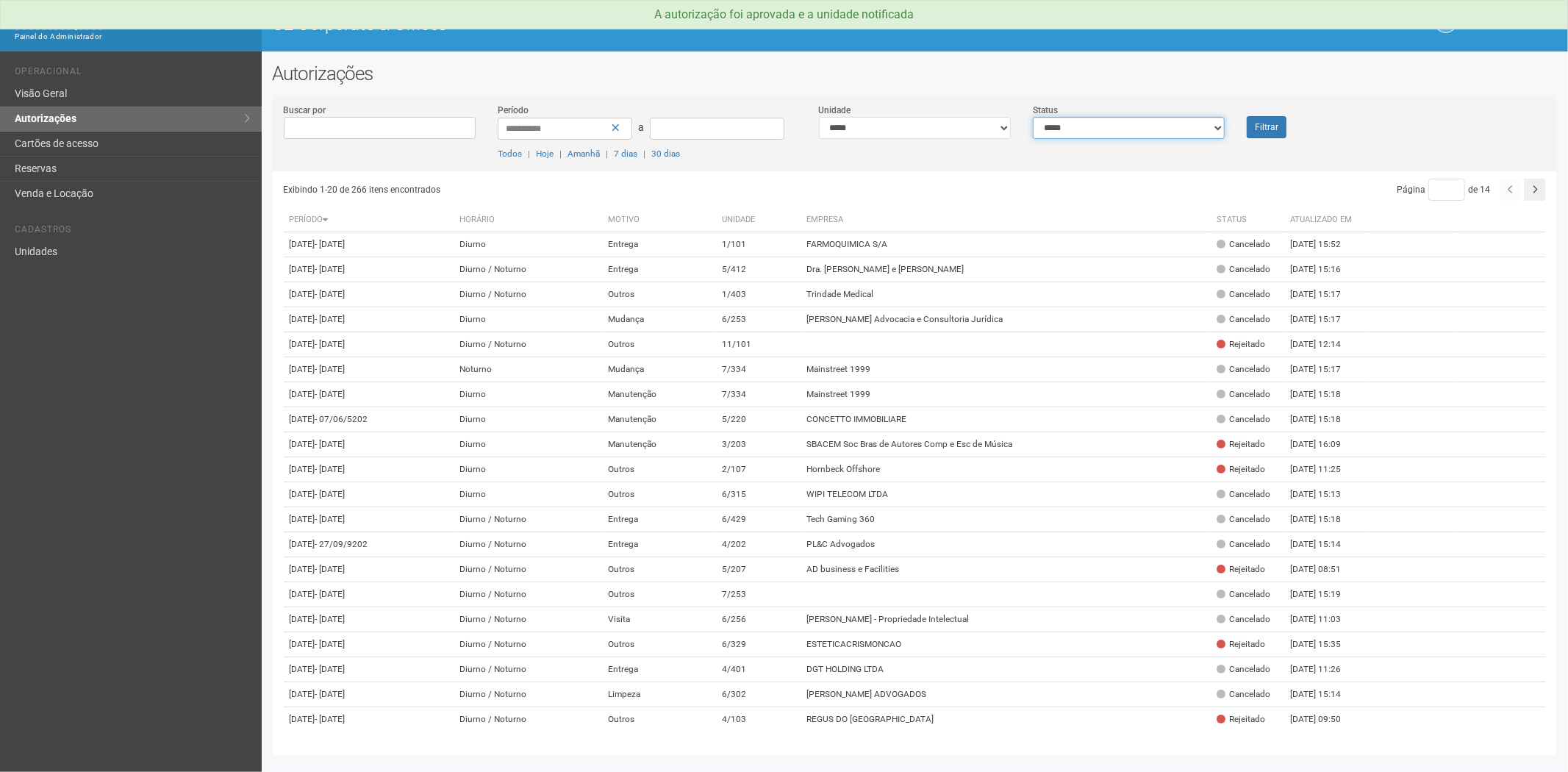
drag, startPoint x: 1051, startPoint y: 128, endPoint x: 1052, endPoint y: 136, distance: 8.1
click at [1051, 128] on select "**********" at bounding box center [1128, 128] width 192 height 22
select select "*"
click at [1032, 117] on select "**********" at bounding box center [1128, 128] width 192 height 22
click at [1284, 130] on button "Filtrar" at bounding box center [1267, 127] width 40 height 22
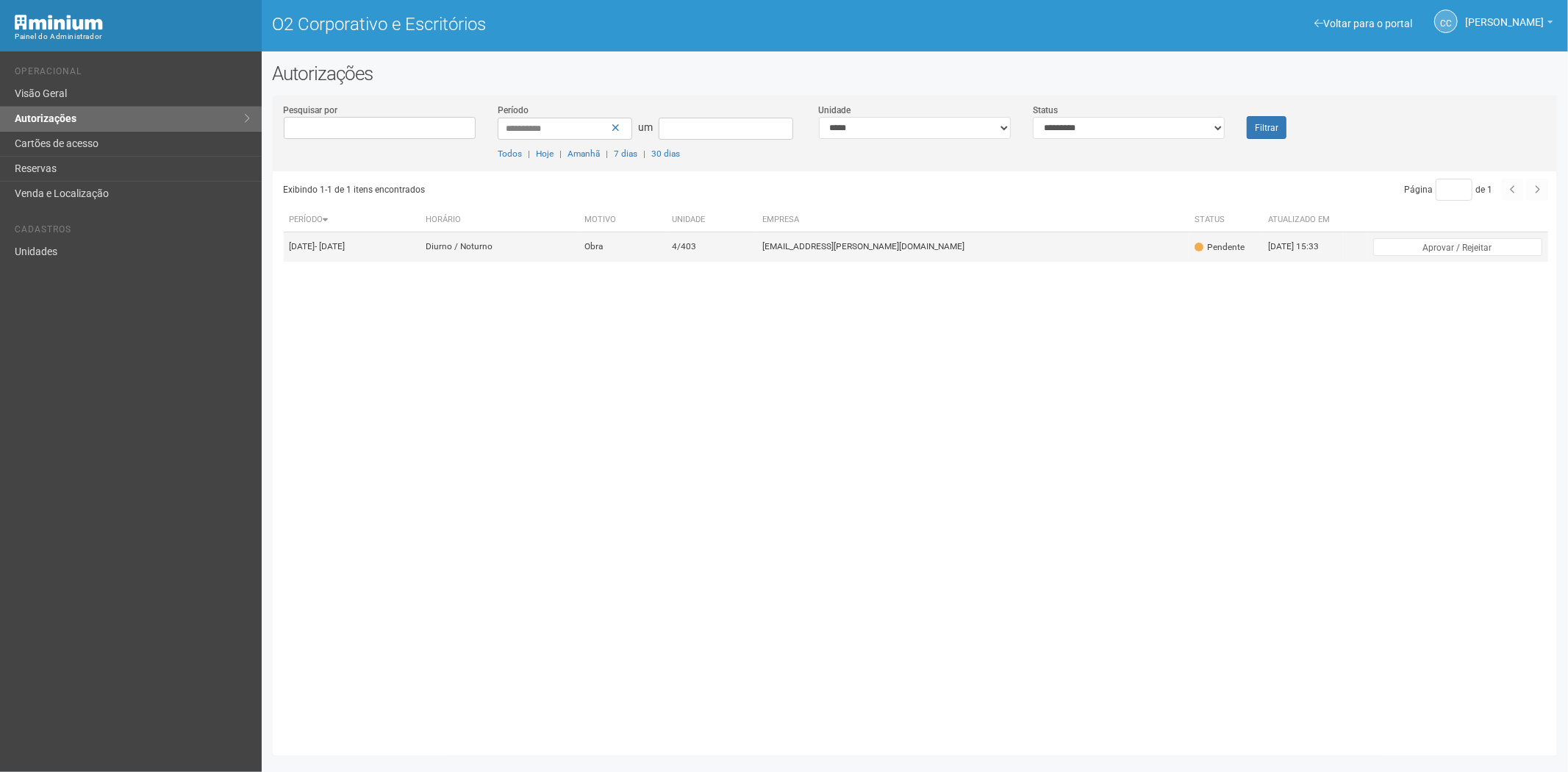
click at [666, 254] on td "Obra" at bounding box center [622, 247] width 88 height 30
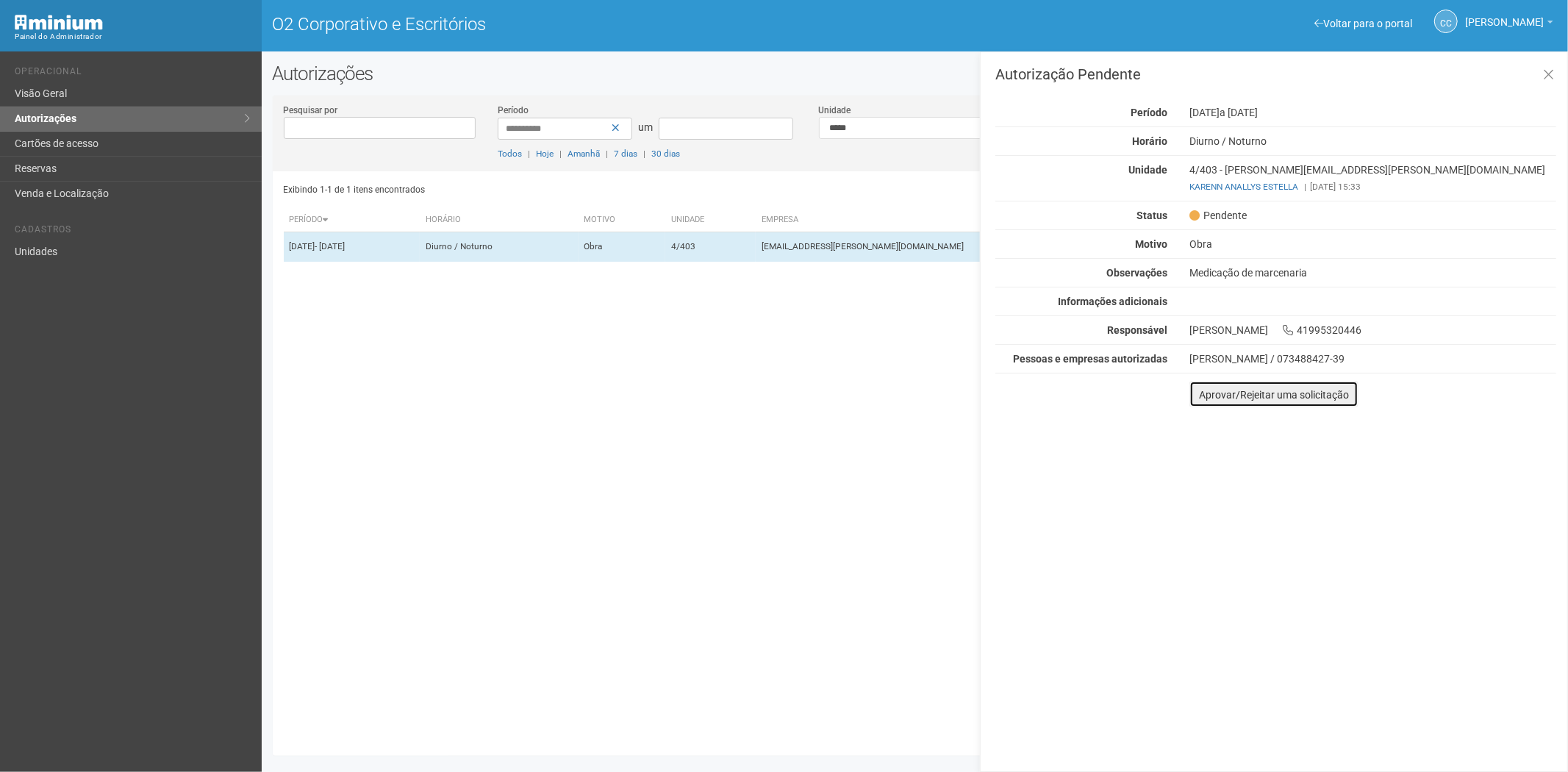
click at [1203, 399] on font "Aprovar/Rejeitar uma solicitação" at bounding box center [1273, 395] width 150 height 11
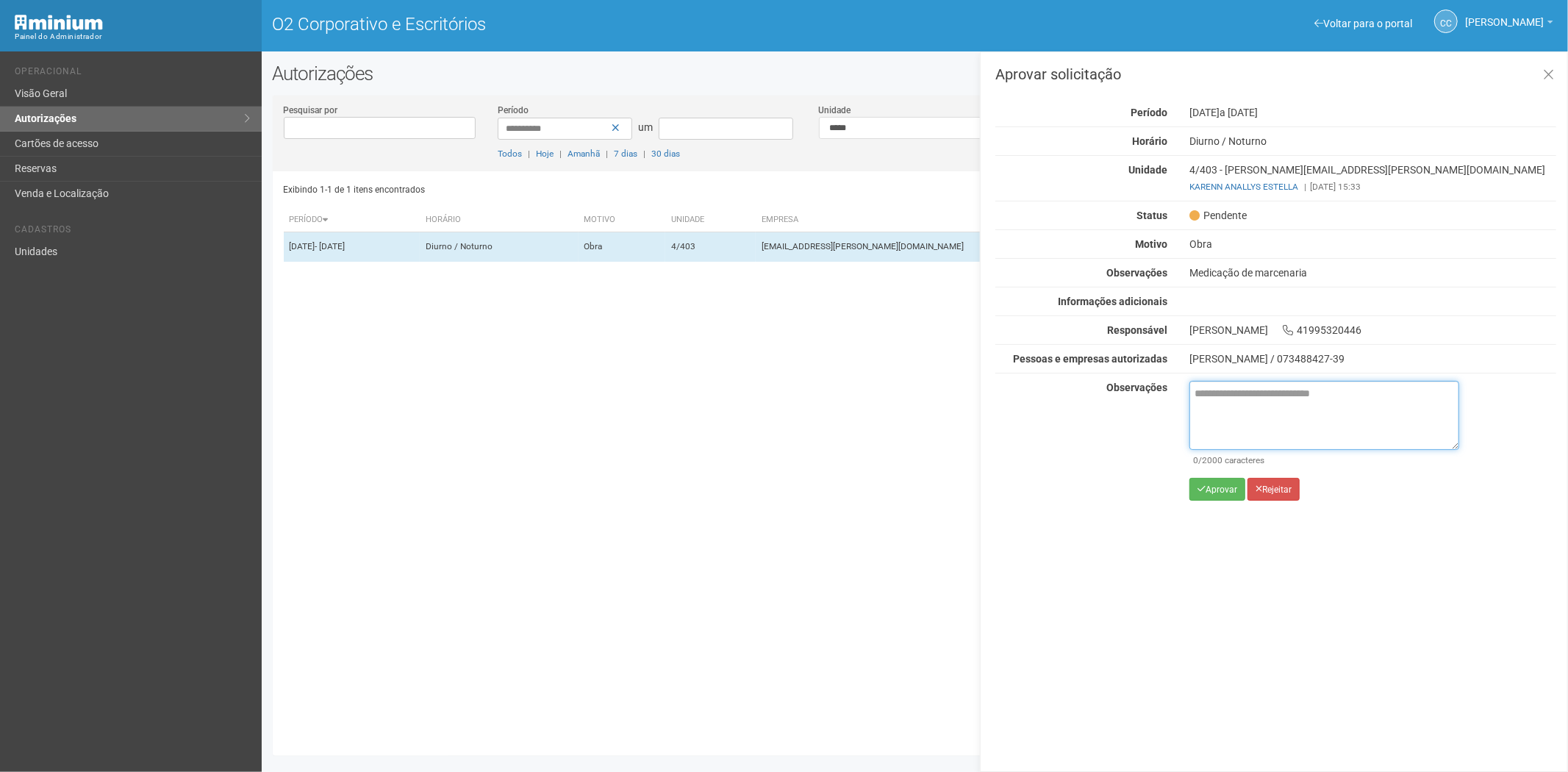
click at [1213, 412] on textarea at bounding box center [1324, 415] width 270 height 69
paste textarea "**********"
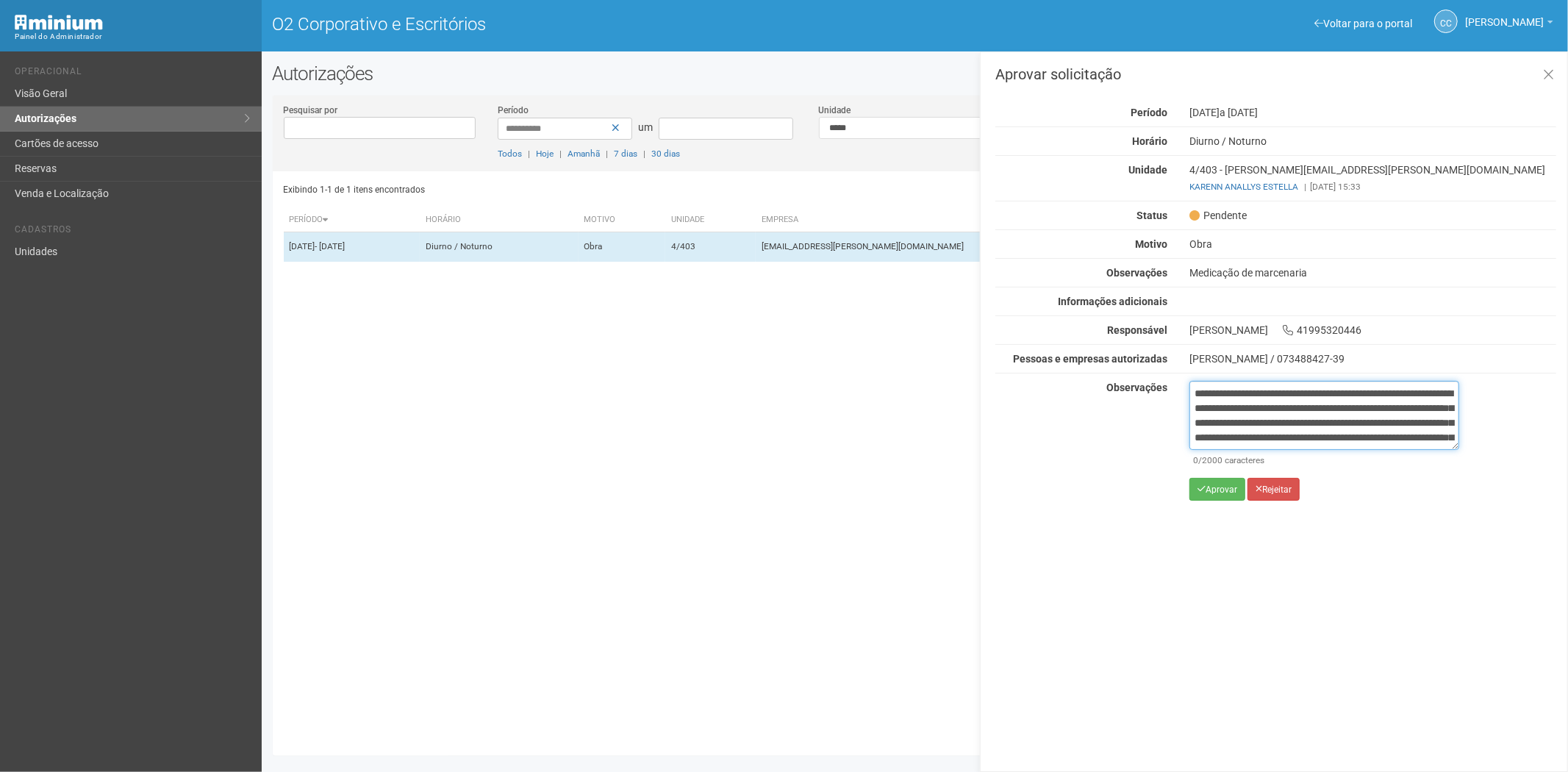
scroll to position [82, 0]
type textarea "**********"
click at [1213, 493] on font "Aprovar" at bounding box center [1221, 489] width 31 height 10
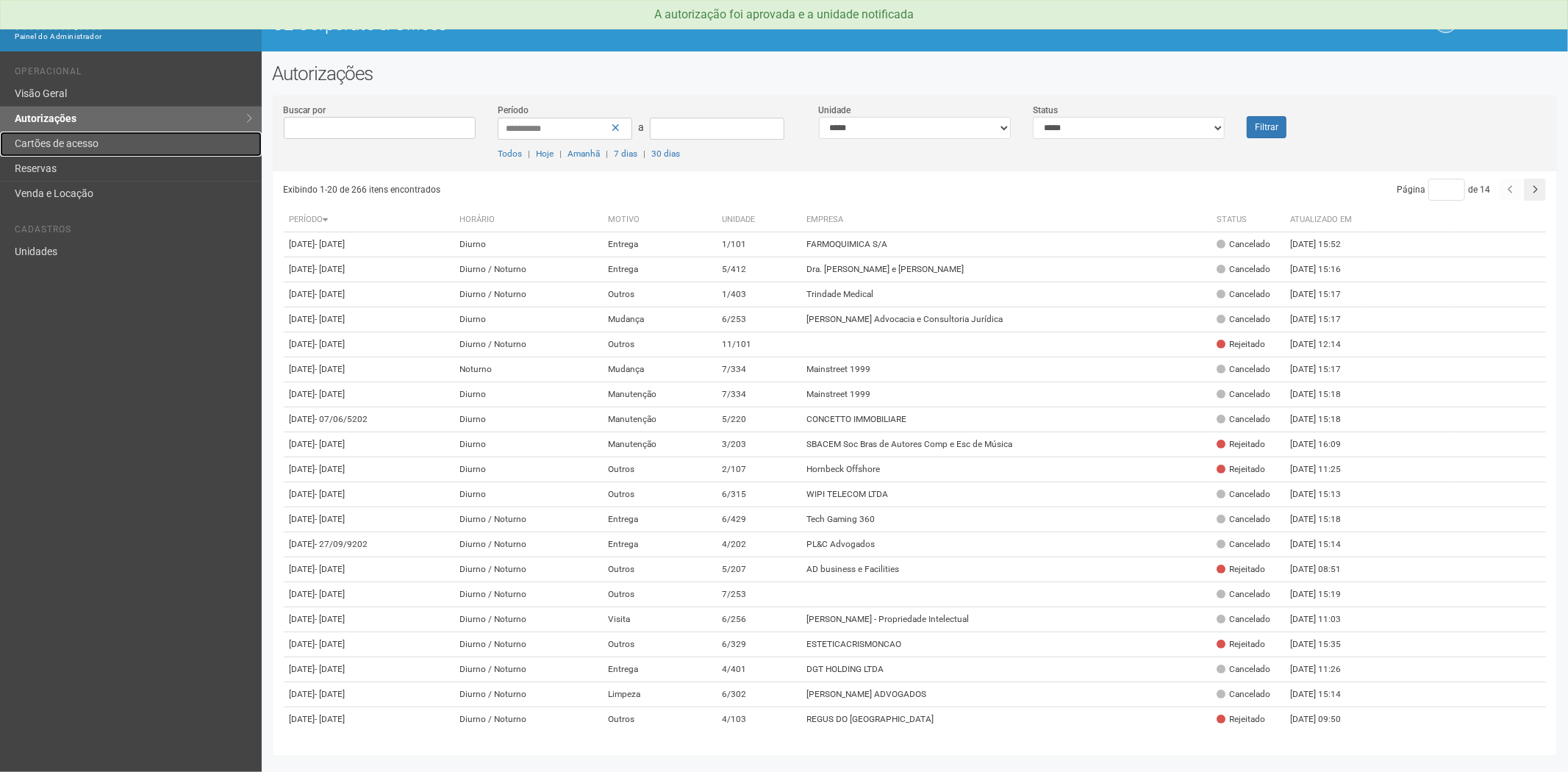
click at [61, 143] on link "Cartões de acesso" at bounding box center [131, 144] width 261 height 25
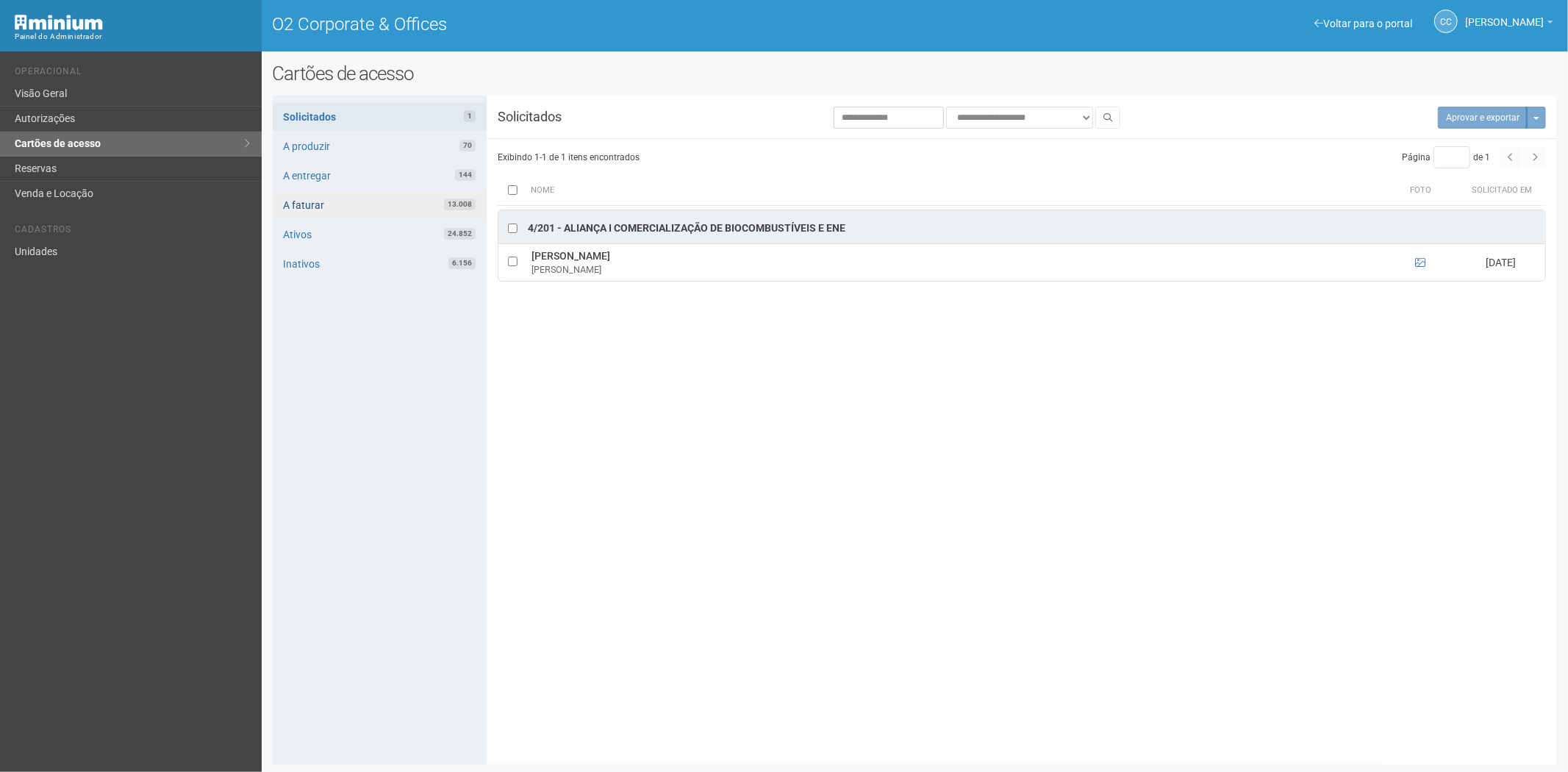
drag, startPoint x: 73, startPoint y: 265, endPoint x: 291, endPoint y: 217, distance: 223.2
click at [73, 265] on div "Voltar para o portal Operacional Visão Geral Autorizações Cartões de acesso Res…" at bounding box center [131, 412] width 261 height 721
click at [56, 254] on link "Unidades" at bounding box center [131, 251] width 261 height 24
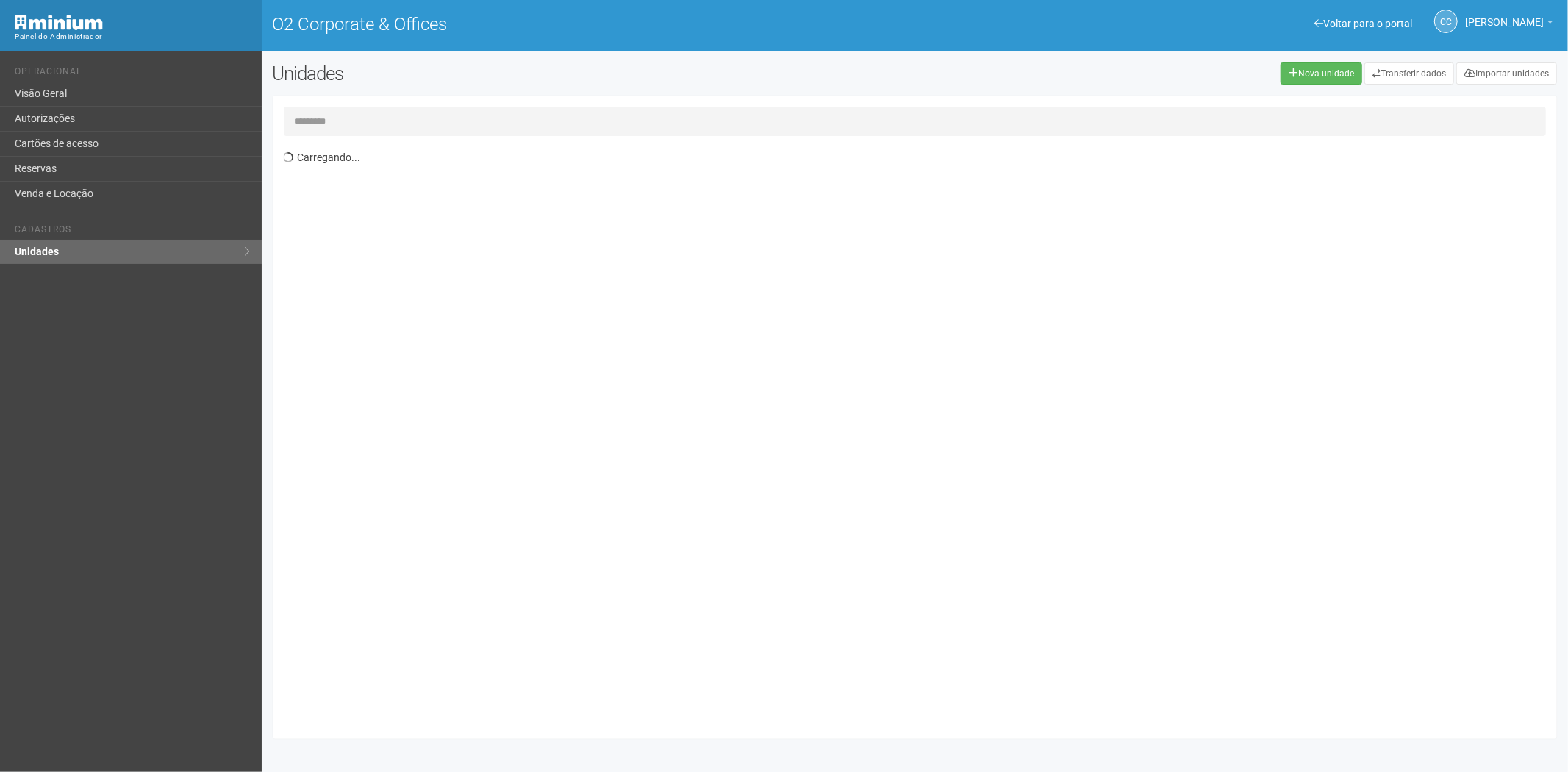
click at [326, 126] on input "text" at bounding box center [915, 121] width 1263 height 30
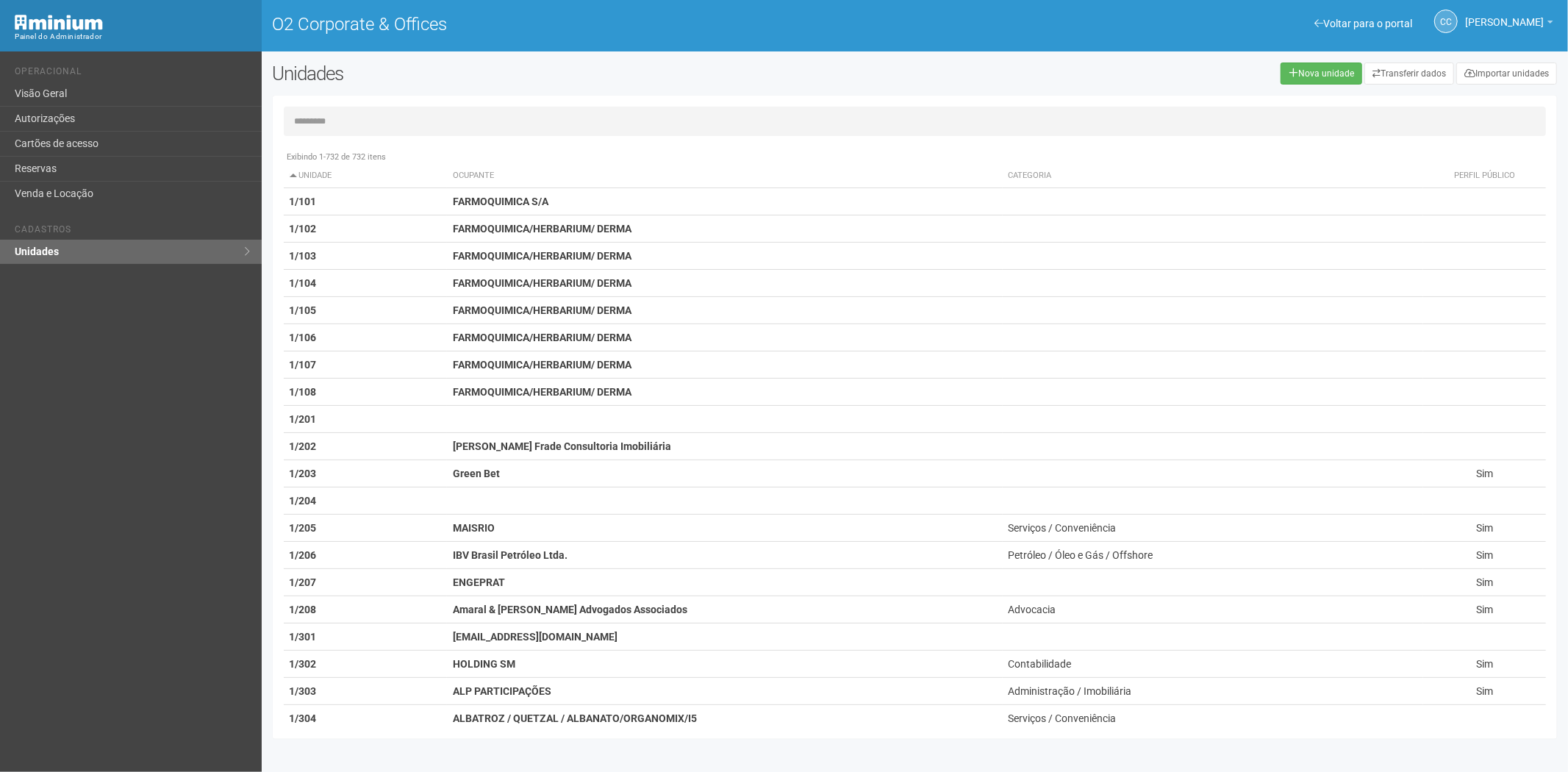
click at [348, 126] on input "text" at bounding box center [915, 121] width 1263 height 30
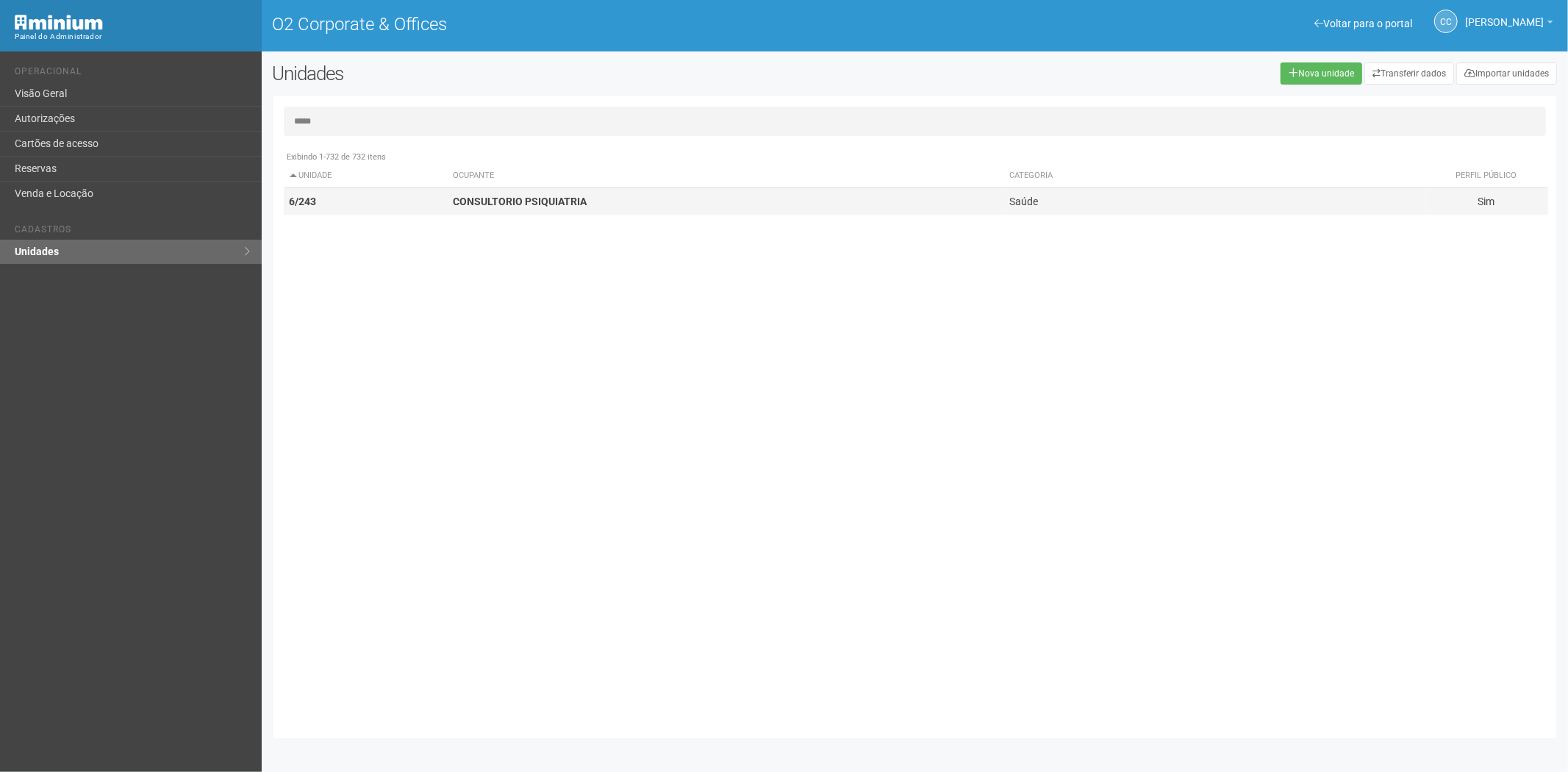
click at [529, 200] on strong "CONSULTORIO PSIQUIATRIA" at bounding box center [519, 201] width 133 height 11
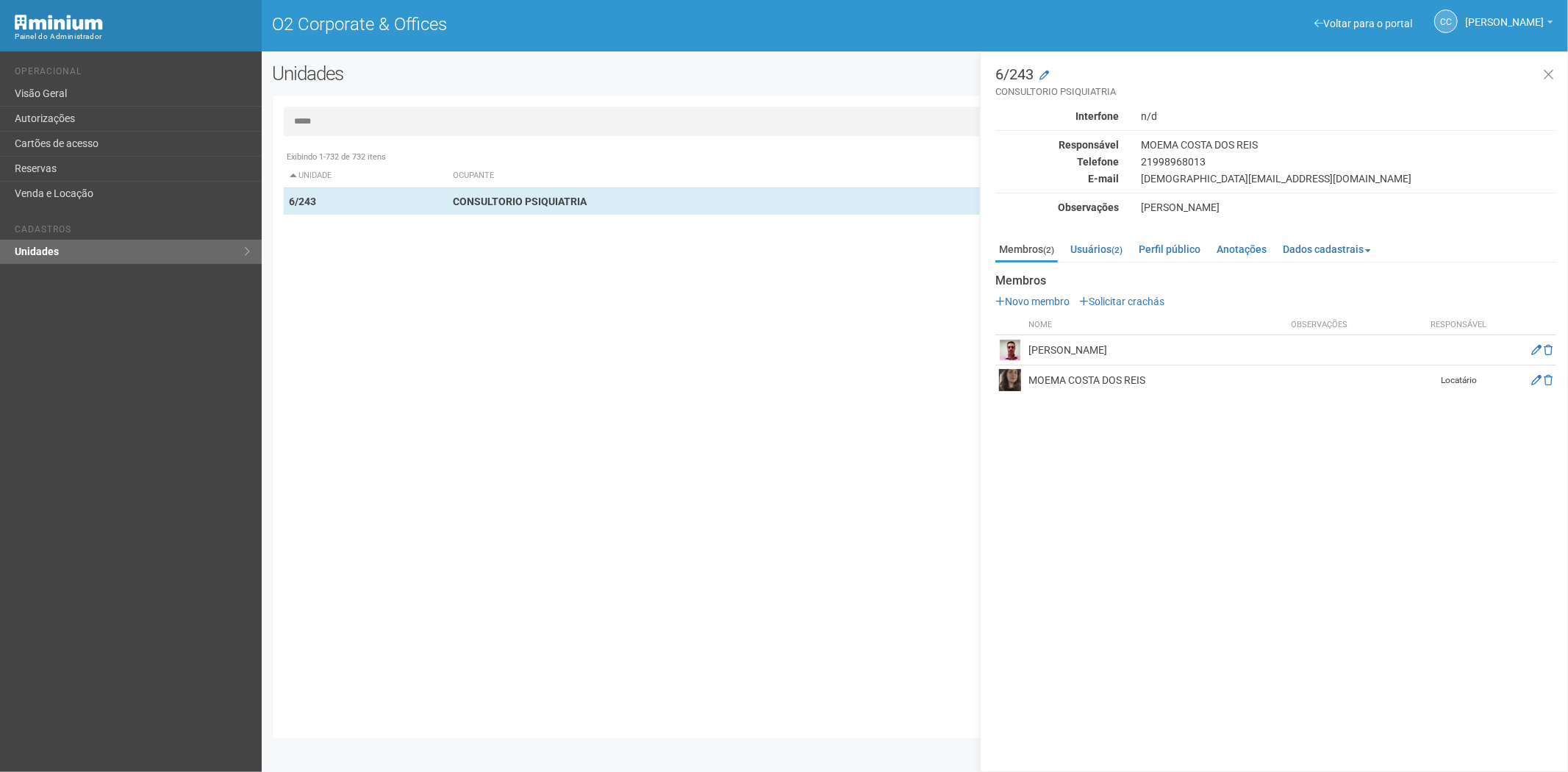
click at [386, 127] on input "*****" at bounding box center [915, 121] width 1263 height 30
click at [386, 120] on input "*****" at bounding box center [915, 121] width 1263 height 30
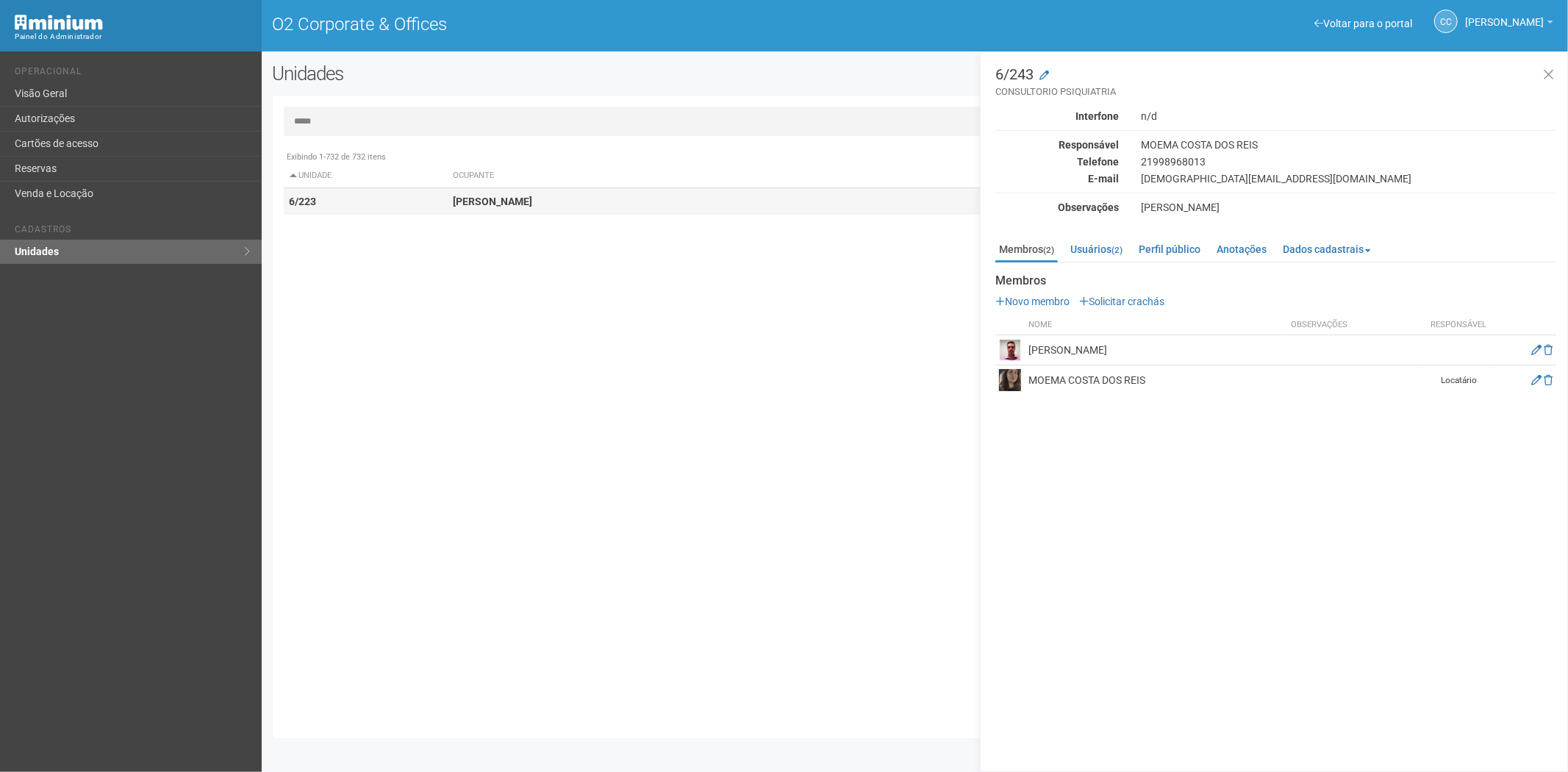
click at [482, 195] on strong "[PERSON_NAME]" at bounding box center [492, 201] width 79 height 11
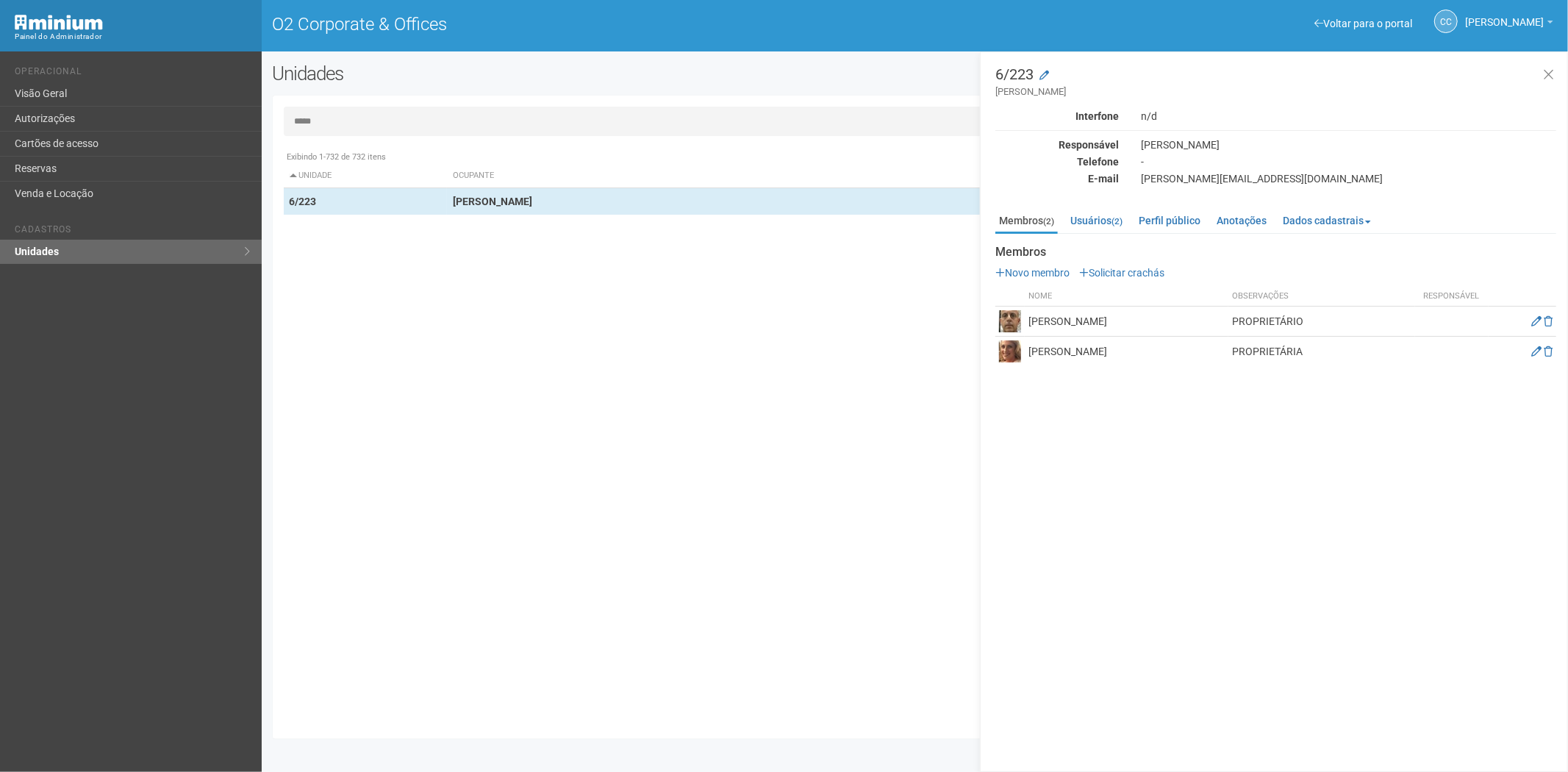
click at [490, 133] on input "*****" at bounding box center [915, 121] width 1263 height 30
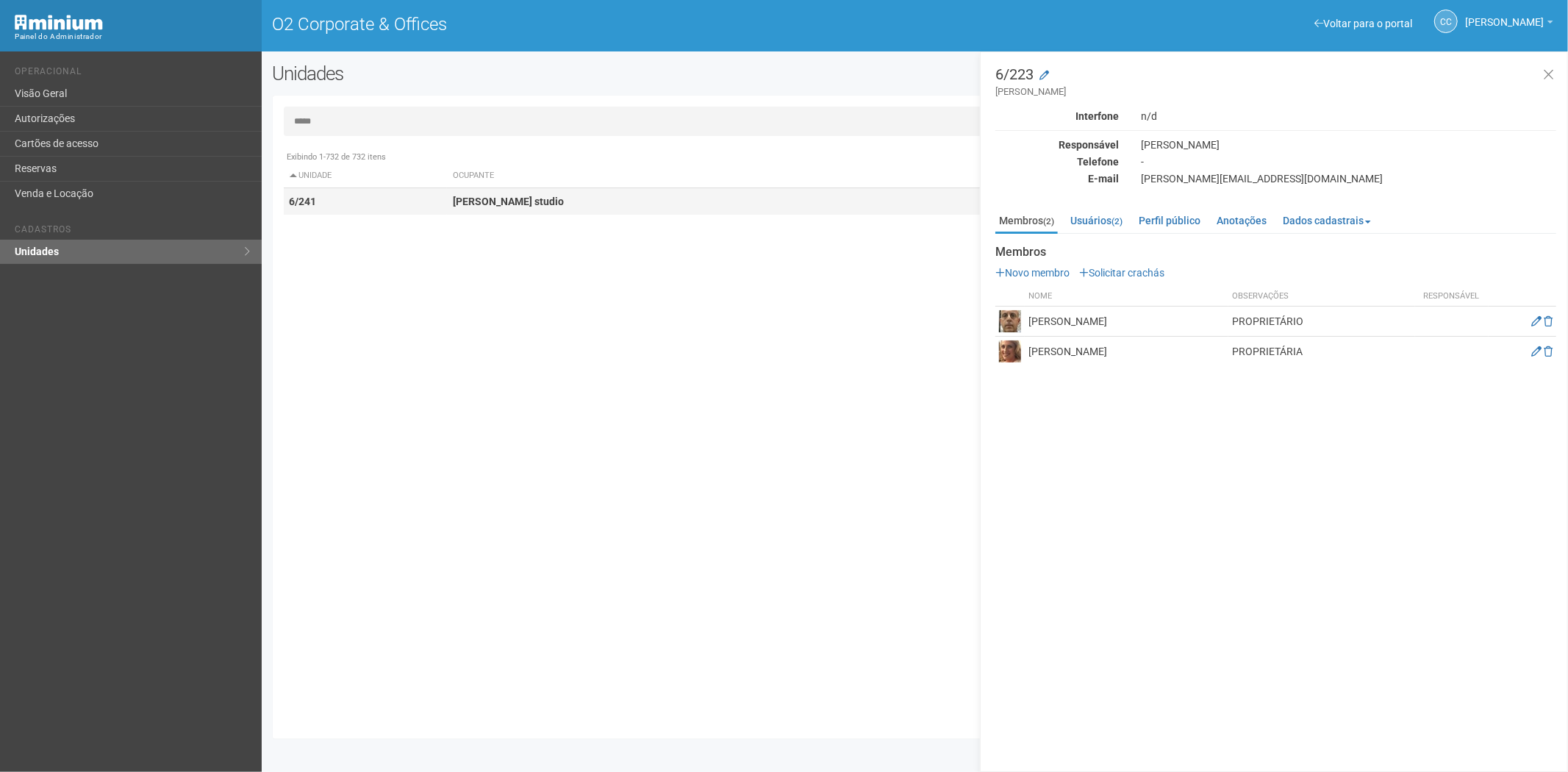
type input "*****"
click at [557, 209] on td "[PERSON_NAME] studio" at bounding box center [725, 201] width 557 height 28
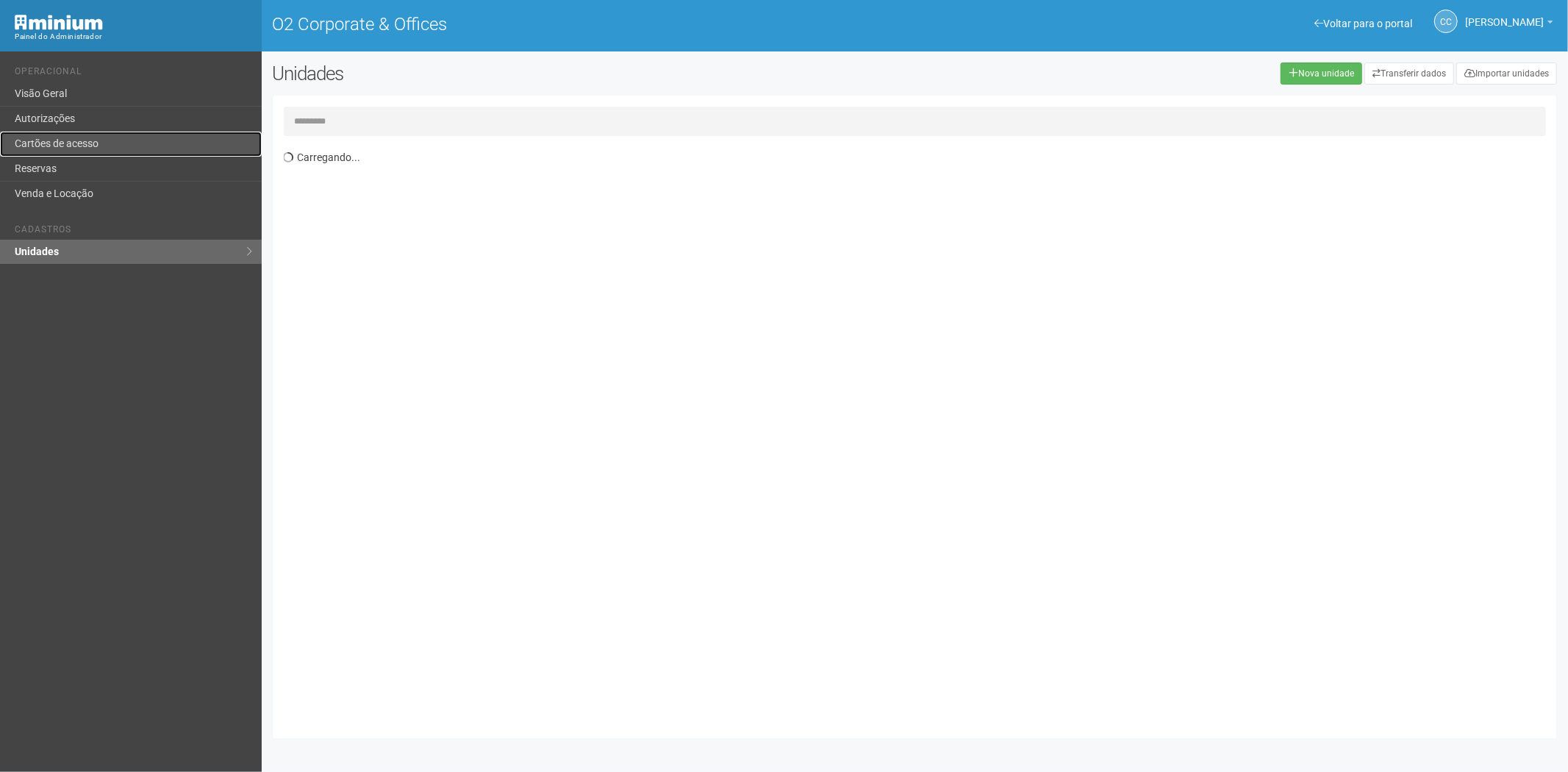
click at [64, 136] on link "Cartões de acesso" at bounding box center [131, 144] width 261 height 25
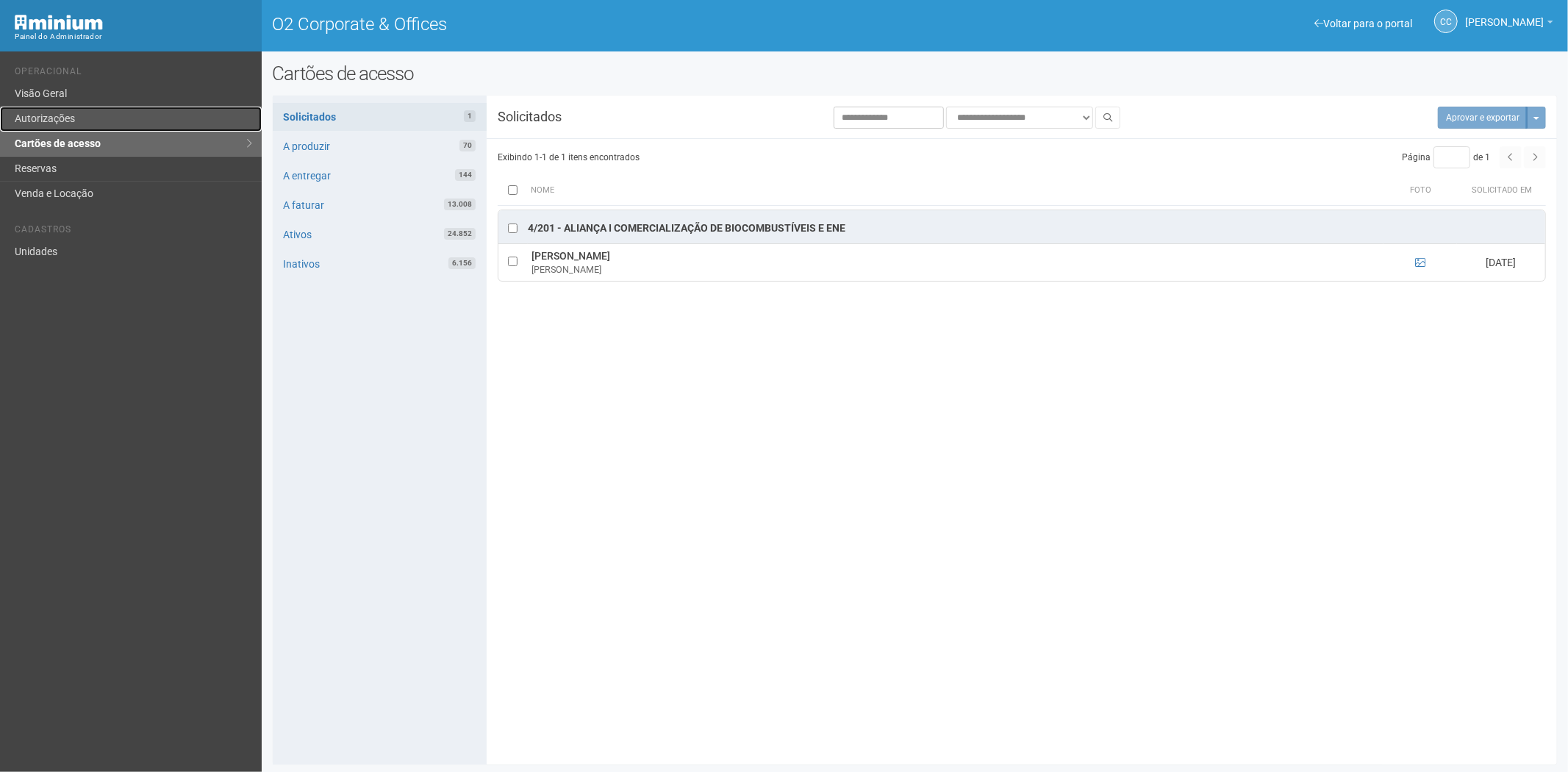
click at [71, 117] on link "Autorizações" at bounding box center [131, 119] width 261 height 25
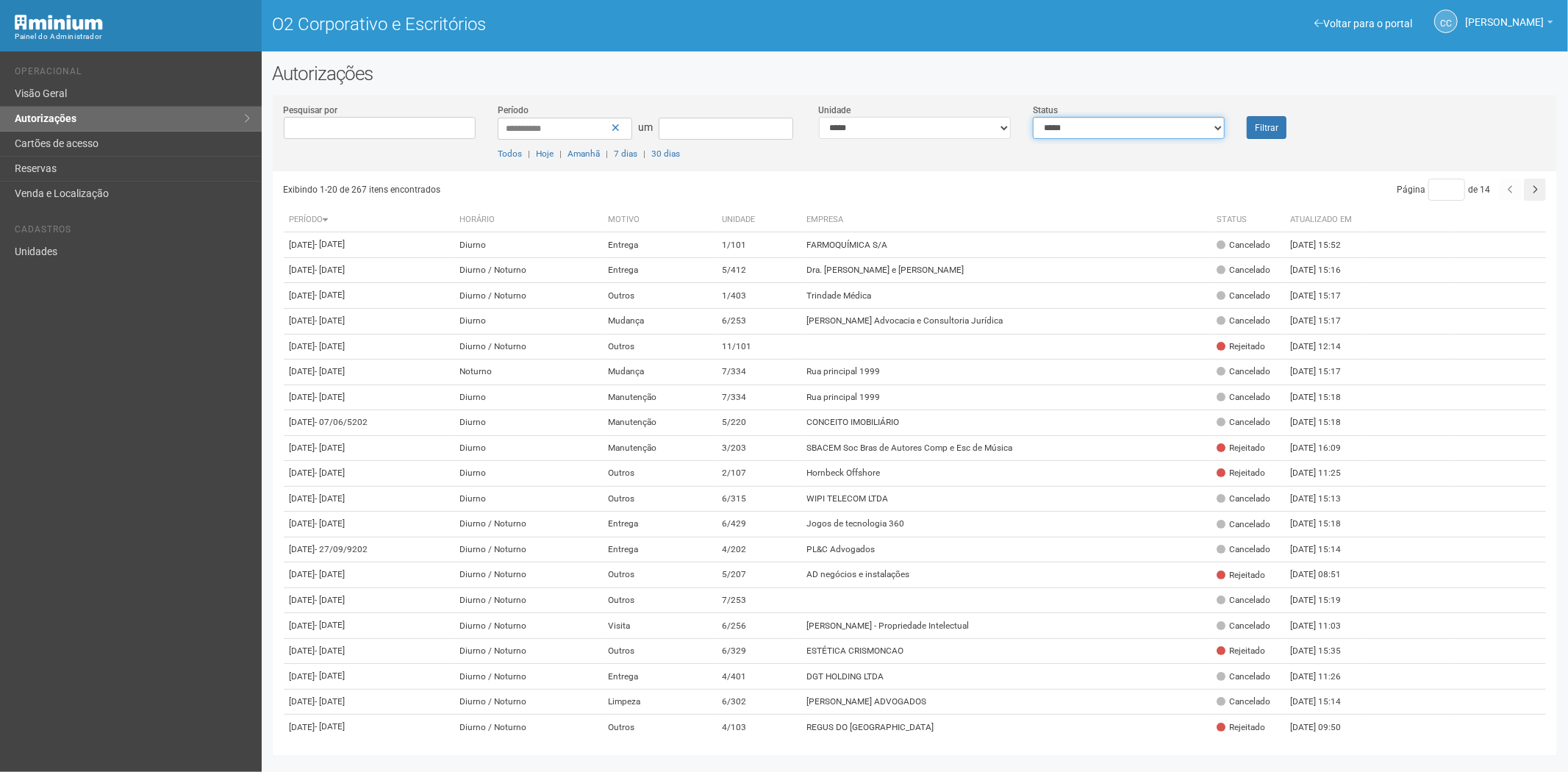
click at [1110, 130] on select "**********" at bounding box center [1128, 128] width 192 height 22
select select "*"
click at [1032, 117] on select "**********" at bounding box center [1128, 128] width 192 height 22
click at [1283, 128] on button "Filtrar" at bounding box center [1267, 128] width 40 height 23
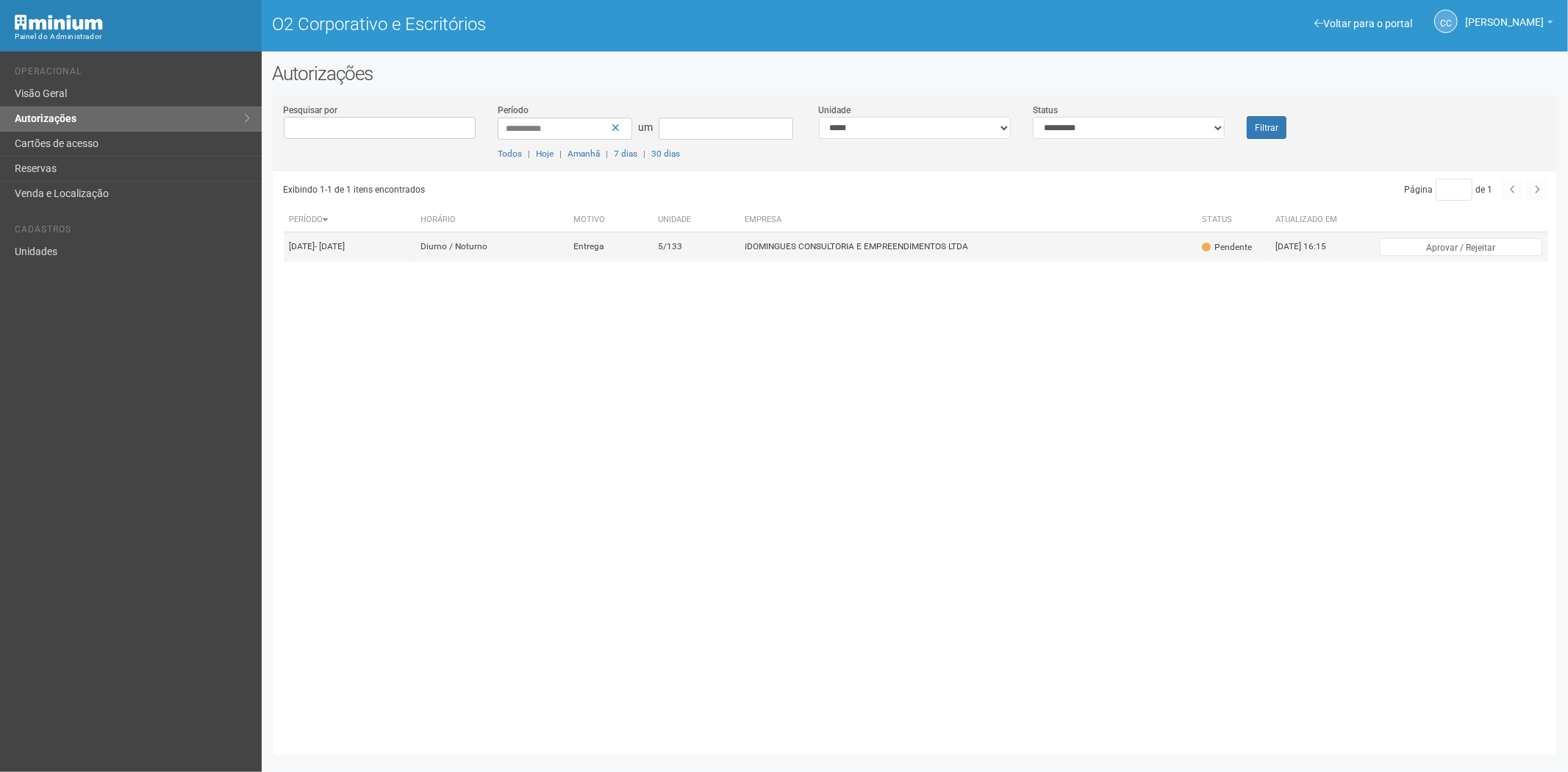
click at [817, 261] on td "IDOMINGUES CONSULTORIA E EMPREENDIMENTOS LTDA" at bounding box center [968, 247] width 458 height 30
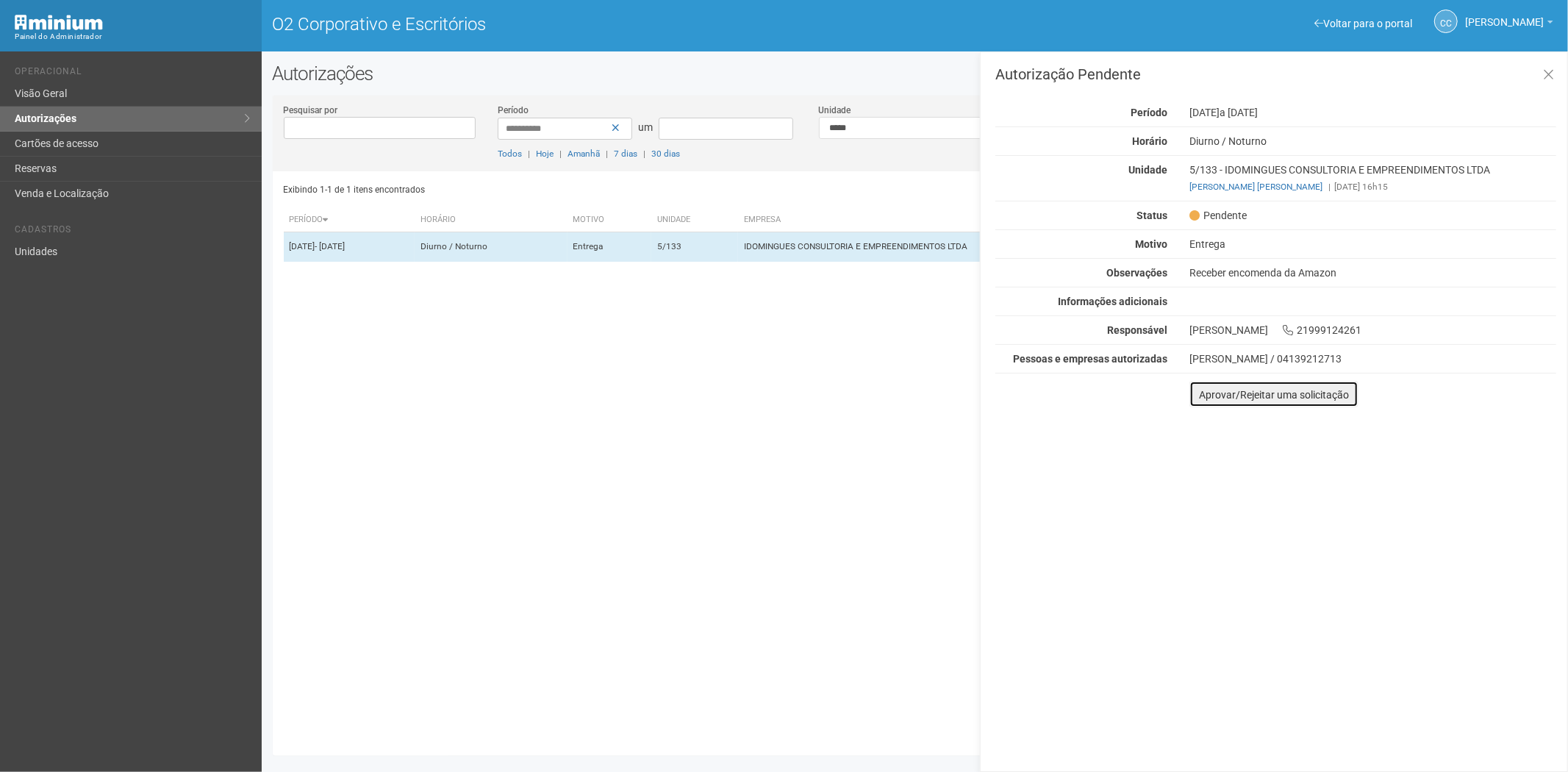
click at [1212, 395] on font "Aprovar/Rejeitar uma solicitação" at bounding box center [1273, 395] width 150 height 11
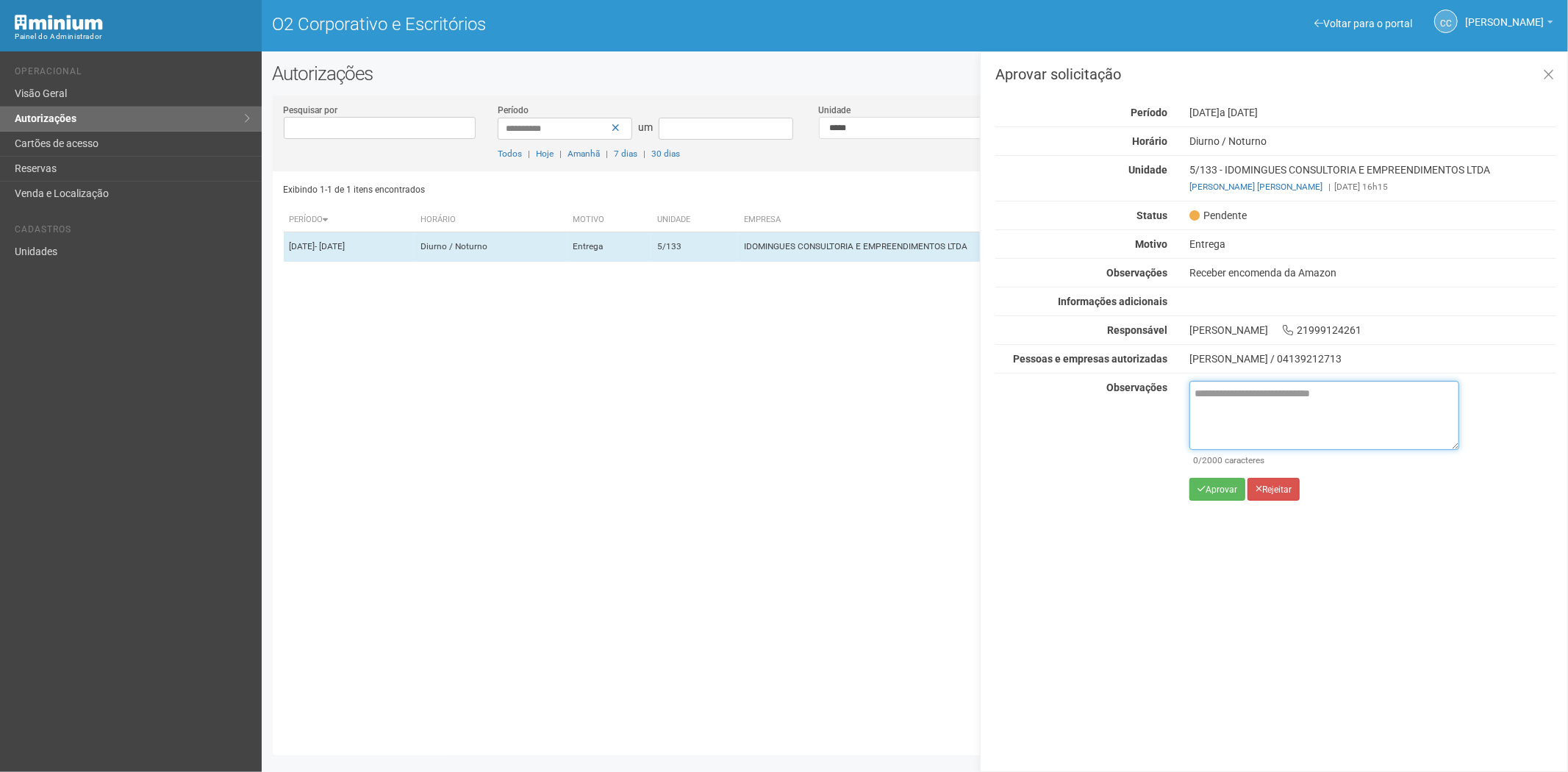
click at [1218, 413] on textarea at bounding box center [1324, 415] width 270 height 69
paste textarea "**********"
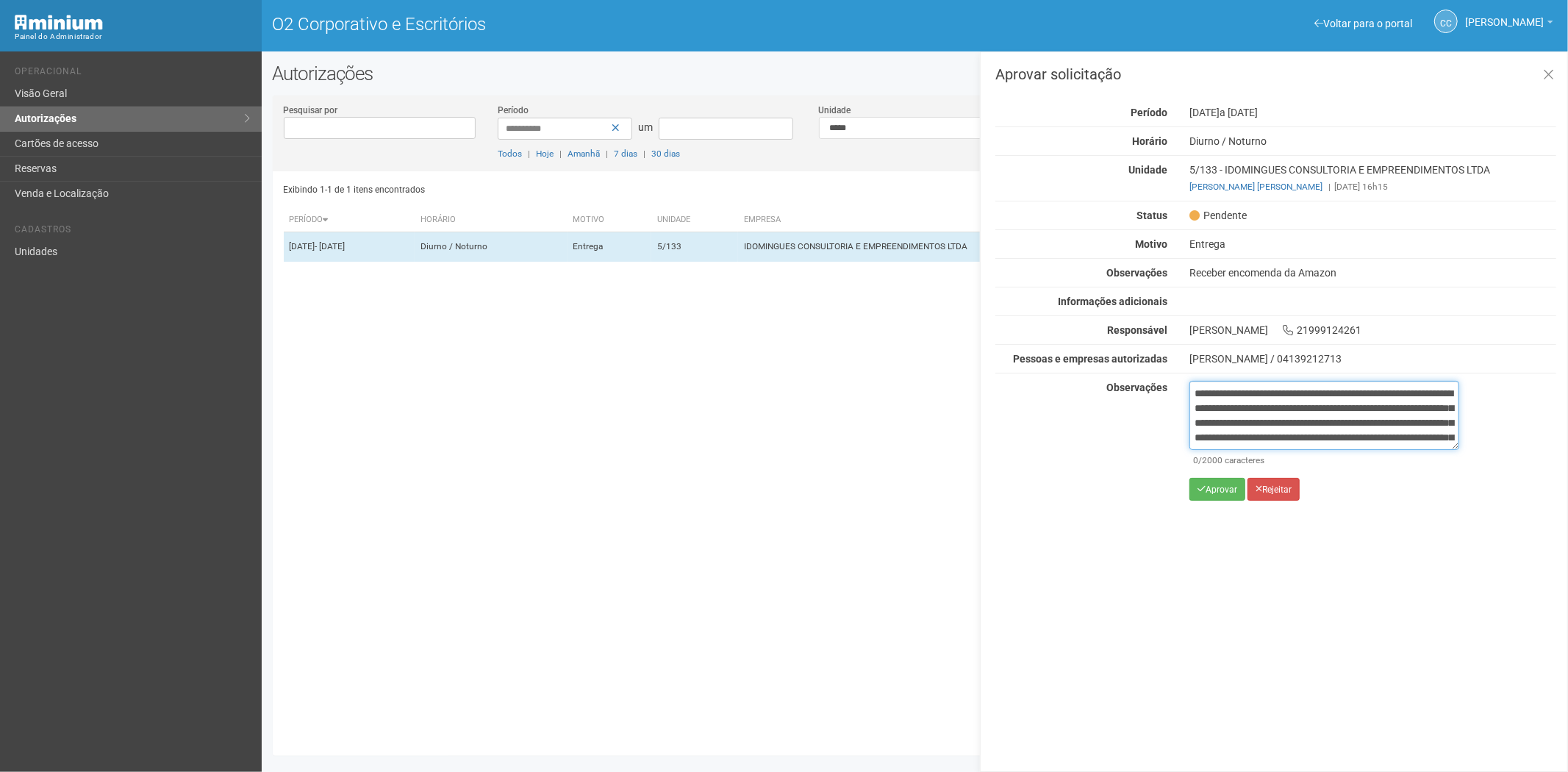
scroll to position [82, 0]
type textarea "**********"
click at [1209, 488] on font "Aprovar" at bounding box center [1221, 489] width 31 height 10
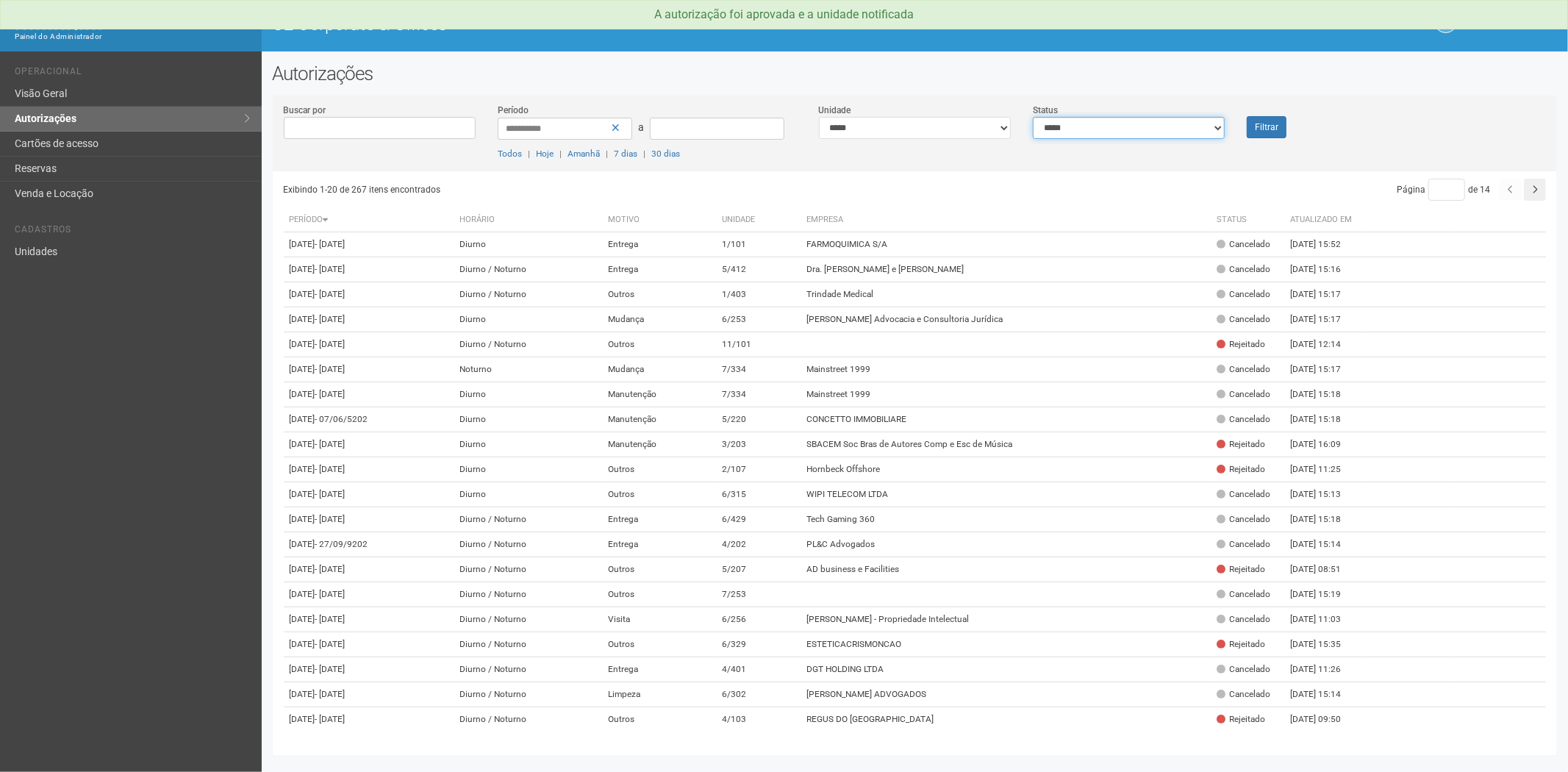
click at [1117, 128] on select "**********" at bounding box center [1128, 128] width 192 height 22
select select "*"
click at [1032, 117] on select "**********" at bounding box center [1128, 128] width 192 height 22
click at [1253, 127] on button "Filtrar" at bounding box center [1267, 127] width 40 height 22
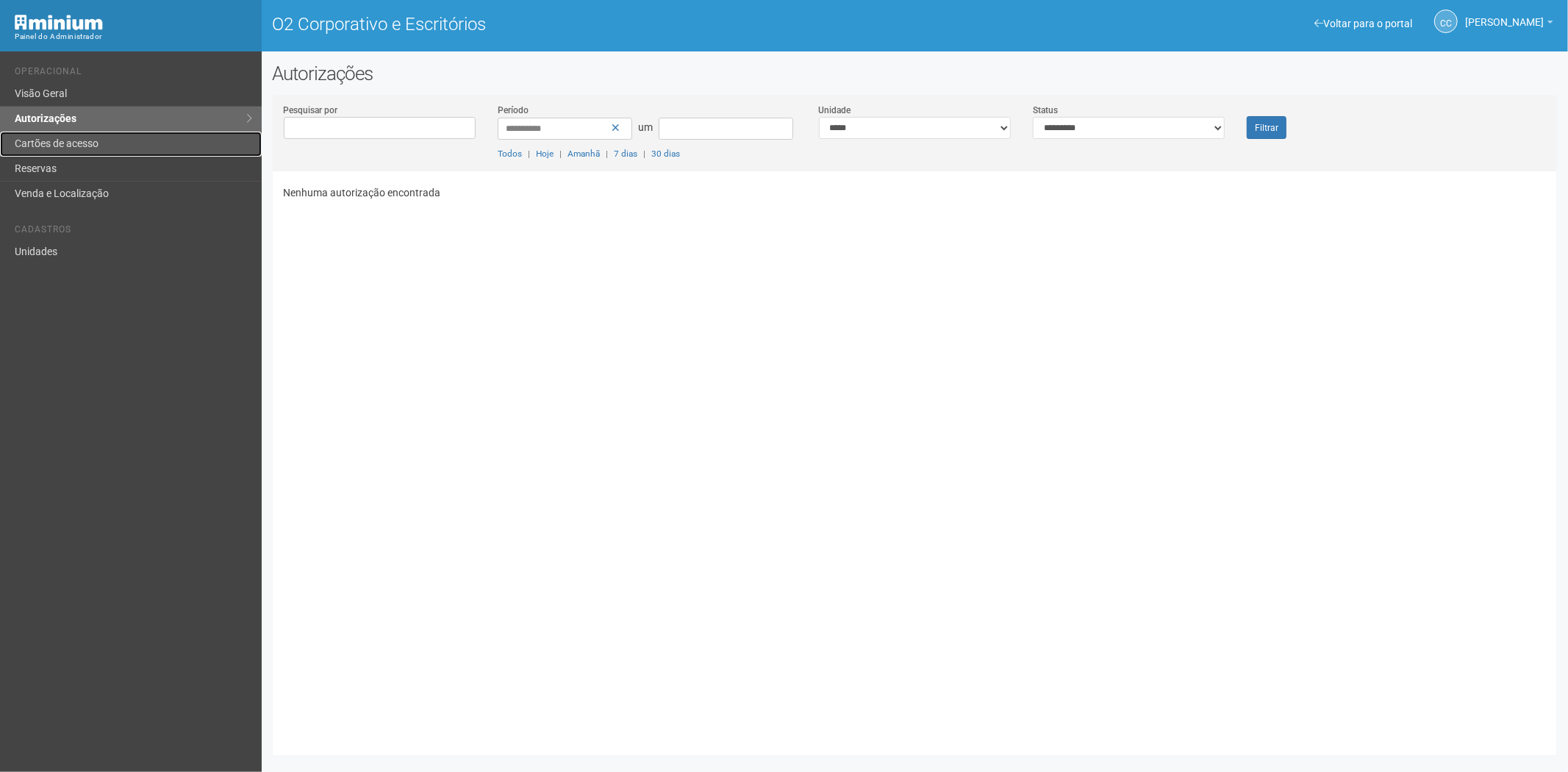
click at [106, 144] on link "Cartões de acesso" at bounding box center [131, 144] width 261 height 25
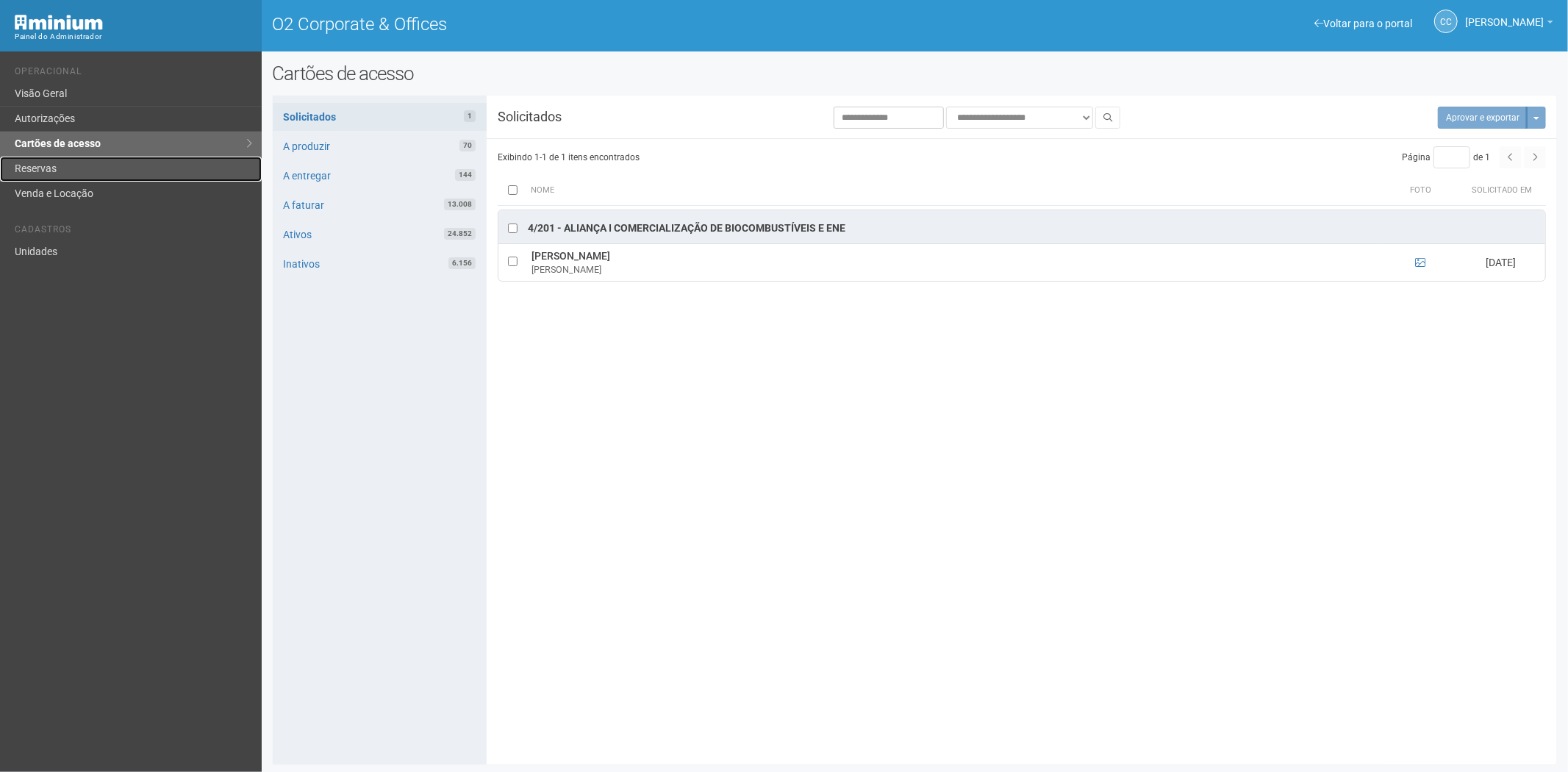
click at [69, 157] on link "Reservas" at bounding box center [131, 169] width 261 height 25
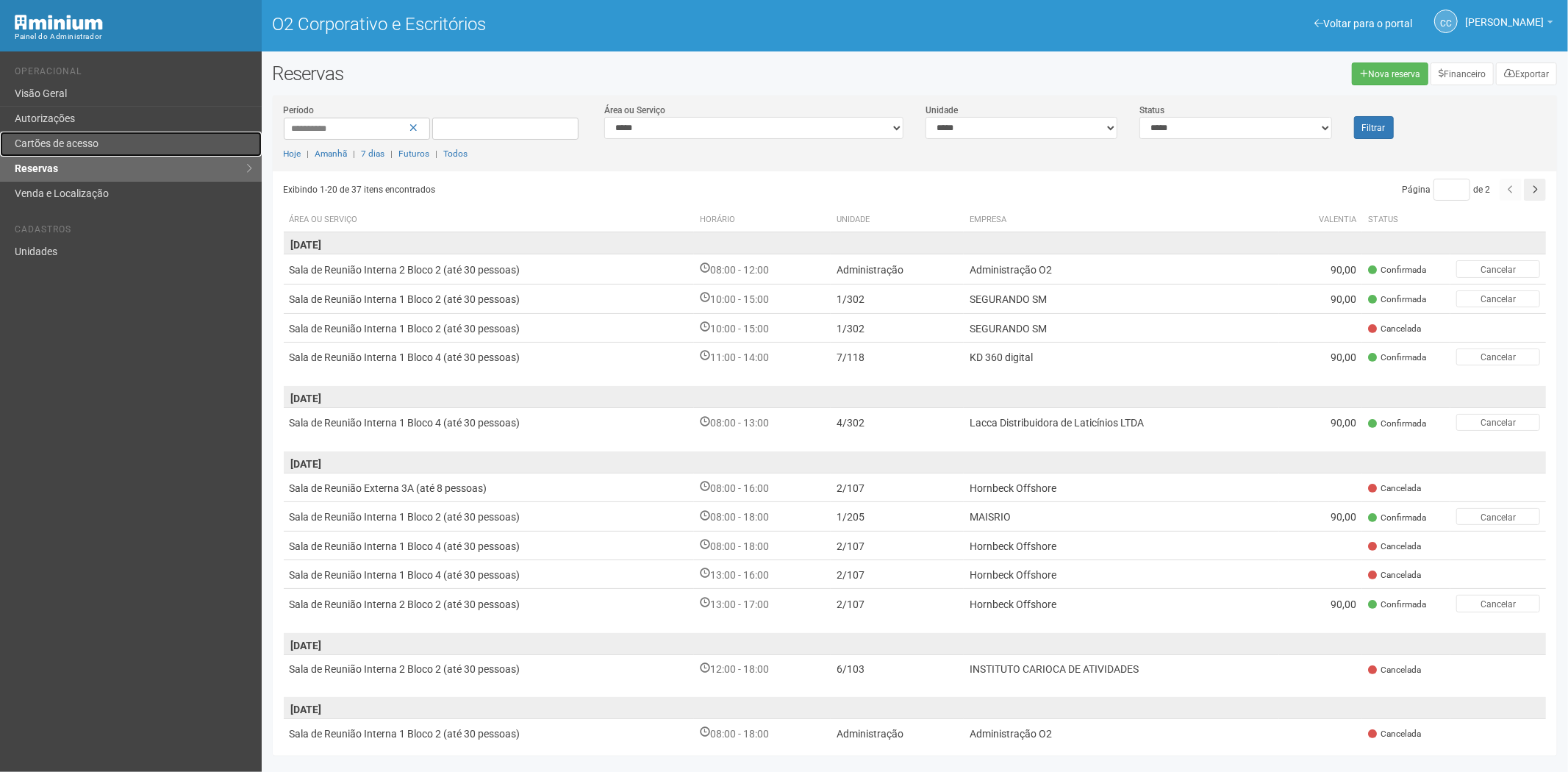
click at [79, 143] on font "Cartões de acesso" at bounding box center [56, 143] width 84 height 11
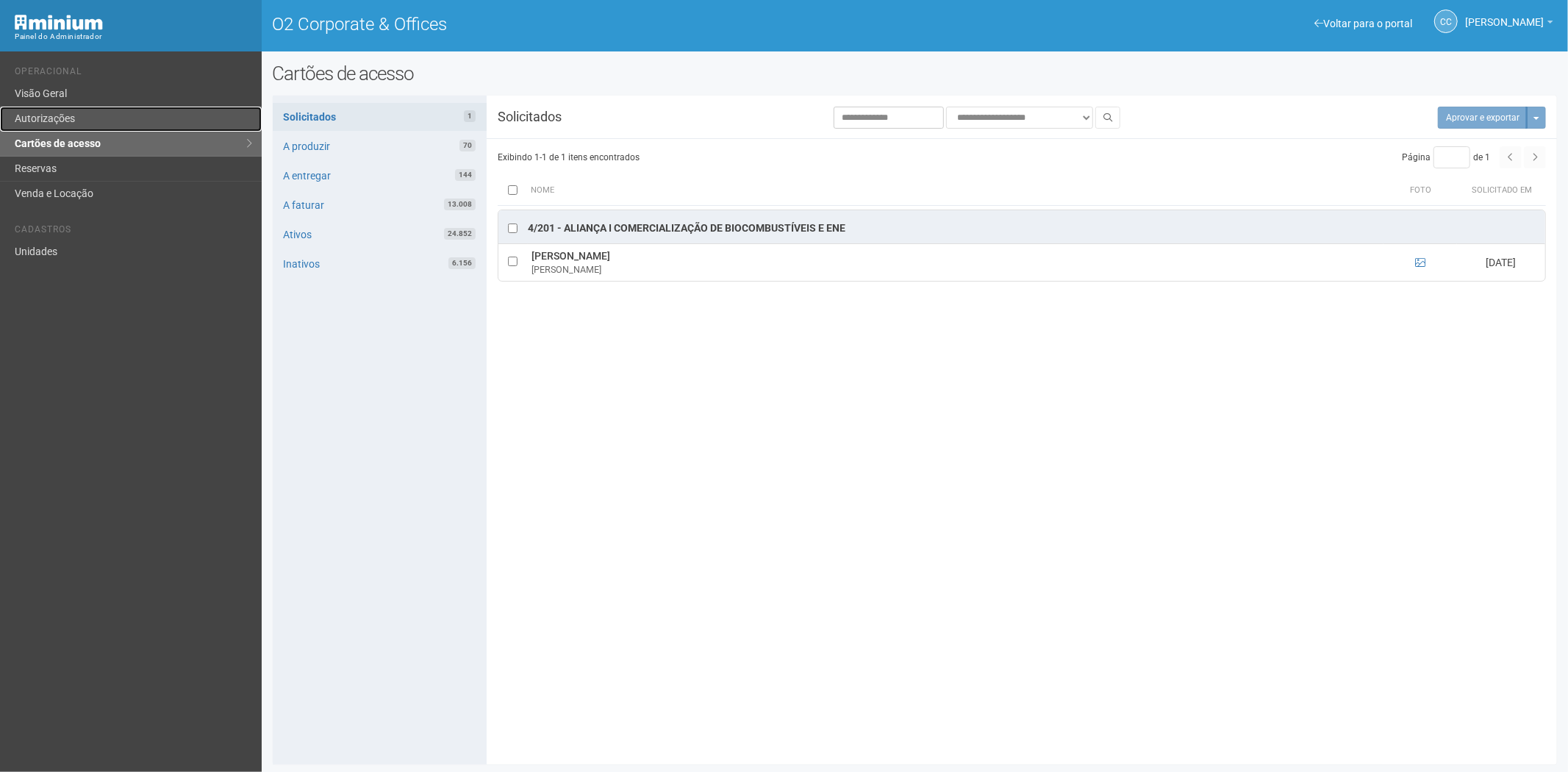
click at [56, 113] on link "Autorizações" at bounding box center [131, 119] width 261 height 25
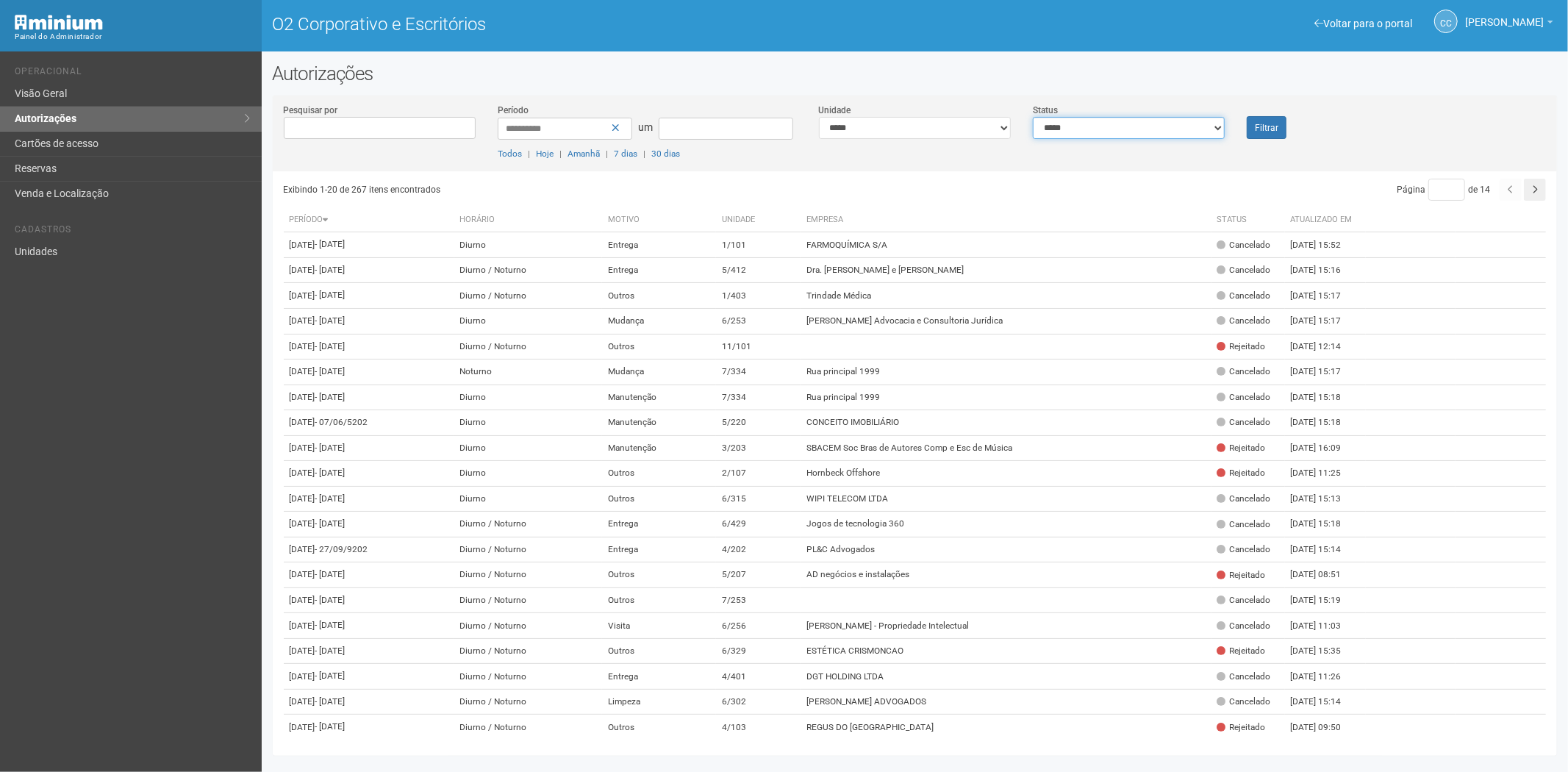
click at [1119, 126] on select "**********" at bounding box center [1128, 128] width 192 height 22
select select "*"
click at [1032, 117] on select "**********" at bounding box center [1128, 128] width 192 height 22
click at [1267, 116] on button "Filtrar" at bounding box center [1267, 128] width 40 height 23
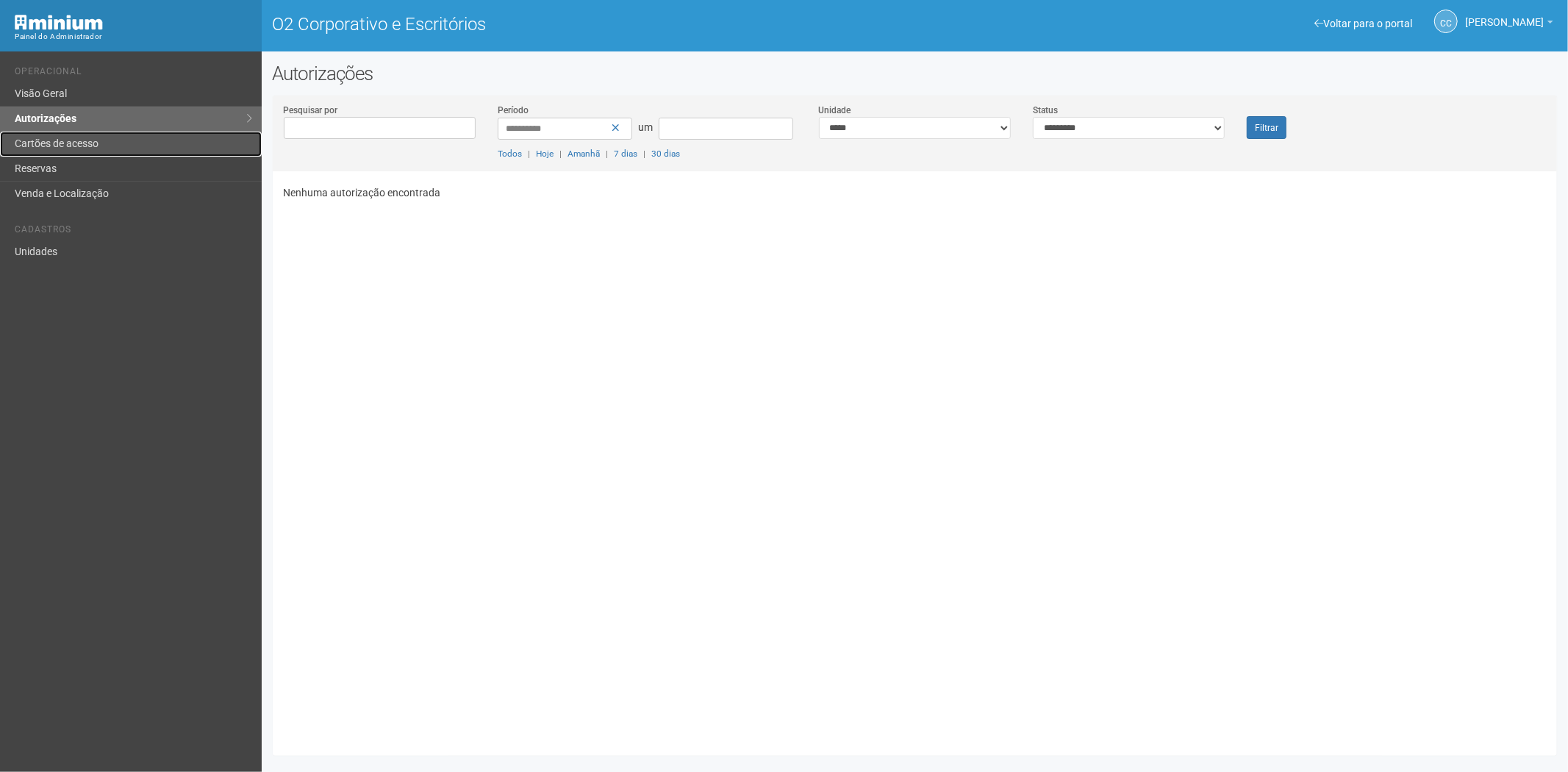
click at [75, 149] on font "Cartões de acesso" at bounding box center [56, 143] width 84 height 11
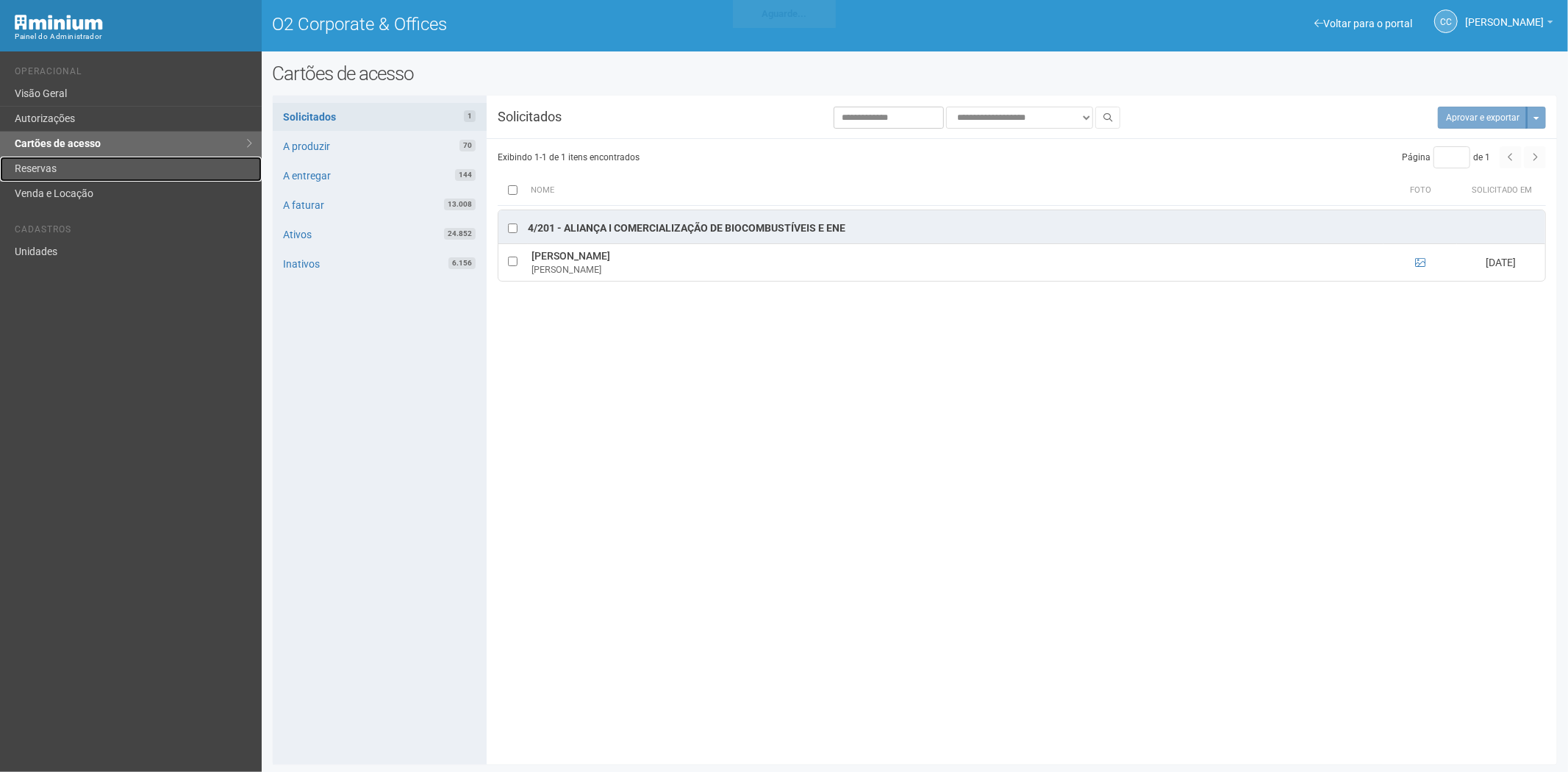
click at [57, 165] on link "Reservas" at bounding box center [131, 169] width 261 height 25
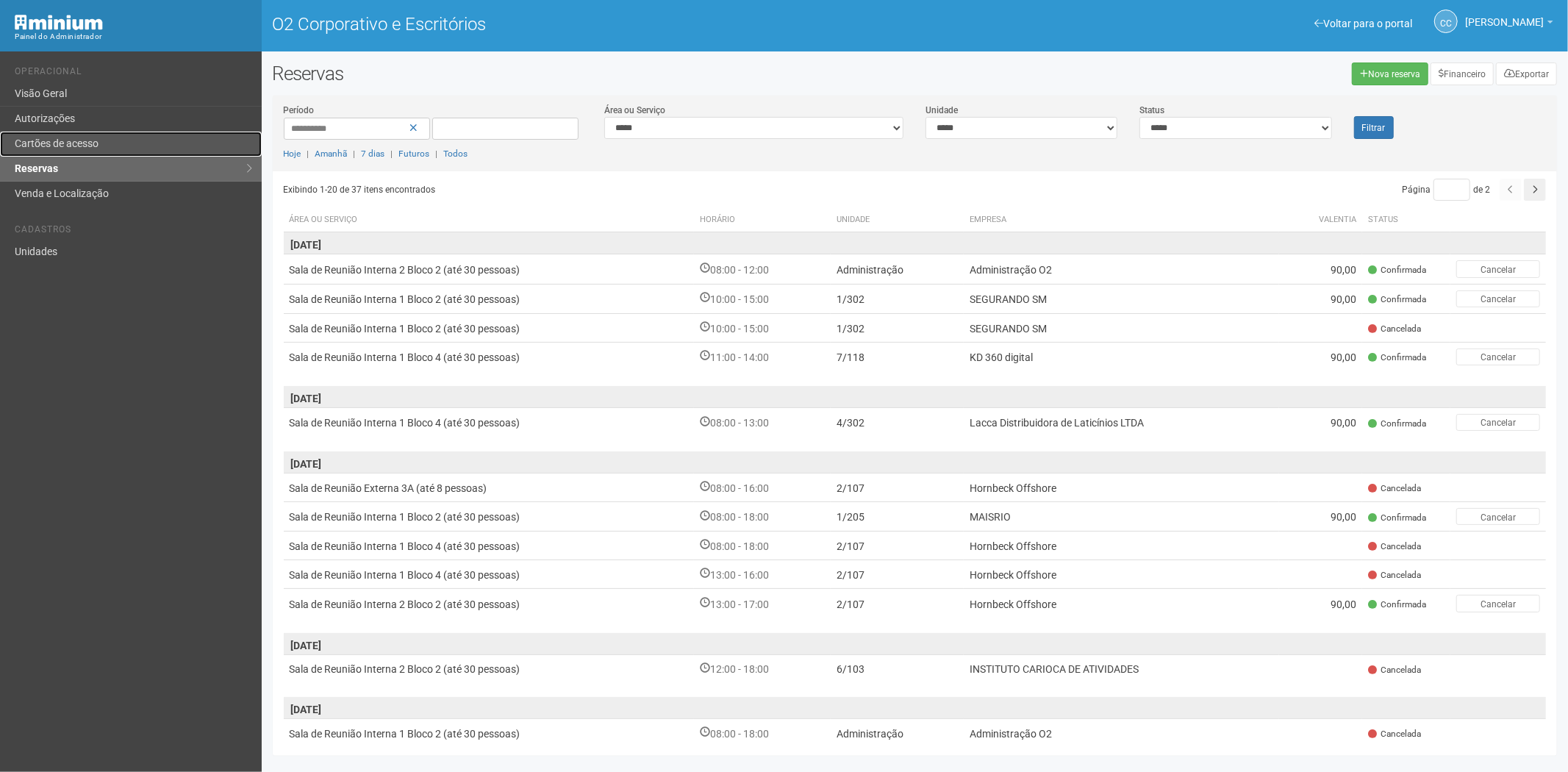
click at [68, 140] on font "Cartões de acesso" at bounding box center [56, 143] width 84 height 11
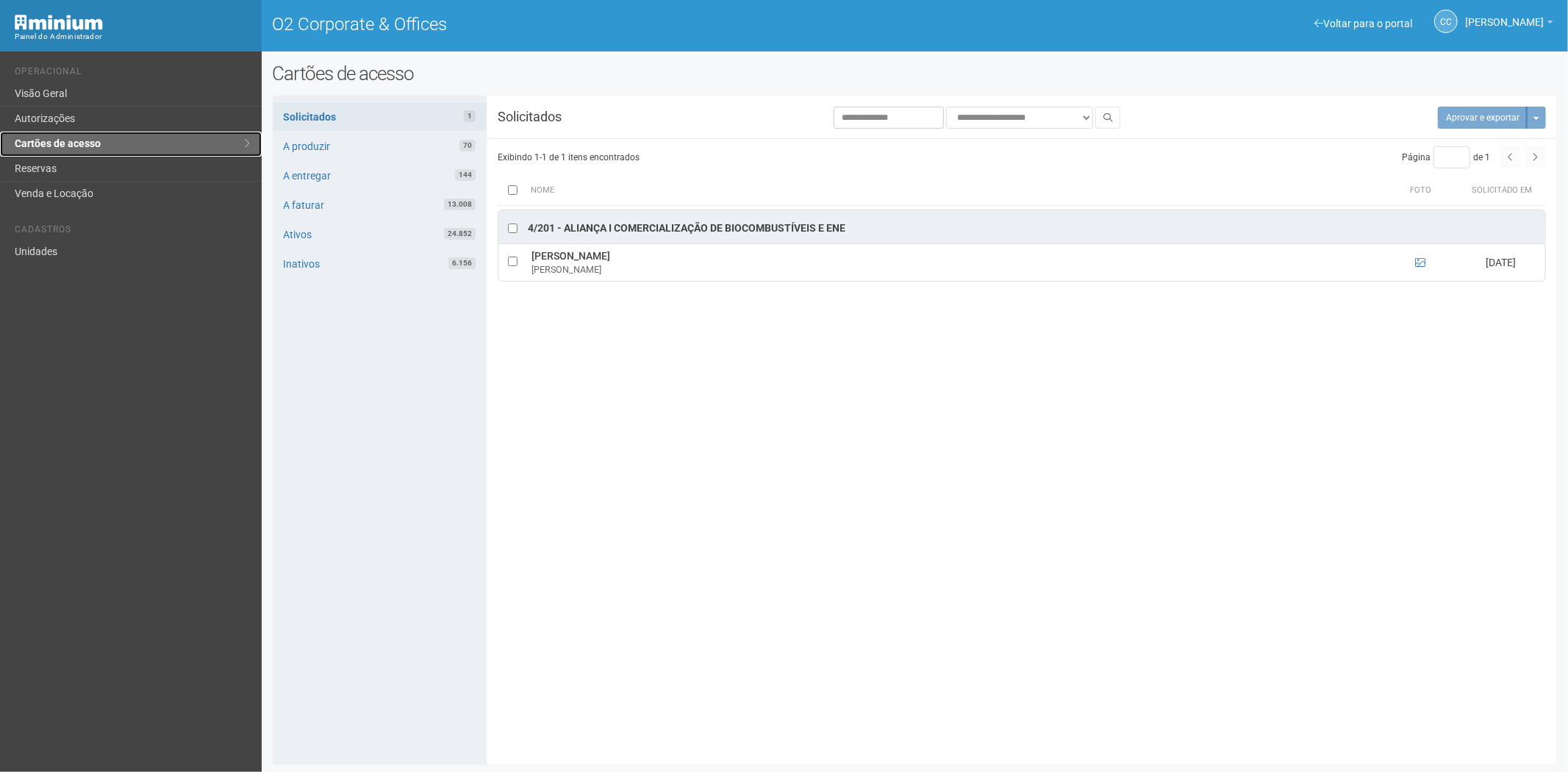
click at [68, 140] on link "Cartões de acesso" at bounding box center [131, 144] width 261 height 25
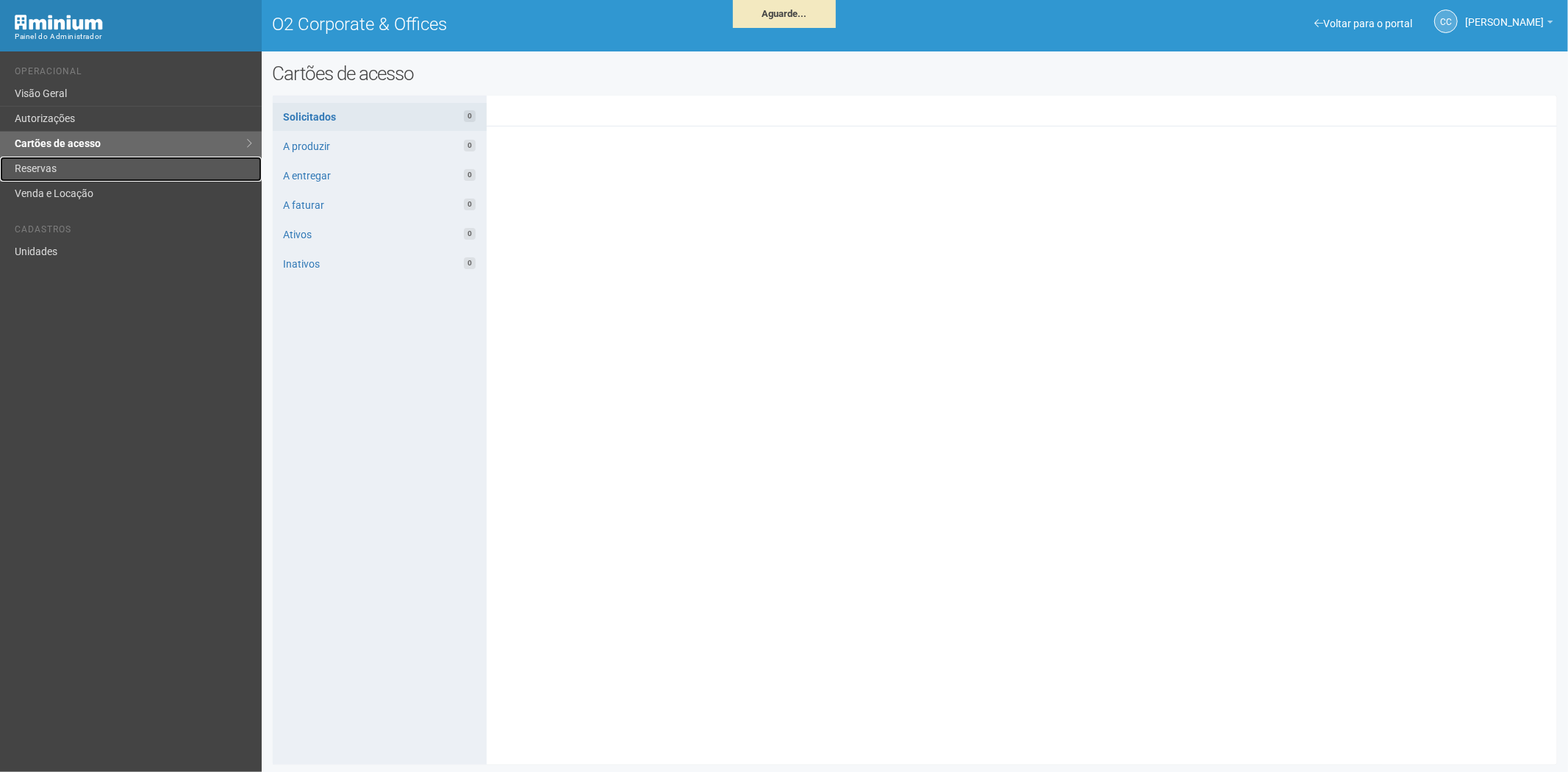
click at [108, 178] on link "Reservas" at bounding box center [131, 169] width 261 height 25
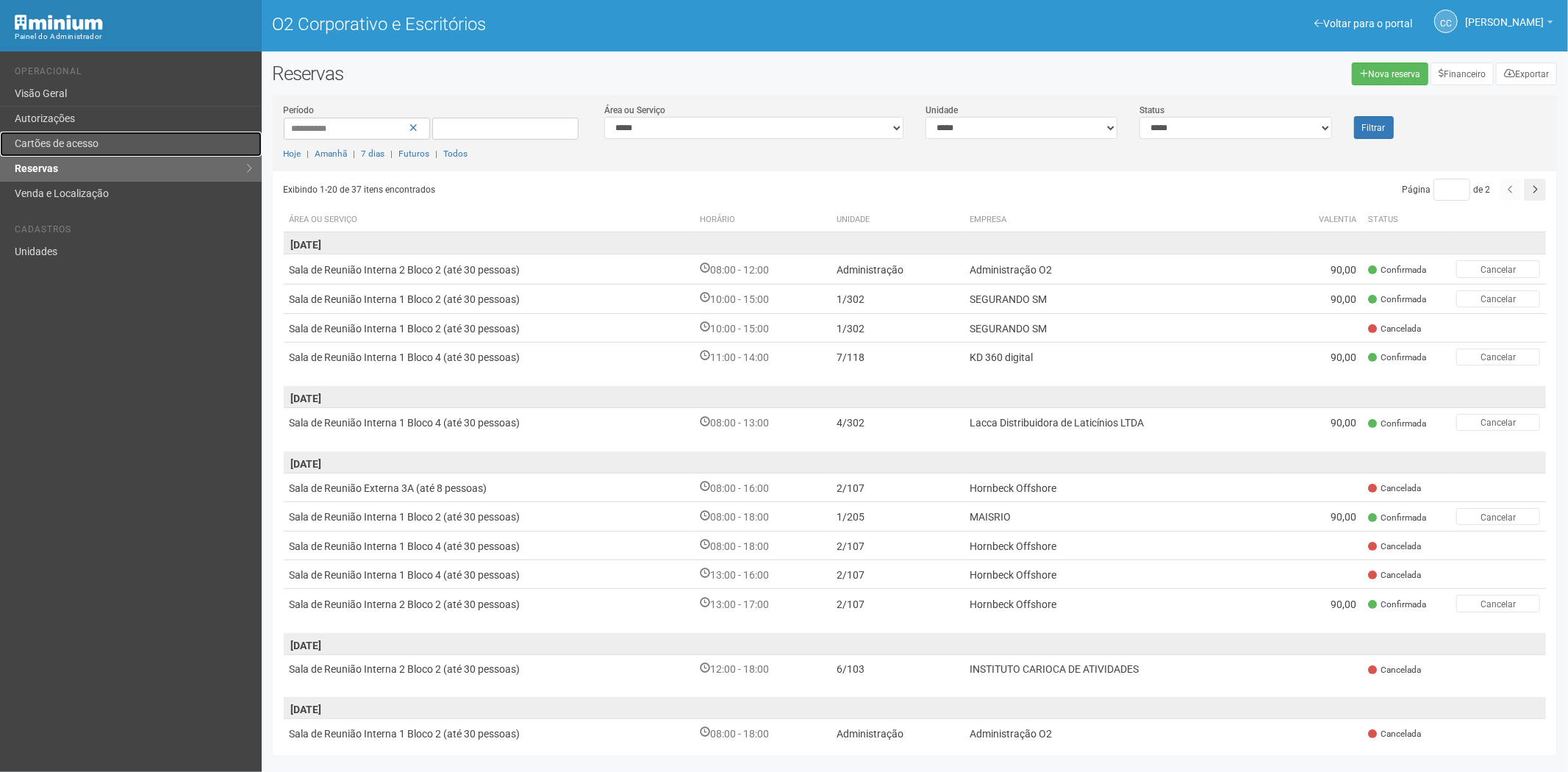
click at [79, 143] on font "Cartões de acesso" at bounding box center [56, 143] width 84 height 11
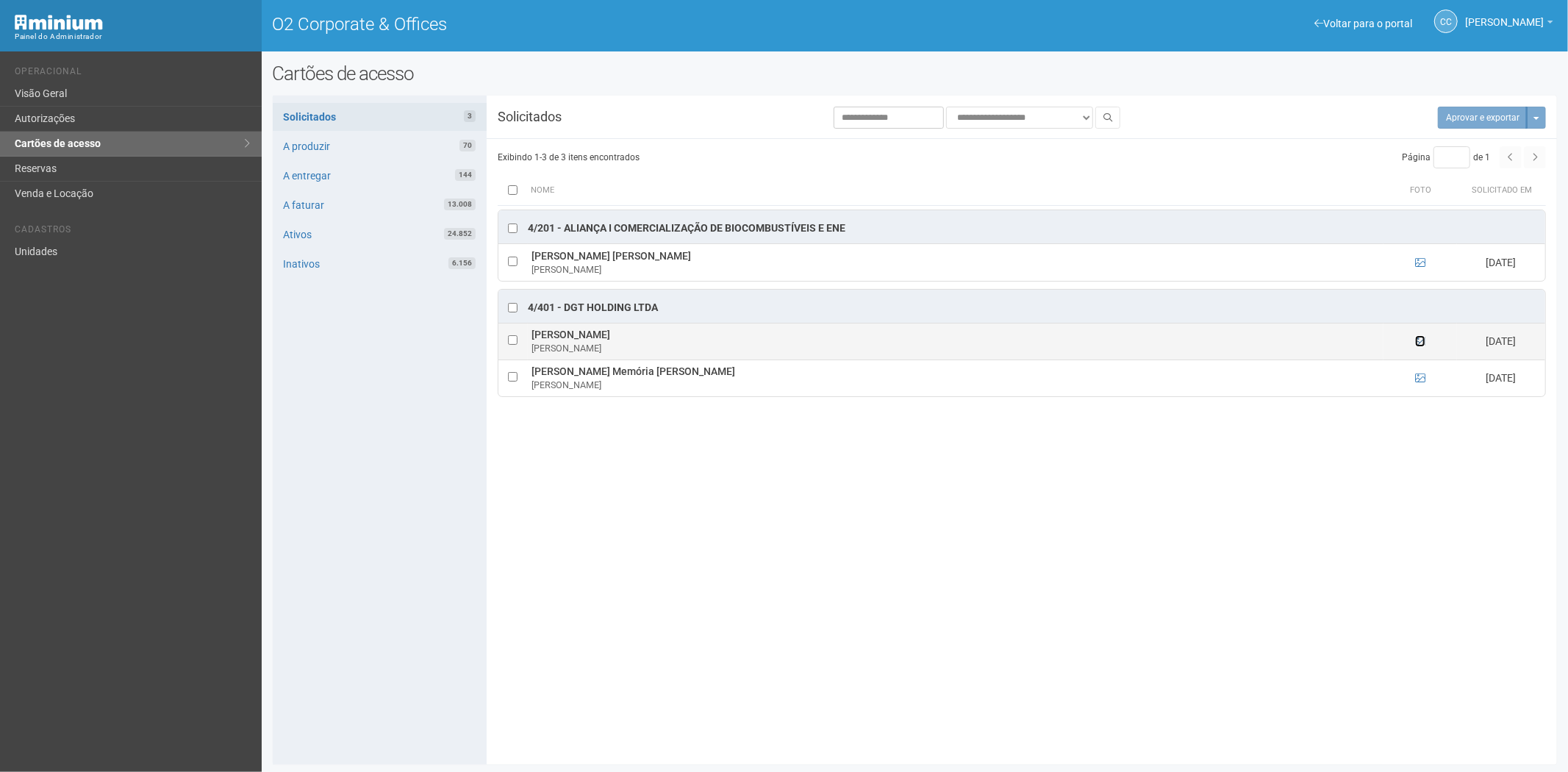
click at [1421, 338] on icon at bounding box center [1419, 340] width 10 height 10
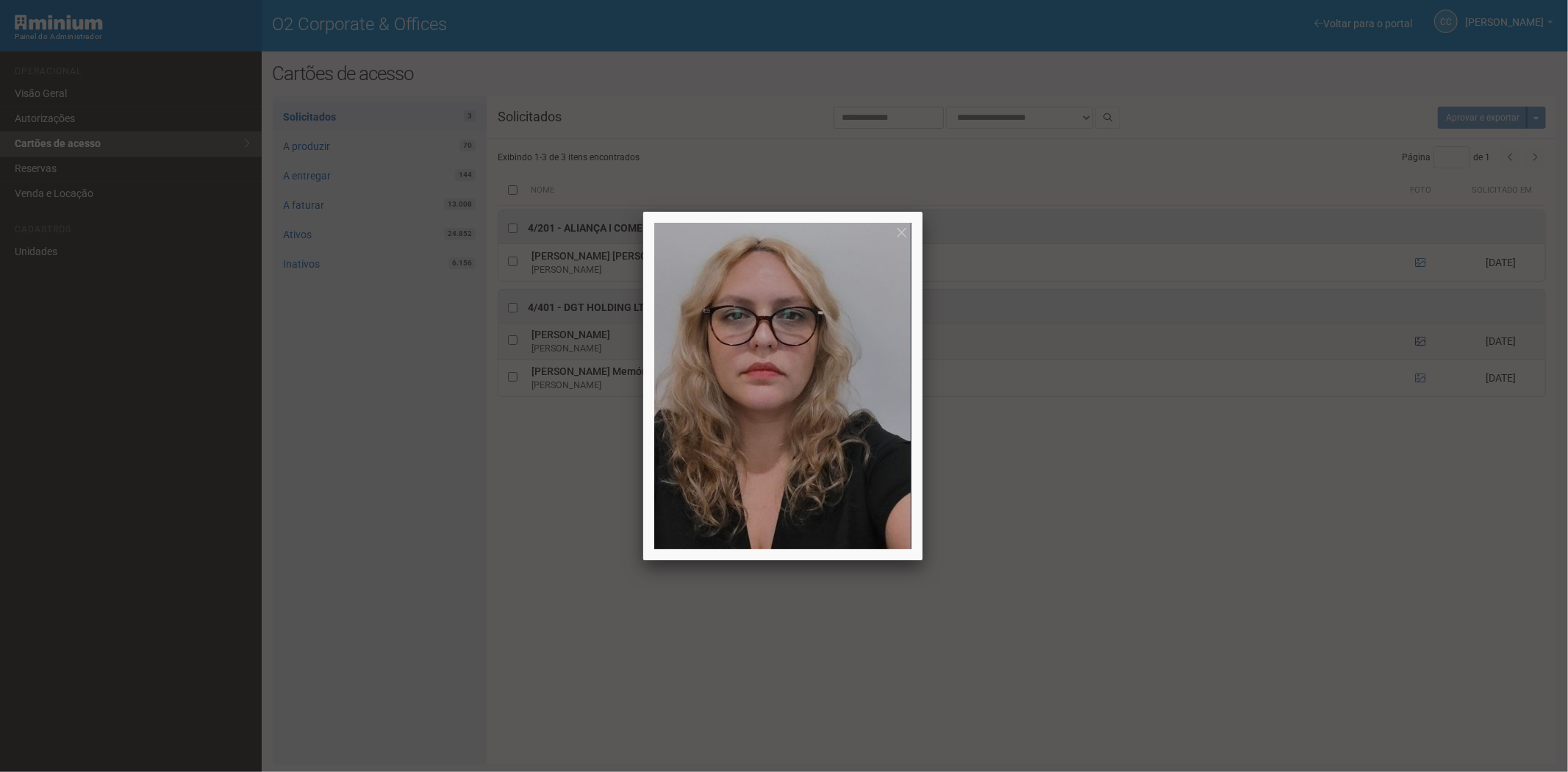
click at [1421, 338] on div at bounding box center [784, 386] width 1568 height 772
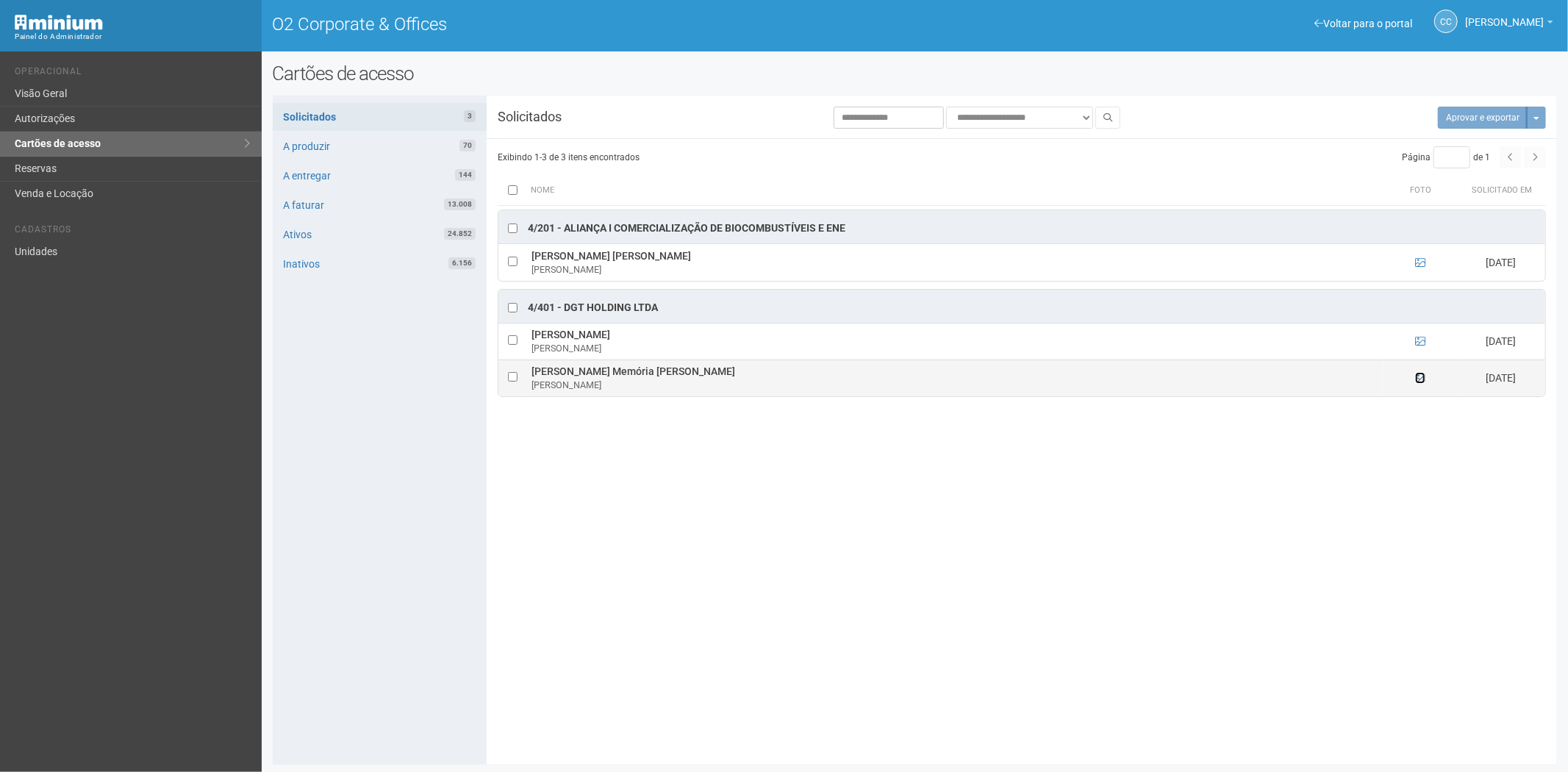
click at [1422, 377] on icon at bounding box center [1419, 377] width 10 height 10
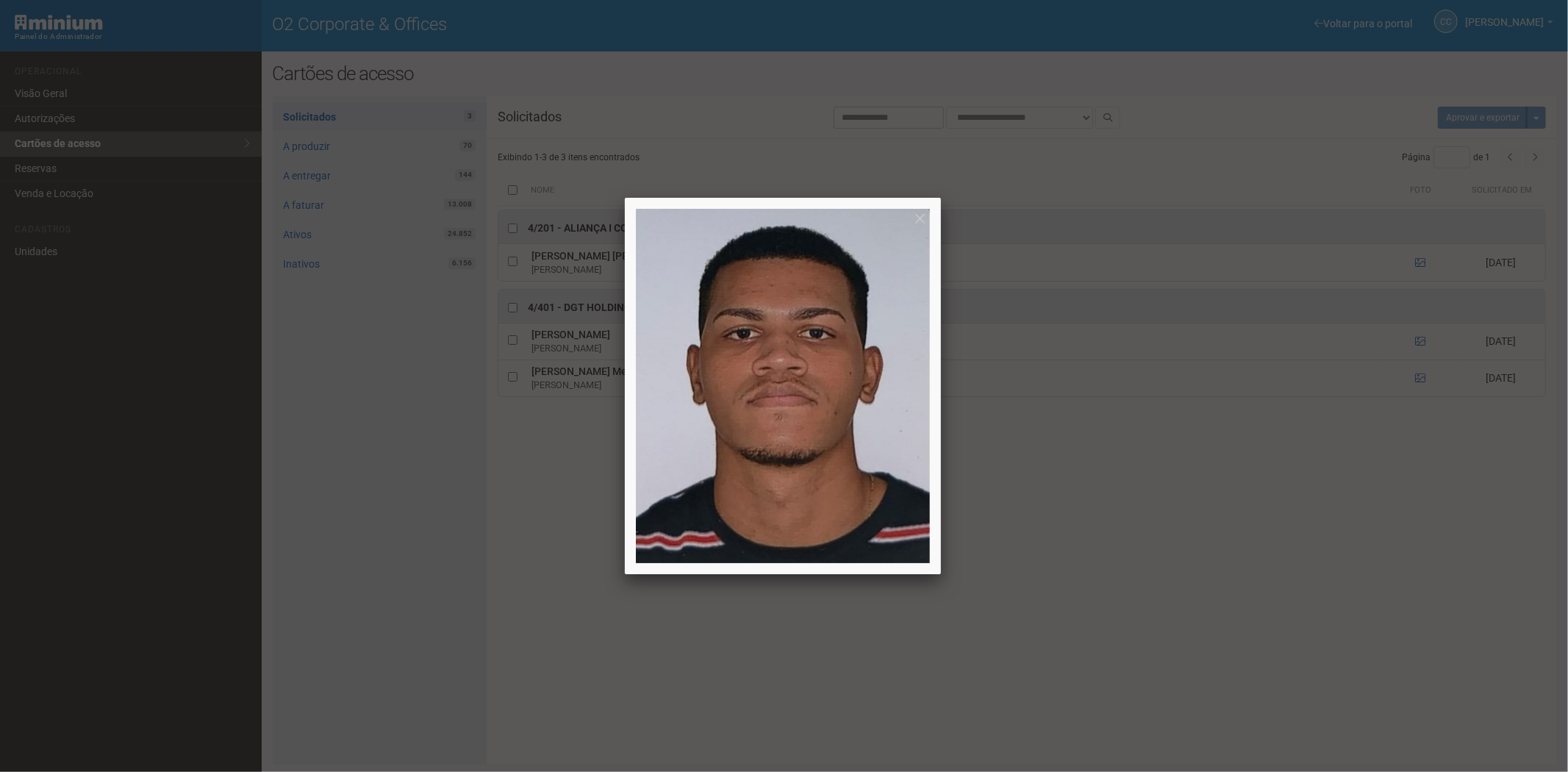
click at [1358, 516] on div at bounding box center [784, 386] width 1568 height 772
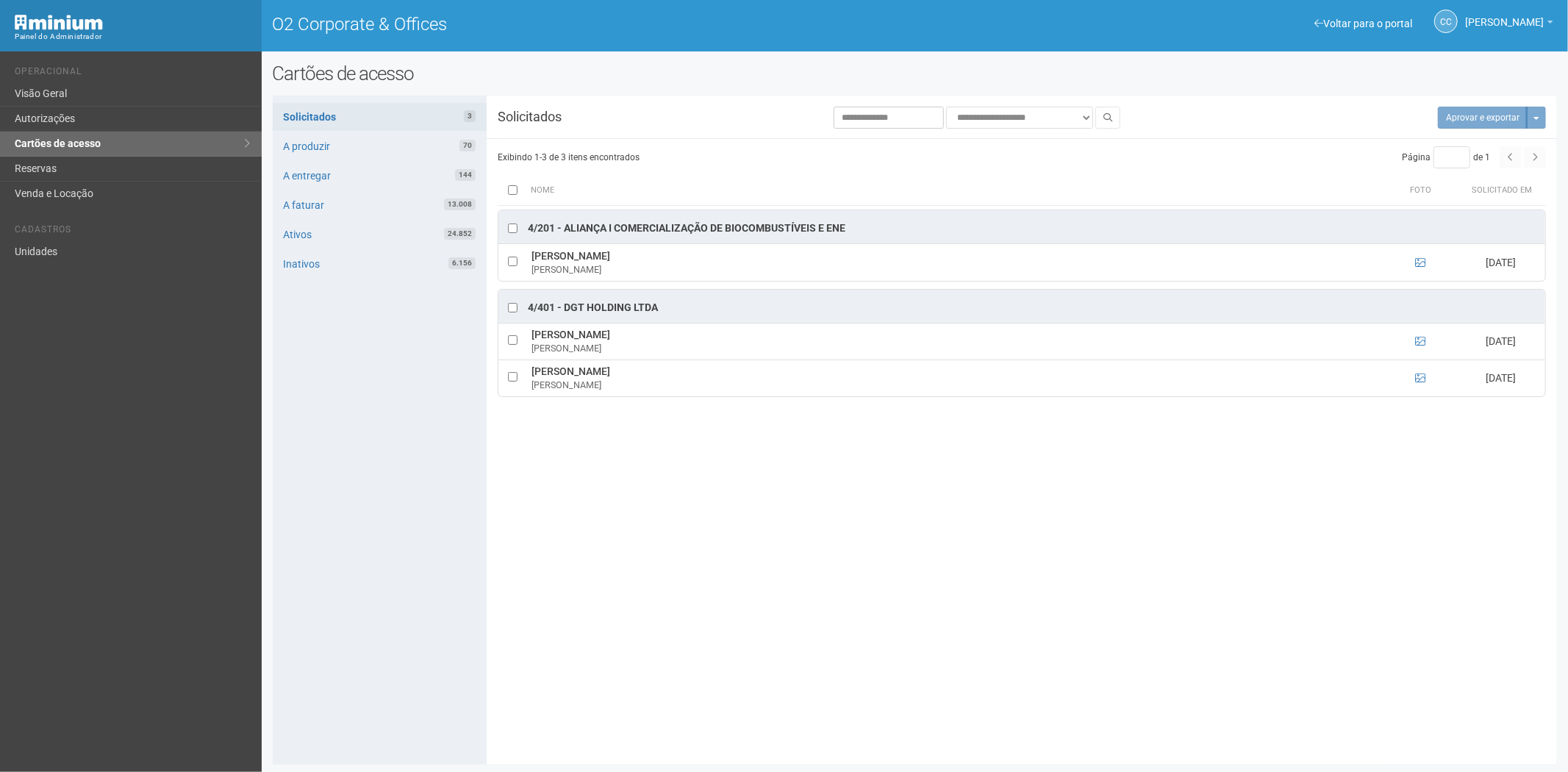
click at [517, 194] on th at bounding box center [512, 190] width 30 height 30
drag, startPoint x: 1456, startPoint y: 120, endPoint x: 824, endPoint y: 86, distance: 632.9
click at [1450, 115] on button "Aprovar e exportar 3" at bounding box center [1475, 117] width 105 height 22
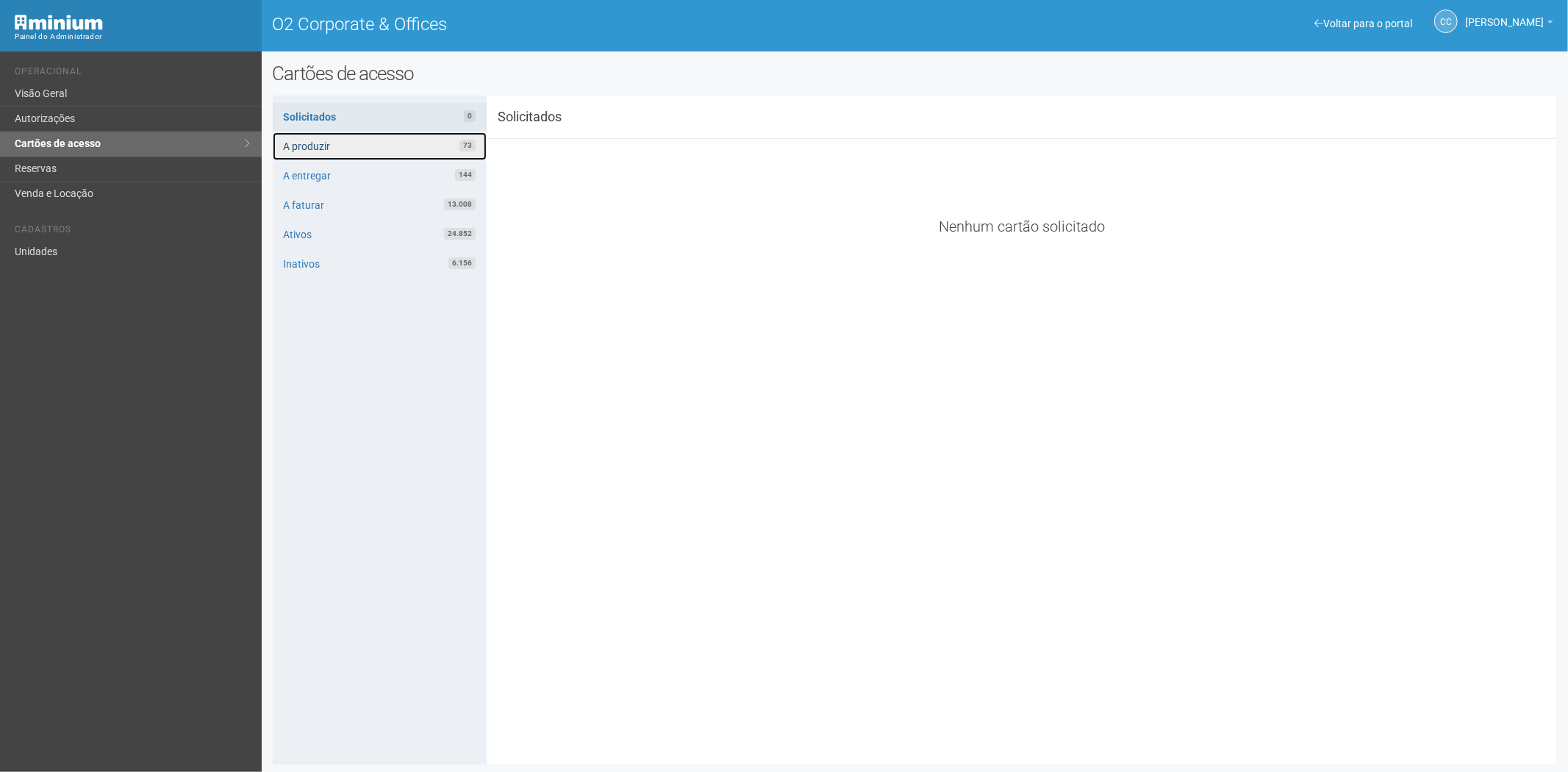
click at [336, 141] on link "A produzir 73" at bounding box center [379, 146] width 214 height 28
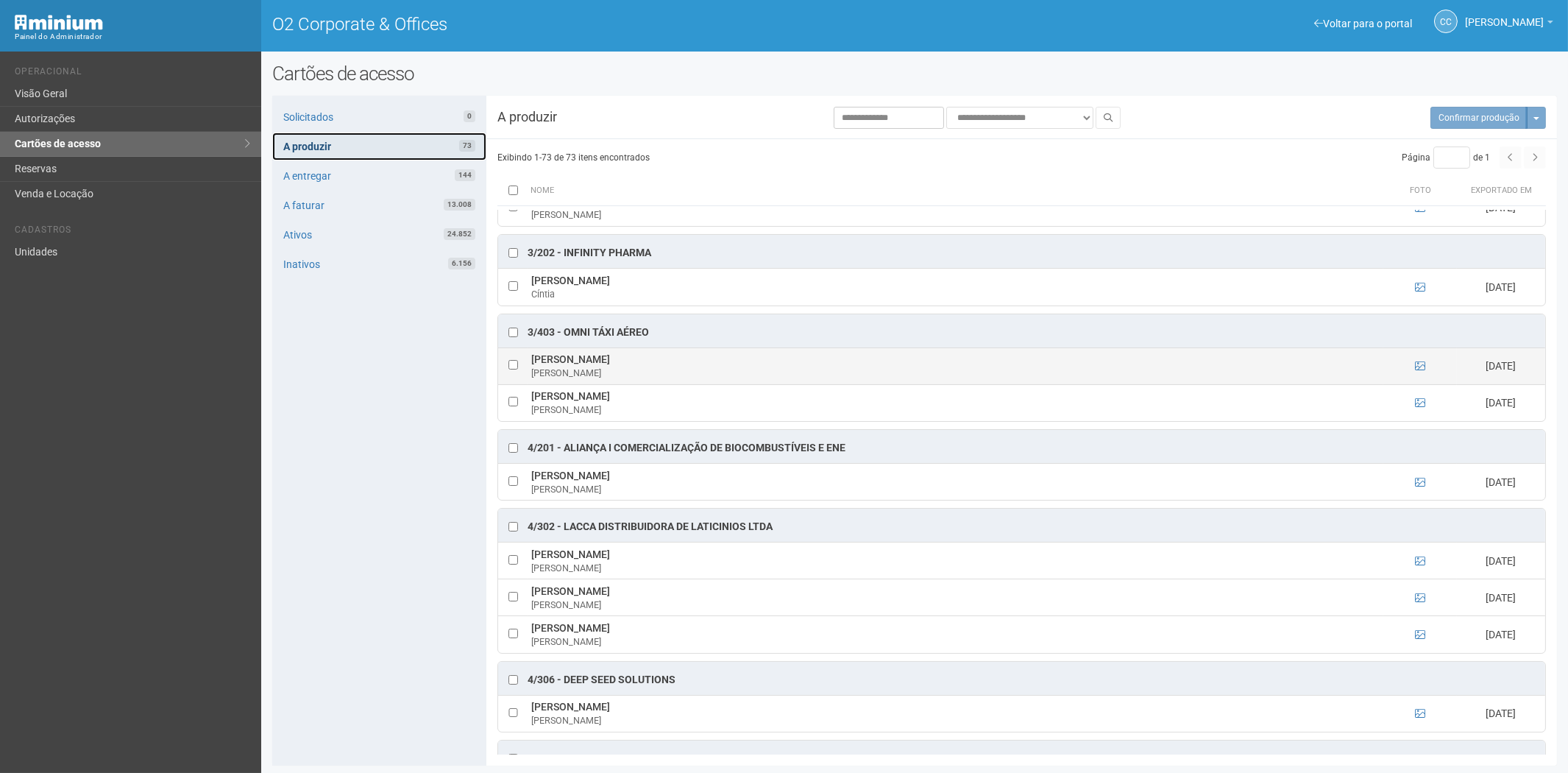
scroll to position [1880, 0]
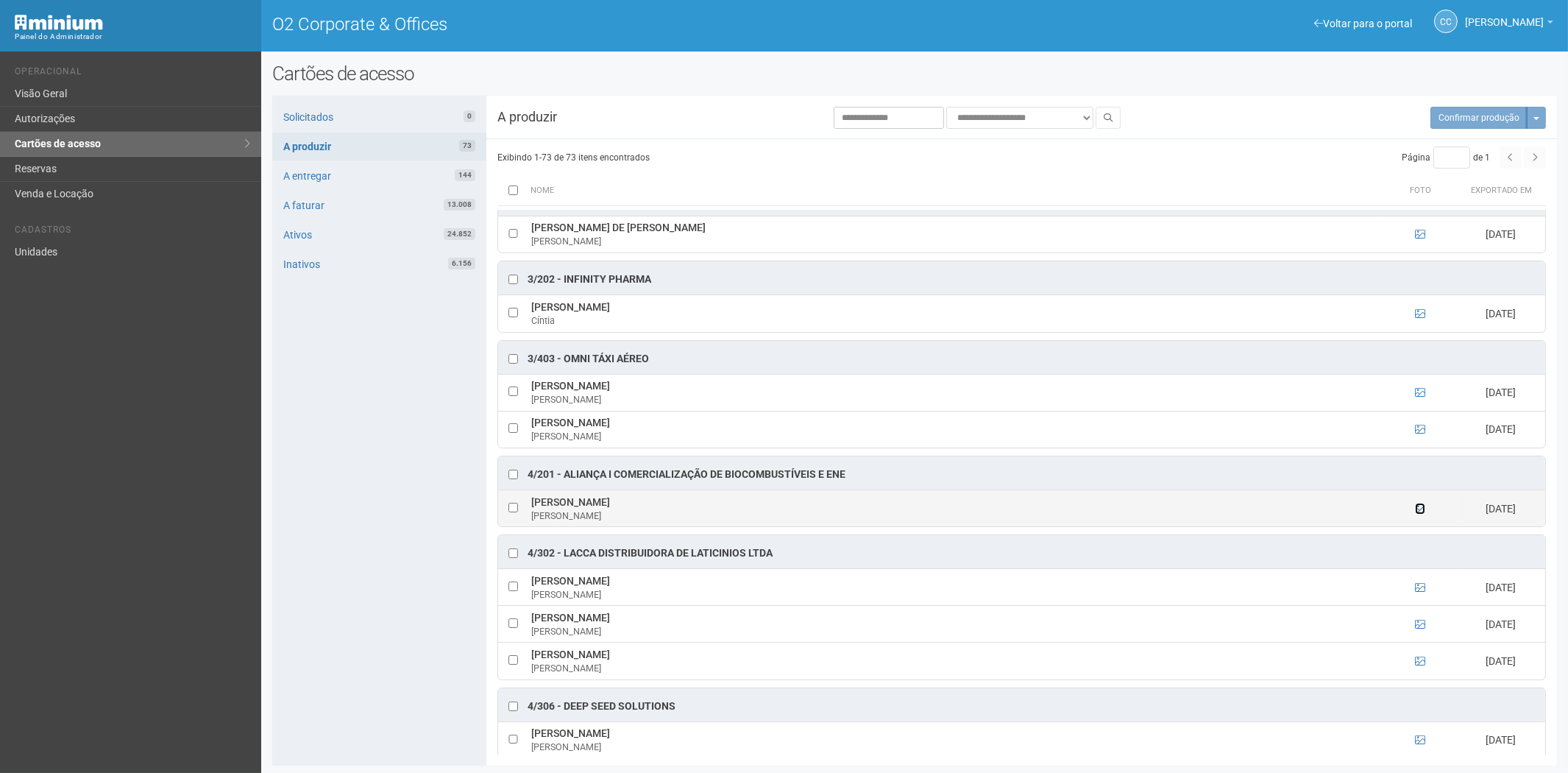
click at [1420, 513] on icon at bounding box center [1420, 508] width 10 height 10
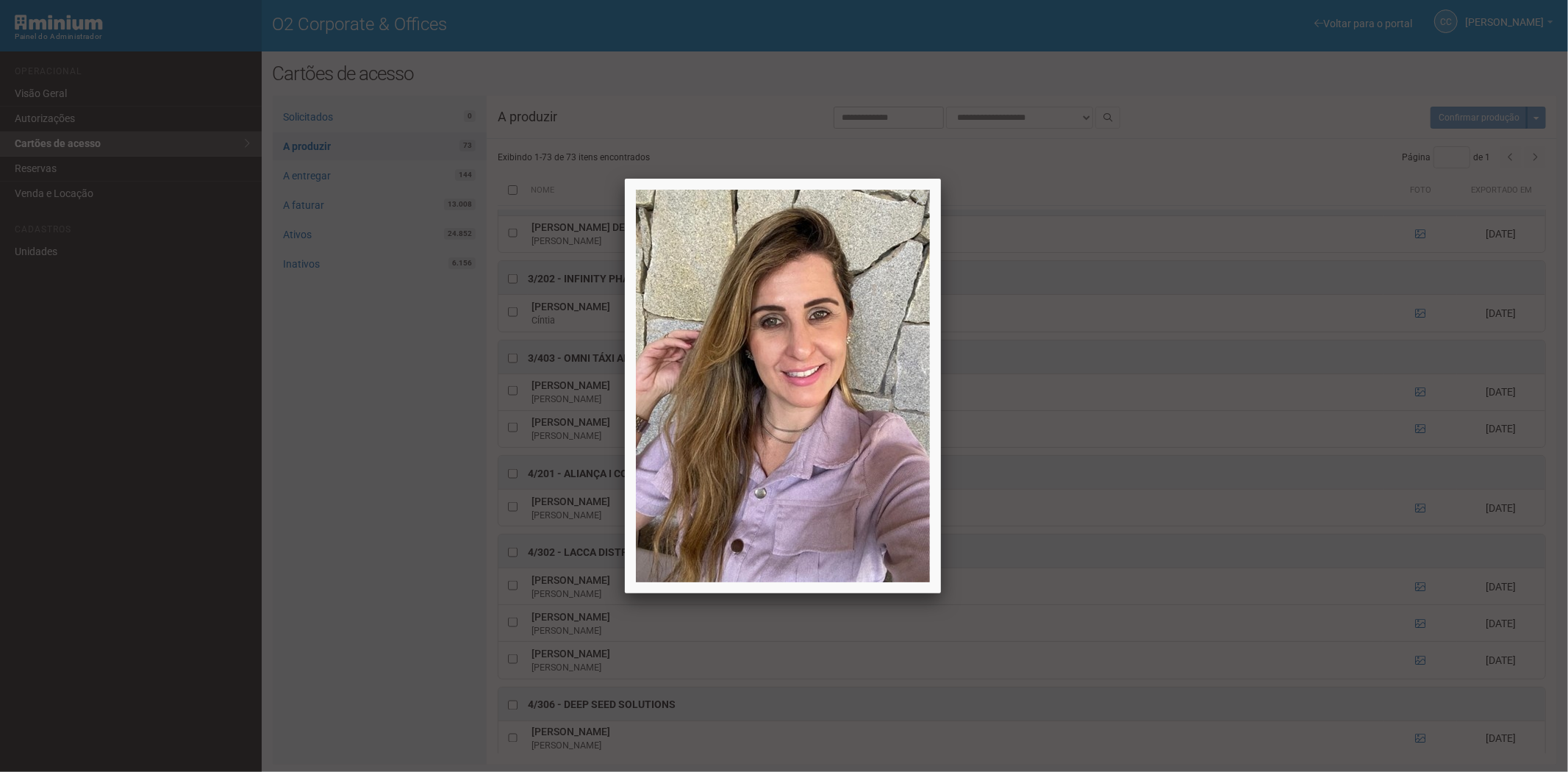
click at [361, 573] on div at bounding box center [784, 386] width 1568 height 772
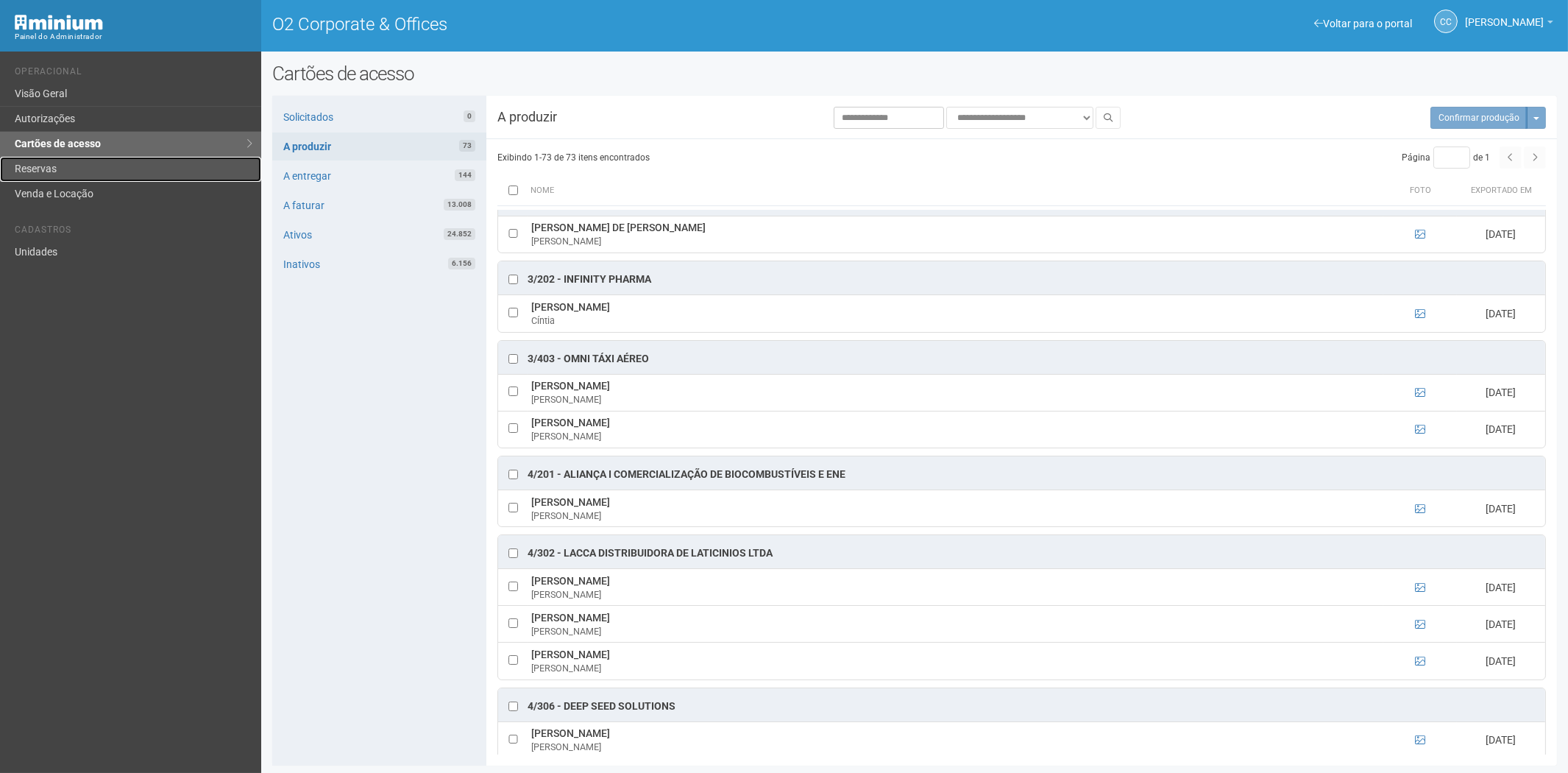
click at [48, 171] on link "Reservas" at bounding box center [131, 169] width 261 height 25
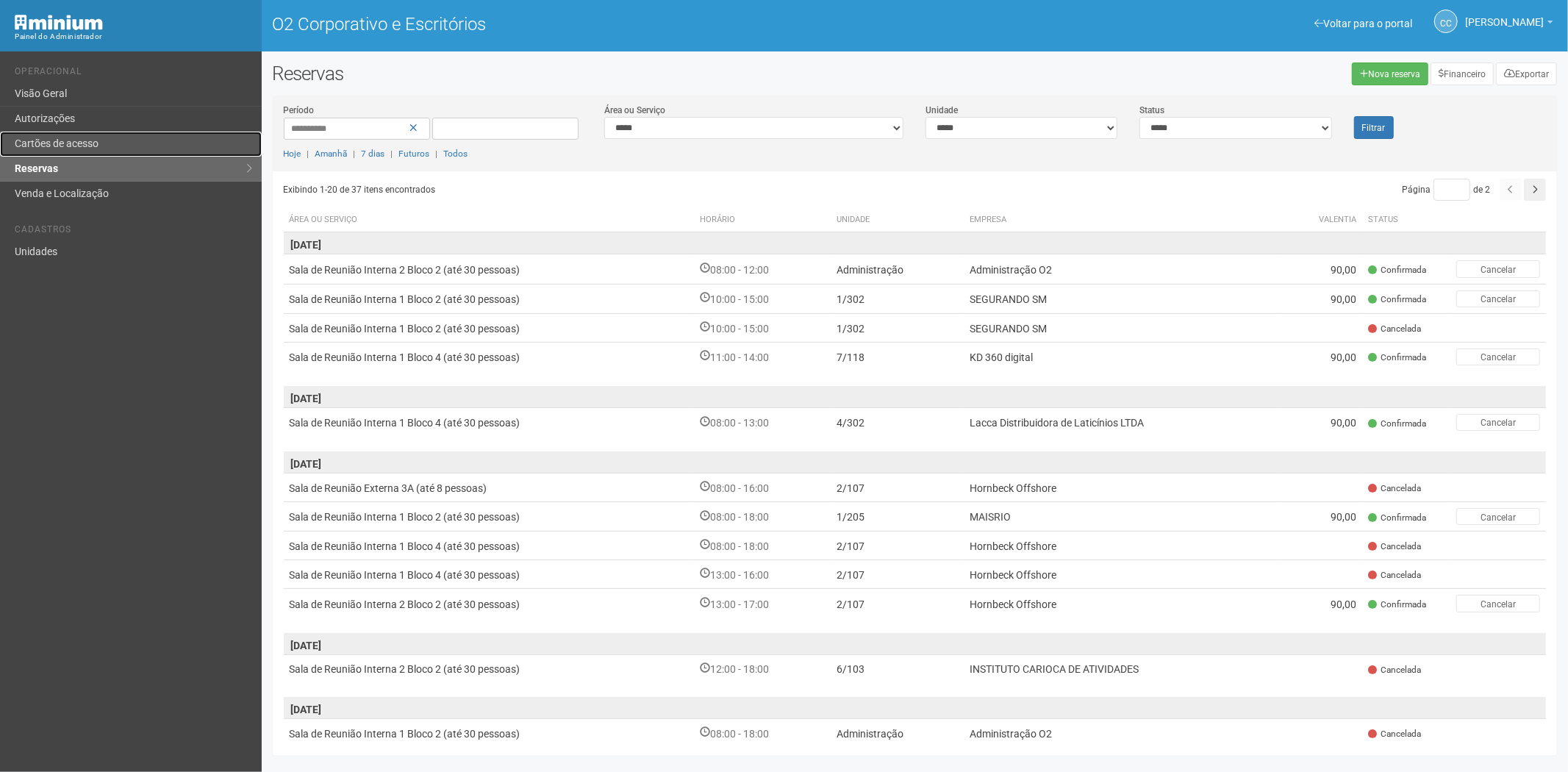
click at [37, 137] on font "Cartões de acesso" at bounding box center [56, 143] width 84 height 11
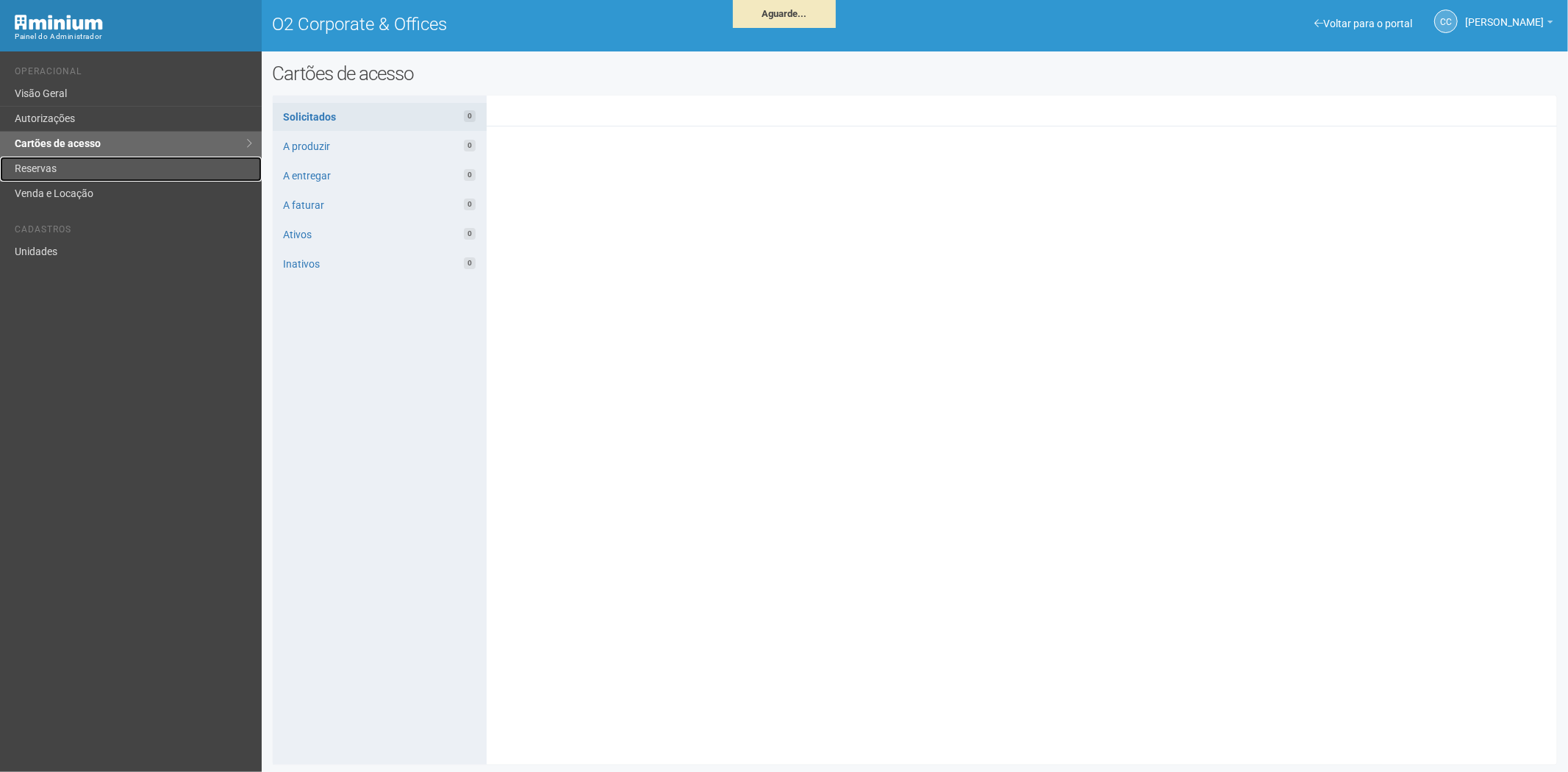
click at [42, 167] on link "Reservas" at bounding box center [131, 169] width 261 height 25
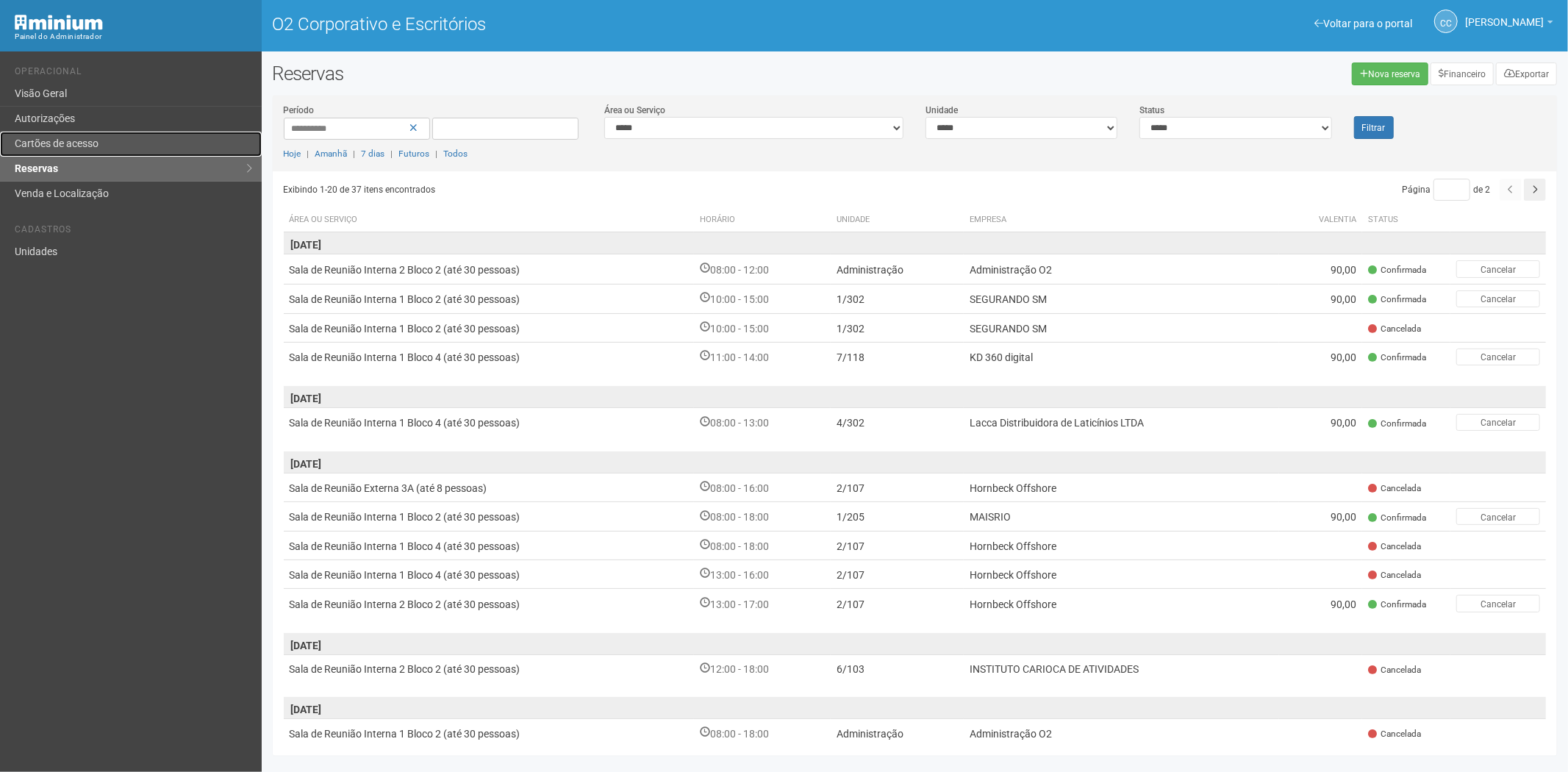
click at [82, 152] on link "Cartões de acesso" at bounding box center [131, 144] width 261 height 25
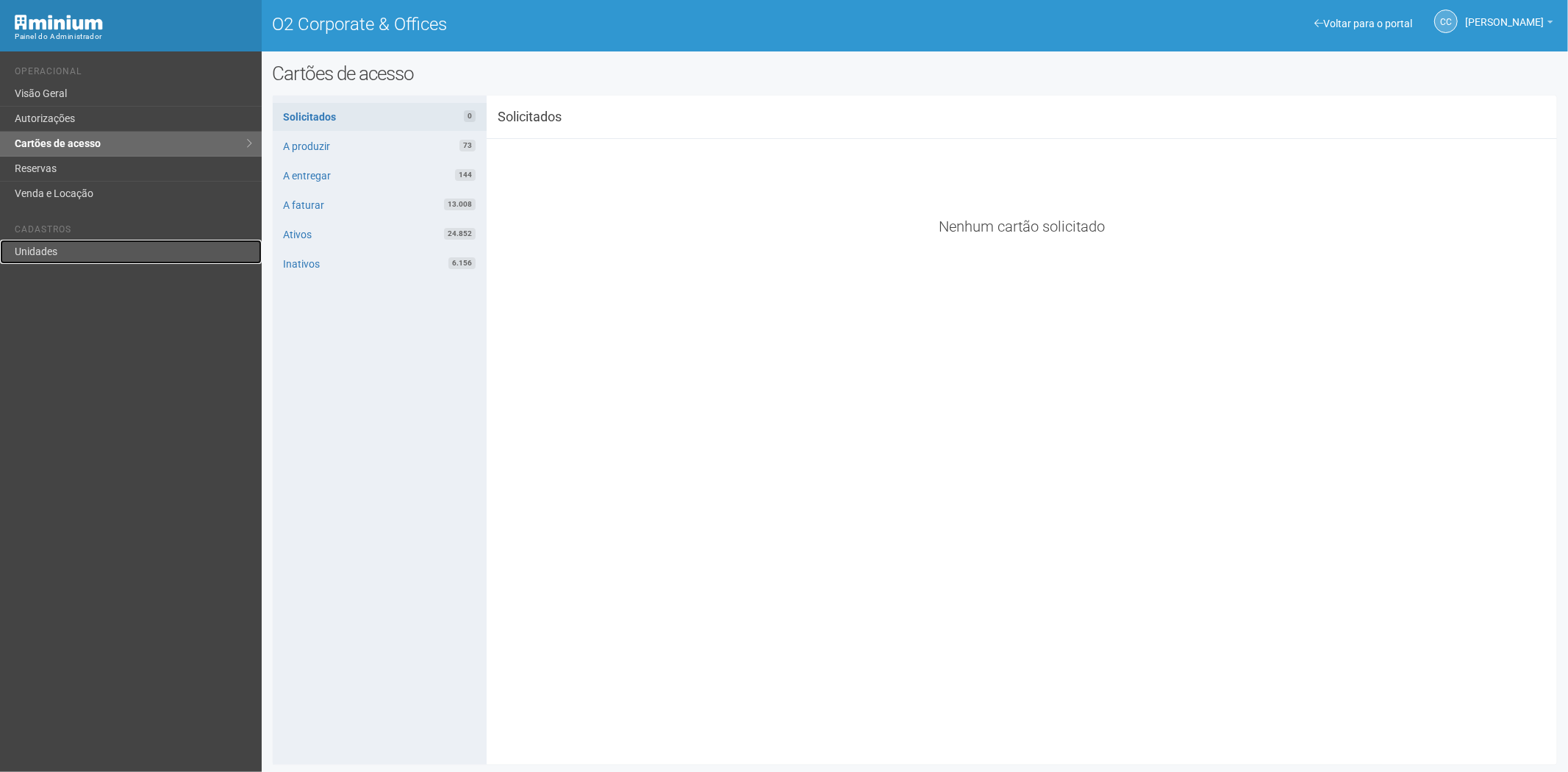
click at [10, 255] on link "Unidades" at bounding box center [131, 251] width 261 height 24
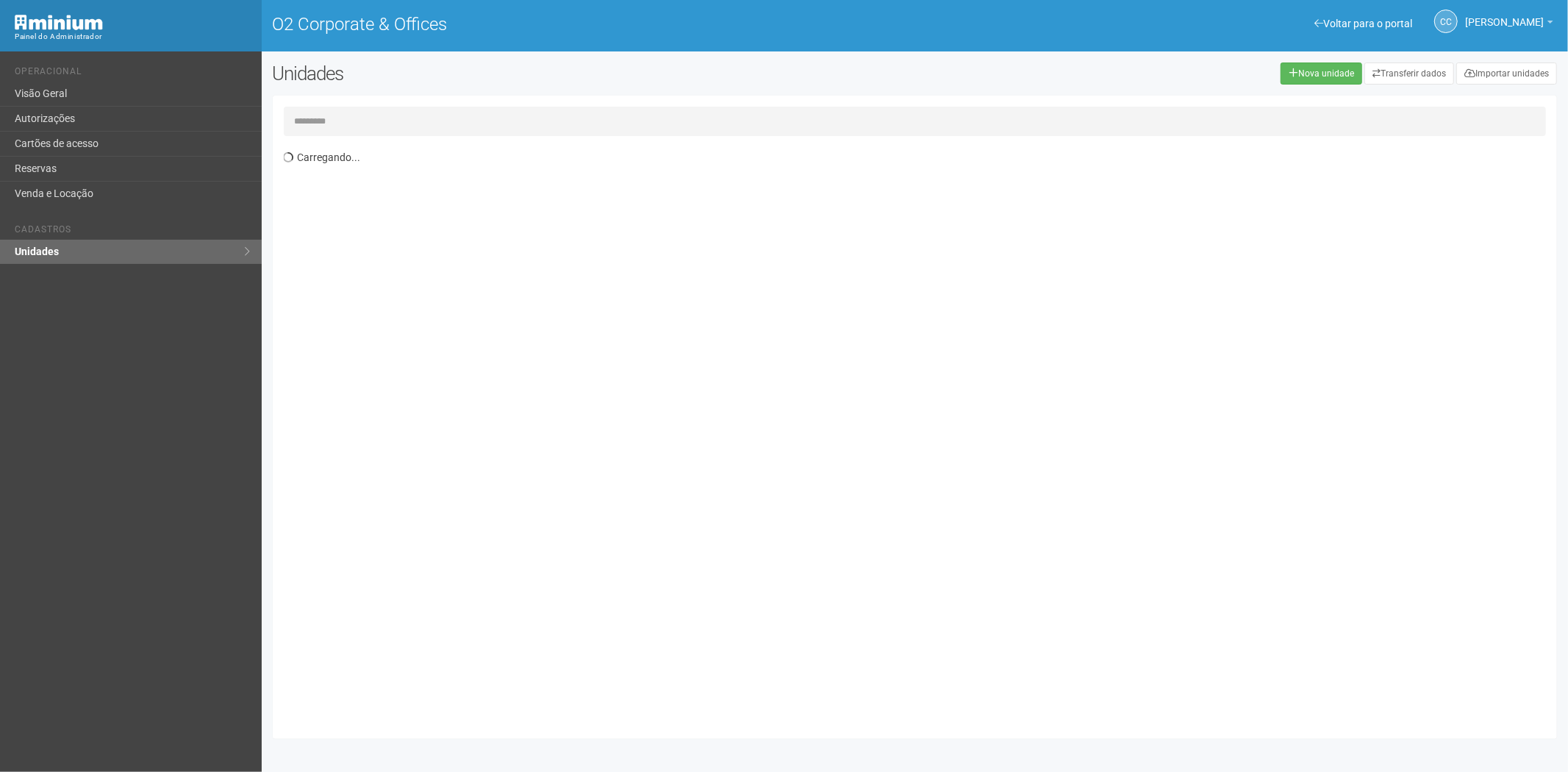
click at [329, 119] on input "text" at bounding box center [915, 121] width 1263 height 30
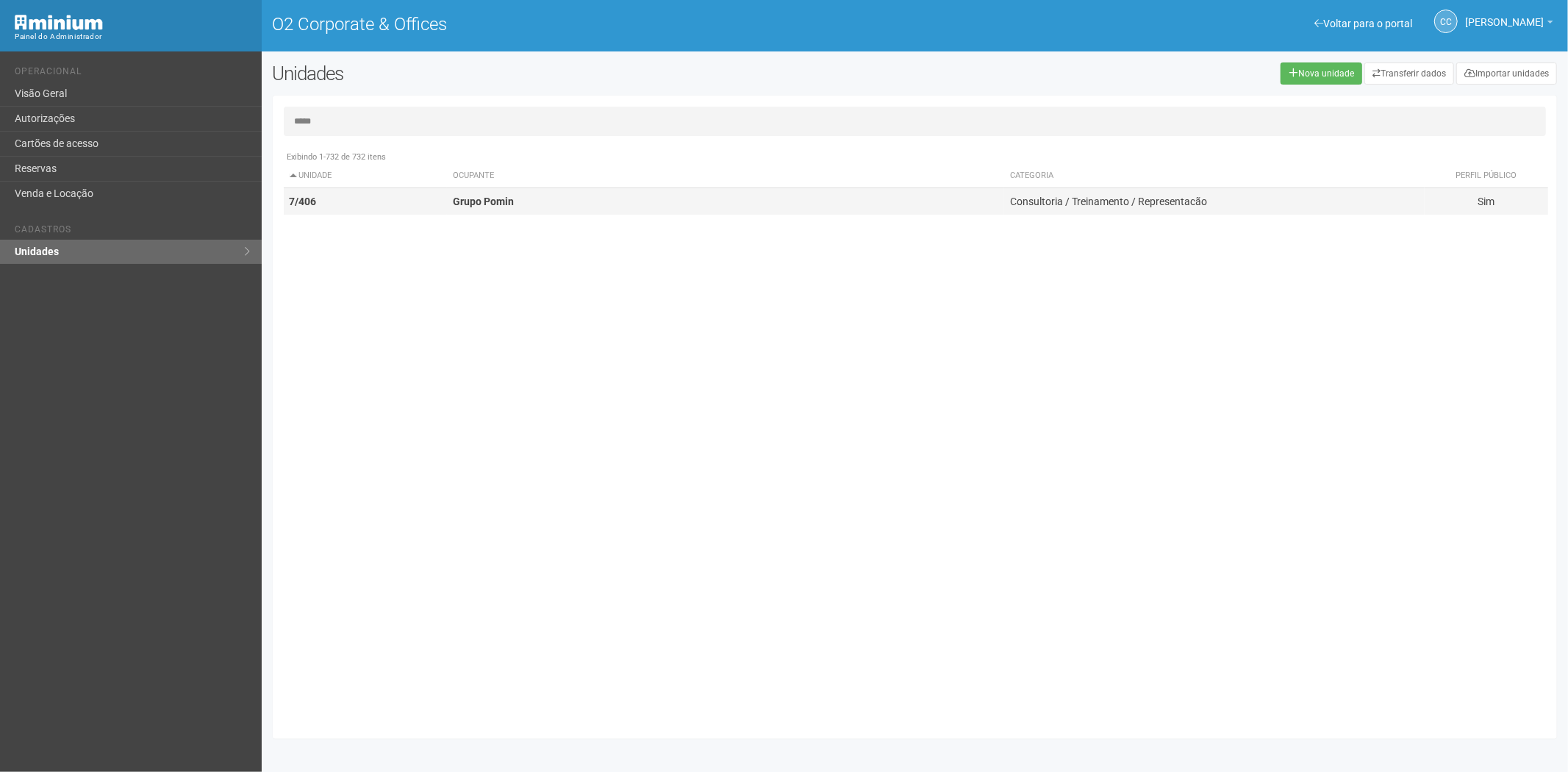
type input "*****"
click at [534, 207] on td "Grupo Pomin" at bounding box center [725, 201] width 557 height 28
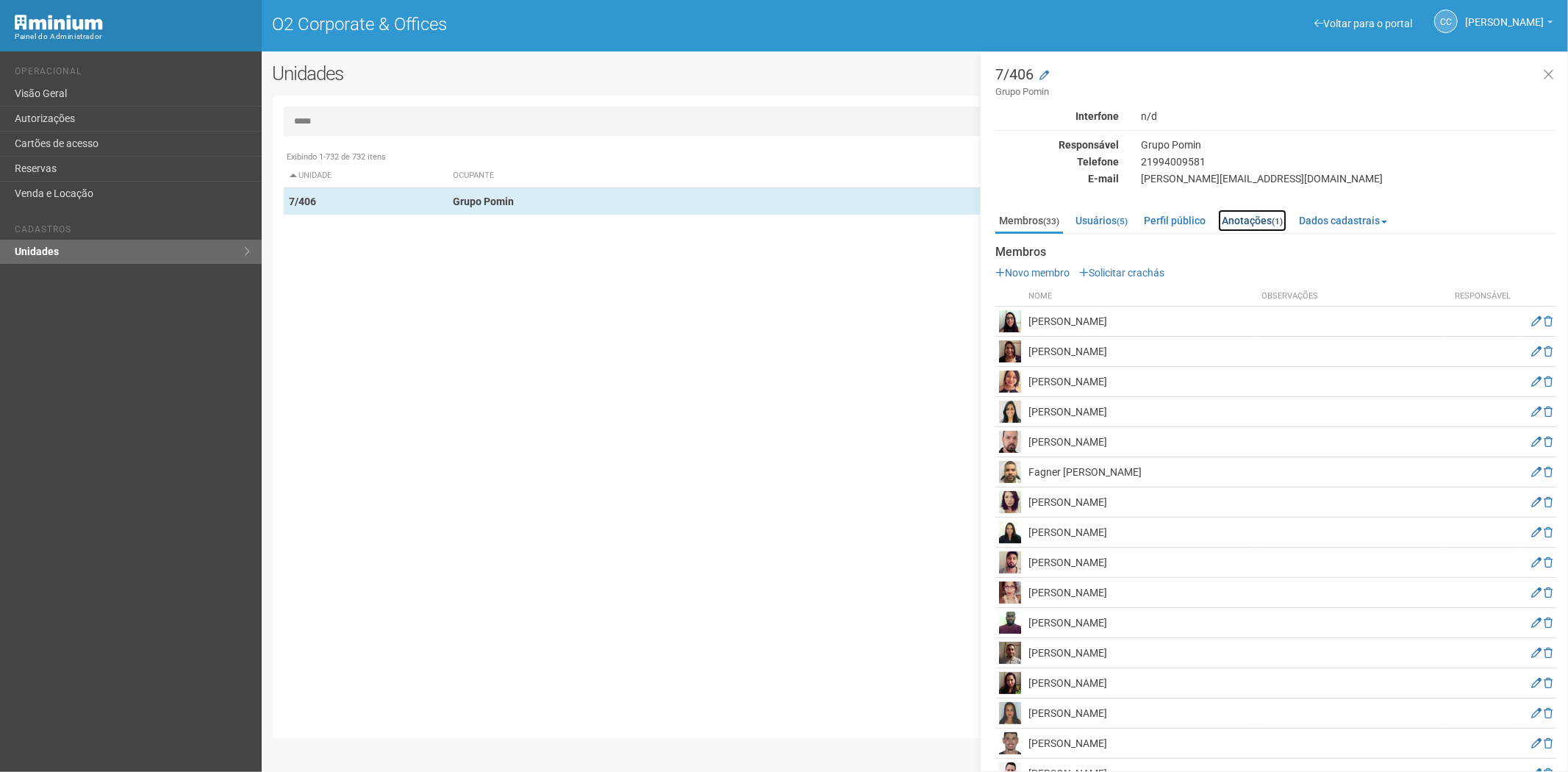
click at [1260, 219] on link "Anotações (1)" at bounding box center [1252, 220] width 69 height 22
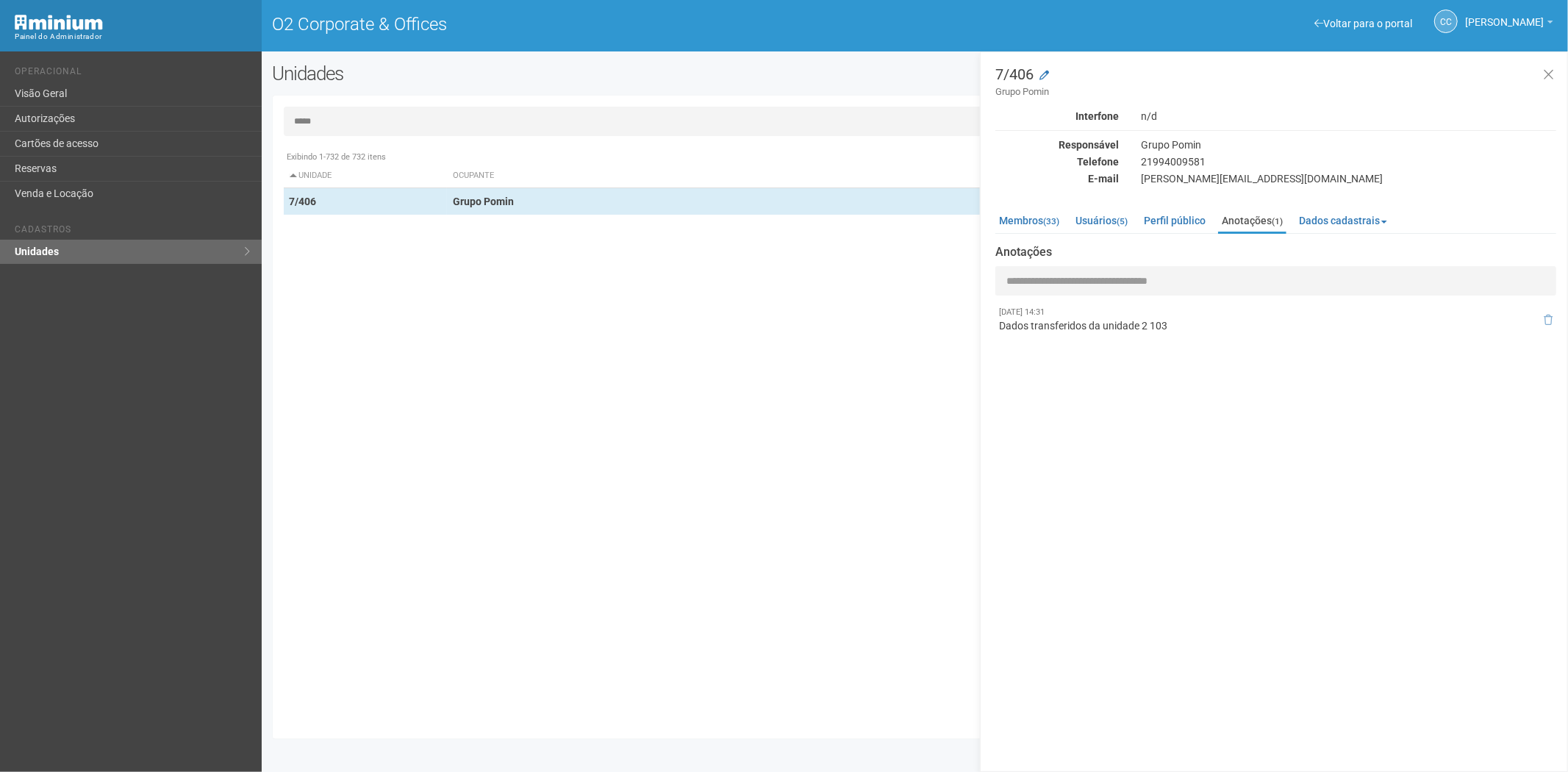
click at [350, 121] on input "*****" at bounding box center [915, 121] width 1263 height 30
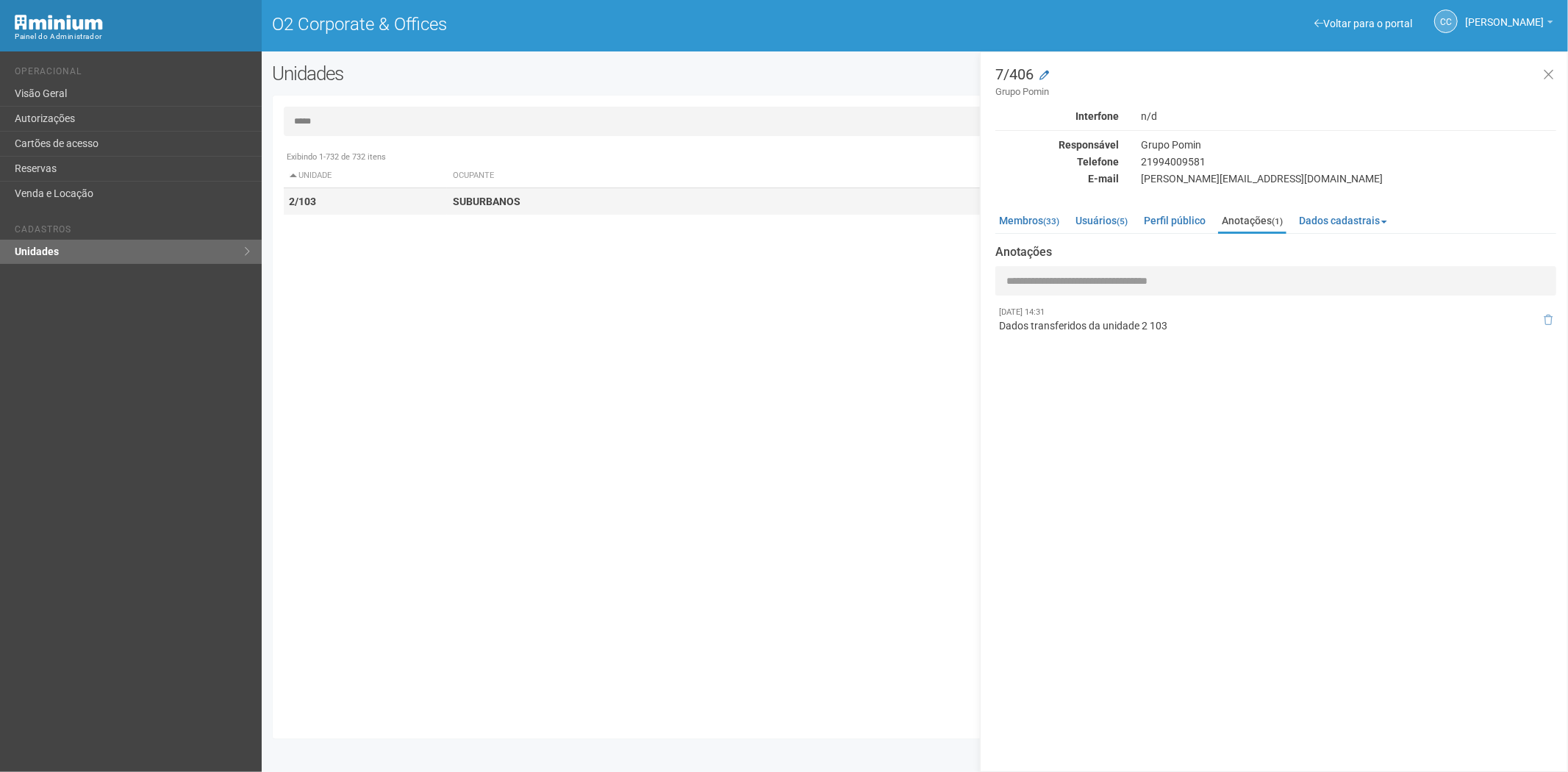
click at [441, 192] on td "2/103" at bounding box center [366, 201] width 164 height 28
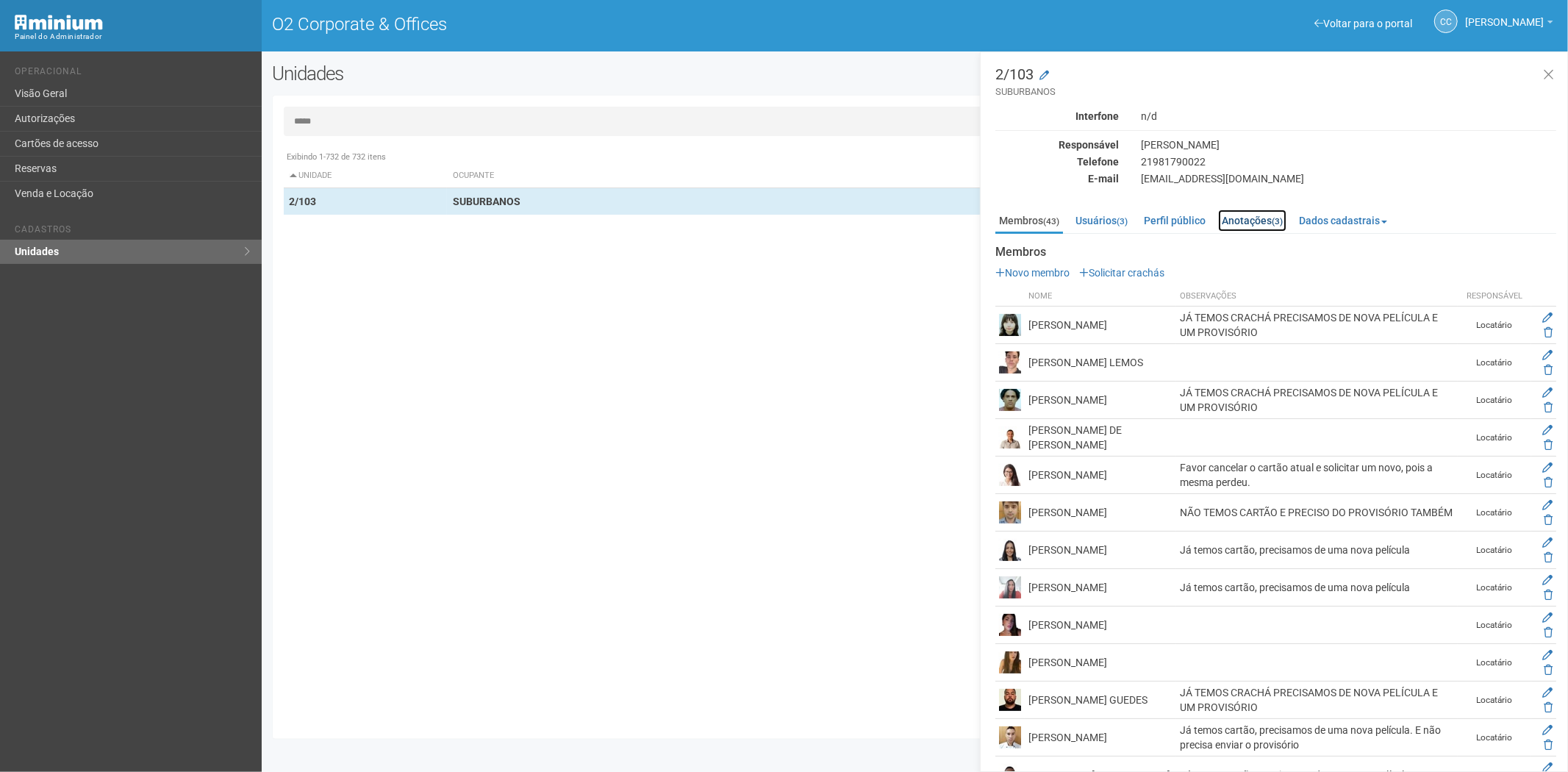
click at [1247, 216] on link "Anotações (3)" at bounding box center [1252, 220] width 69 height 22
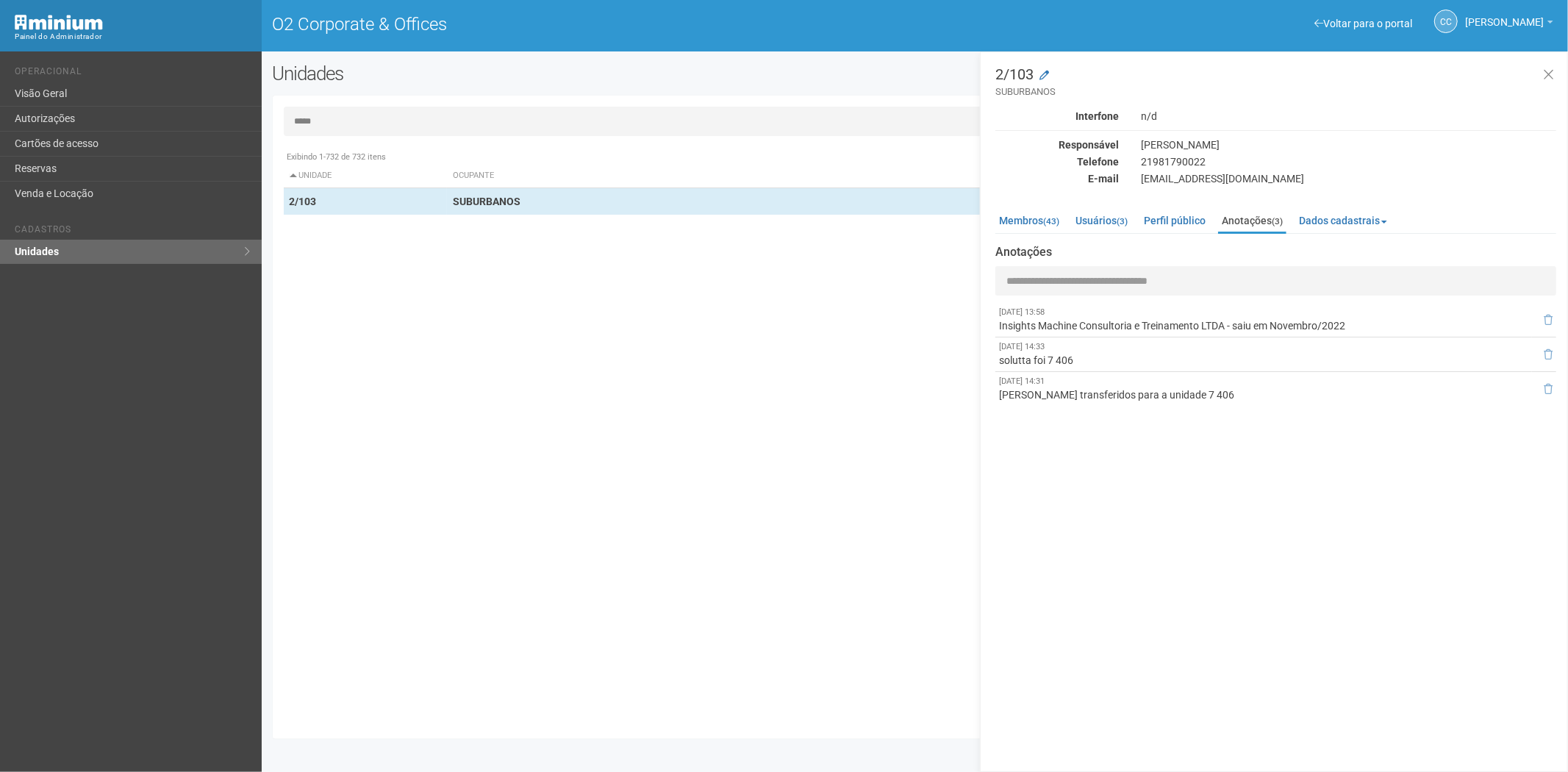
click at [351, 116] on input "*****" at bounding box center [915, 121] width 1263 height 30
click at [355, 114] on input "*****" at bounding box center [915, 121] width 1263 height 30
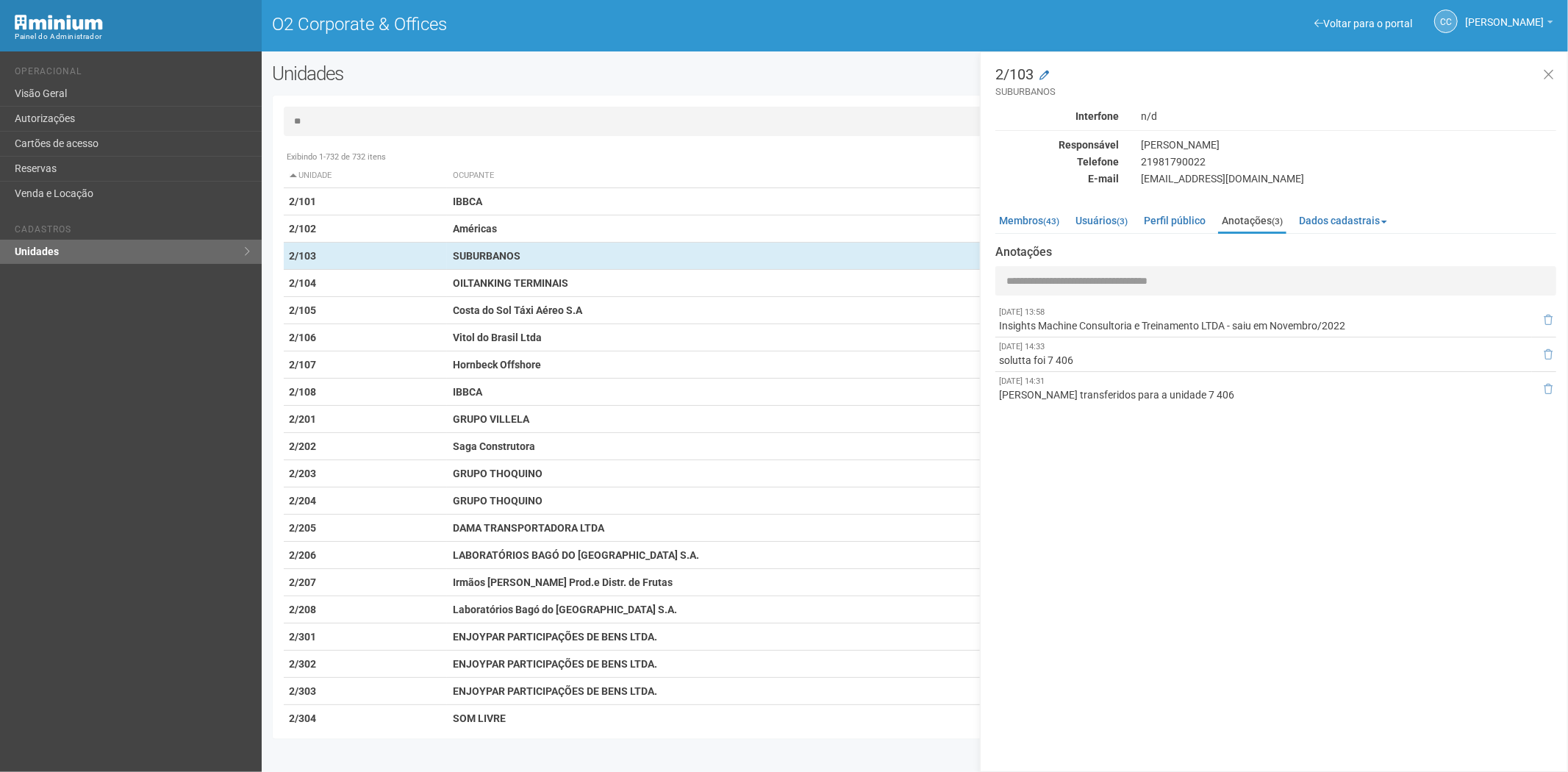
type input "*"
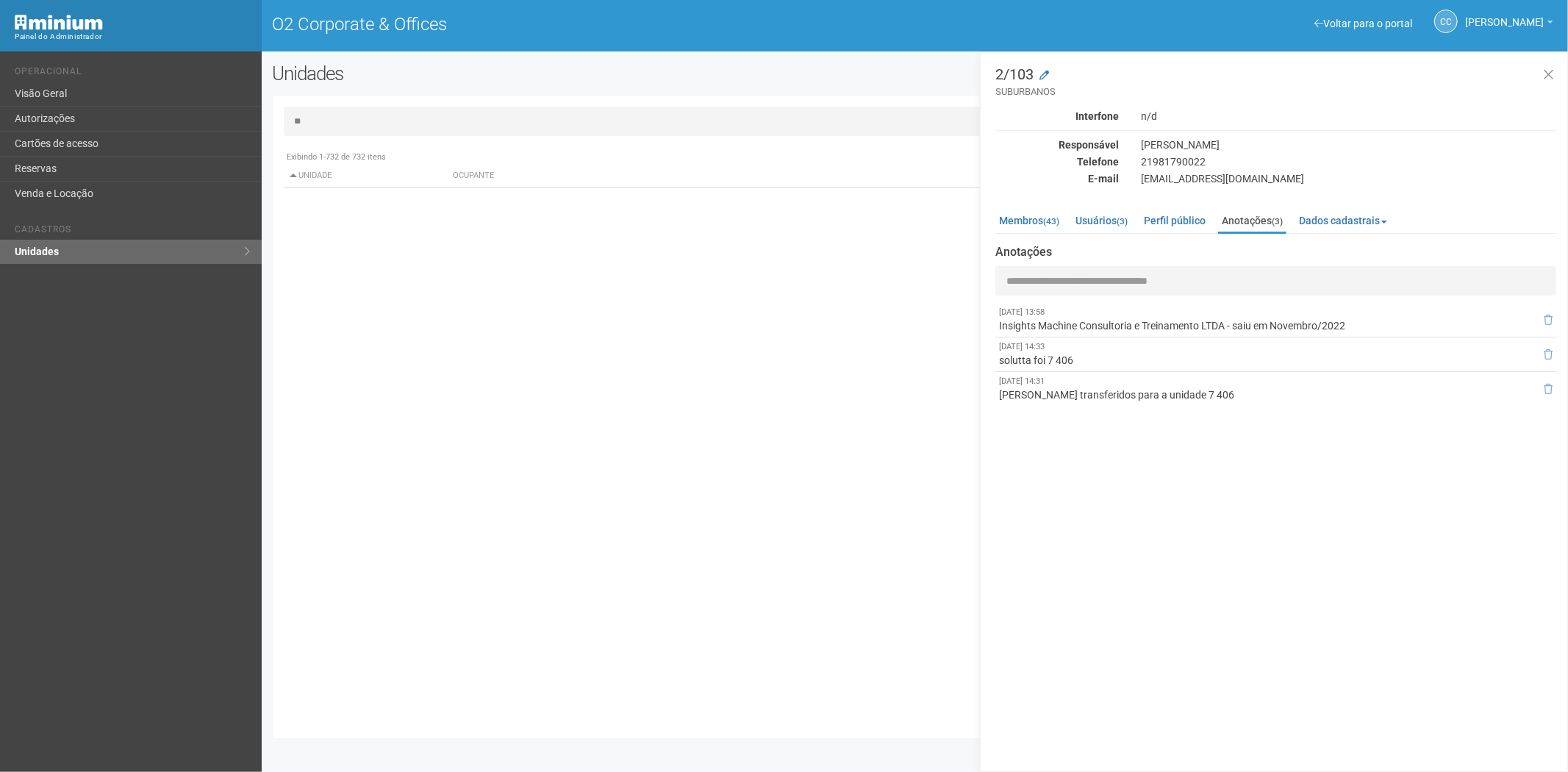
type input "*"
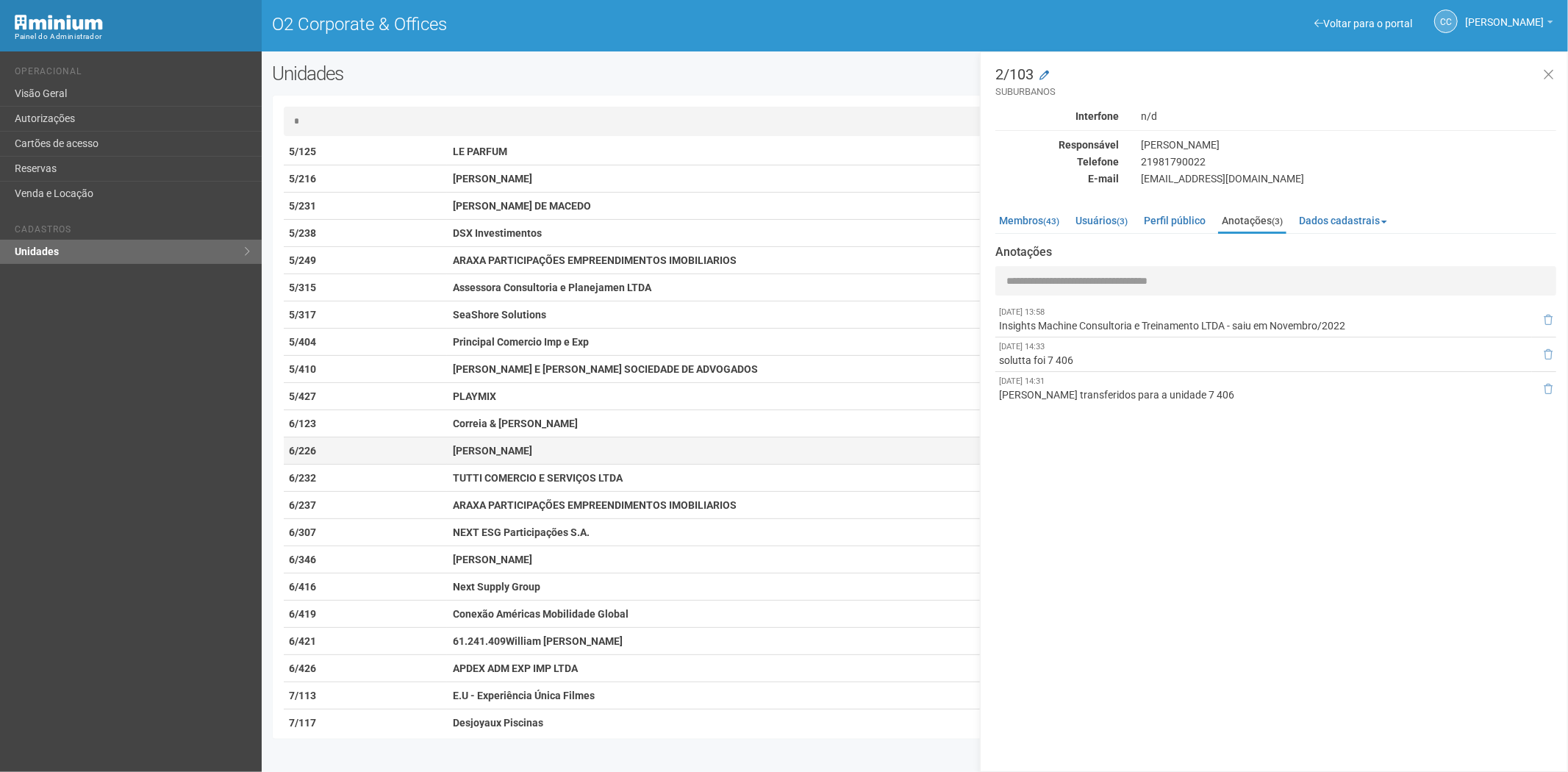
scroll to position [509, 0]
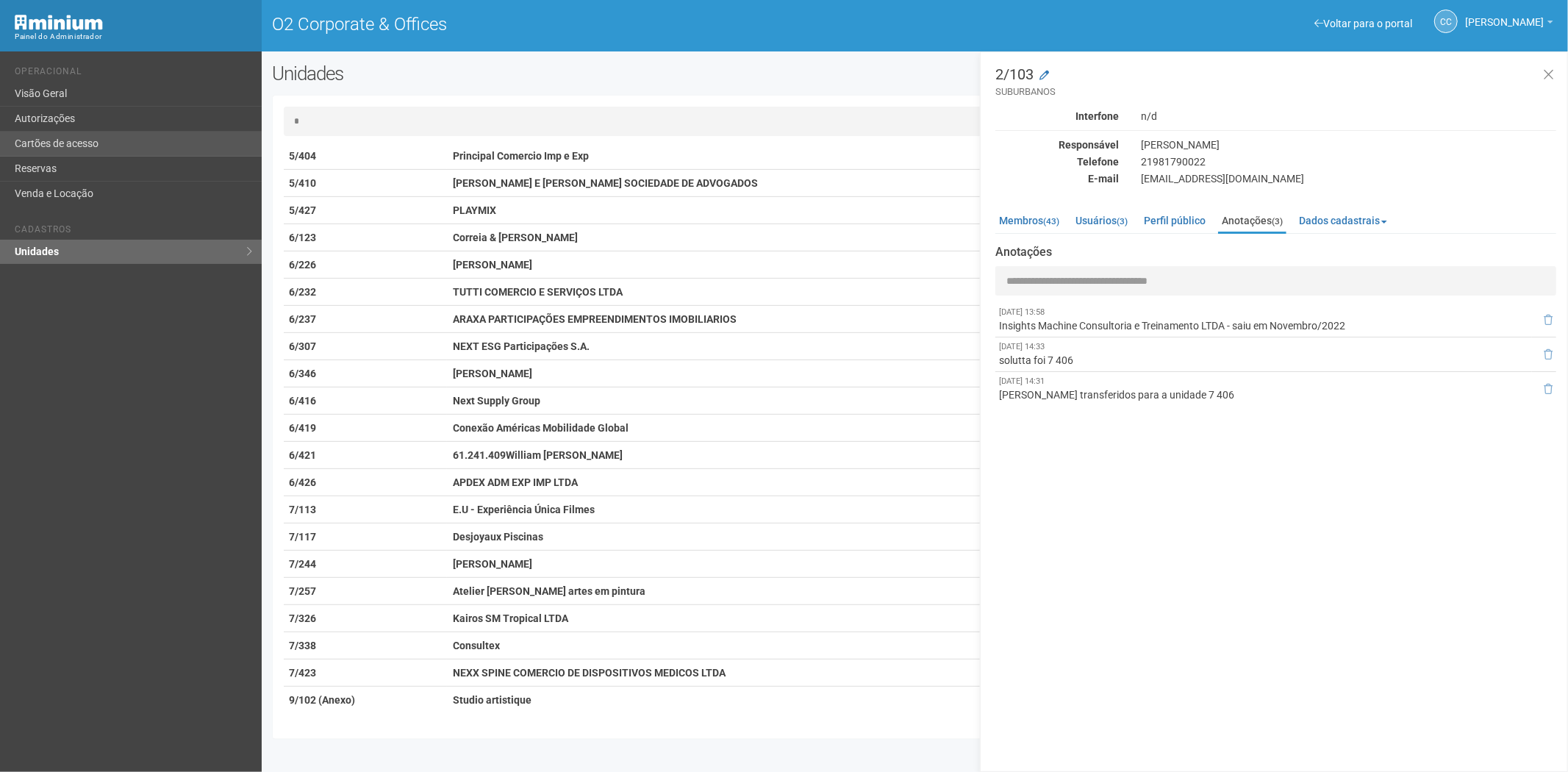
type input "*"
click at [63, 135] on link "Cartões de acesso" at bounding box center [131, 144] width 261 height 25
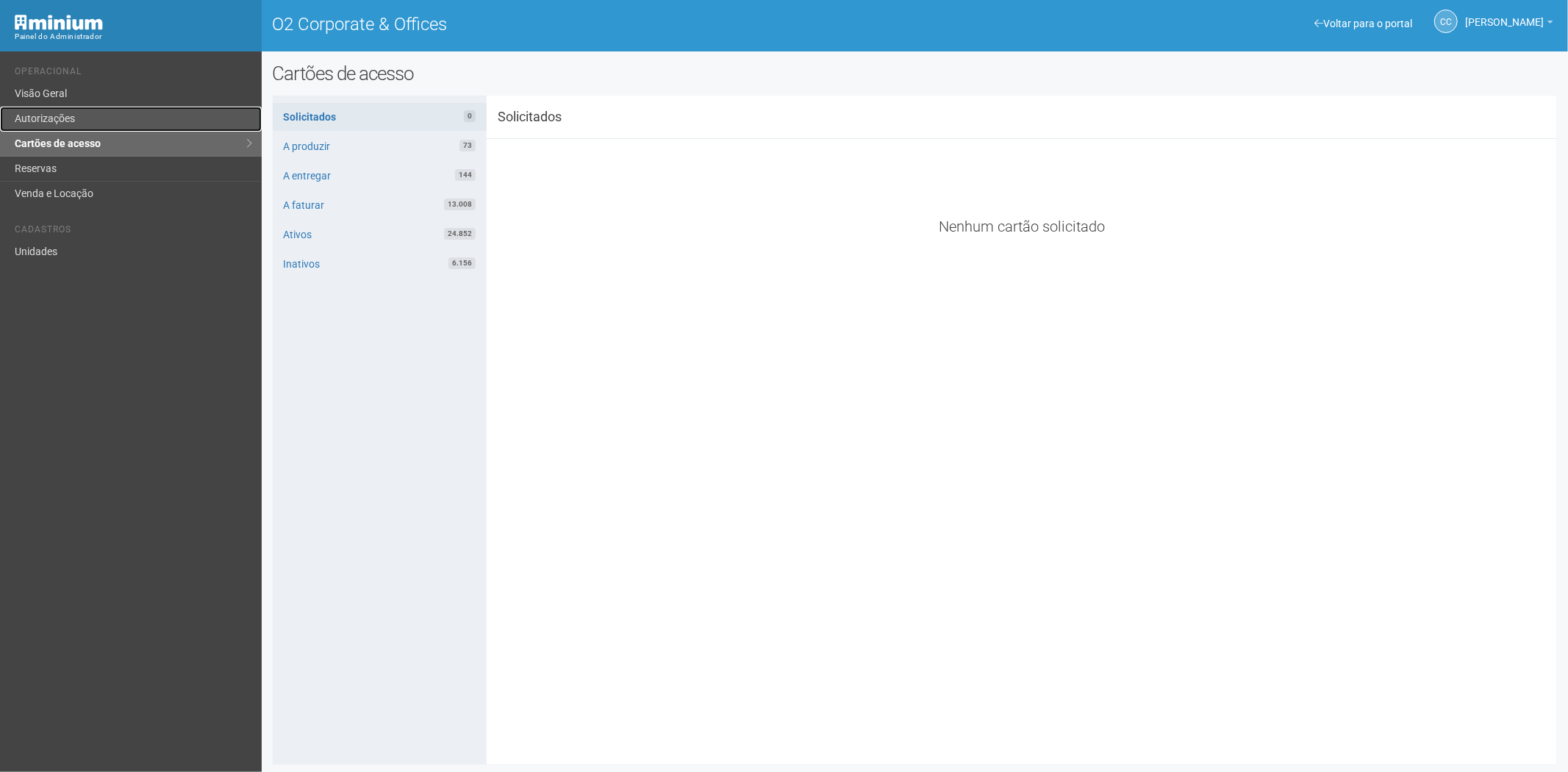
click at [64, 124] on link "Autorizações" at bounding box center [131, 119] width 261 height 25
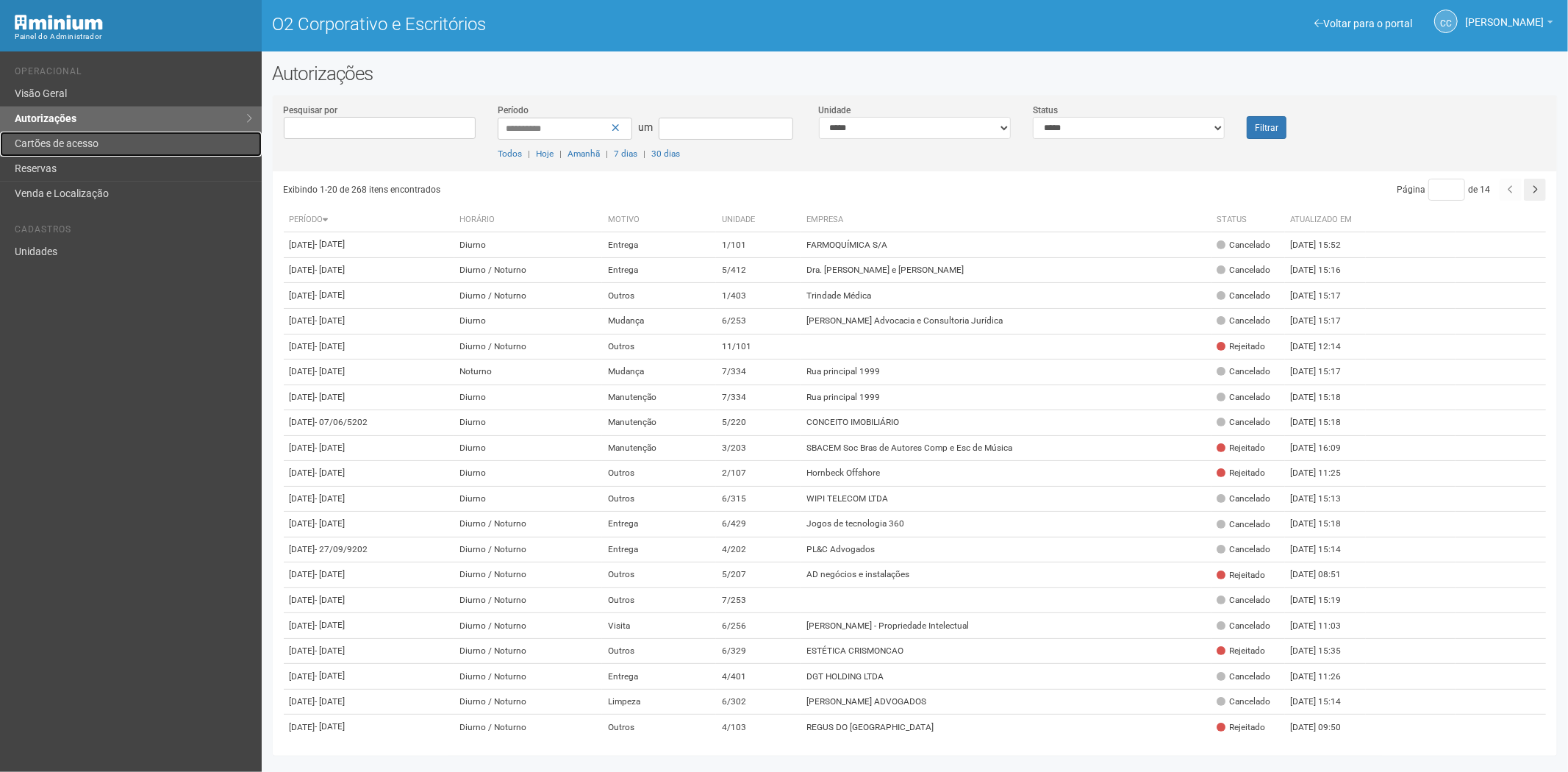
click at [104, 150] on link "Cartões de acesso" at bounding box center [131, 144] width 261 height 25
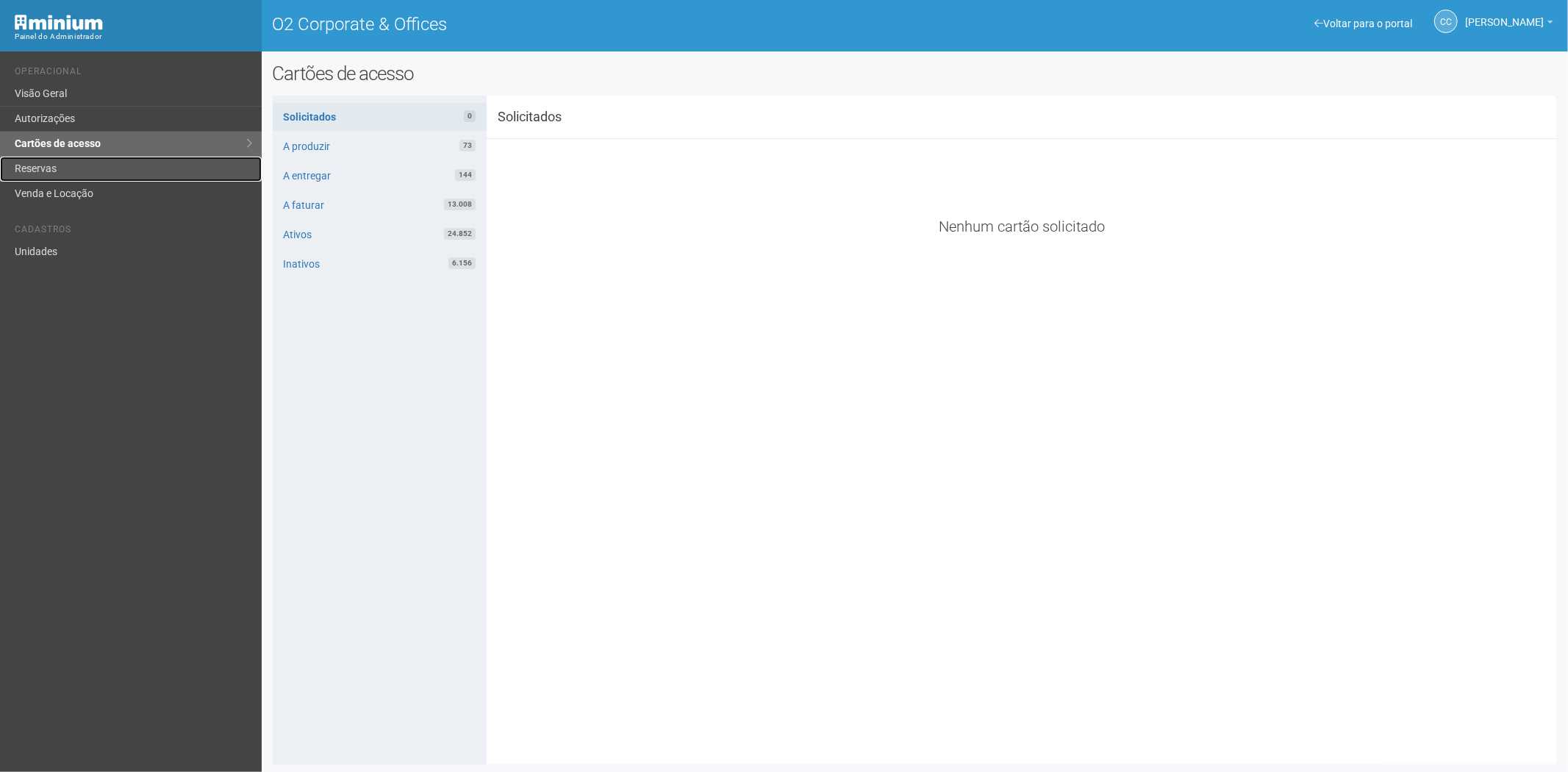
click at [75, 165] on link "Reservas" at bounding box center [131, 169] width 261 height 25
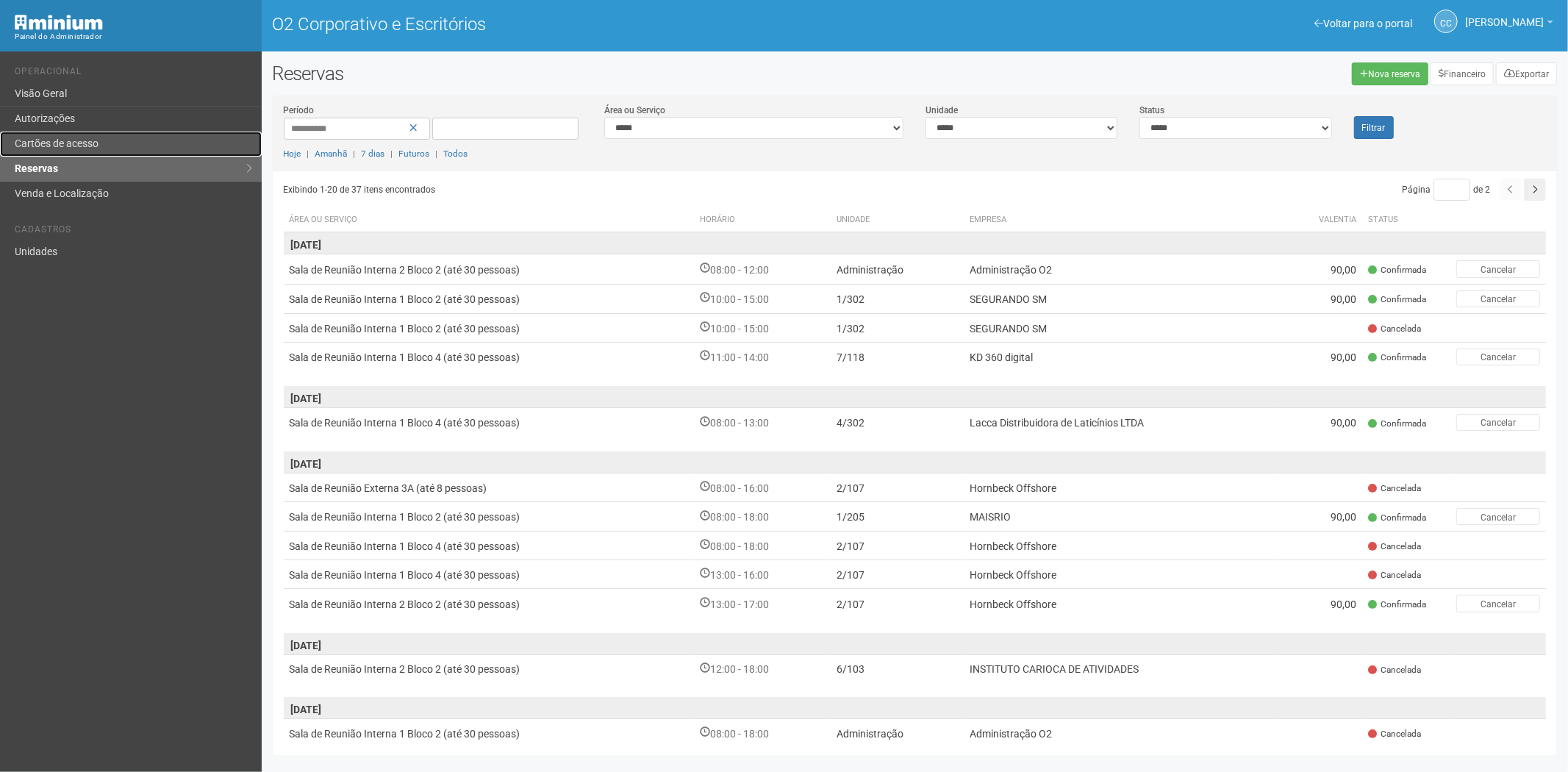
click at [104, 154] on link "Cartões de acesso" at bounding box center [131, 144] width 261 height 25
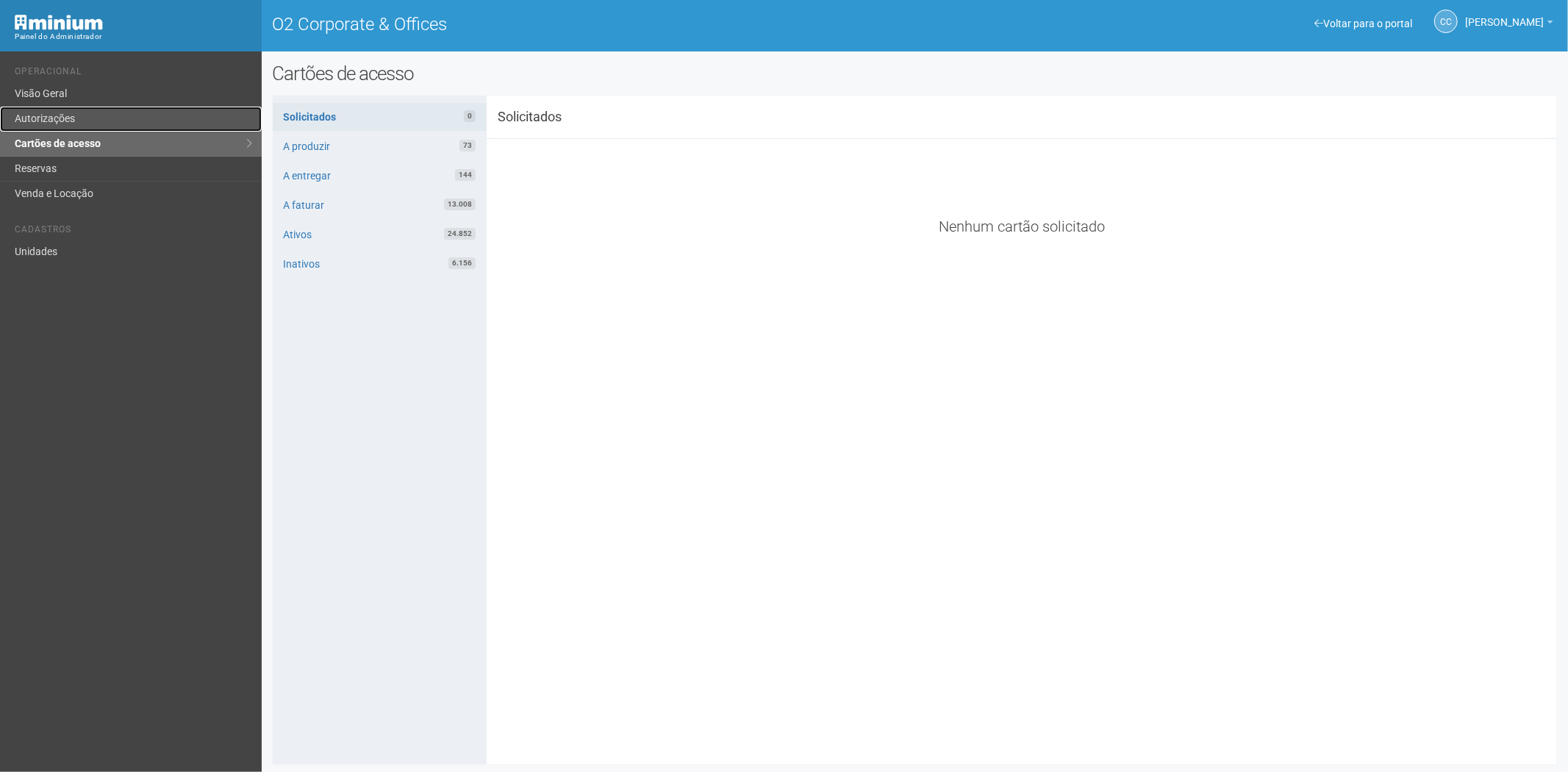
click at [85, 123] on link "Autorizações" at bounding box center [131, 119] width 261 height 25
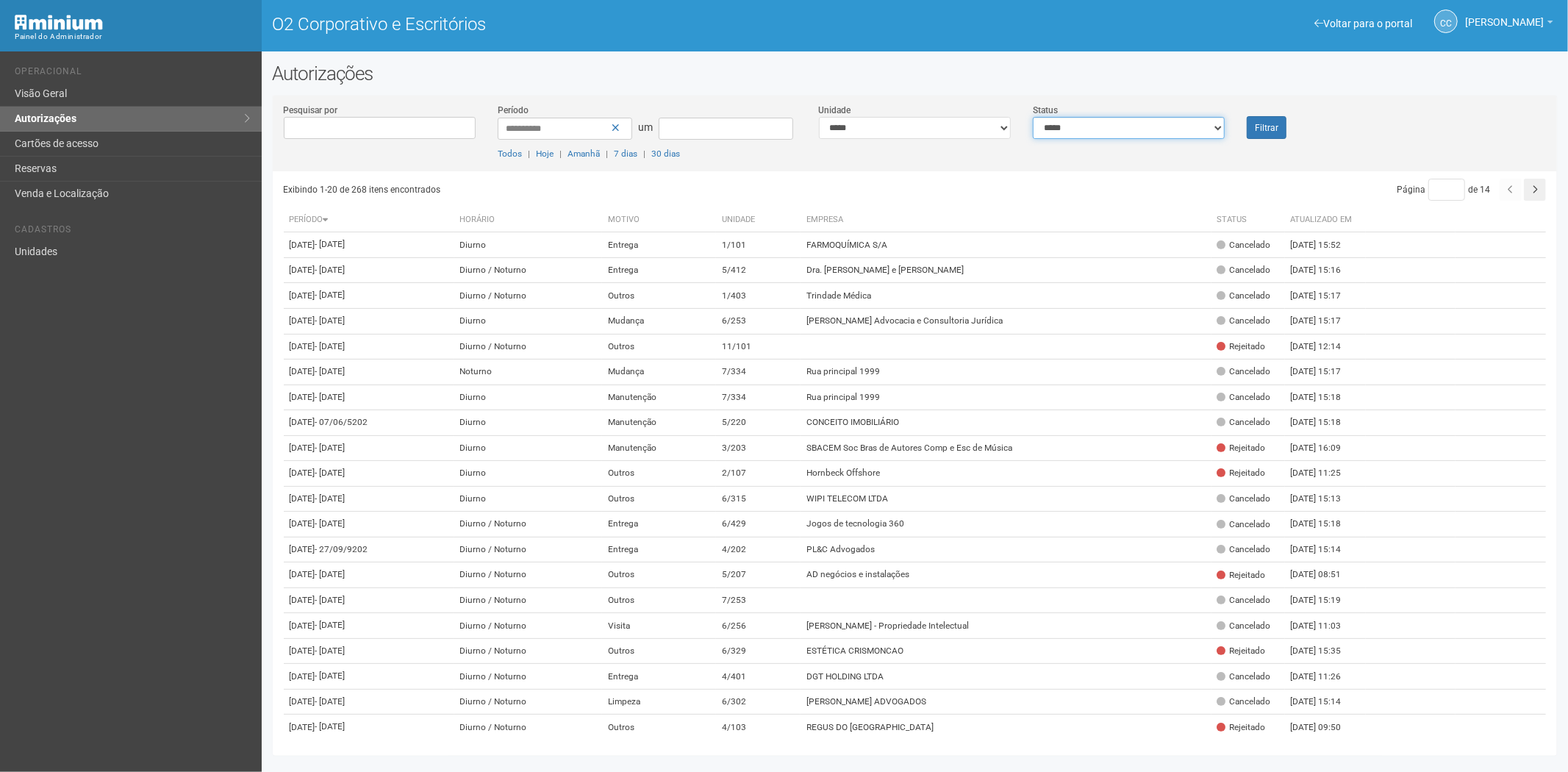
drag, startPoint x: 1122, startPoint y: 124, endPoint x: 1096, endPoint y: 136, distance: 28.6
click at [1122, 124] on select "**********" at bounding box center [1128, 128] width 192 height 22
select select "*"
click at [1032, 117] on select "**********" at bounding box center [1128, 128] width 192 height 22
click at [1276, 133] on button "Filtrar" at bounding box center [1267, 128] width 40 height 23
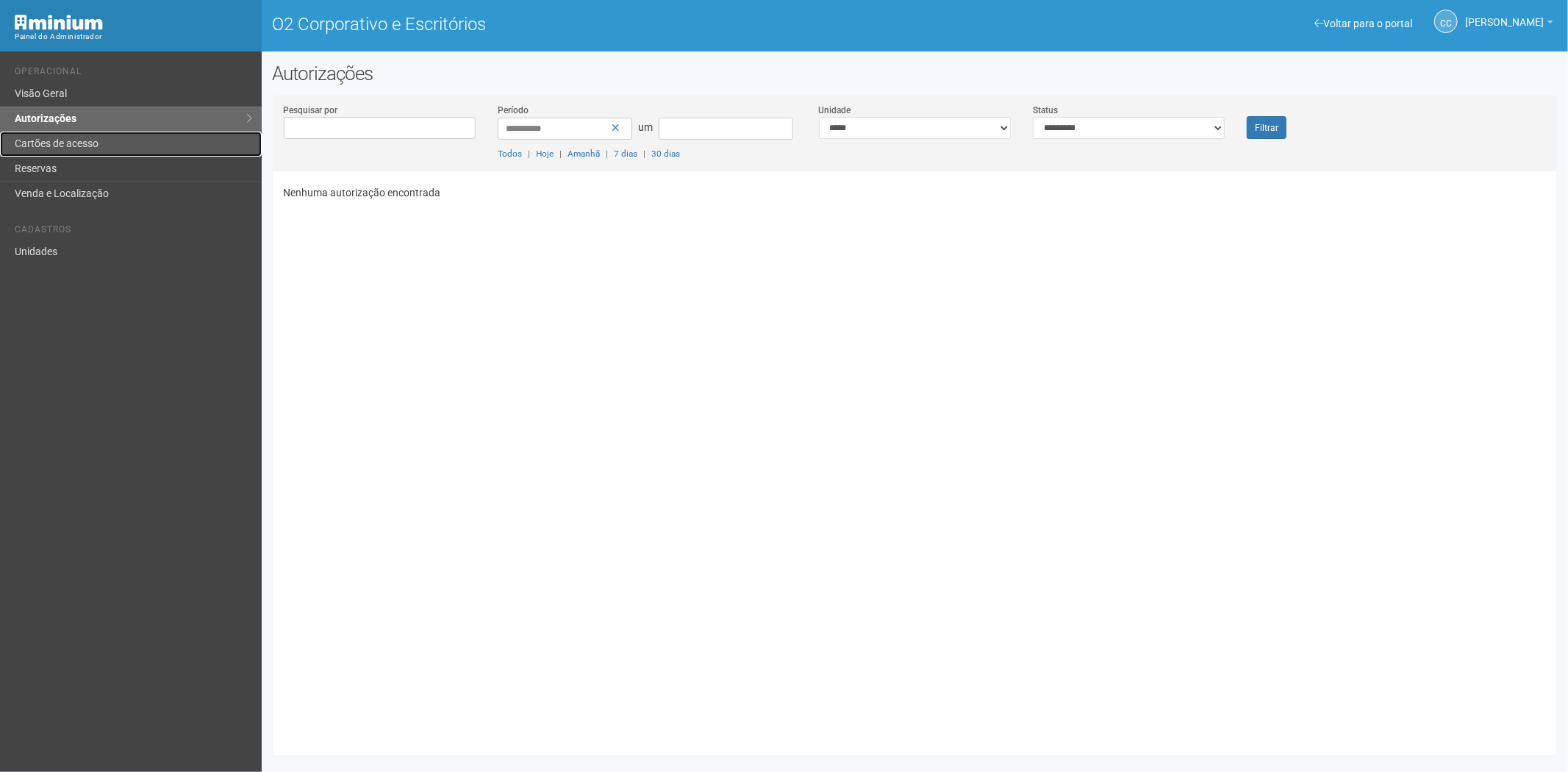
click at [81, 151] on link "Cartões de acesso" at bounding box center [131, 144] width 261 height 25
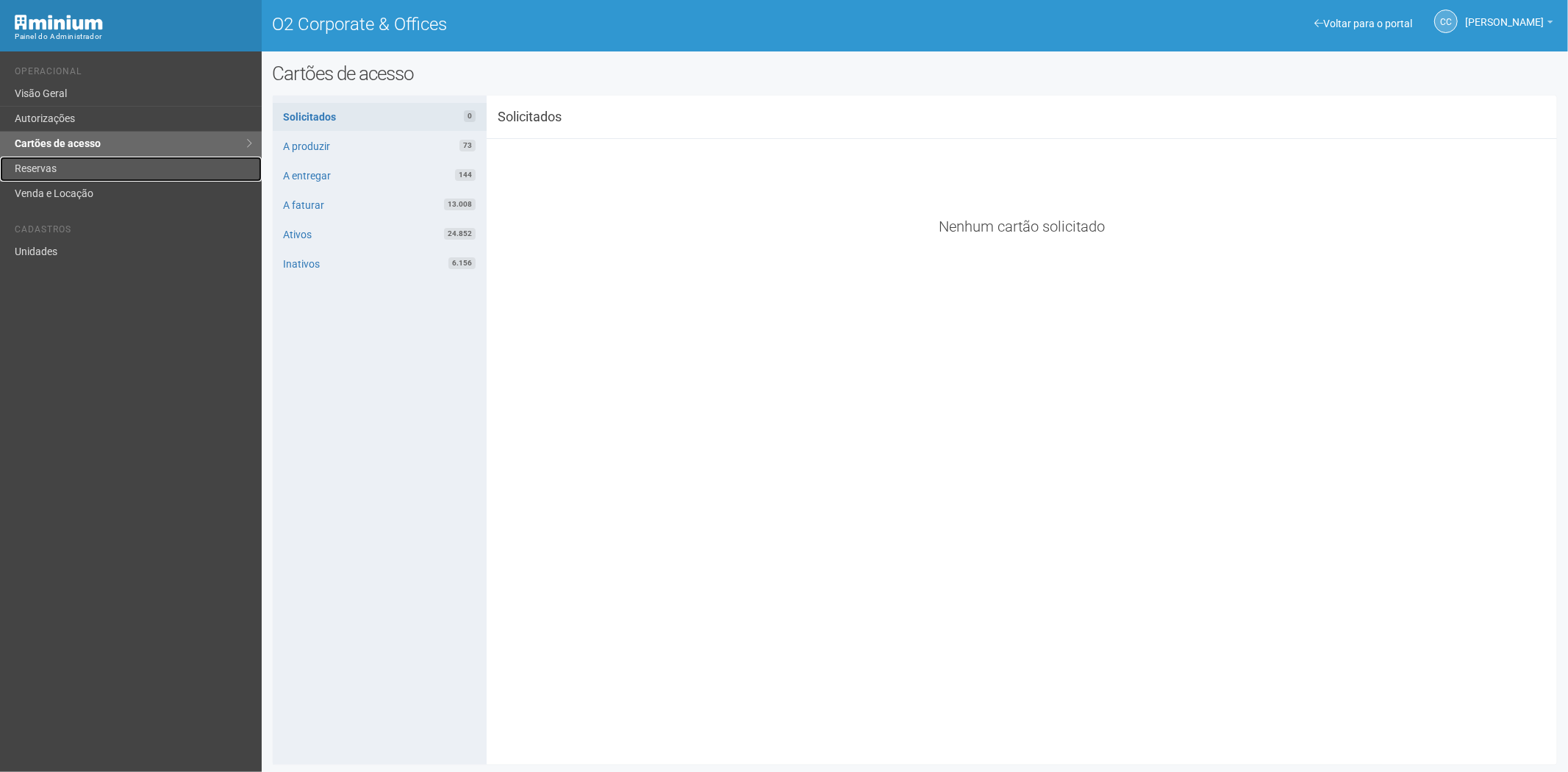
click at [49, 169] on link "Reservas" at bounding box center [131, 169] width 261 height 25
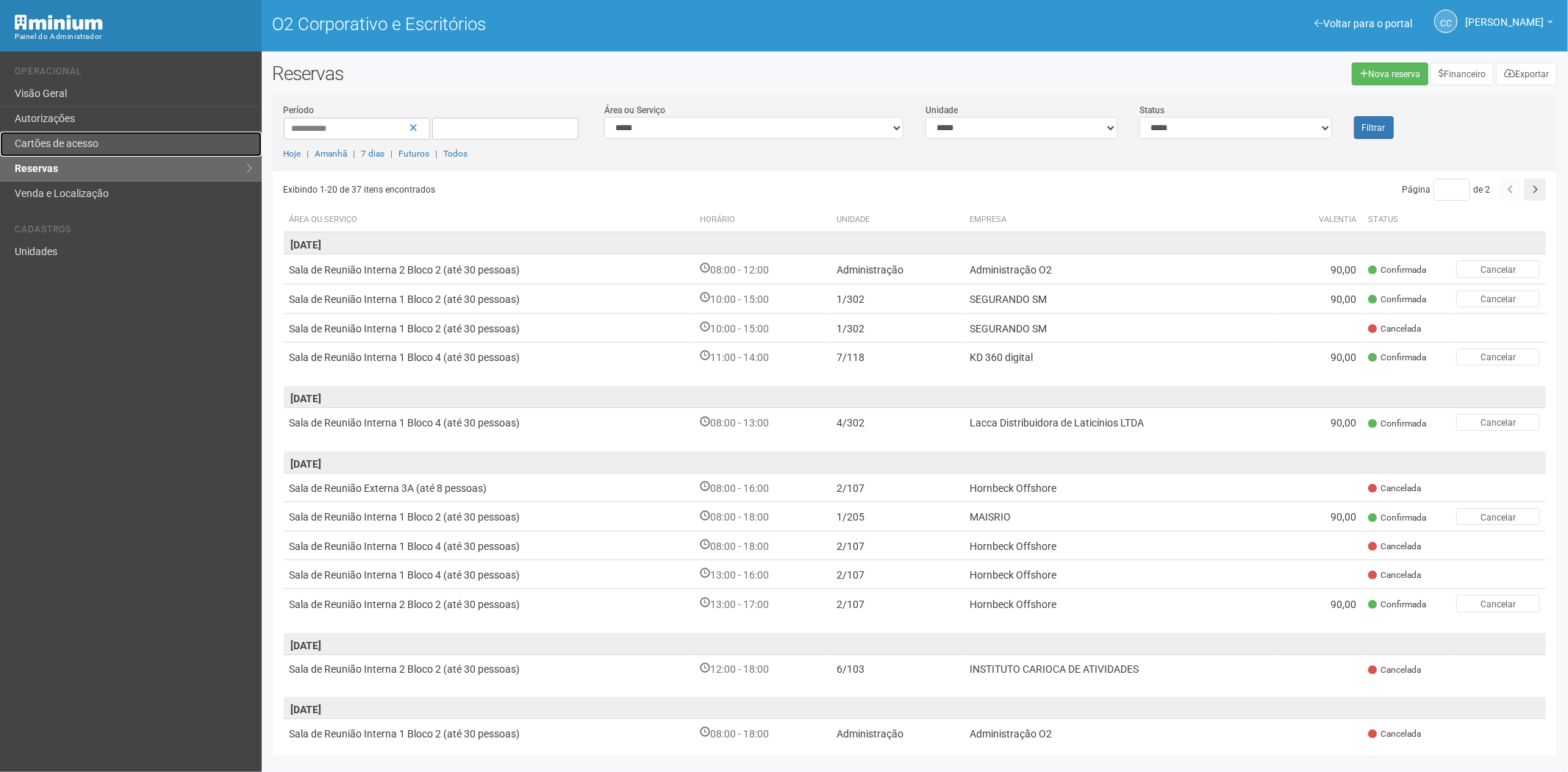
click at [51, 136] on link "Cartões de acesso" at bounding box center [131, 144] width 261 height 25
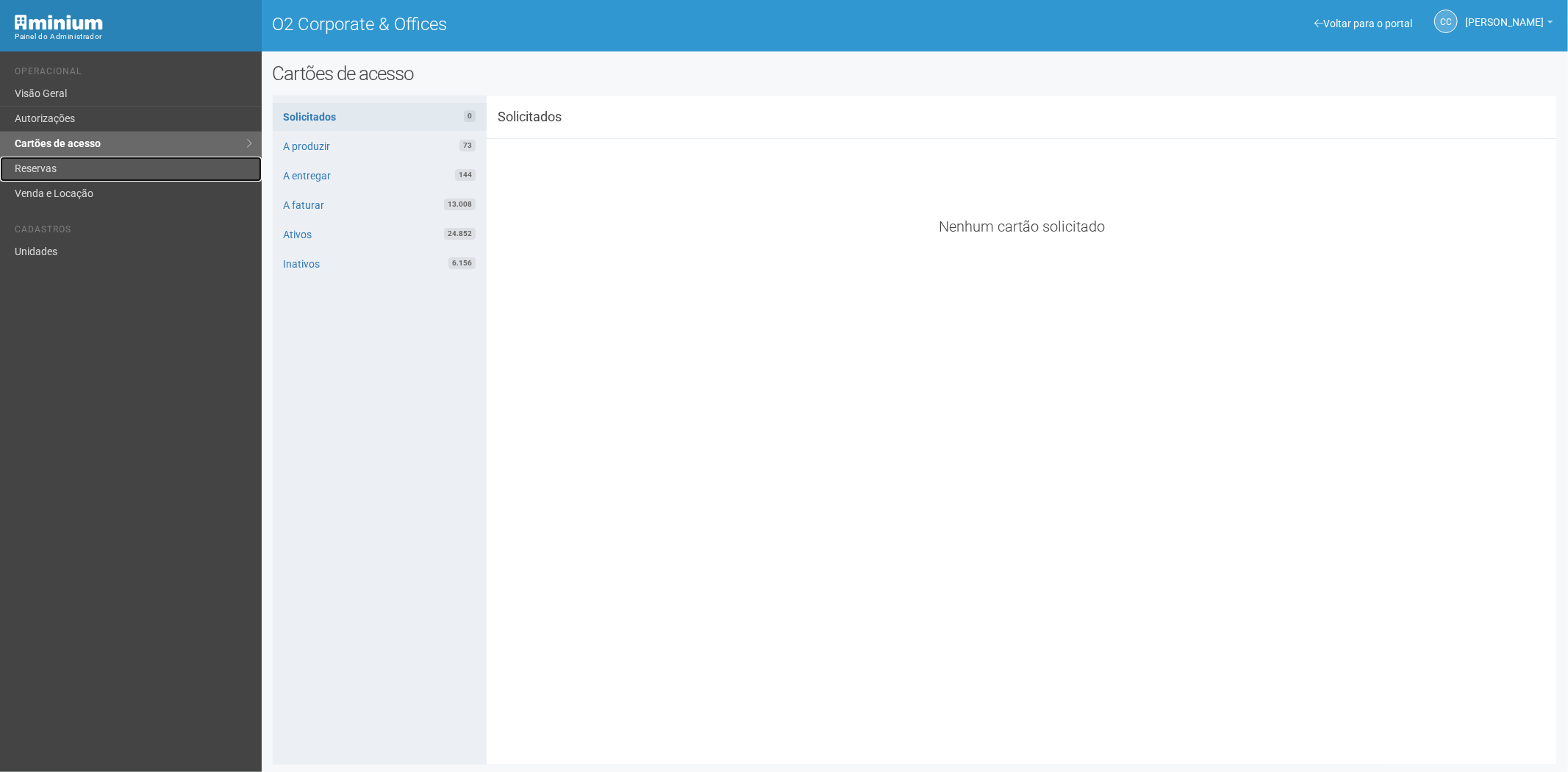
click at [57, 176] on link "Reservas" at bounding box center [131, 169] width 261 height 25
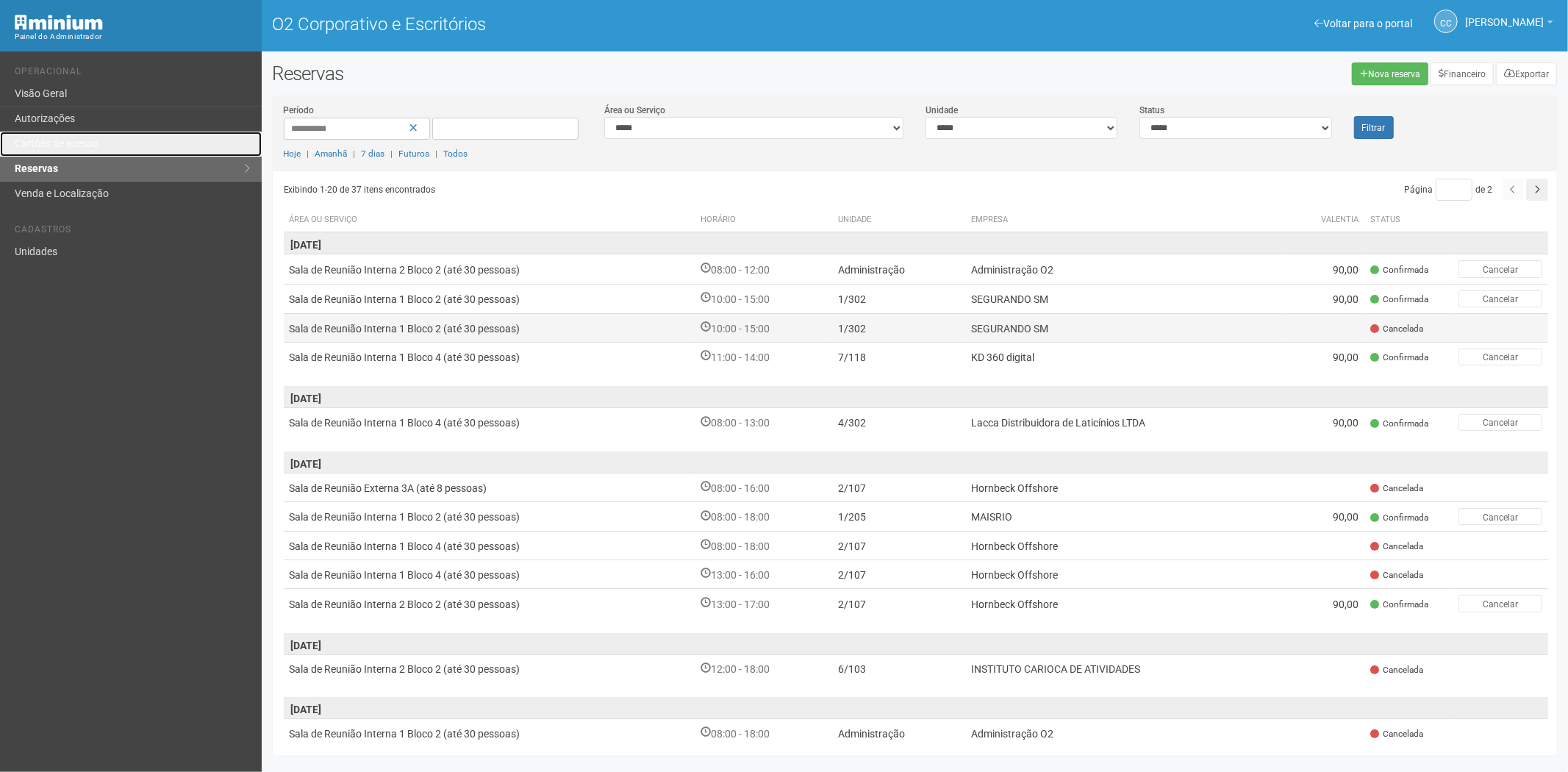
drag, startPoint x: 106, startPoint y: 140, endPoint x: 296, endPoint y: 328, distance: 267.3
click at [106, 140] on link "Cartões de acesso" at bounding box center [131, 144] width 261 height 25
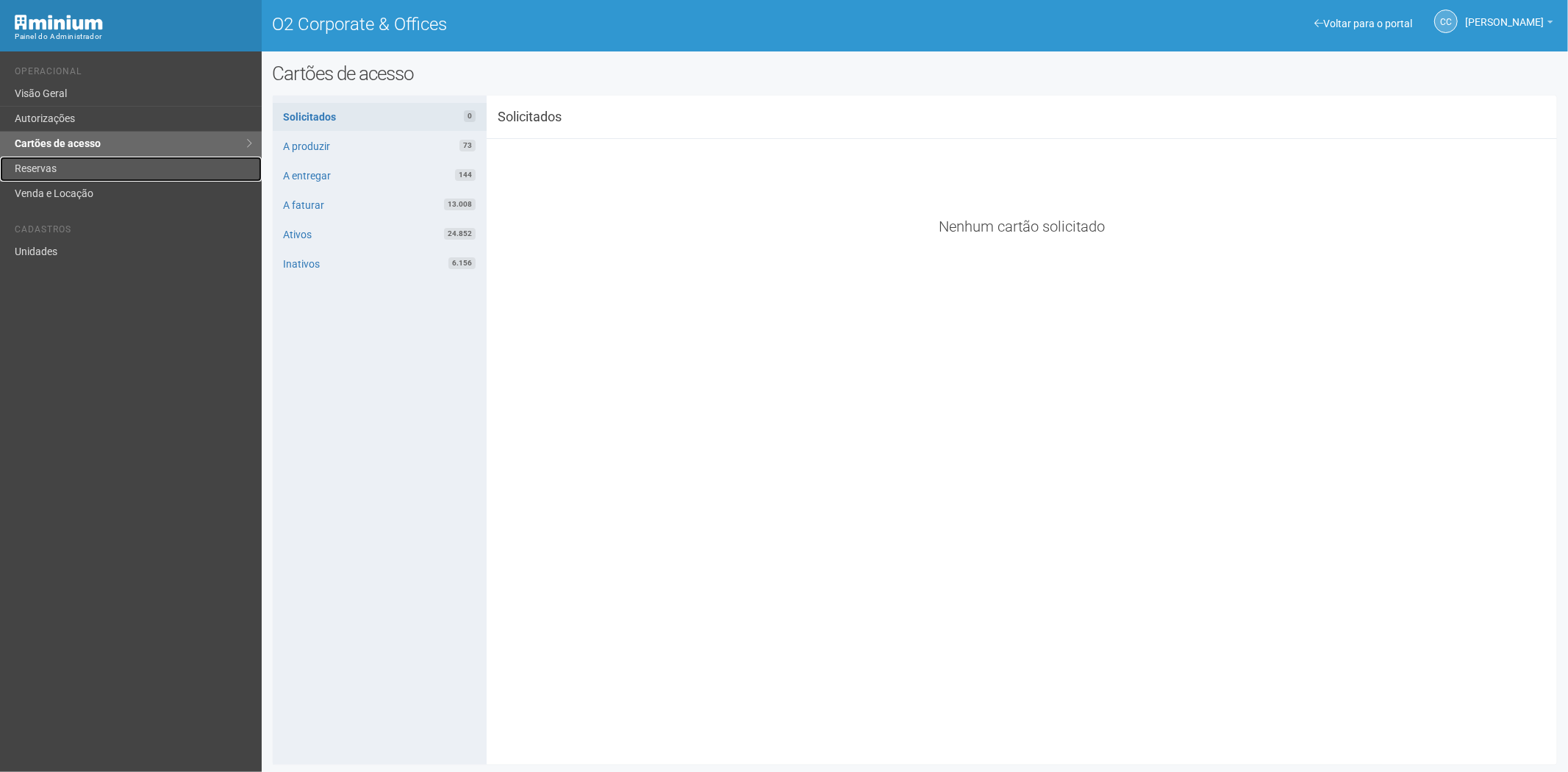
click at [31, 167] on link "Reservas" at bounding box center [131, 169] width 261 height 25
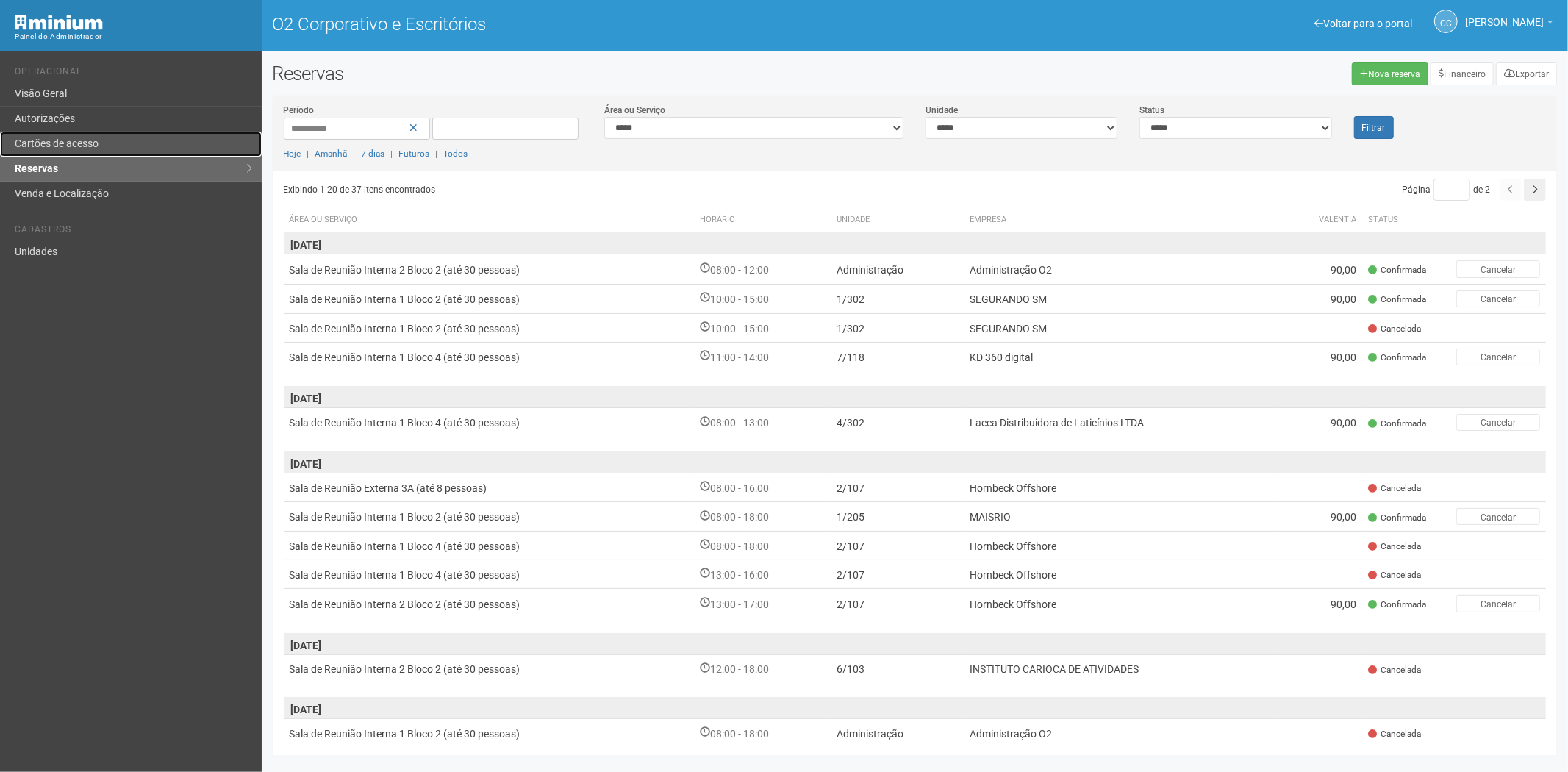
click at [90, 144] on font "Cartões de acesso" at bounding box center [56, 143] width 84 height 11
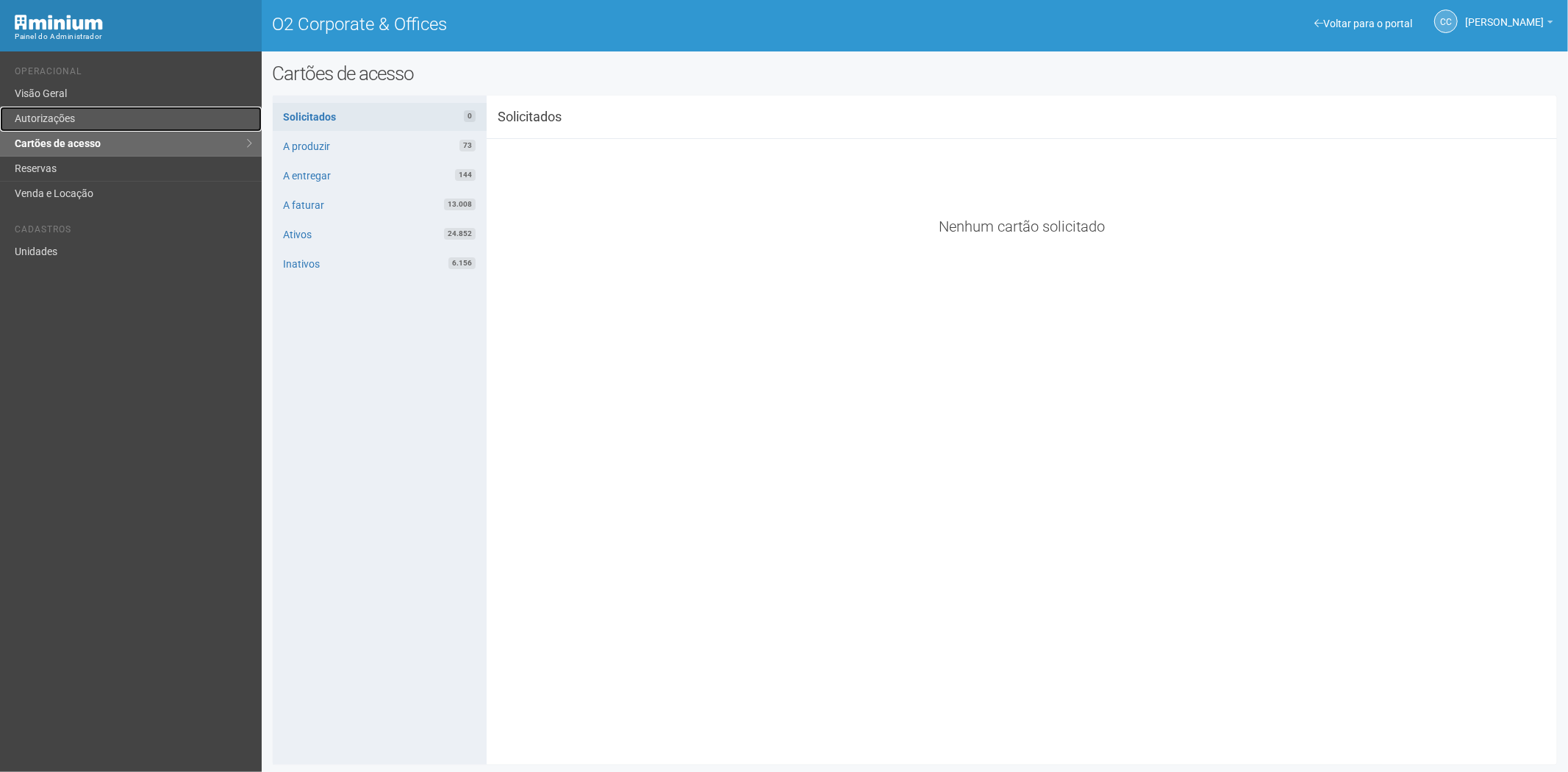
click at [62, 115] on link "Autorizações" at bounding box center [131, 119] width 261 height 25
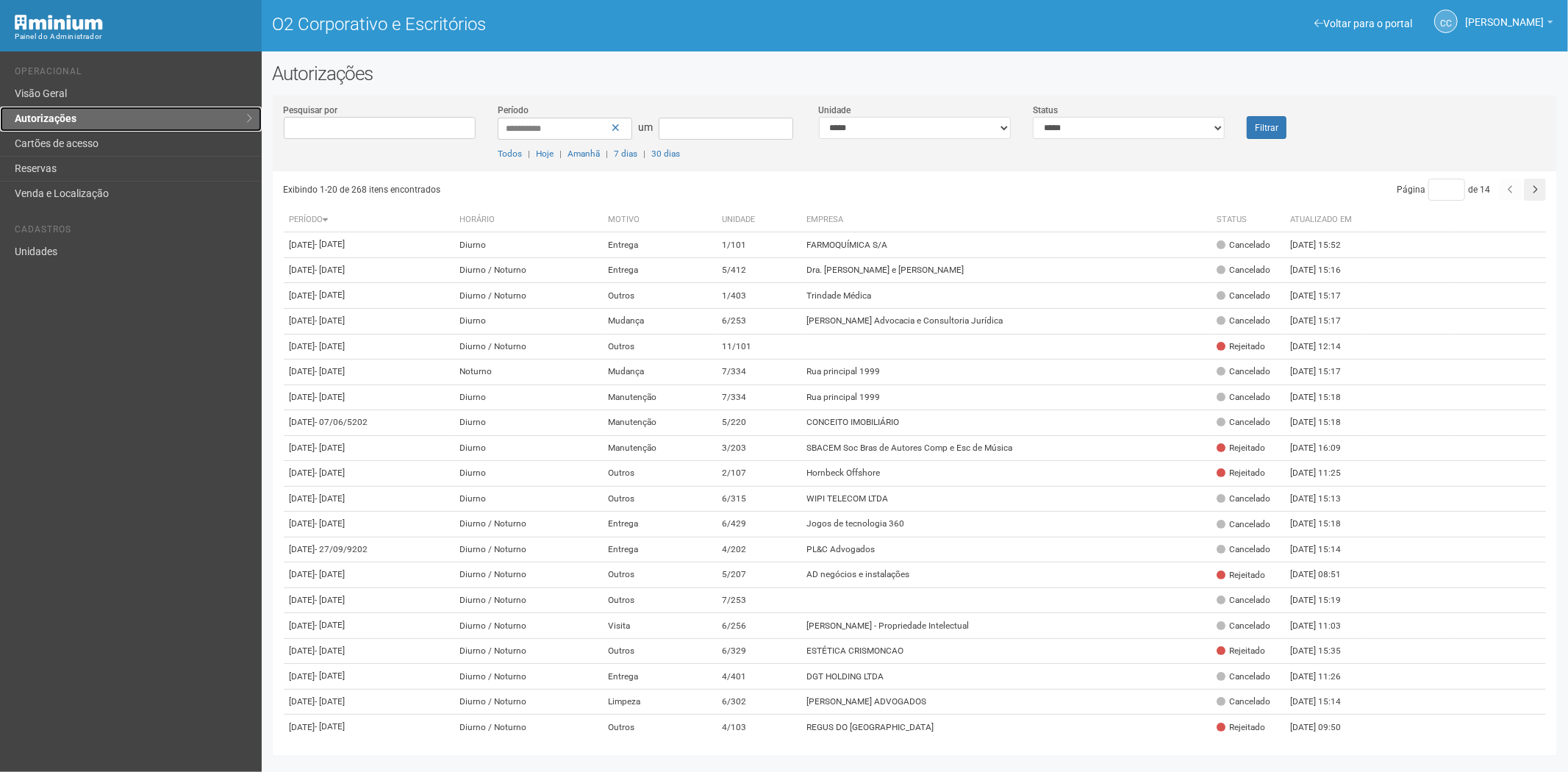
click at [43, 130] on link "Autorizações" at bounding box center [131, 119] width 261 height 25
click at [89, 155] on link "Cartões de acesso" at bounding box center [131, 144] width 261 height 25
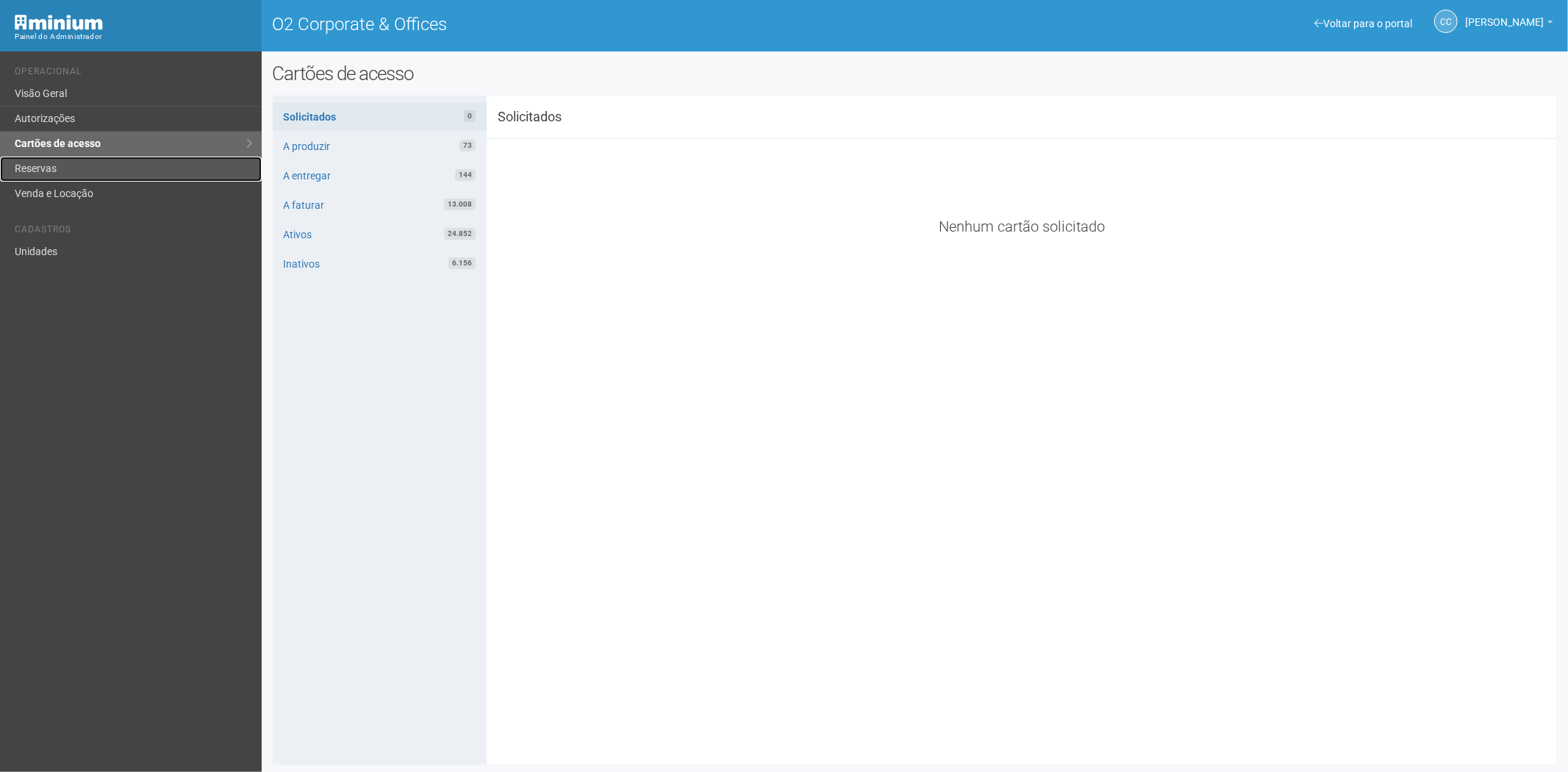
click at [45, 172] on link "Reservas" at bounding box center [131, 169] width 261 height 25
